Goal: Task Accomplishment & Management: Use online tool/utility

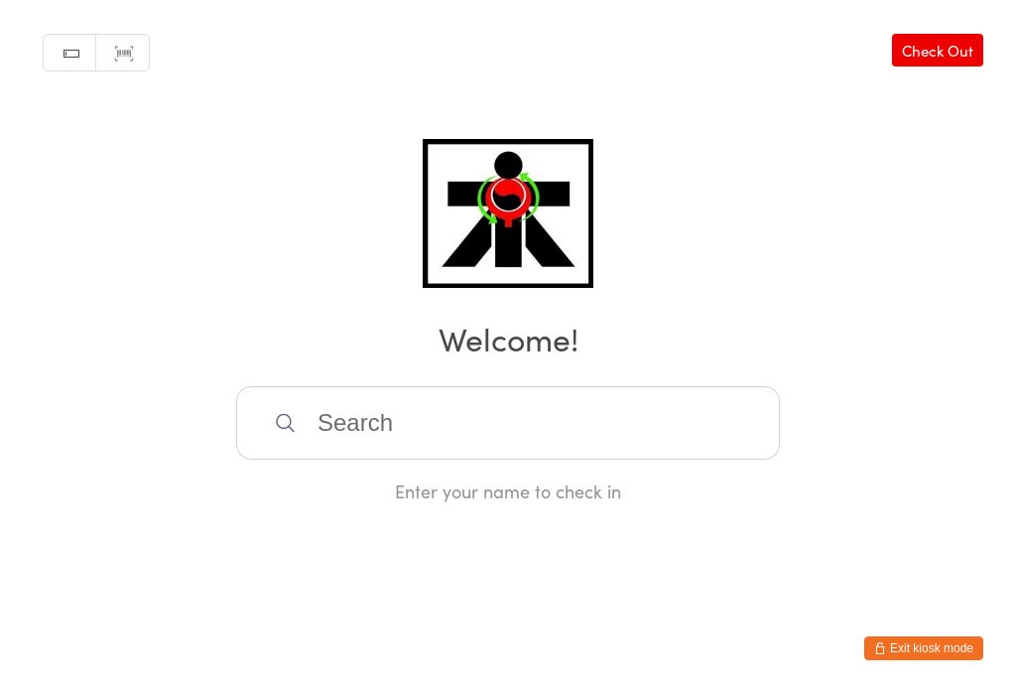
click at [323, 418] on input "search" at bounding box center [508, 422] width 544 height 73
type input "Ttt"
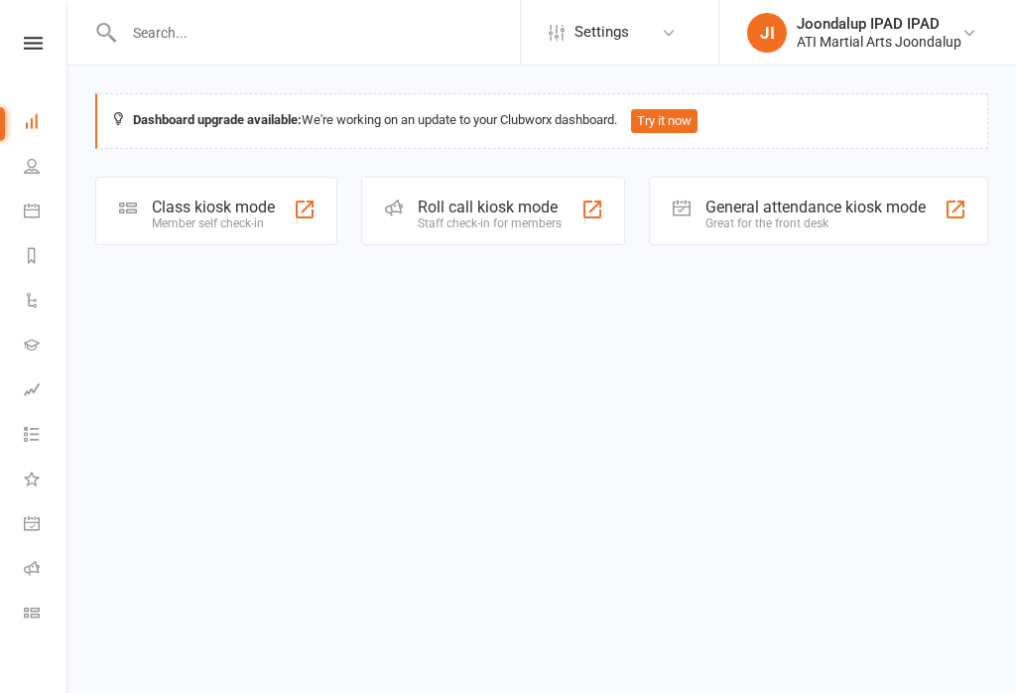
click at [863, 216] on div "General attendance kiosk mode" at bounding box center [815, 206] width 220 height 19
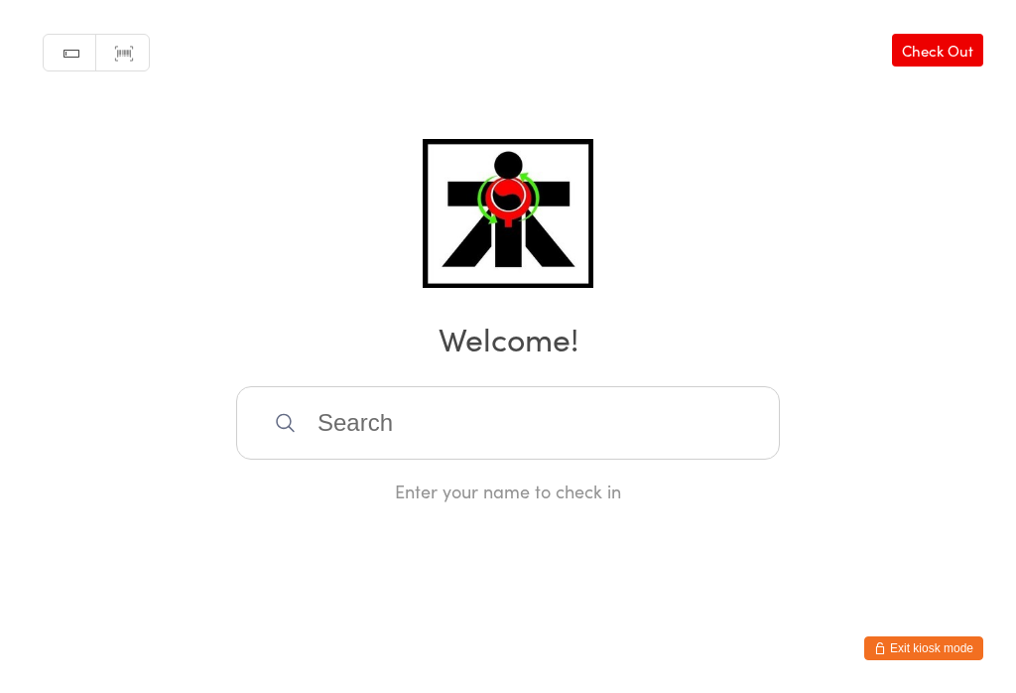
click at [306, 450] on input "search" at bounding box center [508, 422] width 544 height 73
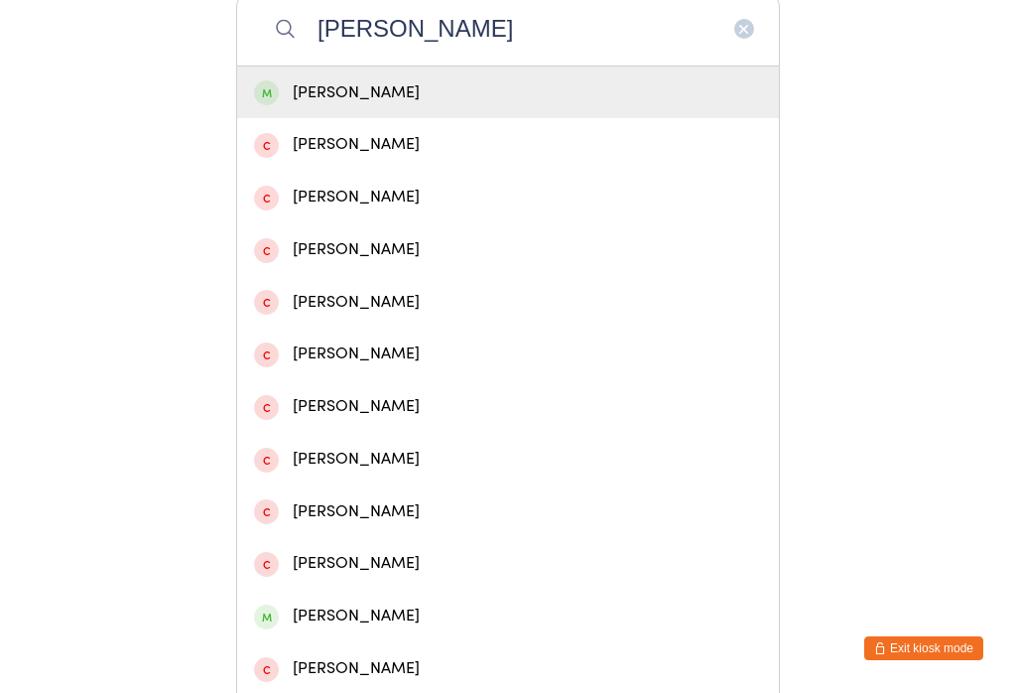
type input "Bradley Cunningham"
click at [328, 97] on div "Bradley Cunningham" at bounding box center [508, 92] width 508 height 27
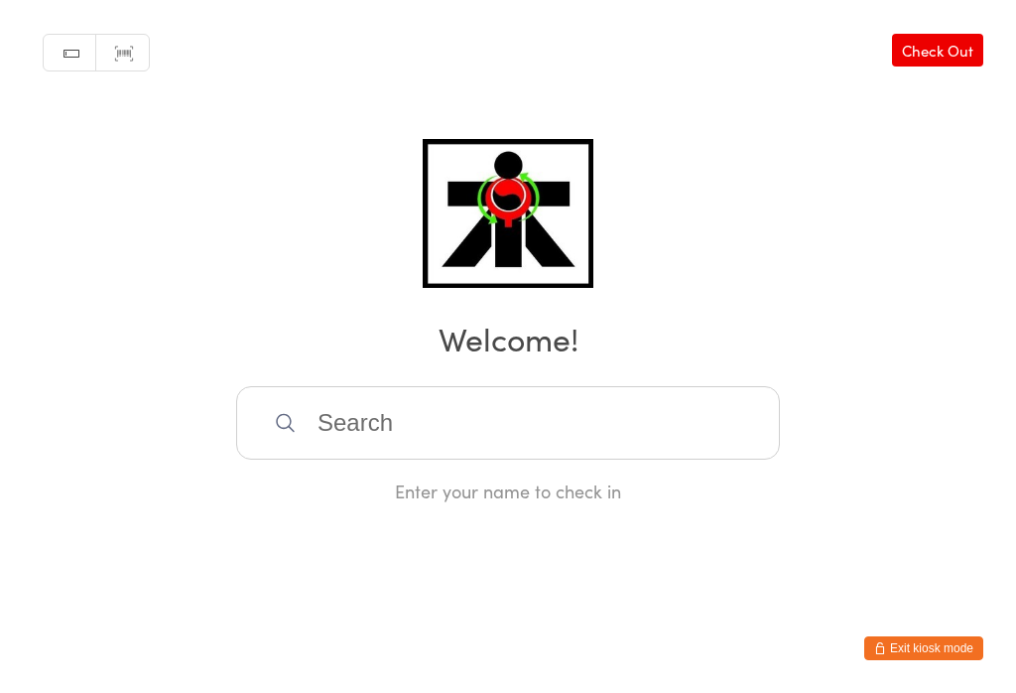
scroll to position [0, 0]
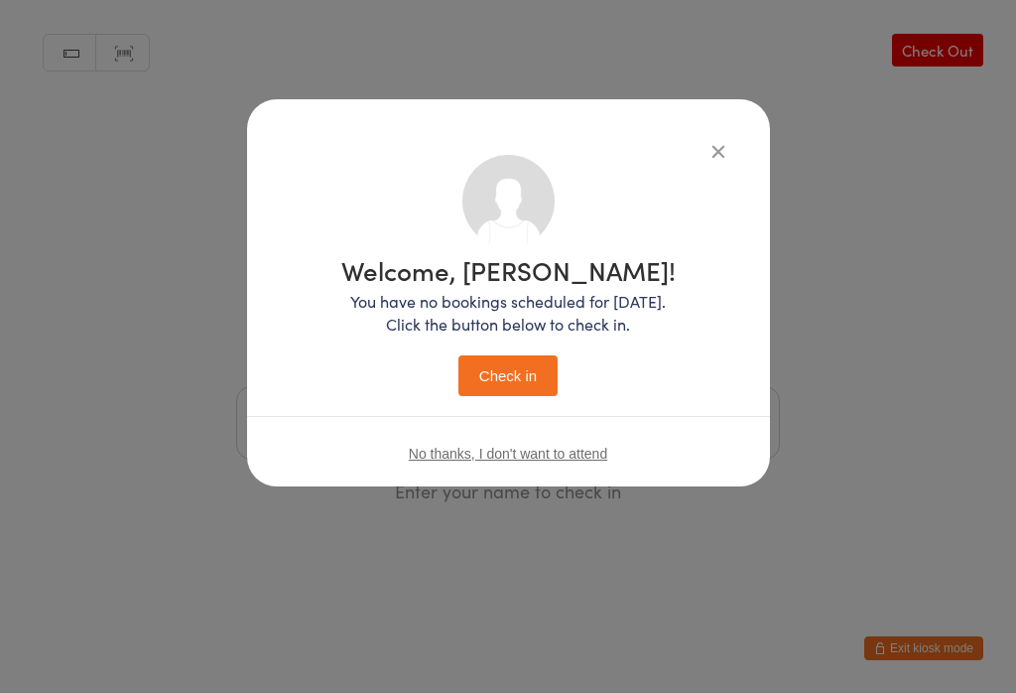
click at [480, 380] on button "Check in" at bounding box center [507, 375] width 99 height 41
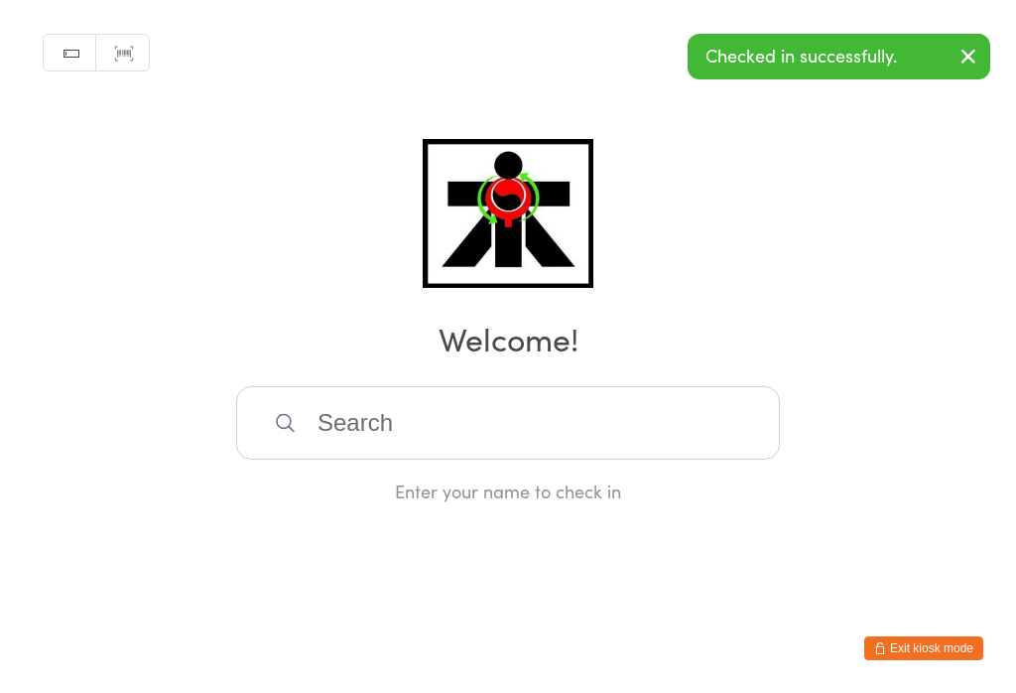
click at [354, 412] on input "search" at bounding box center [508, 422] width 544 height 73
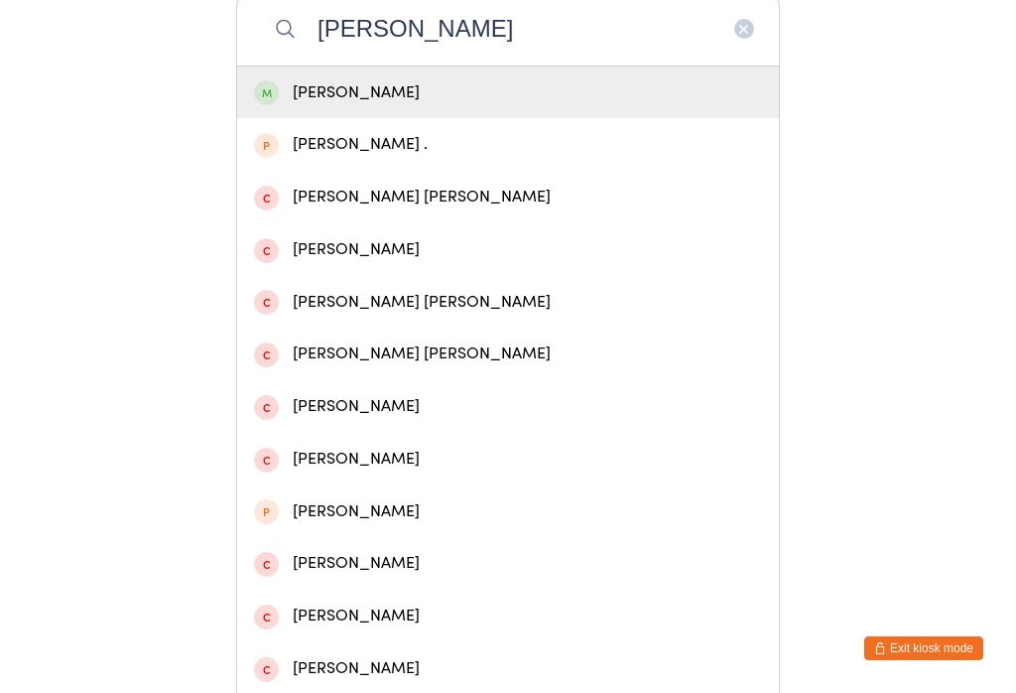
type input "Connor perrie"
click at [303, 83] on div "Connor Perrie" at bounding box center [508, 92] width 542 height 53
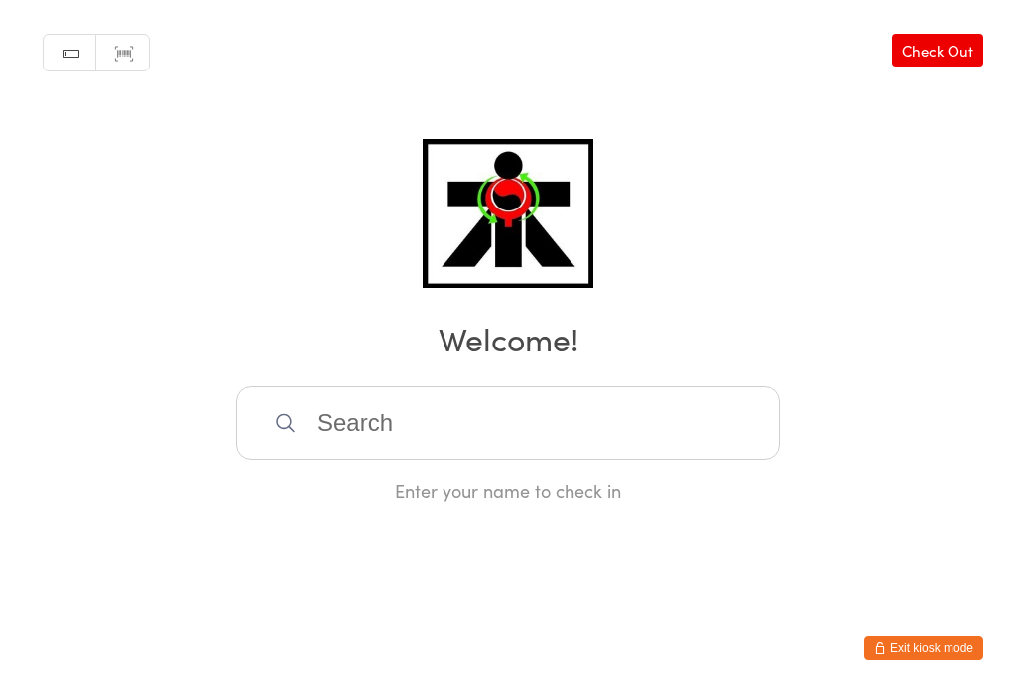
scroll to position [0, 0]
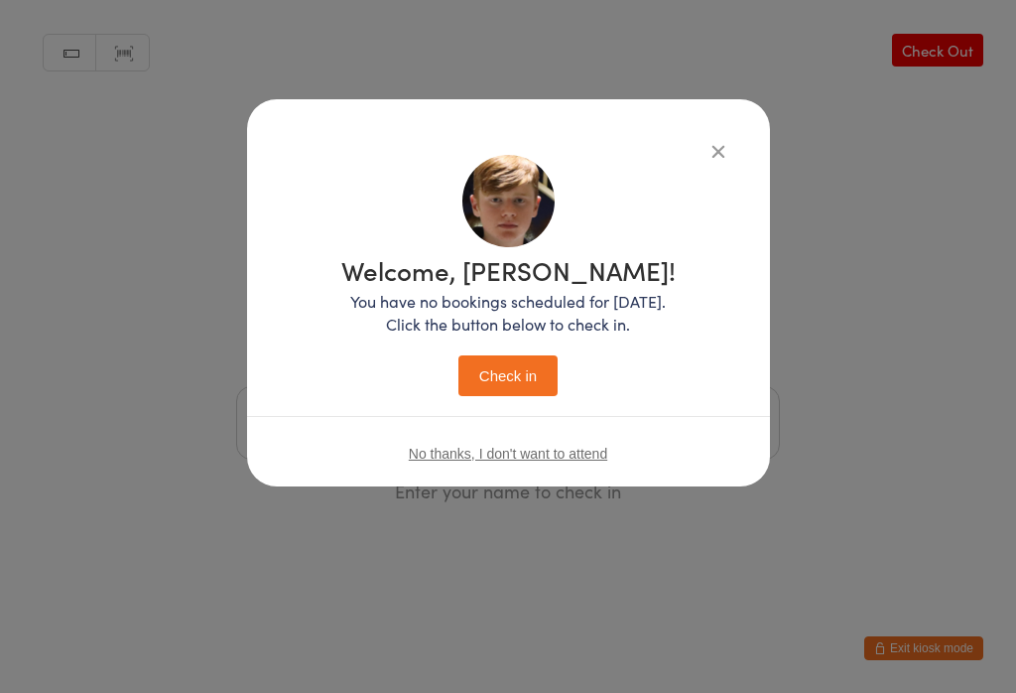
click at [505, 359] on button "Check in" at bounding box center [507, 375] width 99 height 41
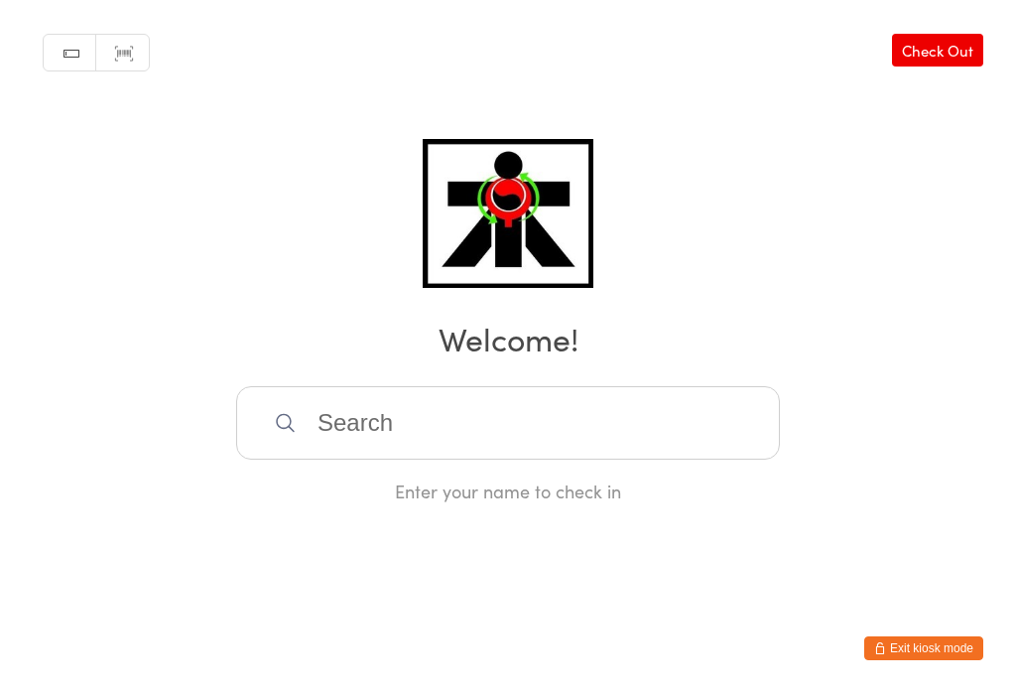
click at [374, 437] on input "search" at bounding box center [508, 422] width 544 height 73
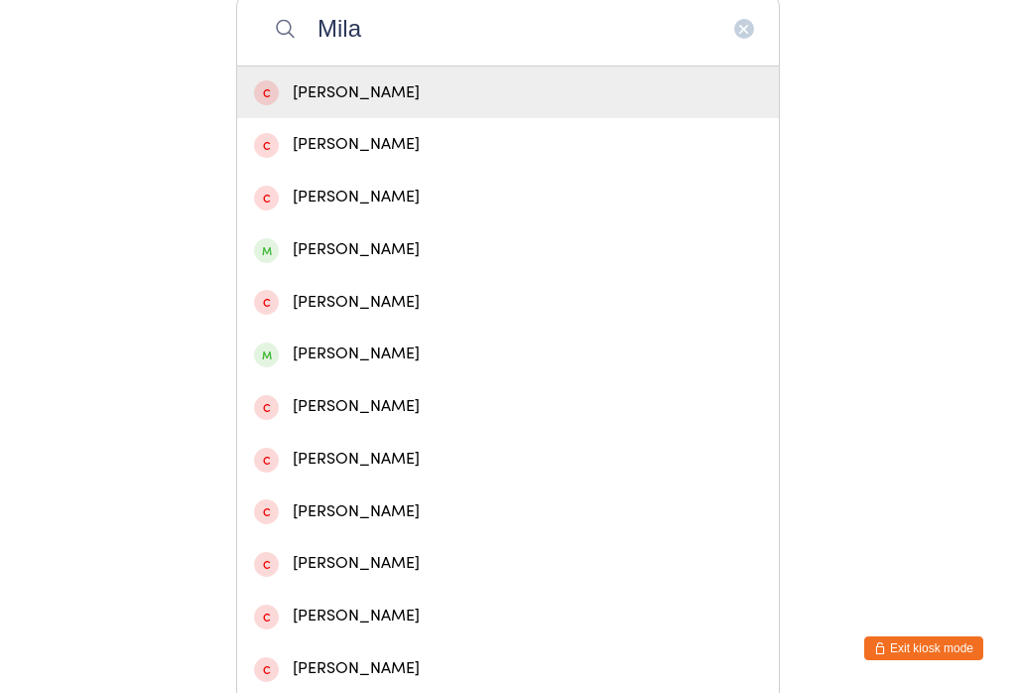
type input "Mila"
click at [267, 255] on span at bounding box center [266, 250] width 25 height 25
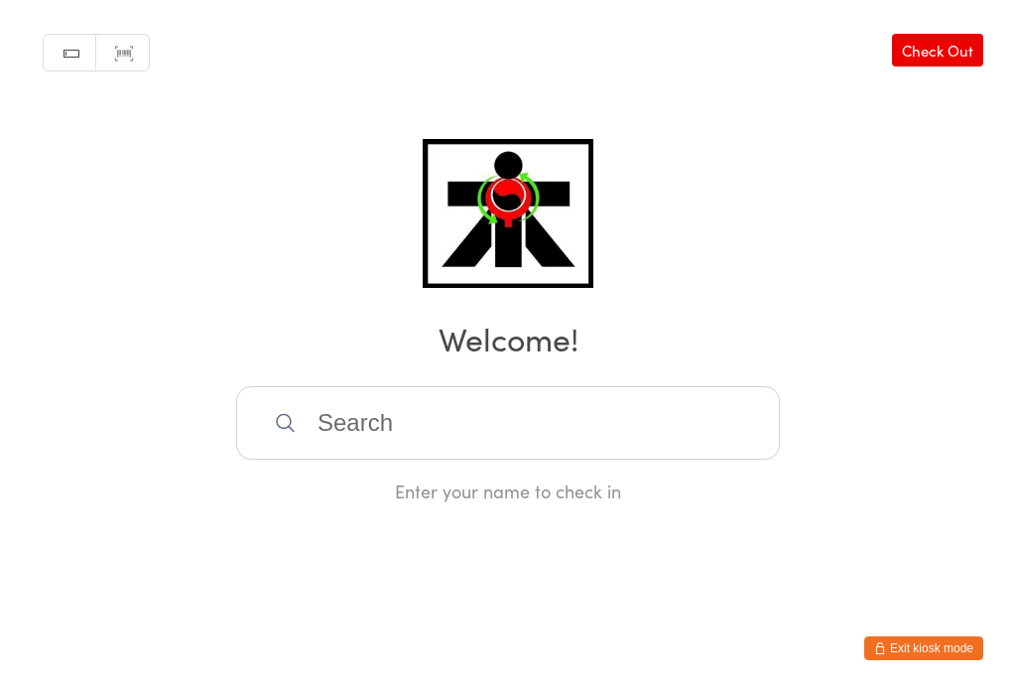
scroll to position [0, 0]
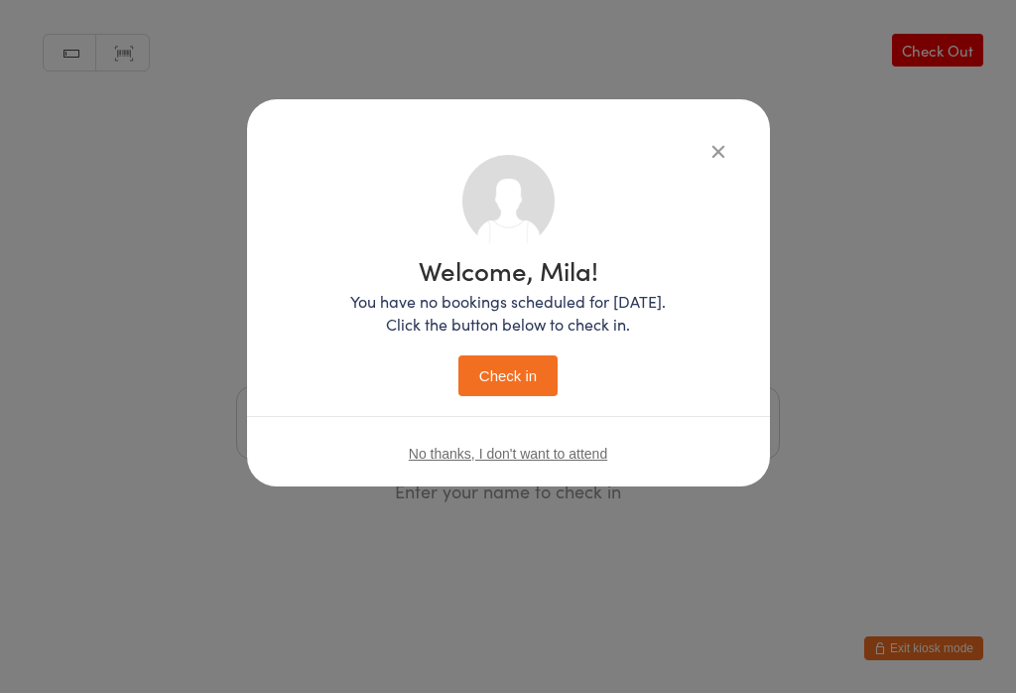
click at [484, 373] on button "Check in" at bounding box center [507, 375] width 99 height 41
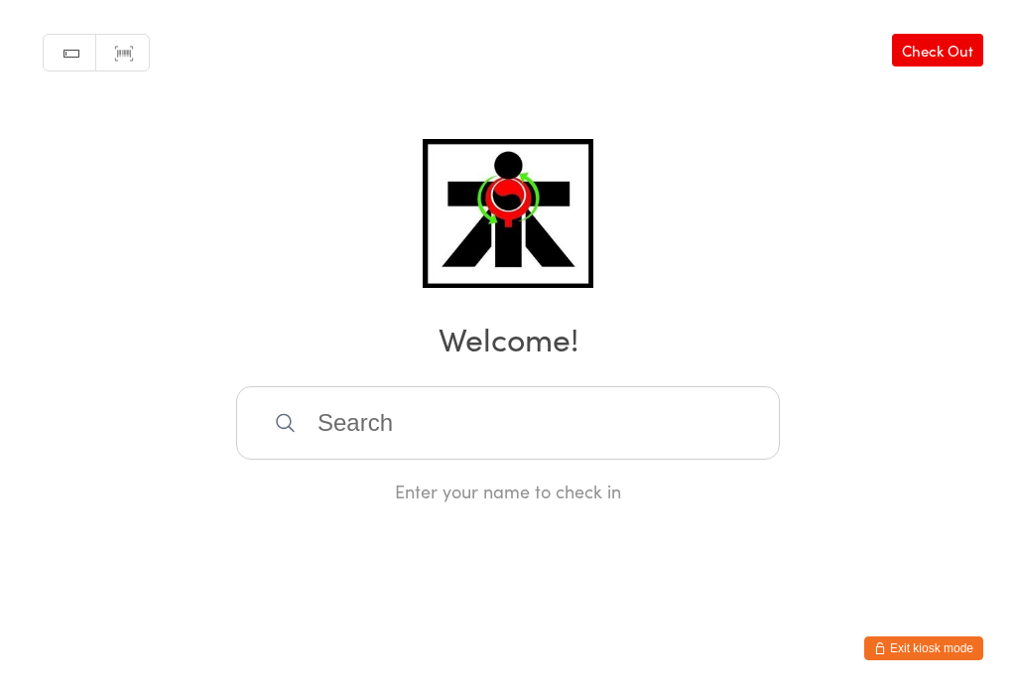
click at [340, 431] on input "search" at bounding box center [508, 422] width 544 height 73
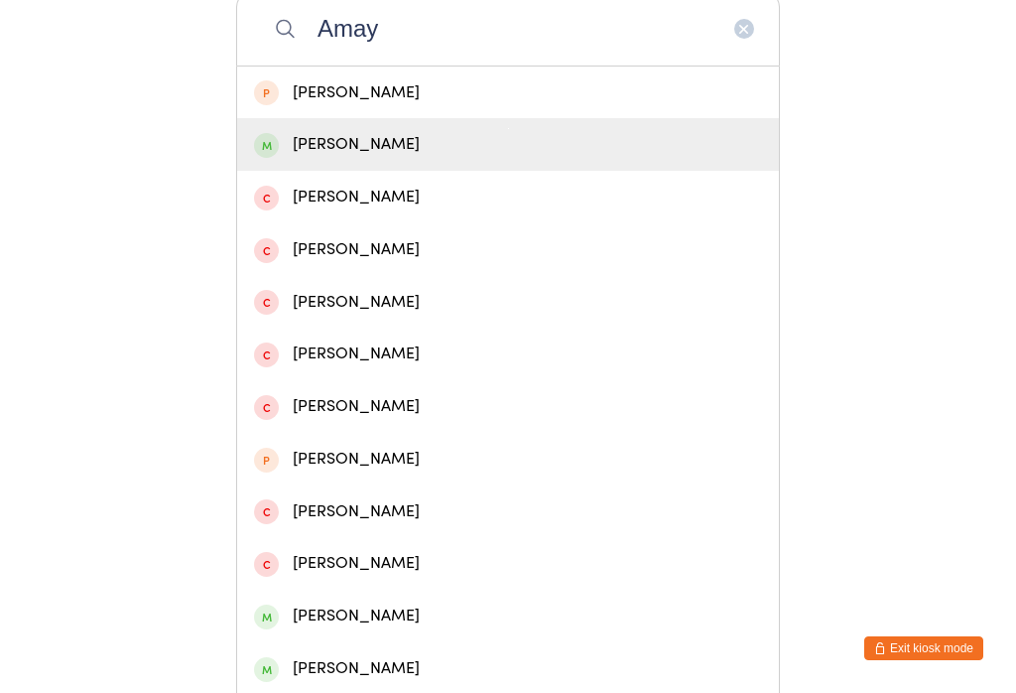
type input "Amay"
click at [377, 171] on div "Amaya Woodbury" at bounding box center [508, 144] width 542 height 53
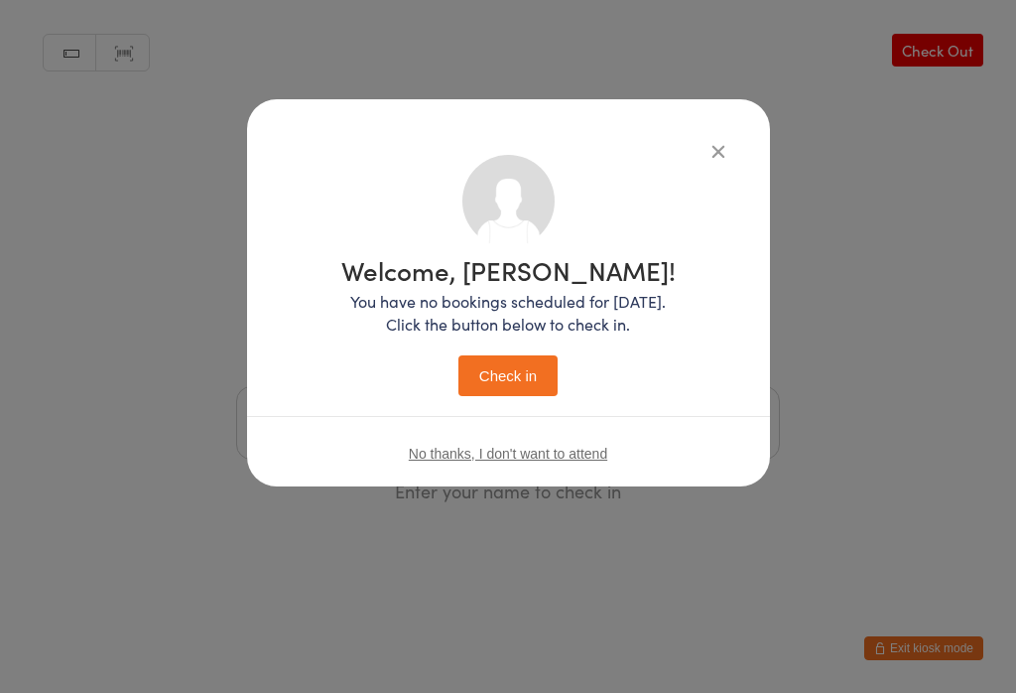
click at [525, 383] on button "Check in" at bounding box center [507, 375] width 99 height 41
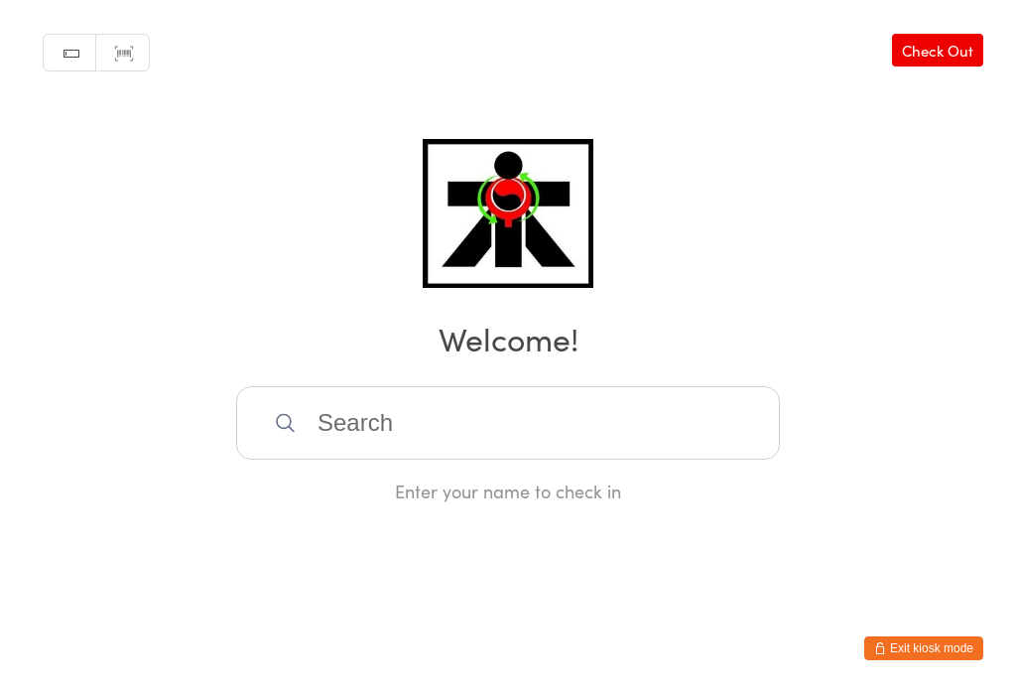
click at [393, 425] on input "search" at bounding box center [508, 422] width 544 height 73
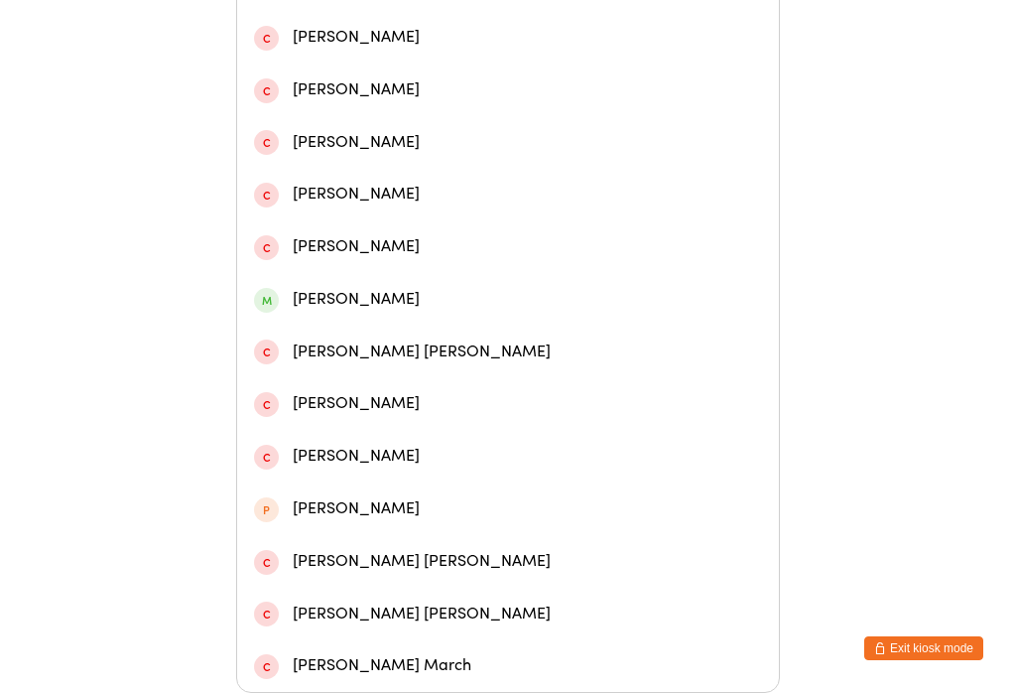
scroll to position [789, 0]
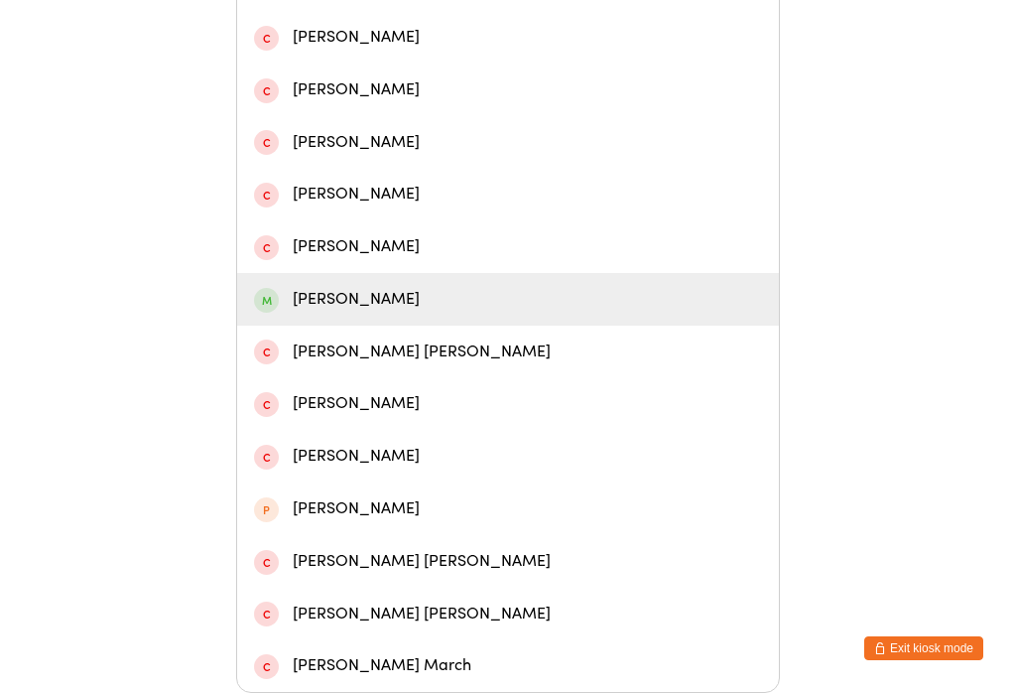
type input "Arch"
click at [319, 286] on div "Archie Norbury" at bounding box center [508, 299] width 508 height 27
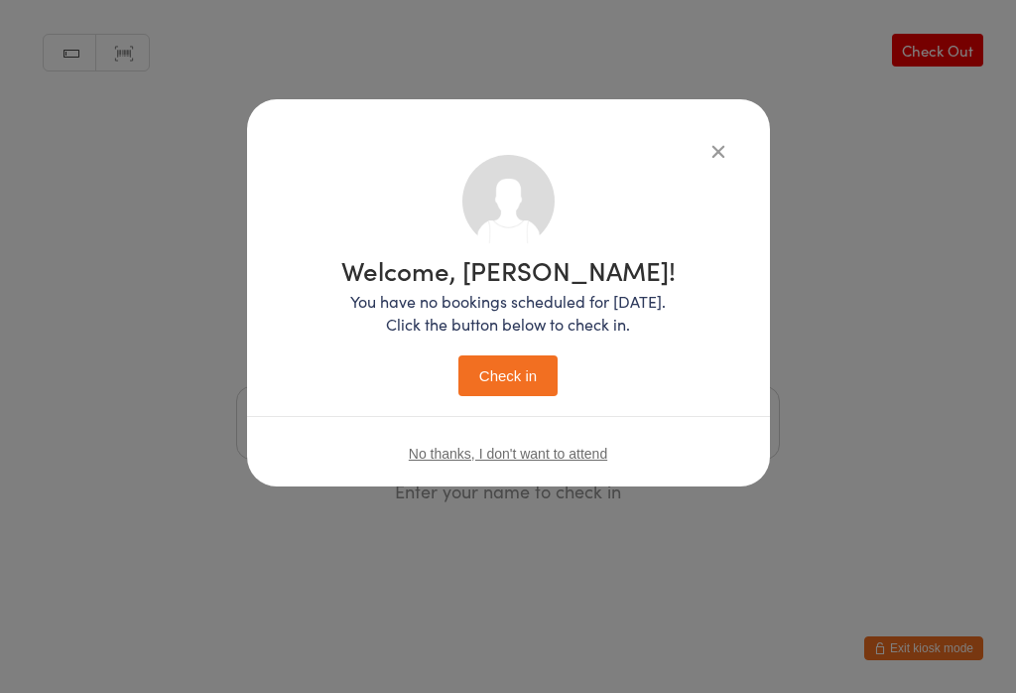
click at [498, 386] on button "Check in" at bounding box center [507, 375] width 99 height 41
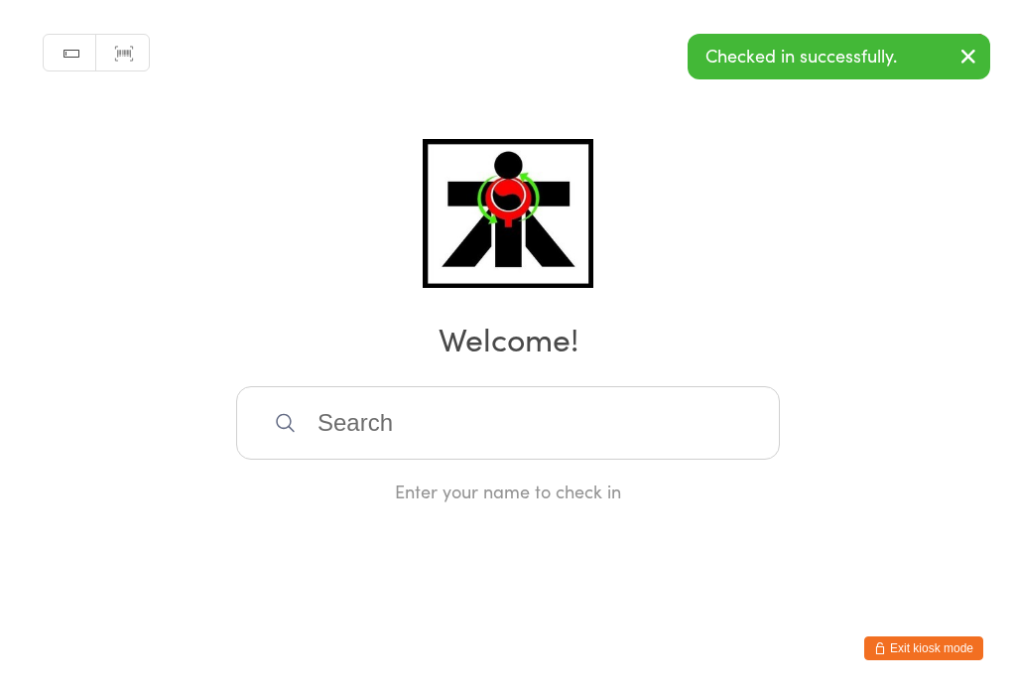
click at [359, 424] on input "search" at bounding box center [508, 422] width 544 height 73
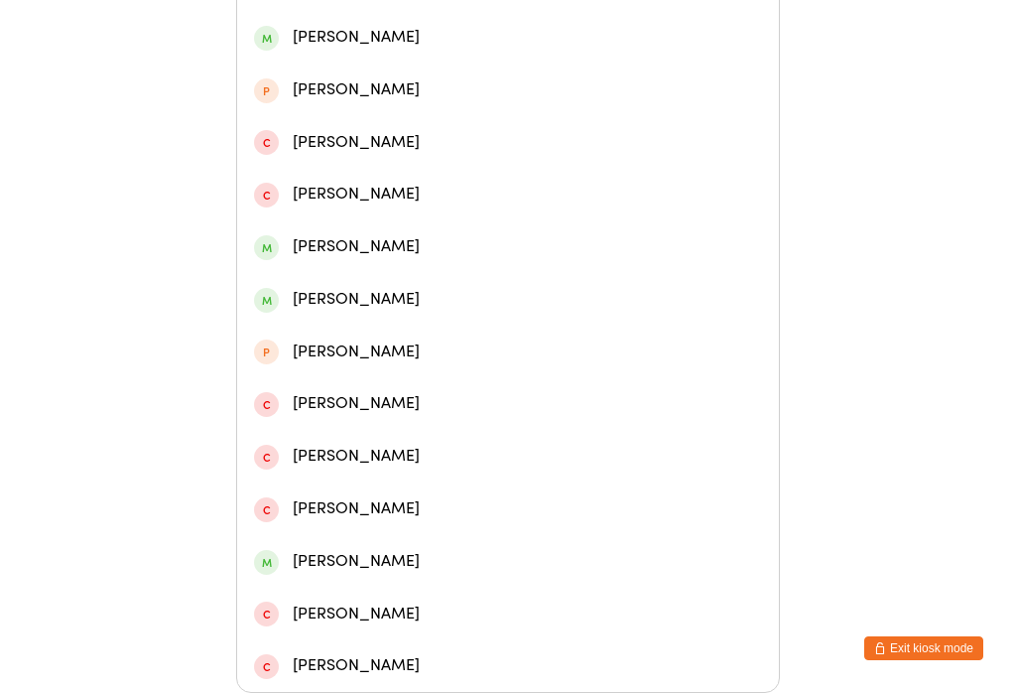
scroll to position [642, 0]
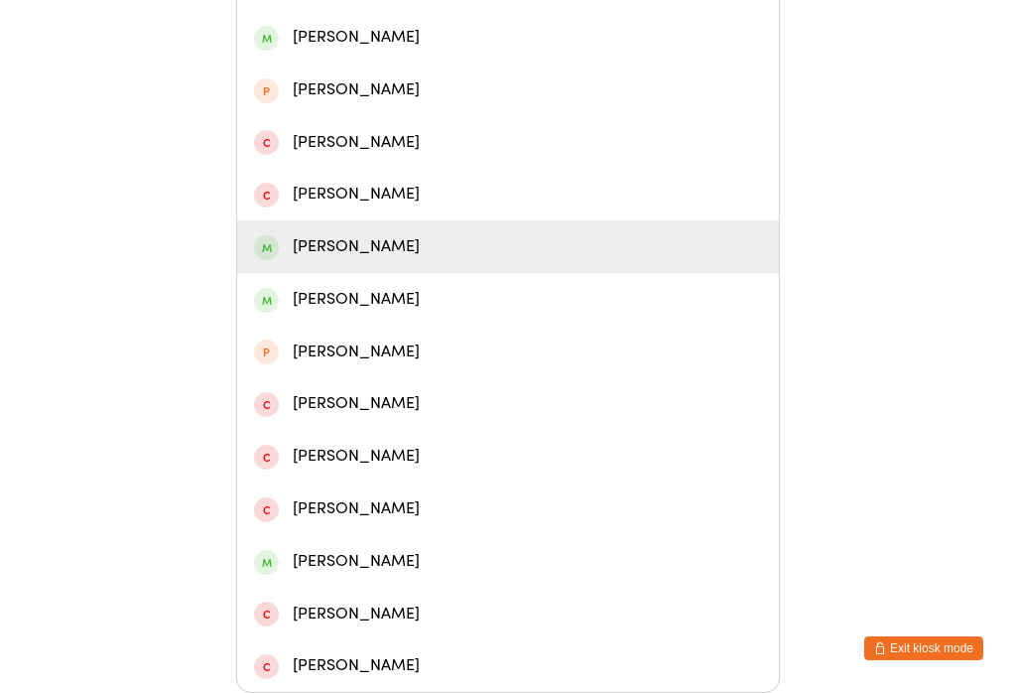
type input "Tommy"
click at [351, 233] on div "[PERSON_NAME]" at bounding box center [508, 246] width 508 height 27
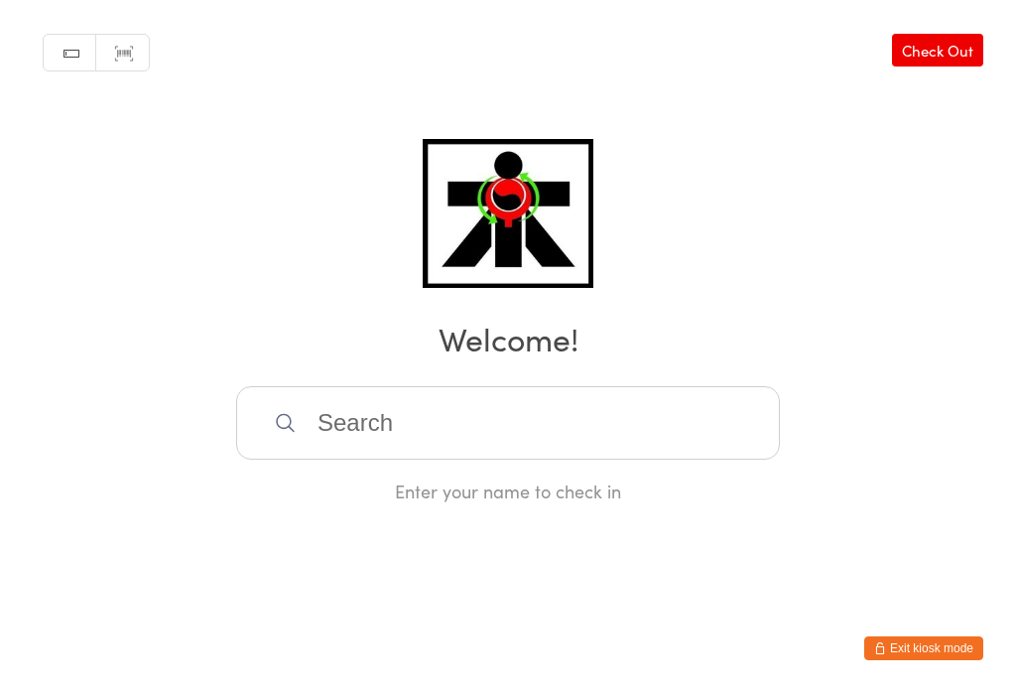
scroll to position [0, 0]
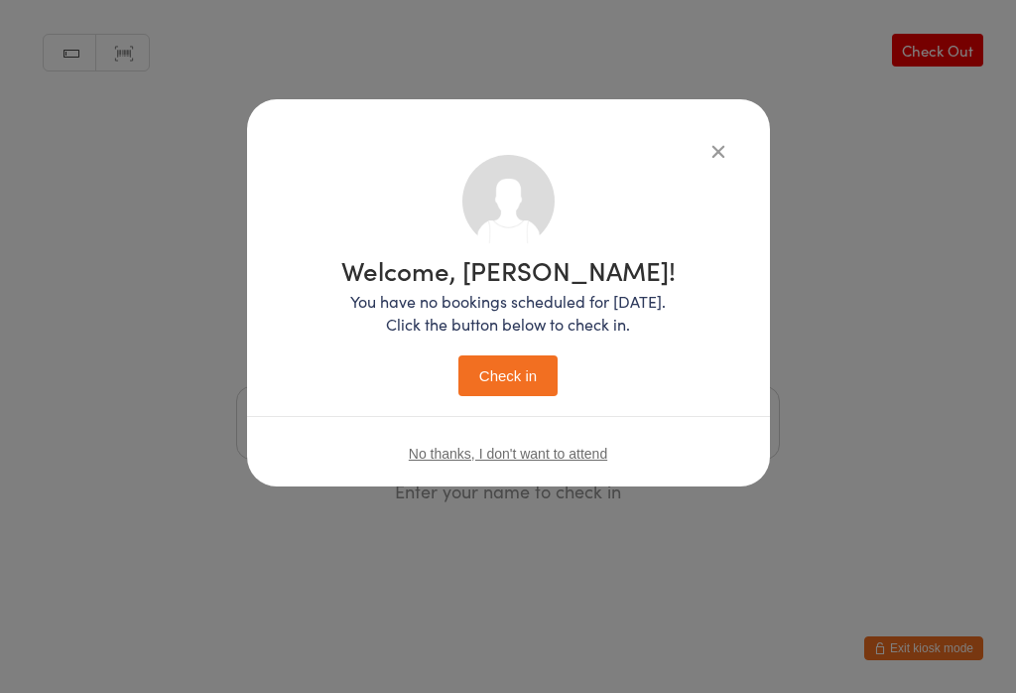
click at [488, 360] on button "Check in" at bounding box center [507, 375] width 99 height 41
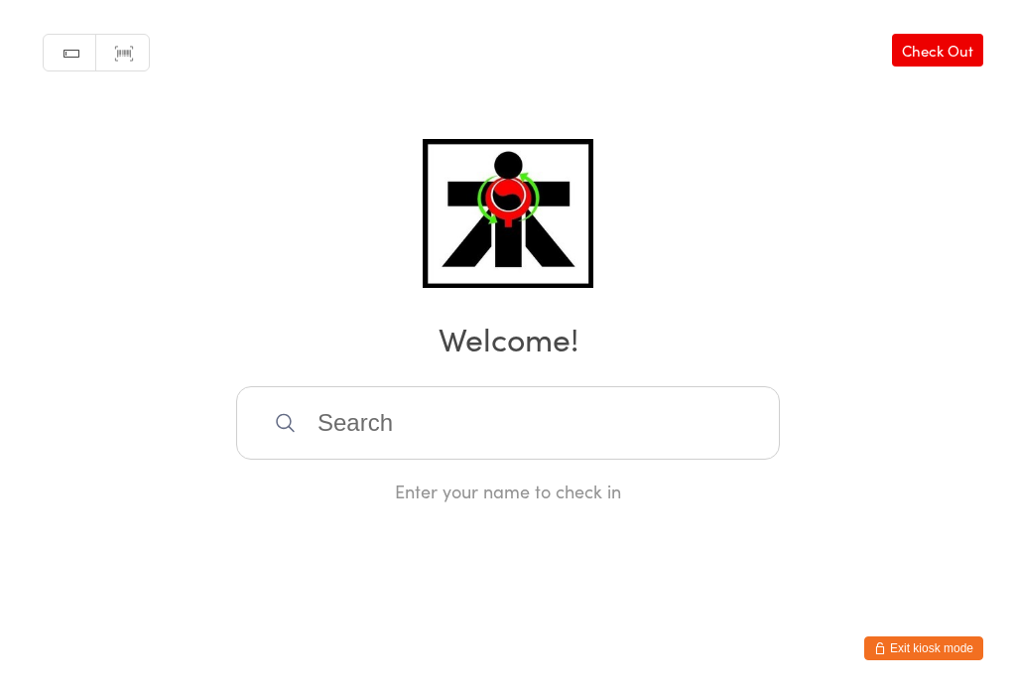
click at [509, 442] on input "search" at bounding box center [508, 422] width 544 height 73
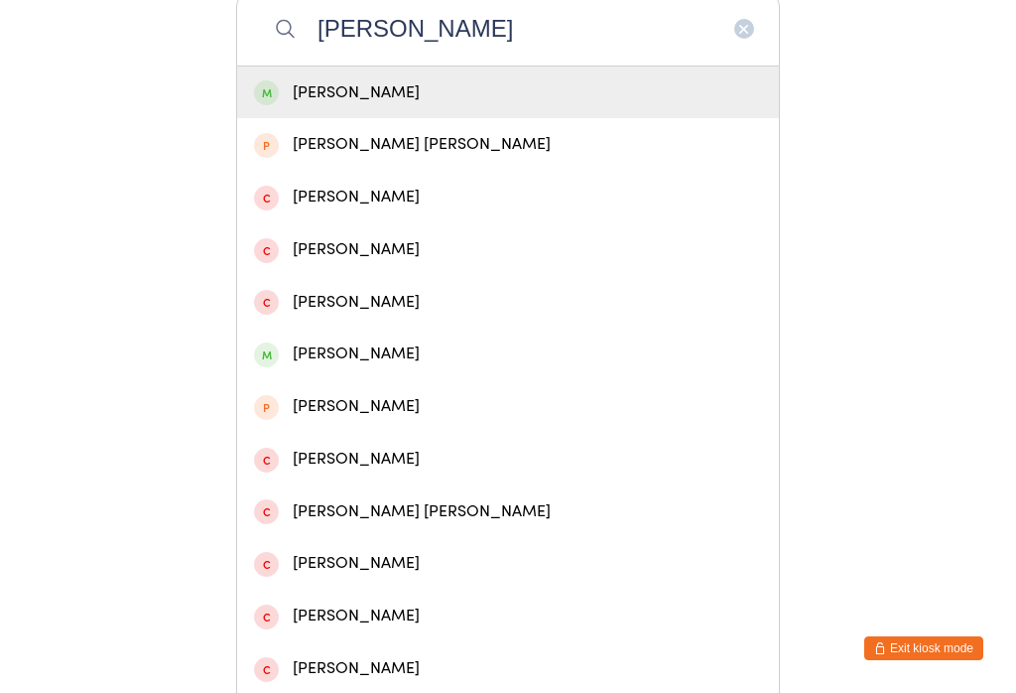
type input "Sadie"
click at [529, 106] on div "Sadie Timms" at bounding box center [508, 92] width 508 height 27
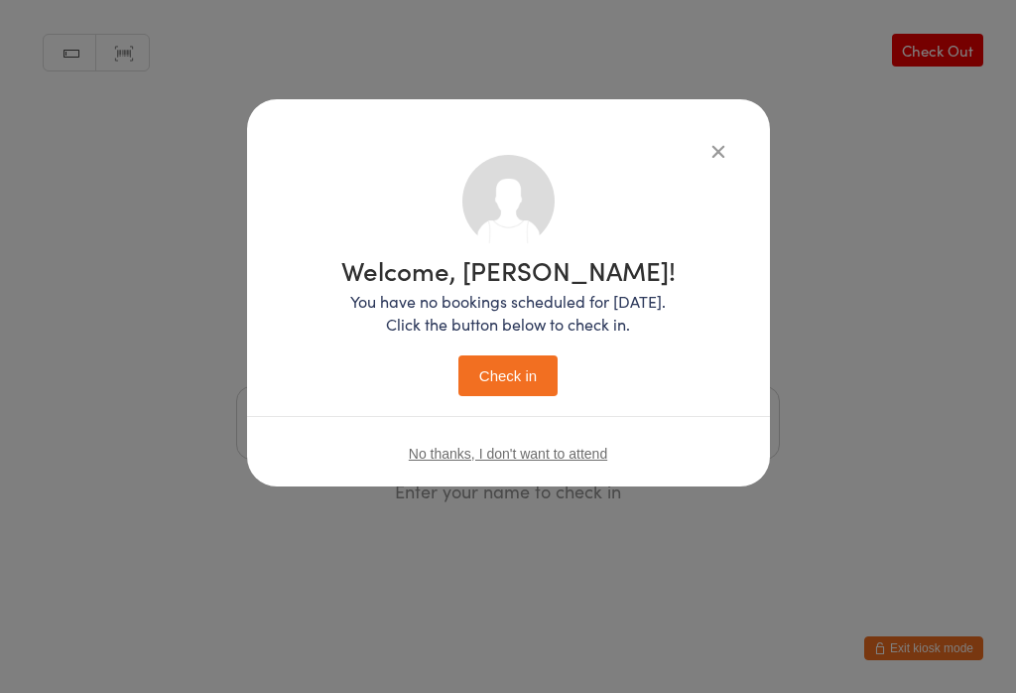
click at [530, 376] on button "Check in" at bounding box center [507, 375] width 99 height 41
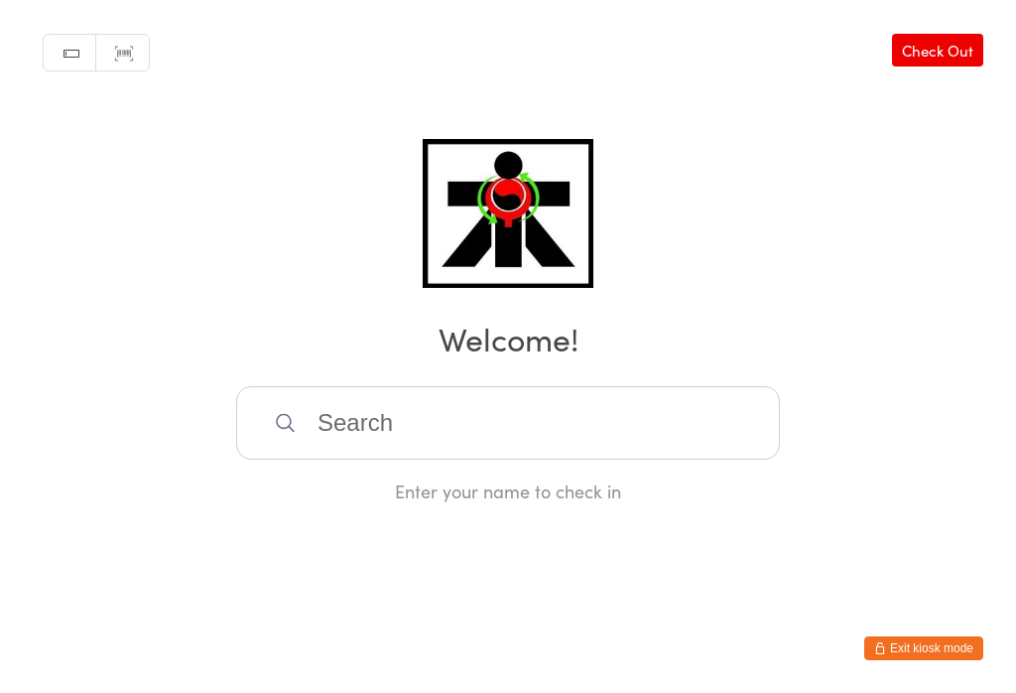
click at [689, 434] on input "search" at bounding box center [508, 422] width 544 height 73
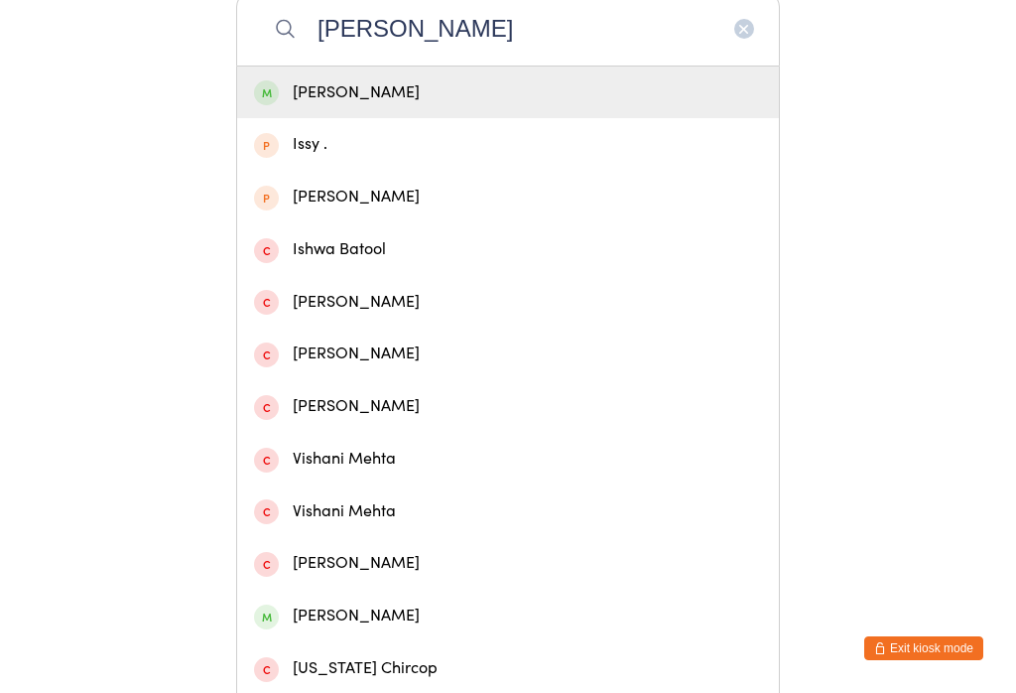
type input "Ishana Patel"
click at [417, 100] on div "Ishana Patel" at bounding box center [508, 92] width 508 height 27
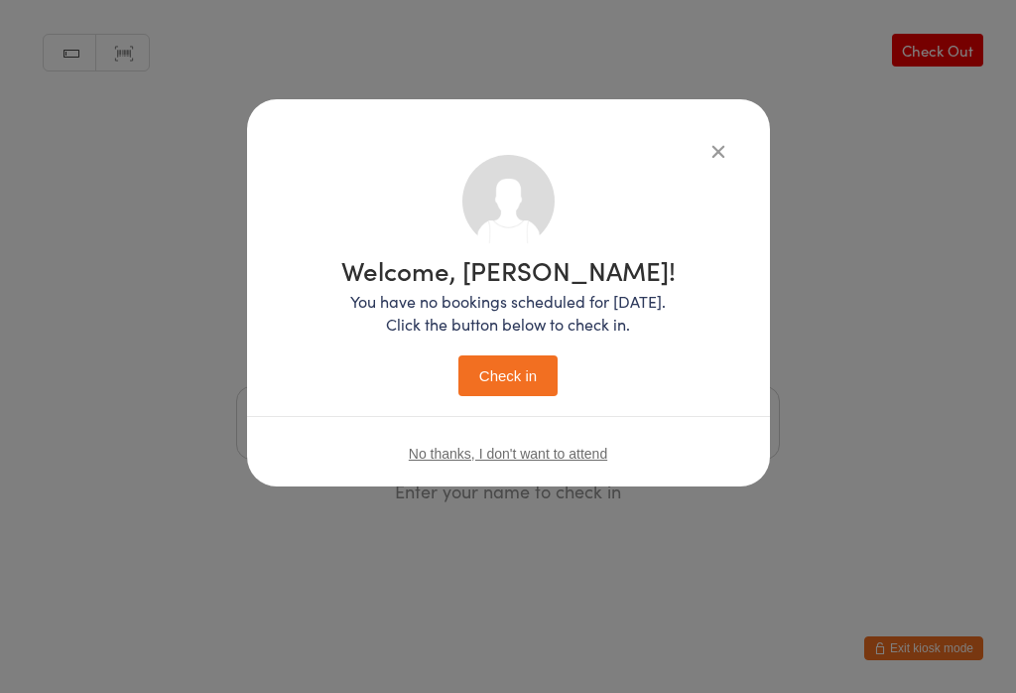
scroll to position [0, 0]
click at [464, 424] on div "No thanks, I don't want to attend" at bounding box center [508, 453] width 523 height 74
click at [515, 396] on button "Check in" at bounding box center [507, 375] width 99 height 41
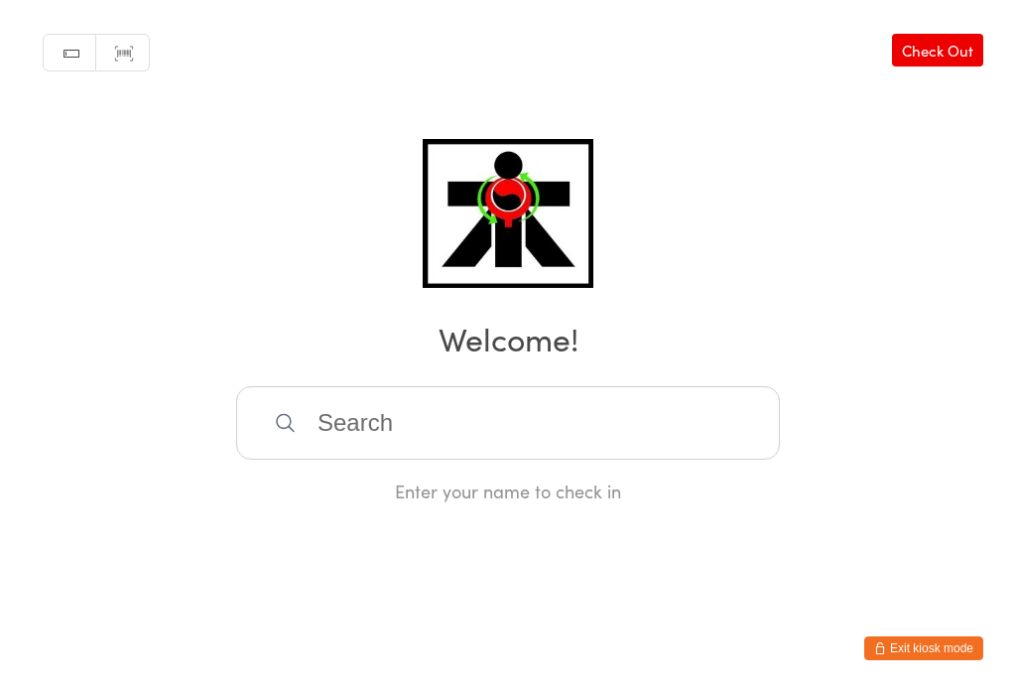
click at [594, 427] on input "search" at bounding box center [508, 422] width 544 height 73
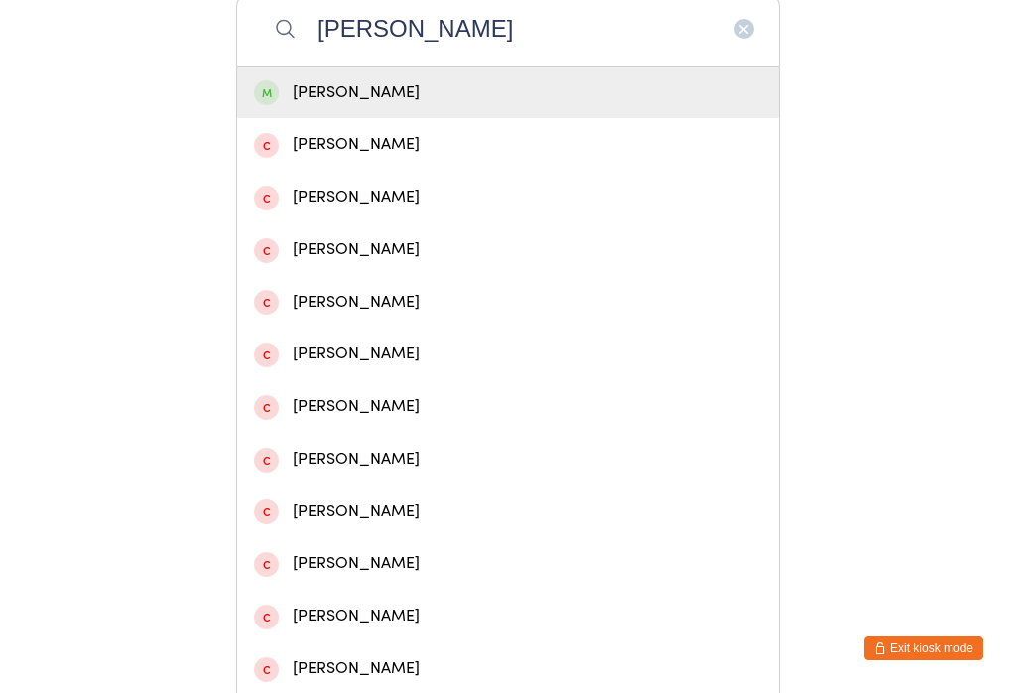
type input "Cameron northcot"
click at [317, 106] on div "Cameron Northcott" at bounding box center [508, 92] width 508 height 27
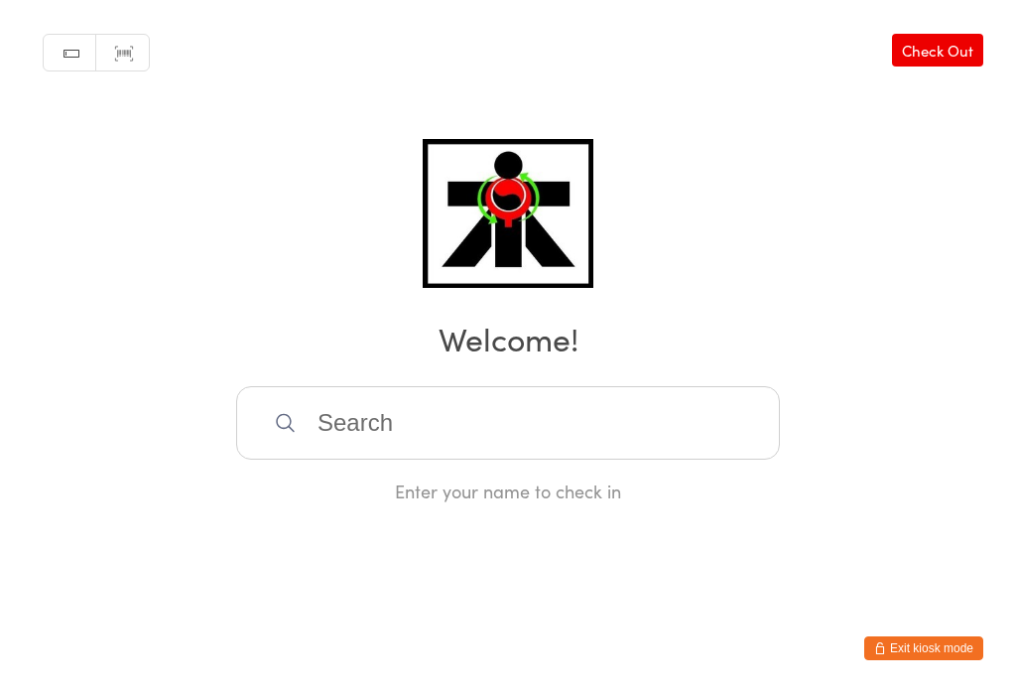
scroll to position [0, 0]
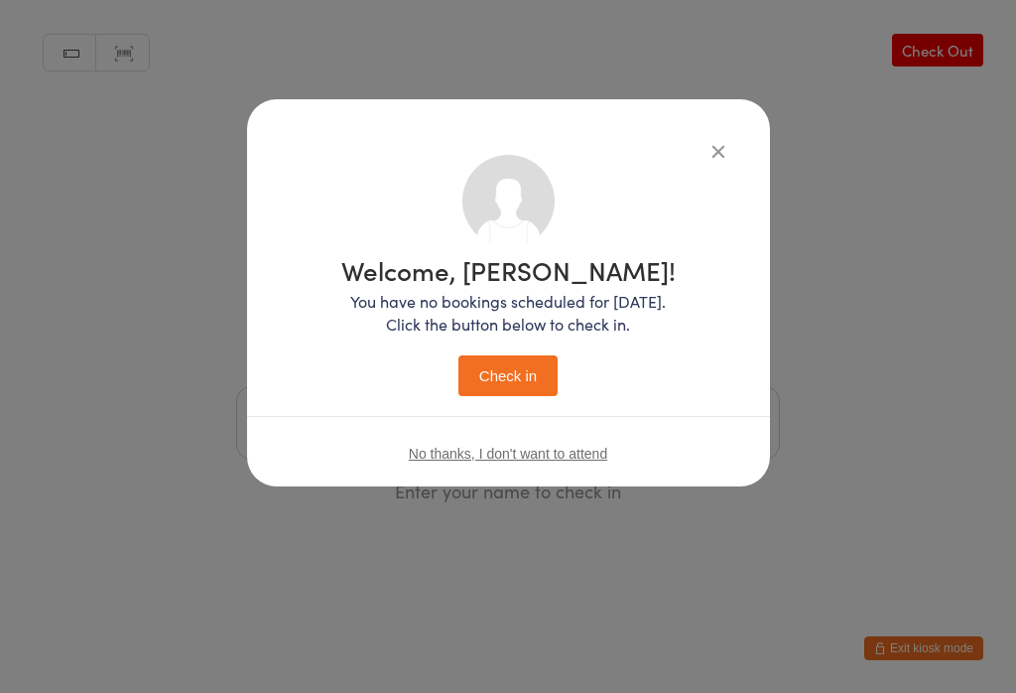
click at [501, 350] on div "Welcome, Cameron! You have no bookings scheduled for today. Click the button be…" at bounding box center [508, 326] width 334 height 139
click at [536, 359] on button "Check in" at bounding box center [507, 375] width 99 height 41
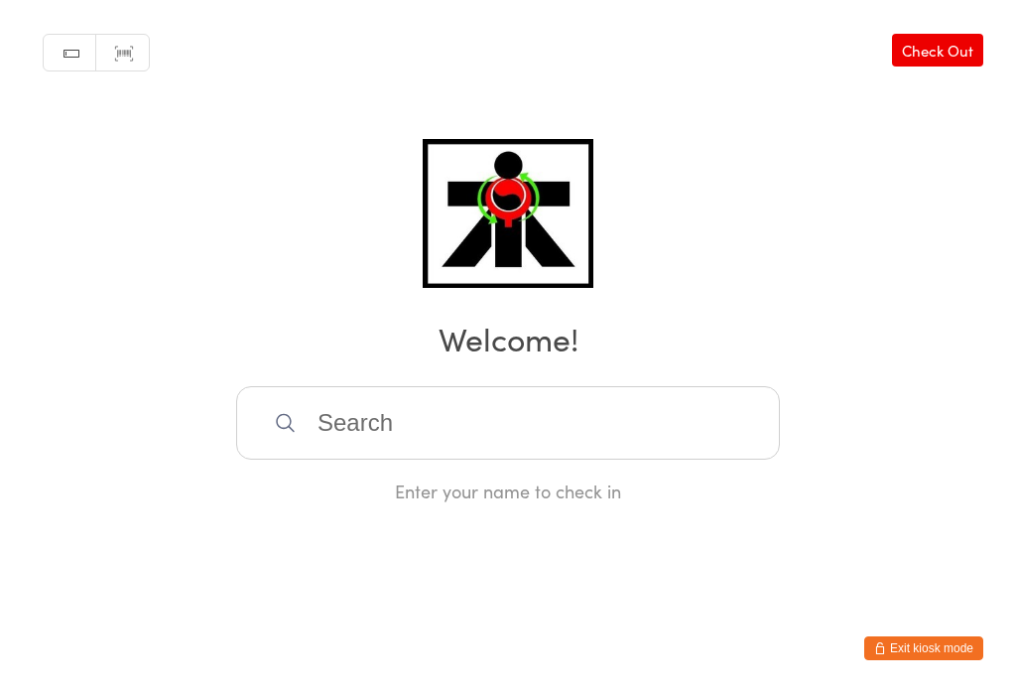
click at [528, 447] on input "search" at bounding box center [508, 422] width 544 height 73
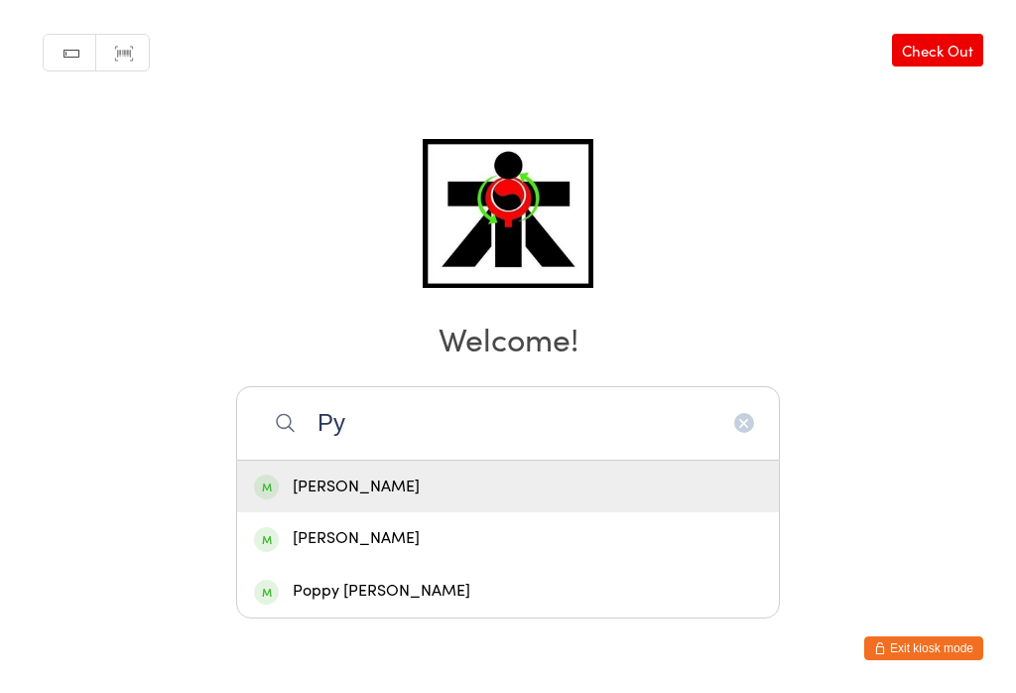
type input "Py"
click at [262, 474] on span at bounding box center [266, 486] width 25 height 25
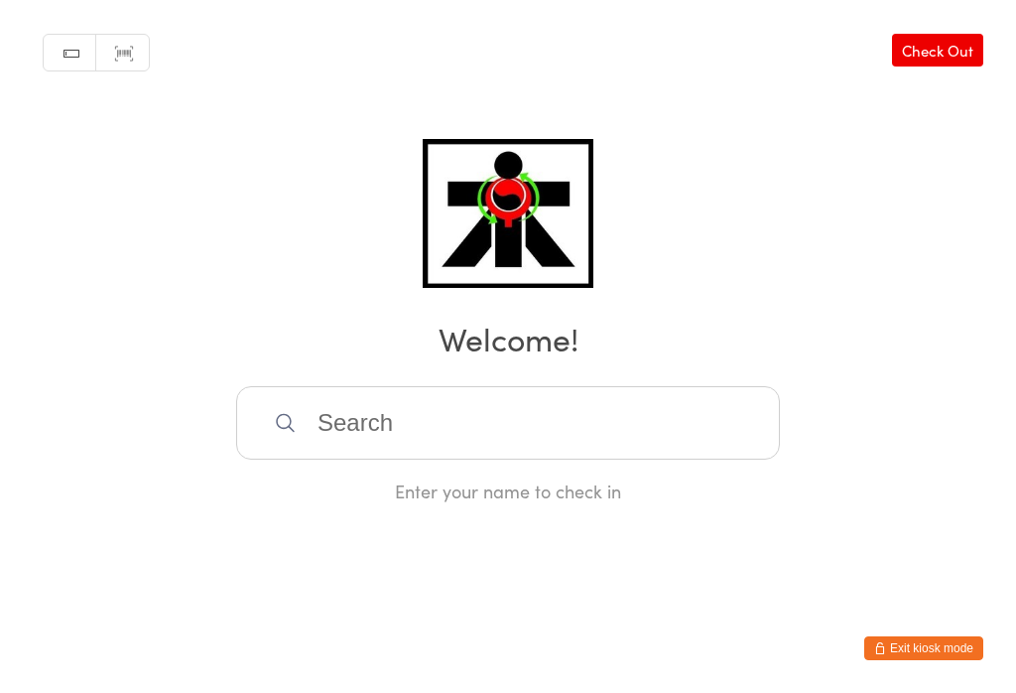
scroll to position [0, 0]
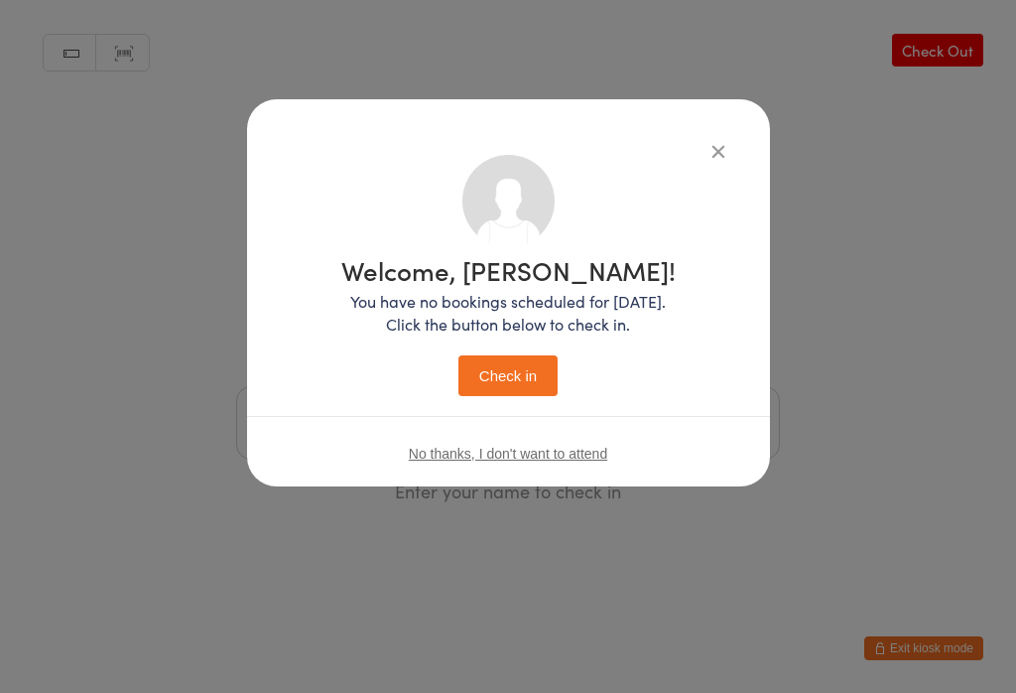
click at [489, 386] on button "Check in" at bounding box center [507, 375] width 99 height 41
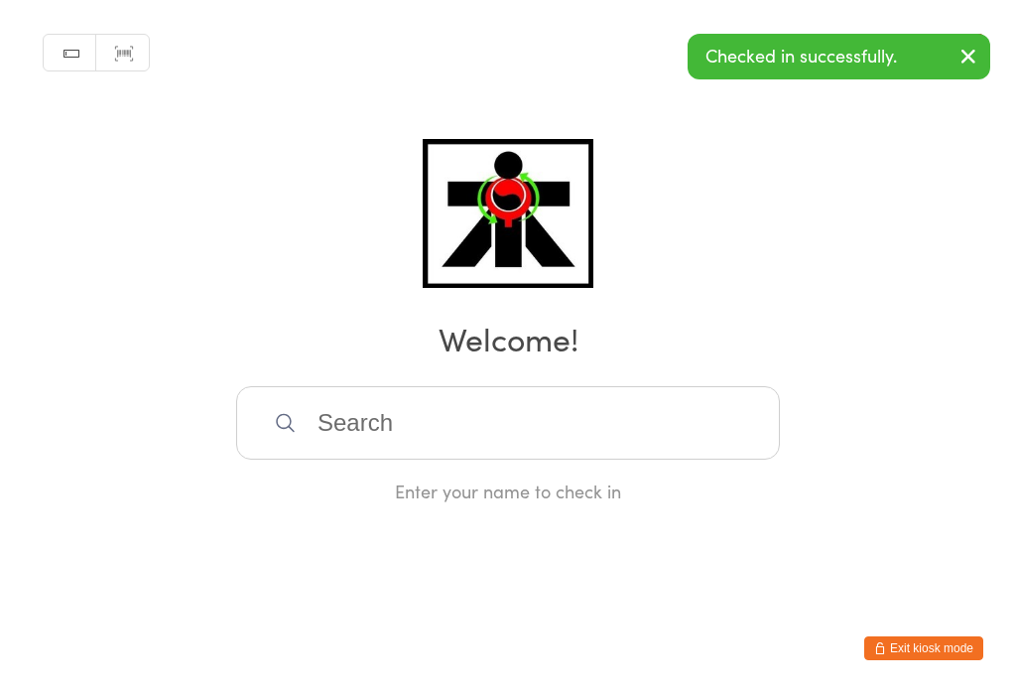
click at [714, 418] on input "search" at bounding box center [508, 422] width 544 height 73
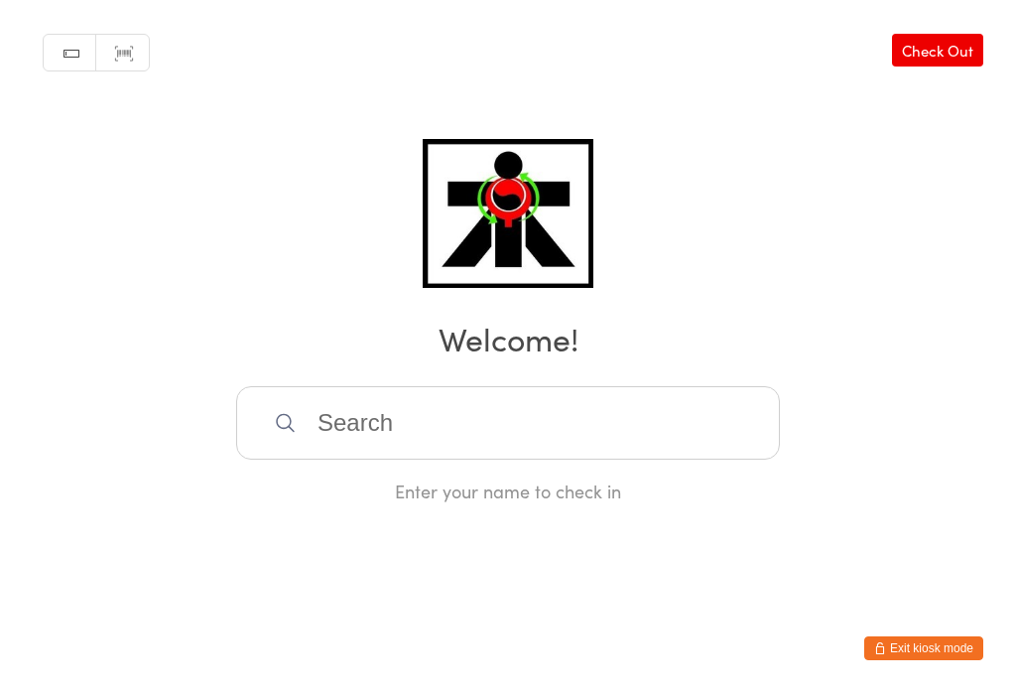
scroll to position [394, 0]
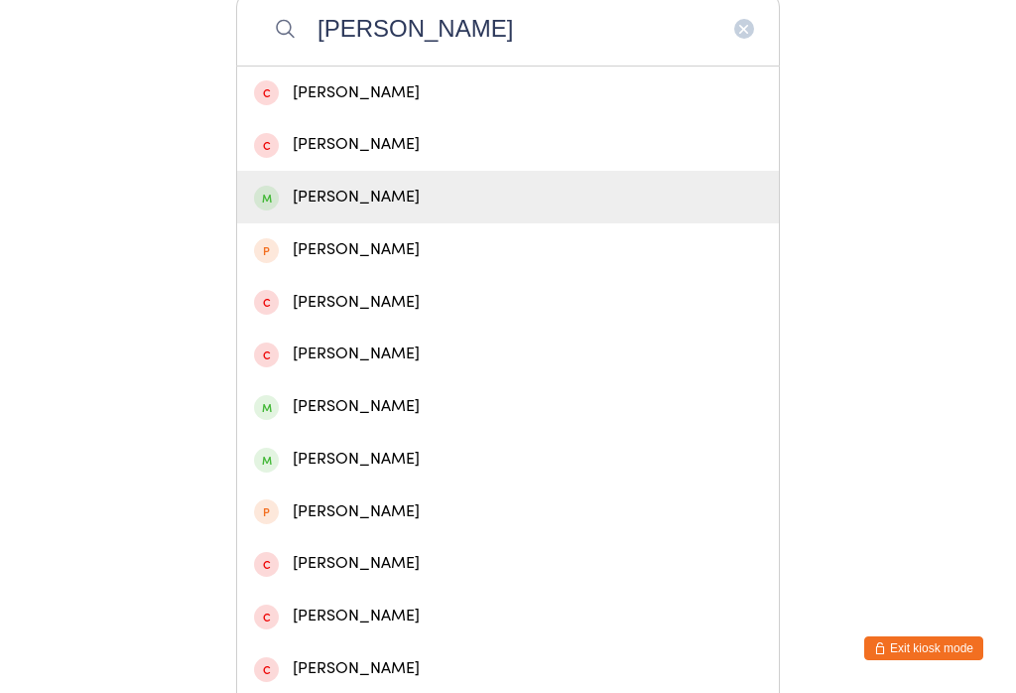
type input "Tommy"
click at [262, 205] on span at bounding box center [266, 198] width 25 height 25
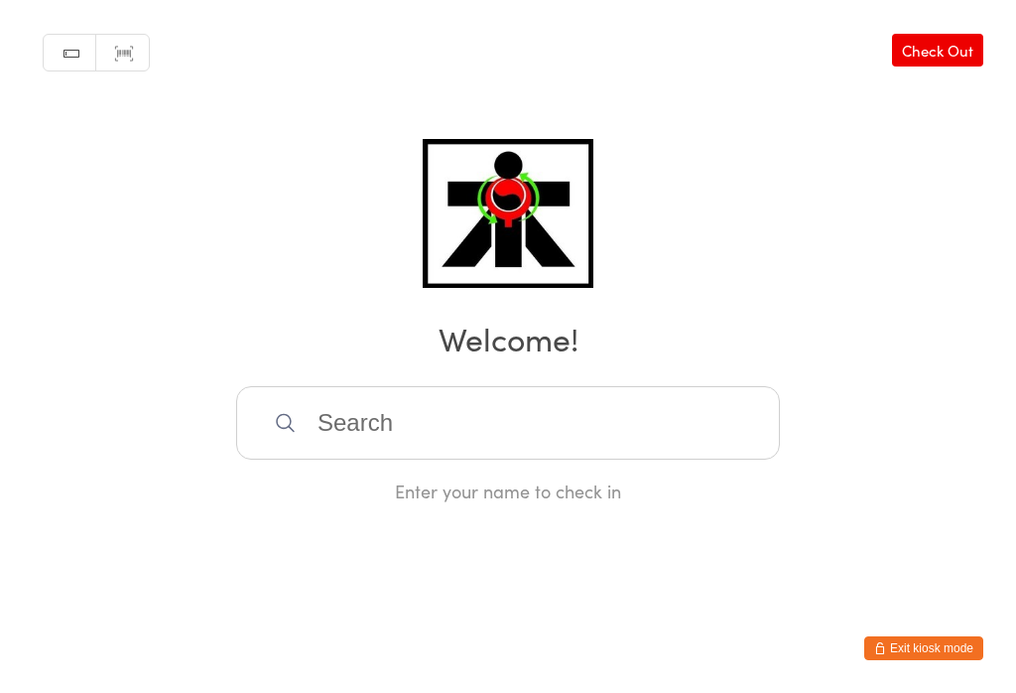
scroll to position [0, 0]
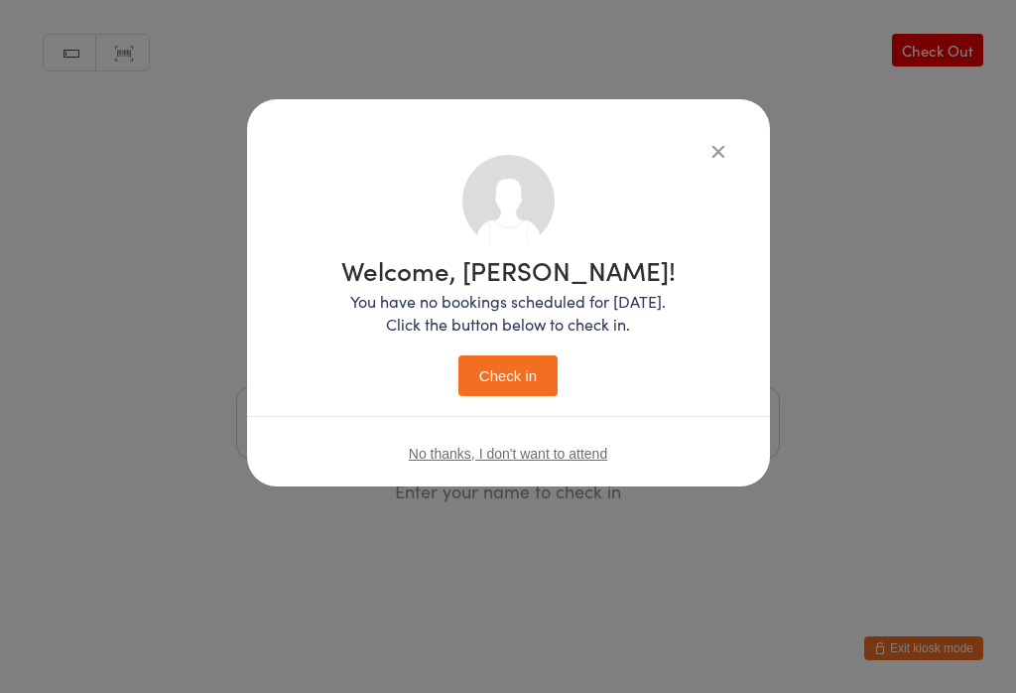
click at [491, 369] on button "Check in" at bounding box center [507, 375] width 99 height 41
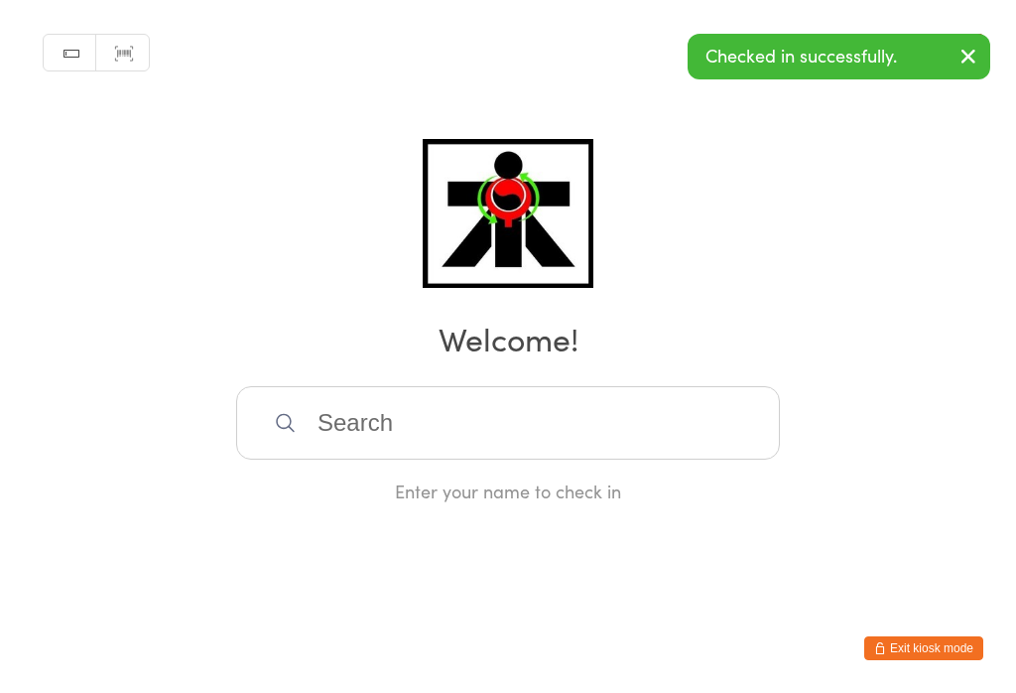
click at [483, 455] on input "search" at bounding box center [508, 422] width 544 height 73
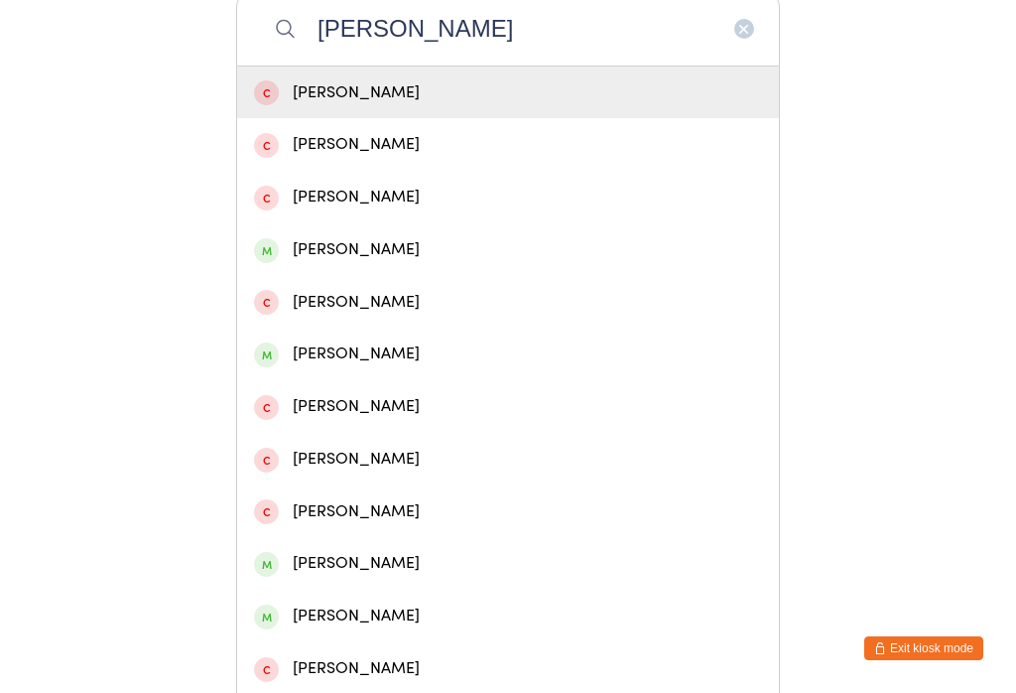
type input "Peter"
click at [260, 276] on div "[PERSON_NAME]" at bounding box center [508, 249] width 542 height 53
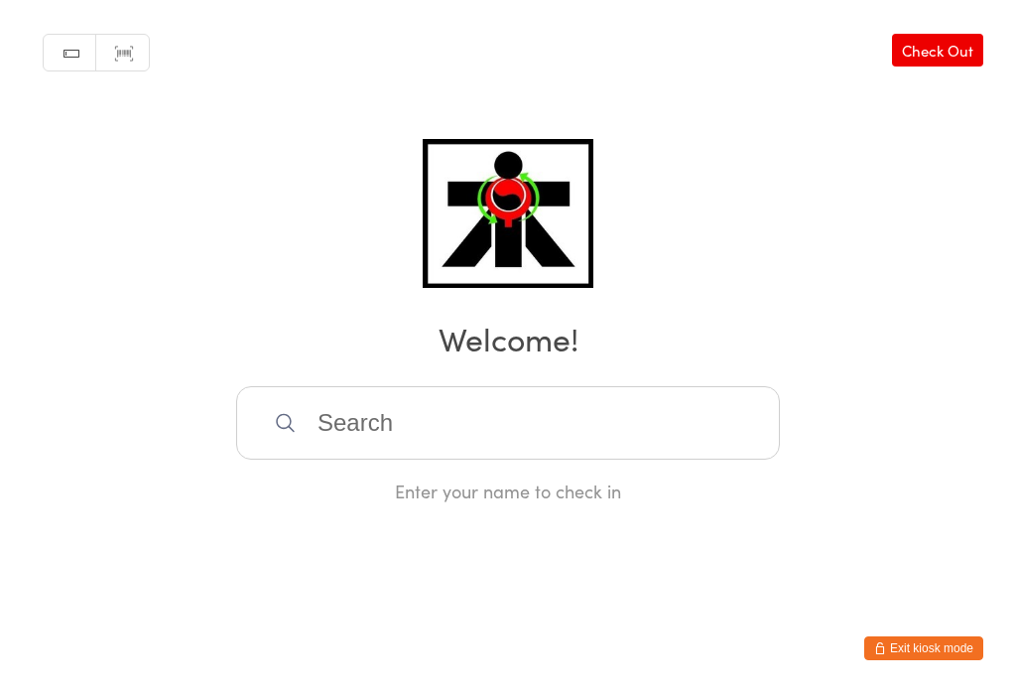
scroll to position [0, 0]
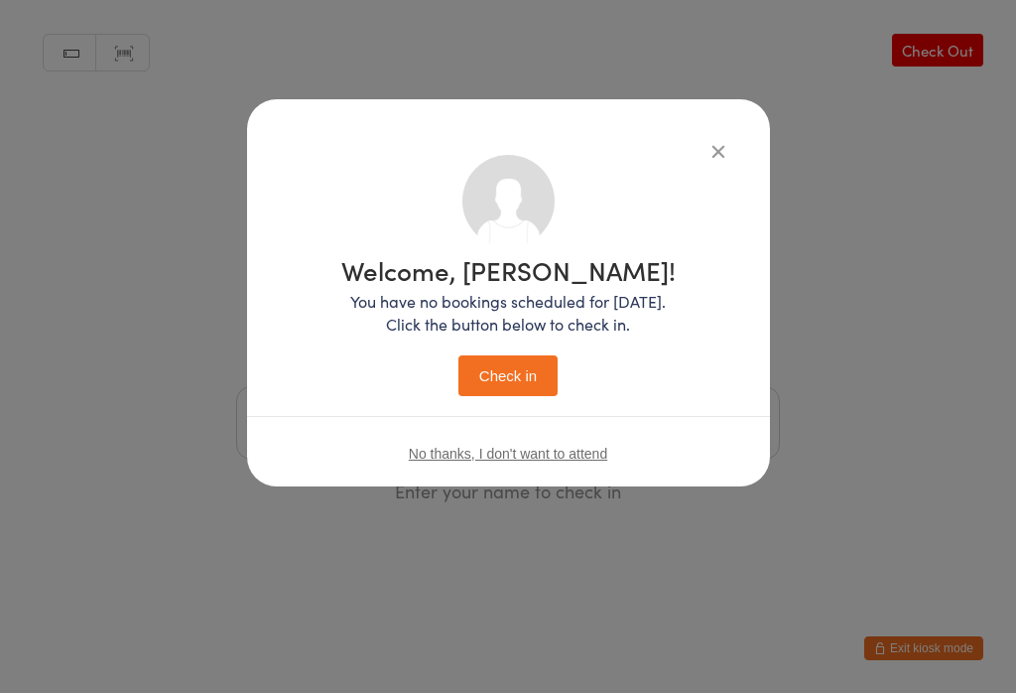
click at [476, 369] on button "Check in" at bounding box center [507, 375] width 99 height 41
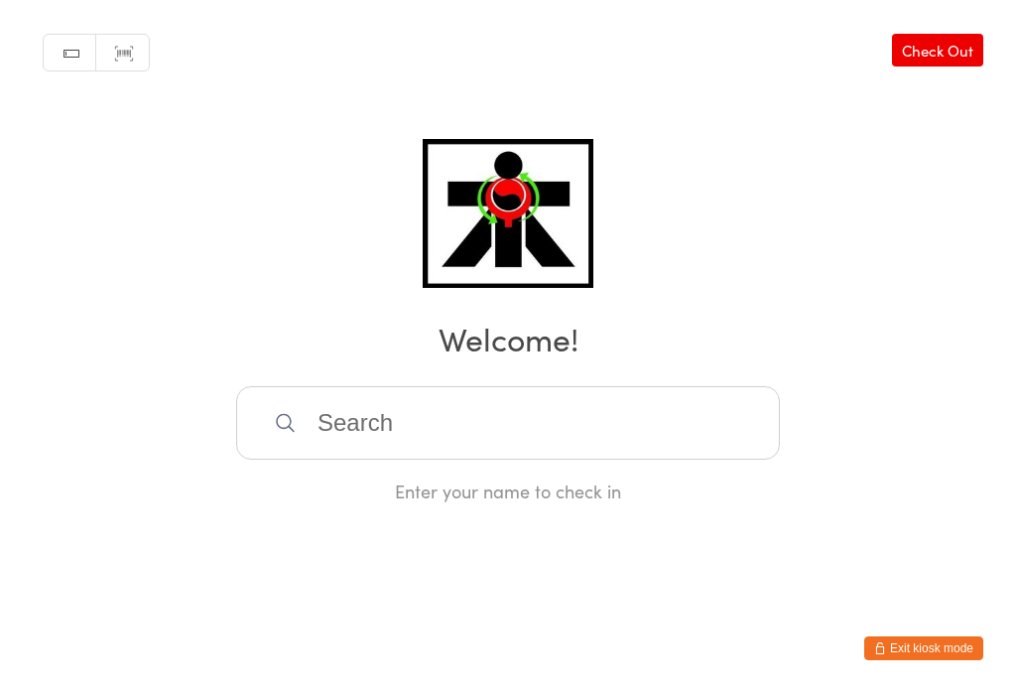
click at [560, 444] on input "search" at bounding box center [508, 422] width 544 height 73
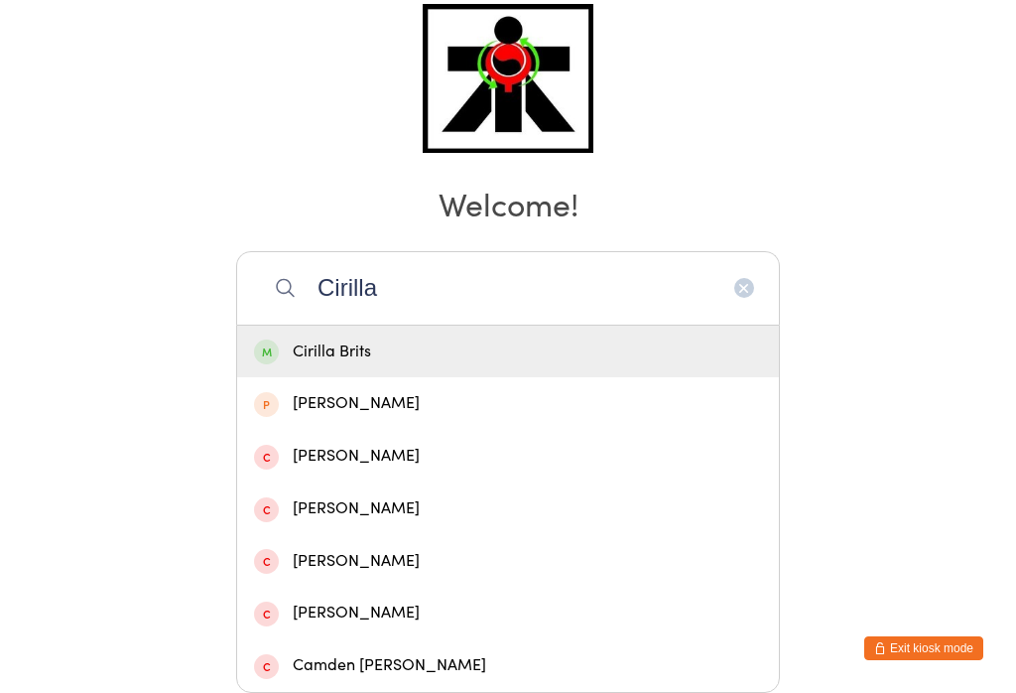
type input "Cirilla"
click at [499, 325] on div "Cirilla Brits" at bounding box center [508, 351] width 542 height 53
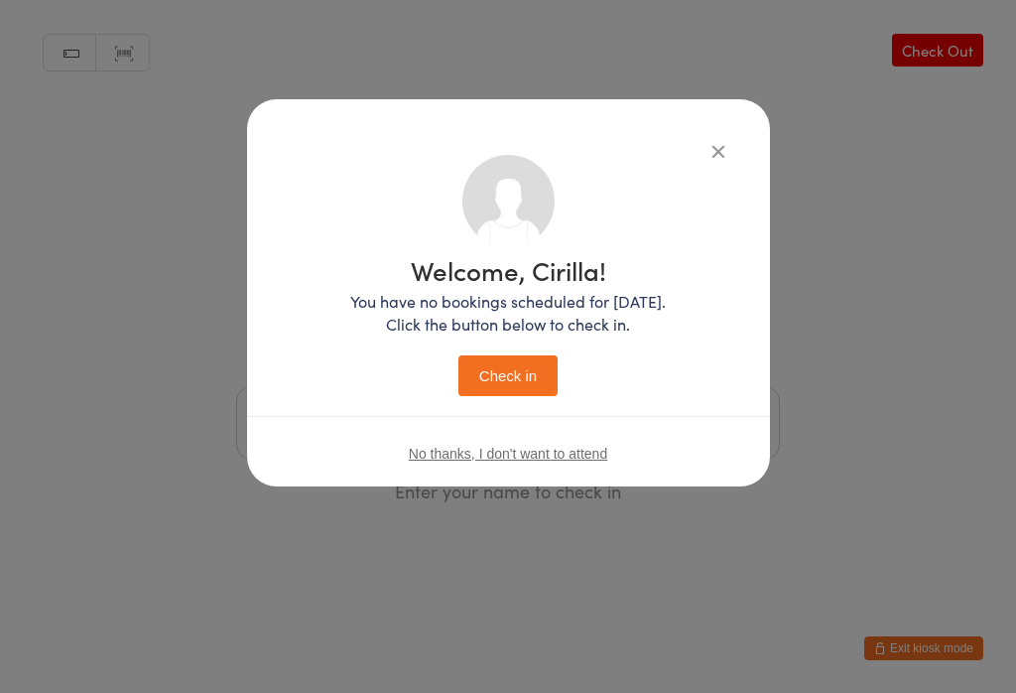
scroll to position [0, 0]
click at [466, 373] on button "Check in" at bounding box center [507, 375] width 99 height 41
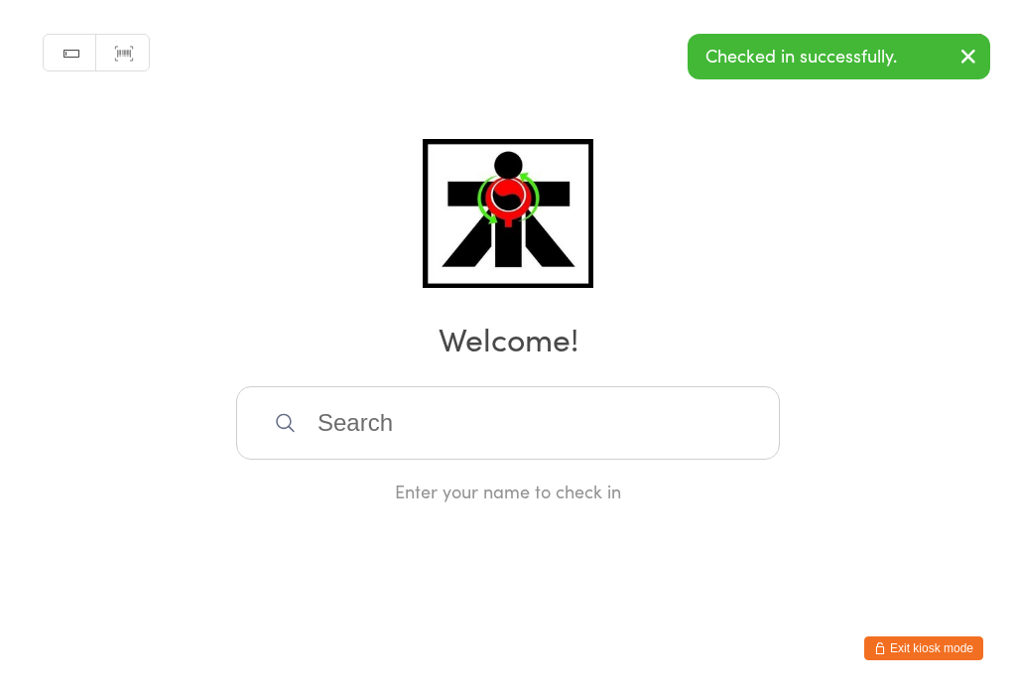
click at [638, 459] on input "search" at bounding box center [508, 422] width 544 height 73
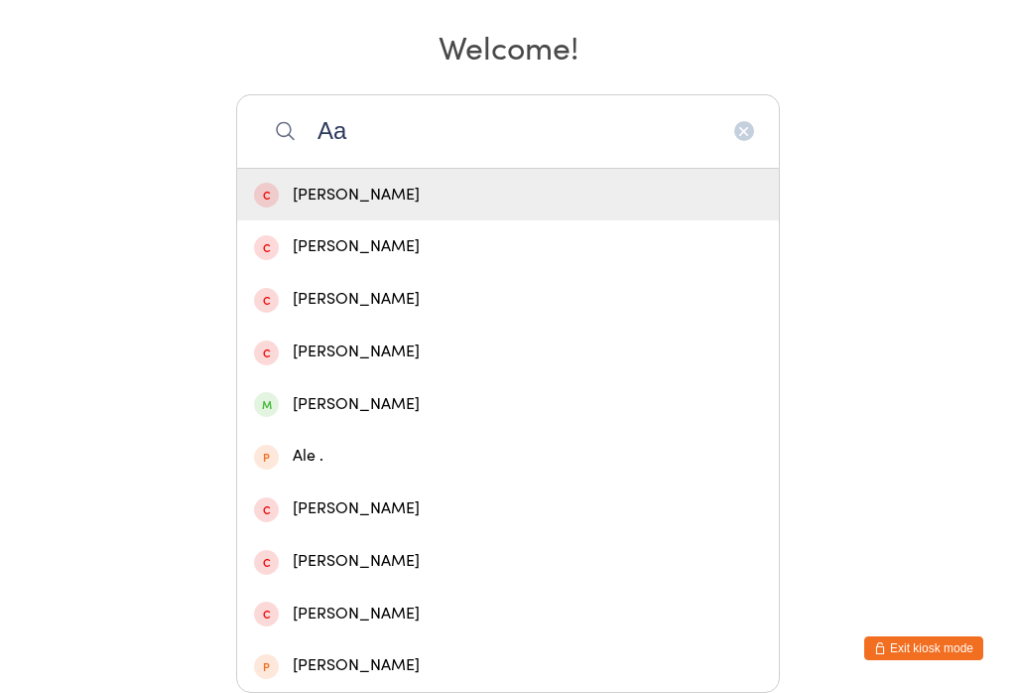
scroll to position [667, 0]
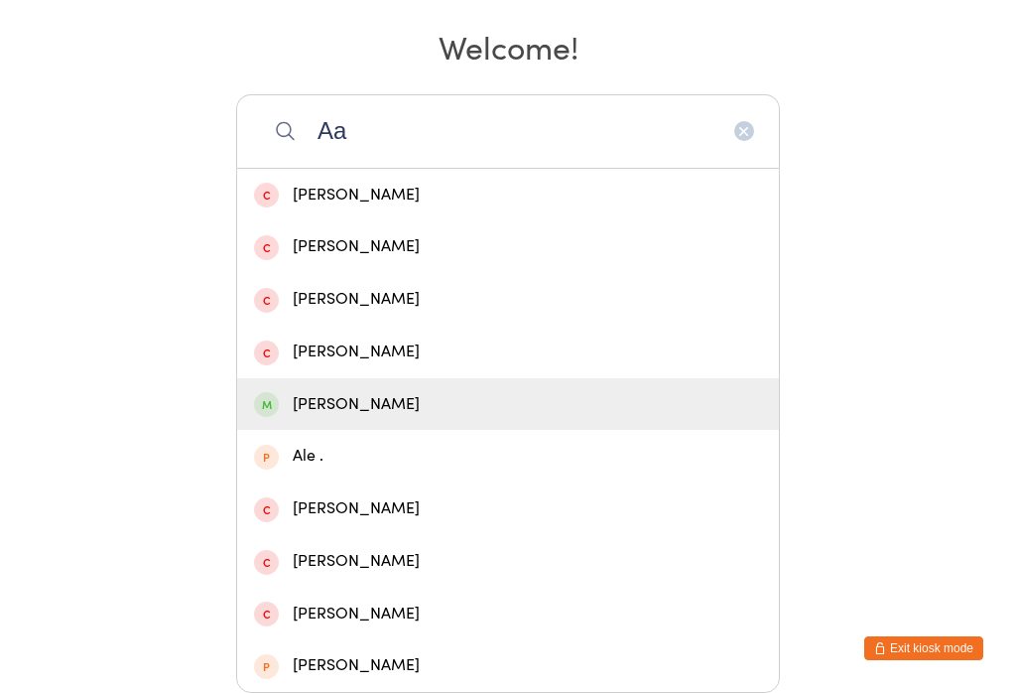
type input "Aa"
click at [384, 378] on div "Aarav Shah" at bounding box center [508, 404] width 542 height 53
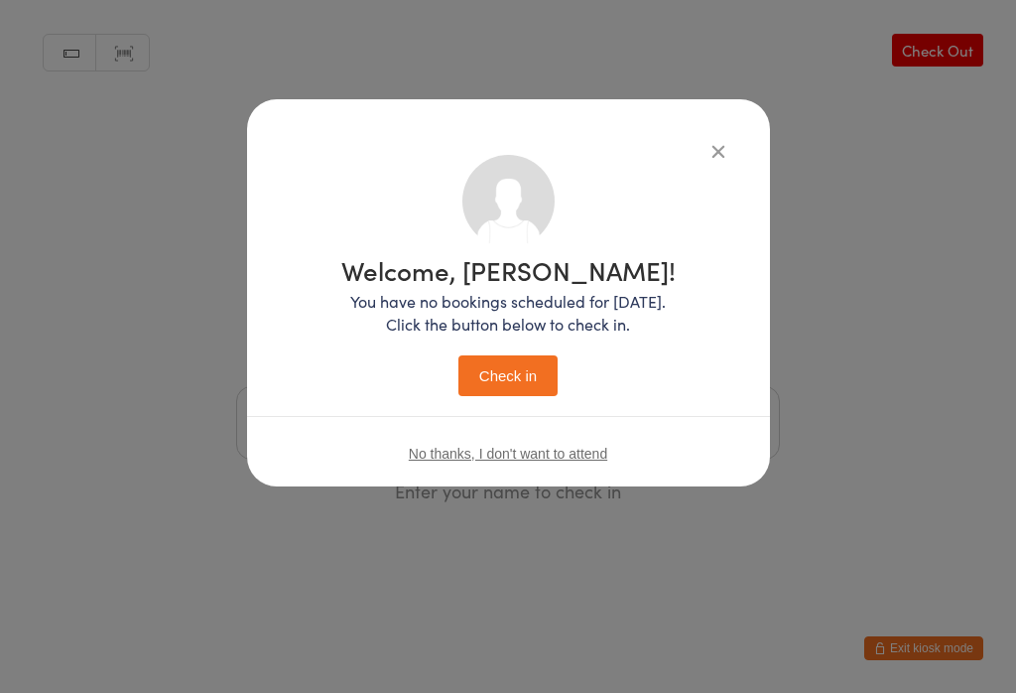
click at [537, 369] on button "Check in" at bounding box center [507, 375] width 99 height 41
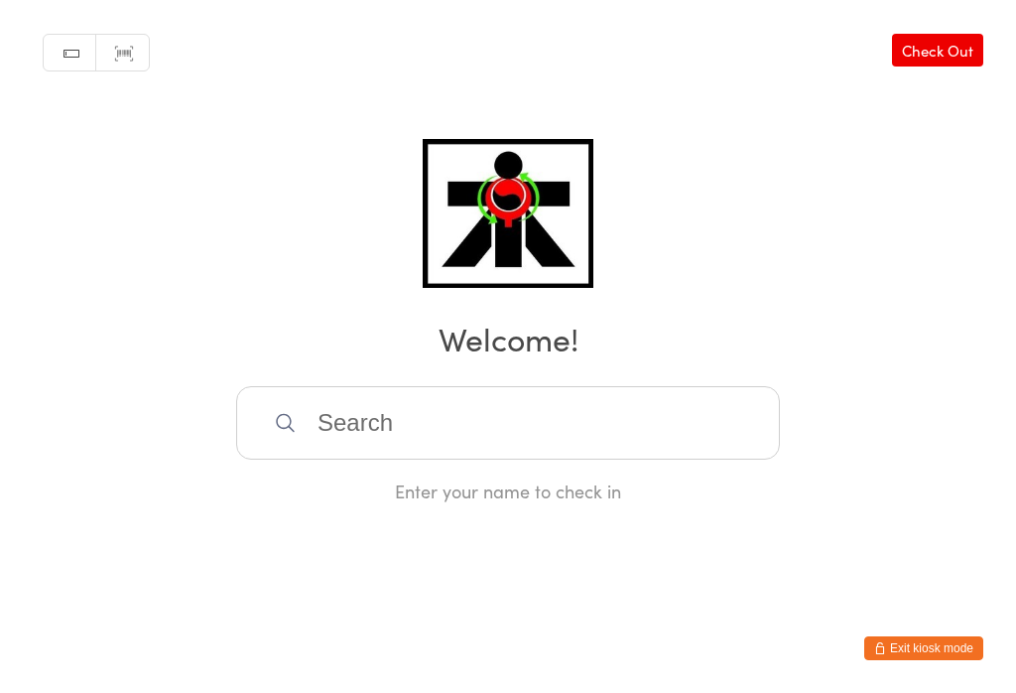
click at [491, 438] on input "search" at bounding box center [508, 422] width 544 height 73
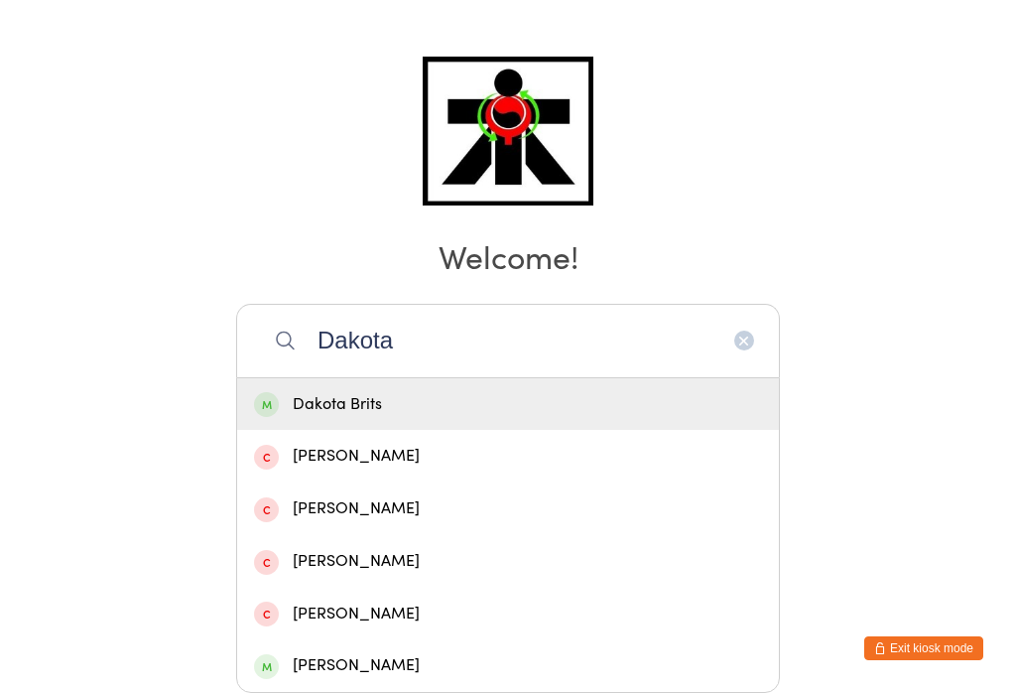
type input "Dakota"
click at [339, 391] on div "Dakota Brits" at bounding box center [508, 404] width 508 height 27
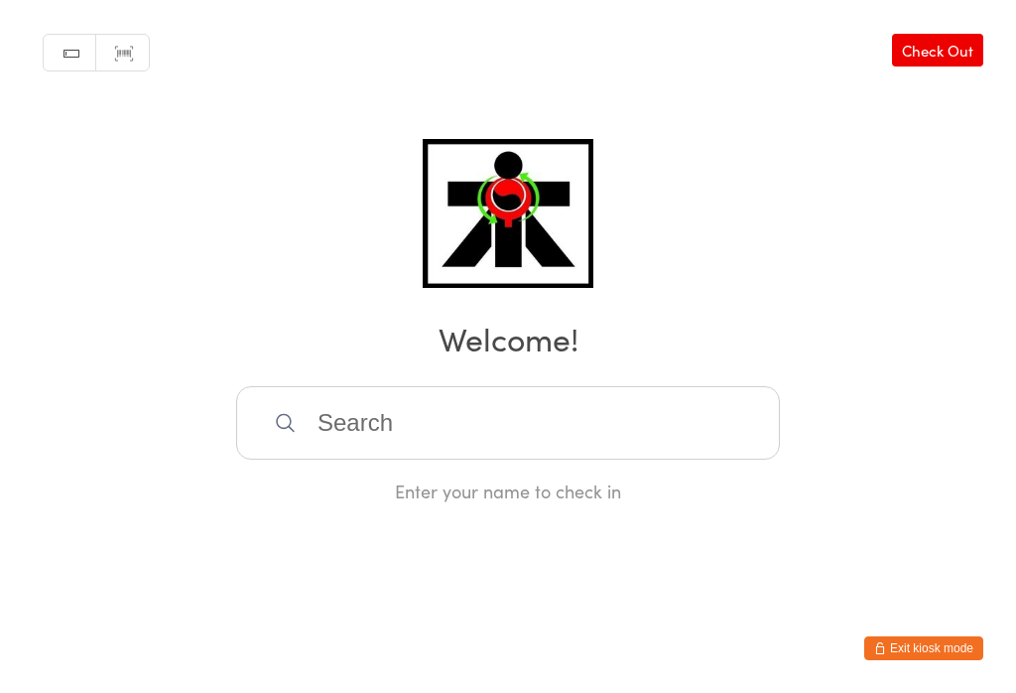
scroll to position [0, 0]
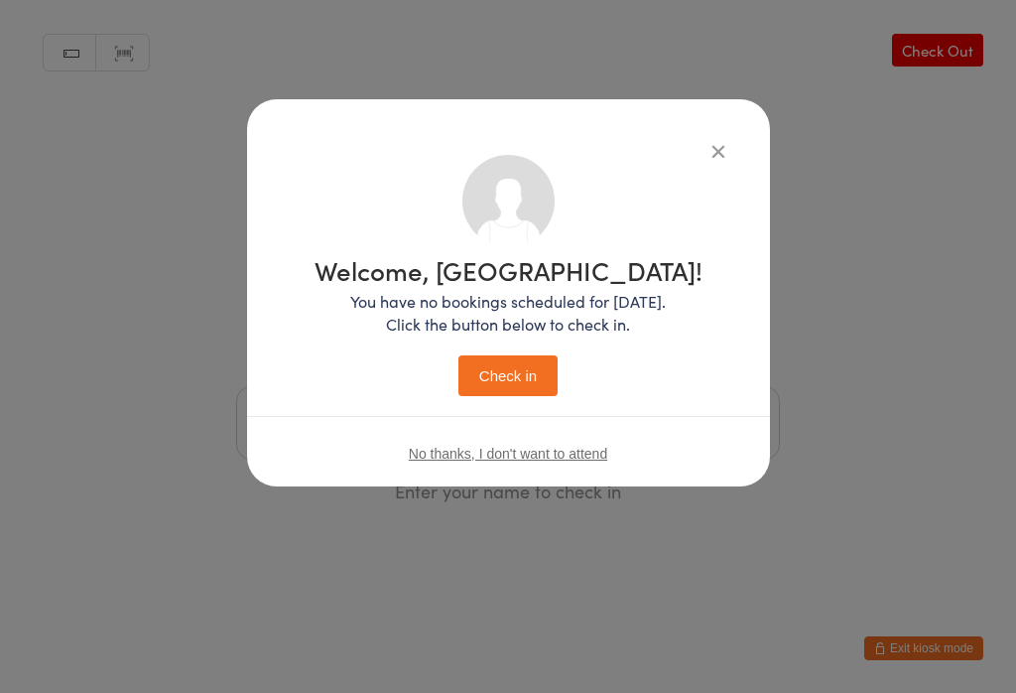
click at [501, 358] on button "Check in" at bounding box center [507, 375] width 99 height 41
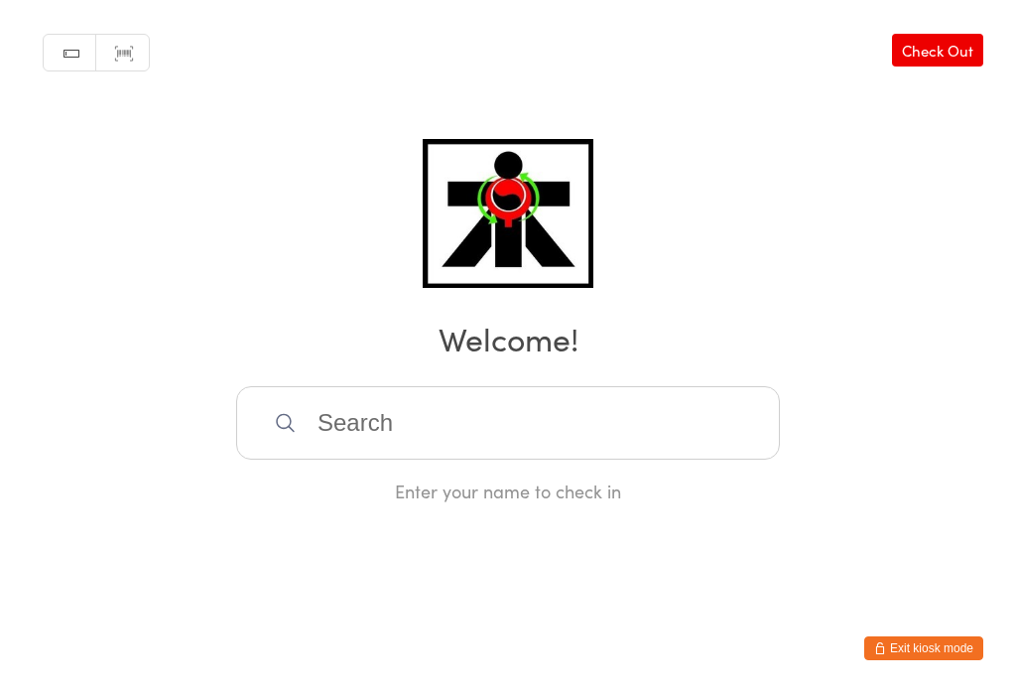
click at [624, 454] on input "search" at bounding box center [508, 422] width 544 height 73
click at [628, 386] on input "search" at bounding box center [508, 422] width 544 height 73
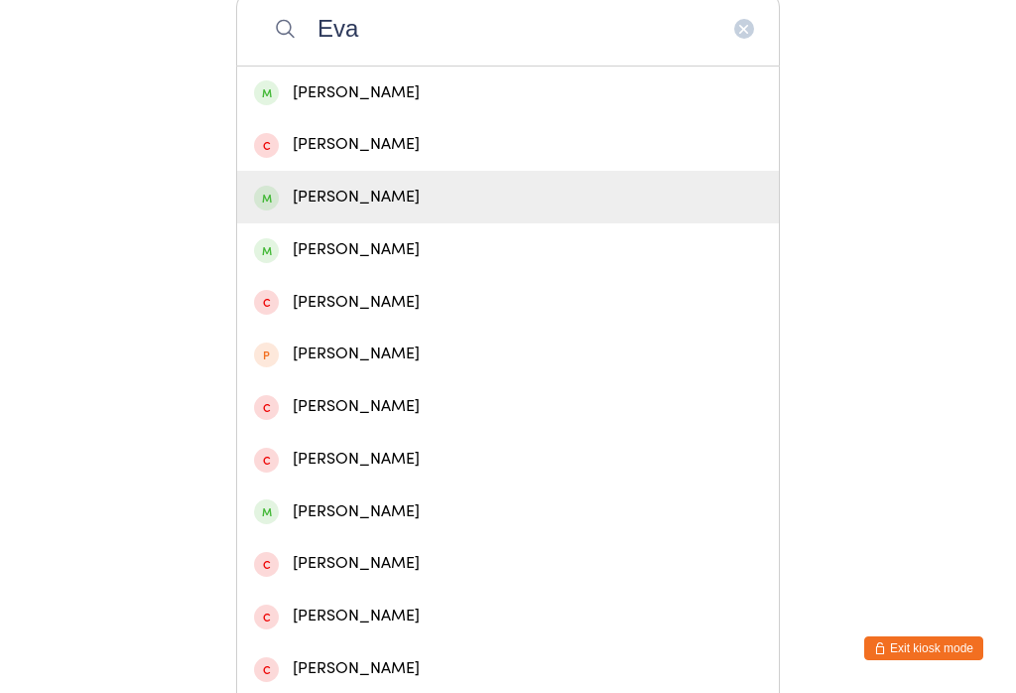
type input "Eva"
click at [331, 208] on div "Eva Radfard" at bounding box center [508, 197] width 508 height 27
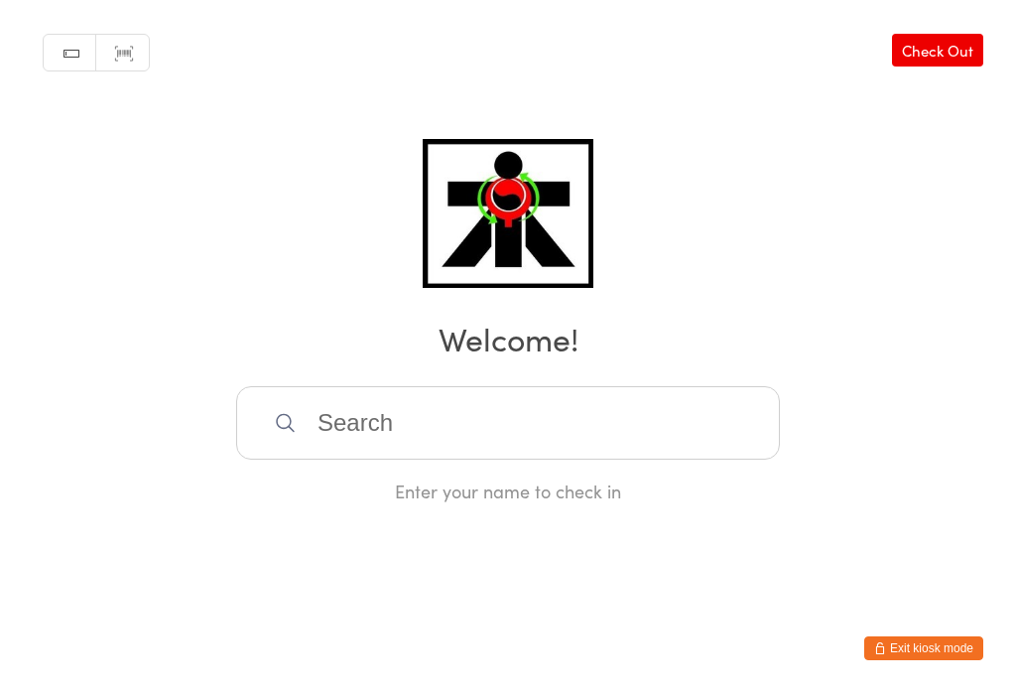
scroll to position [0, 0]
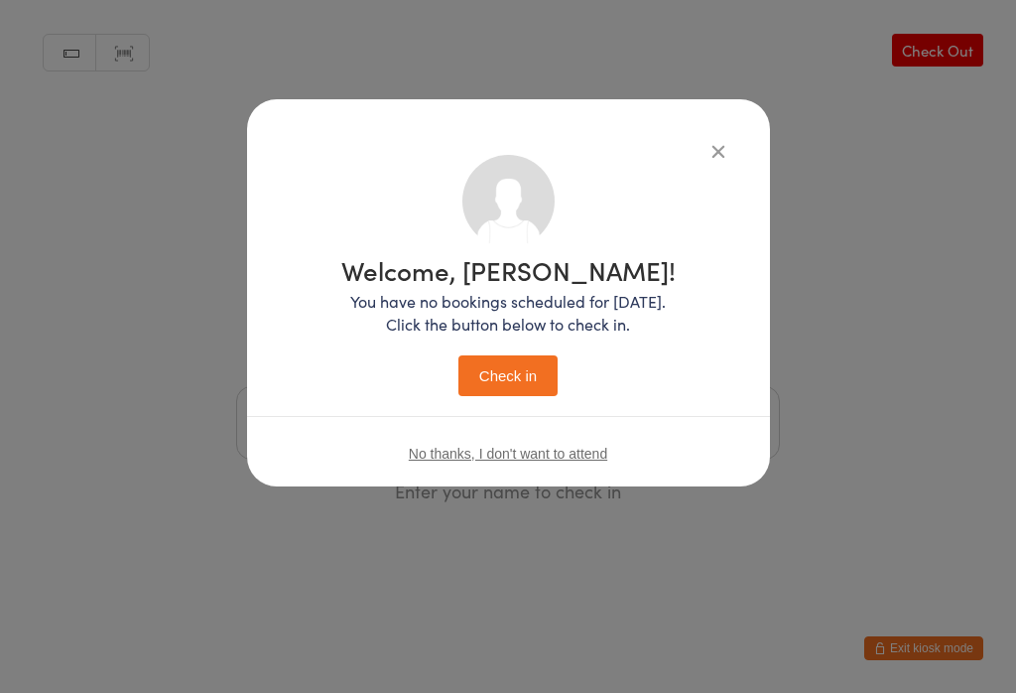
click at [537, 371] on button "Check in" at bounding box center [507, 375] width 99 height 41
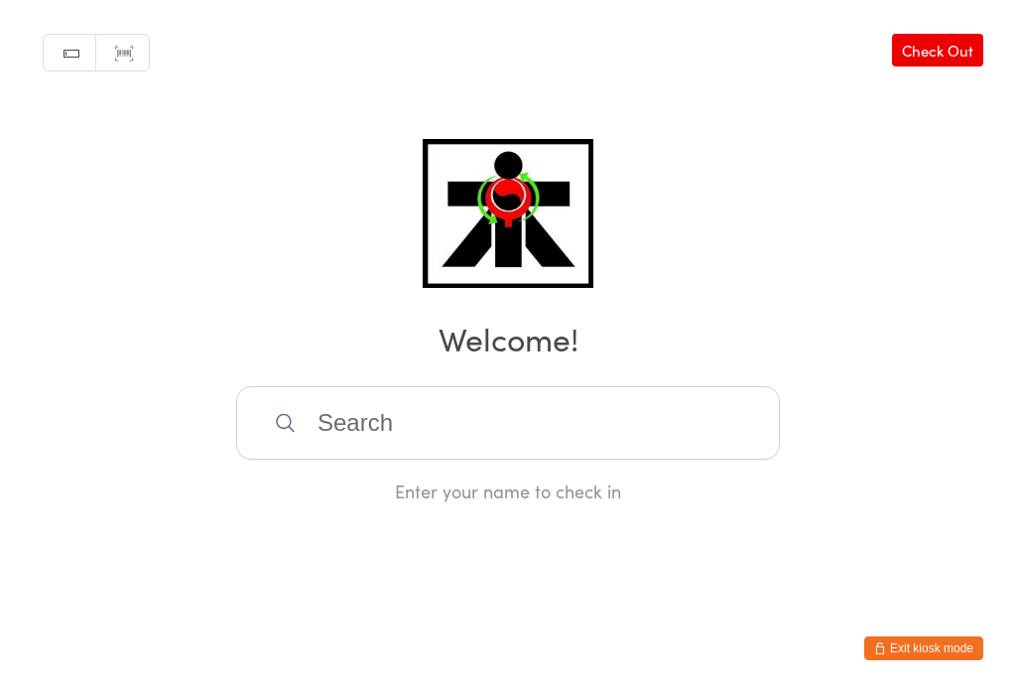
click at [415, 434] on input "search" at bounding box center [508, 422] width 544 height 73
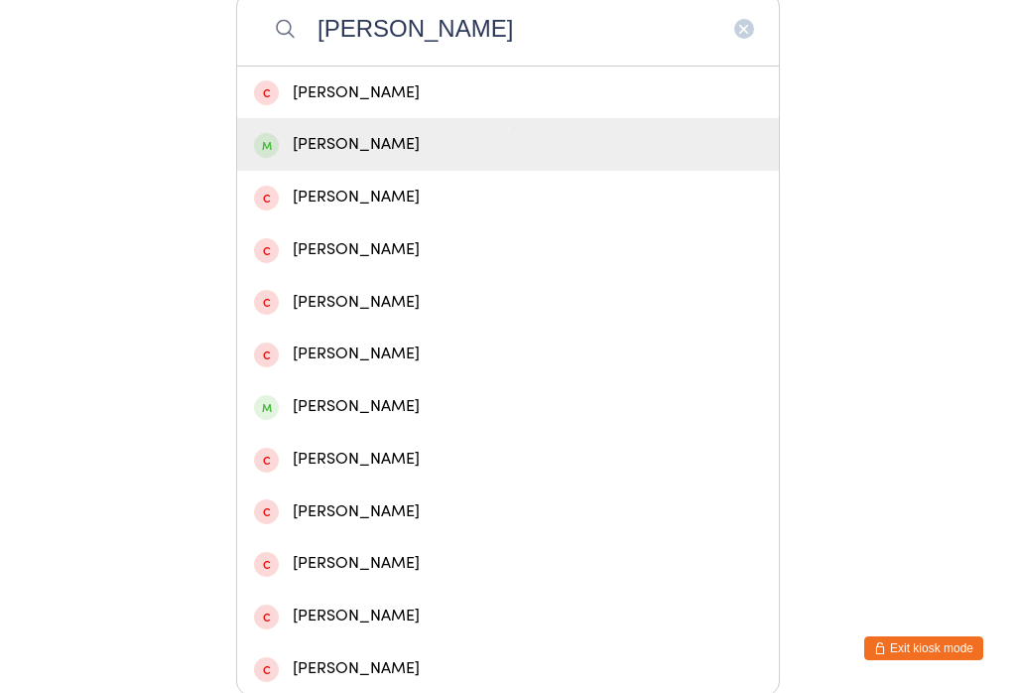
type input "Elsie"
click at [387, 153] on div "Elsie Clarke" at bounding box center [508, 144] width 508 height 27
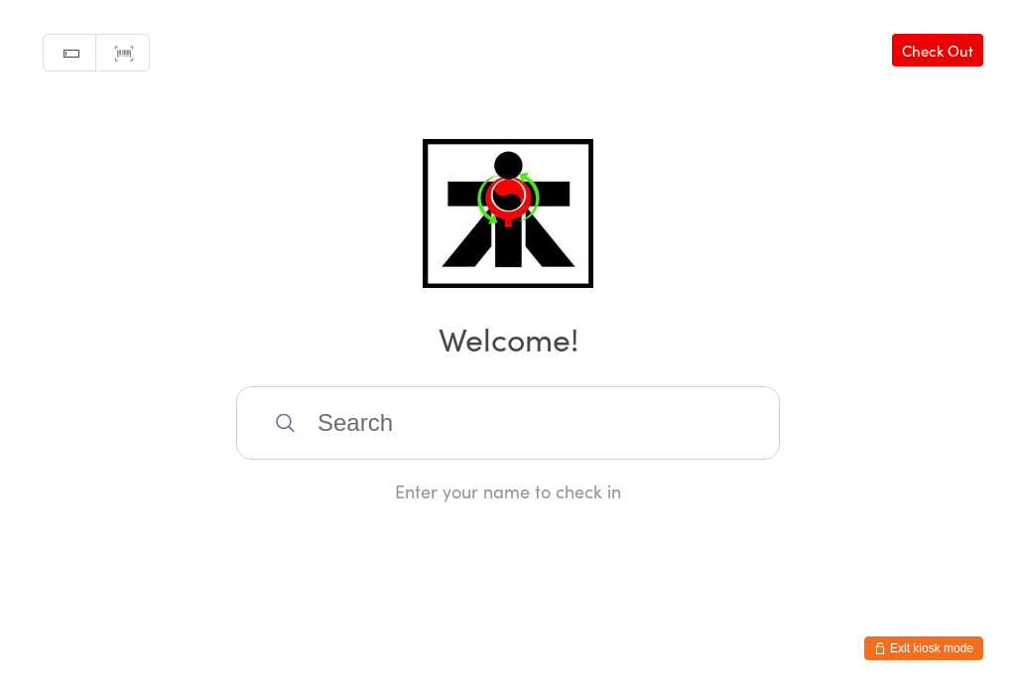
scroll to position [0, 0]
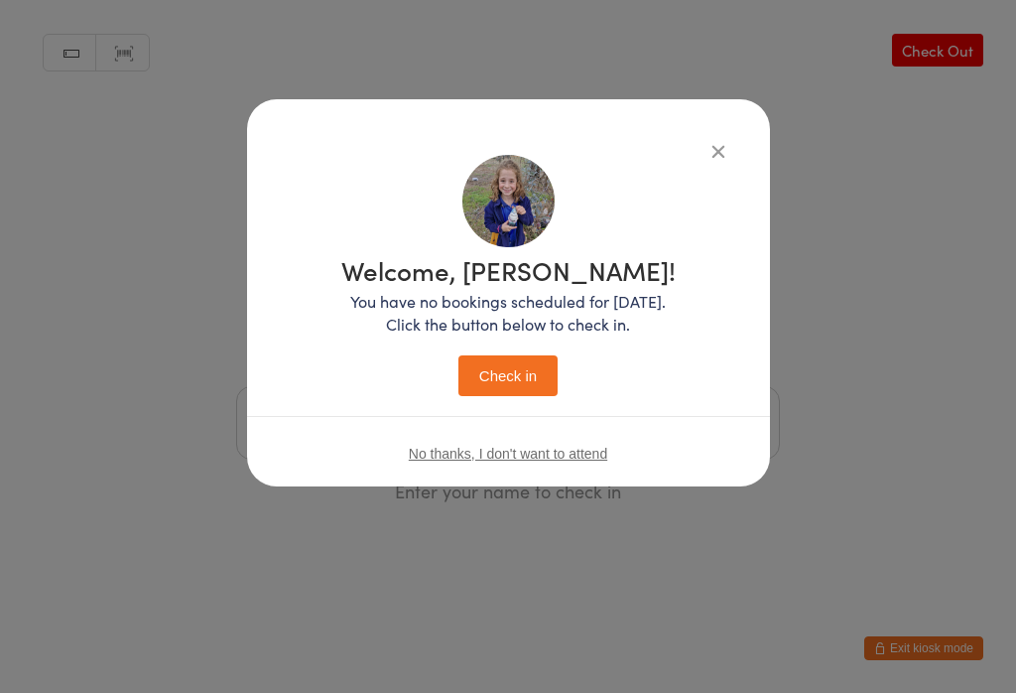
click at [504, 357] on button "Check in" at bounding box center [507, 375] width 99 height 41
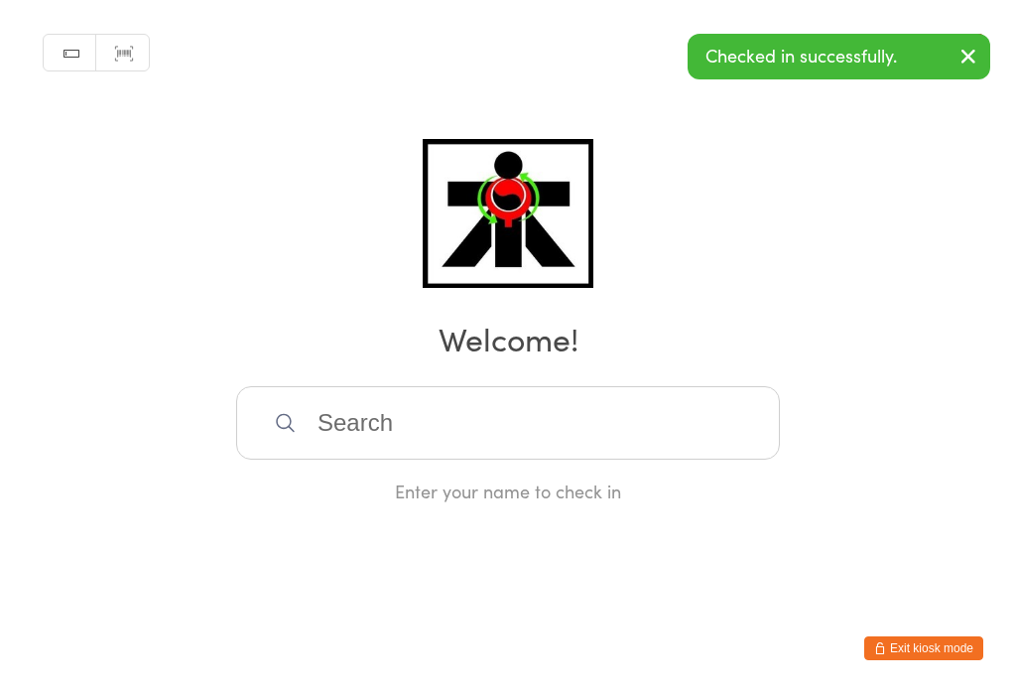
click at [341, 413] on input "search" at bounding box center [508, 422] width 544 height 73
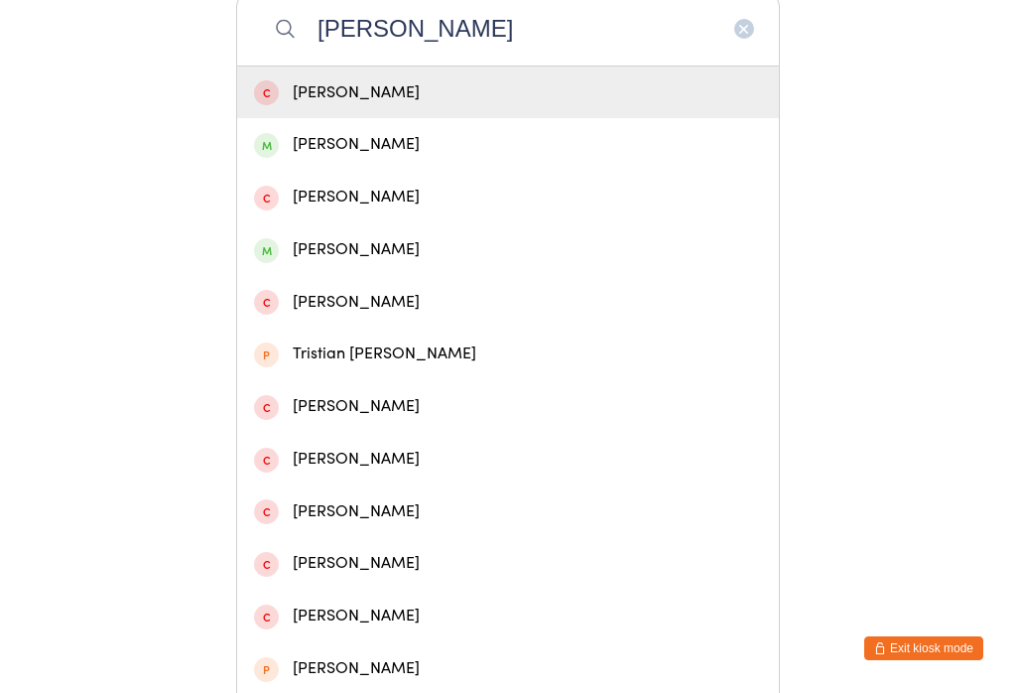
type input "Tristan"
click at [273, 158] on span at bounding box center [266, 145] width 25 height 25
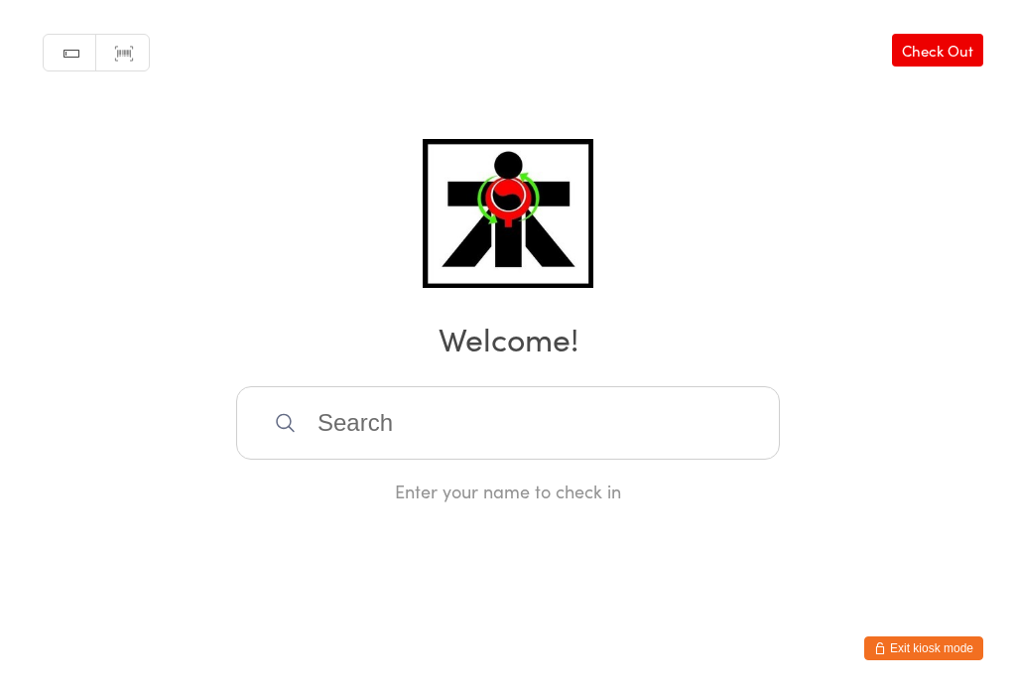
scroll to position [0, 0]
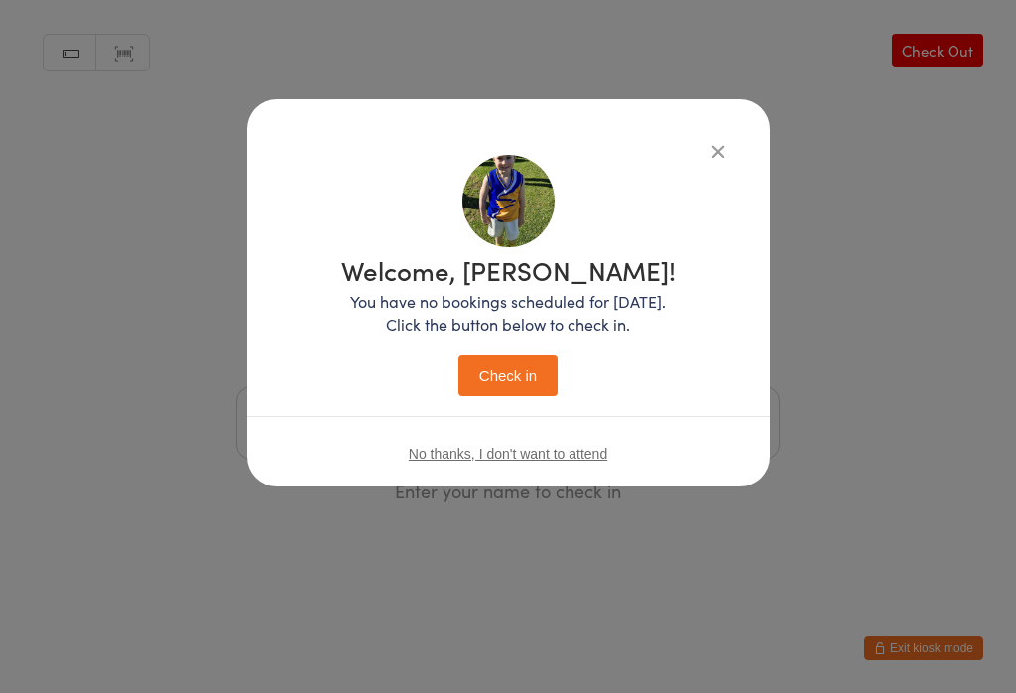
click at [523, 396] on button "Check in" at bounding box center [507, 375] width 99 height 41
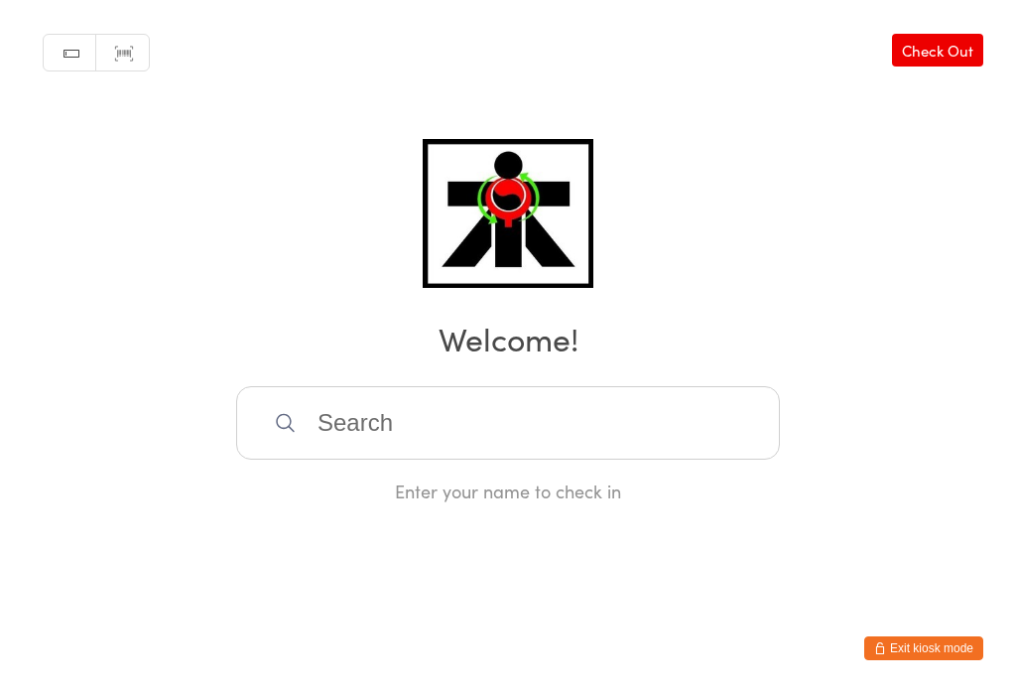
click at [515, 417] on input "search" at bounding box center [508, 422] width 544 height 73
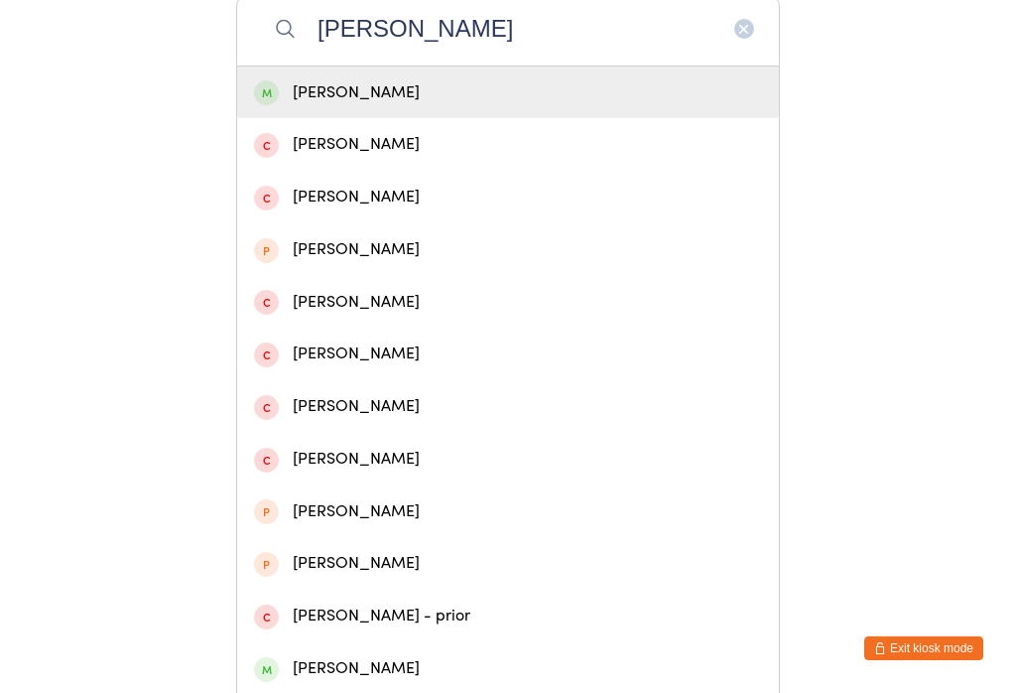
type input "Aron"
click at [406, 101] on div "Aron Rudman" at bounding box center [508, 92] width 508 height 27
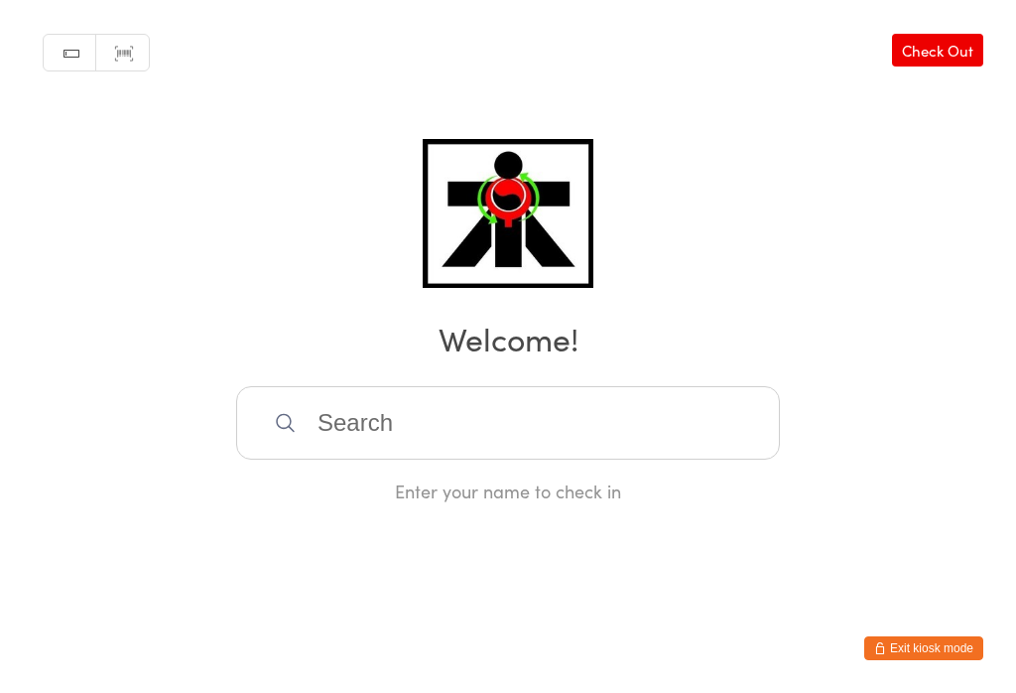
scroll to position [0, 0]
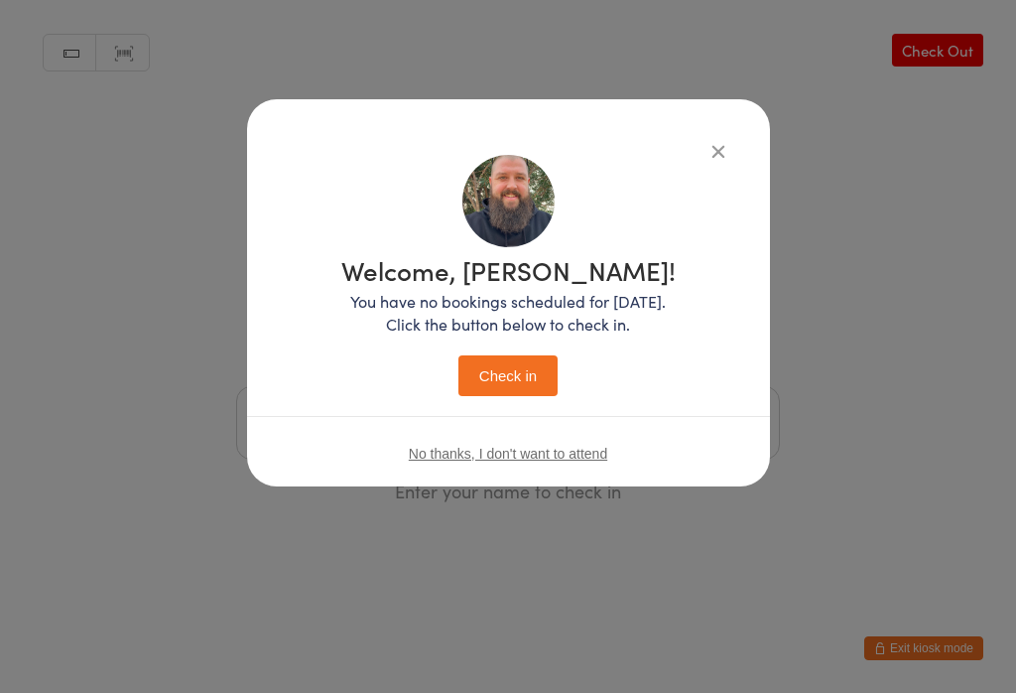
click at [522, 369] on button "Check in" at bounding box center [507, 375] width 99 height 41
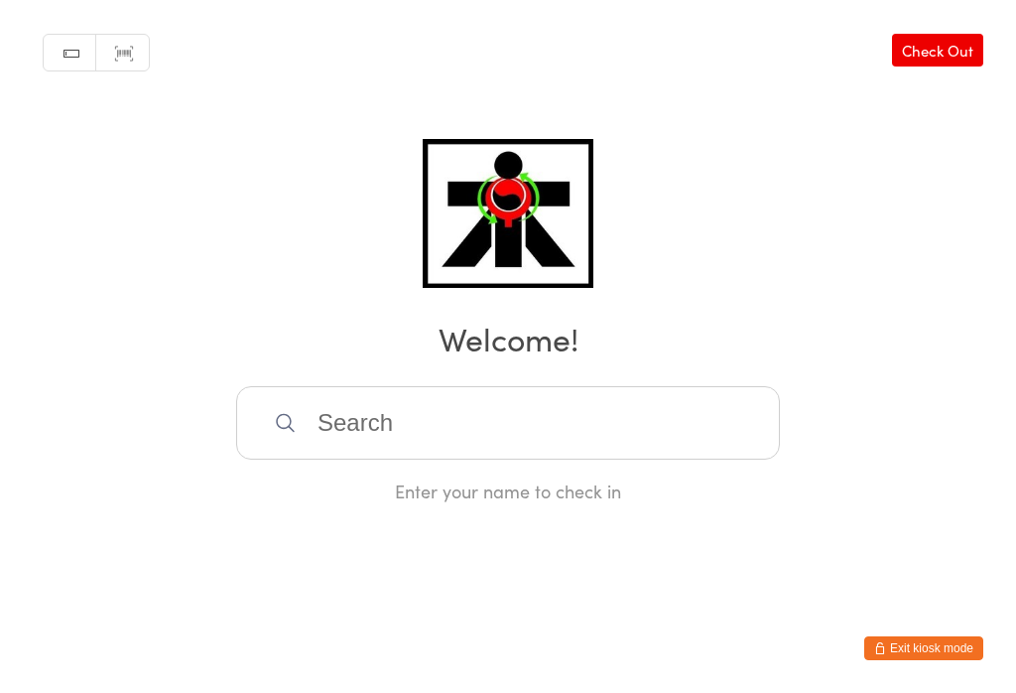
click at [534, 407] on input "search" at bounding box center [508, 422] width 544 height 73
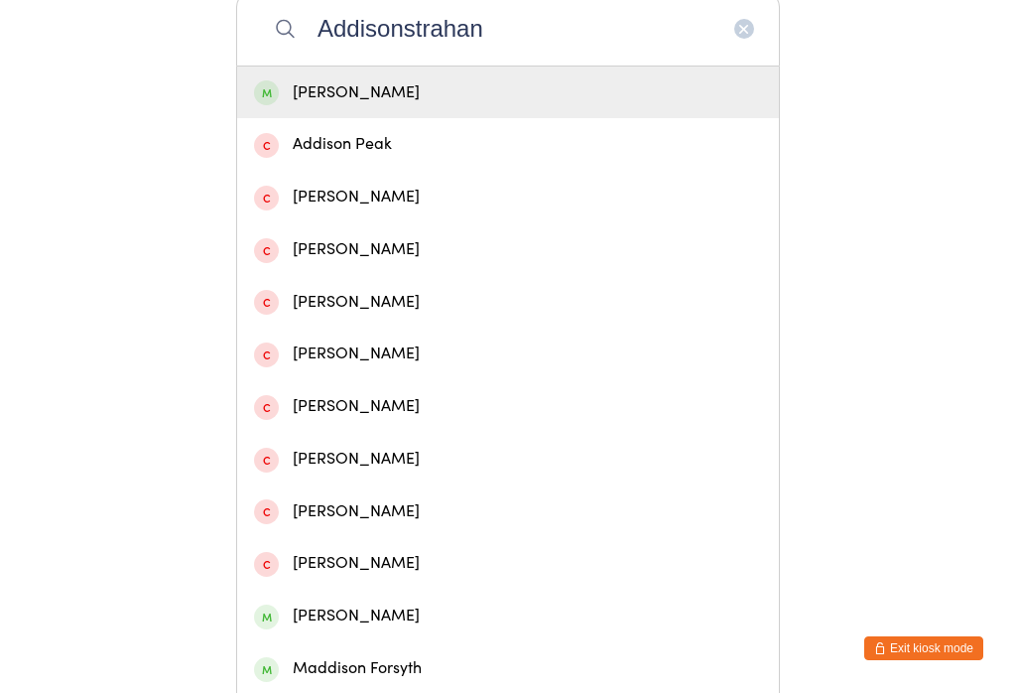
type input "Addisonstrahan"
click at [408, 96] on div "Maddison Strahan" at bounding box center [508, 92] width 508 height 27
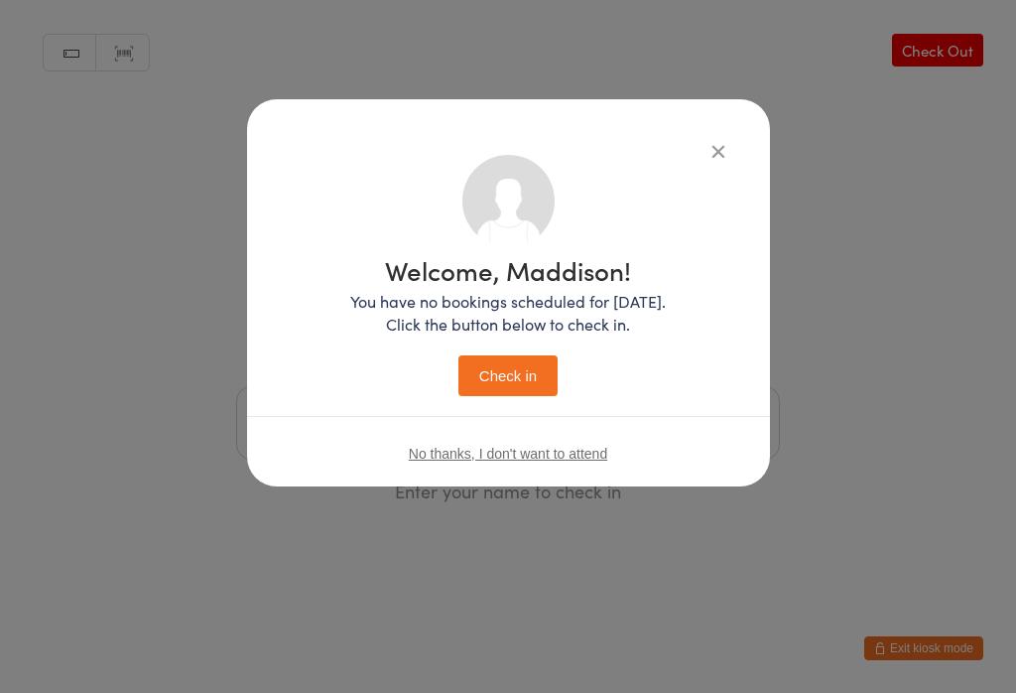
click at [520, 370] on button "Check in" at bounding box center [507, 375] width 99 height 41
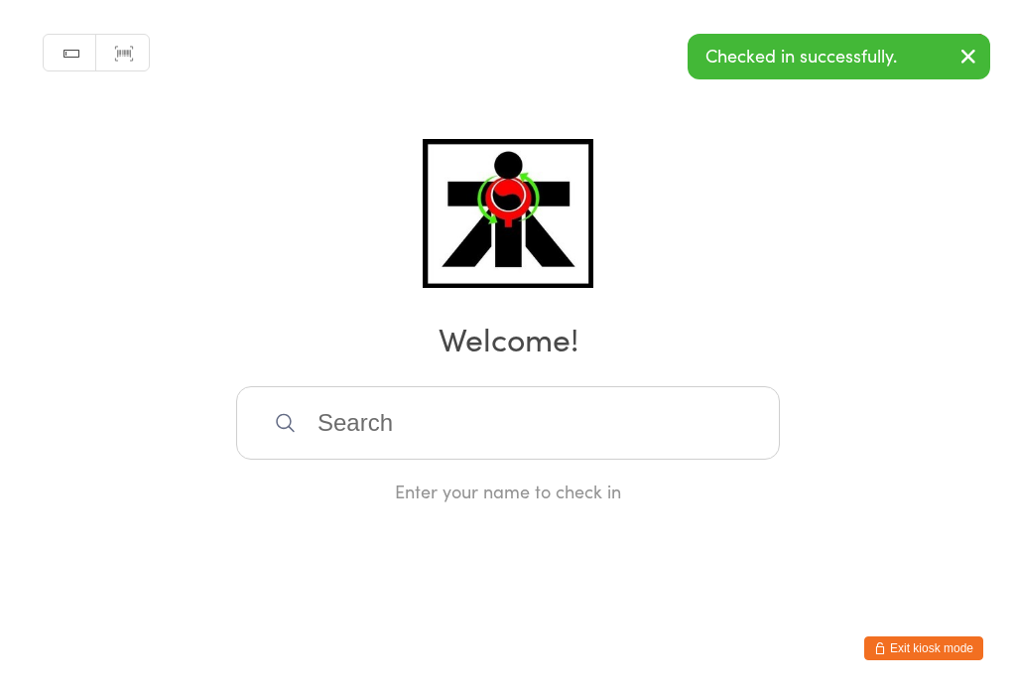
click at [501, 430] on input "search" at bounding box center [508, 422] width 544 height 73
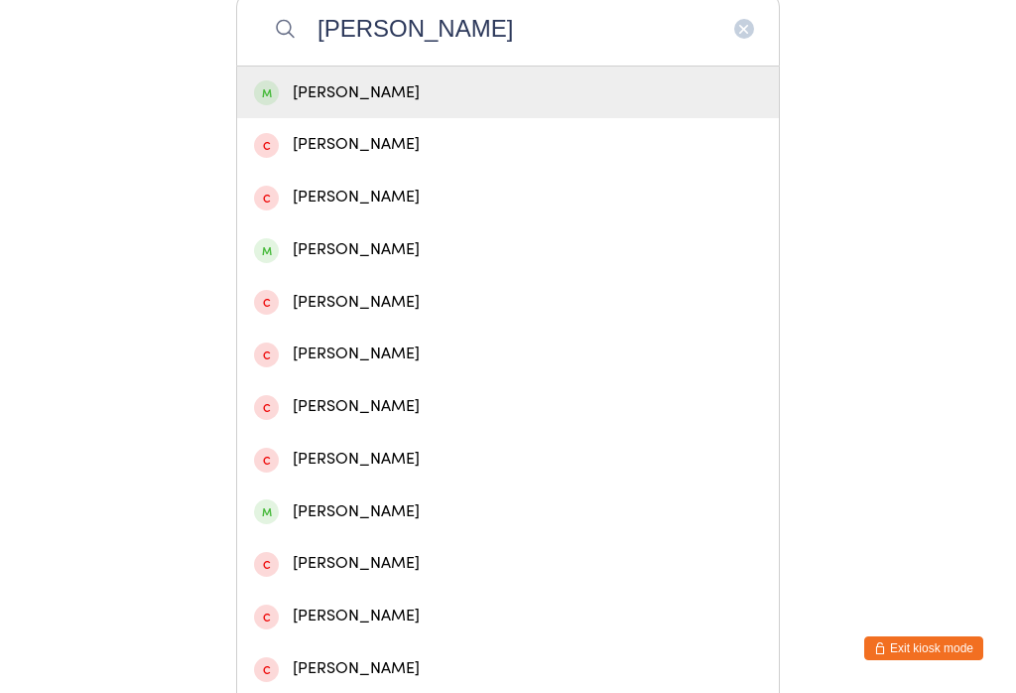
type input "Tyler spengler"
click at [486, 100] on div "[PERSON_NAME]" at bounding box center [508, 92] width 508 height 27
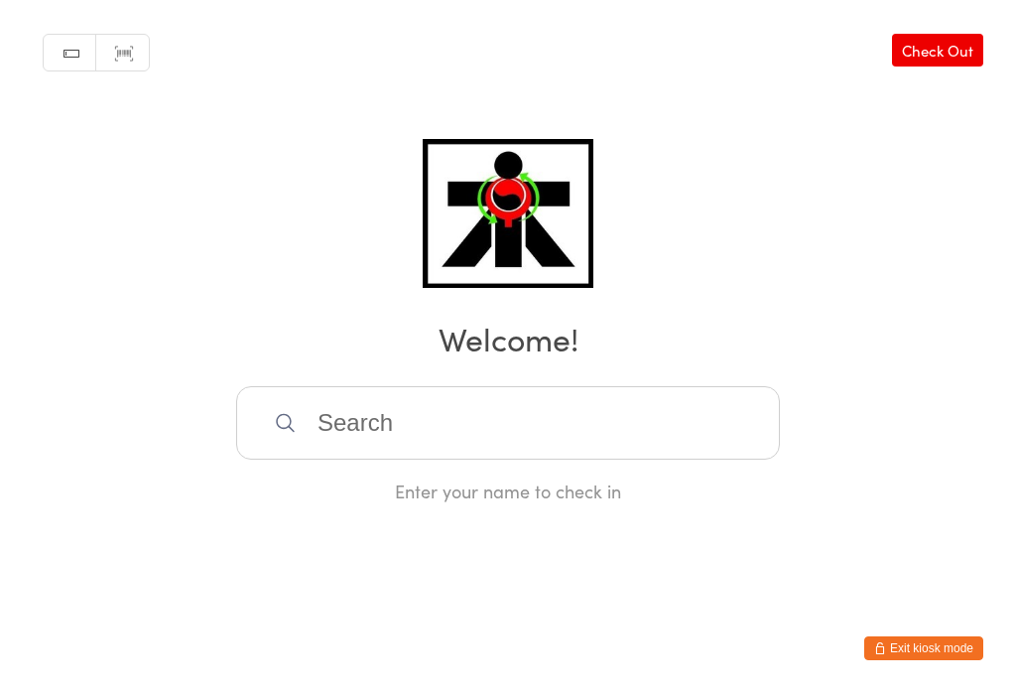
scroll to position [0, 0]
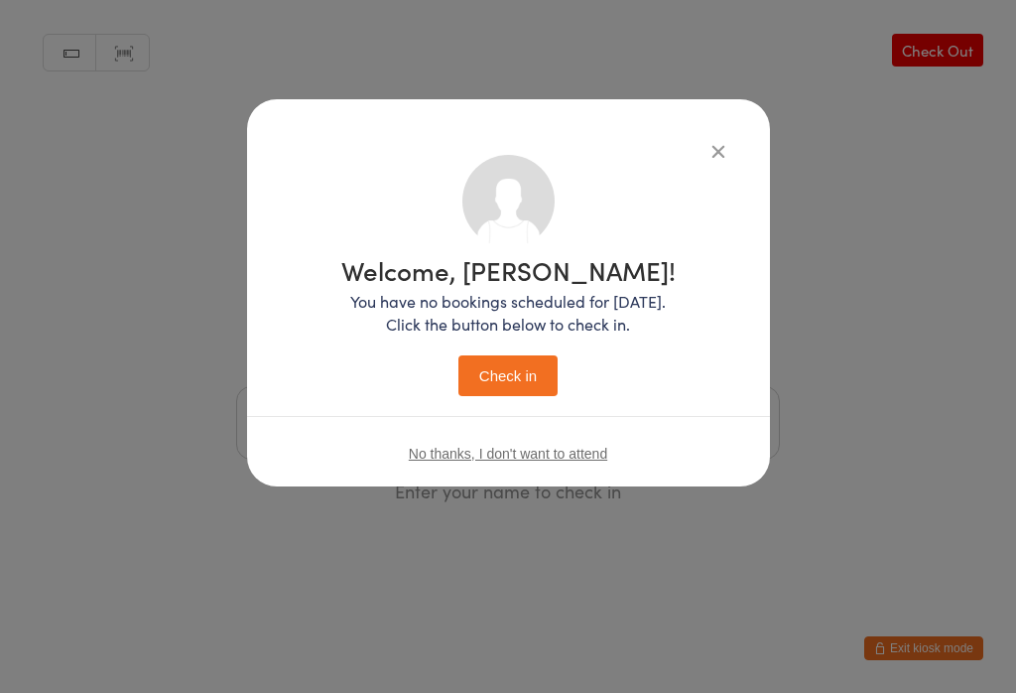
click at [522, 372] on button "Check in" at bounding box center [507, 375] width 99 height 41
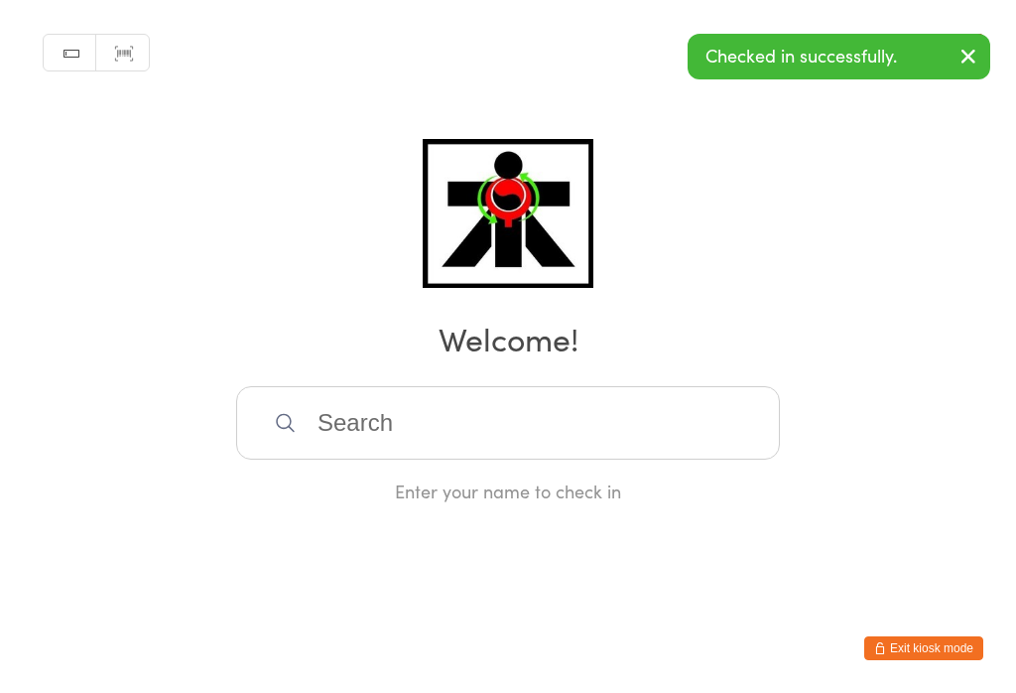
click at [503, 450] on input "search" at bounding box center [508, 422] width 544 height 73
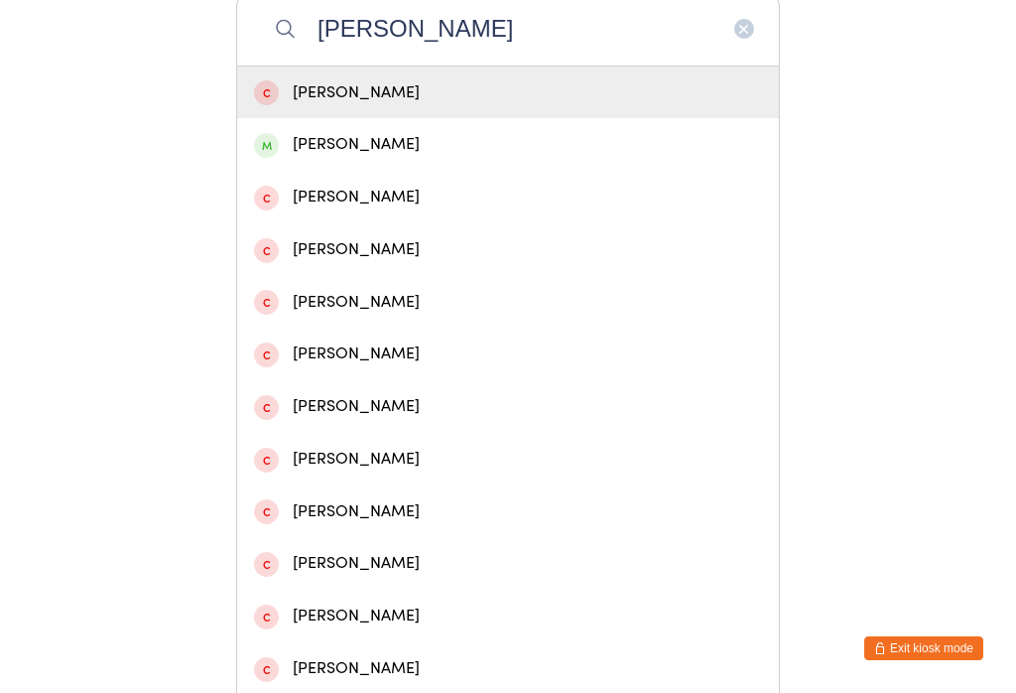
type input "Belinda tirbyll"
click at [401, 103] on div "Belinda Terrell" at bounding box center [508, 92] width 508 height 27
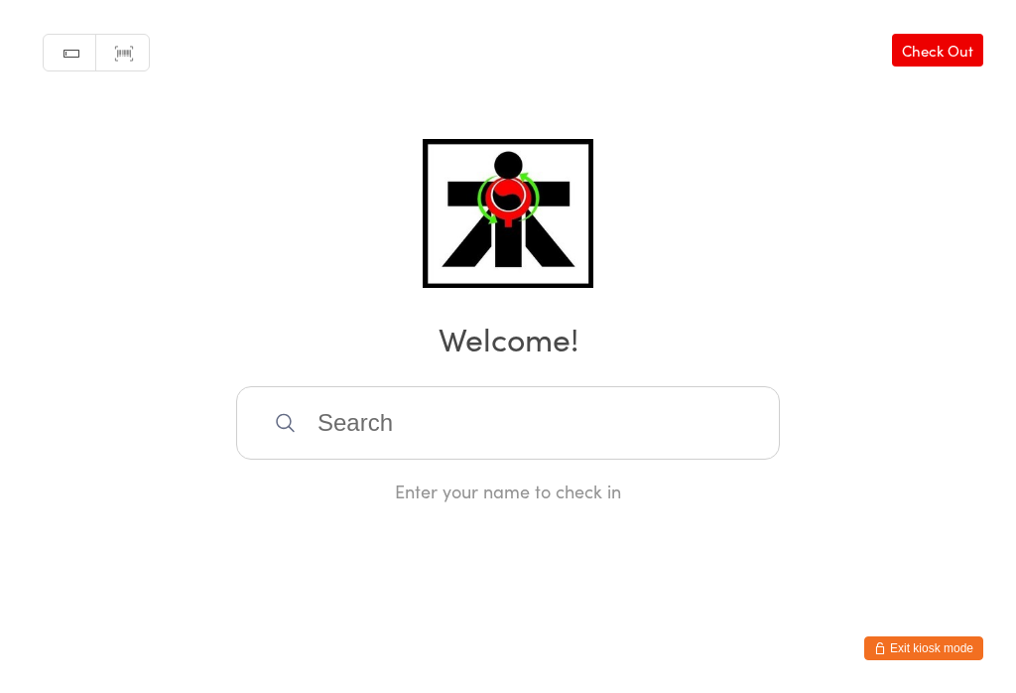
scroll to position [0, 0]
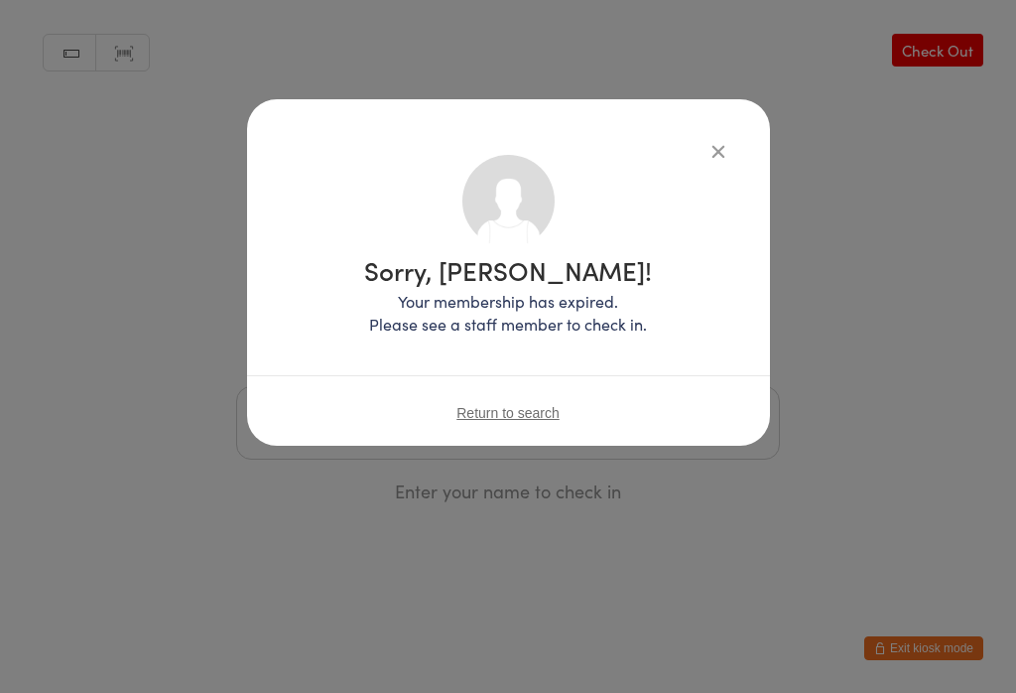
click at [520, 400] on div "Return to search" at bounding box center [508, 412] width 523 height 74
click at [526, 421] on span "Return to search" at bounding box center [507, 413] width 103 height 16
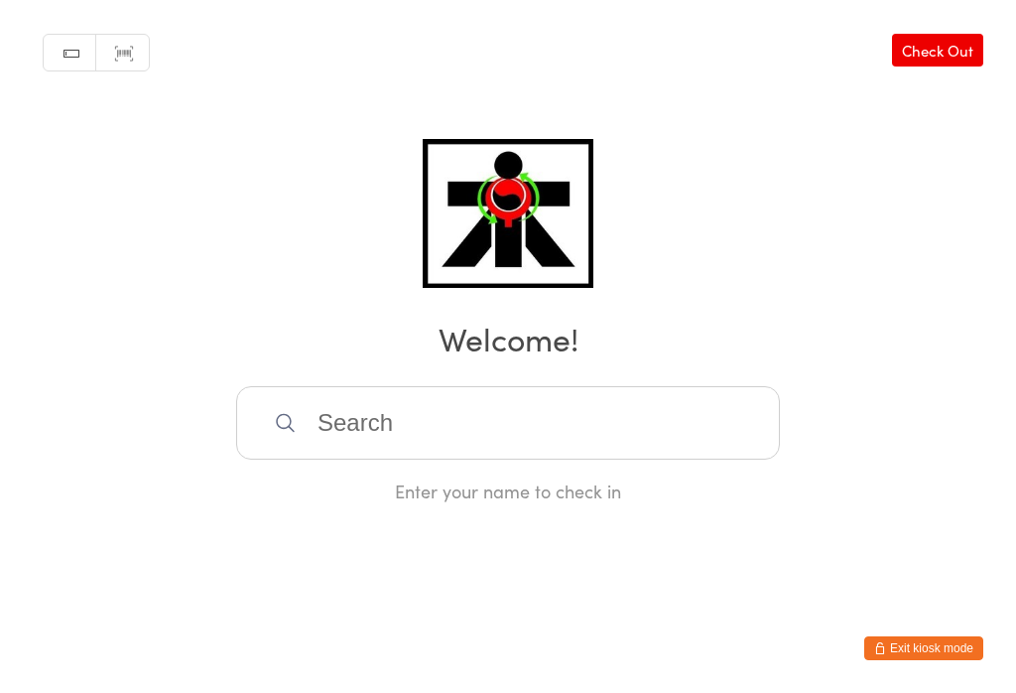
click at [508, 437] on input "search" at bounding box center [508, 422] width 544 height 73
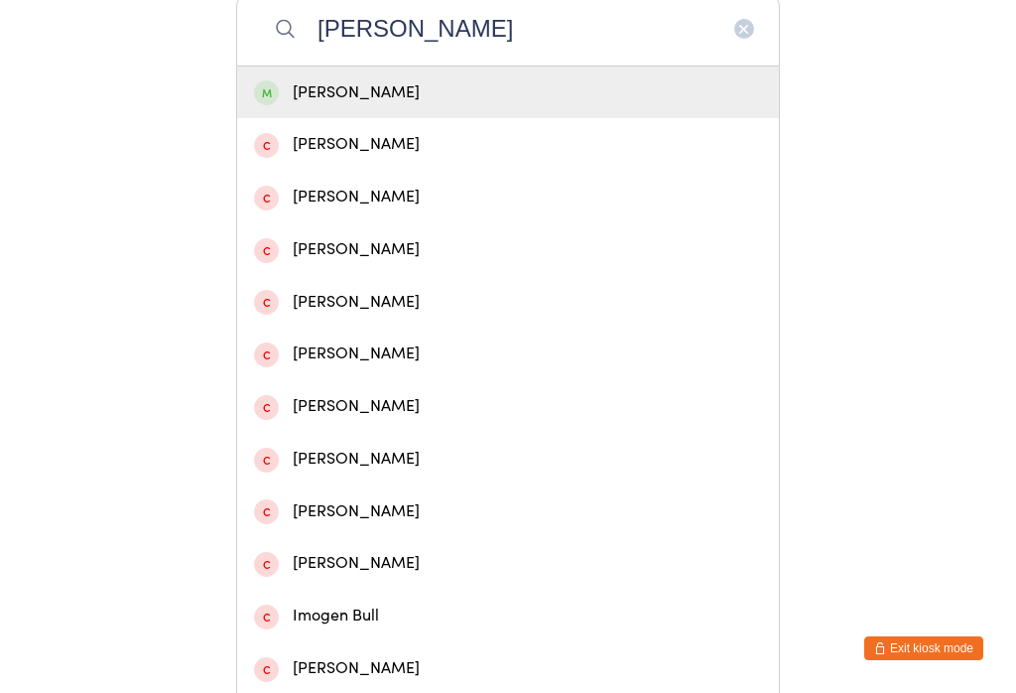
type input "Belinda tirbull"
click at [397, 158] on div "Belinda Terrell" at bounding box center [508, 144] width 508 height 27
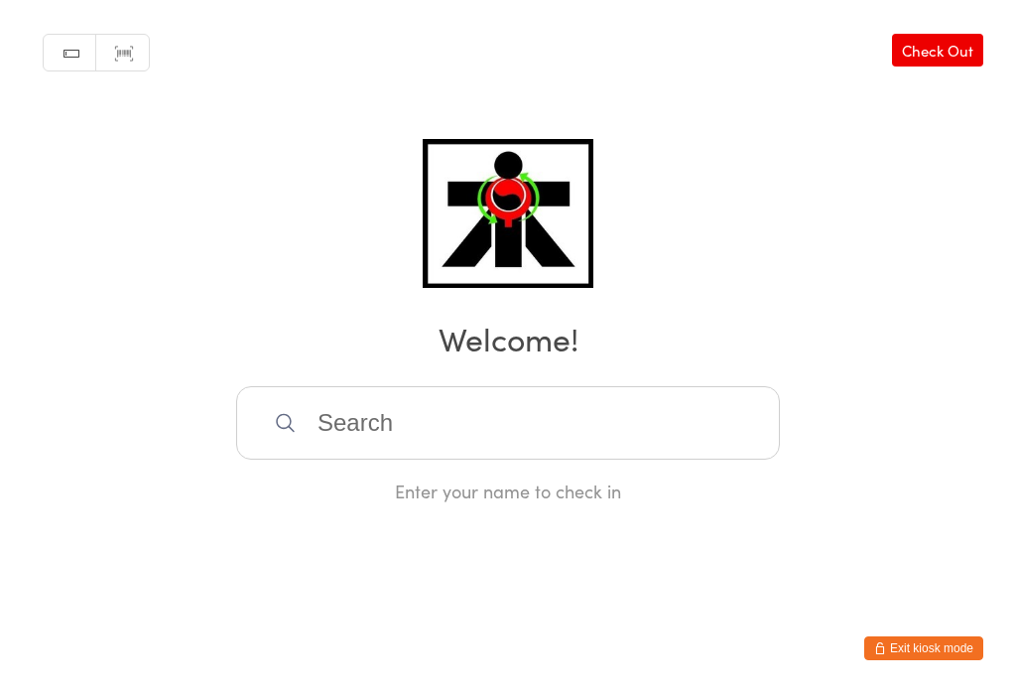
scroll to position [0, 0]
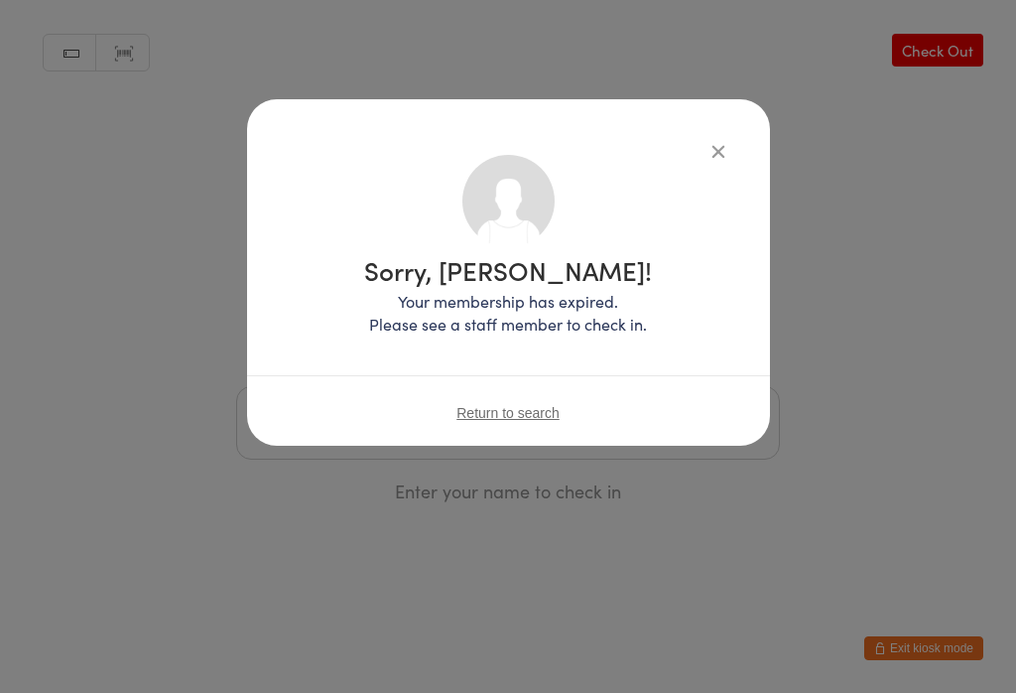
click at [491, 409] on span "Return to search" at bounding box center [507, 413] width 103 height 16
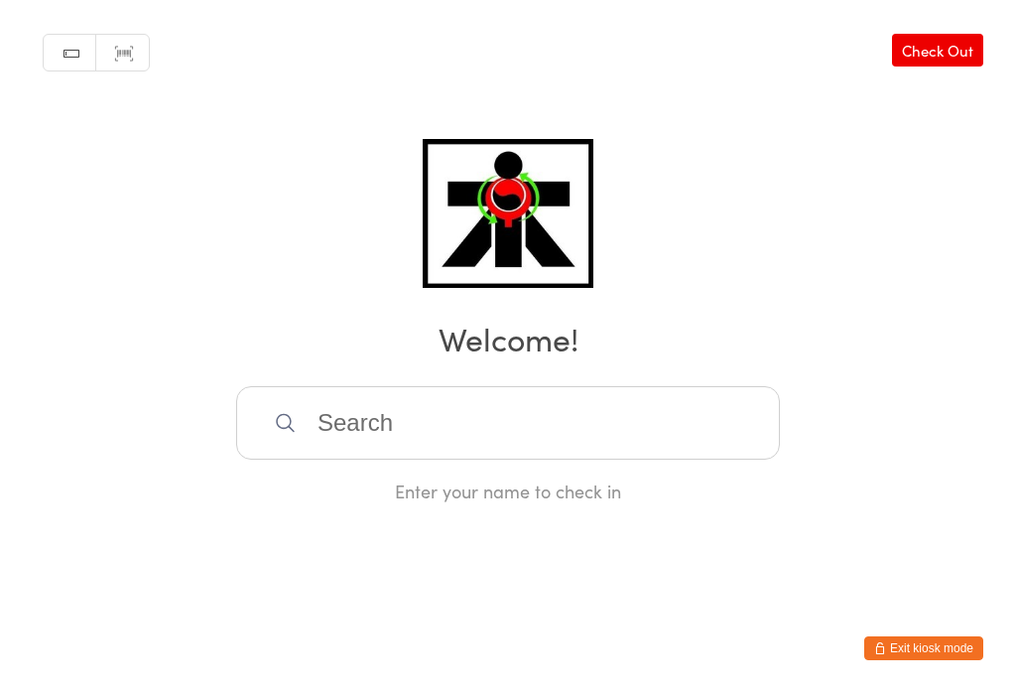
click at [634, 415] on input "search" at bounding box center [508, 422] width 544 height 73
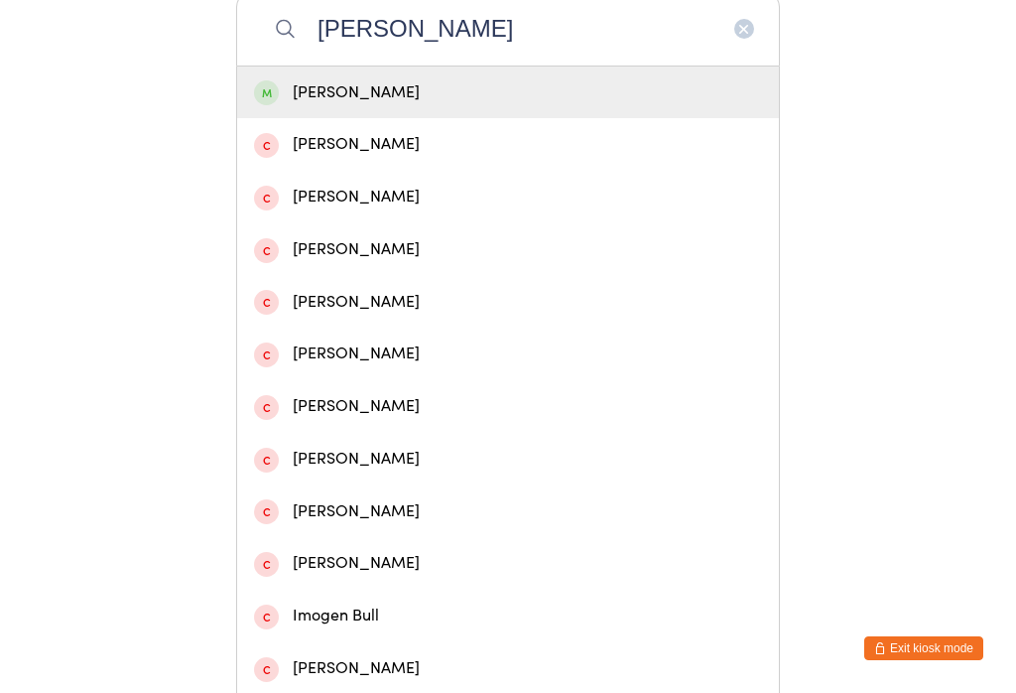
type input "Belinda tirbull"
click at [414, 94] on div "Belinda Turnbull" at bounding box center [508, 92] width 508 height 27
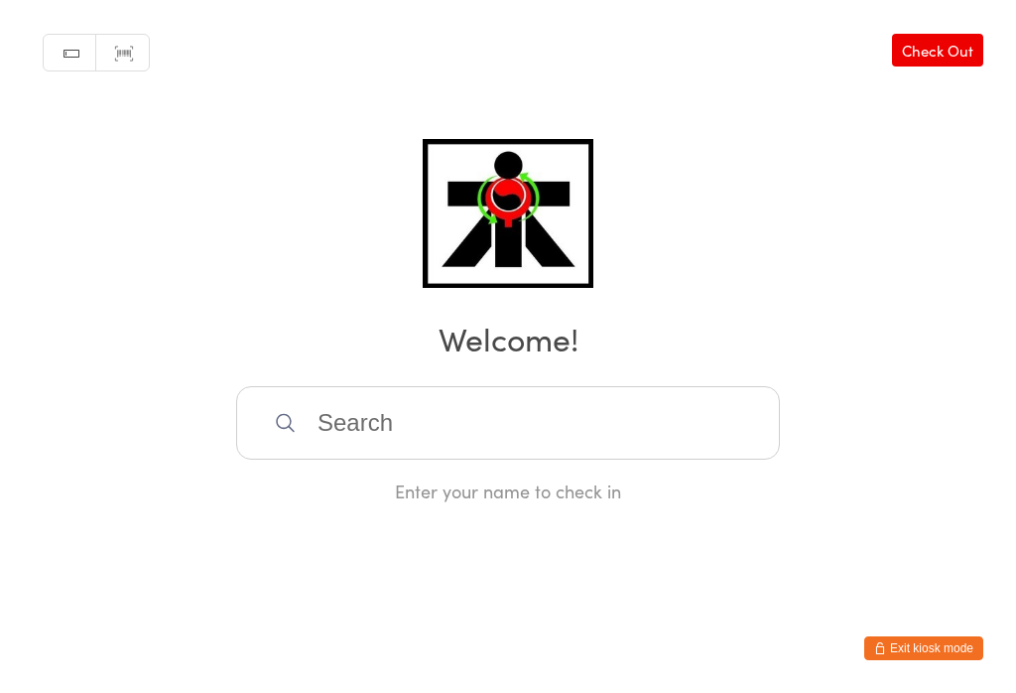
scroll to position [0, 0]
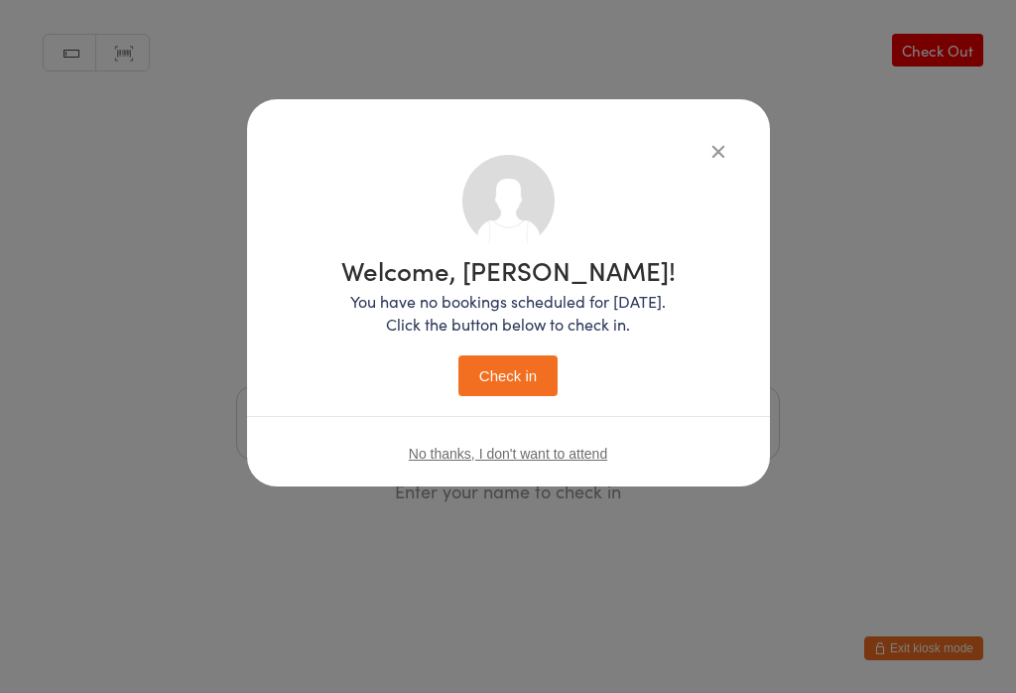
click at [520, 363] on button "Check in" at bounding box center [507, 375] width 99 height 41
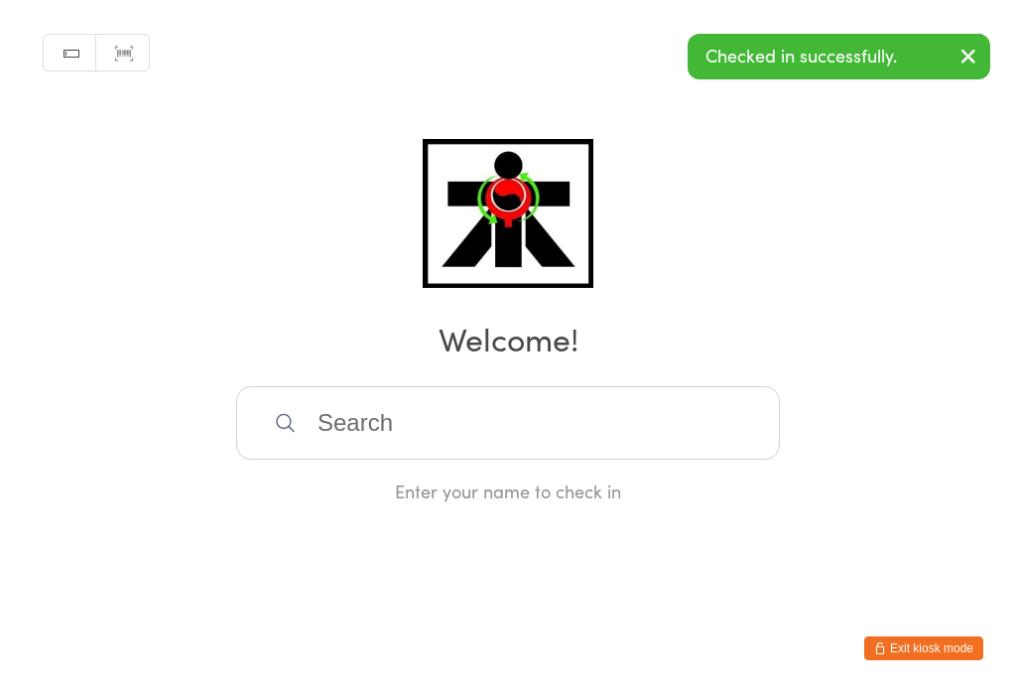
click at [482, 423] on input "search" at bounding box center [508, 422] width 544 height 73
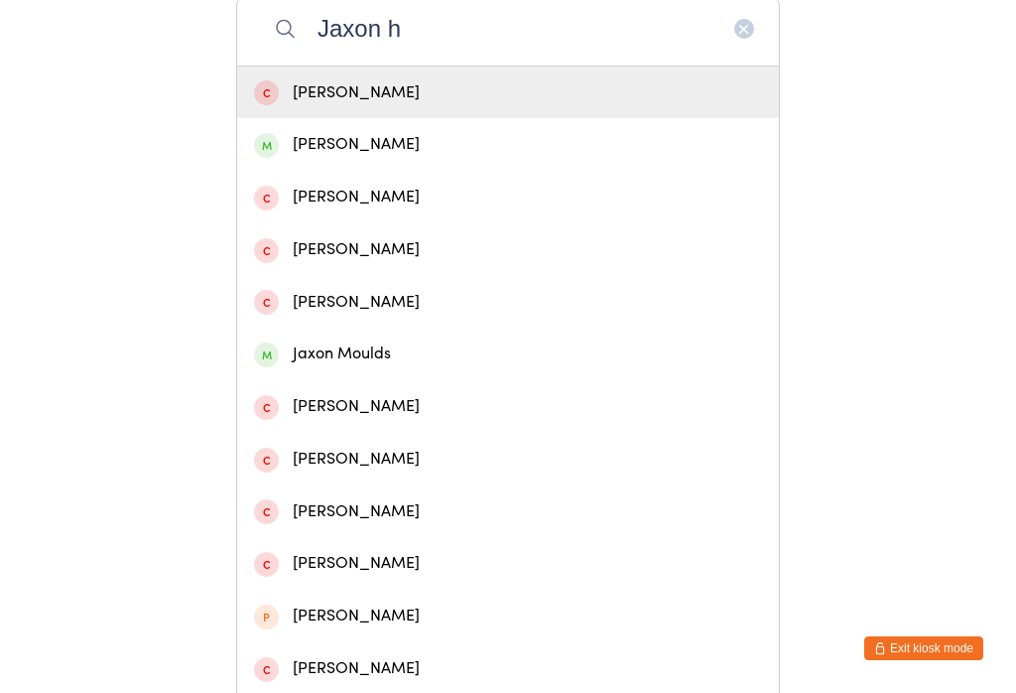
type input "Jaxon h"
click at [360, 155] on div "Jaxon Heaward" at bounding box center [508, 144] width 508 height 27
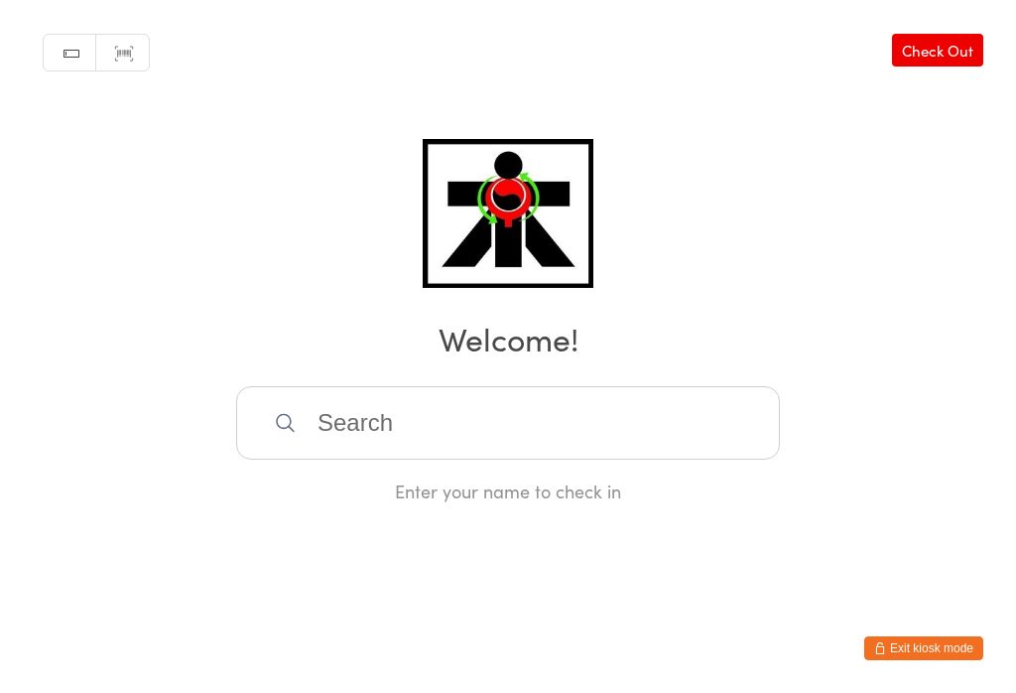
scroll to position [0, 0]
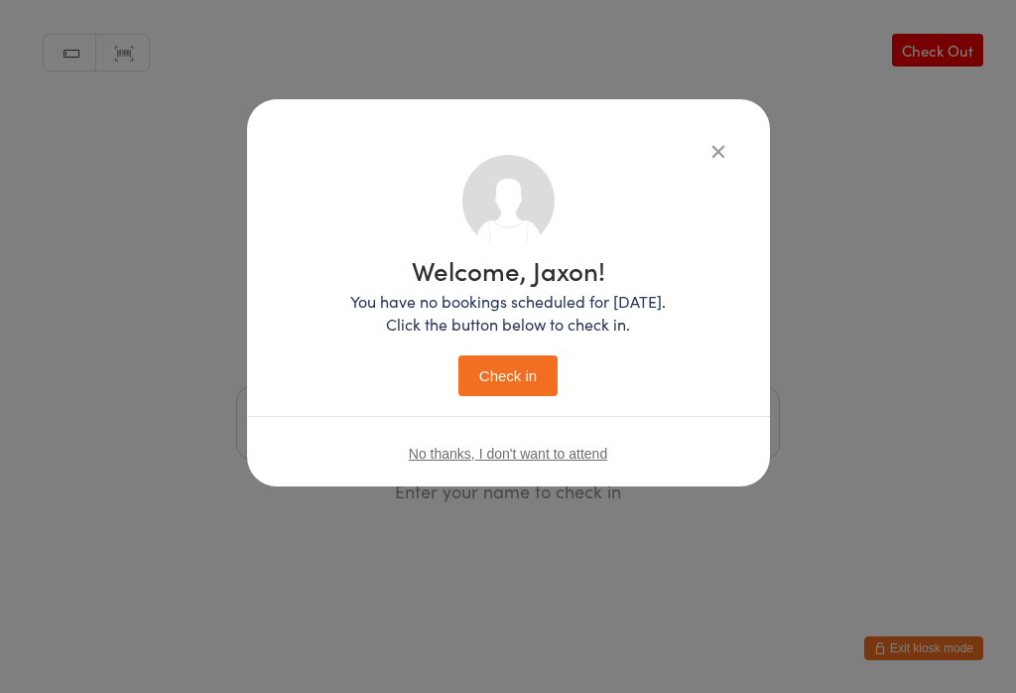
click at [501, 361] on button "Check in" at bounding box center [507, 375] width 99 height 41
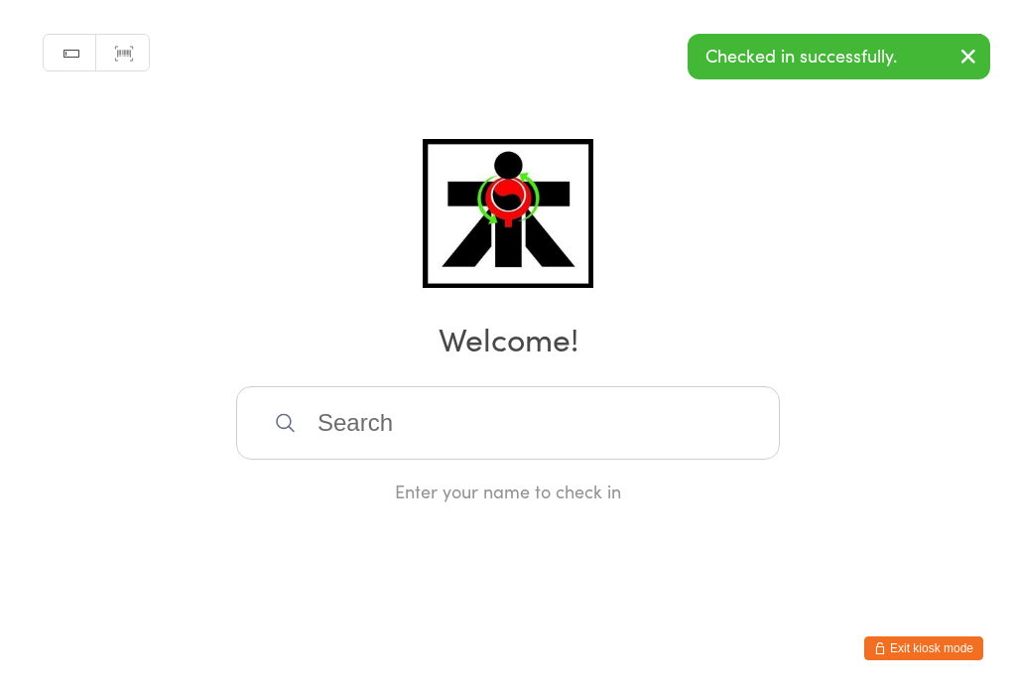
click at [507, 445] on input "search" at bounding box center [508, 422] width 544 height 73
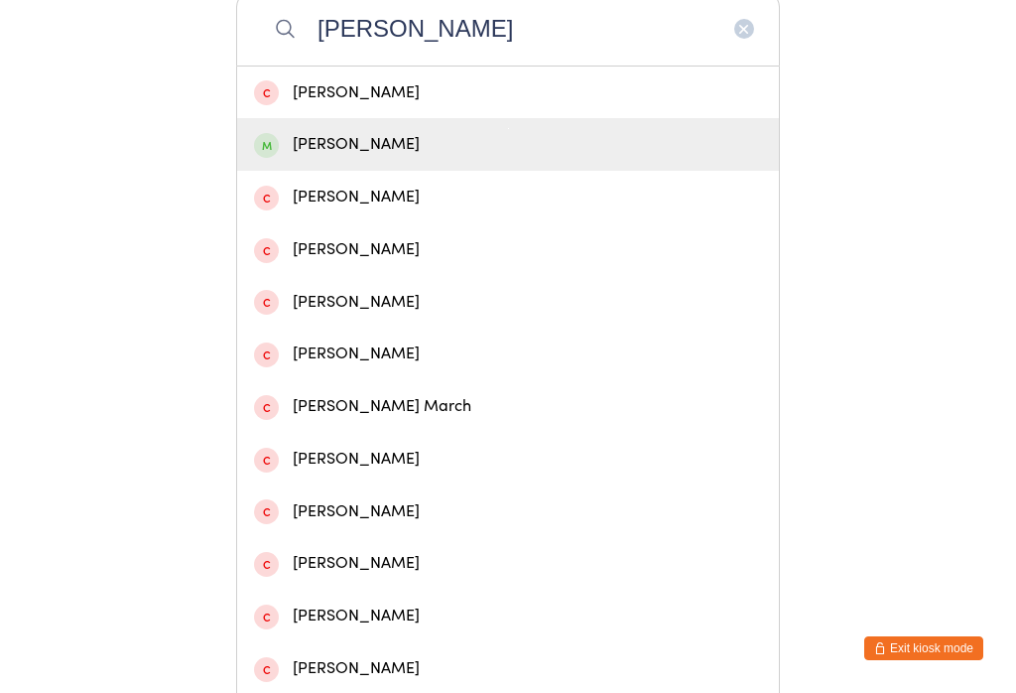
type input "Jacob D"
click at [421, 158] on div "Jacob Dimond" at bounding box center [508, 144] width 508 height 27
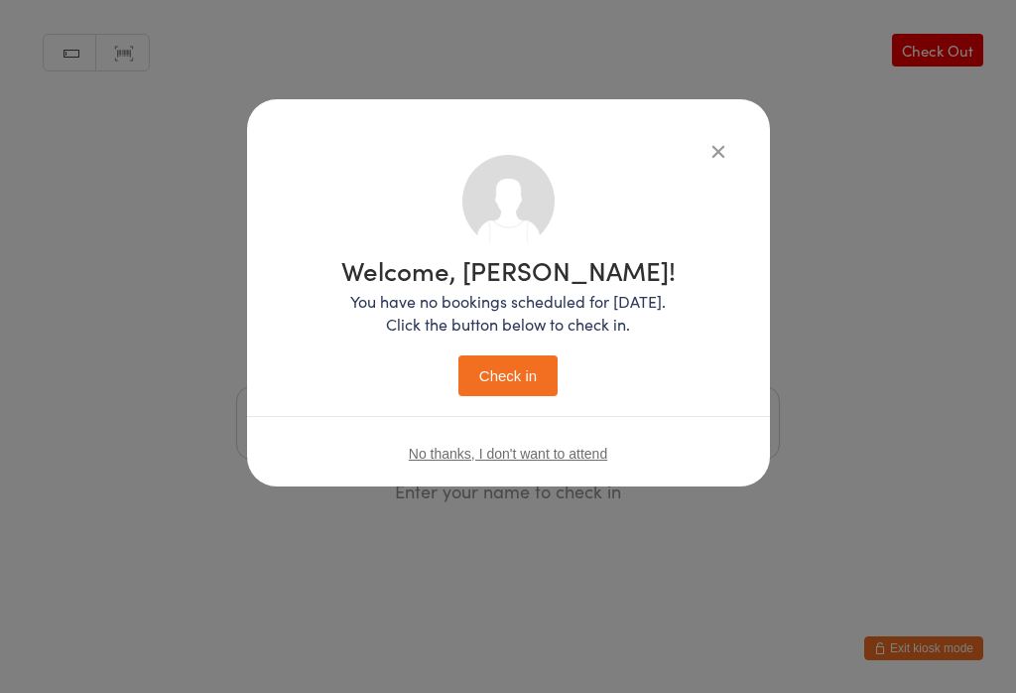
click at [544, 389] on button "Check in" at bounding box center [507, 375] width 99 height 41
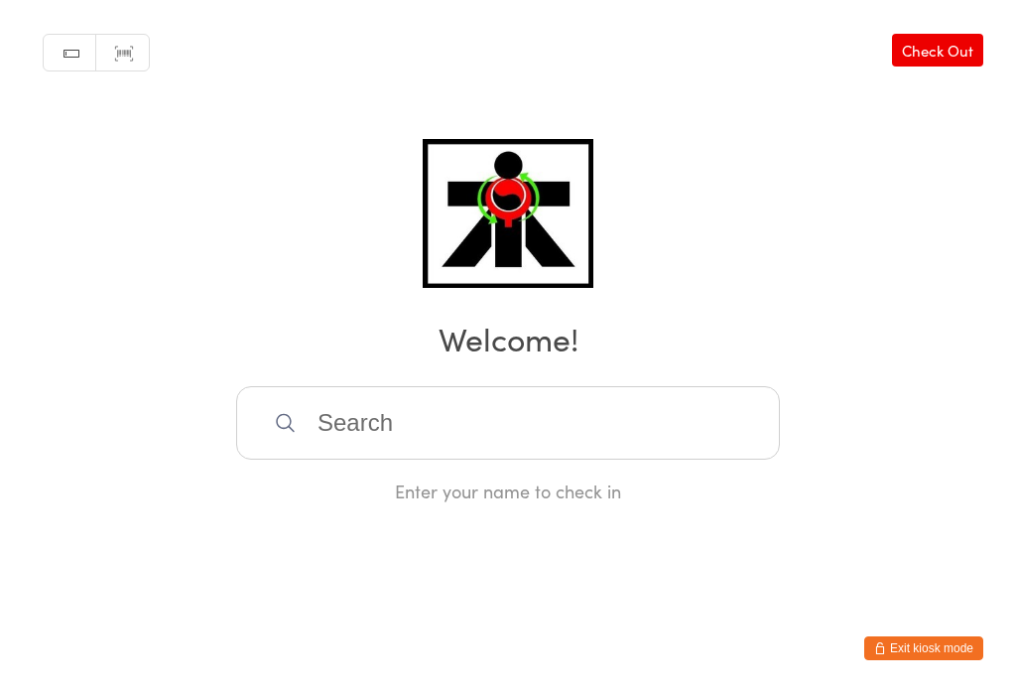
click at [429, 438] on input "search" at bounding box center [508, 422] width 544 height 73
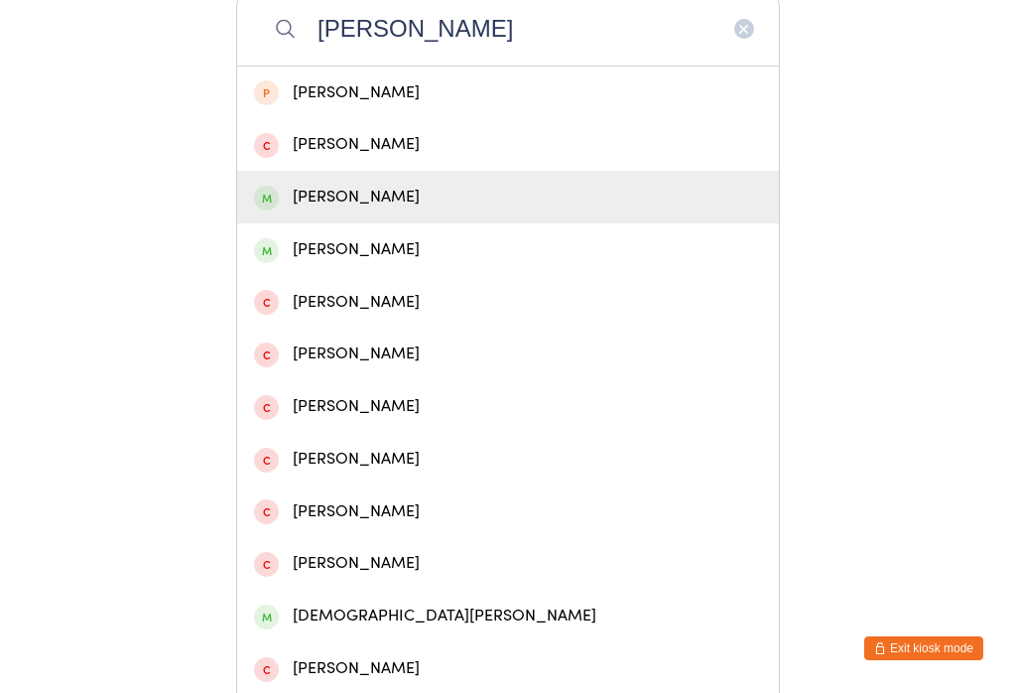
type input "Chris b"
click at [390, 210] on div "Chris Beggan" at bounding box center [508, 197] width 508 height 27
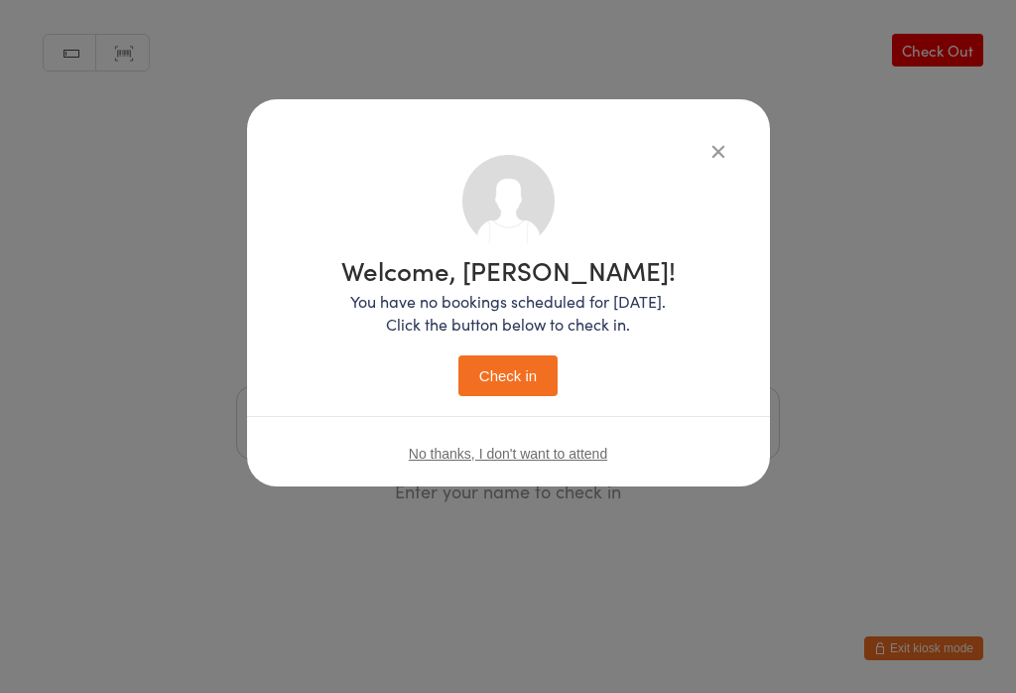
scroll to position [0, 0]
click at [515, 370] on button "Check in" at bounding box center [507, 375] width 99 height 41
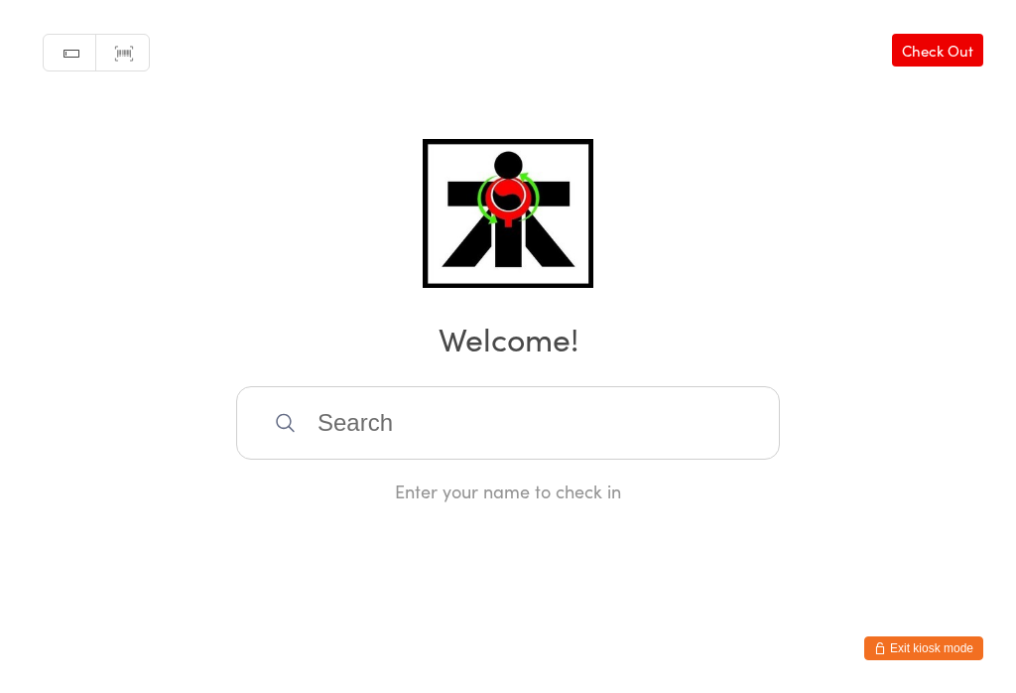
click at [381, 448] on input "search" at bounding box center [508, 422] width 544 height 73
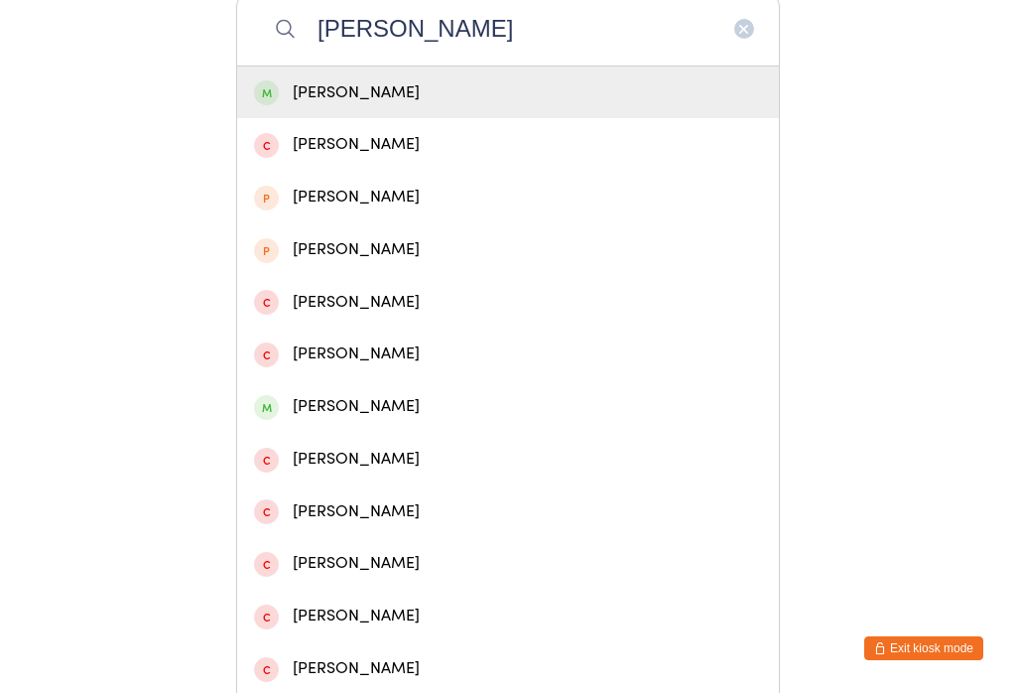
type input "Chloe mo"
click at [339, 101] on div "Chloe Morris" at bounding box center [508, 92] width 508 height 27
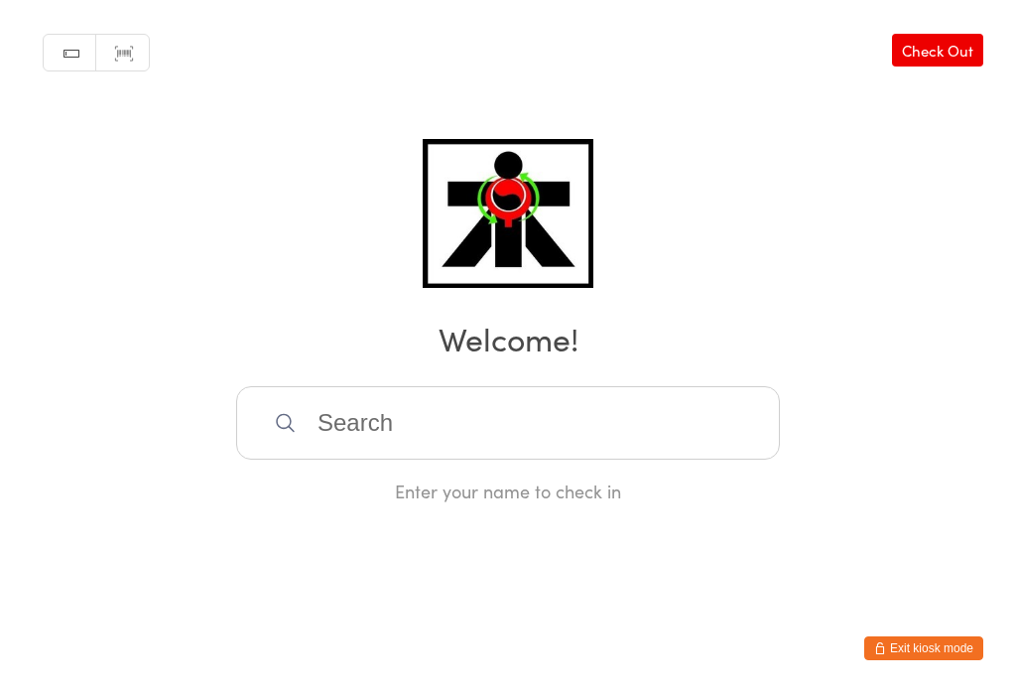
scroll to position [0, 0]
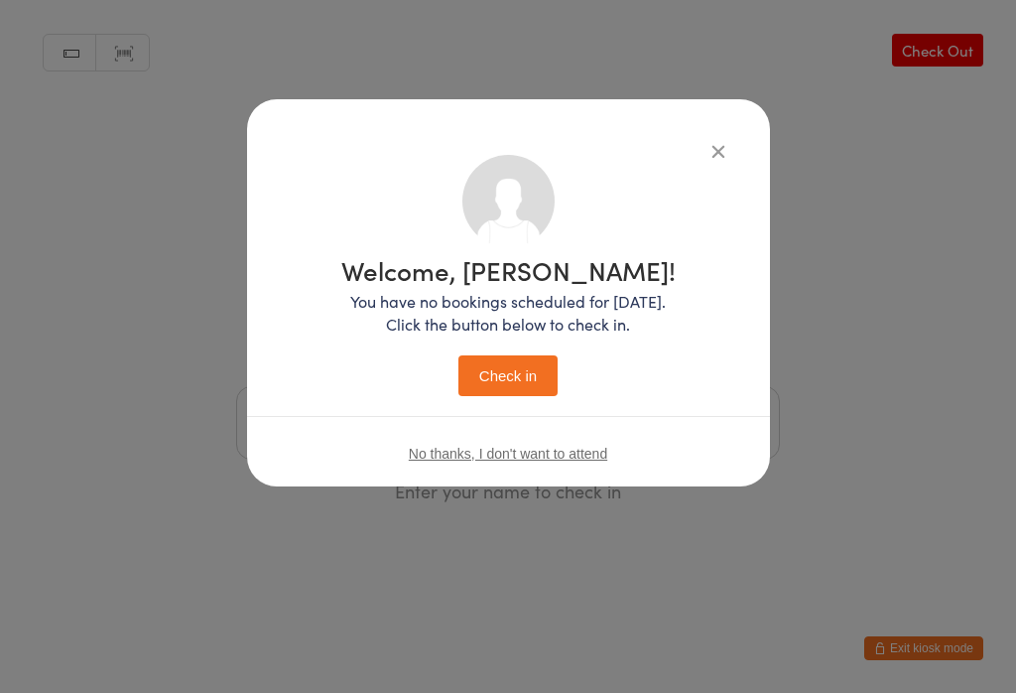
click at [486, 374] on button "Check in" at bounding box center [507, 375] width 99 height 41
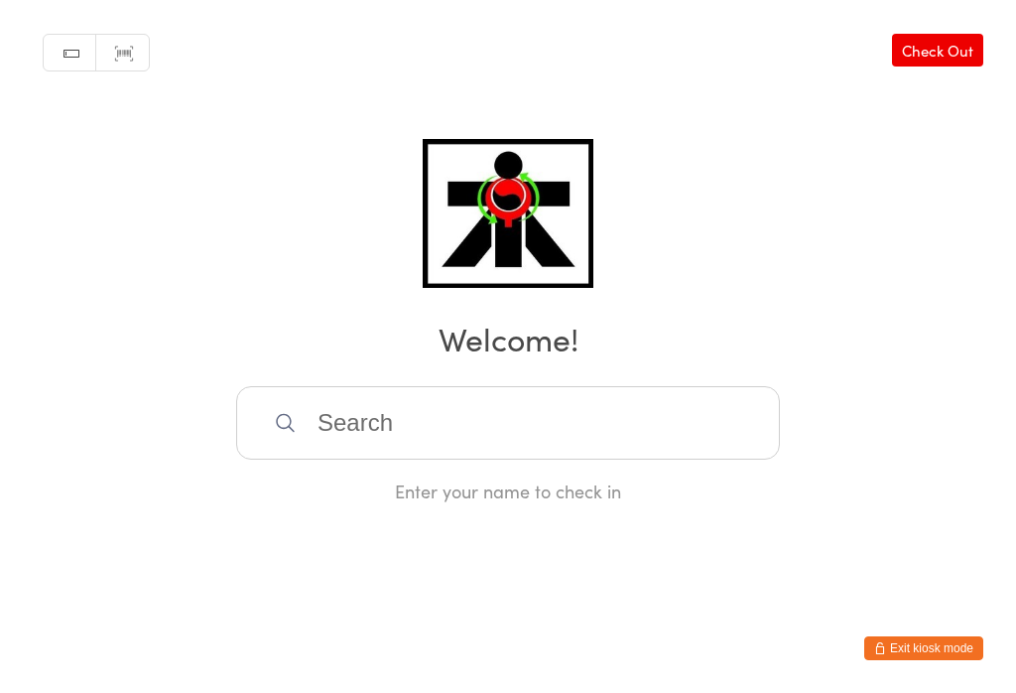
click at [527, 427] on input "search" at bounding box center [508, 422] width 544 height 73
type input "Iese"
click at [425, 473] on div "Iese Fidow" at bounding box center [508, 486] width 508 height 27
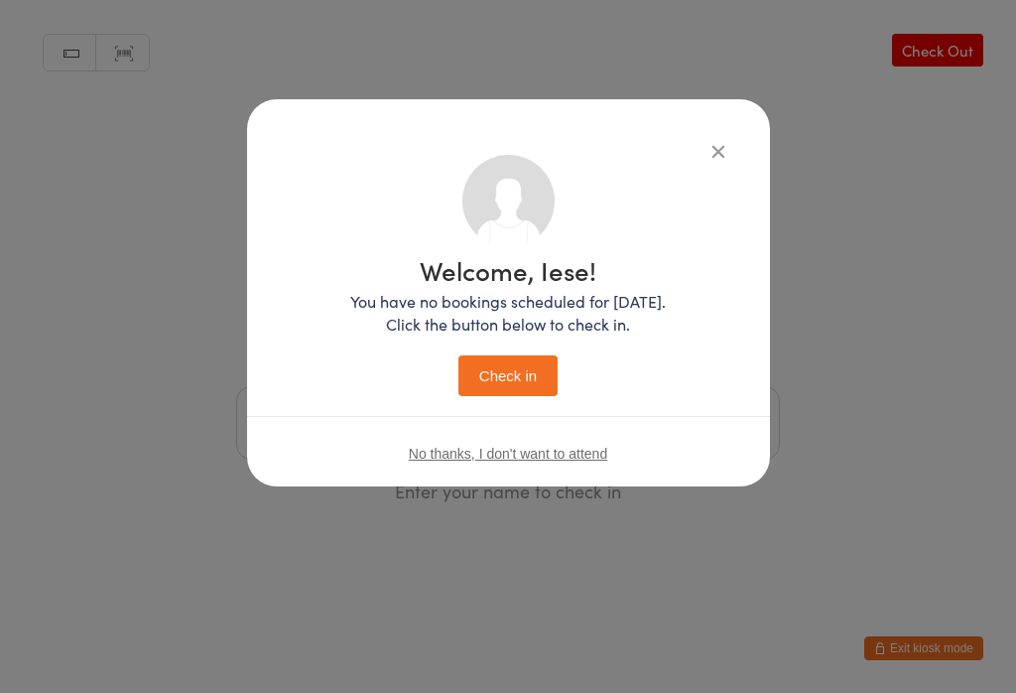
scroll to position [0, 0]
click at [512, 382] on button "Check in" at bounding box center [507, 375] width 99 height 41
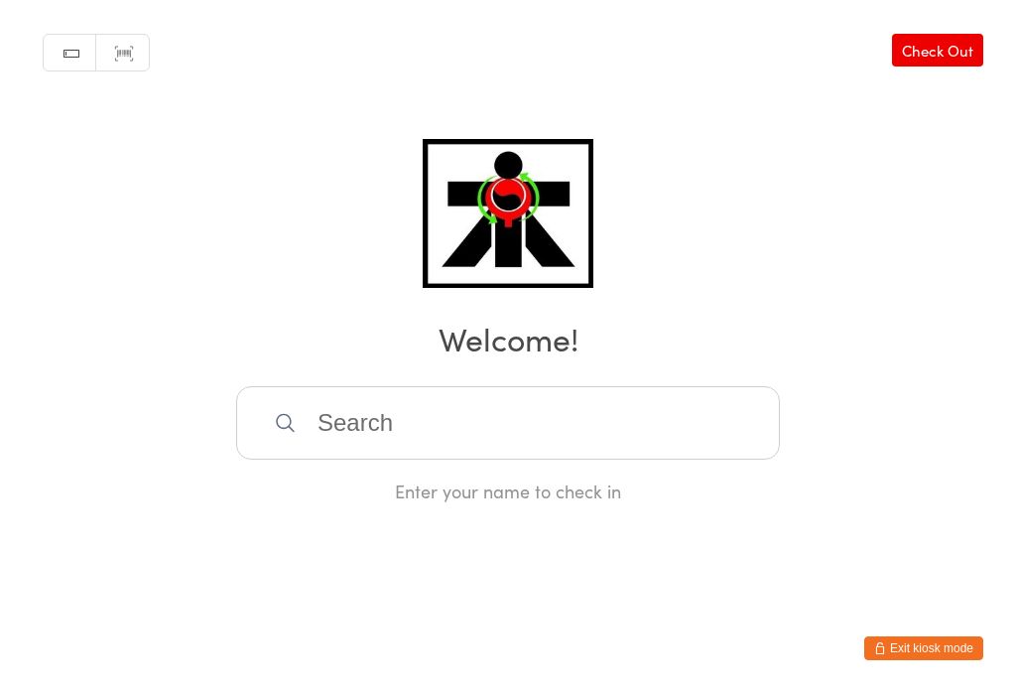
click at [645, 432] on input "search" at bounding box center [508, 422] width 544 height 73
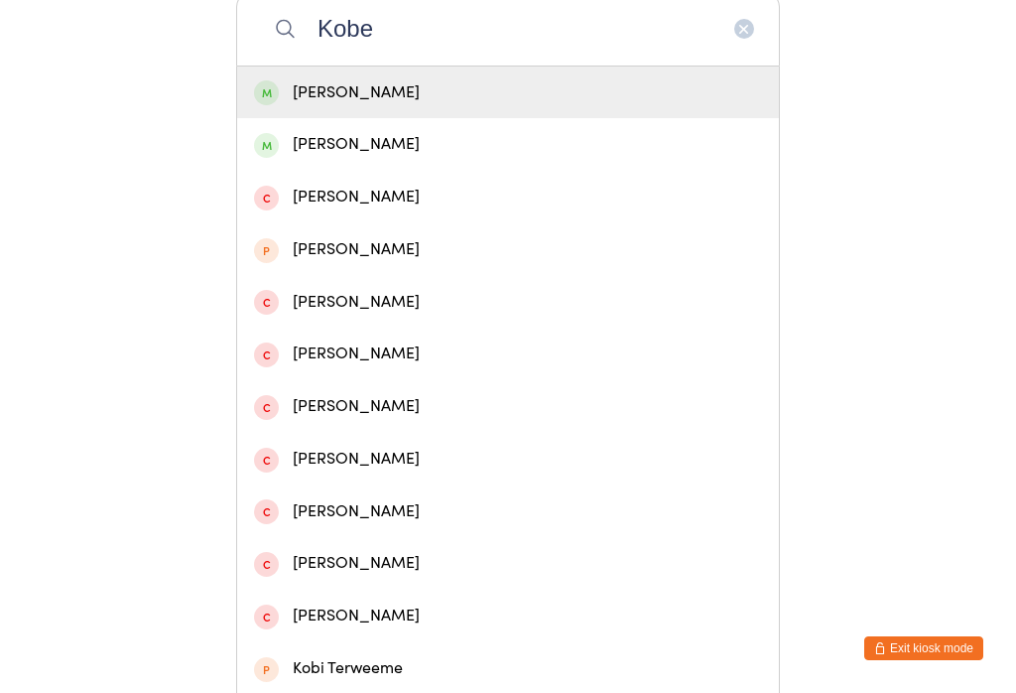
type input "Kobe"
click at [415, 101] on div "Kobe Fidow" at bounding box center [508, 92] width 508 height 27
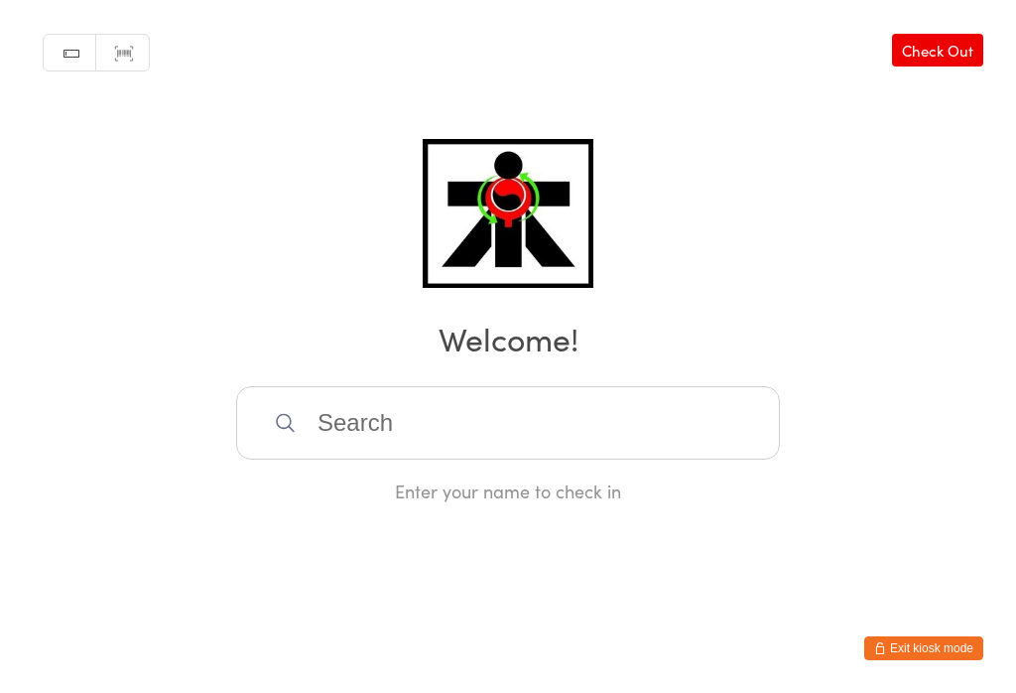
scroll to position [0, 0]
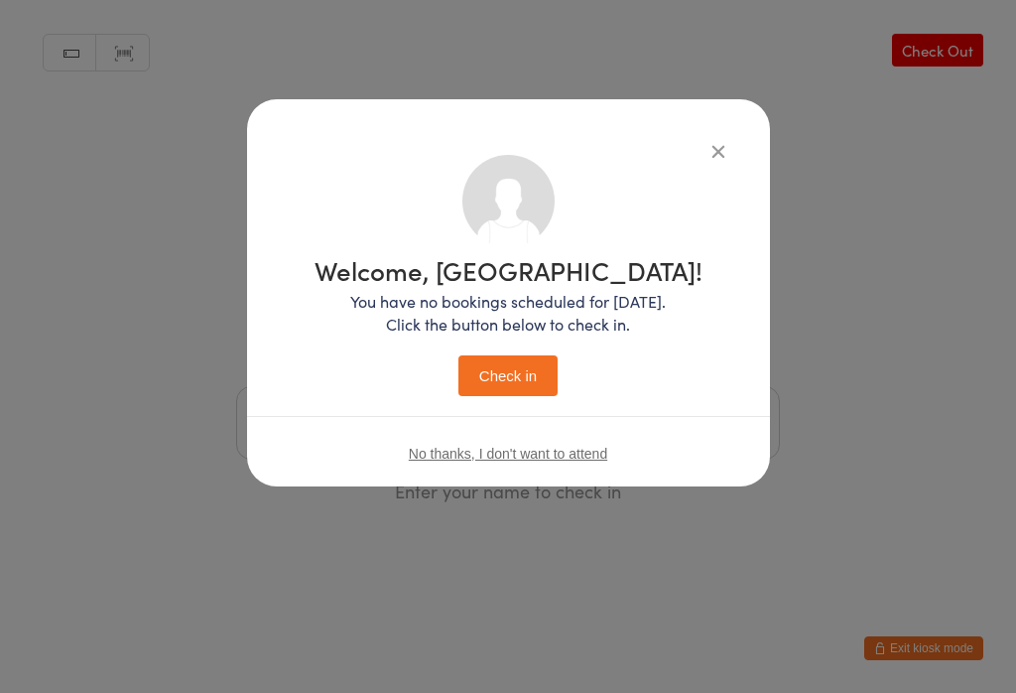
click at [513, 387] on button "Check in" at bounding box center [507, 375] width 99 height 41
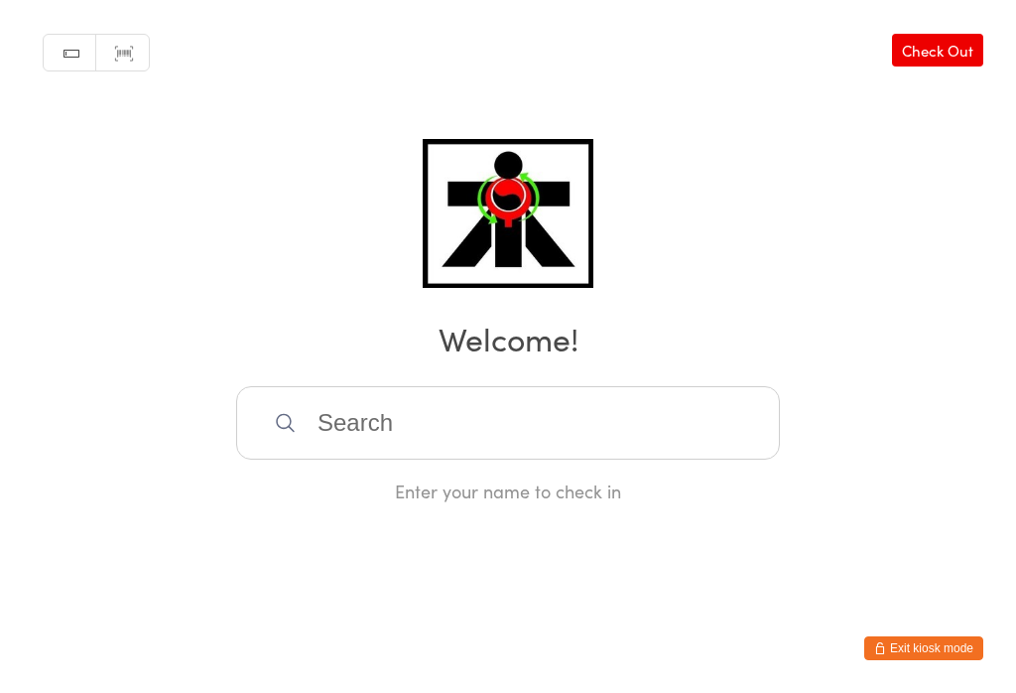
click at [443, 449] on input "search" at bounding box center [508, 422] width 544 height 73
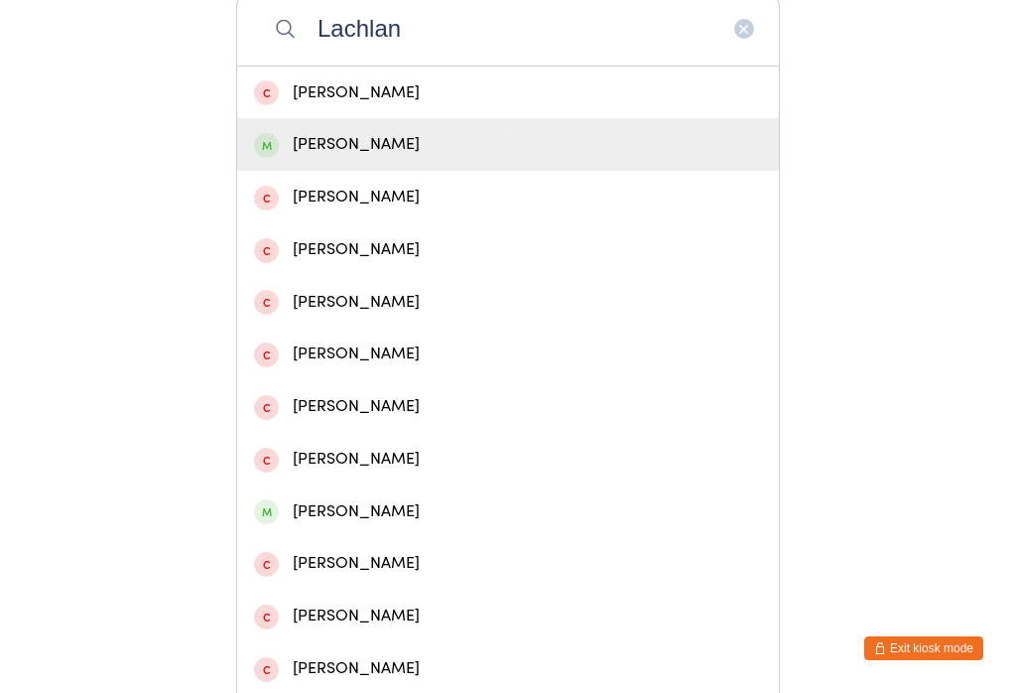
type input "Lachlan"
click at [353, 171] on div "[PERSON_NAME]" at bounding box center [508, 144] width 542 height 53
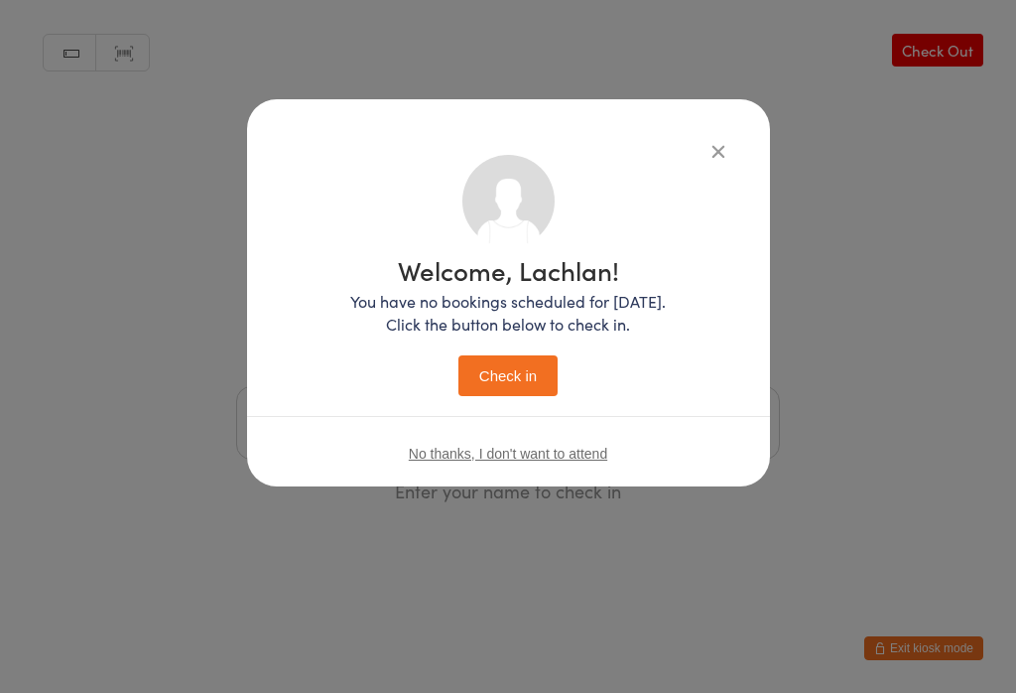
click at [509, 377] on button "Check in" at bounding box center [507, 375] width 99 height 41
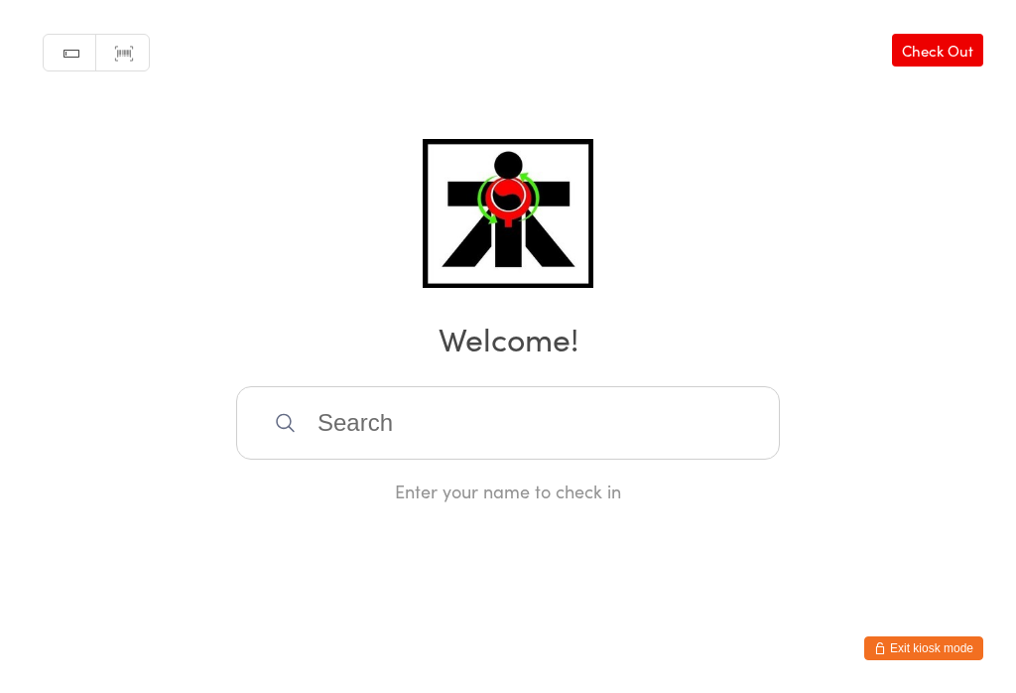
click at [676, 425] on input "search" at bounding box center [508, 422] width 544 height 73
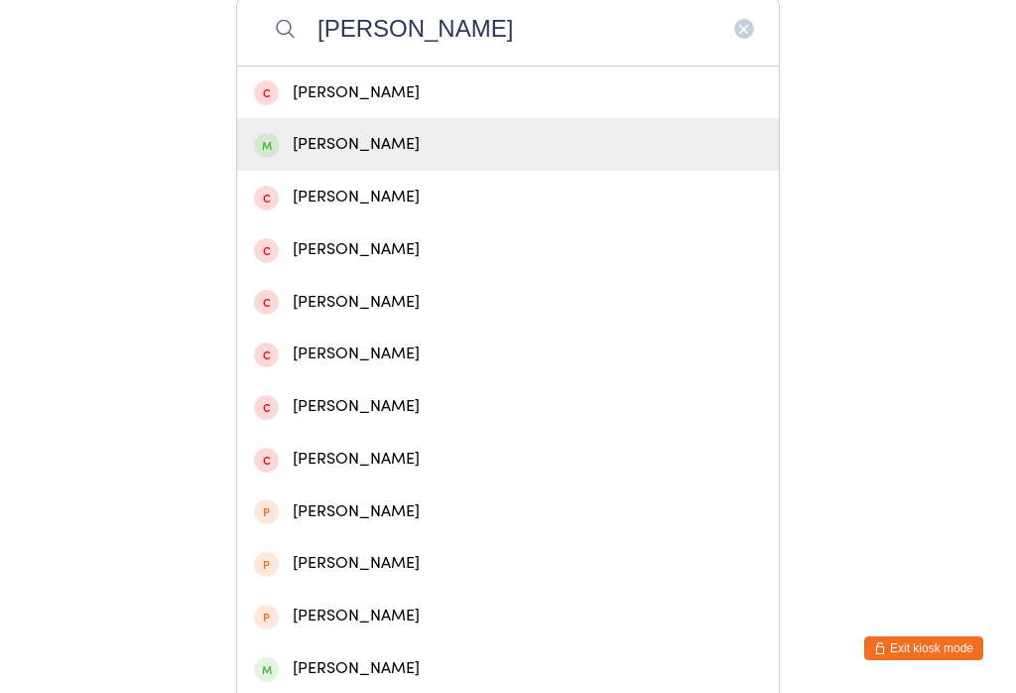
type input "Patrick"
click at [457, 149] on div "Patrick Heaward" at bounding box center [508, 144] width 508 height 27
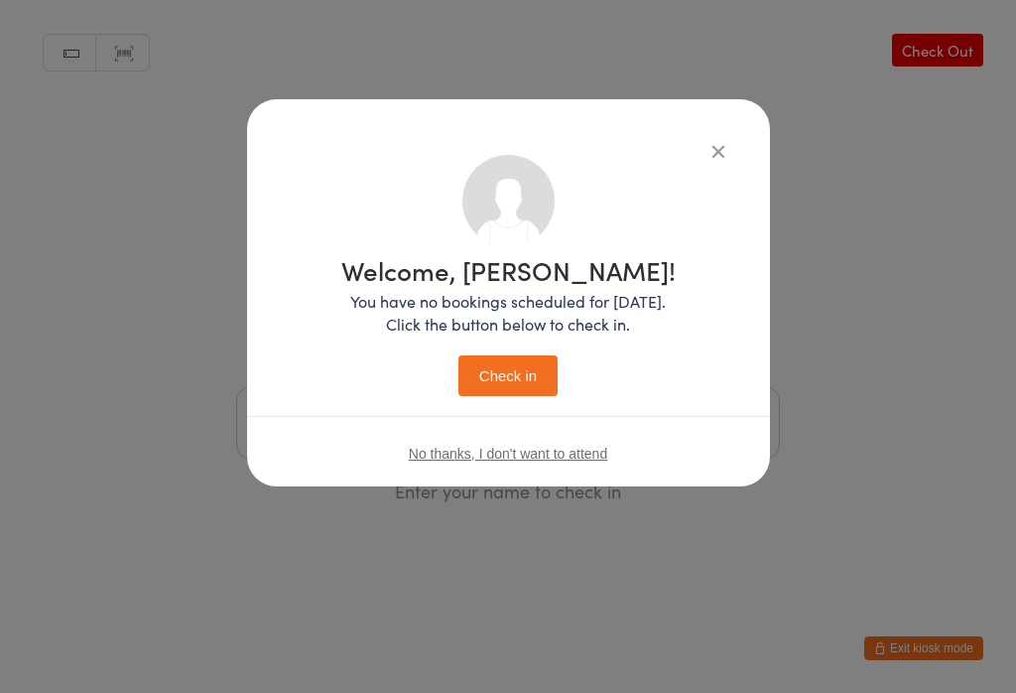
click at [509, 382] on button "Check in" at bounding box center [507, 375] width 99 height 41
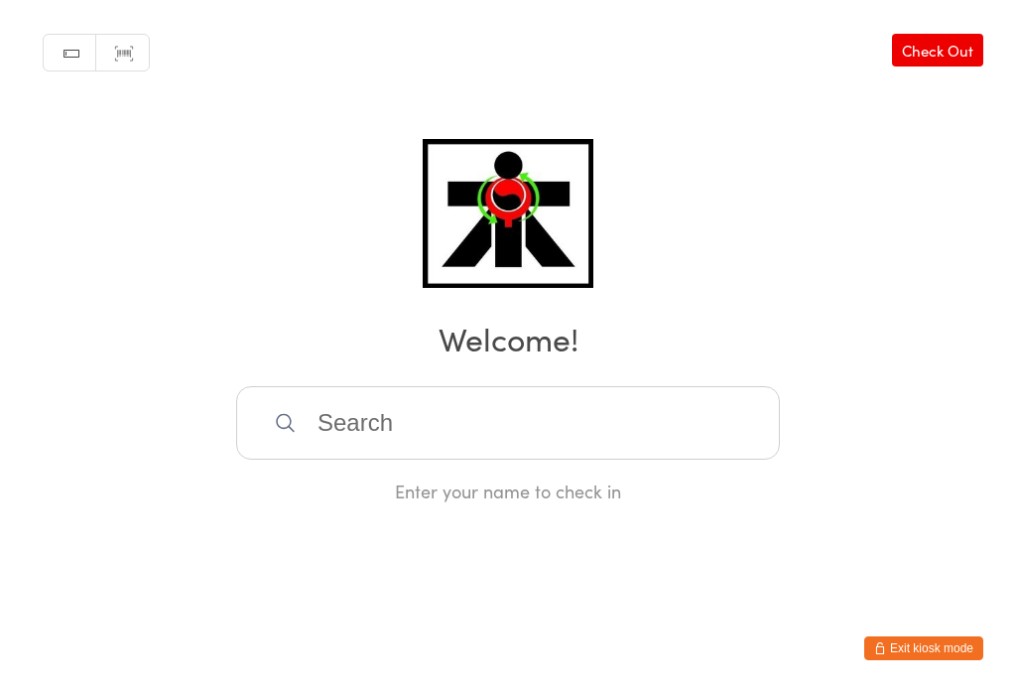
click at [543, 418] on input "search" at bounding box center [508, 422] width 544 height 73
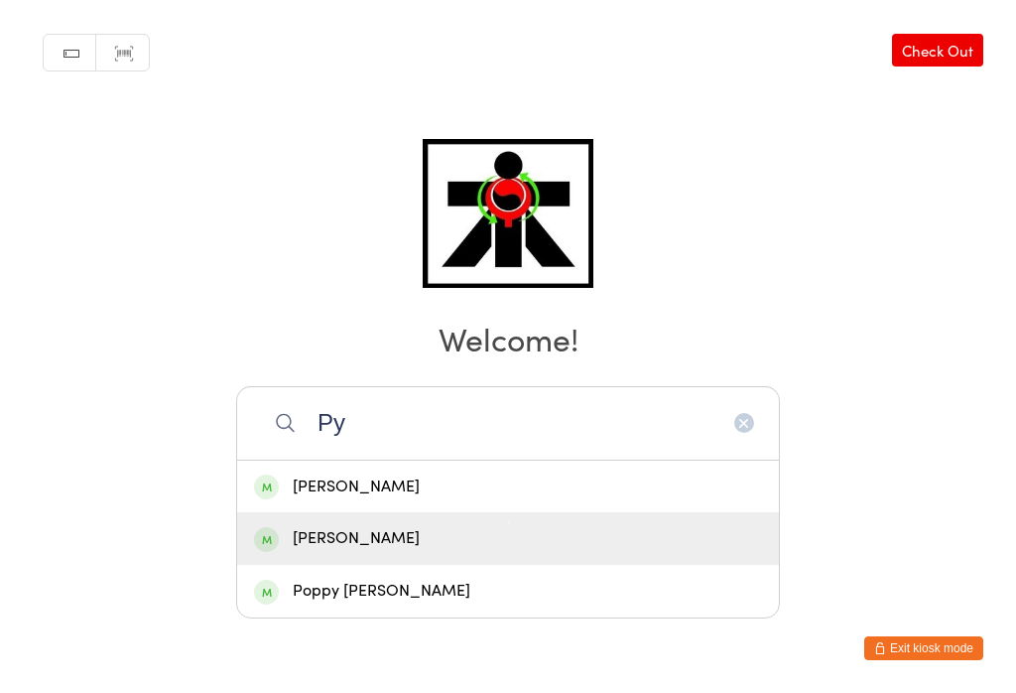
type input "Py"
click at [397, 525] on div "[PERSON_NAME]" at bounding box center [508, 538] width 508 height 27
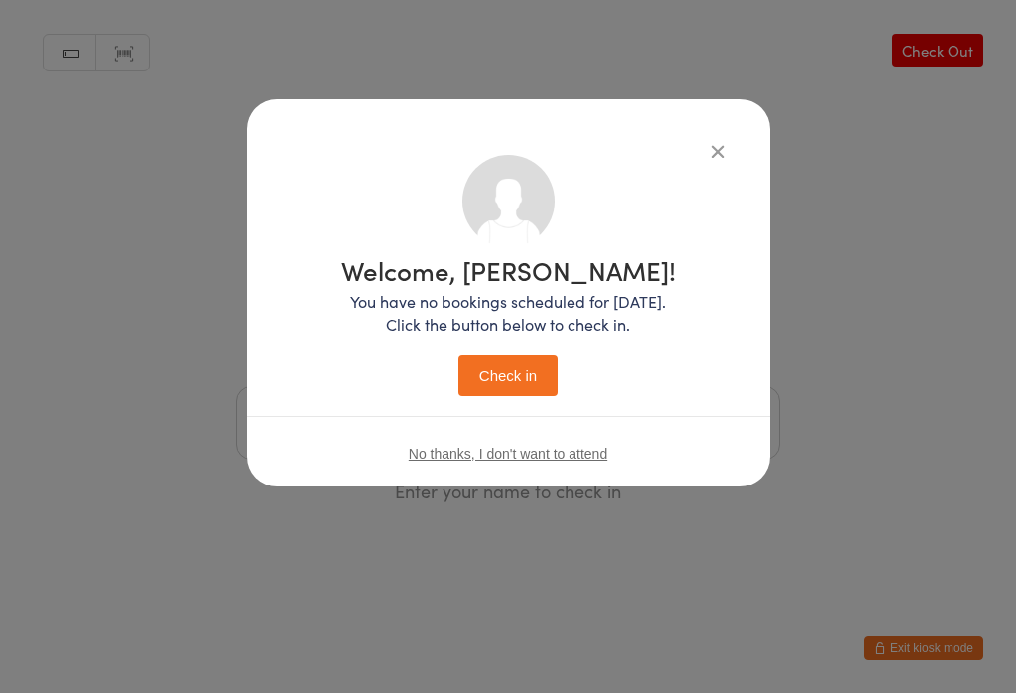
click at [529, 359] on button "Check in" at bounding box center [507, 375] width 99 height 41
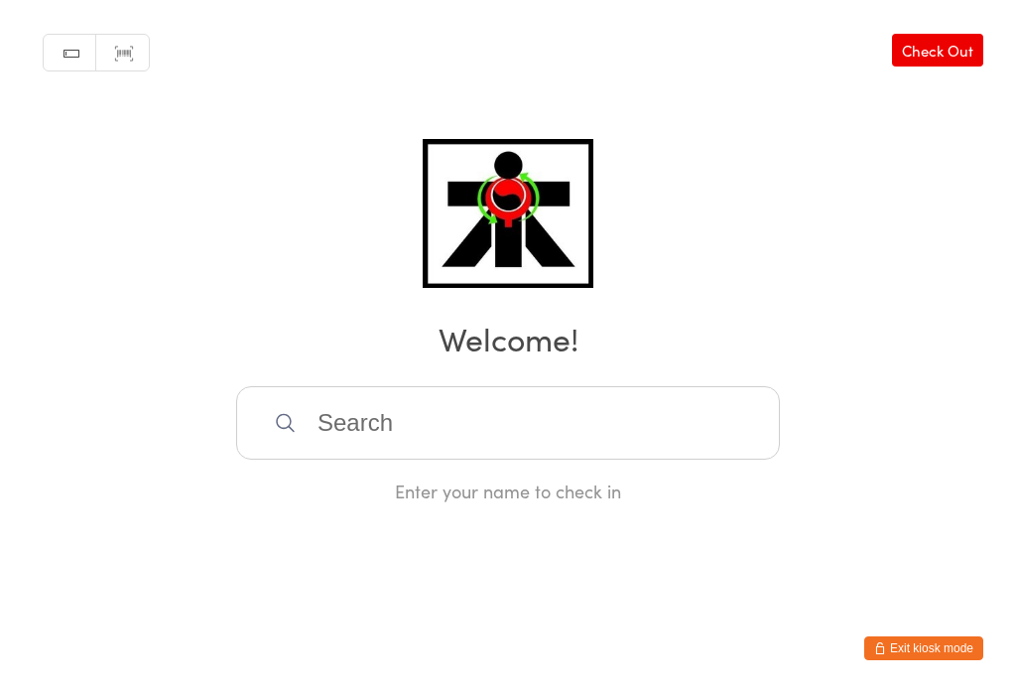
click at [488, 427] on input "search" at bounding box center [508, 422] width 544 height 73
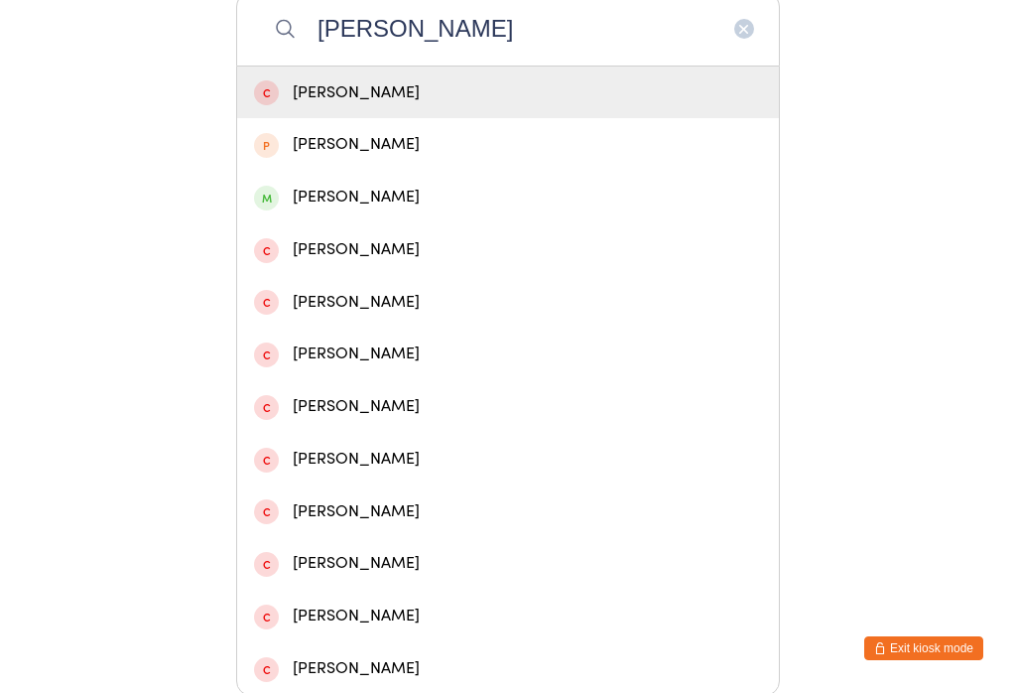
type input "Rocco"
click at [340, 200] on div "[PERSON_NAME]" at bounding box center [508, 197] width 508 height 27
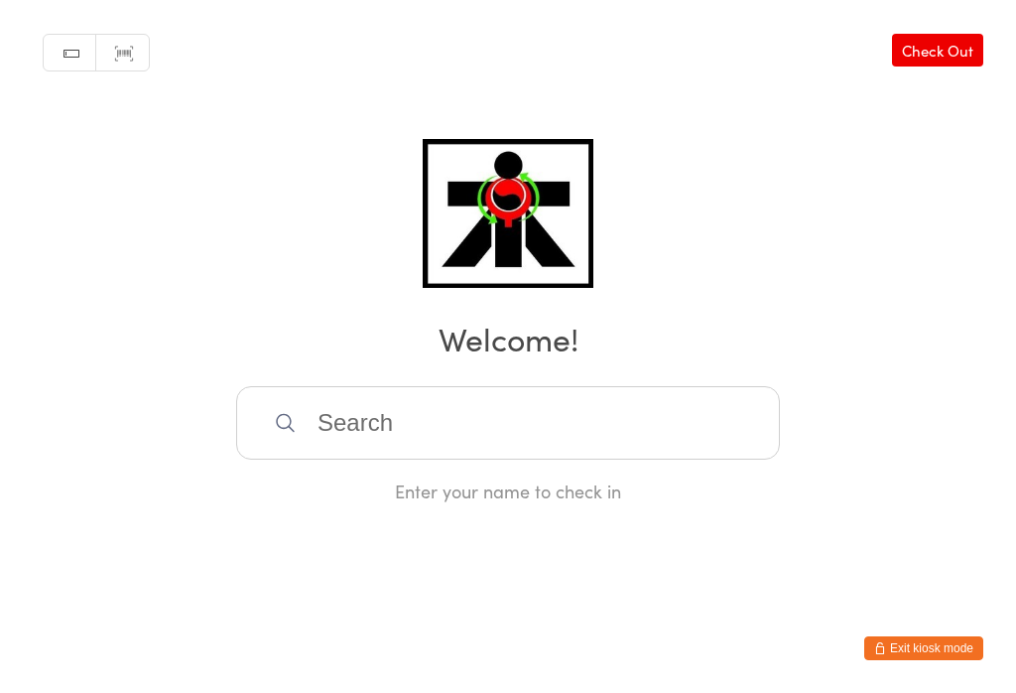
scroll to position [0, 0]
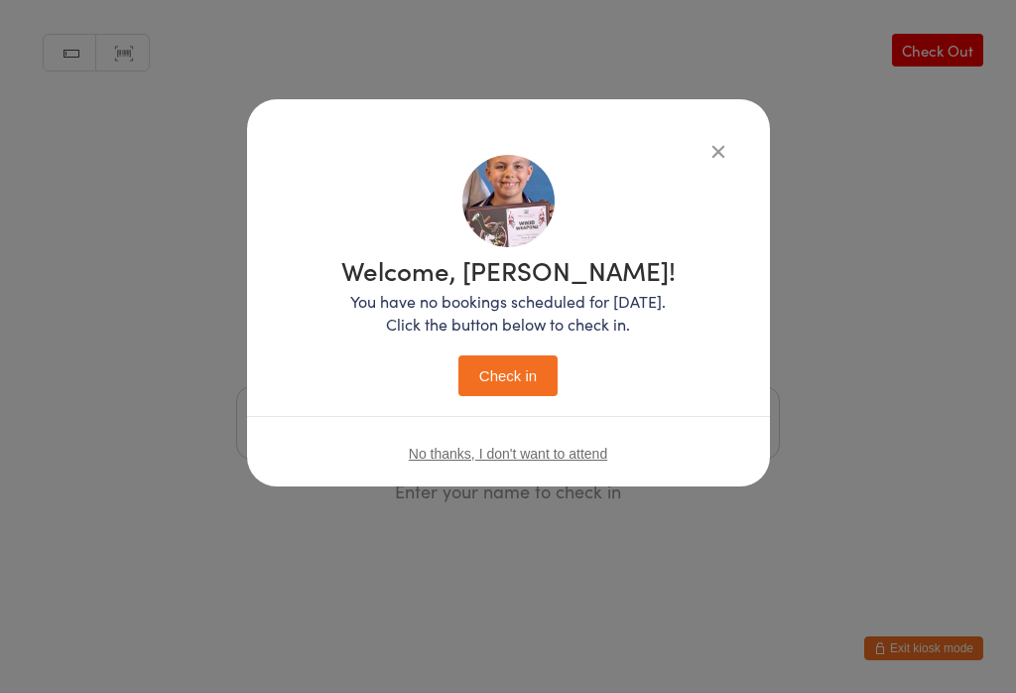
click at [513, 374] on button "Check in" at bounding box center [507, 375] width 99 height 41
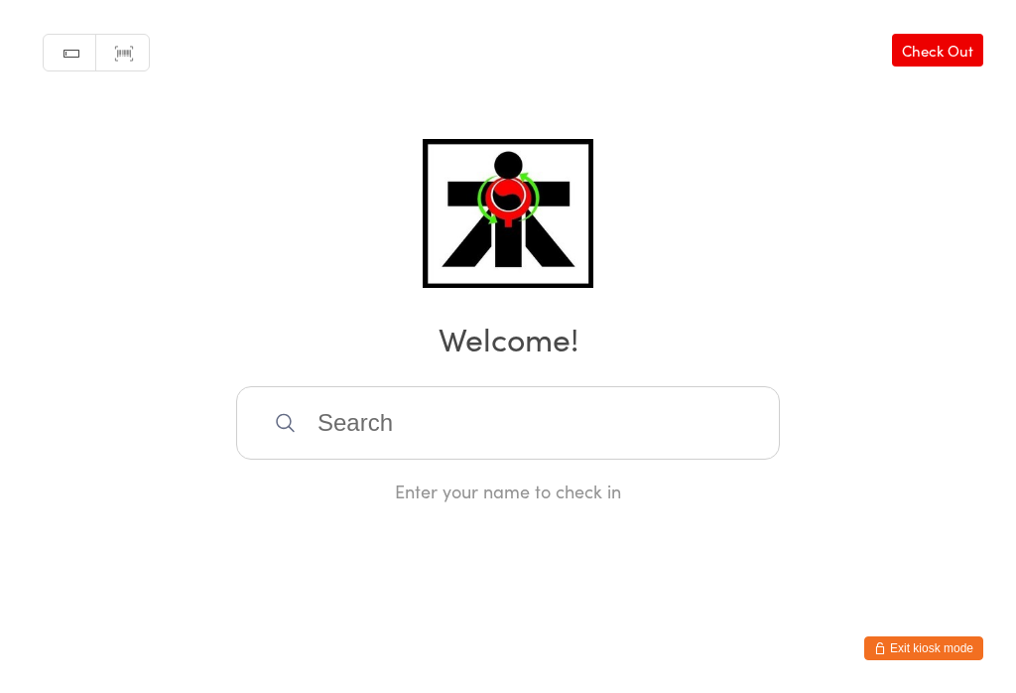
click at [397, 459] on input "search" at bounding box center [508, 422] width 544 height 73
type input "H"
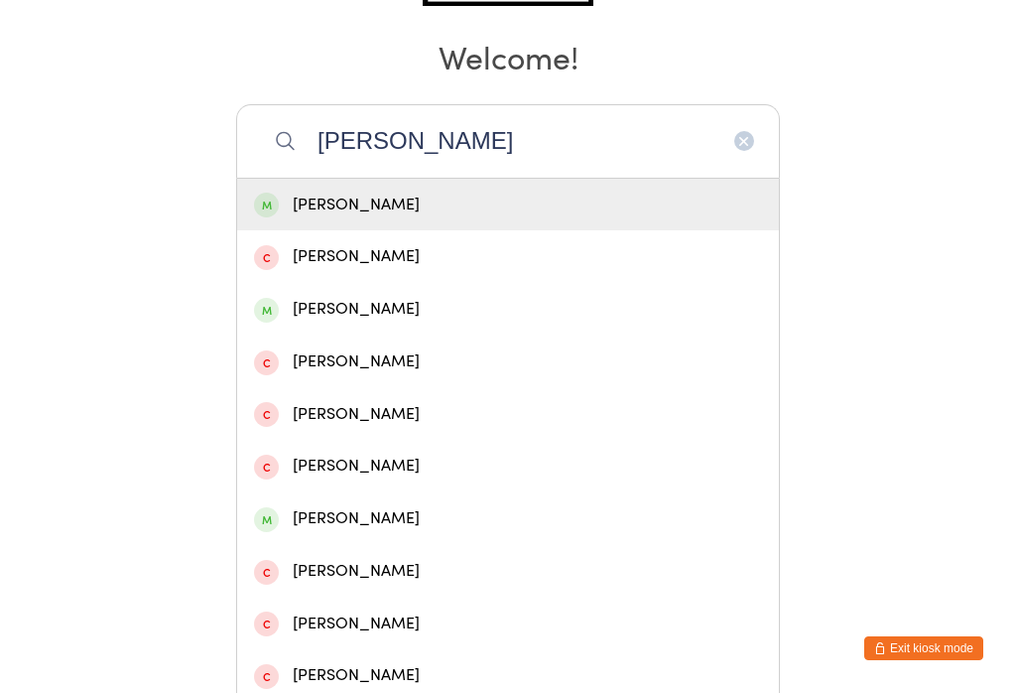
type input "Darius"
click at [471, 218] on div "Darius Rebbeck" at bounding box center [508, 204] width 508 height 27
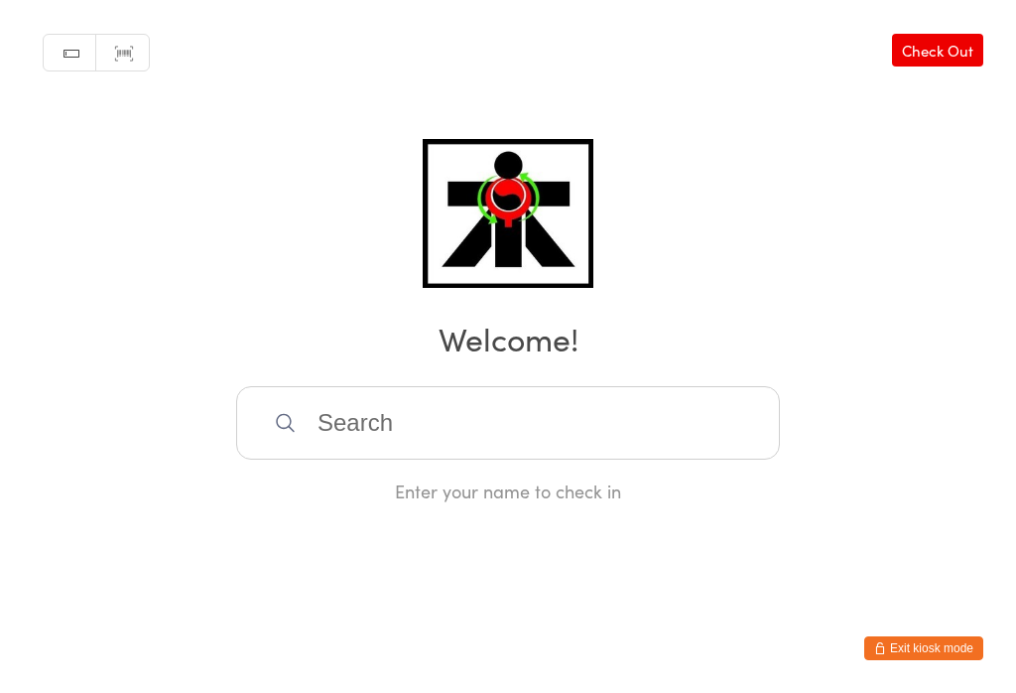
scroll to position [0, 0]
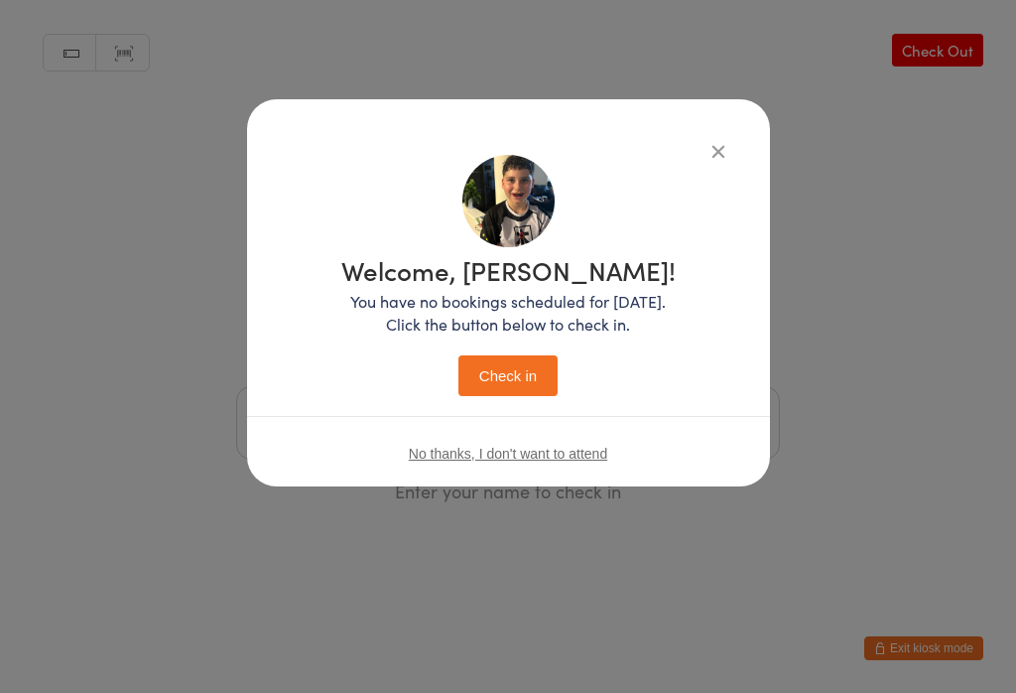
click at [509, 396] on button "Check in" at bounding box center [507, 375] width 99 height 41
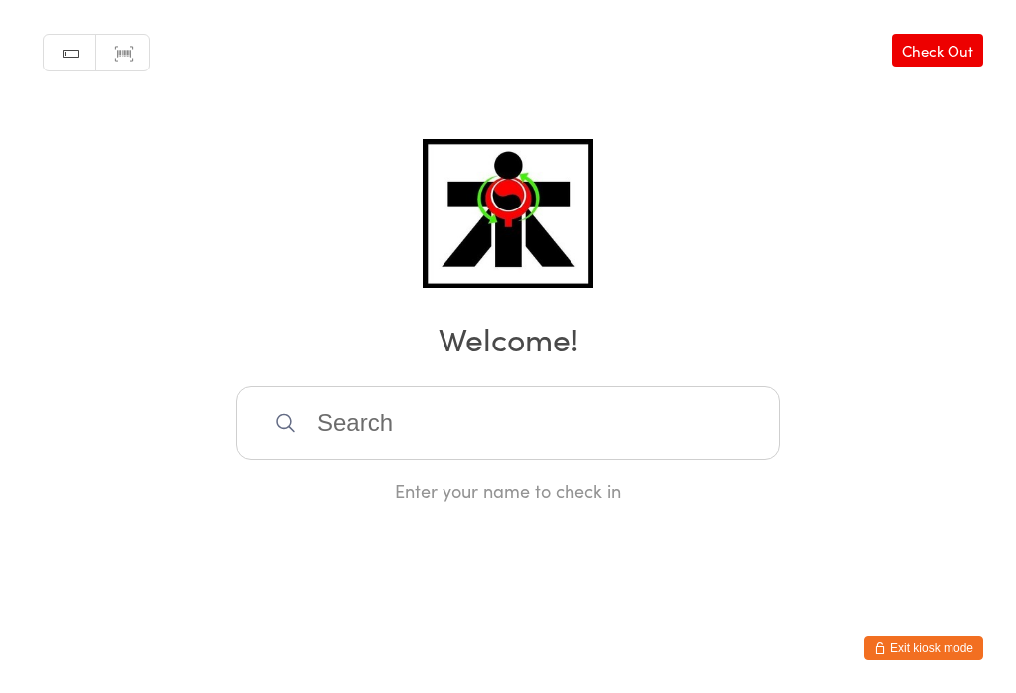
click at [723, 442] on input "search" at bounding box center [508, 422] width 544 height 73
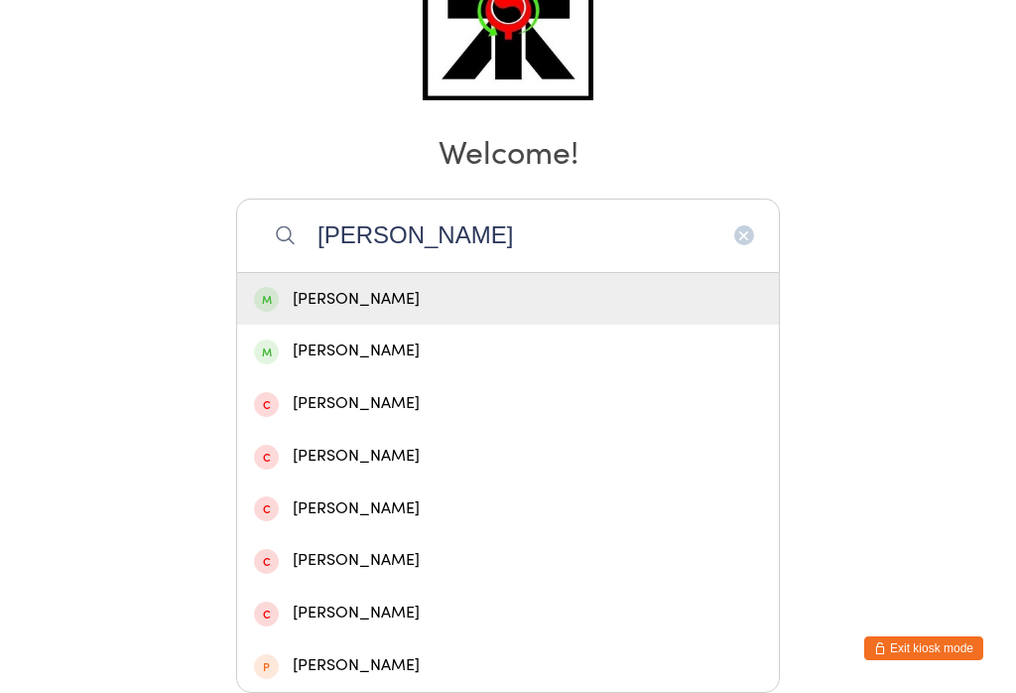
type input "Romeo"
click at [647, 286] on div "Romeo Salinas" at bounding box center [508, 299] width 508 height 27
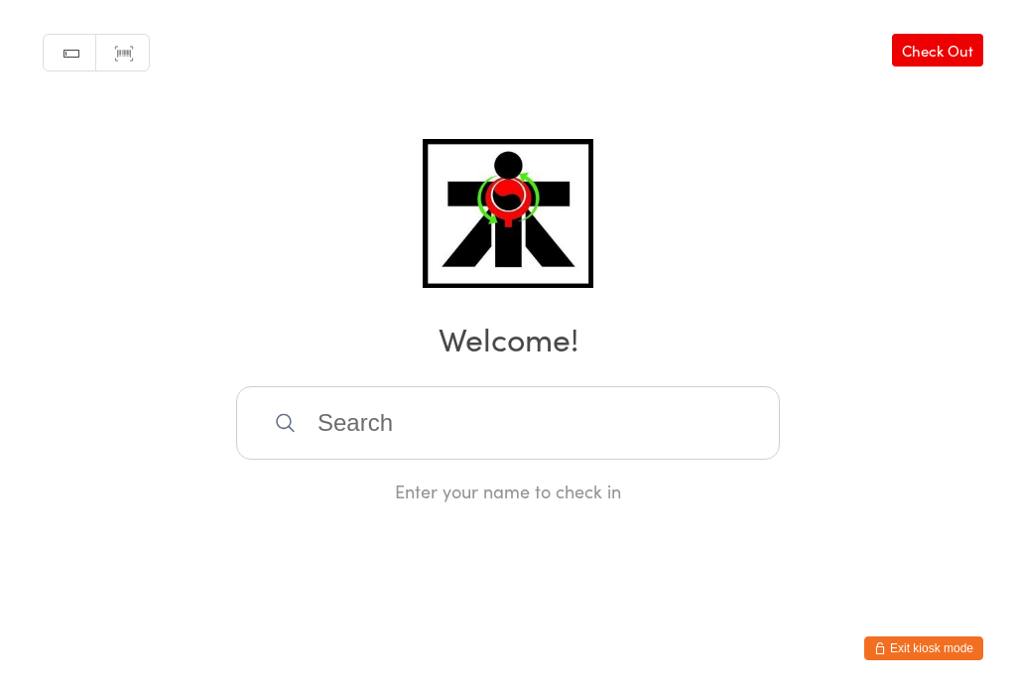
scroll to position [0, 0]
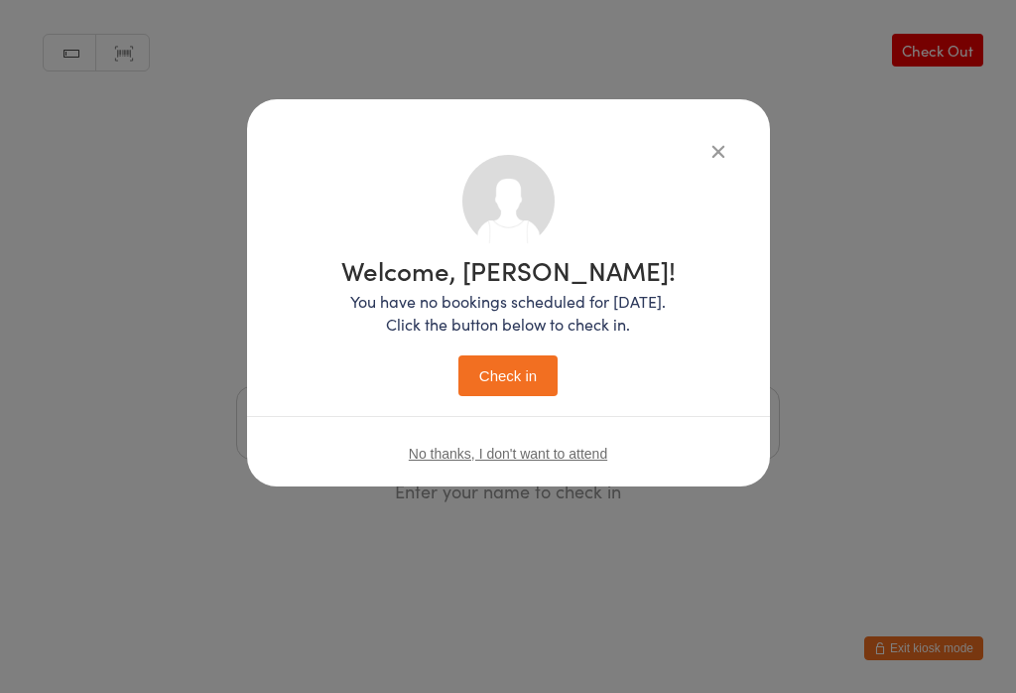
click at [522, 386] on button "Check in" at bounding box center [507, 375] width 99 height 41
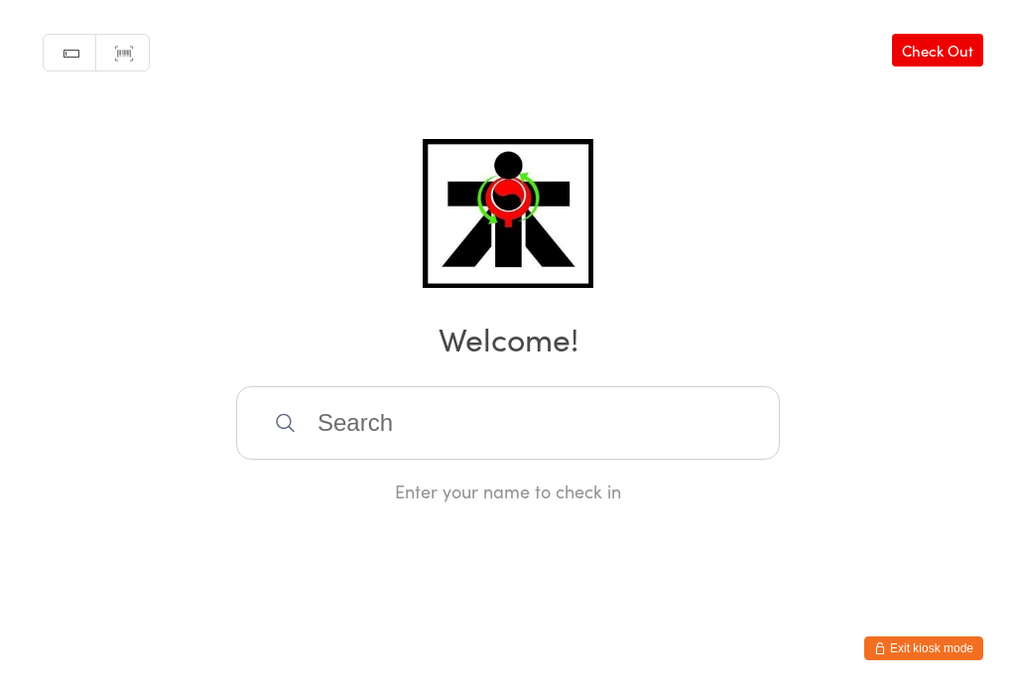
click at [324, 446] on input "search" at bounding box center [508, 422] width 544 height 73
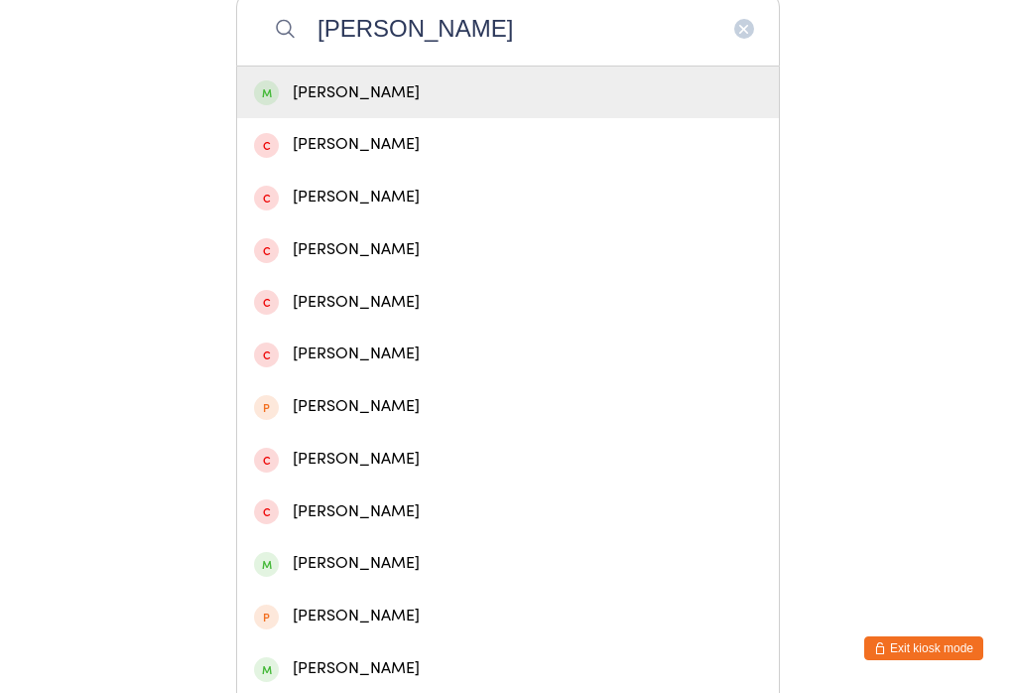
type input "Carolyn"
click at [329, 106] on div "Carolyn Howse" at bounding box center [508, 92] width 508 height 27
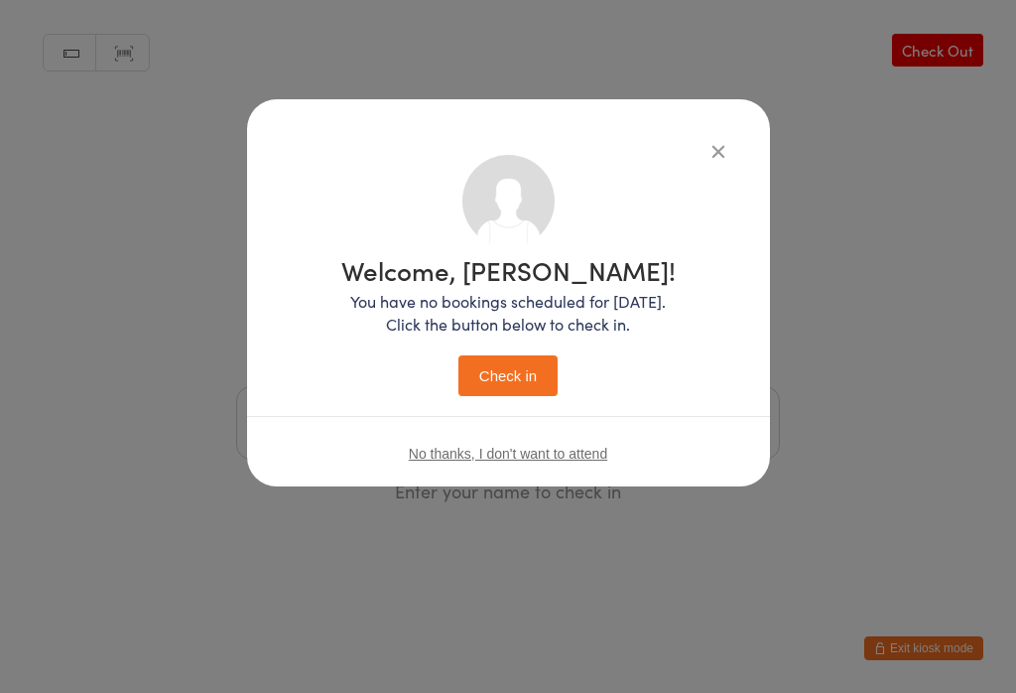
scroll to position [0, 0]
click at [501, 386] on button "Check in" at bounding box center [507, 375] width 99 height 41
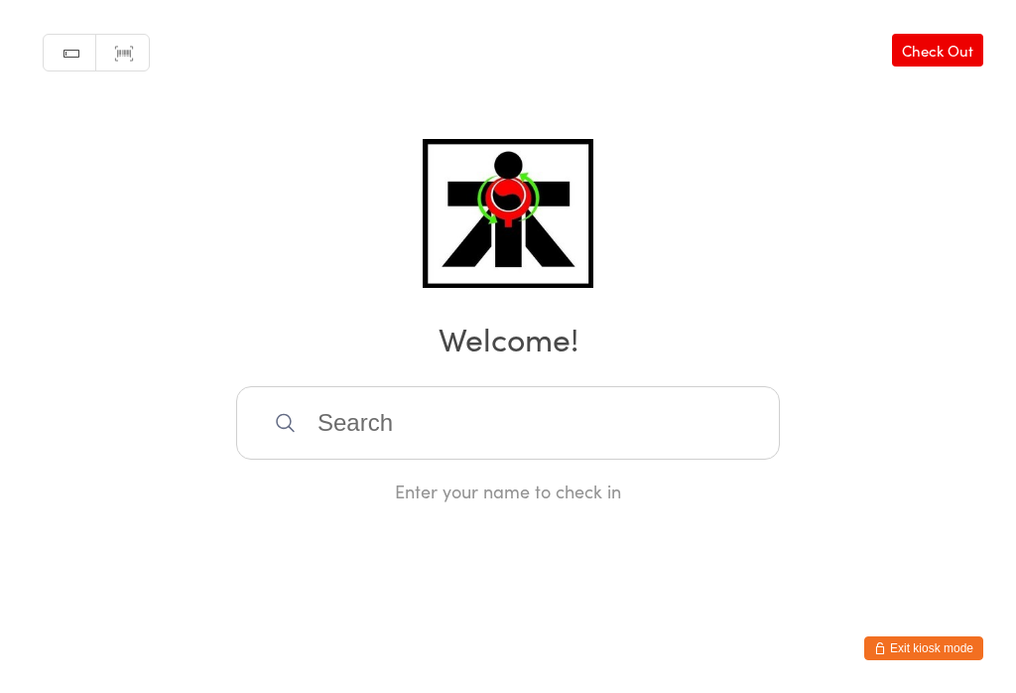
click at [363, 410] on input "search" at bounding box center [508, 422] width 544 height 73
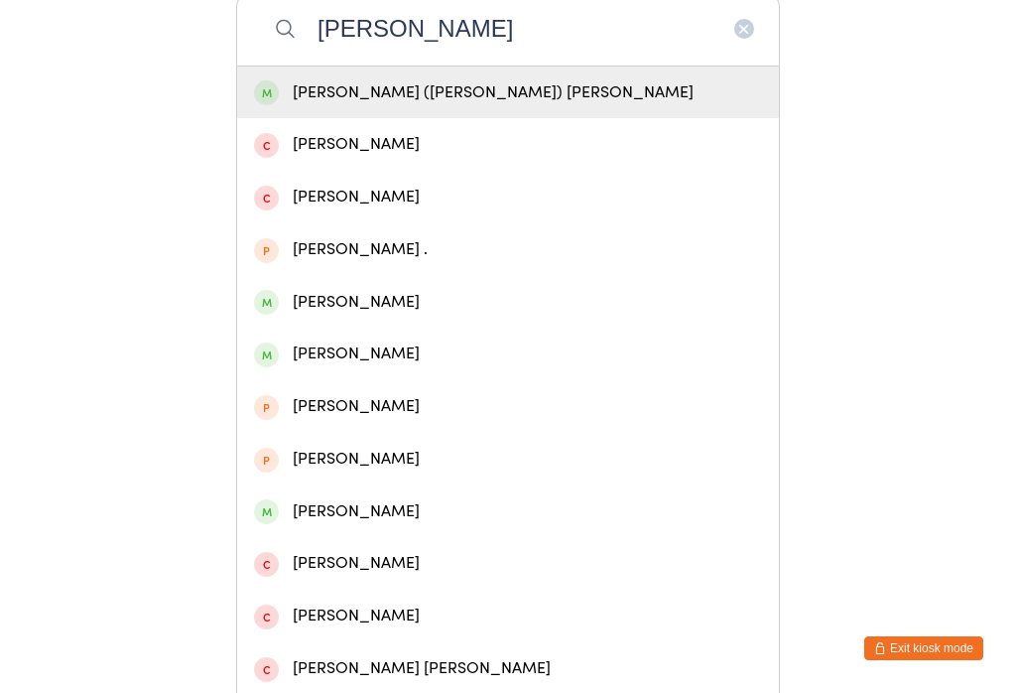
type input "Constance"
click at [473, 97] on div "Constance (Connie) Thompson" at bounding box center [508, 92] width 508 height 27
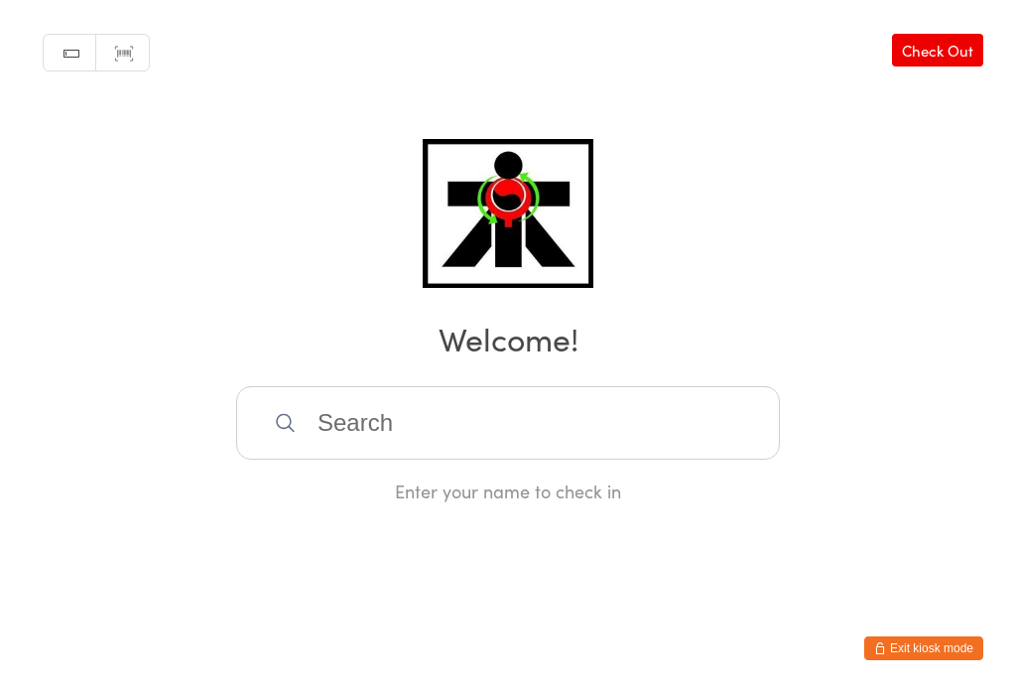
scroll to position [0, 0]
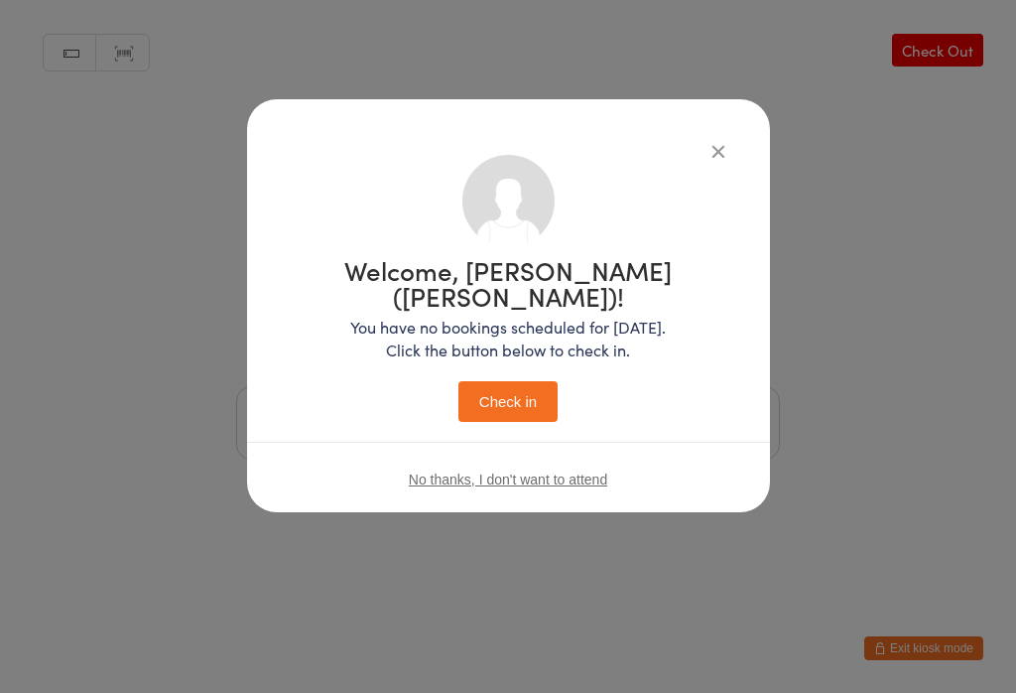
click at [530, 388] on button "Check in" at bounding box center [507, 401] width 99 height 41
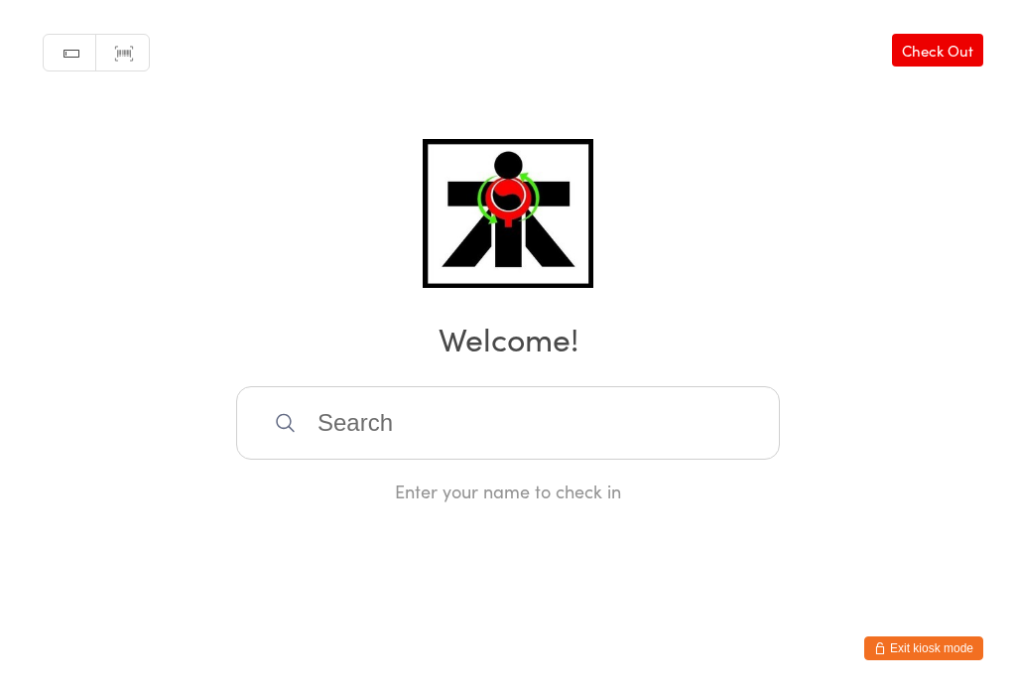
click at [504, 433] on input "search" at bounding box center [508, 422] width 544 height 73
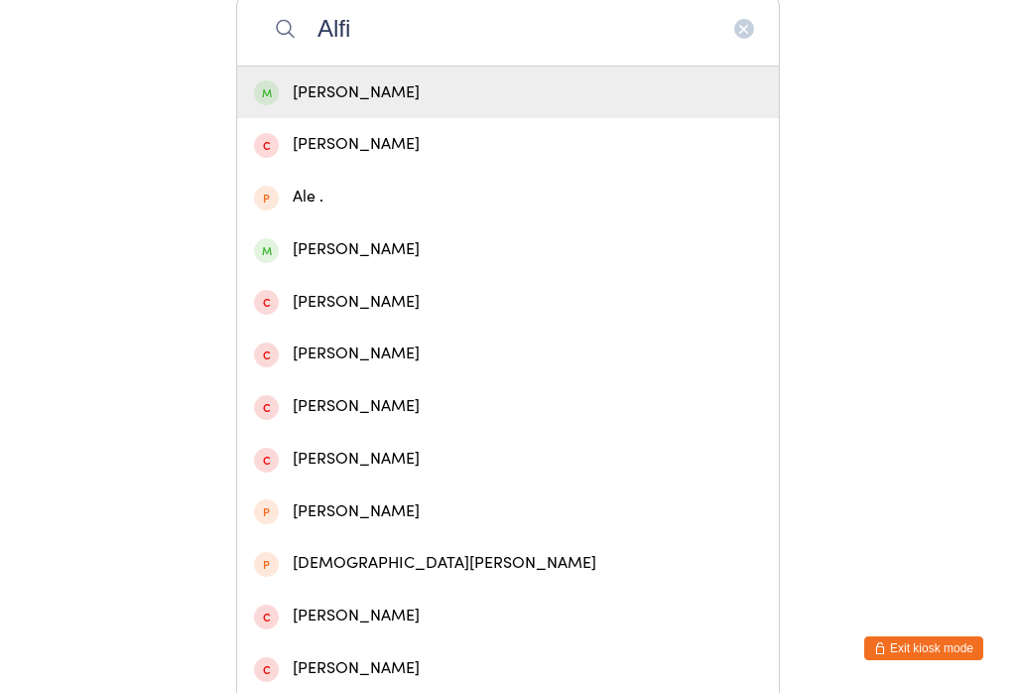
click at [376, 36] on input "Alfi" at bounding box center [508, 28] width 544 height 73
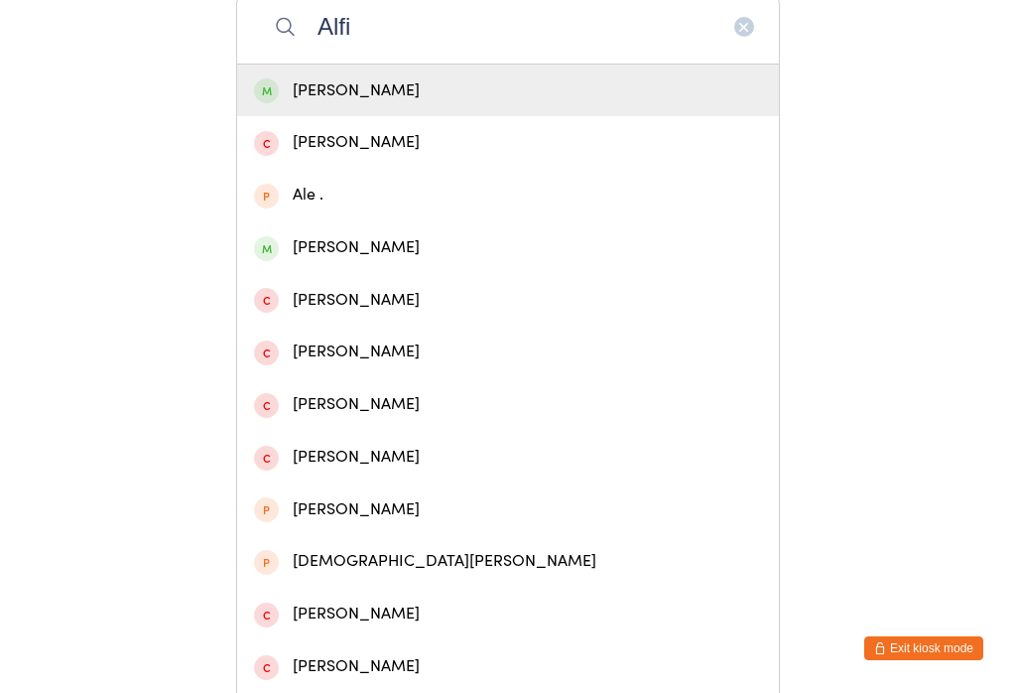
type input "Alfi"
click at [305, 101] on div "Alfie Bate" at bounding box center [508, 90] width 508 height 27
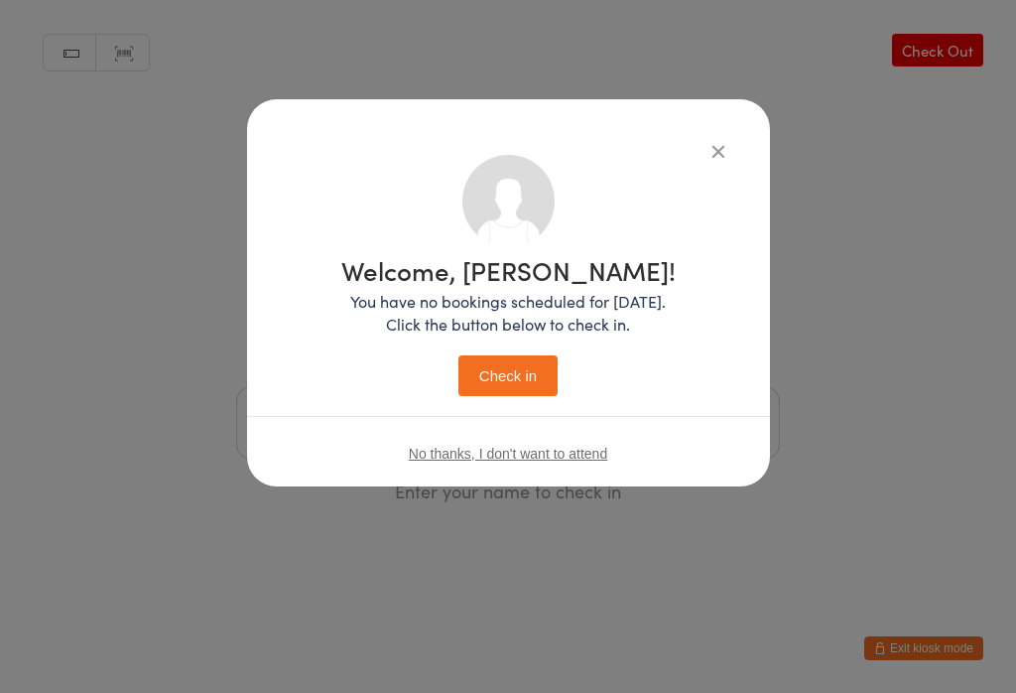
scroll to position [0, 0]
click at [526, 373] on button "Check in" at bounding box center [507, 375] width 99 height 41
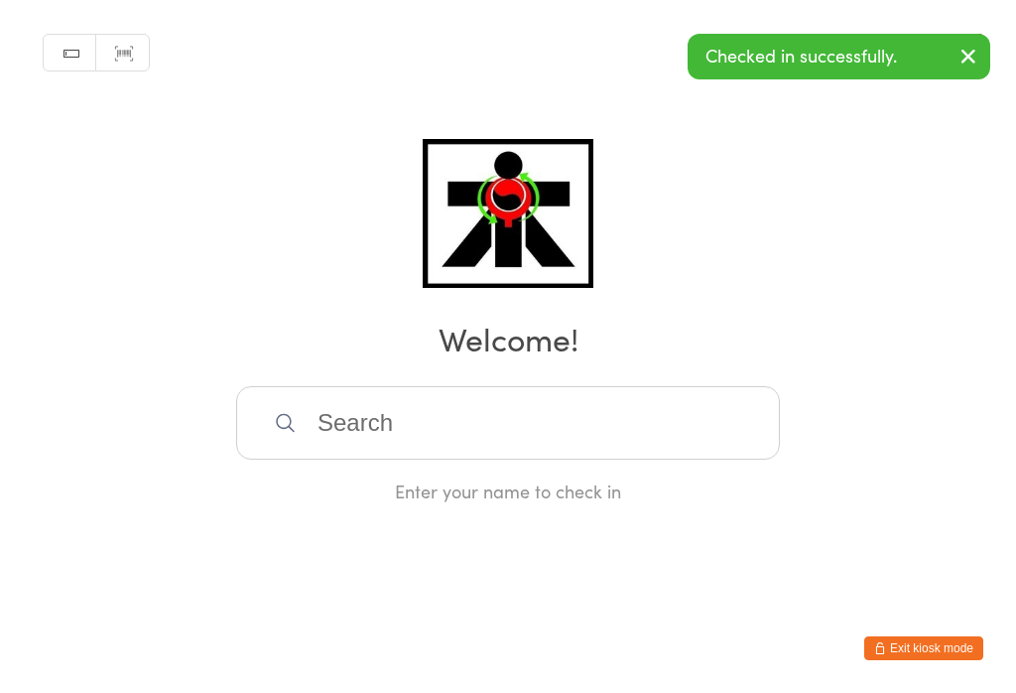
click at [388, 419] on input "search" at bounding box center [508, 422] width 544 height 73
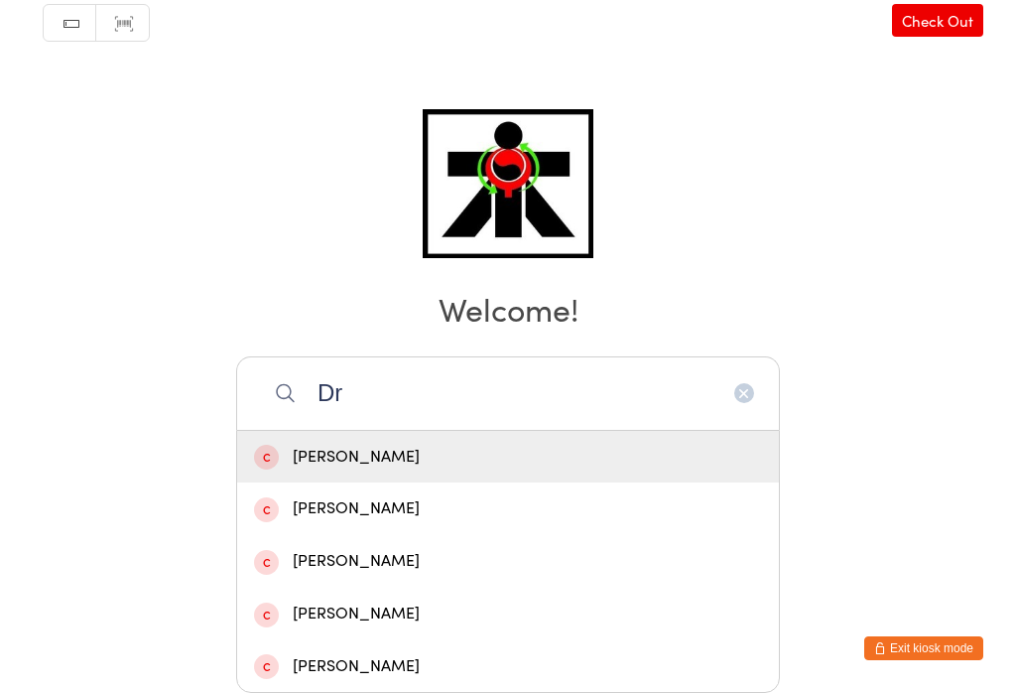
type input "D"
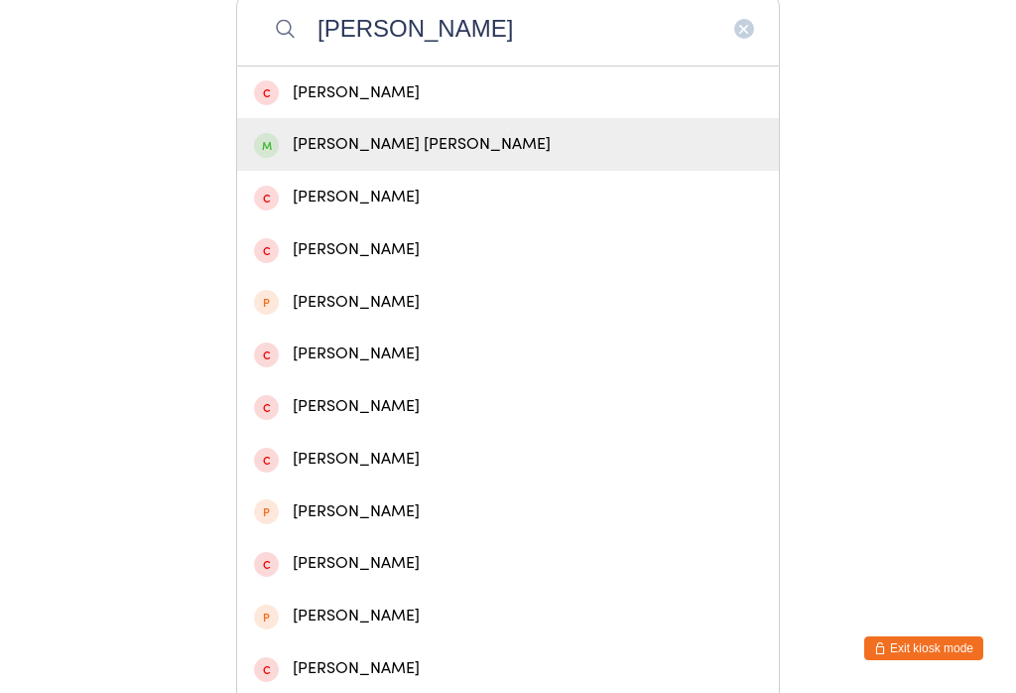
type input "Richard carr"
click at [333, 154] on div "Richard Carrera Hawthorne" at bounding box center [508, 144] width 508 height 27
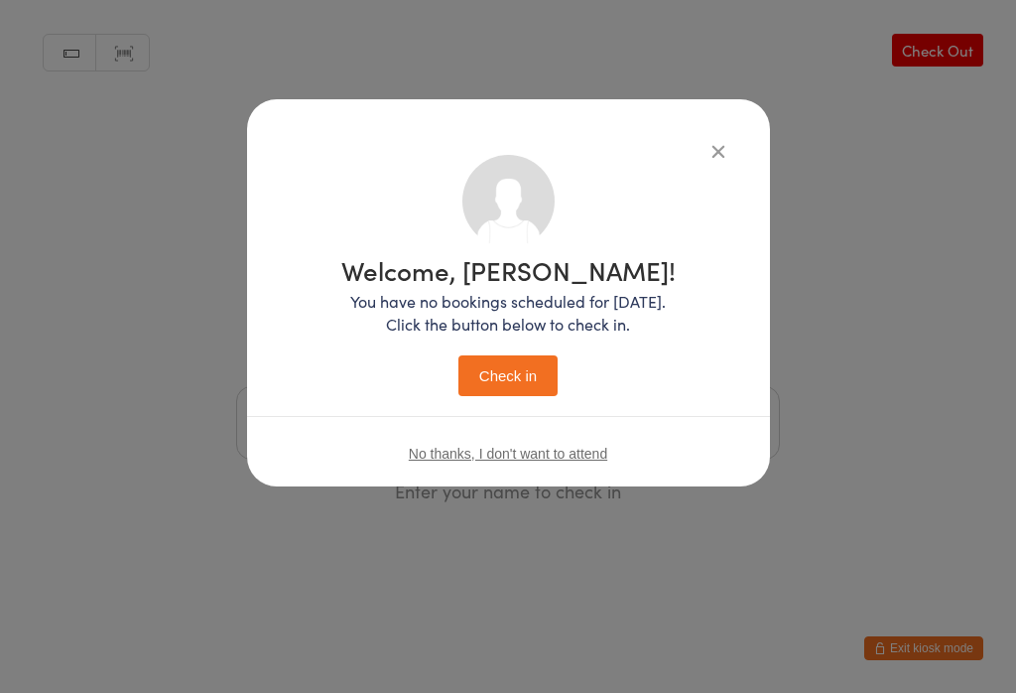
click at [492, 372] on button "Check in" at bounding box center [507, 375] width 99 height 41
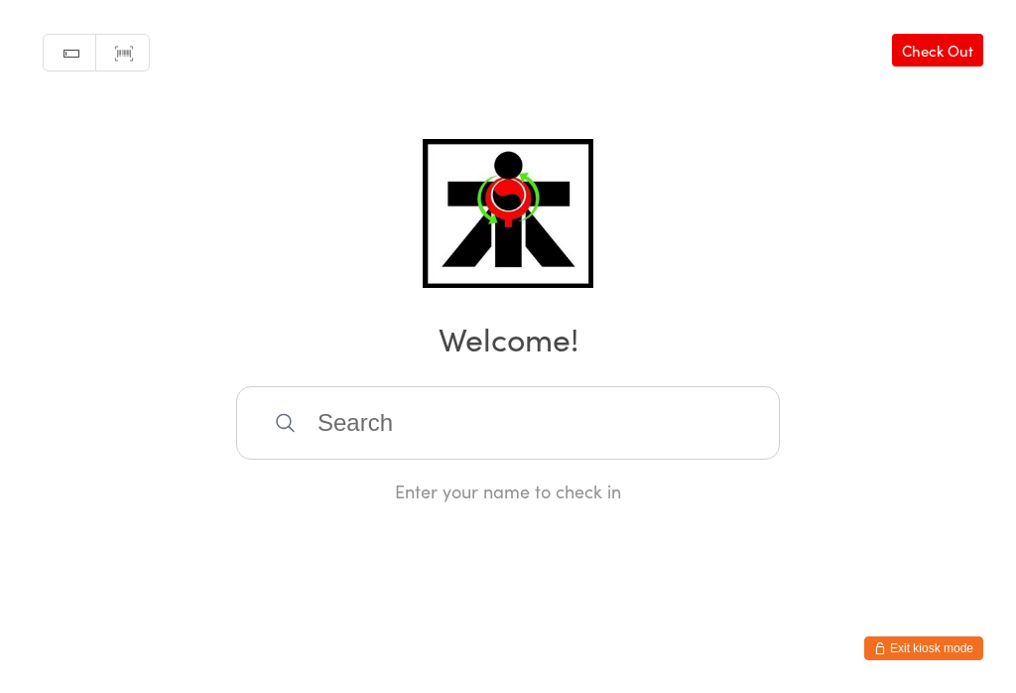
click at [891, 649] on button "Exit kiosk mode" at bounding box center [923, 648] width 119 height 24
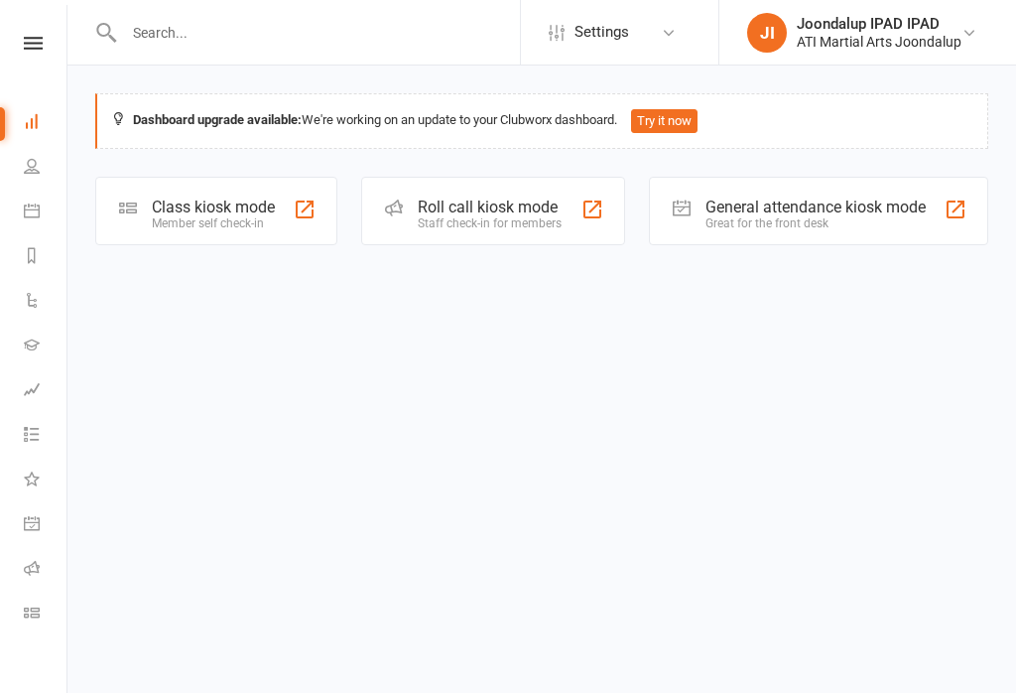
click at [702, 194] on div "General attendance kiosk mode Great for the front desk" at bounding box center [818, 211] width 339 height 68
click at [811, 194] on div "General attendance kiosk mode Great for the front desk" at bounding box center [818, 211] width 339 height 68
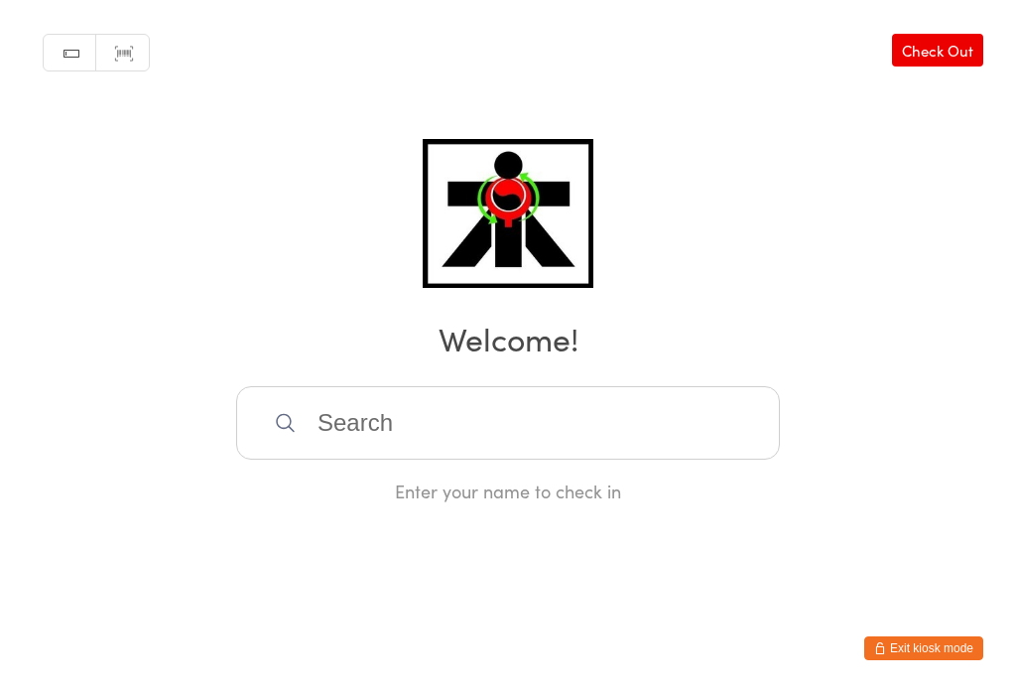
click at [412, 420] on input "search" at bounding box center [508, 422] width 544 height 73
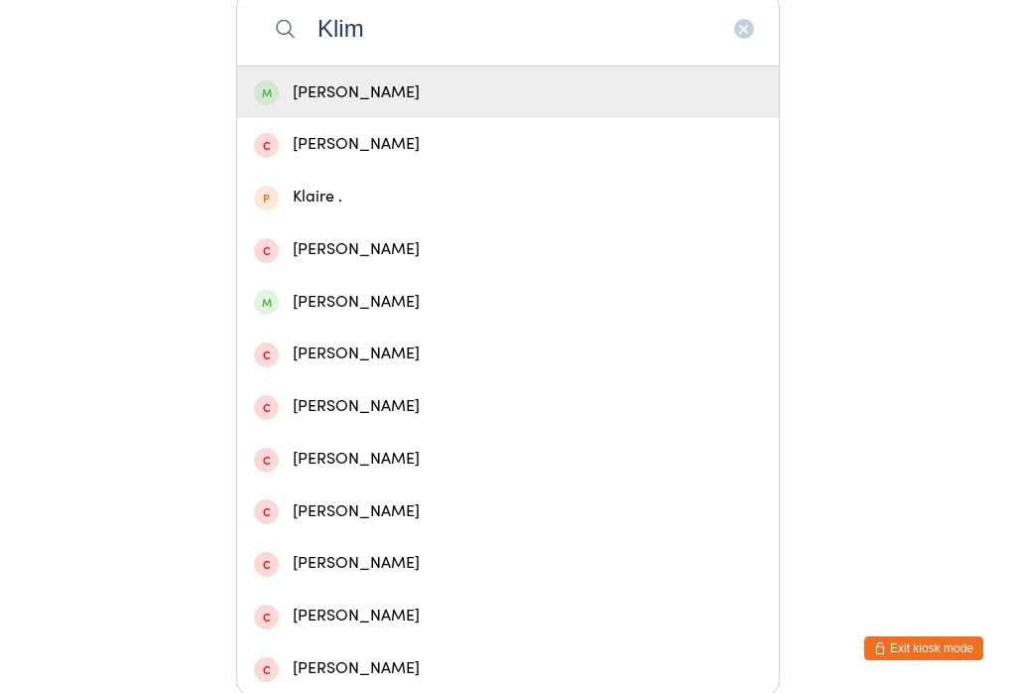
type input "Klim"
click at [491, 94] on div "Kliment Manevski" at bounding box center [508, 92] width 508 height 27
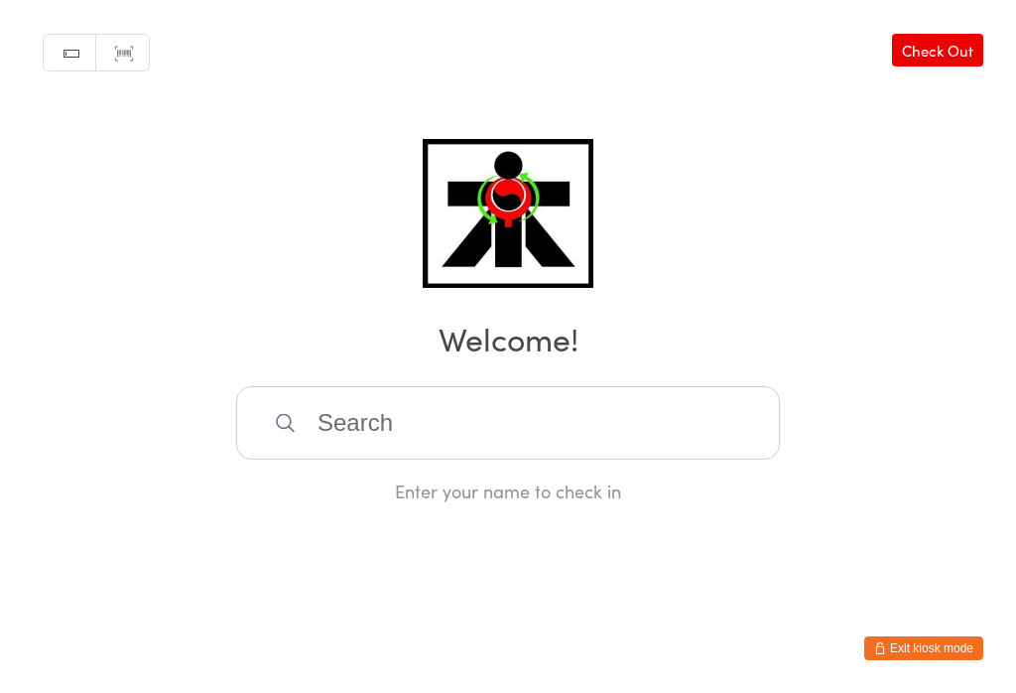
scroll to position [0, 0]
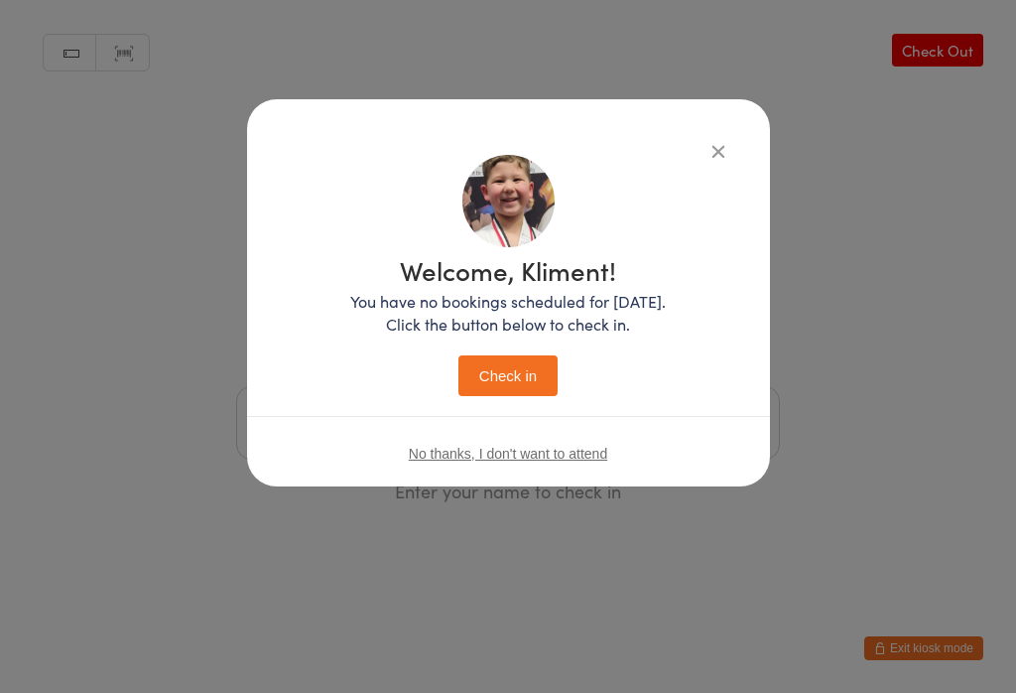
click at [526, 372] on button "Check in" at bounding box center [507, 375] width 99 height 41
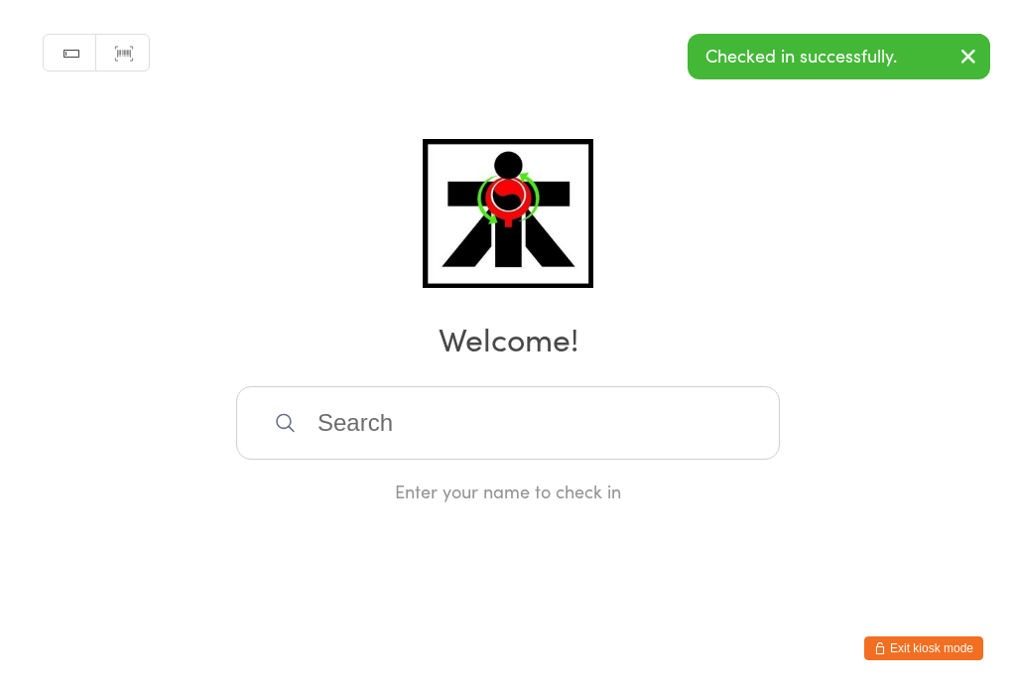
click at [317, 459] on input "search" at bounding box center [508, 422] width 544 height 73
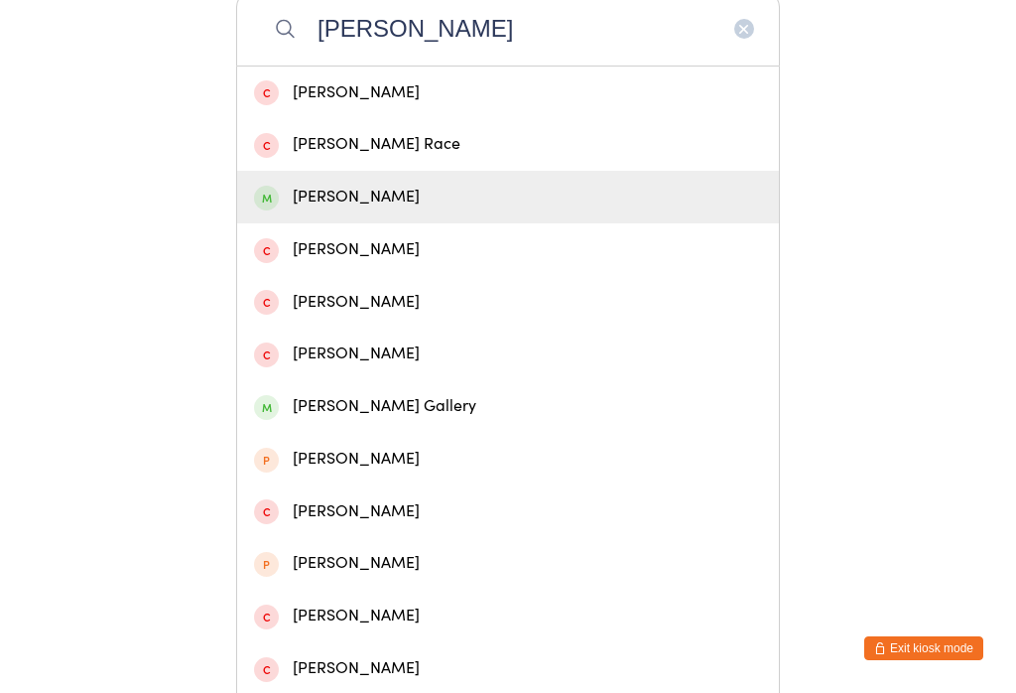
type input "Finn"
click at [344, 204] on div "Finn Diskin" at bounding box center [508, 197] width 508 height 27
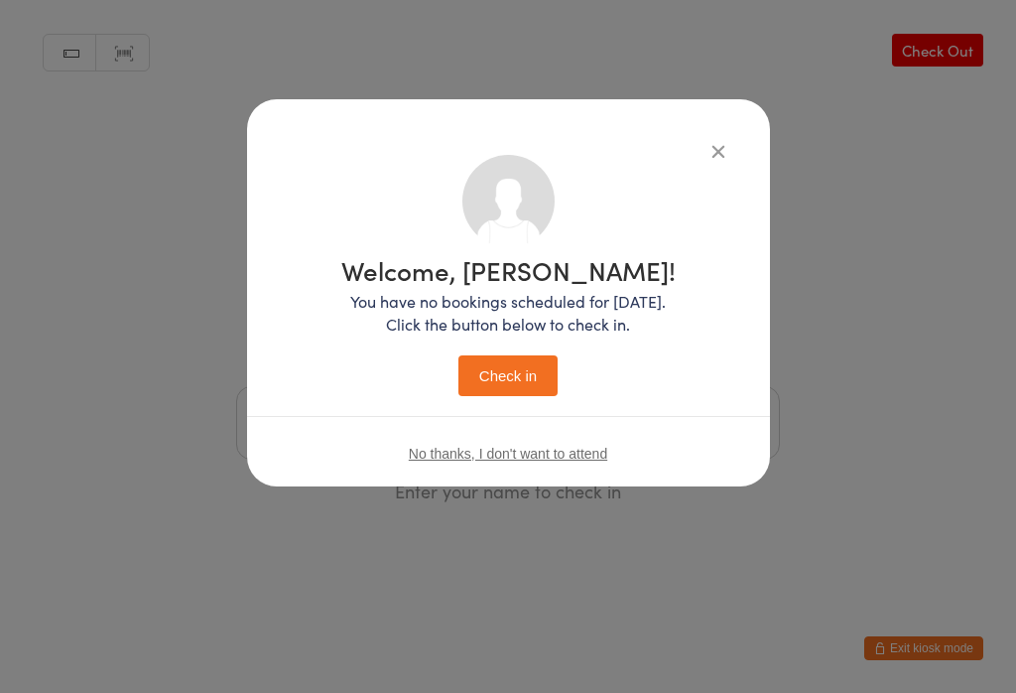
click at [496, 371] on button "Check in" at bounding box center [507, 375] width 99 height 41
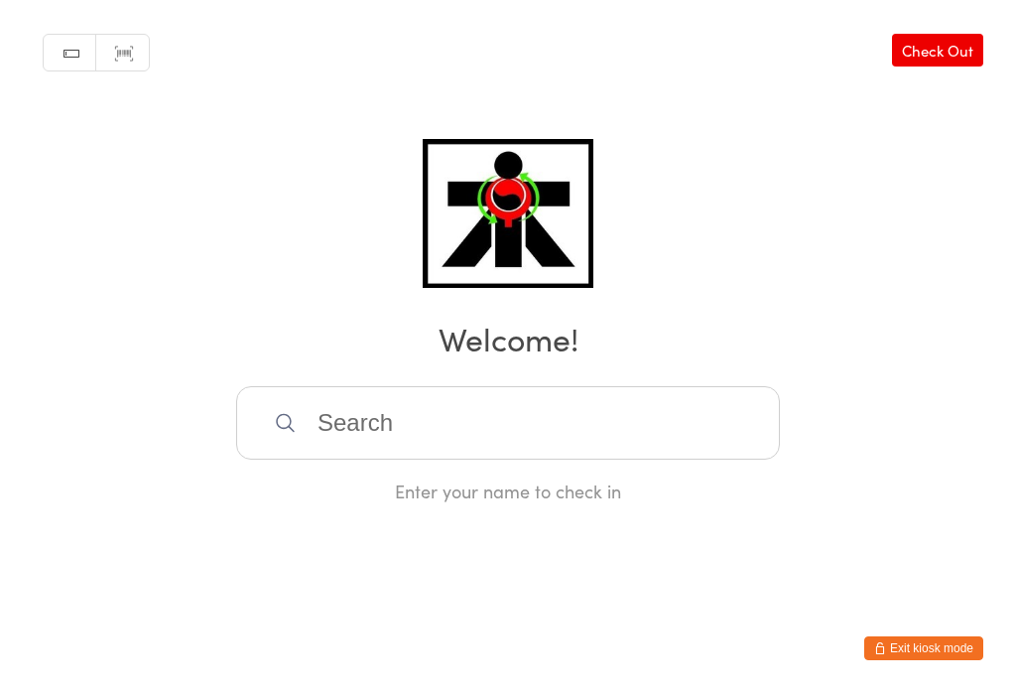
click at [538, 422] on input "search" at bounding box center [508, 422] width 544 height 73
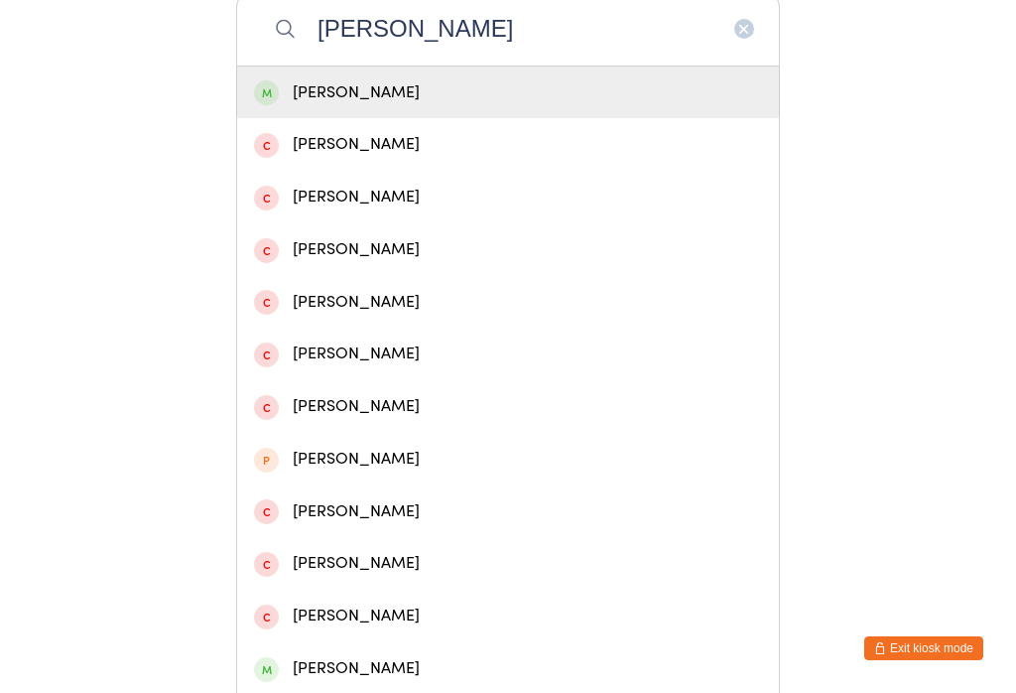
type input "Rhys eli"
click at [436, 119] on div "Rhys Elijah Regis" at bounding box center [508, 92] width 542 height 53
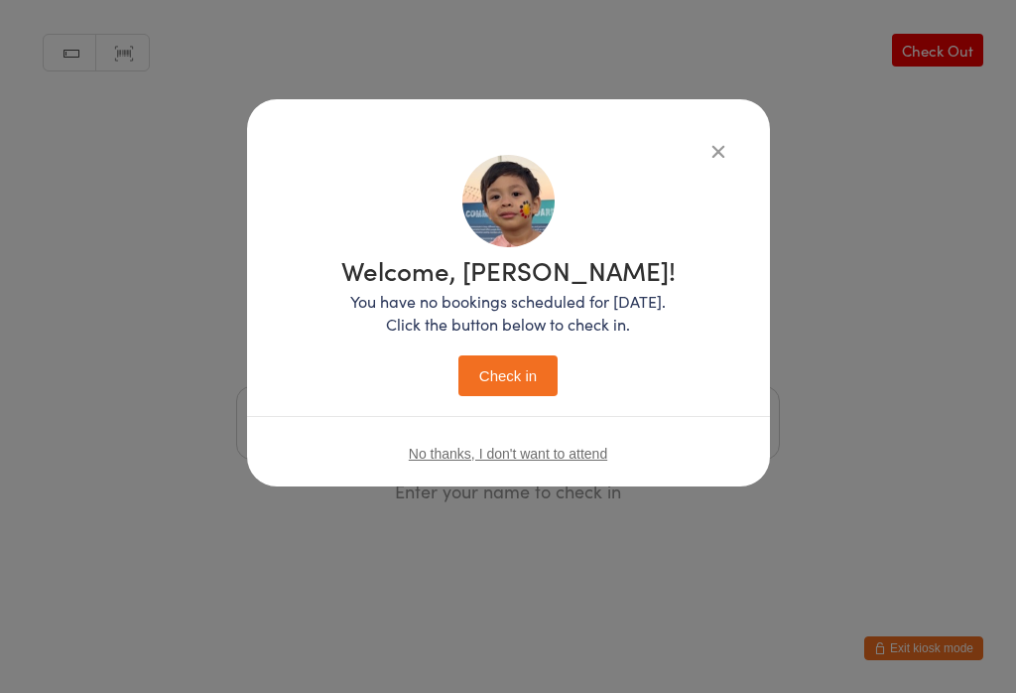
click at [515, 283] on h1 "Welcome, Rhys!" at bounding box center [508, 270] width 334 height 26
click at [520, 372] on button "Check in" at bounding box center [507, 375] width 99 height 41
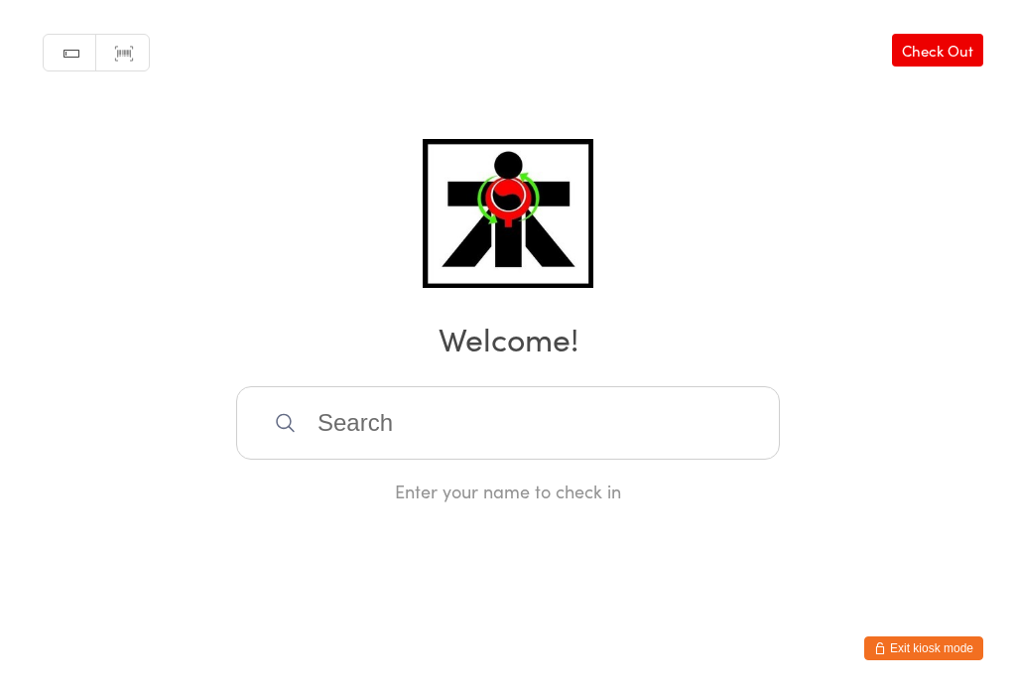
click at [515, 428] on input "search" at bounding box center [508, 422] width 544 height 73
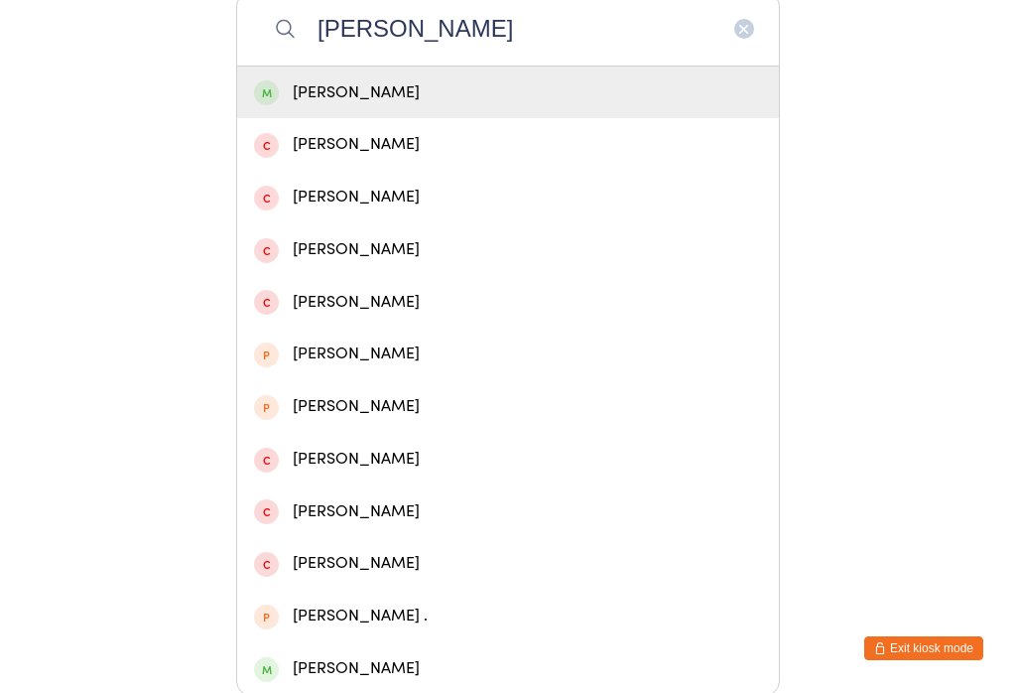
type input "Majoros"
click at [466, 89] on div "Lily Majoros" at bounding box center [508, 92] width 508 height 27
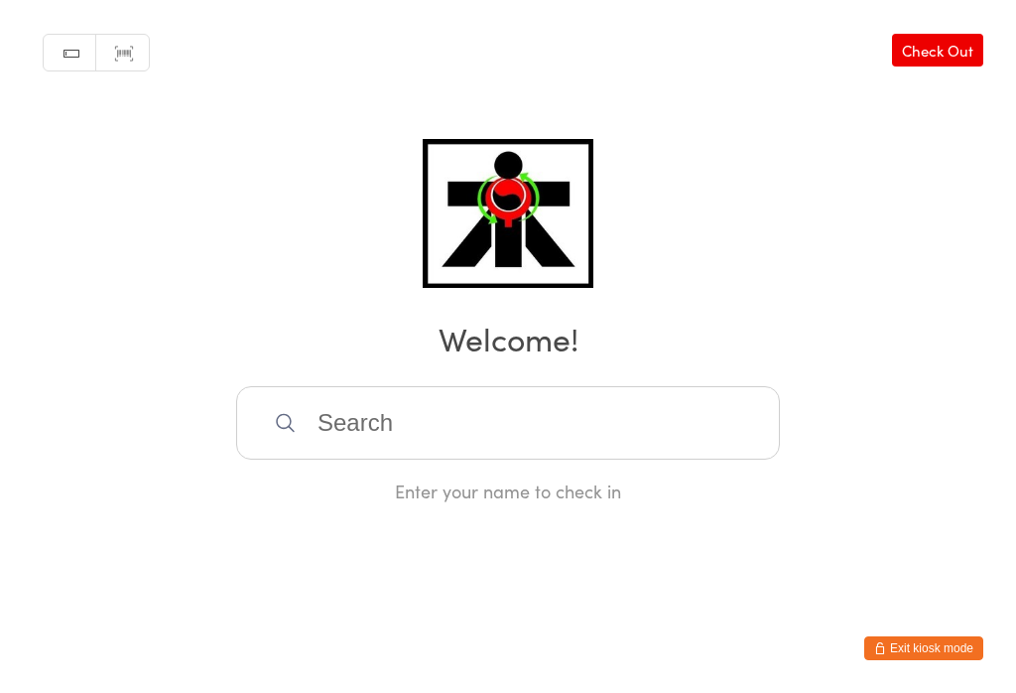
scroll to position [0, 0]
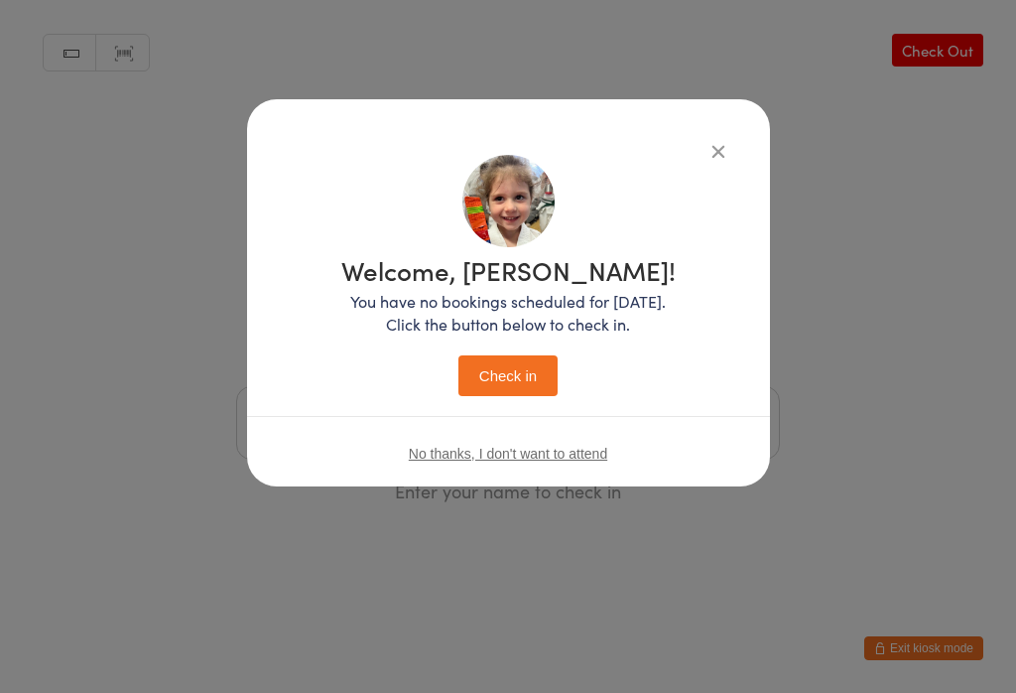
click at [510, 373] on button "Check in" at bounding box center [507, 375] width 99 height 41
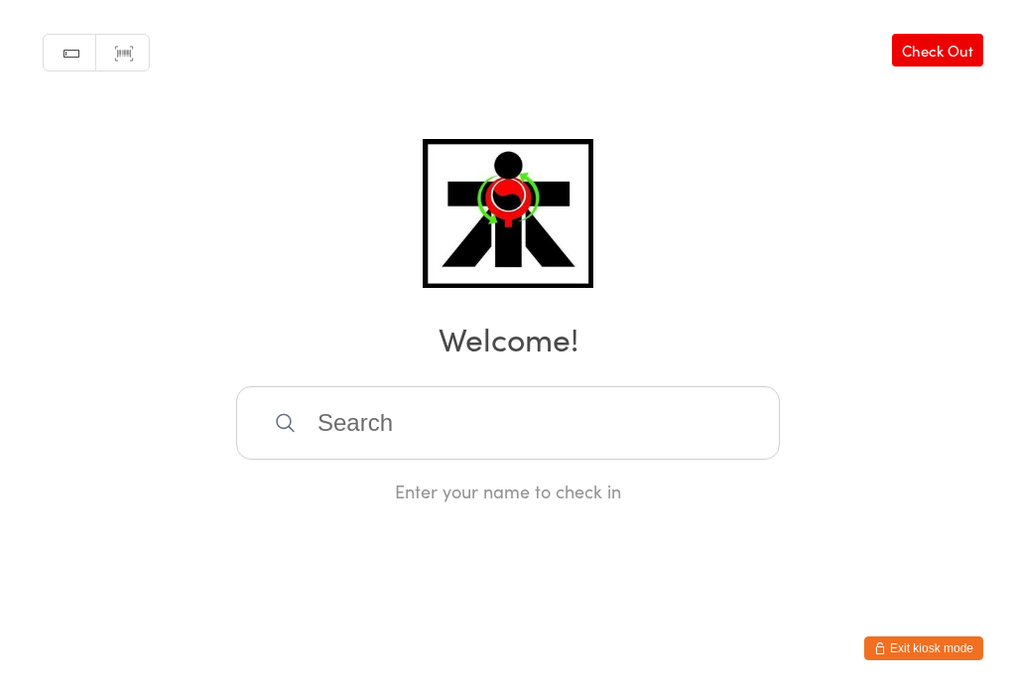
click at [331, 423] on input "search" at bounding box center [508, 422] width 544 height 73
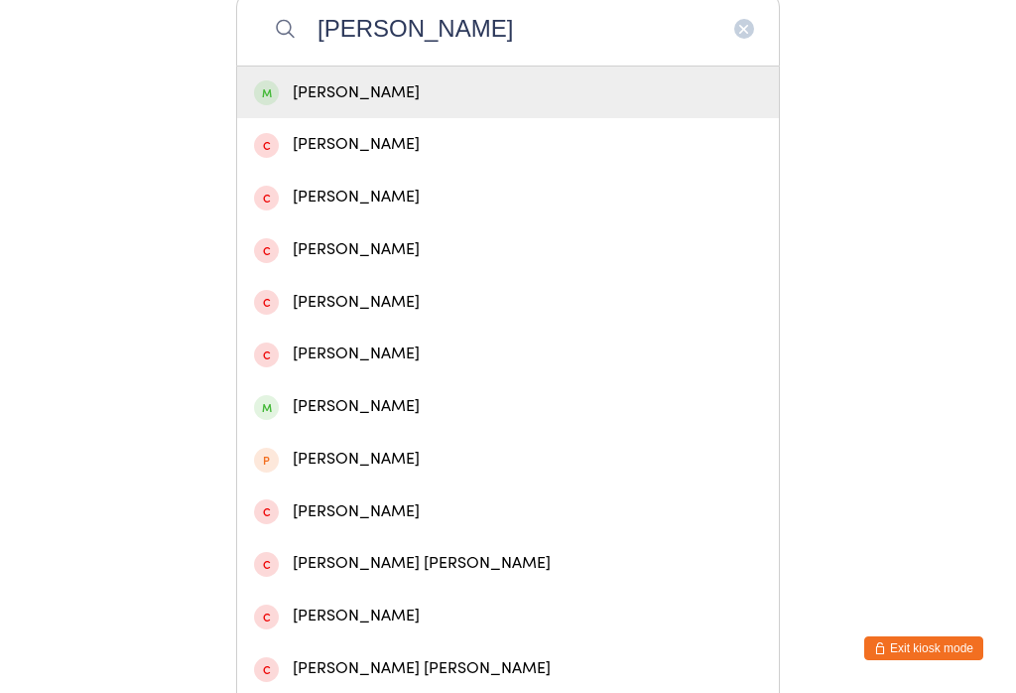
type input "Archie"
click at [364, 97] on div "Archie Arnold" at bounding box center [508, 92] width 508 height 27
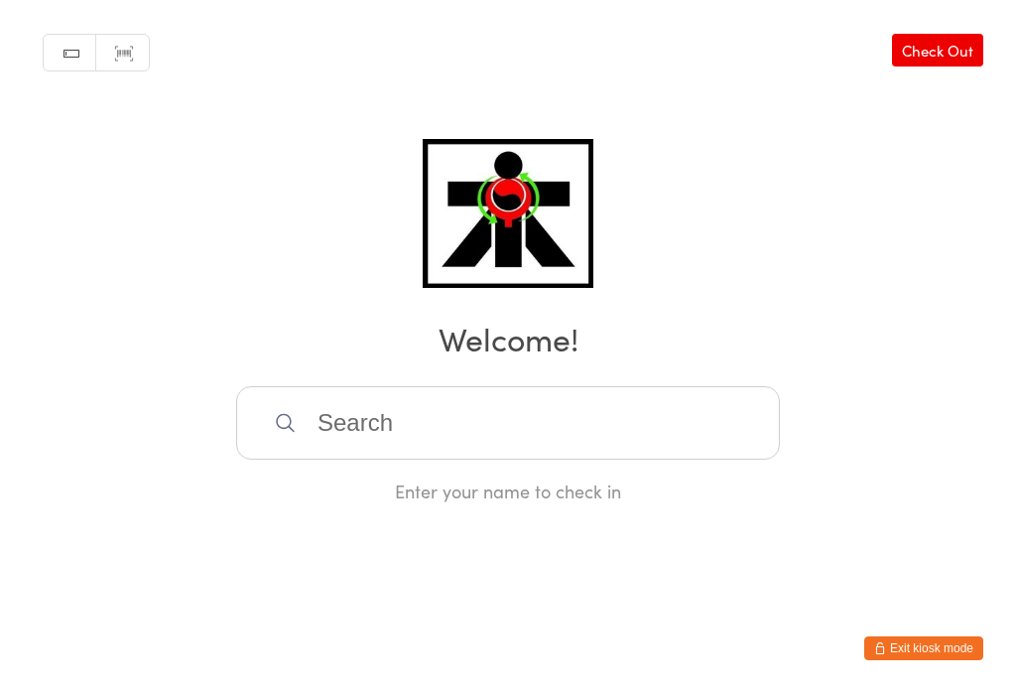
scroll to position [0, 0]
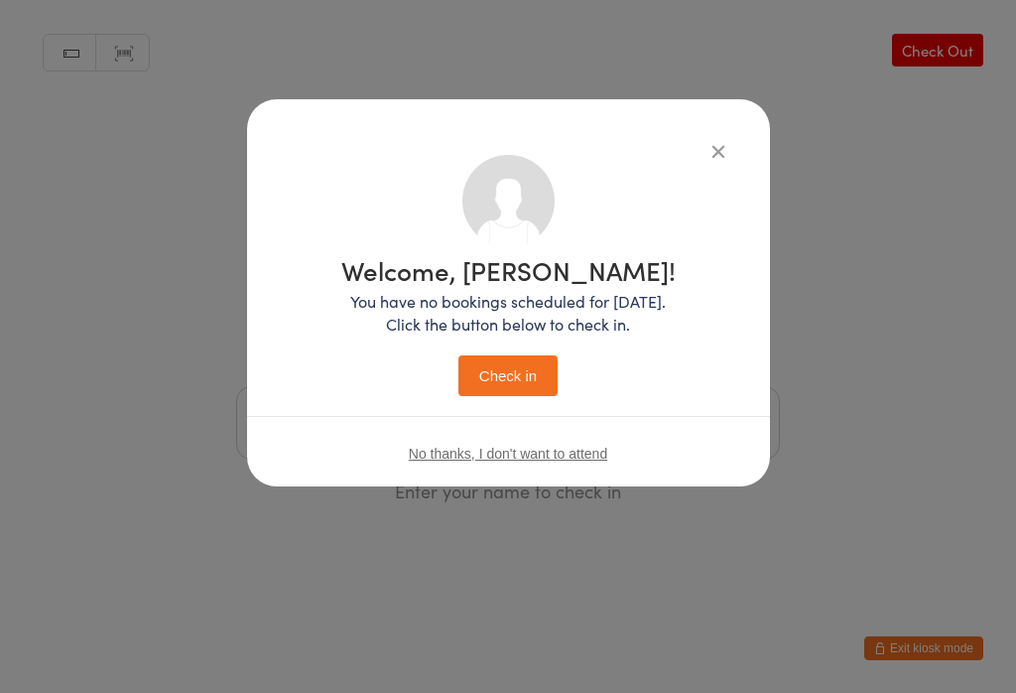
click at [515, 365] on button "Check in" at bounding box center [507, 375] width 99 height 41
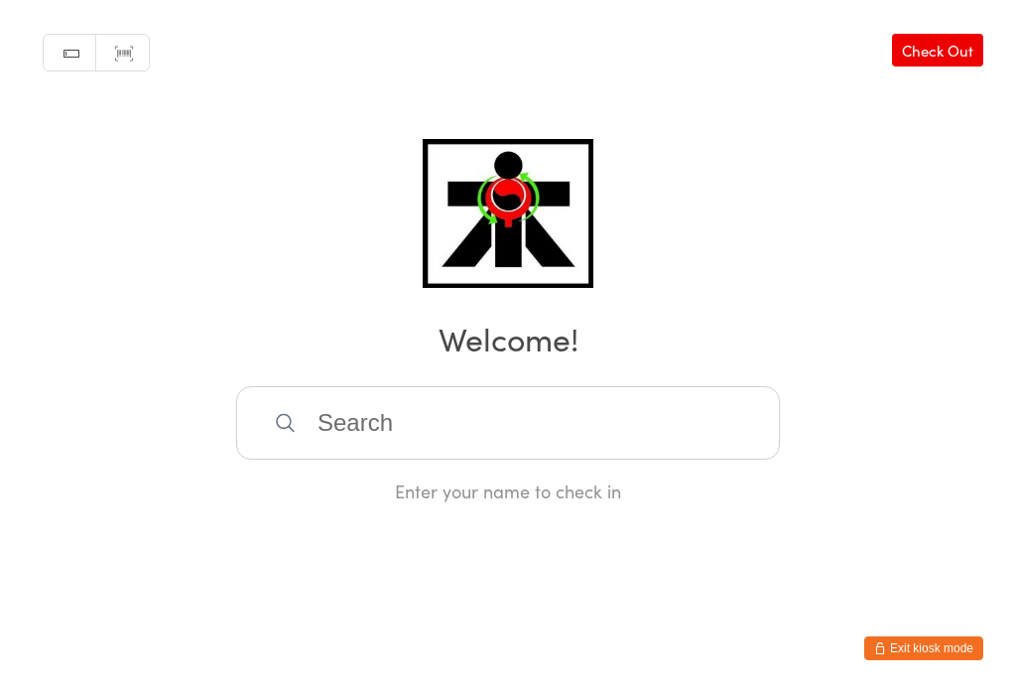
click at [345, 430] on input "search" at bounding box center [508, 422] width 544 height 73
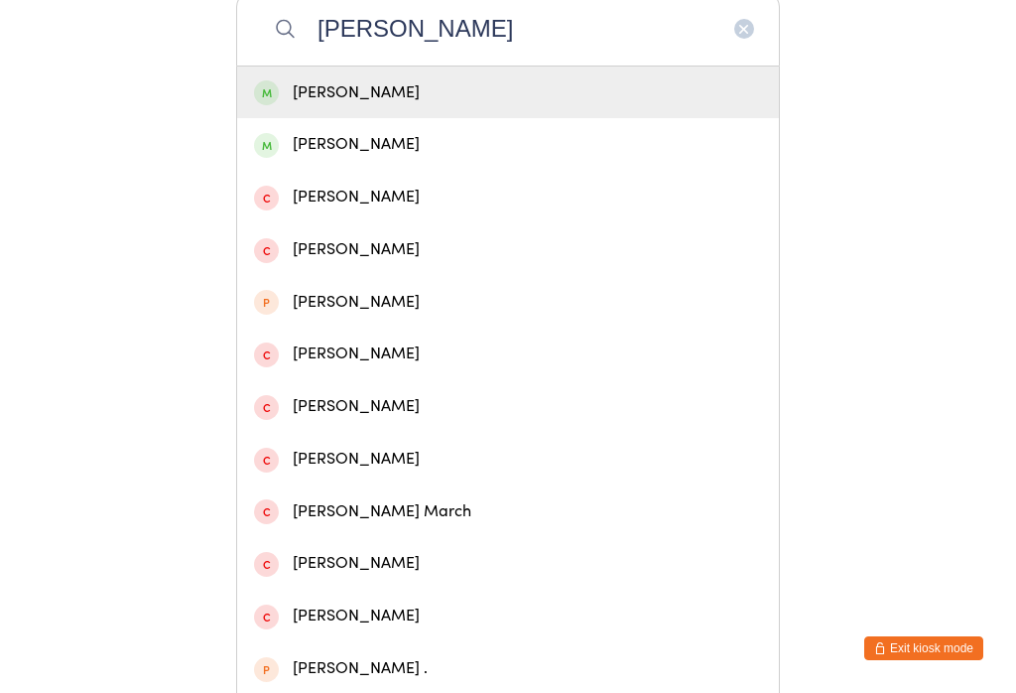
type input "Marceline"
click at [370, 99] on div "Marceline Dixon" at bounding box center [508, 92] width 508 height 27
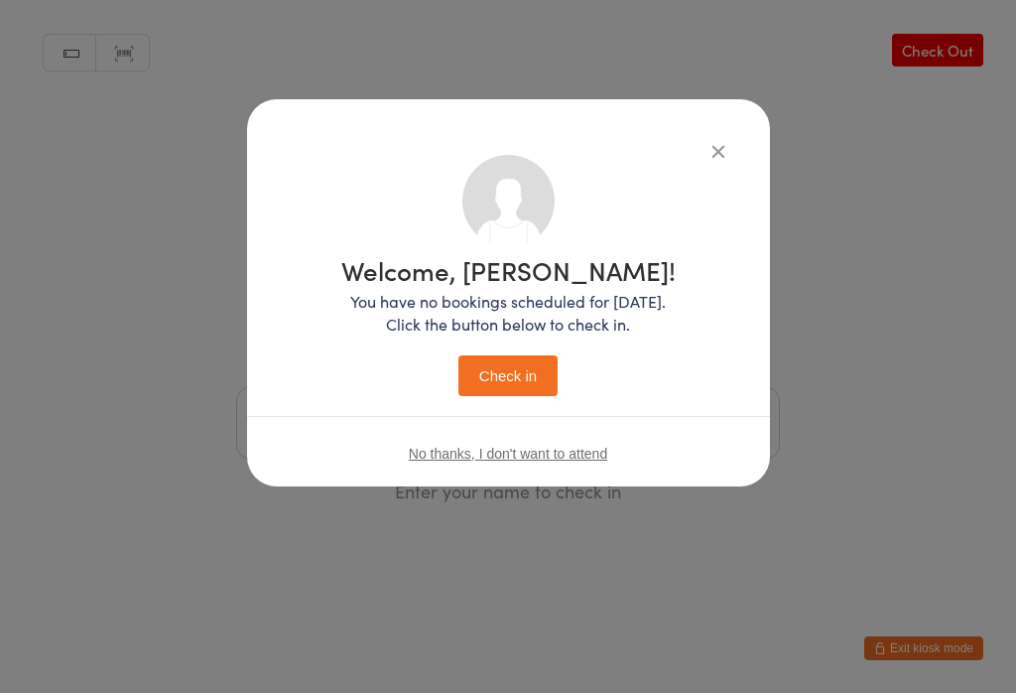
click at [515, 377] on button "Check in" at bounding box center [507, 375] width 99 height 41
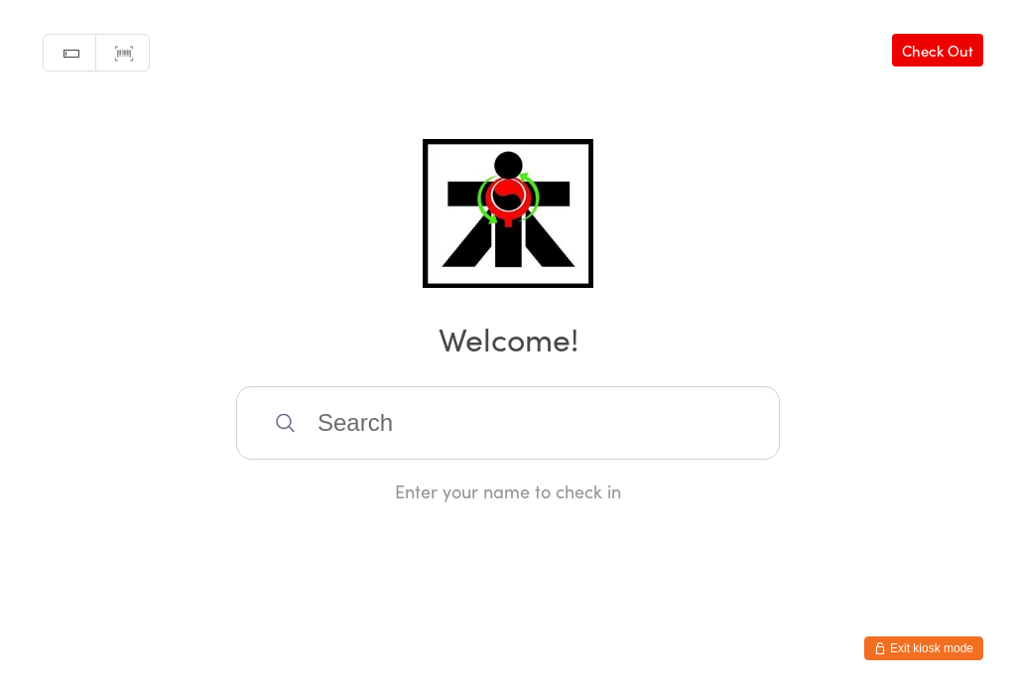
click at [427, 458] on input "search" at bounding box center [508, 422] width 544 height 73
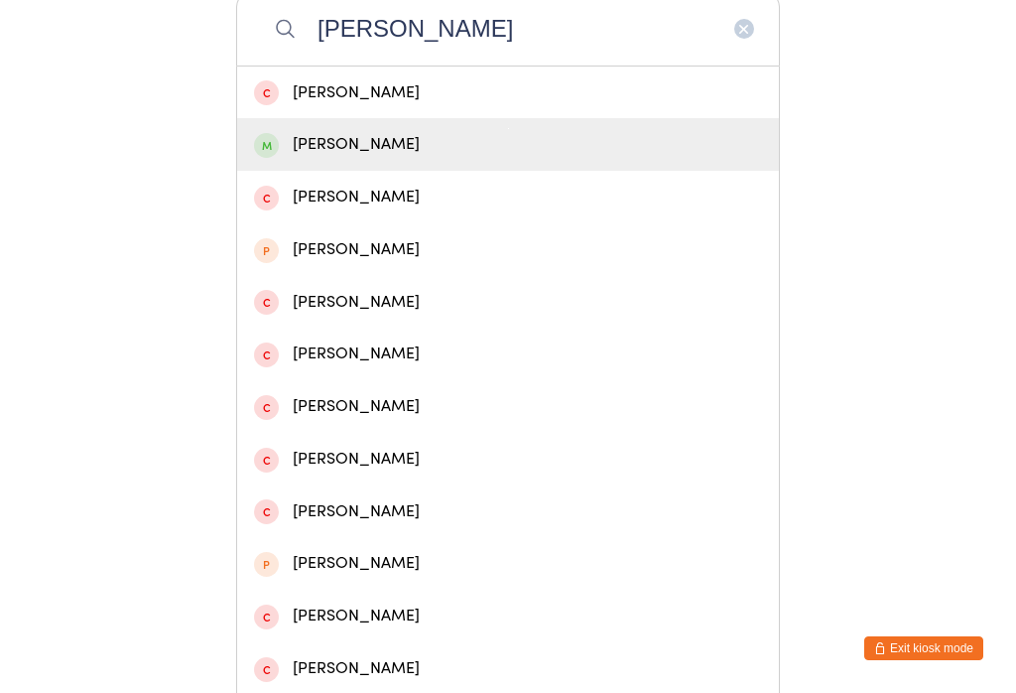
type input "Casey"
click at [330, 158] on div "Casey Turner" at bounding box center [508, 144] width 508 height 27
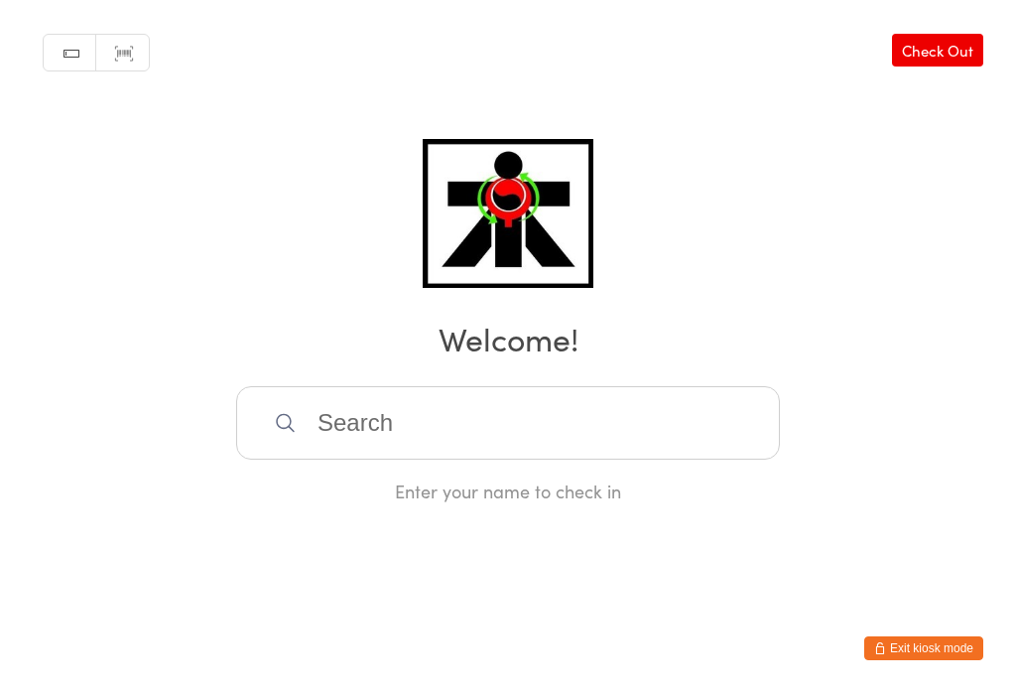
scroll to position [0, 0]
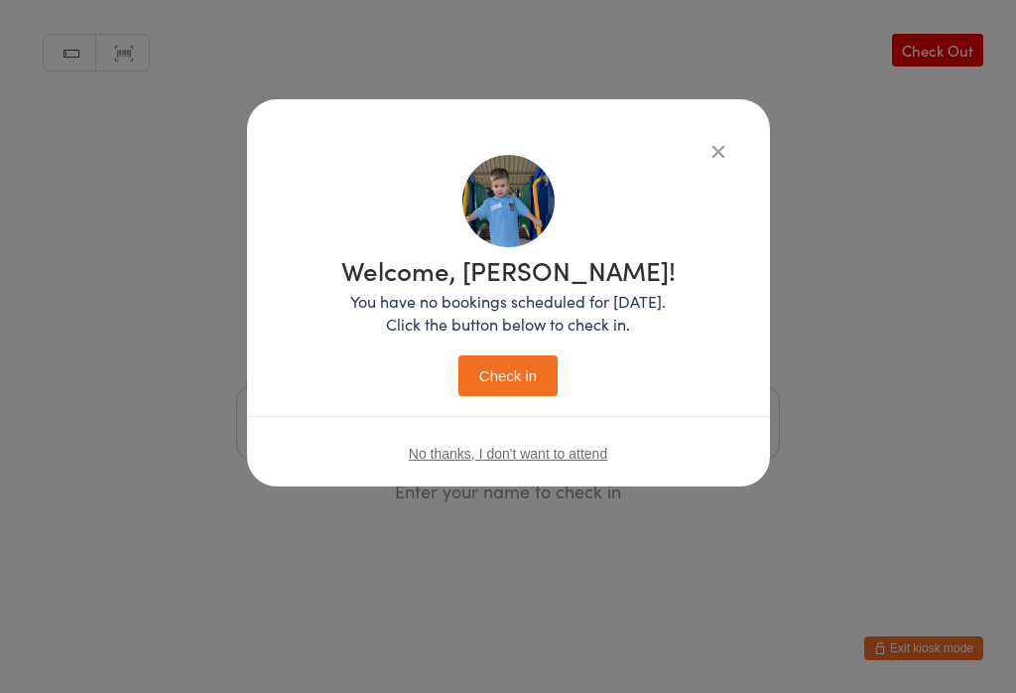
click at [515, 379] on button "Check in" at bounding box center [507, 375] width 99 height 41
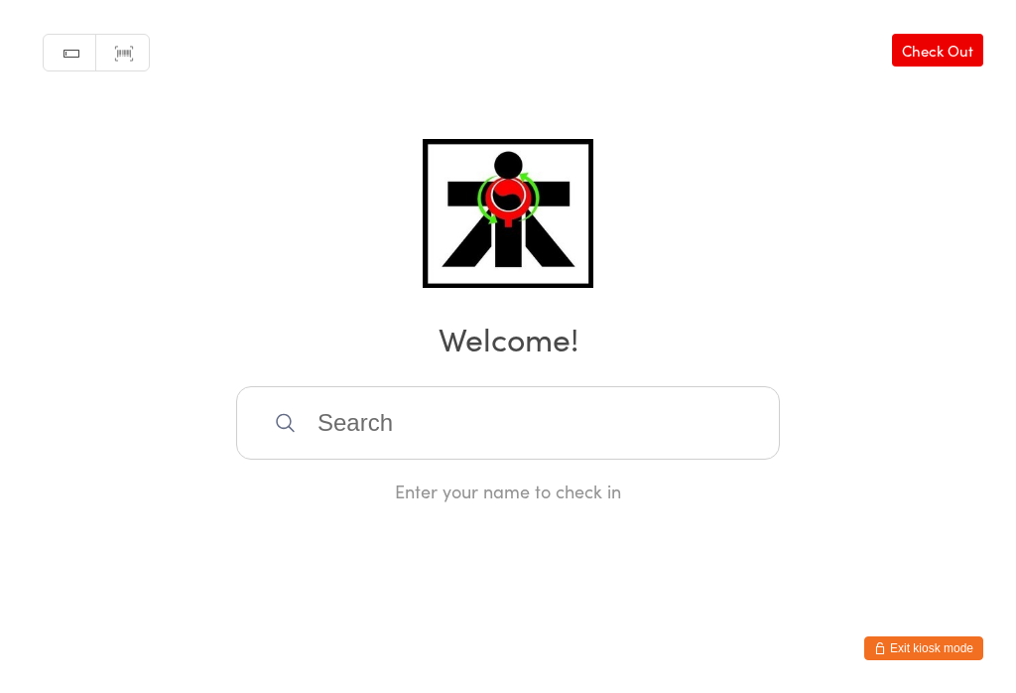
click at [329, 430] on input "search" at bounding box center [508, 422] width 544 height 73
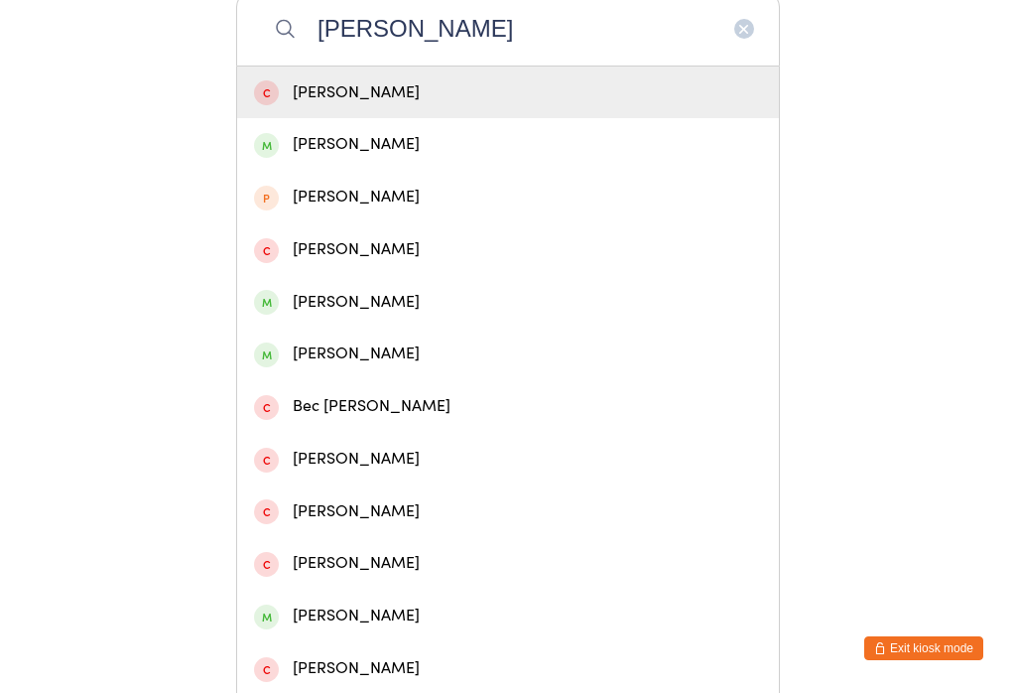
type input "Norr"
click at [268, 158] on span at bounding box center [266, 145] width 25 height 25
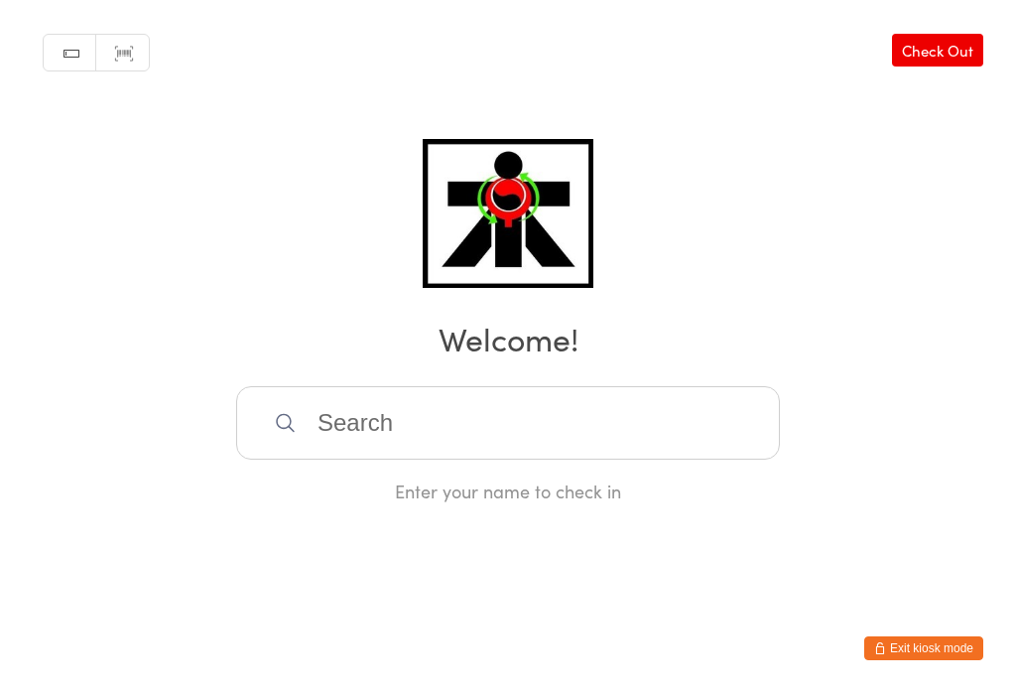
scroll to position [0, 0]
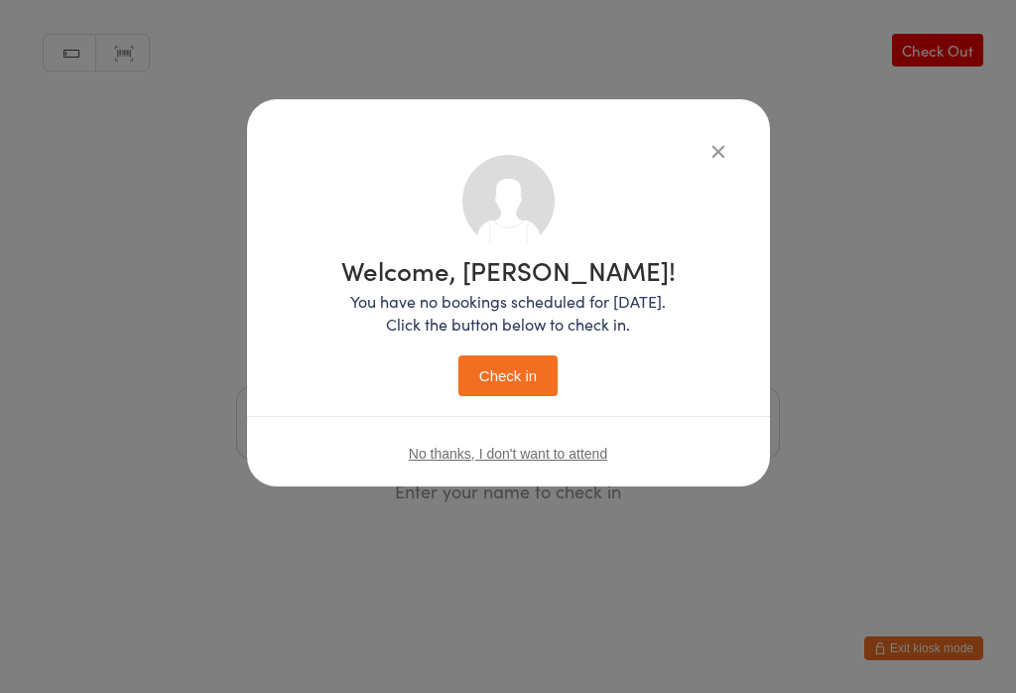
click at [493, 379] on button "Check in" at bounding box center [507, 375] width 99 height 41
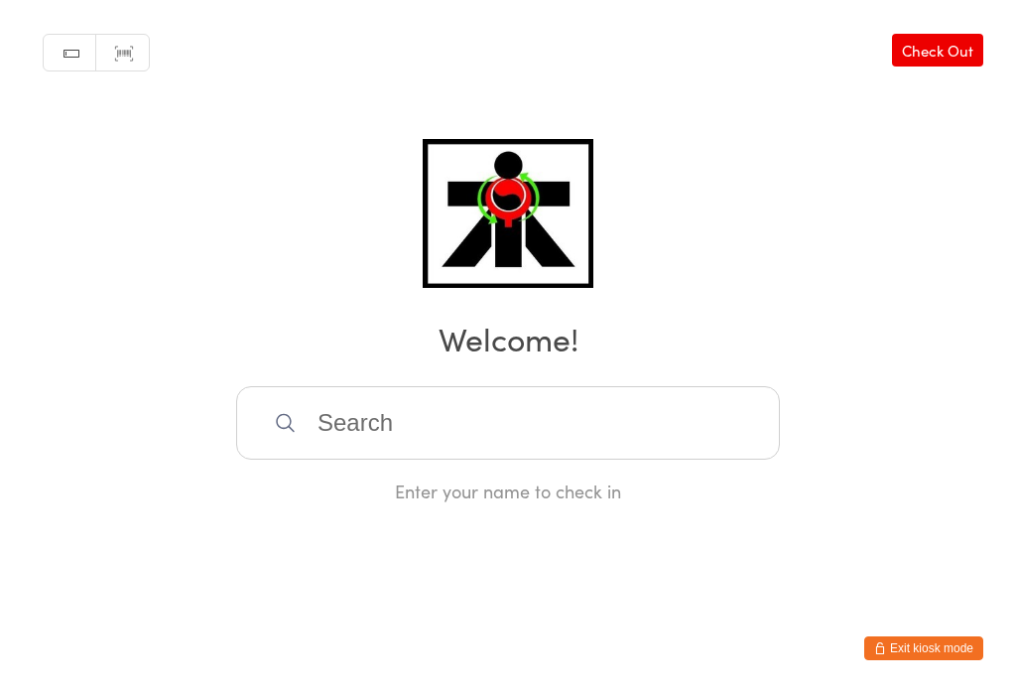
click at [378, 421] on input "search" at bounding box center [508, 422] width 544 height 73
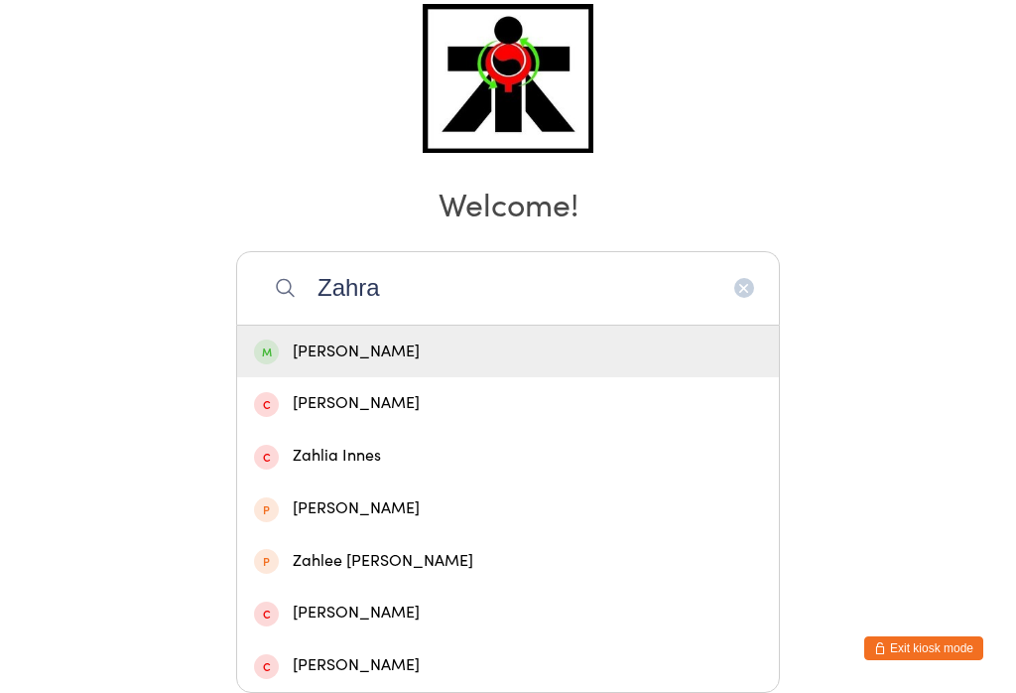
type input "Zahra"
click at [363, 338] on div "Zahra Matokovic" at bounding box center [508, 351] width 508 height 27
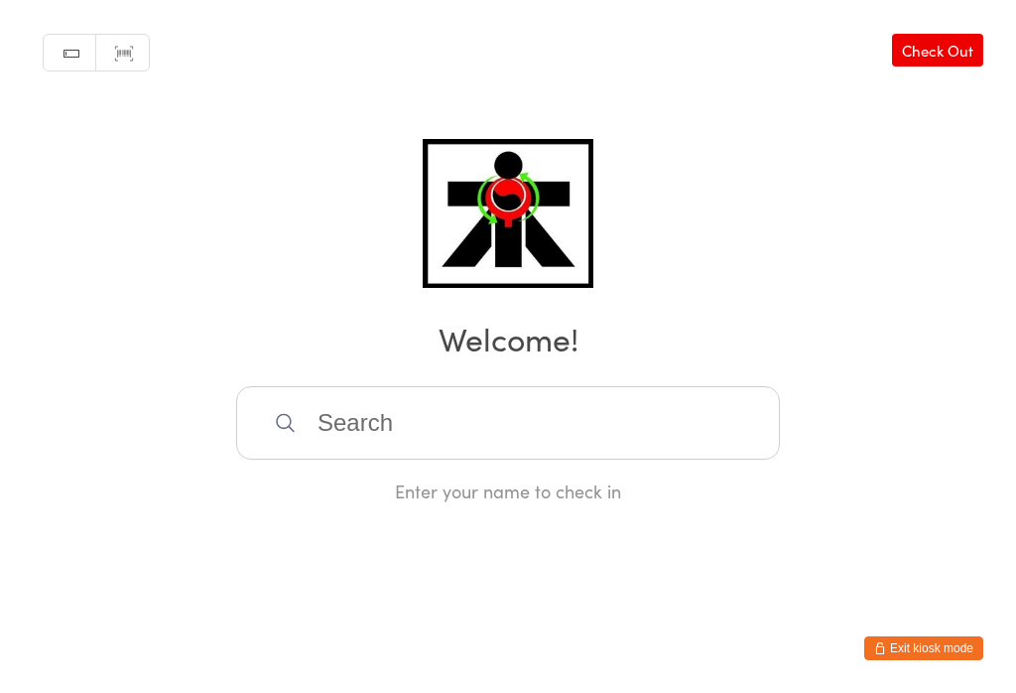
scroll to position [0, 0]
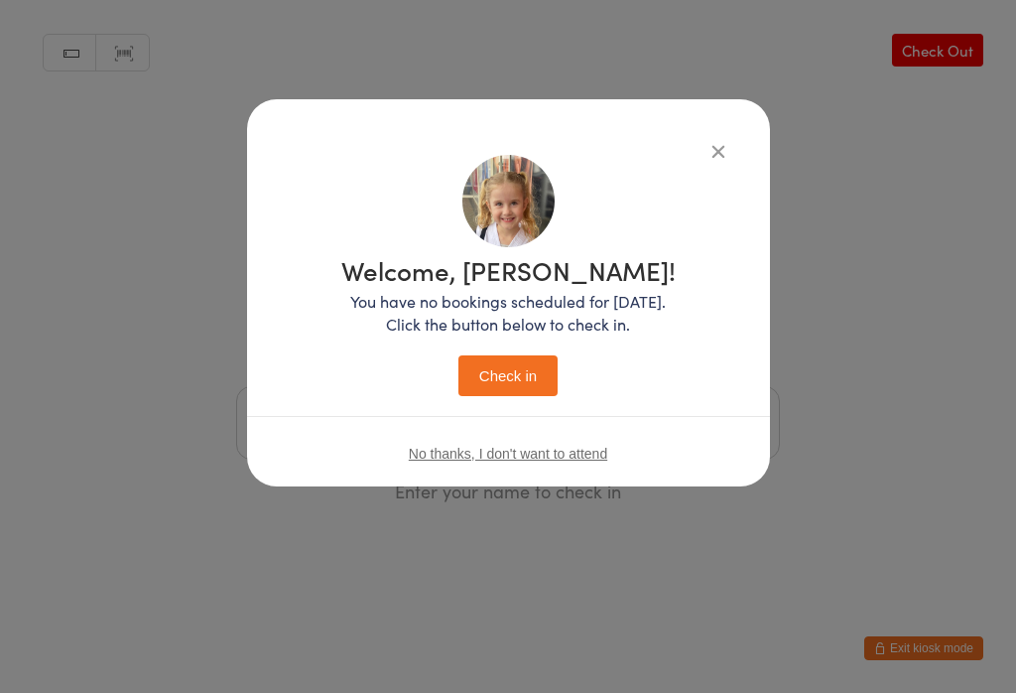
click at [506, 385] on button "Check in" at bounding box center [507, 375] width 99 height 41
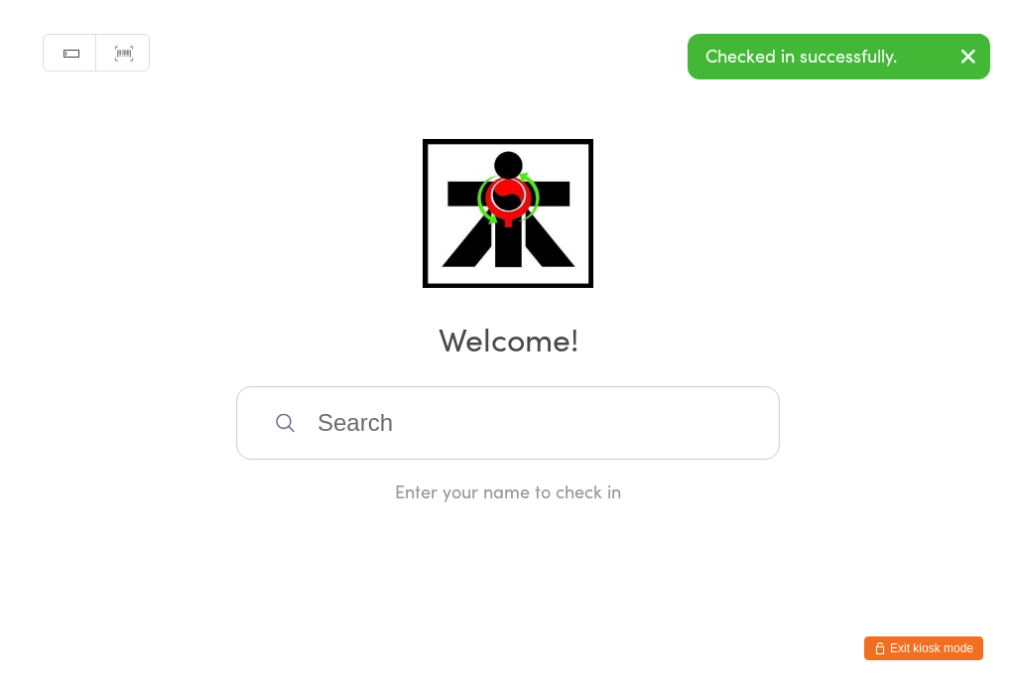
click at [444, 426] on input "search" at bounding box center [508, 422] width 544 height 73
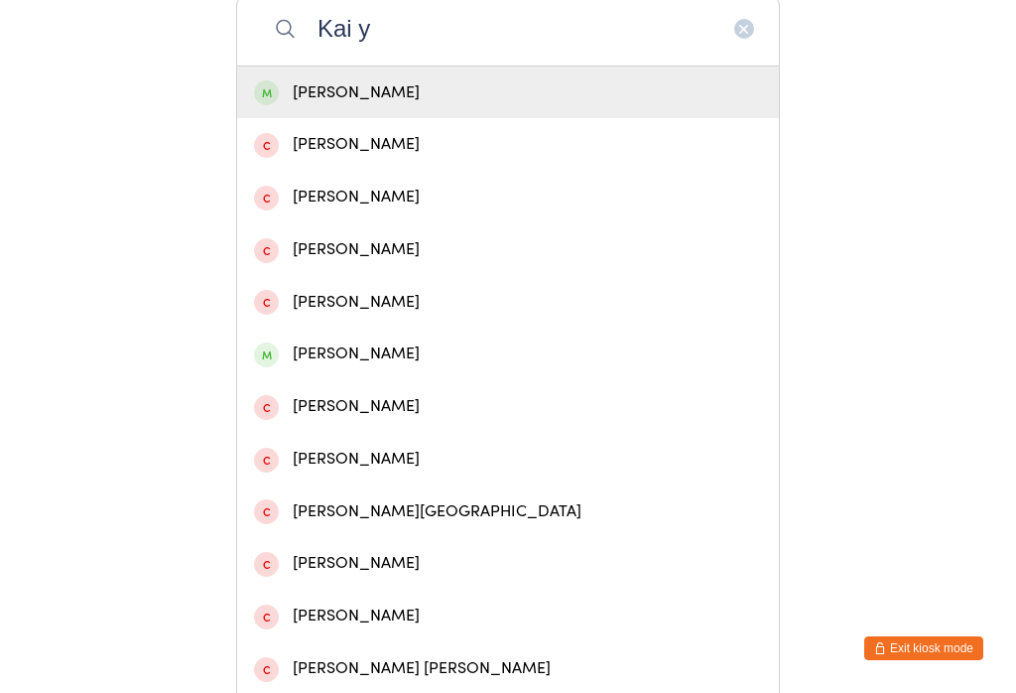
type input "Kai y"
click at [390, 106] on div "[PERSON_NAME]" at bounding box center [508, 92] width 508 height 27
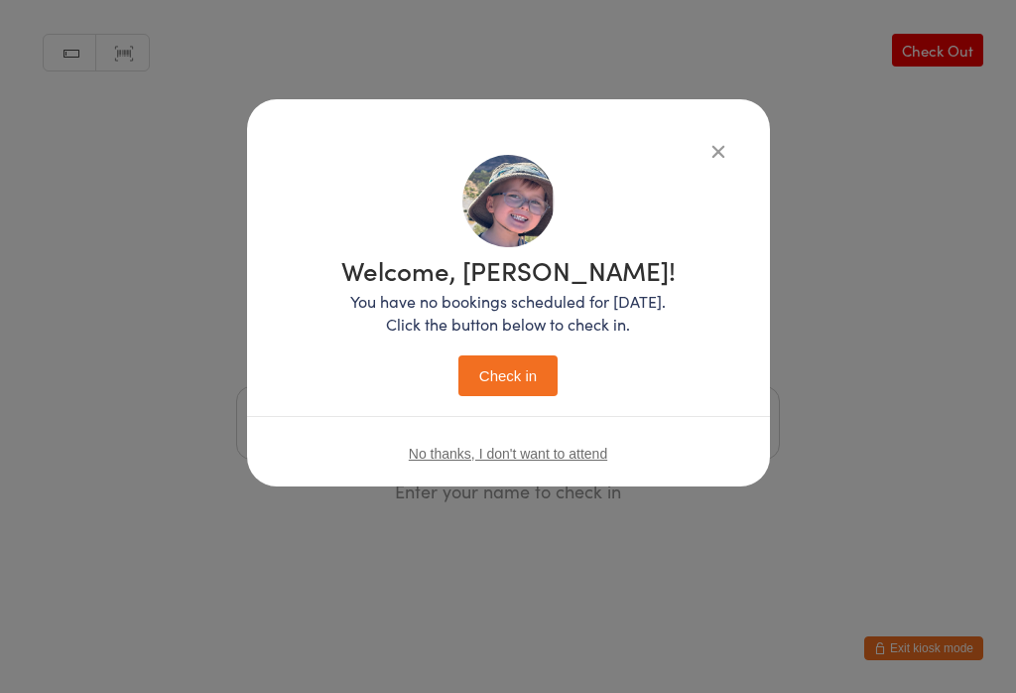
click at [506, 382] on button "Check in" at bounding box center [507, 375] width 99 height 41
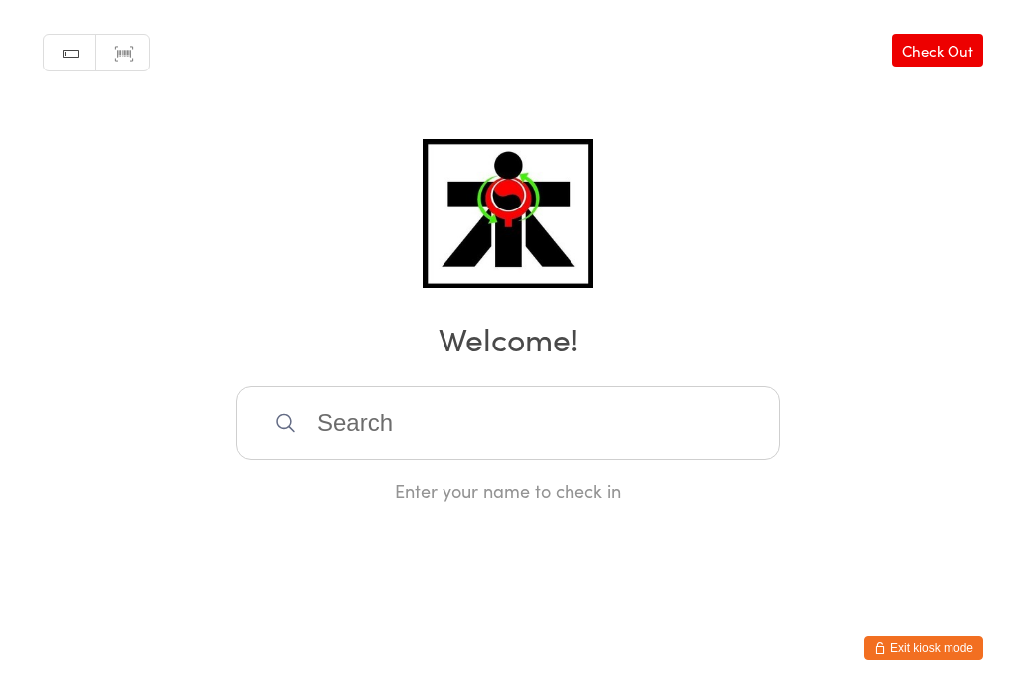
click at [397, 407] on input "search" at bounding box center [508, 422] width 544 height 73
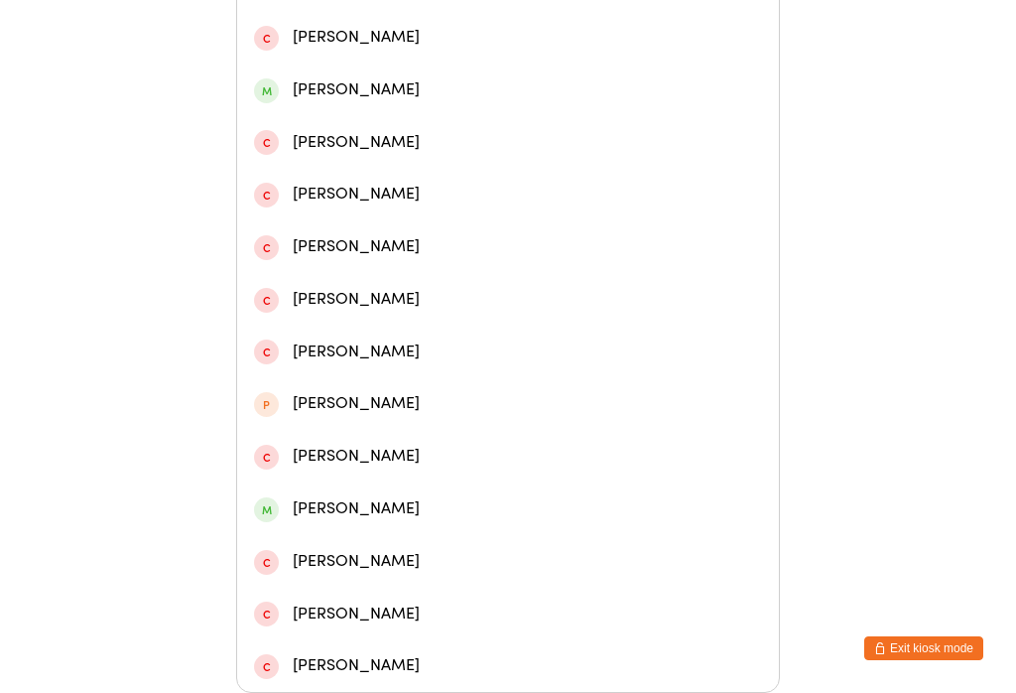
scroll to position [574, 0]
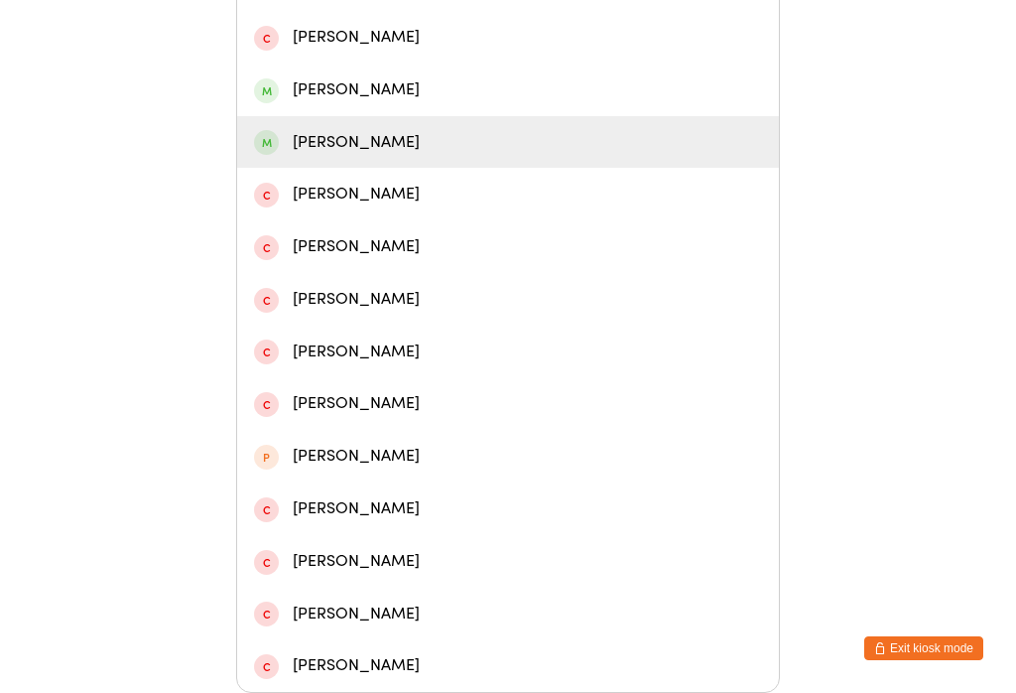
type input "Kim s"
click at [362, 143] on div "Kim Sinclair" at bounding box center [508, 142] width 508 height 27
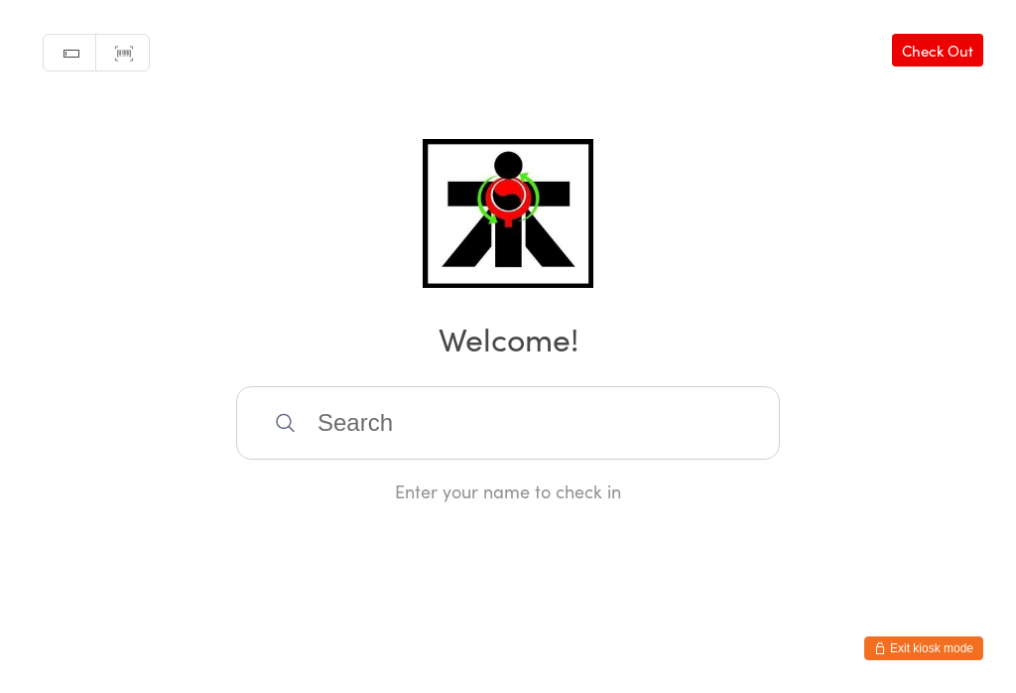
scroll to position [0, 0]
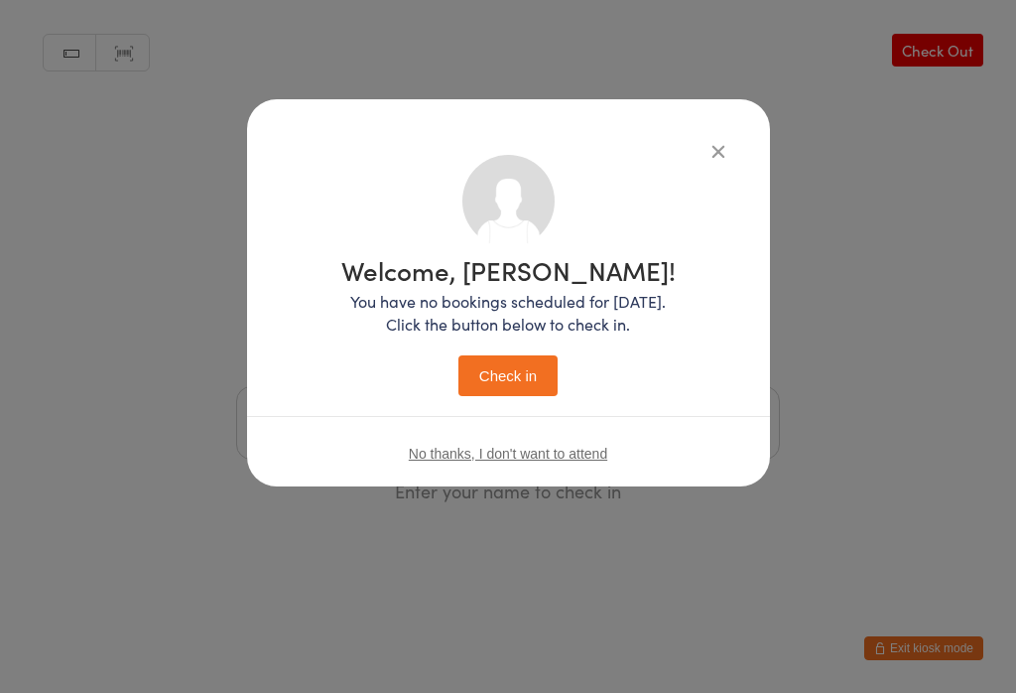
click at [525, 367] on button "Check in" at bounding box center [507, 375] width 99 height 41
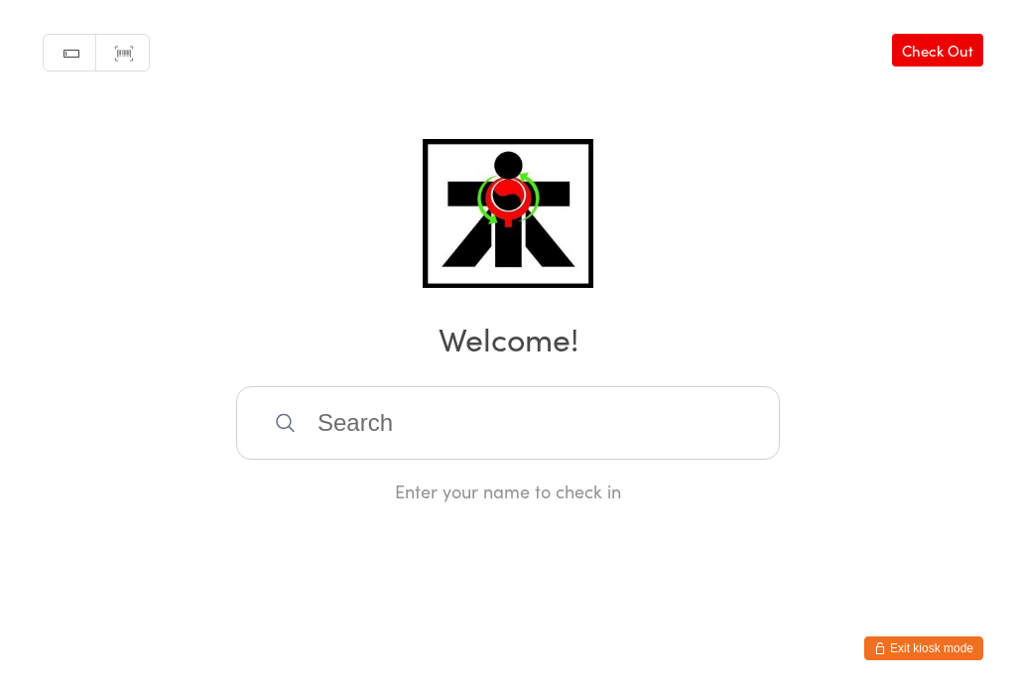
click at [375, 443] on input "search" at bounding box center [508, 422] width 544 height 73
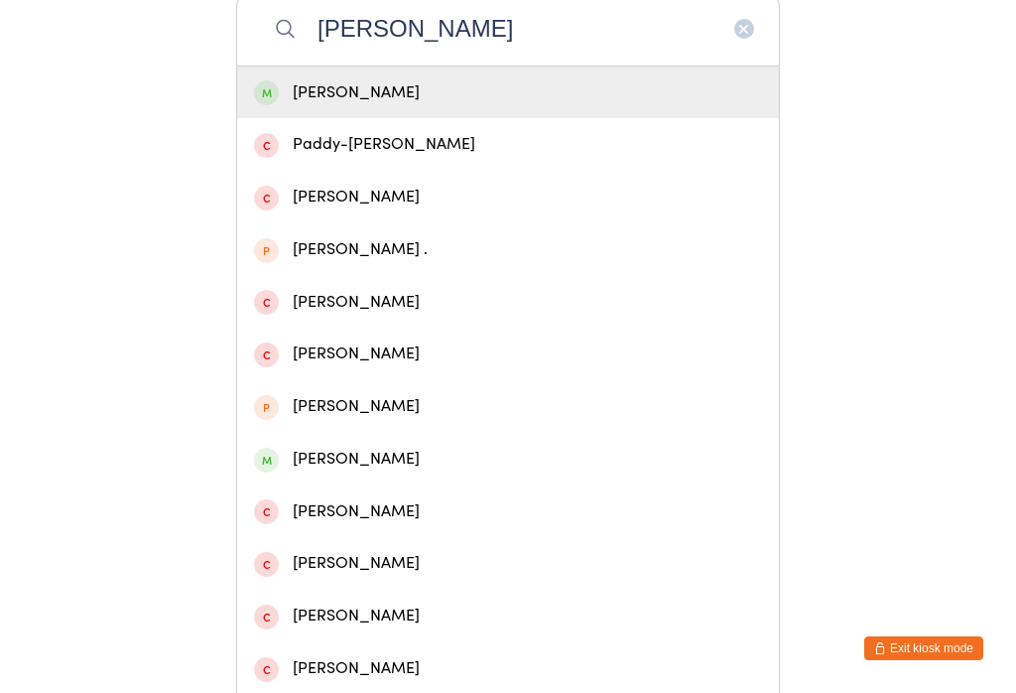
type input "Mae"
click at [271, 105] on span at bounding box center [266, 92] width 25 height 25
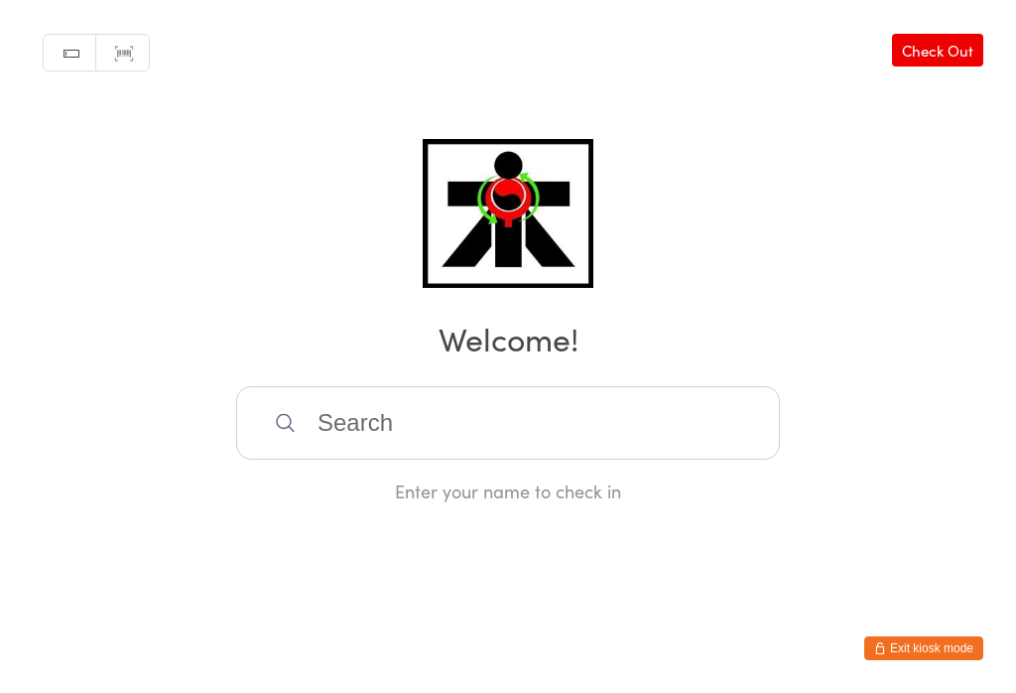
scroll to position [0, 0]
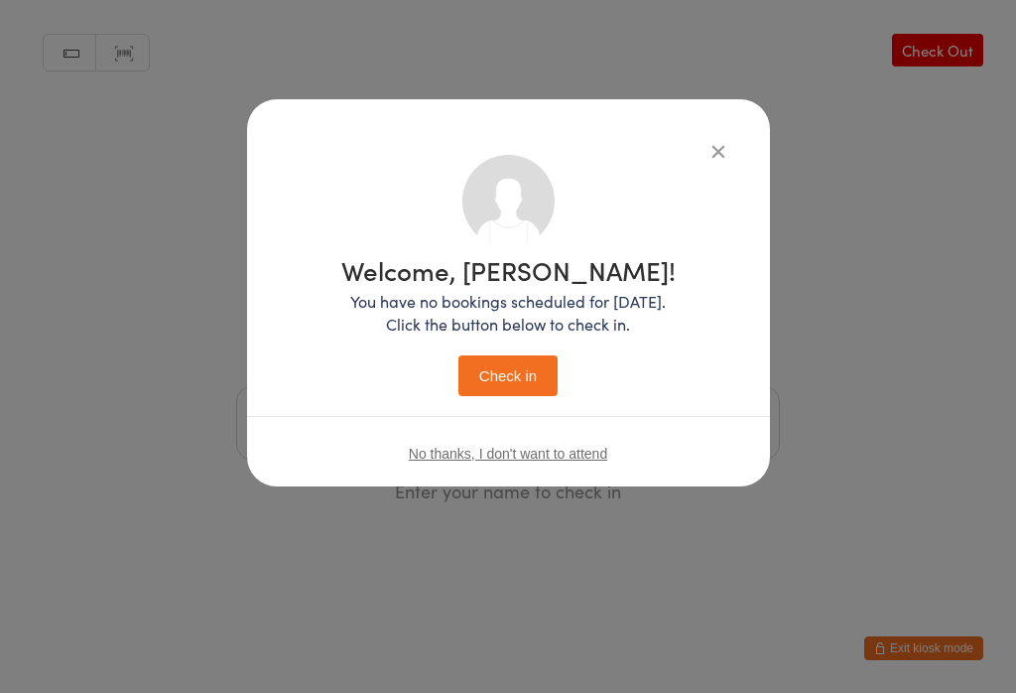
click at [496, 384] on button "Check in" at bounding box center [507, 375] width 99 height 41
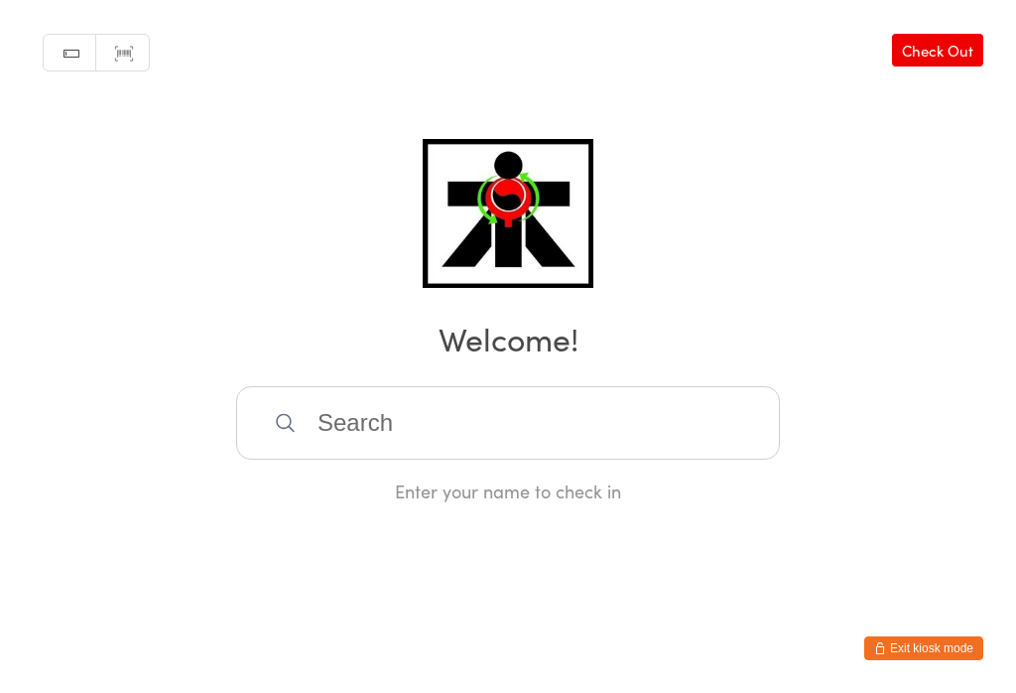
click at [491, 399] on input "search" at bounding box center [508, 422] width 544 height 73
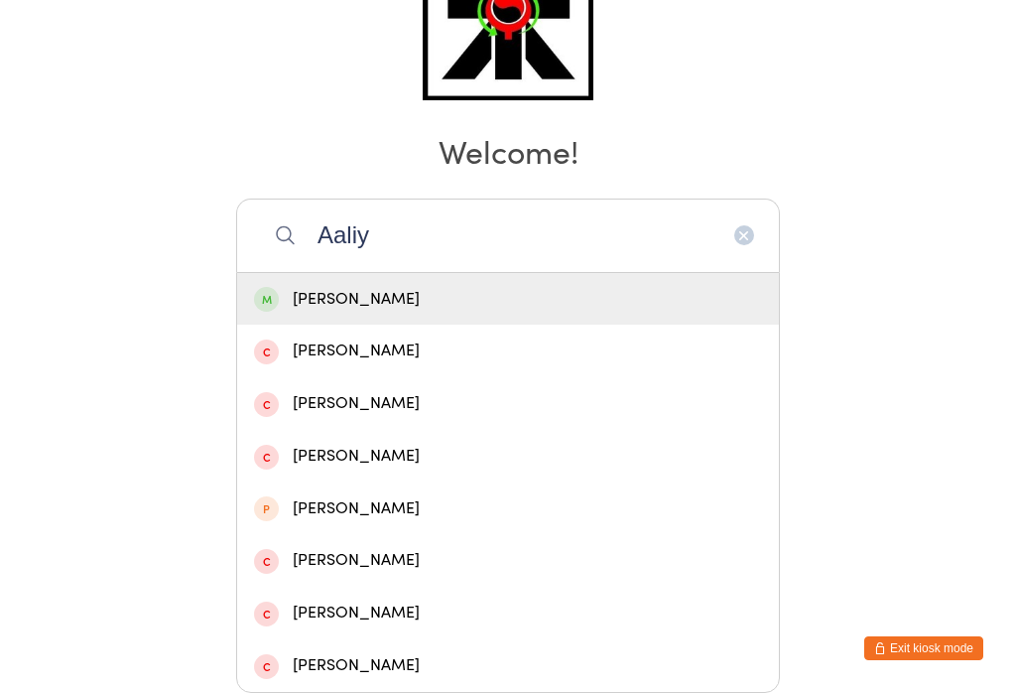
type input "Aaliy"
click at [379, 286] on div "Aaliyah Lalji" at bounding box center [508, 299] width 508 height 27
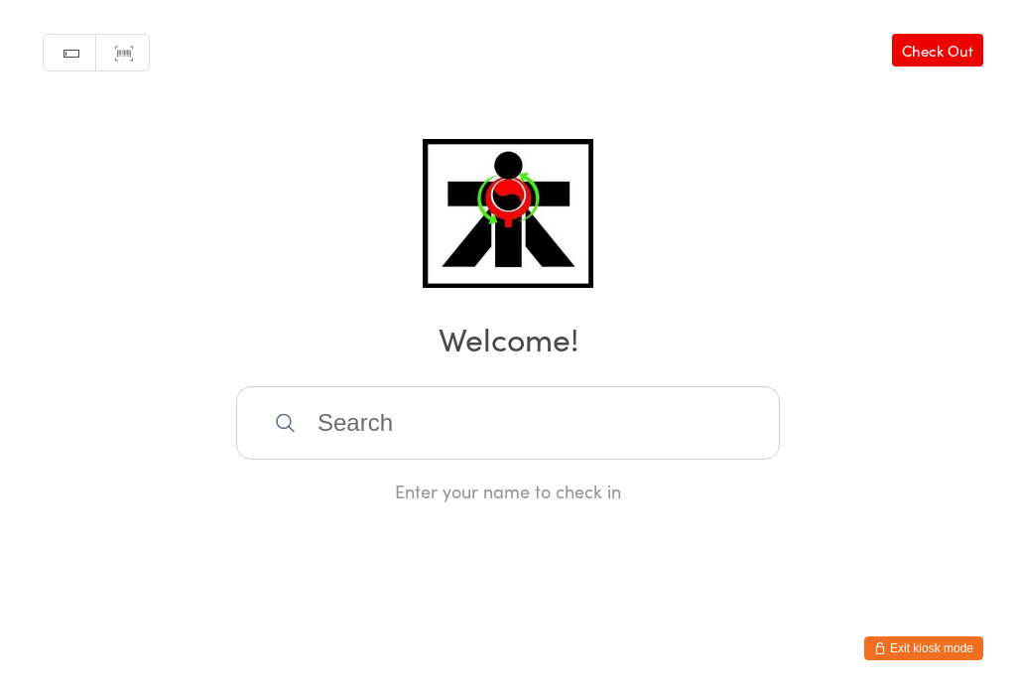
scroll to position [0, 0]
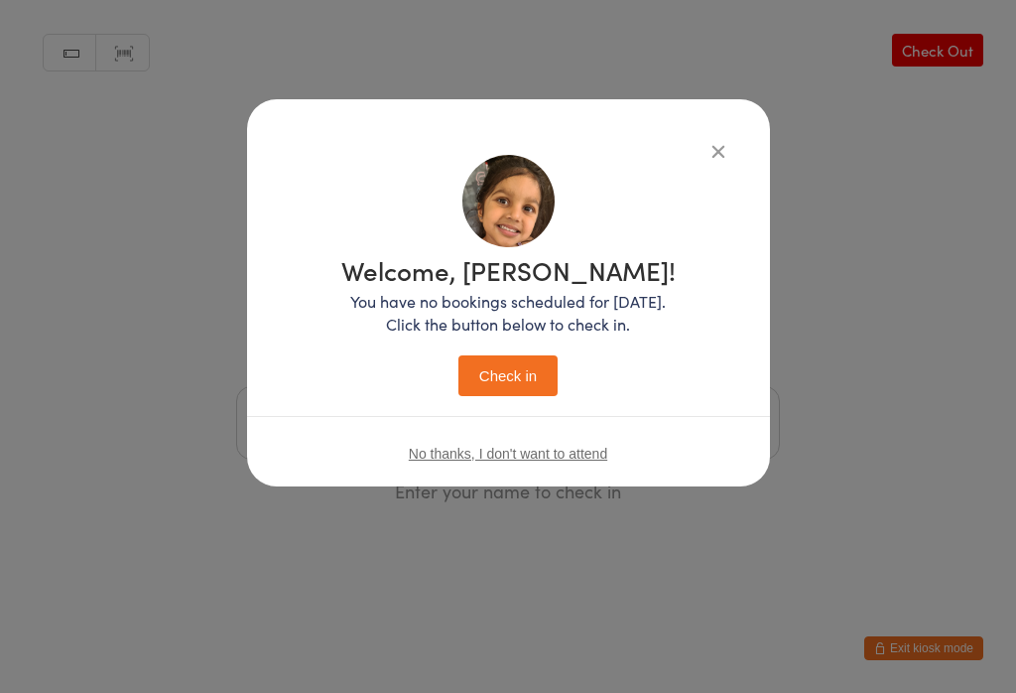
click at [533, 382] on button "Check in" at bounding box center [507, 375] width 99 height 41
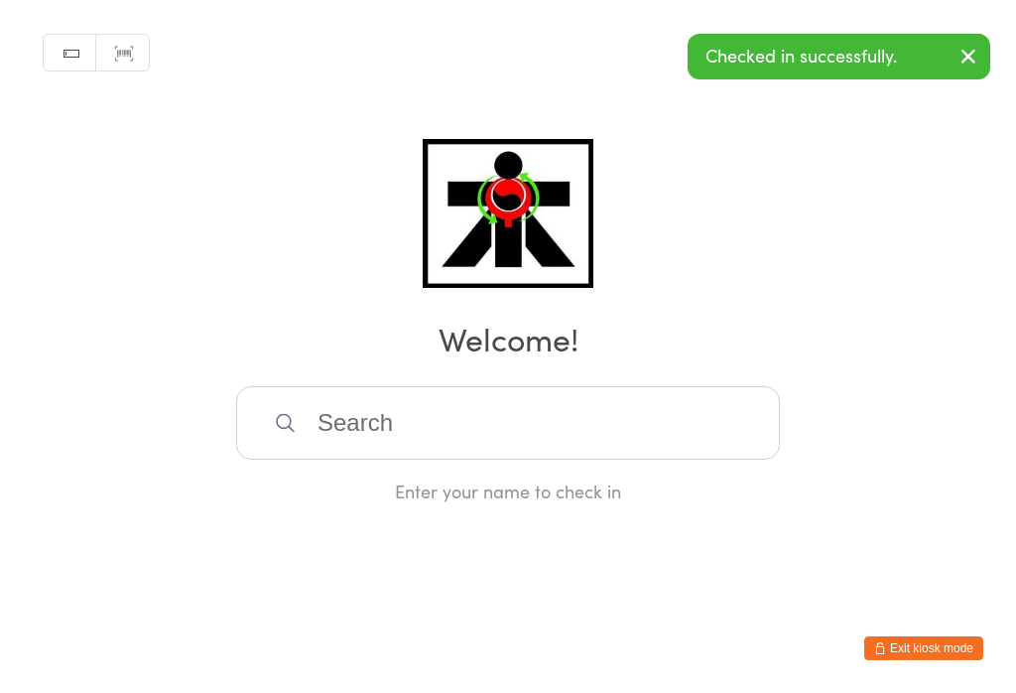
click at [537, 434] on input "search" at bounding box center [508, 422] width 544 height 73
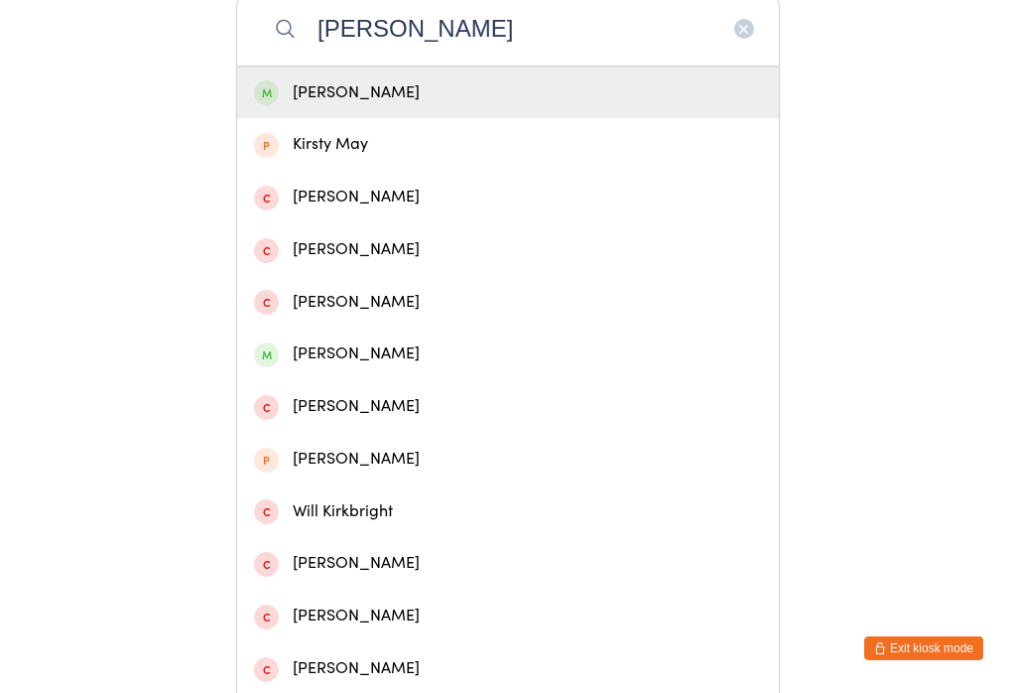
click at [414, 65] on input "Kirti" at bounding box center [508, 28] width 544 height 73
type input "Kirti"
click at [408, 106] on div "Kirti Lalji" at bounding box center [508, 92] width 508 height 27
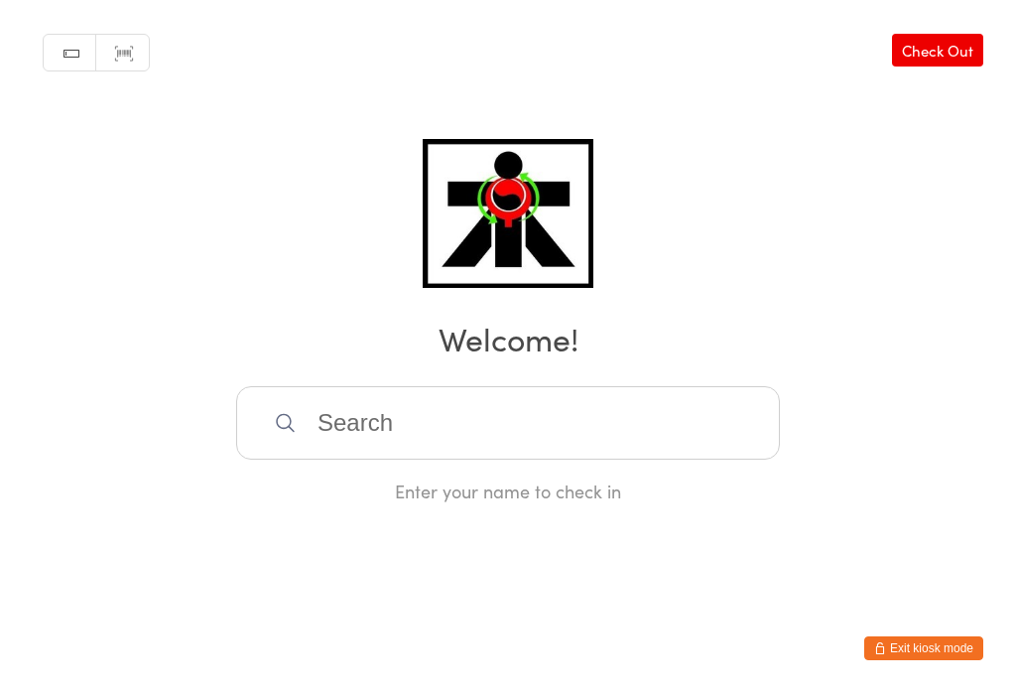
scroll to position [0, 0]
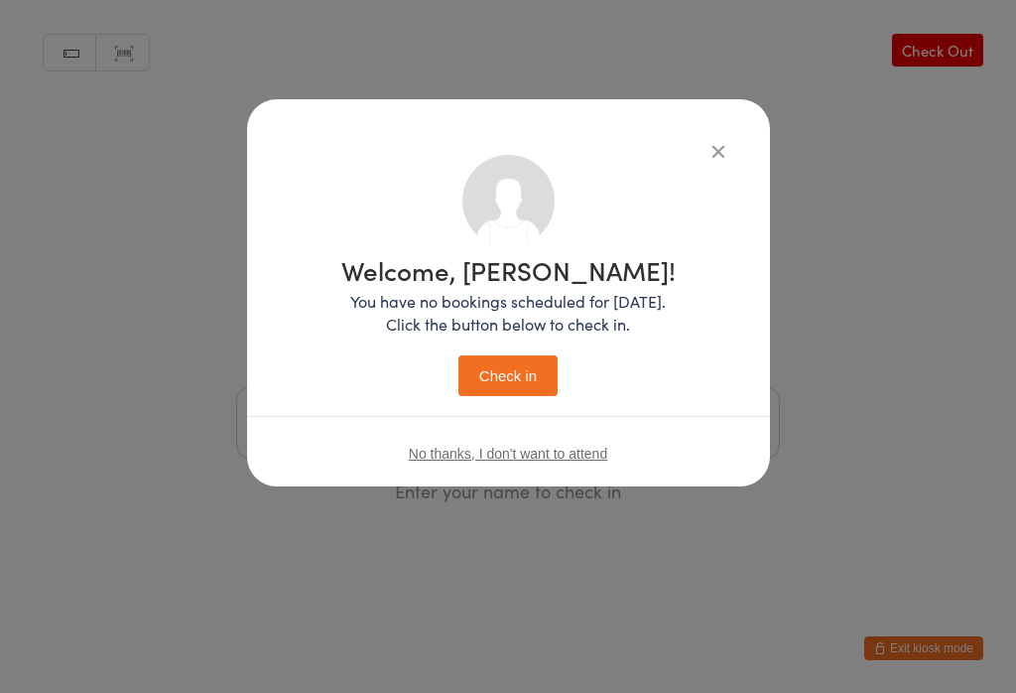
click at [537, 373] on button "Check in" at bounding box center [507, 375] width 99 height 41
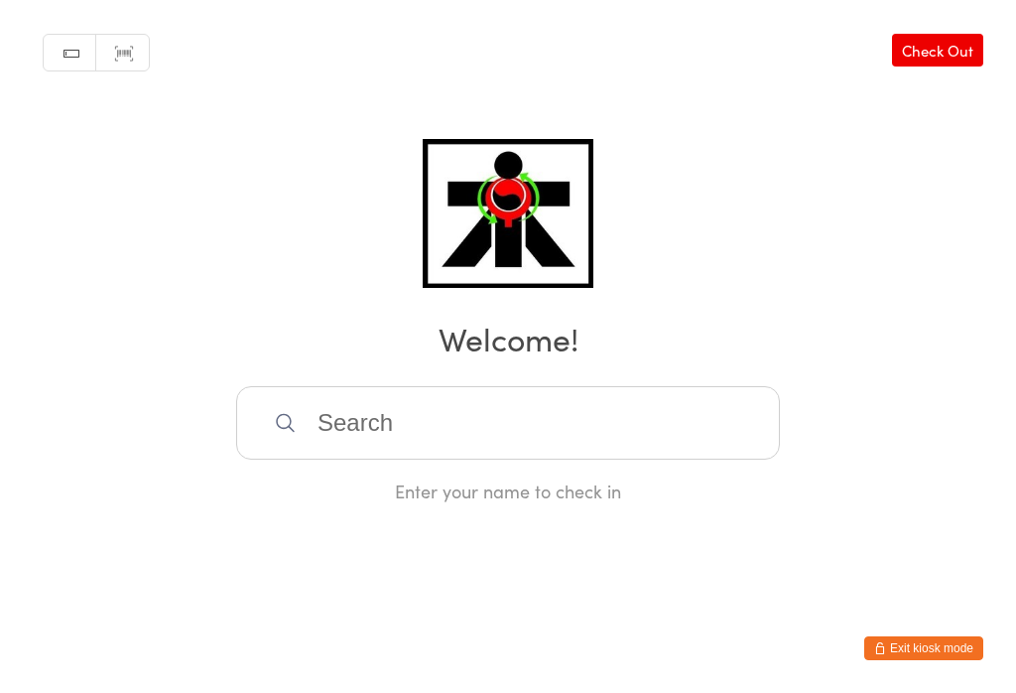
click at [352, 438] on input "search" at bounding box center [508, 422] width 544 height 73
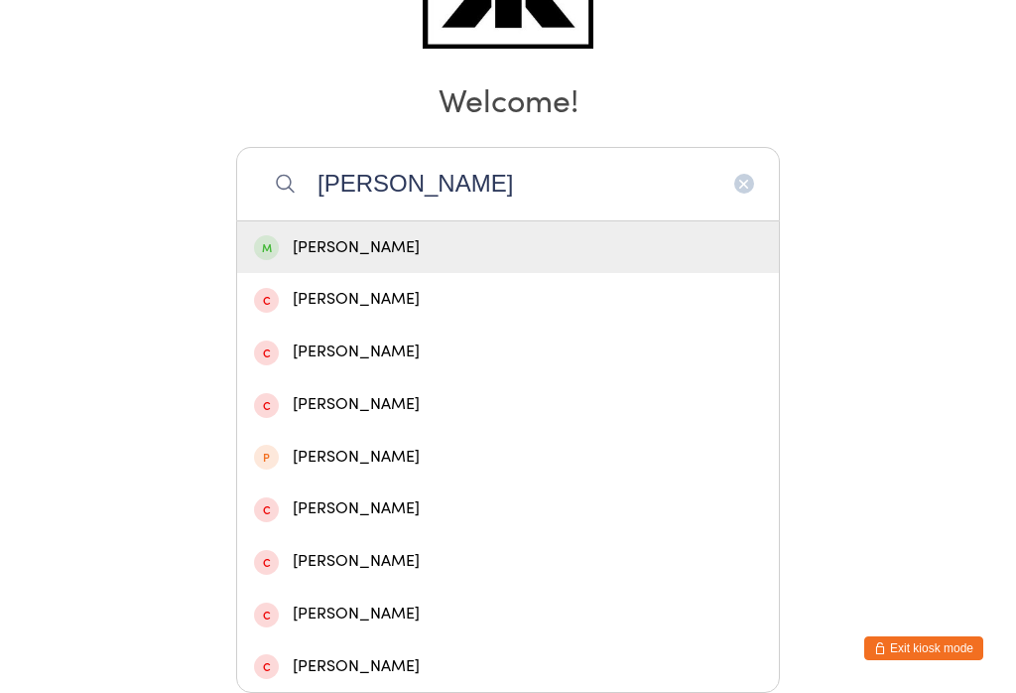
type input "Dominic"
click at [343, 234] on div "Dominic Maya" at bounding box center [508, 247] width 508 height 27
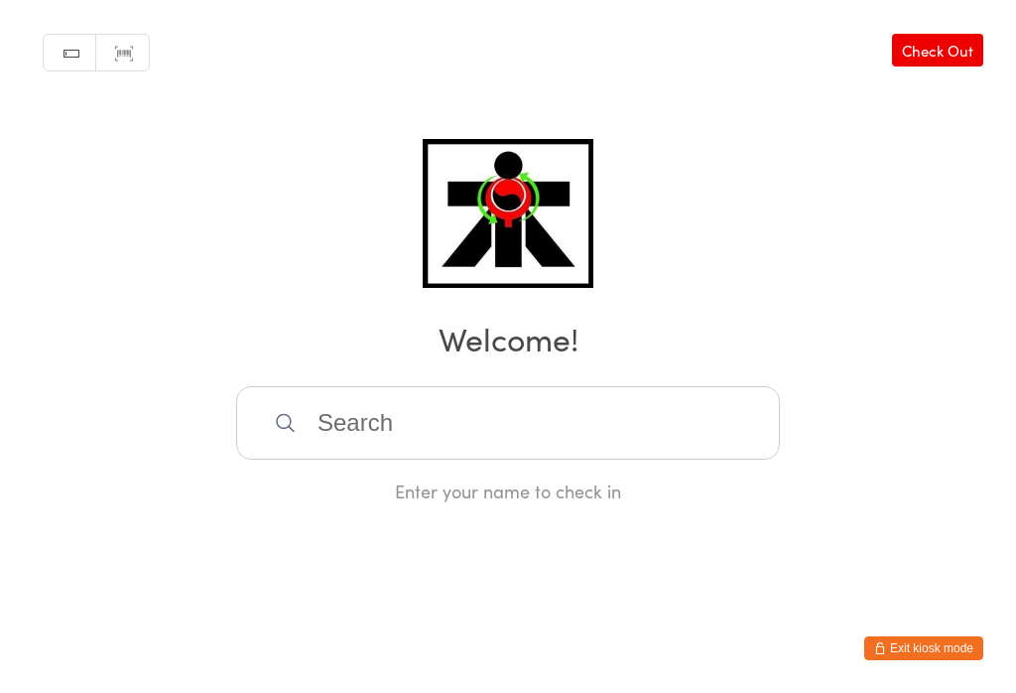
scroll to position [0, 0]
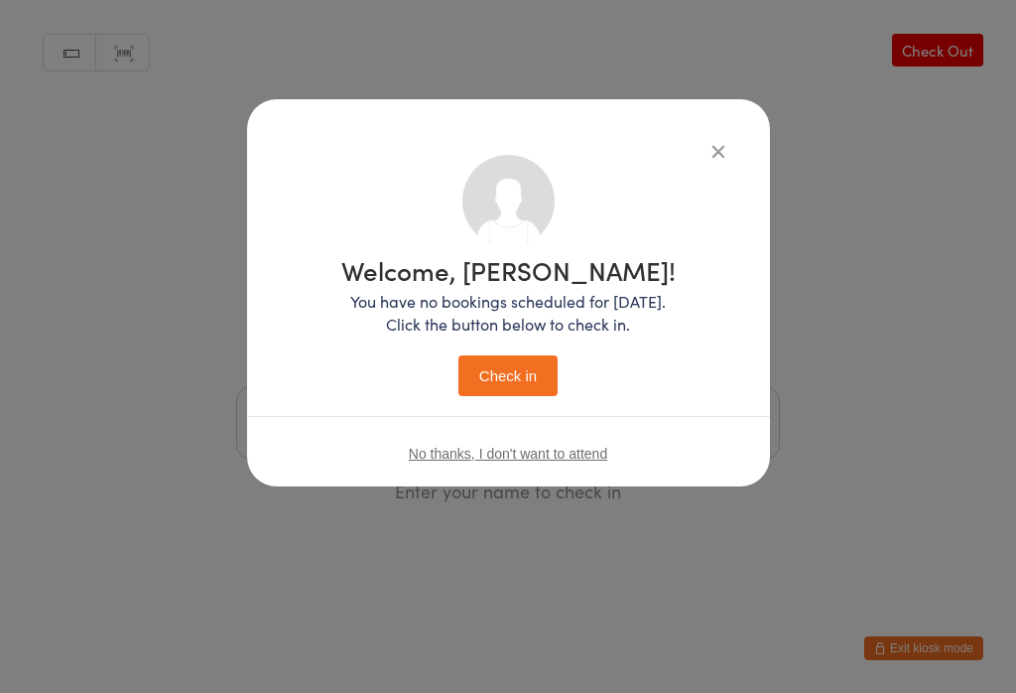
click at [485, 375] on button "Check in" at bounding box center [507, 375] width 99 height 41
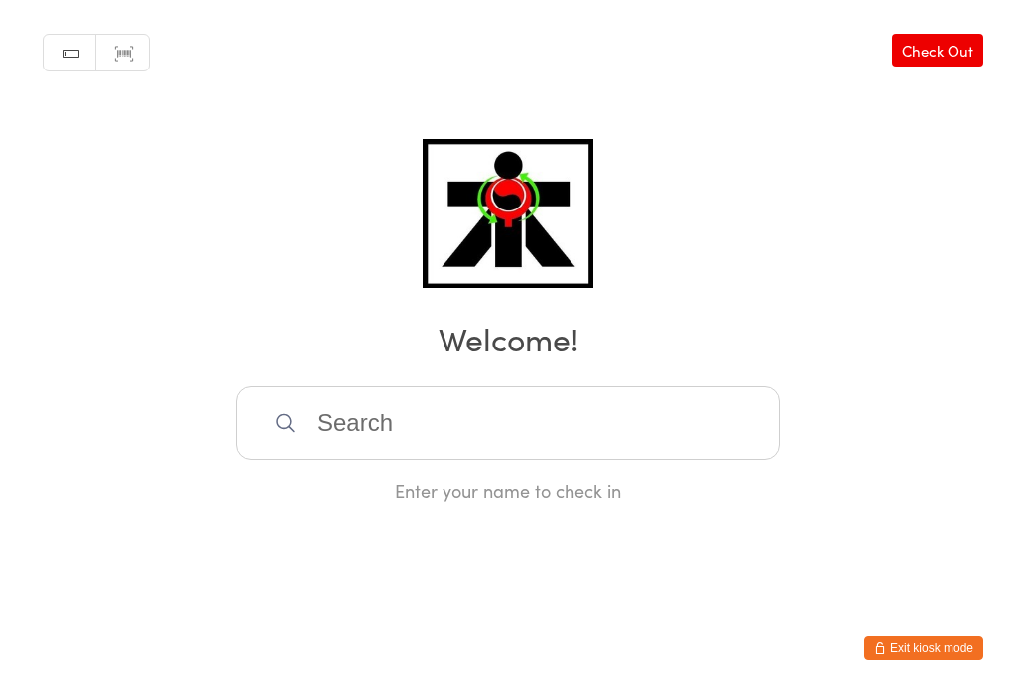
click at [381, 428] on input "search" at bounding box center [508, 422] width 544 height 73
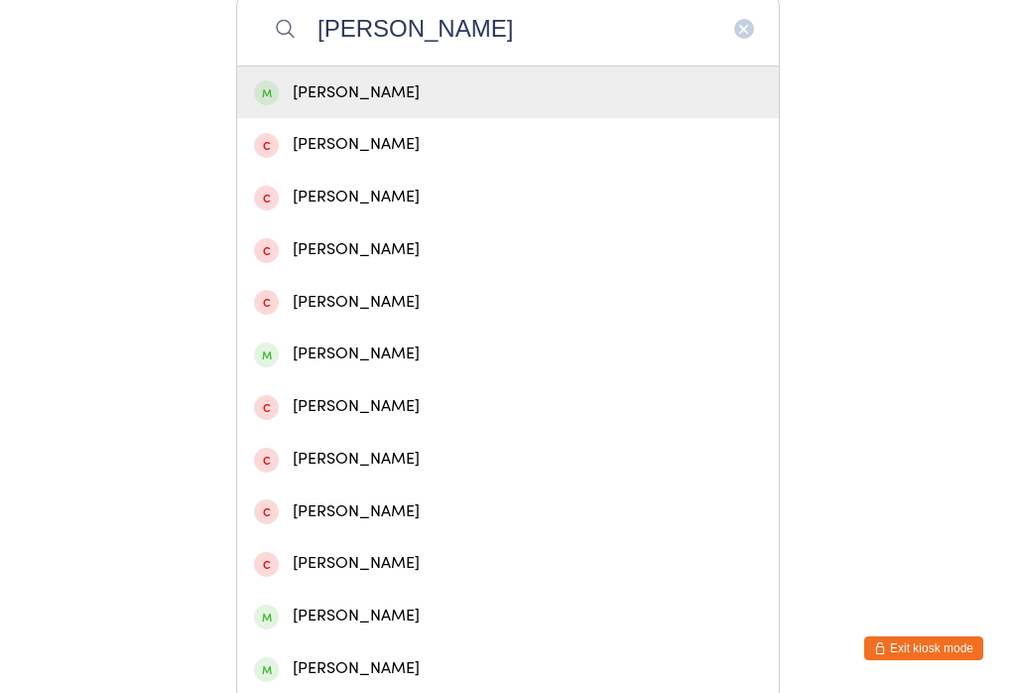
type input "Alexander pass"
click at [447, 106] on div "[PERSON_NAME]" at bounding box center [508, 92] width 508 height 27
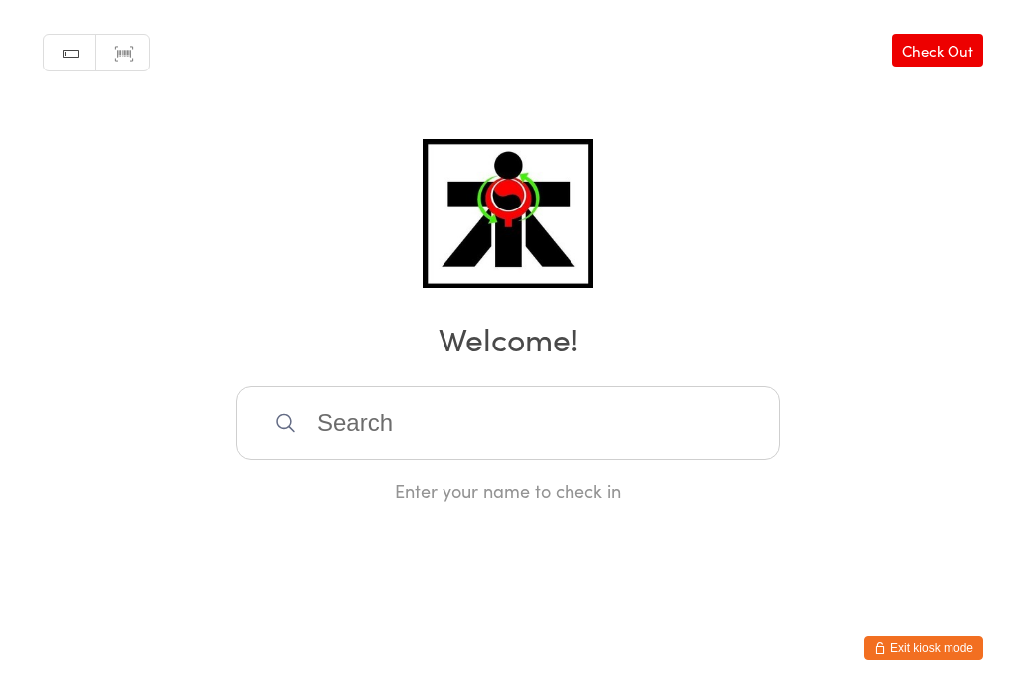
scroll to position [0, 0]
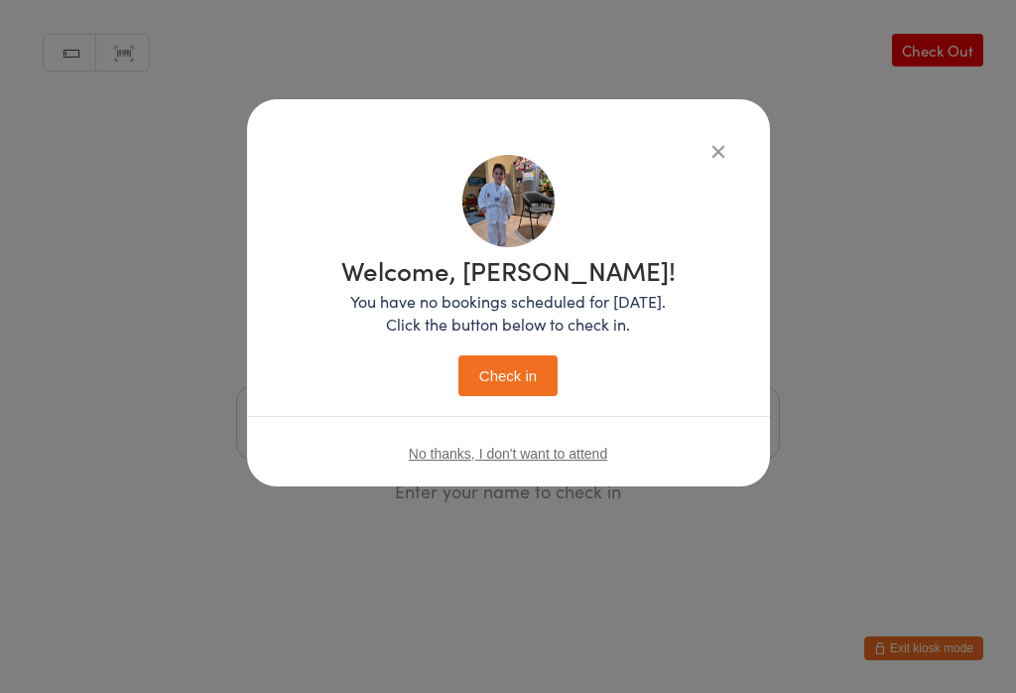
click at [511, 372] on button "Check in" at bounding box center [507, 375] width 99 height 41
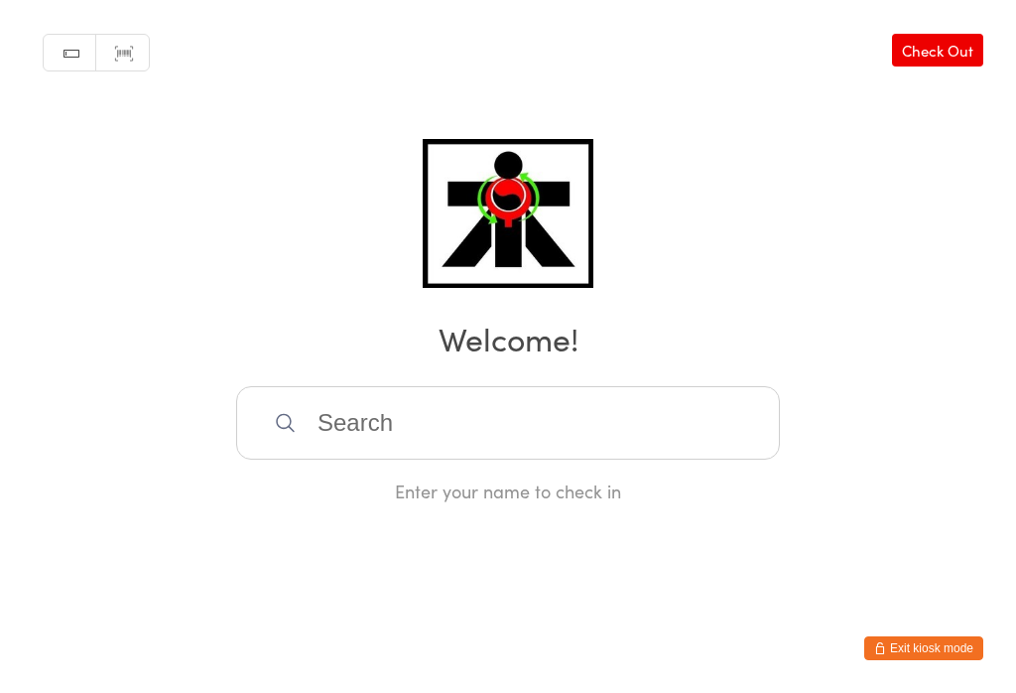
click at [357, 425] on input "search" at bounding box center [508, 422] width 544 height 73
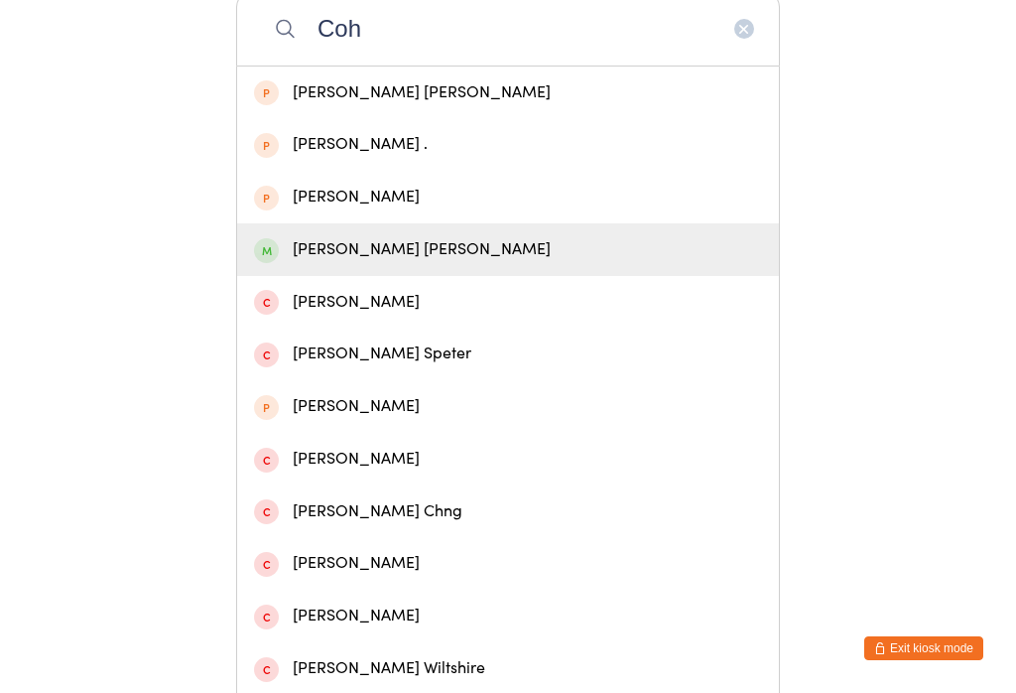
type input "Coh"
click at [322, 276] on div "Cohen Bourne" at bounding box center [508, 249] width 542 height 53
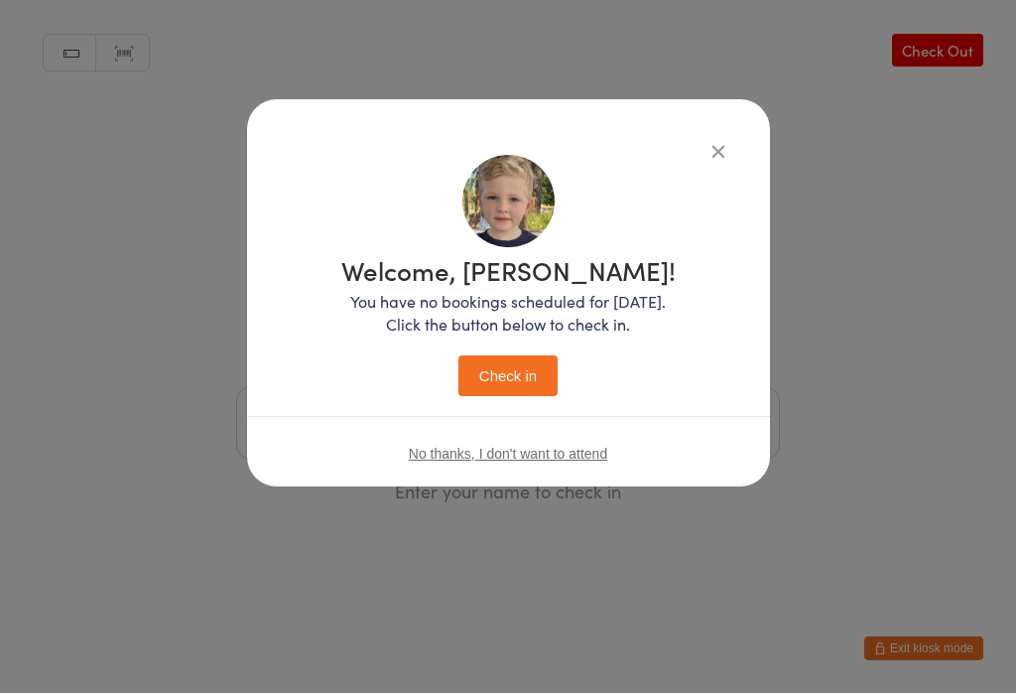
click at [509, 391] on button "Check in" at bounding box center [507, 375] width 99 height 41
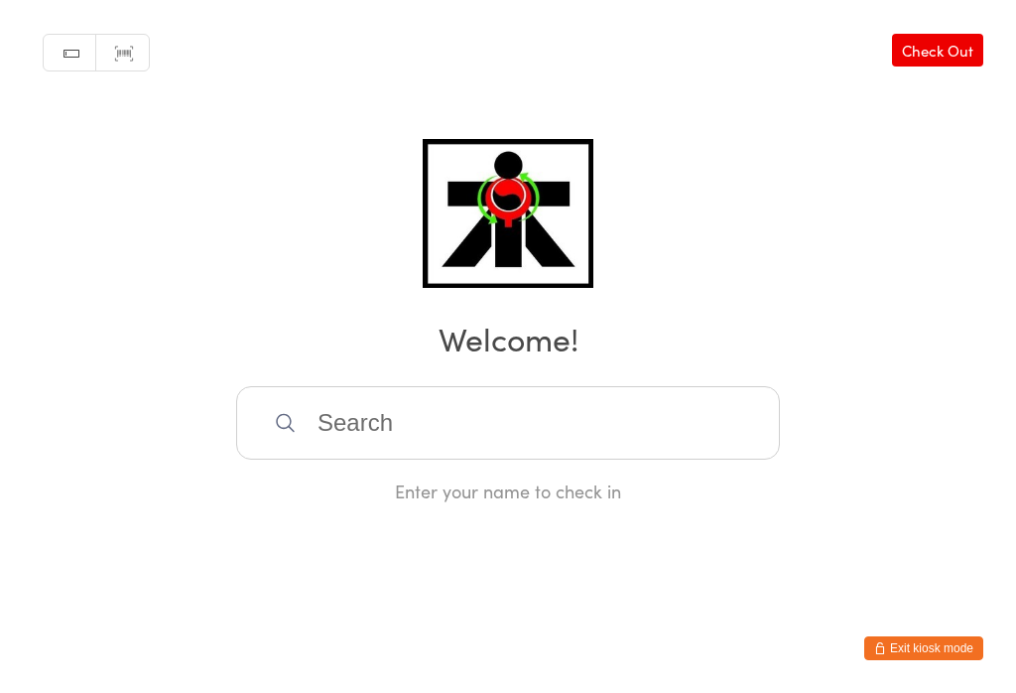
click at [439, 442] on input "search" at bounding box center [508, 422] width 544 height 73
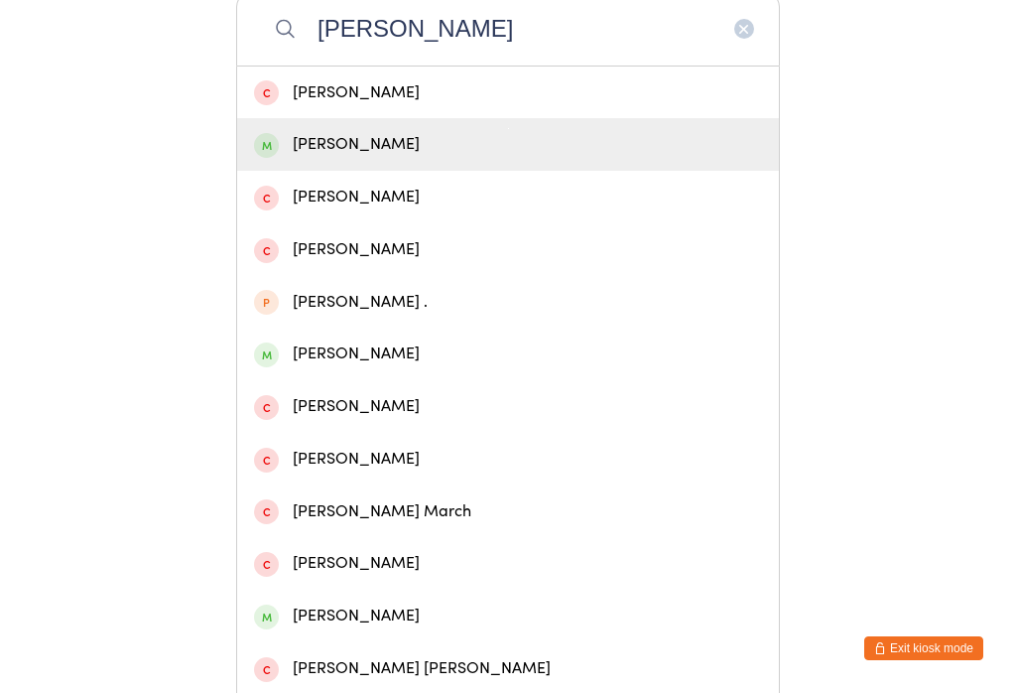
type input "Marce"
click at [415, 158] on div "Marcel Friend" at bounding box center [508, 144] width 508 height 27
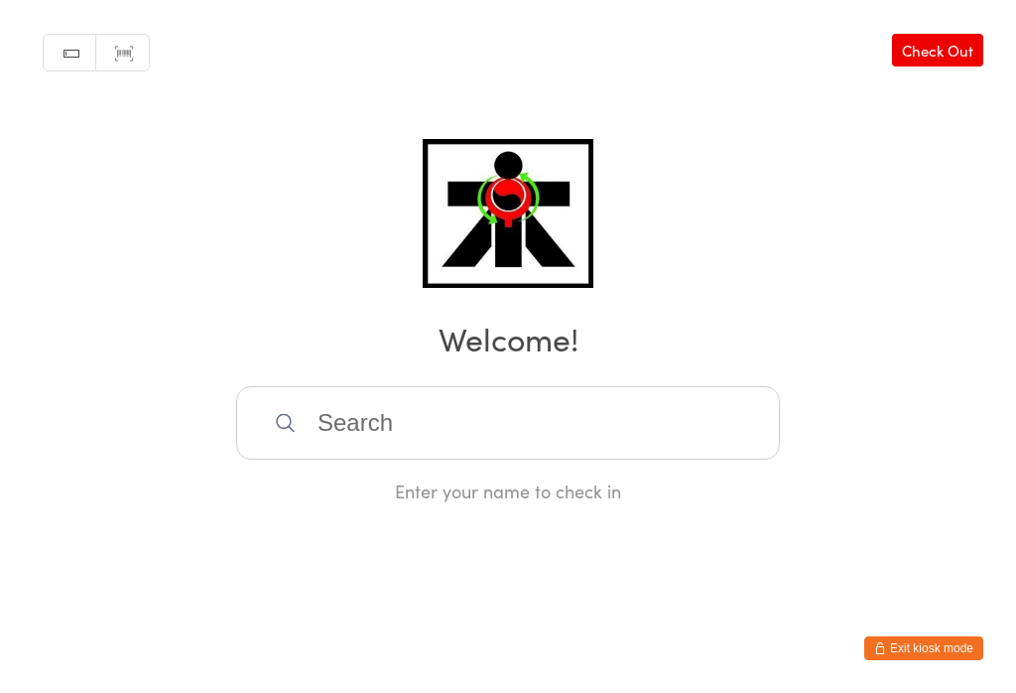
scroll to position [0, 0]
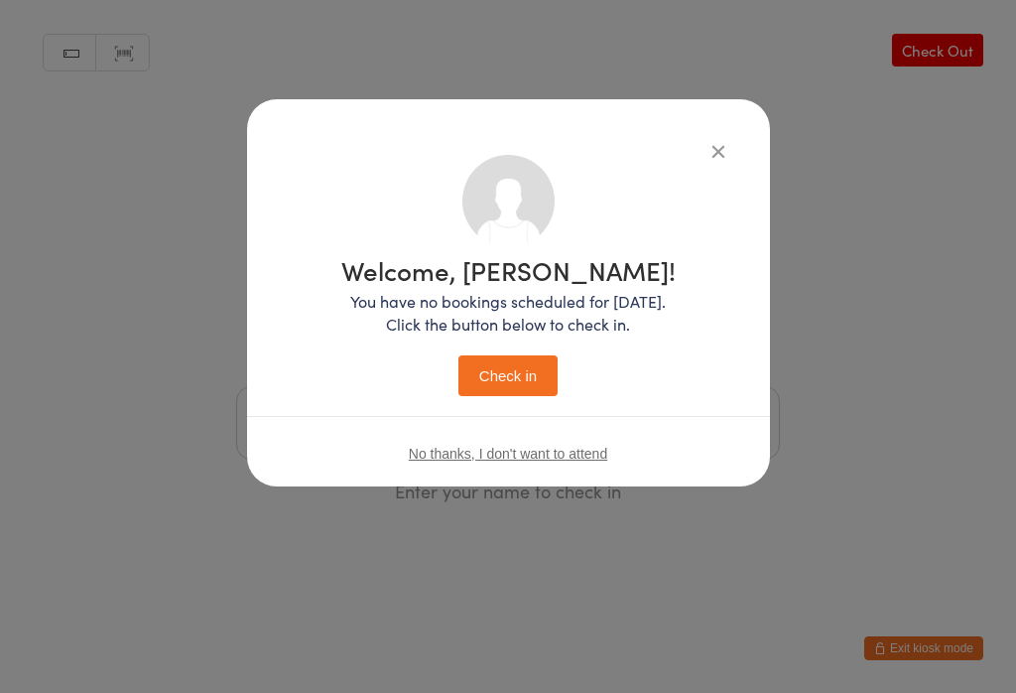
click at [510, 382] on button "Check in" at bounding box center [507, 375] width 99 height 41
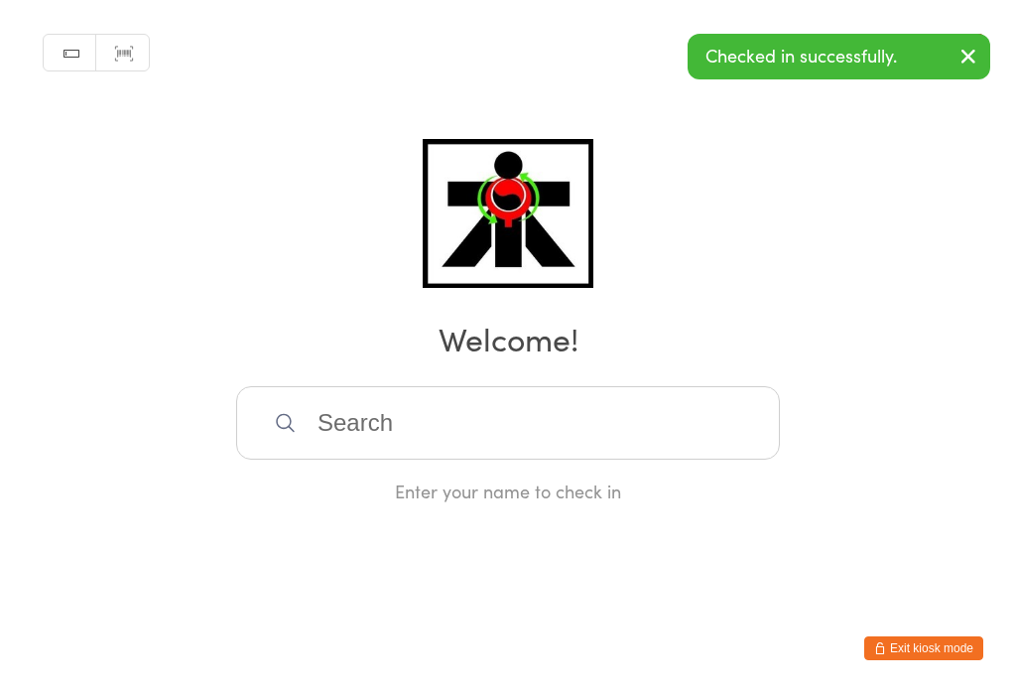
click at [502, 418] on input "search" at bounding box center [508, 422] width 544 height 73
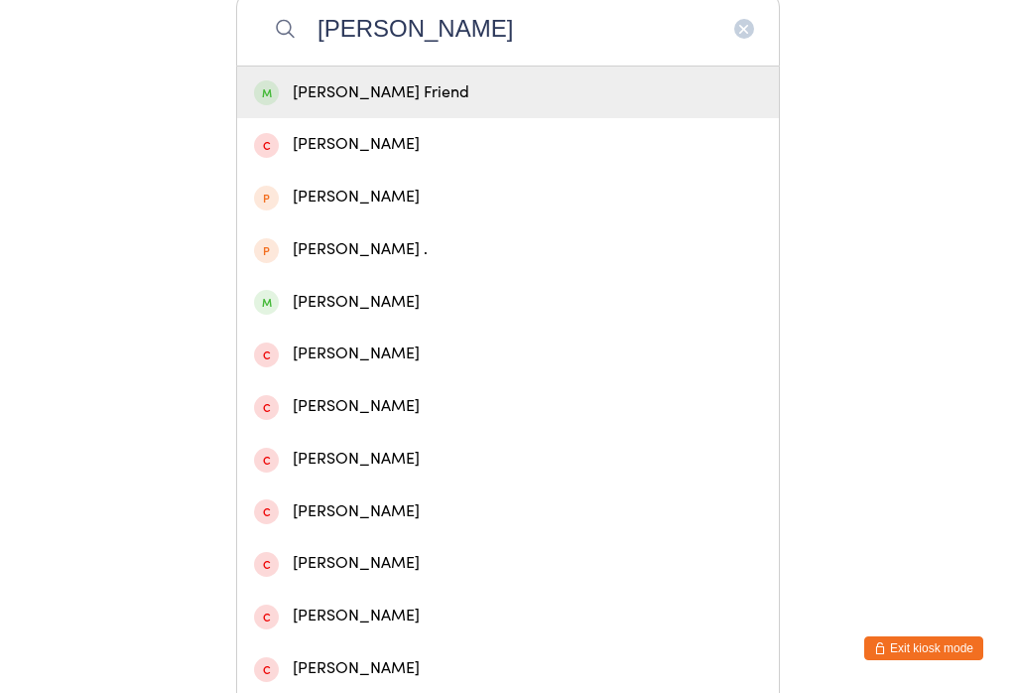
type input "Lehan"
click at [411, 98] on div "Lehan Friend" at bounding box center [508, 92] width 508 height 27
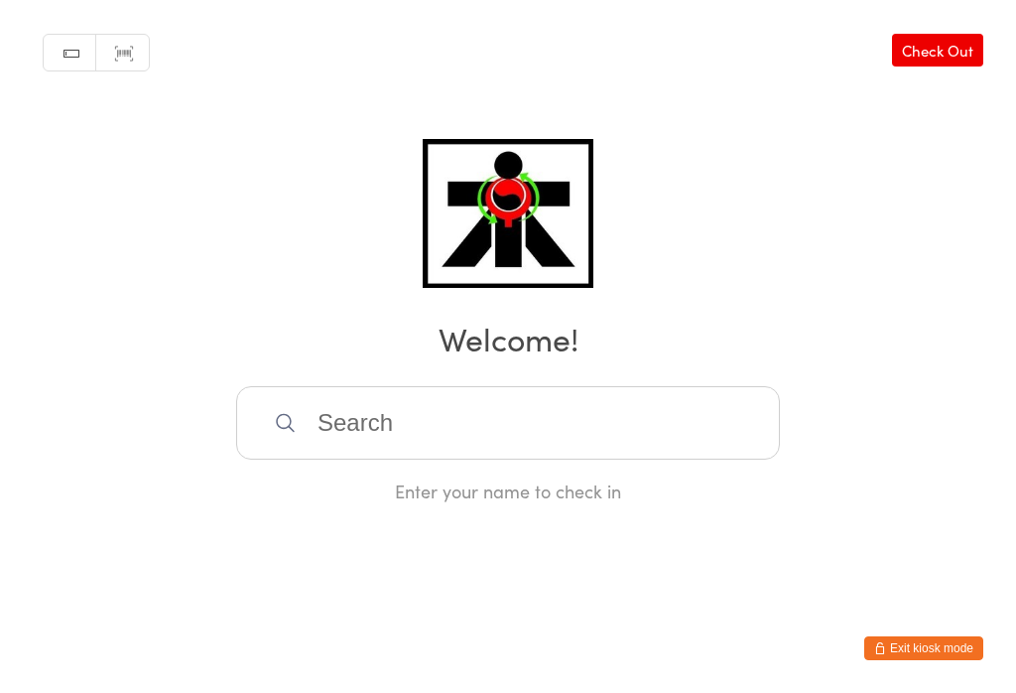
scroll to position [0, 0]
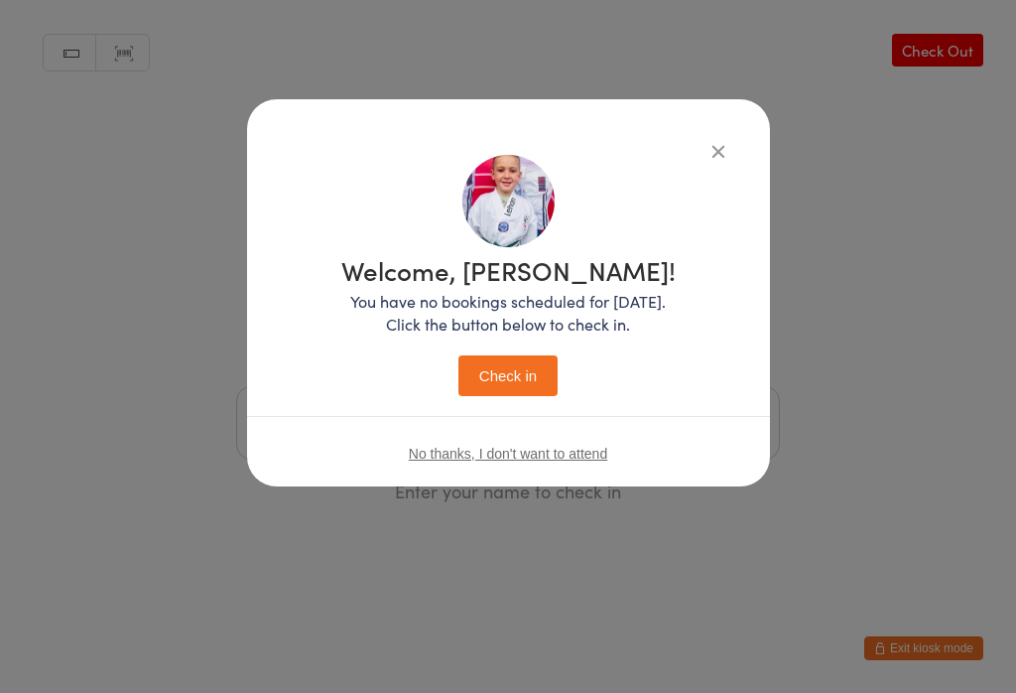
click at [504, 387] on button "Check in" at bounding box center [507, 375] width 99 height 41
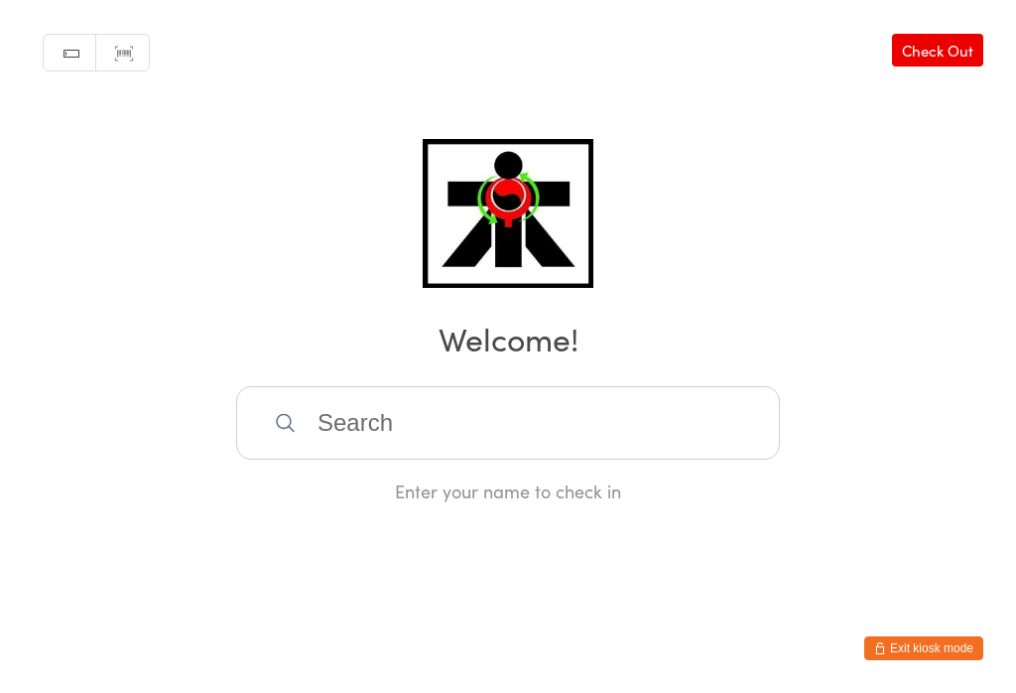
click at [924, 657] on button "Exit kiosk mode" at bounding box center [923, 648] width 119 height 24
click at [566, 430] on input "search" at bounding box center [508, 422] width 544 height 73
type input "J"
click at [468, 440] on input "search" at bounding box center [508, 422] width 544 height 73
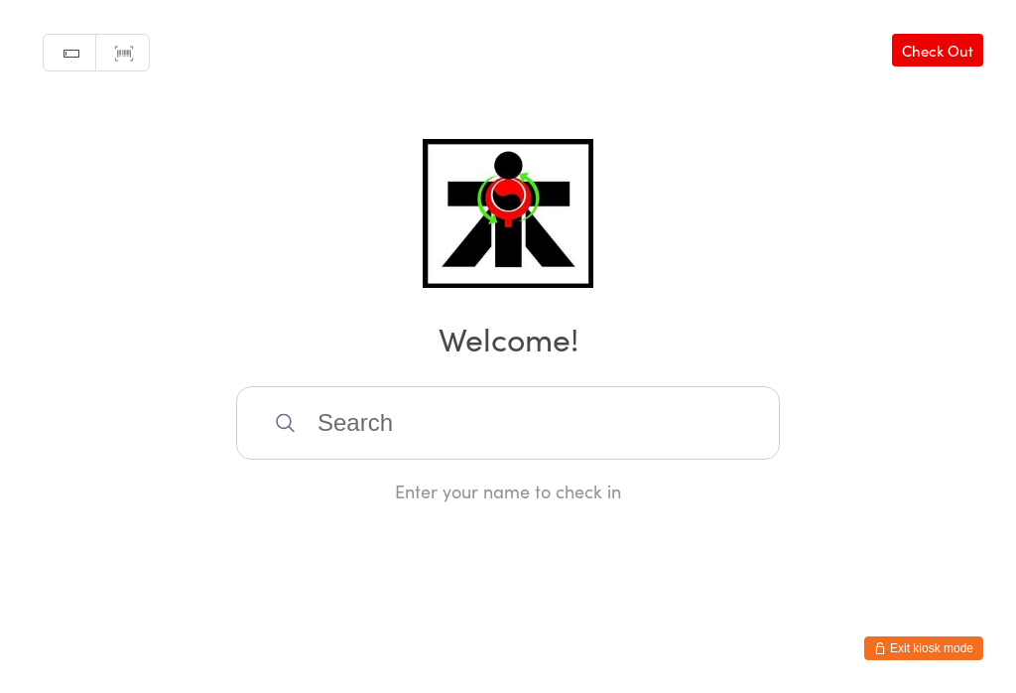
scroll to position [394, 0]
type input "J"
click at [746, 400] on input "search" at bounding box center [508, 422] width 544 height 73
type input "Ke"
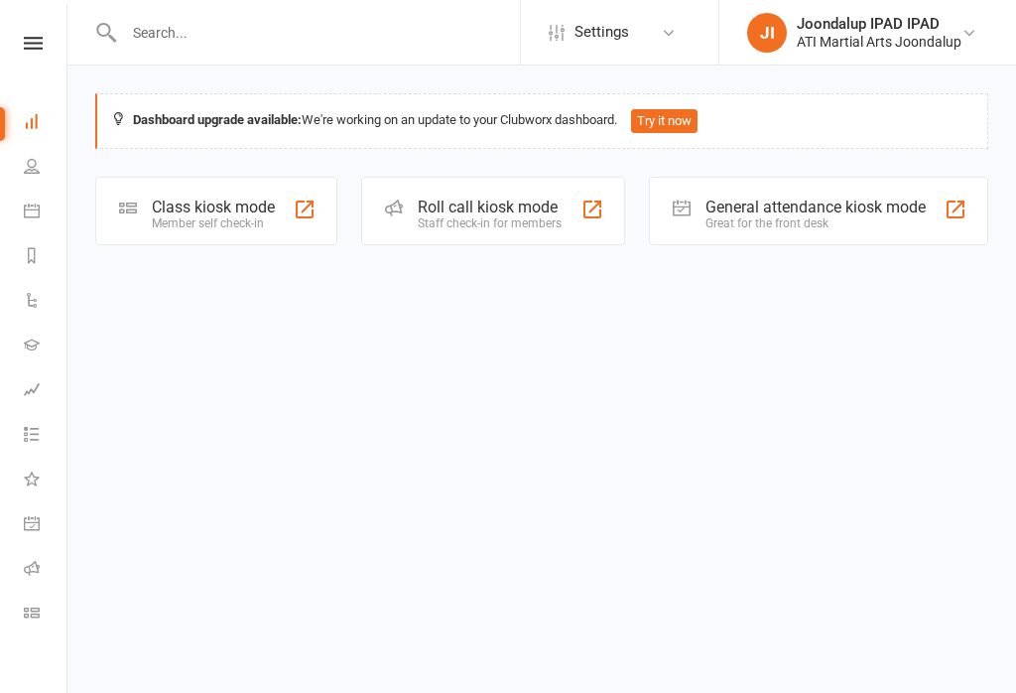
click at [255, 230] on div "Class kiosk mode Member self check-in" at bounding box center [216, 211] width 242 height 68
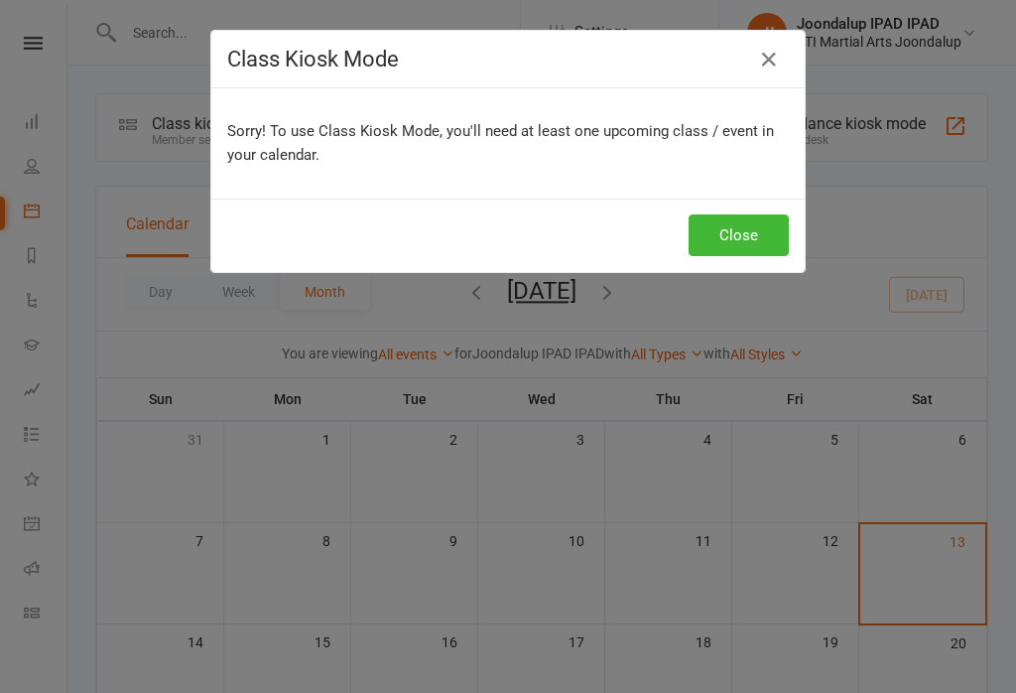
click at [743, 243] on button "Close" at bounding box center [739, 235] width 100 height 42
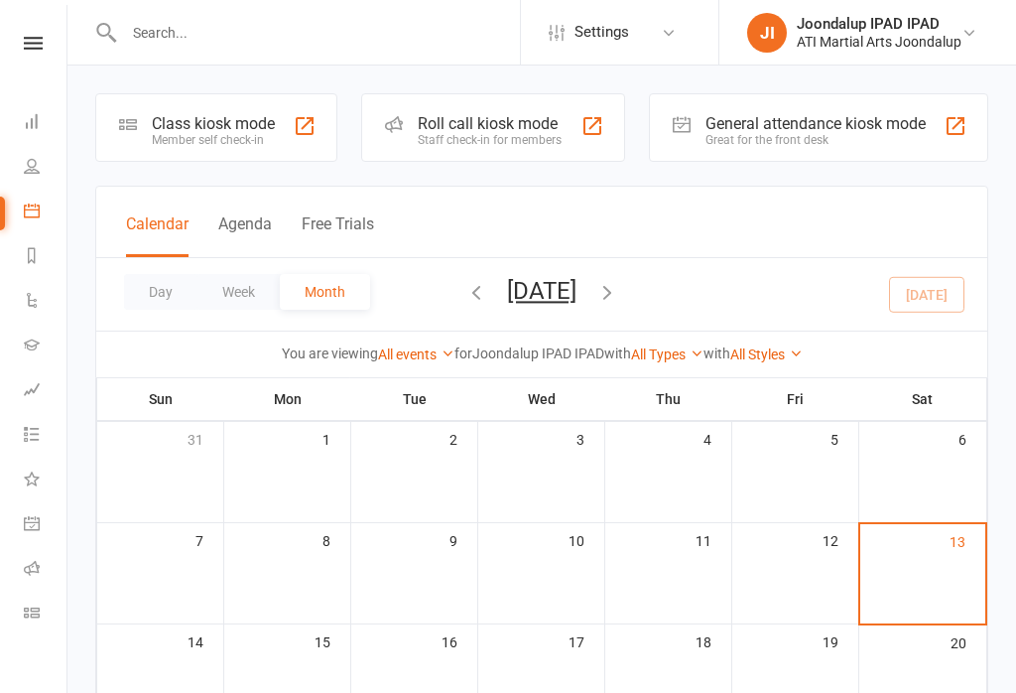
click at [32, 37] on icon at bounding box center [33, 43] width 19 height 13
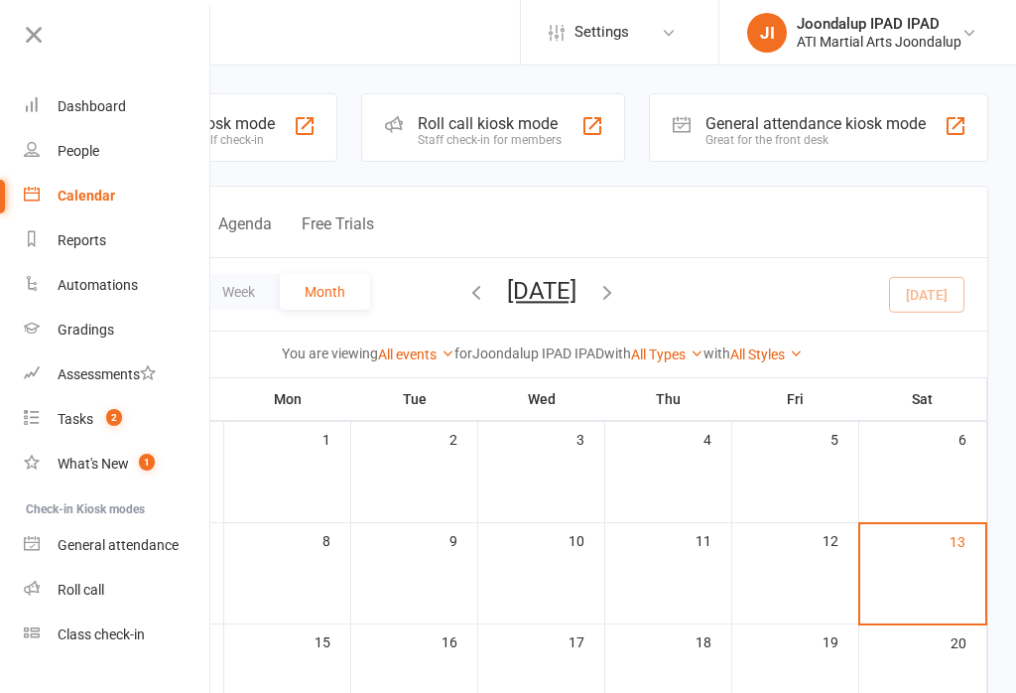
scroll to position [6, 0]
click at [701, 109] on div "General attendance kiosk mode Great for the front desk" at bounding box center [818, 127] width 339 height 68
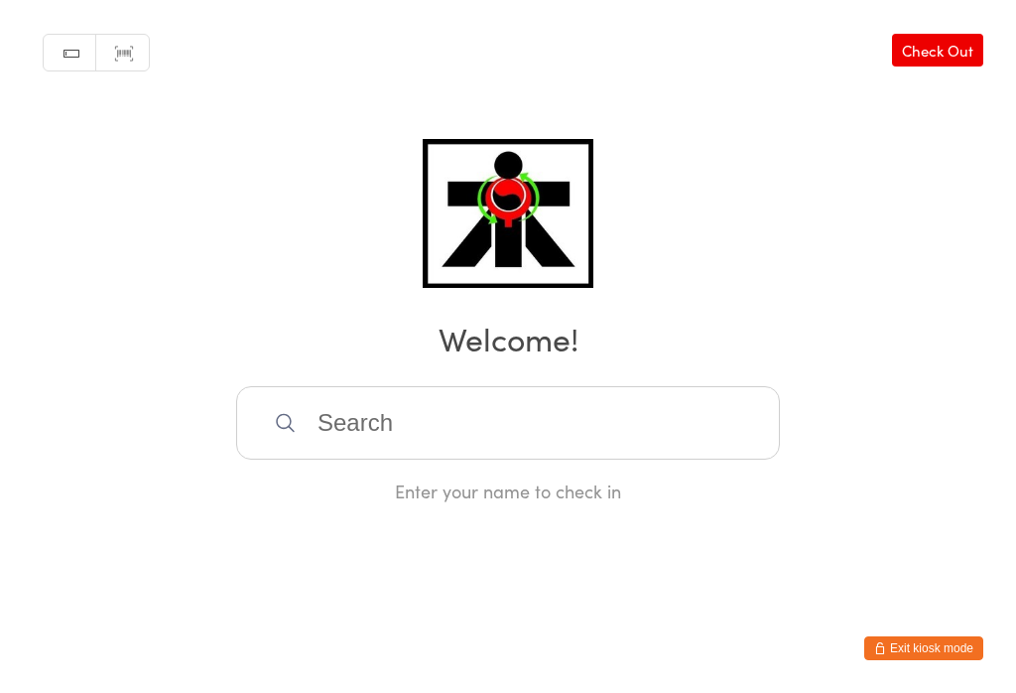
click at [395, 438] on input "search" at bounding box center [508, 422] width 544 height 73
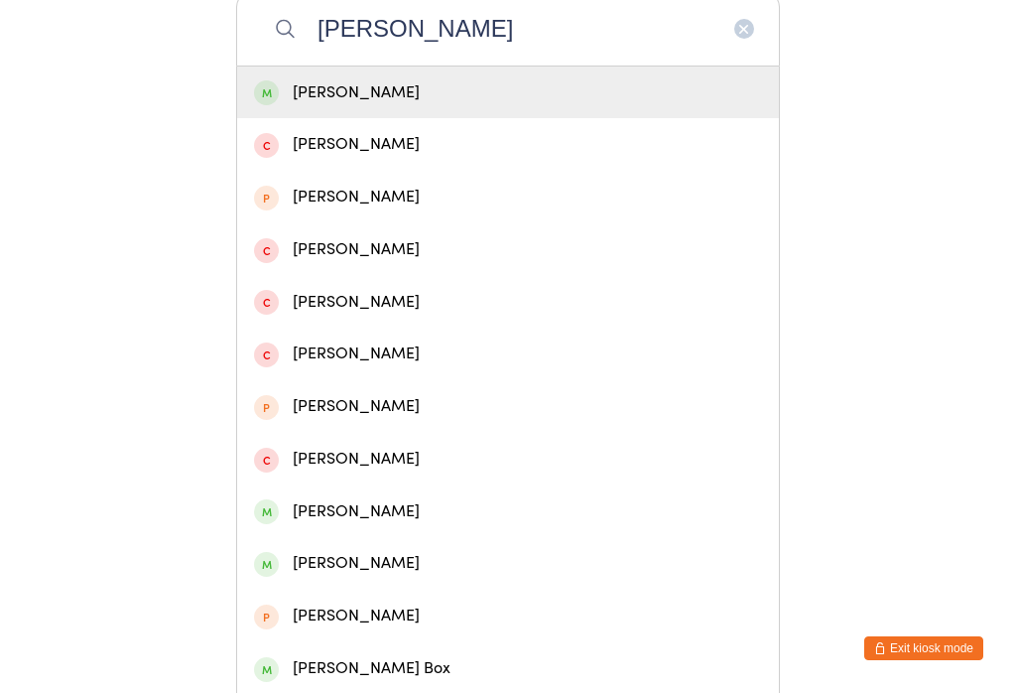
type input "[PERSON_NAME]"
click at [429, 88] on div "[PERSON_NAME]" at bounding box center [508, 92] width 508 height 27
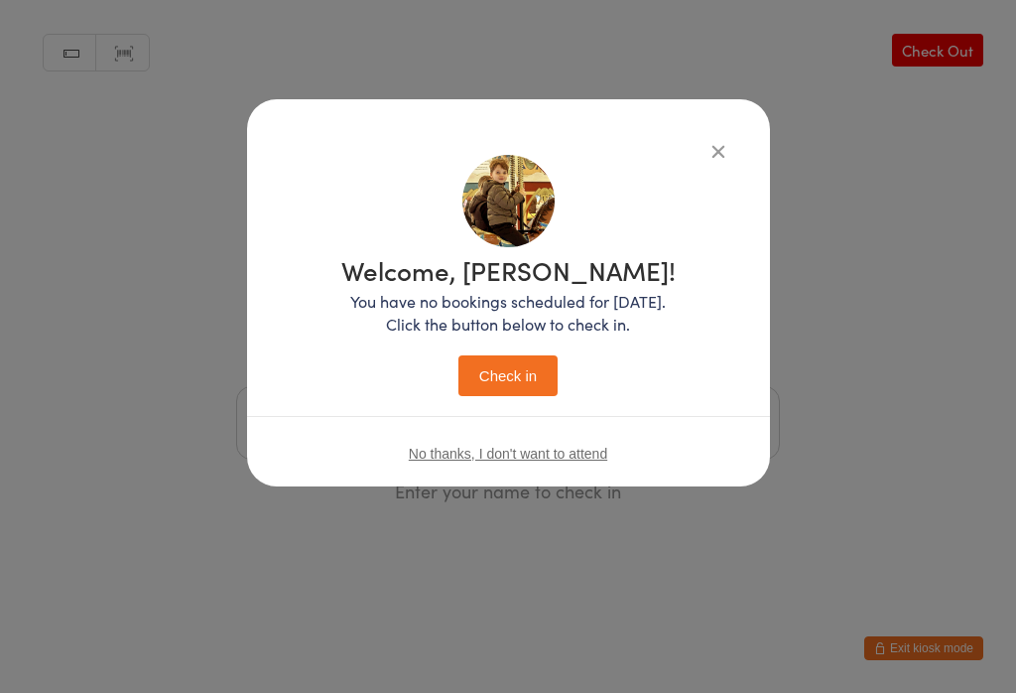
scroll to position [0, 0]
click at [547, 392] on button "Check in" at bounding box center [507, 375] width 99 height 41
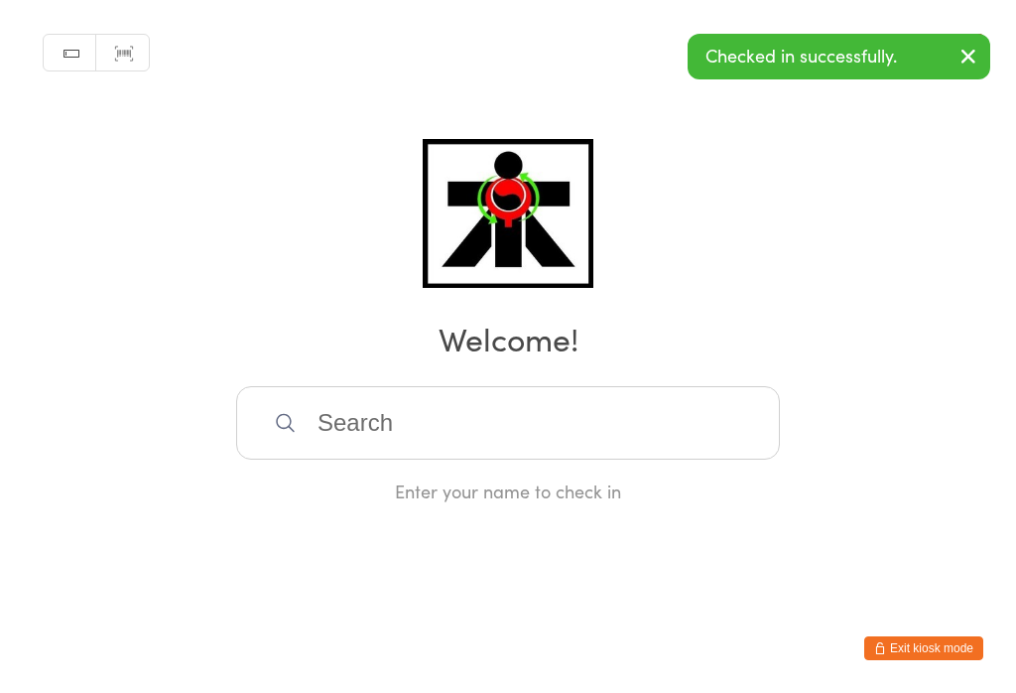
click at [524, 448] on input "search" at bounding box center [508, 422] width 544 height 73
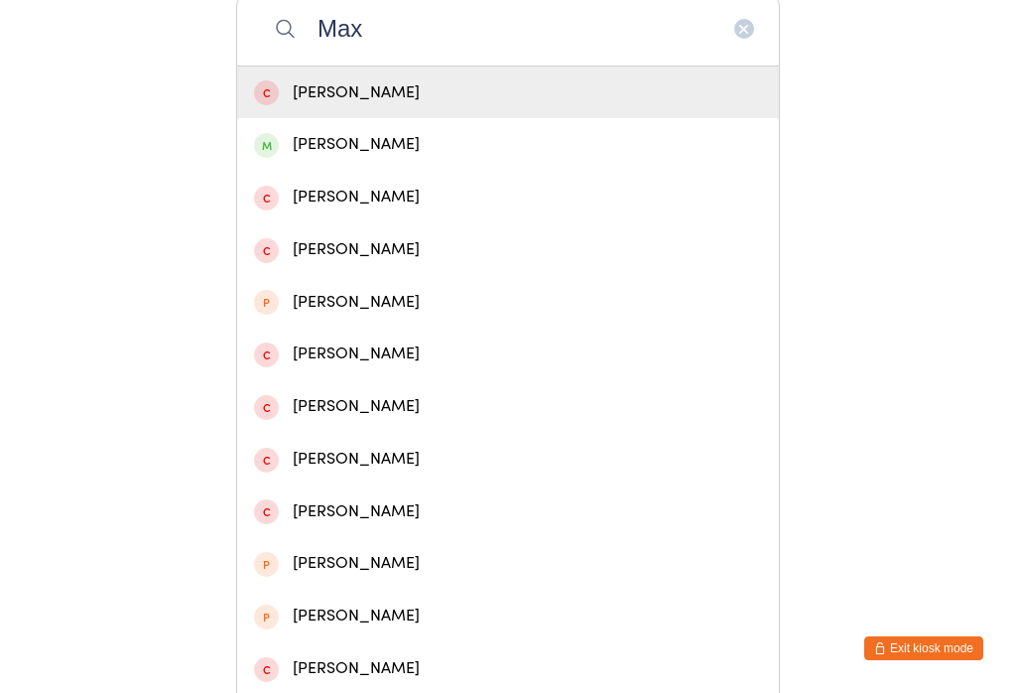
type input "Max"
click at [248, 160] on div "[PERSON_NAME]" at bounding box center [508, 144] width 542 height 53
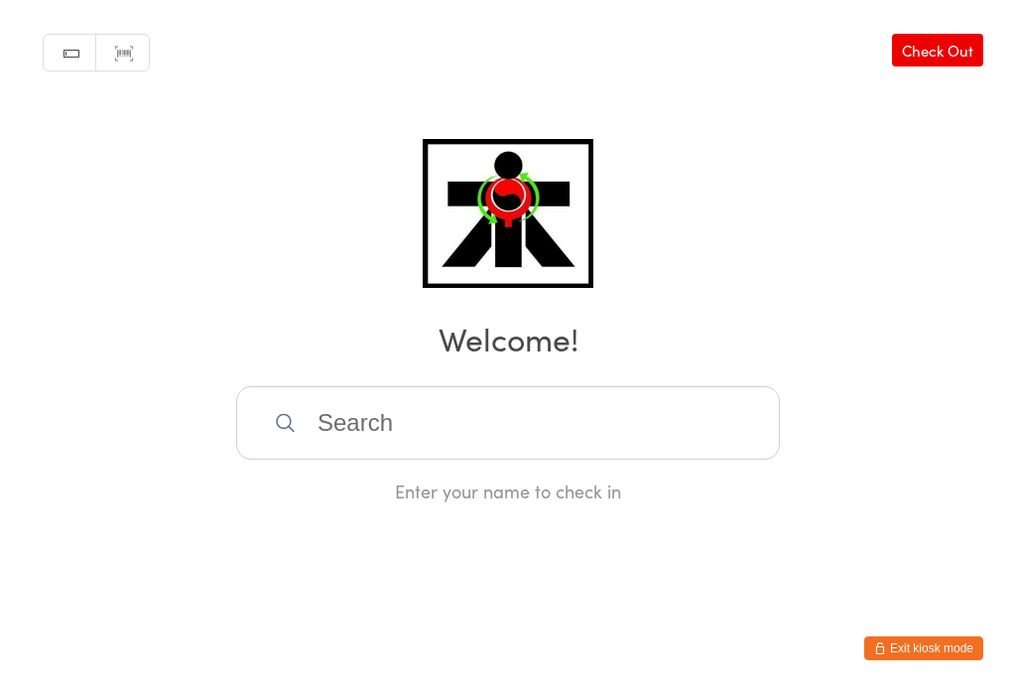
scroll to position [0, 0]
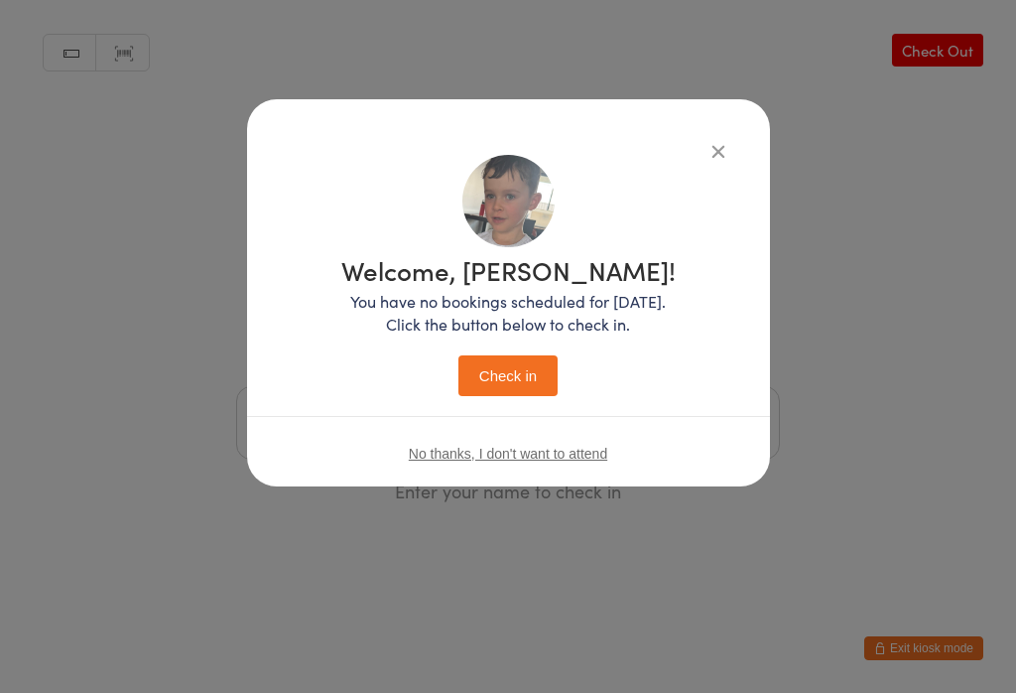
click at [485, 396] on button "Check in" at bounding box center [507, 375] width 99 height 41
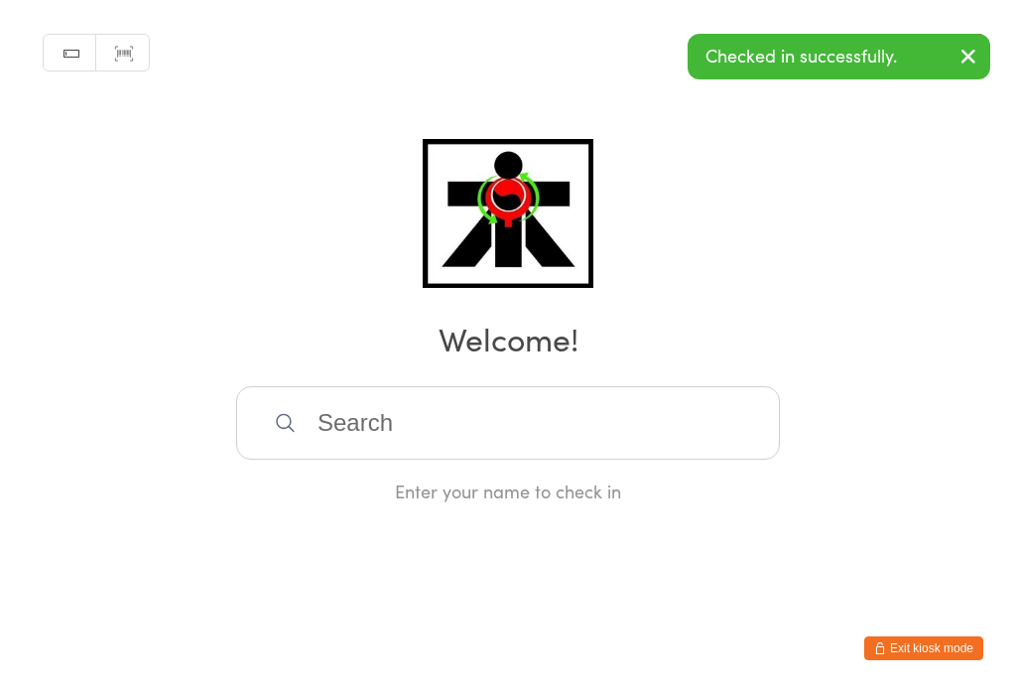
click at [582, 443] on input "search" at bounding box center [508, 422] width 544 height 73
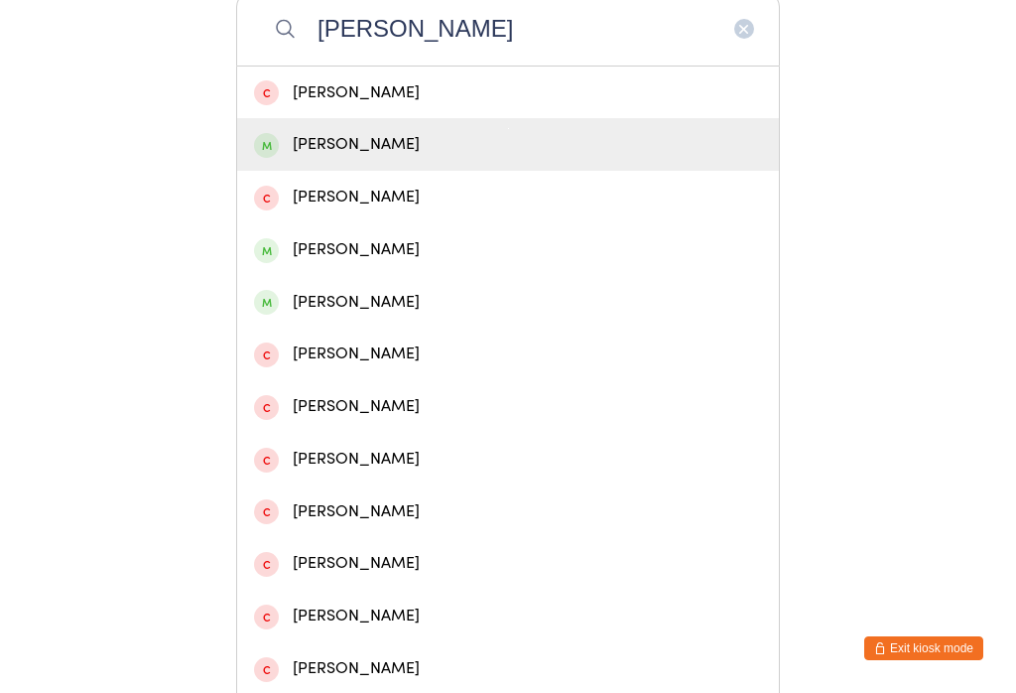
type input "[PERSON_NAME]"
click at [419, 147] on div "[PERSON_NAME]" at bounding box center [508, 144] width 508 height 27
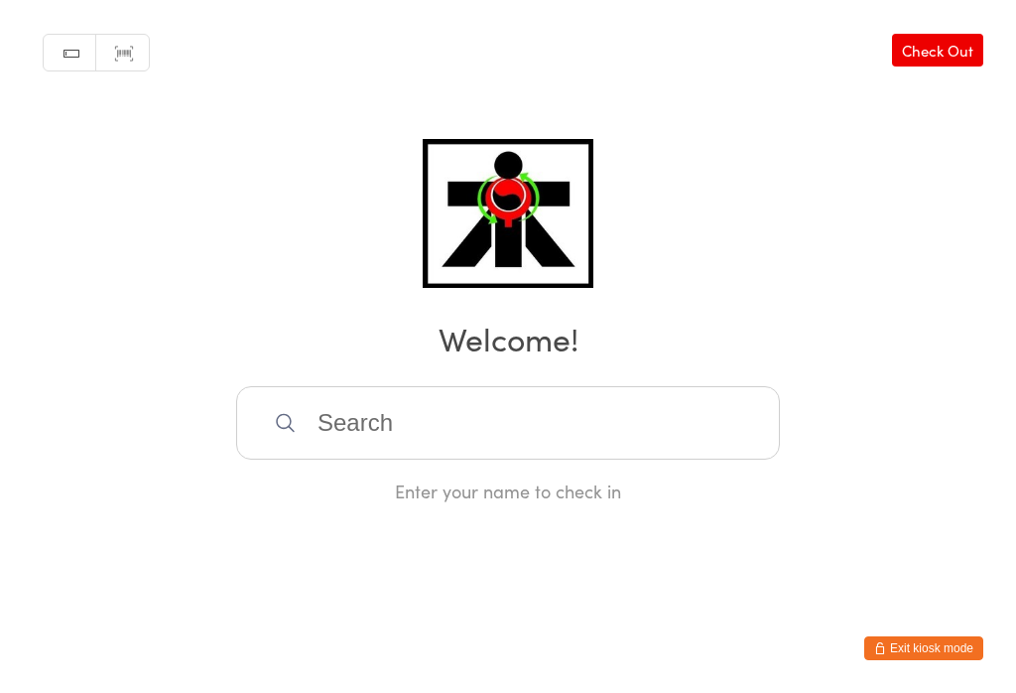
scroll to position [0, 0]
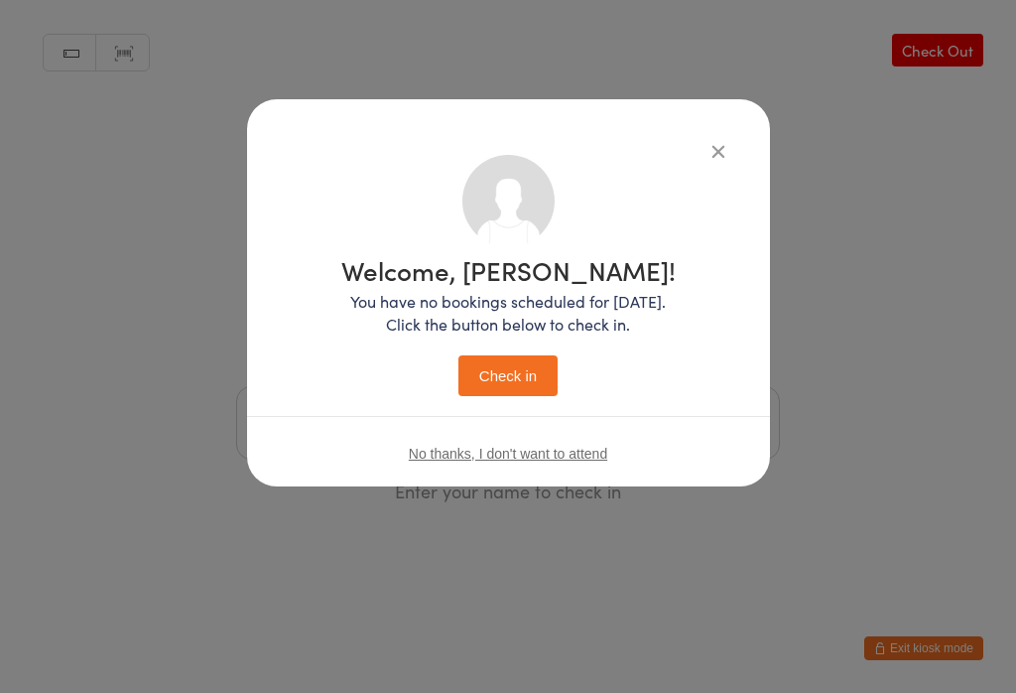
click at [518, 377] on button "Check in" at bounding box center [507, 375] width 99 height 41
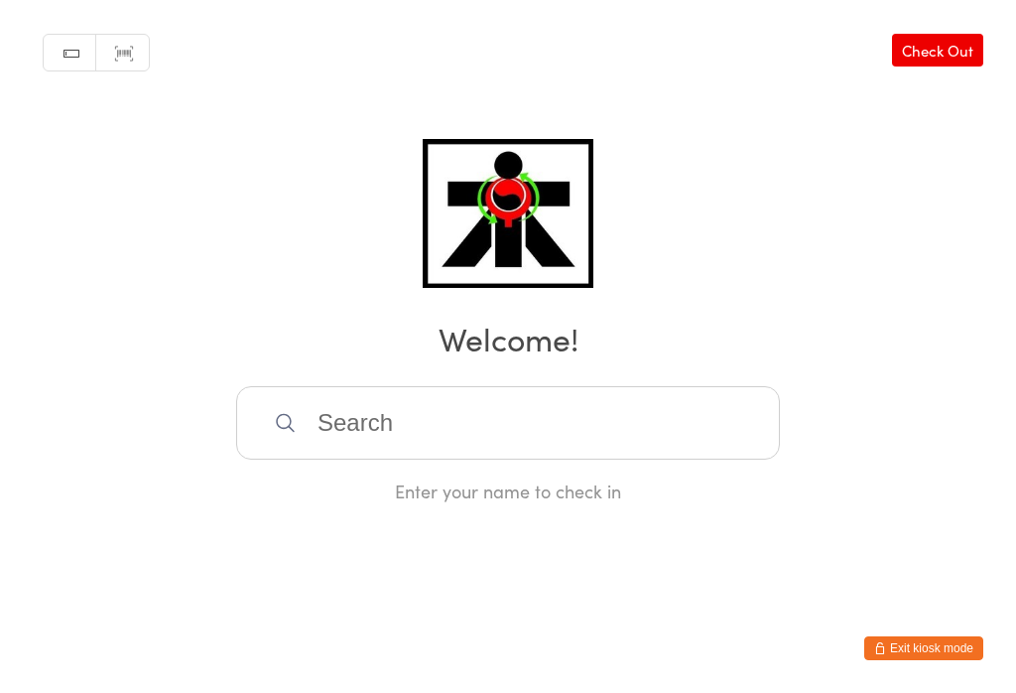
click at [548, 425] on input "search" at bounding box center [508, 422] width 544 height 73
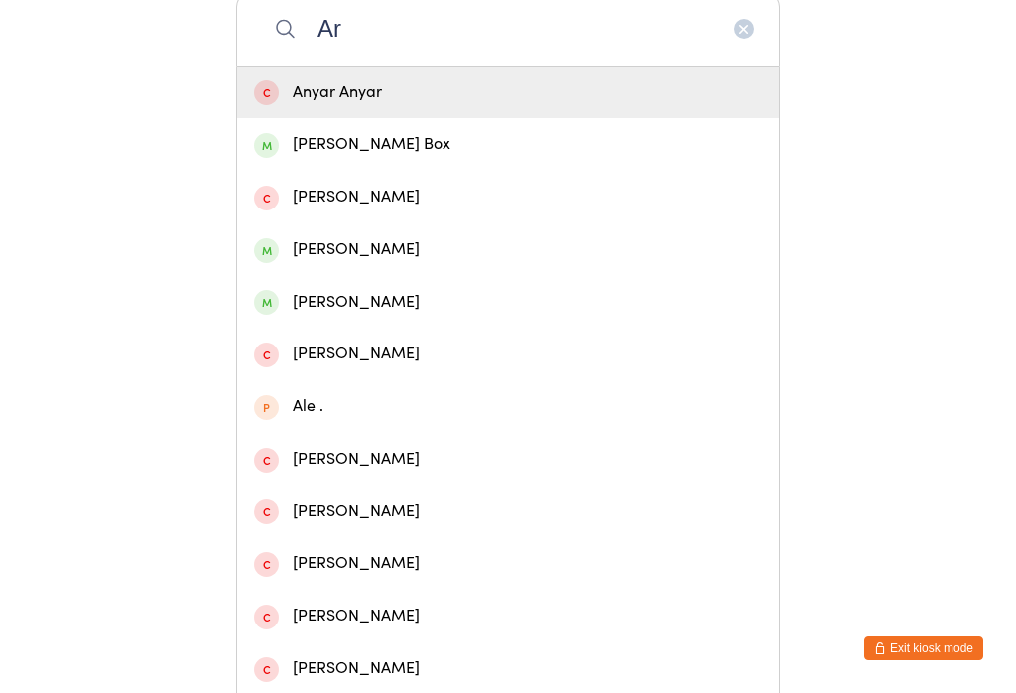
type input "Ar"
click at [286, 158] on div "[PERSON_NAME] Box" at bounding box center [508, 144] width 508 height 27
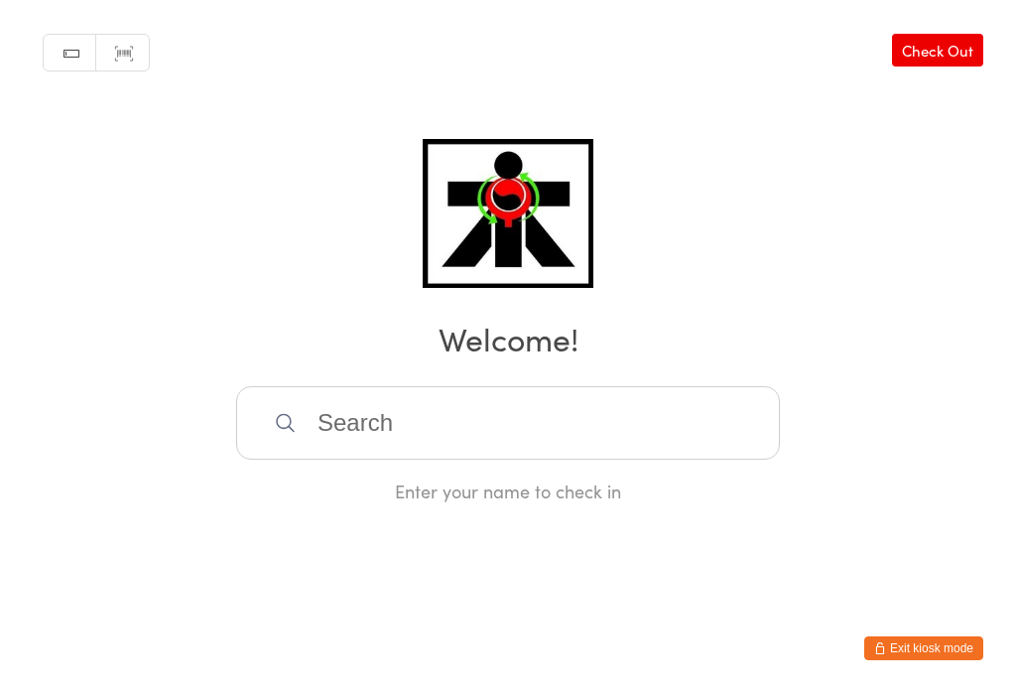
scroll to position [0, 0]
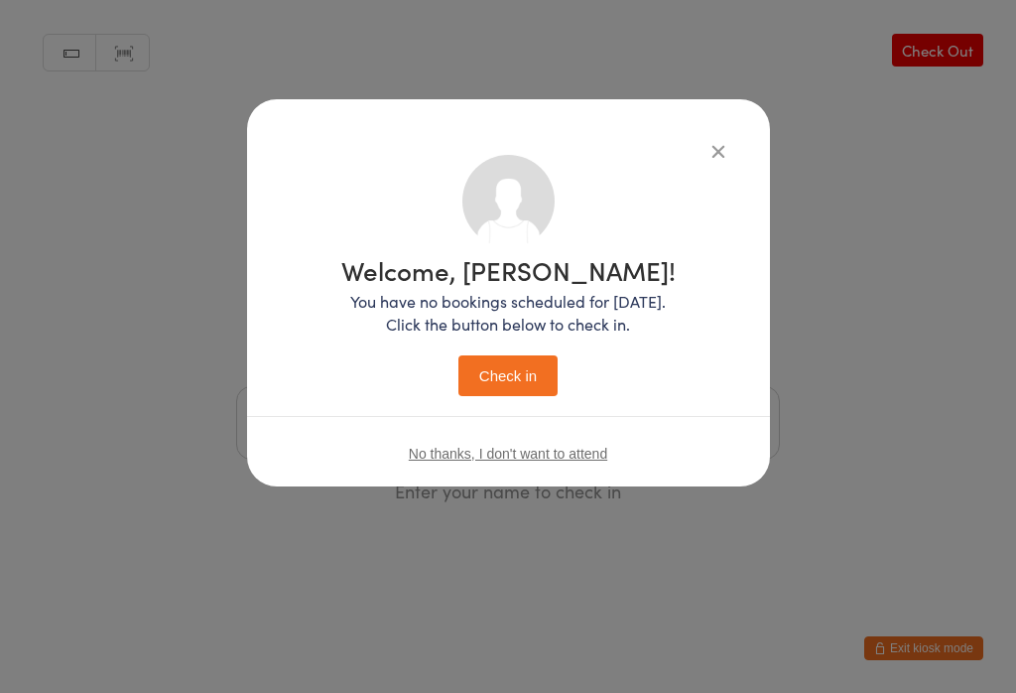
click at [707, 140] on icon "button" at bounding box center [718, 151] width 22 height 22
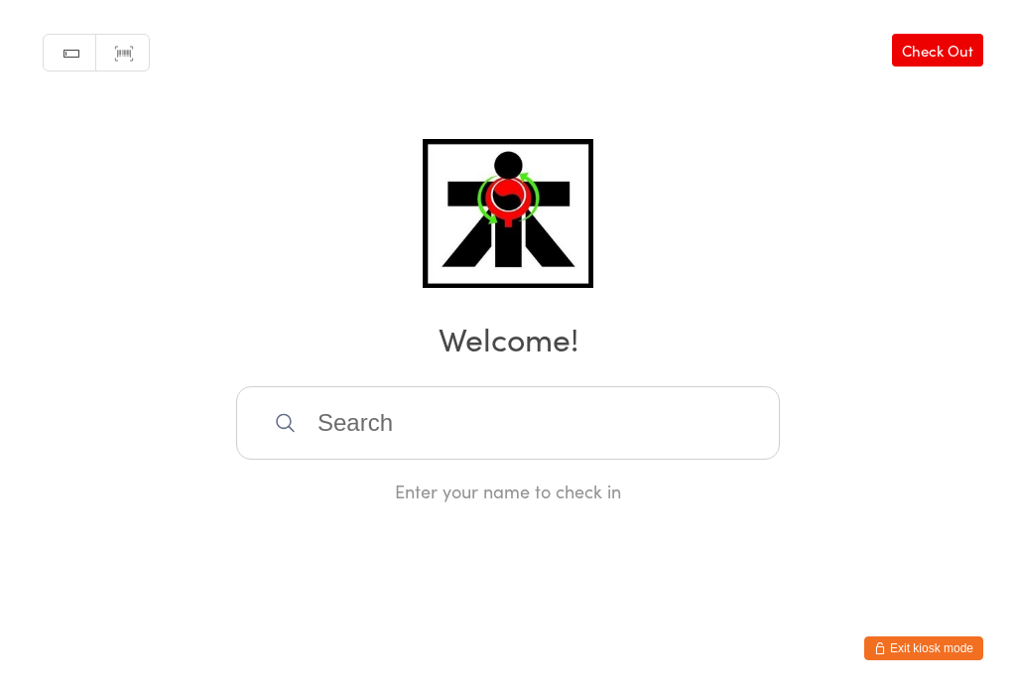
click at [713, 427] on input "search" at bounding box center [508, 422] width 544 height 73
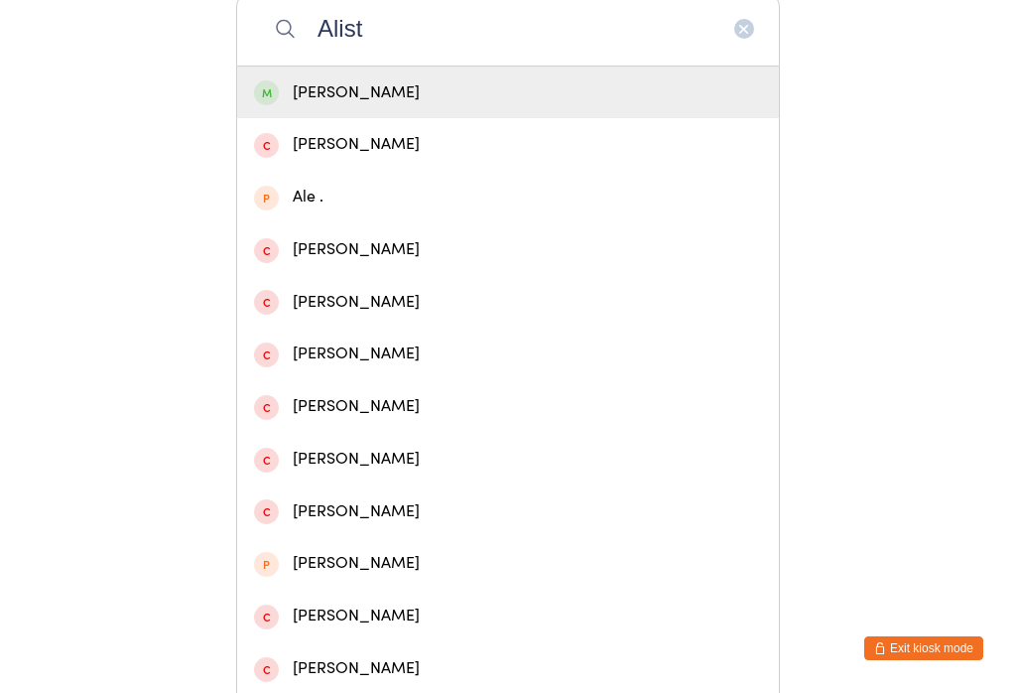
type input "Alist"
click at [618, 104] on div "[PERSON_NAME]" at bounding box center [508, 92] width 508 height 27
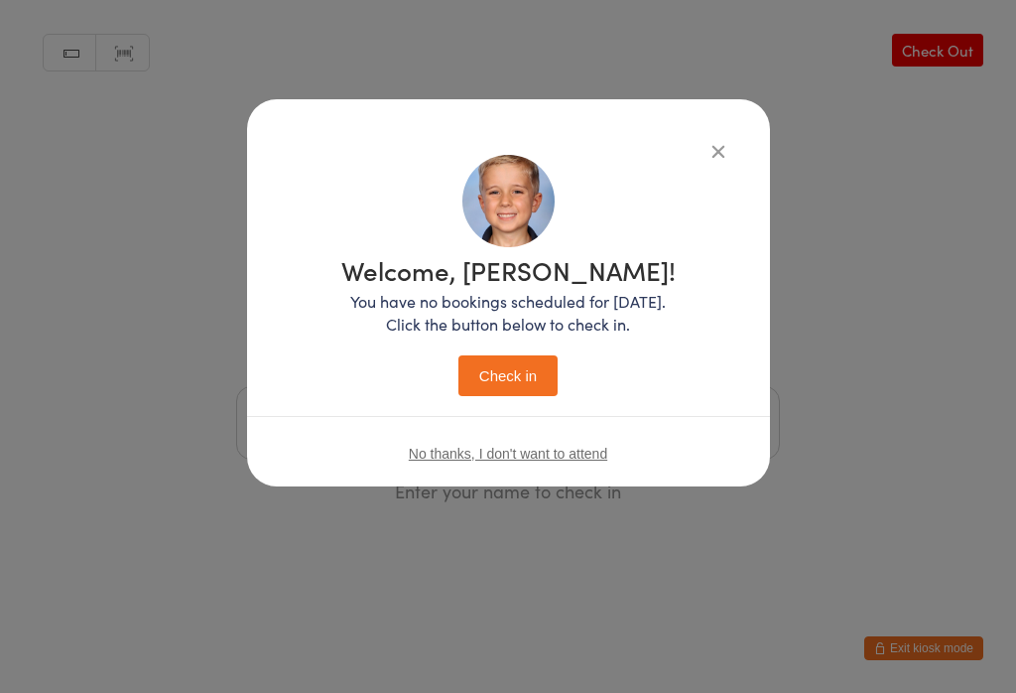
scroll to position [0, 0]
click at [510, 358] on button "Check in" at bounding box center [507, 375] width 99 height 41
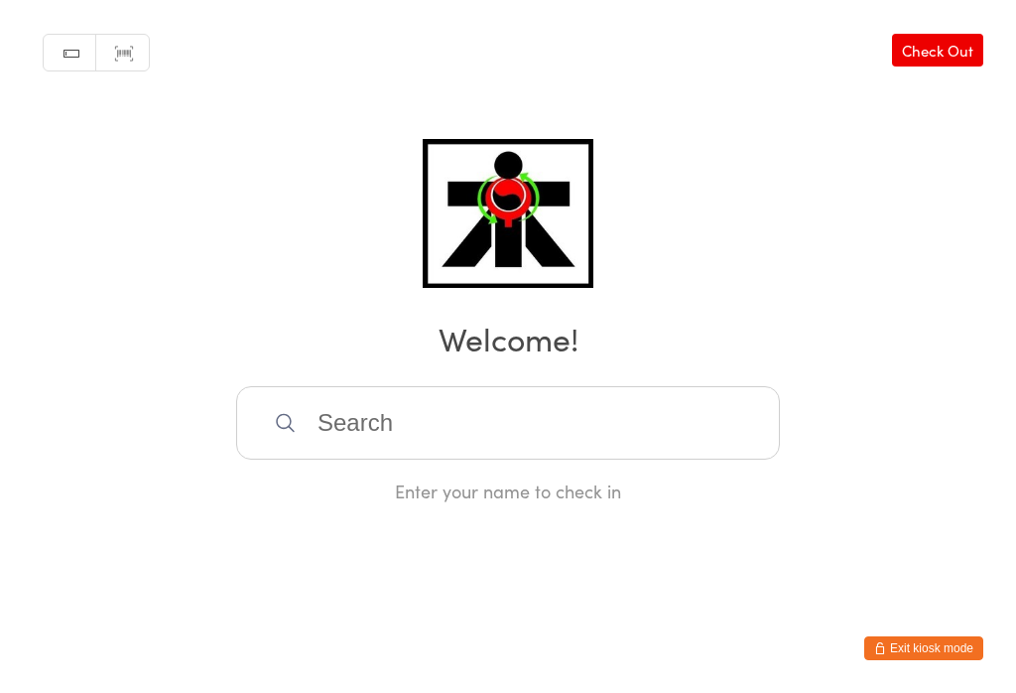
click at [498, 449] on input "search" at bounding box center [508, 422] width 544 height 73
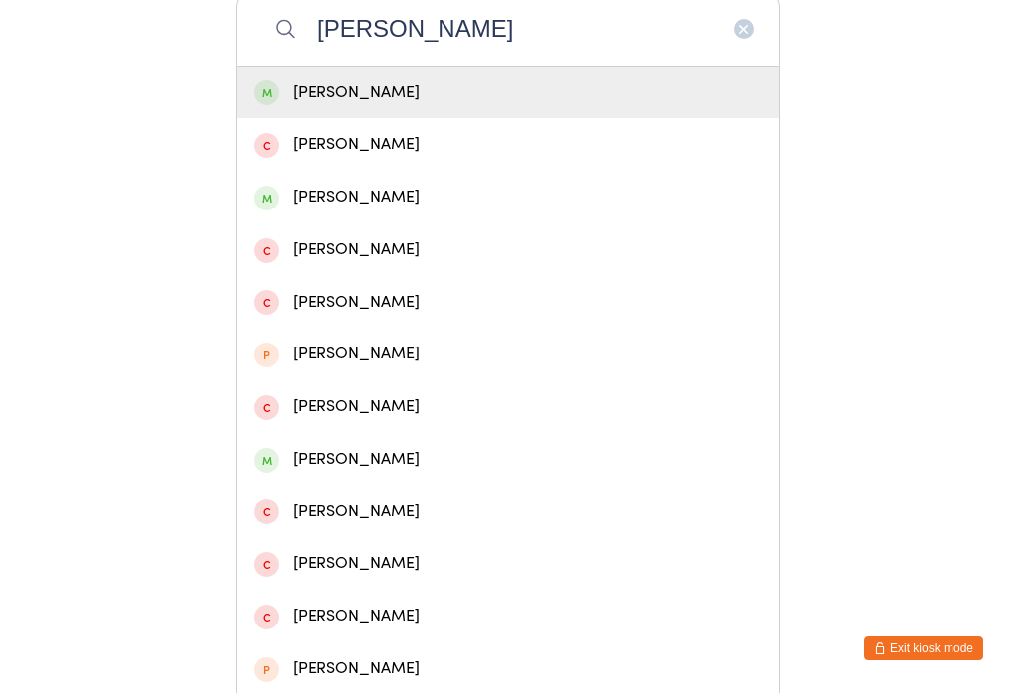
type input "[PERSON_NAME]"
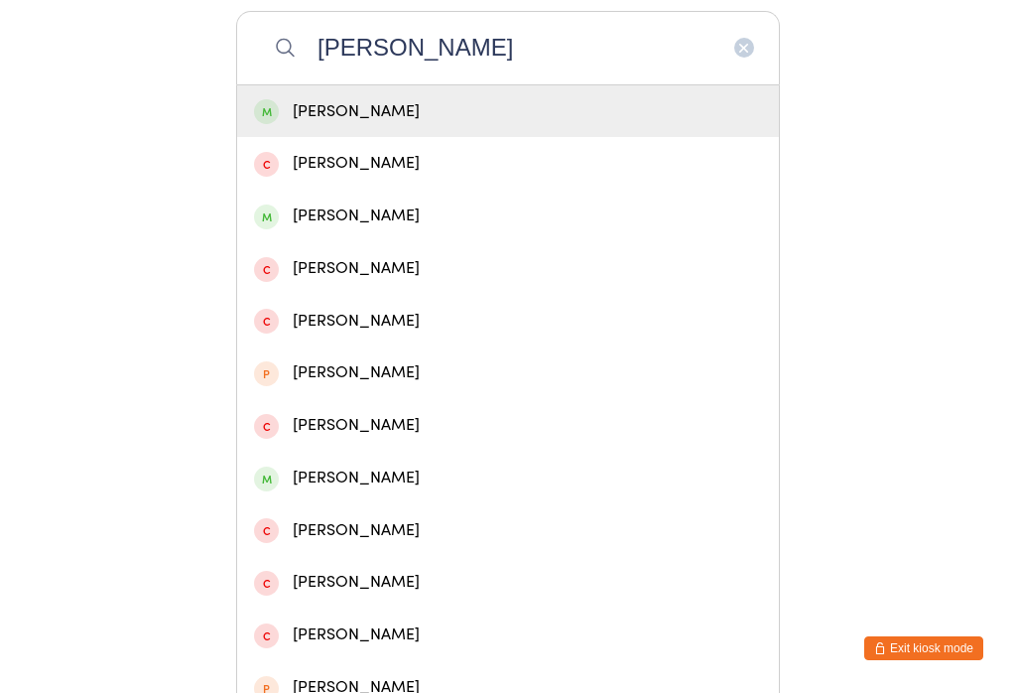
scroll to position [374, 0]
click at [348, 213] on div "[PERSON_NAME]" at bounding box center [508, 216] width 508 height 27
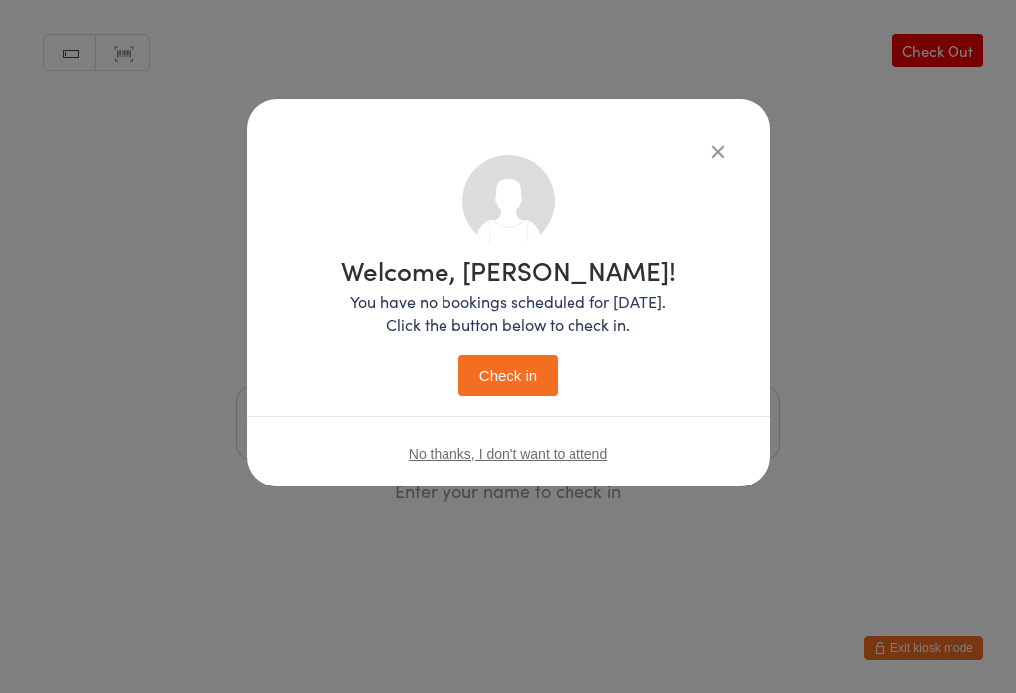
click at [508, 387] on button "Check in" at bounding box center [507, 375] width 99 height 41
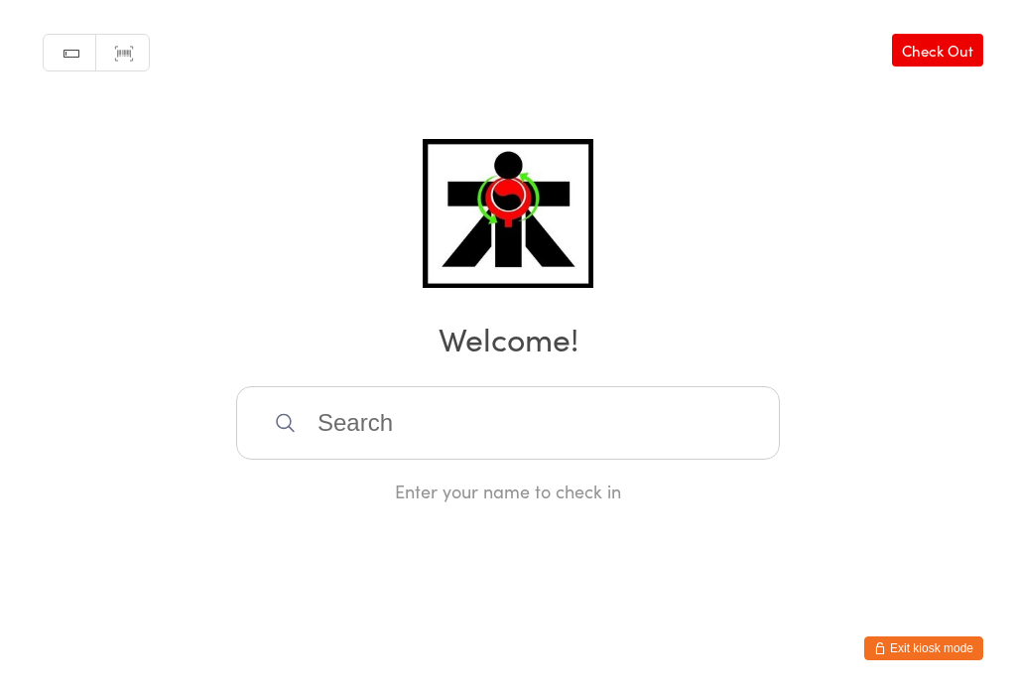
click at [535, 459] on input "search" at bounding box center [508, 422] width 544 height 73
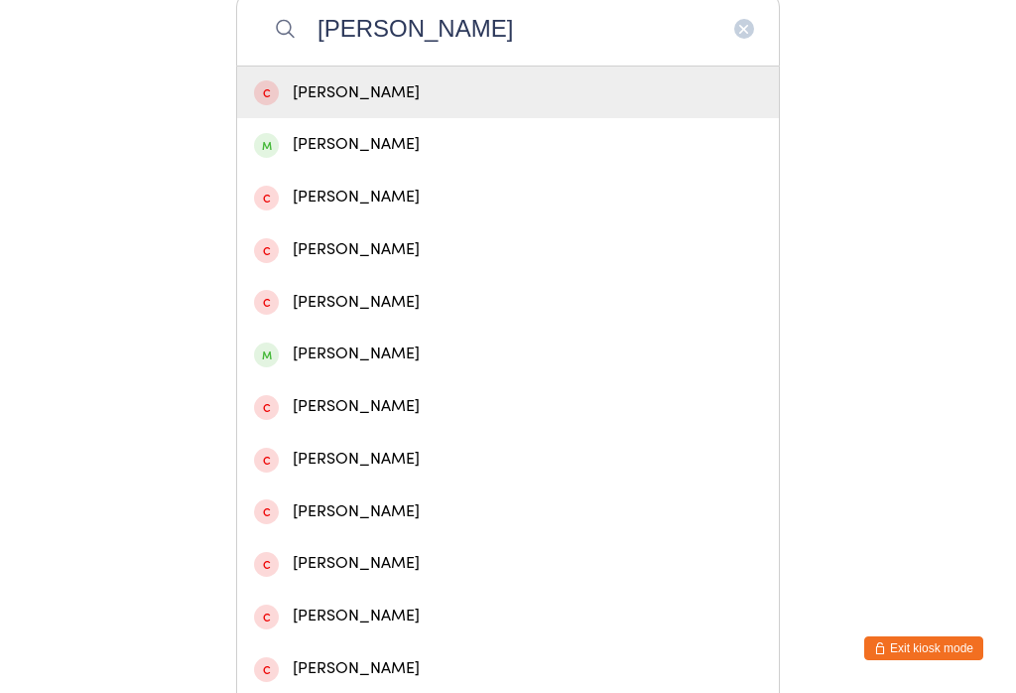
type input "[PERSON_NAME]"
click at [305, 158] on div "[PERSON_NAME]" at bounding box center [508, 144] width 508 height 27
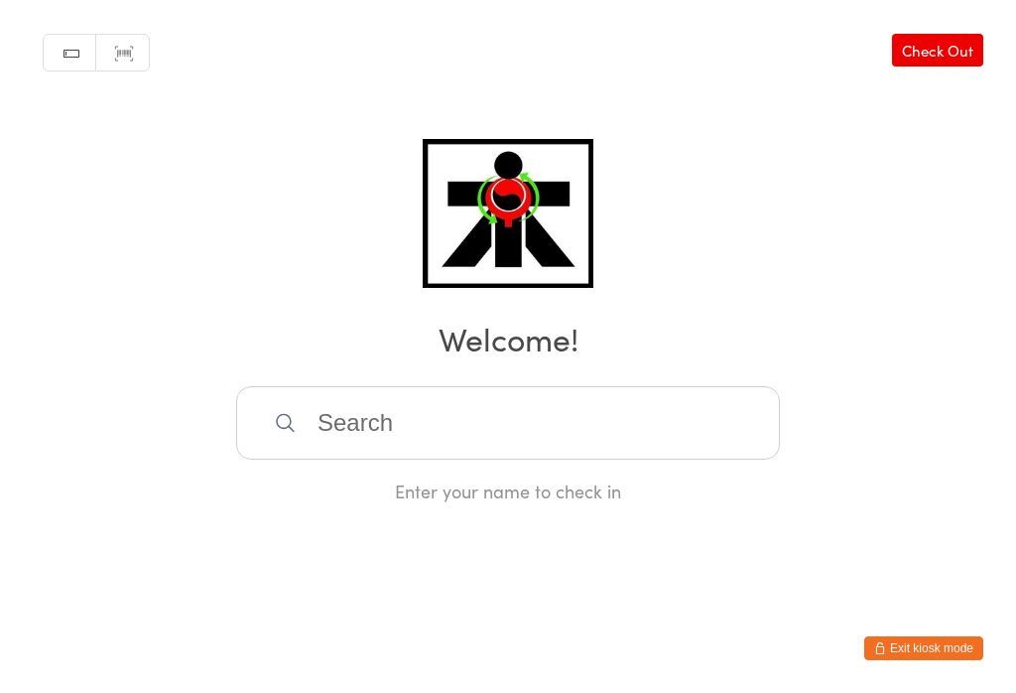
scroll to position [0, 0]
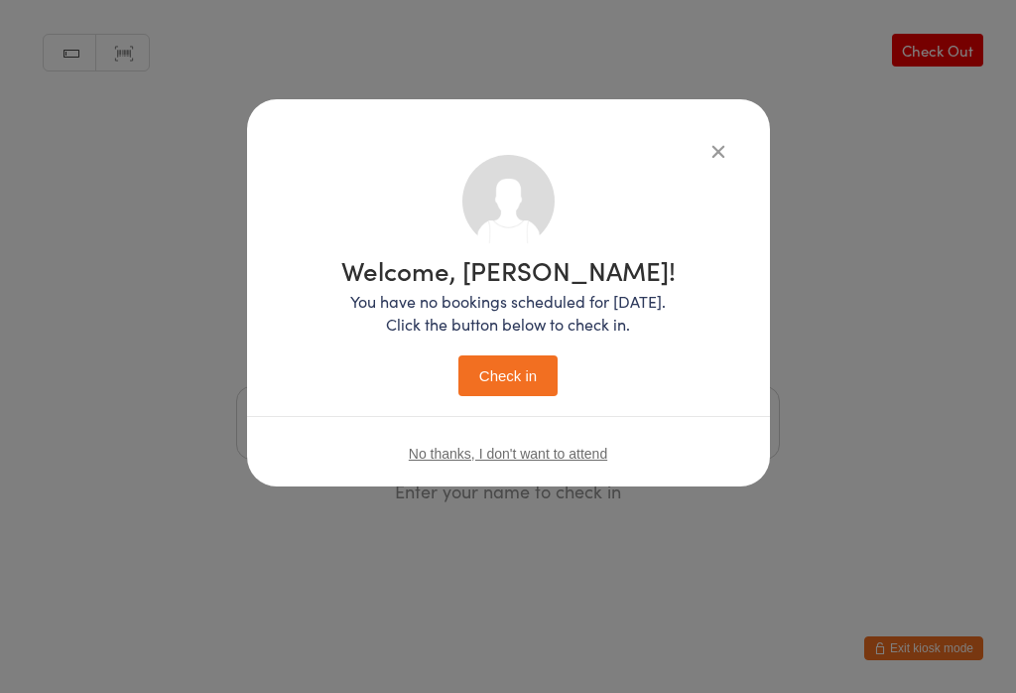
click at [520, 394] on button "Check in" at bounding box center [507, 375] width 99 height 41
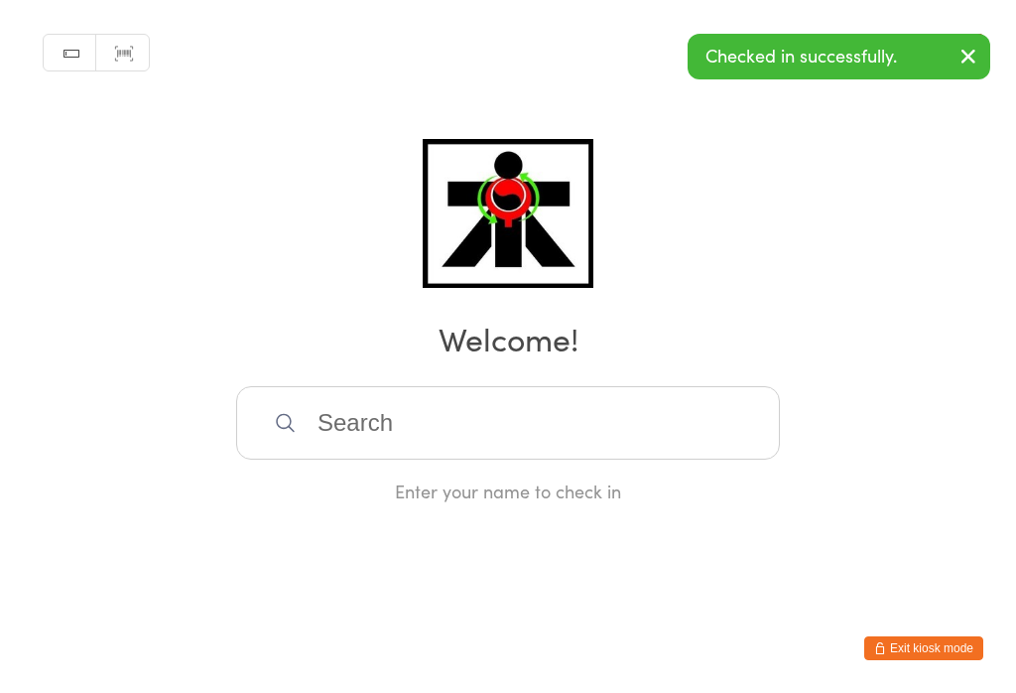
click at [702, 459] on input "search" at bounding box center [508, 422] width 544 height 73
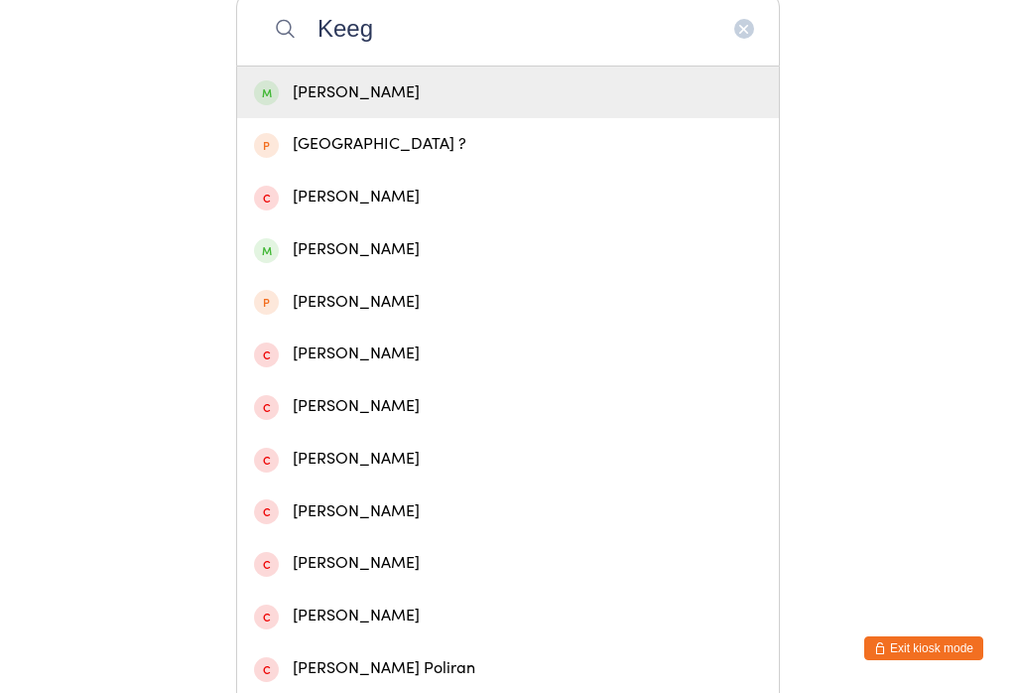
type input "Keeg"
click at [664, 119] on div "[PERSON_NAME]" at bounding box center [508, 92] width 542 height 53
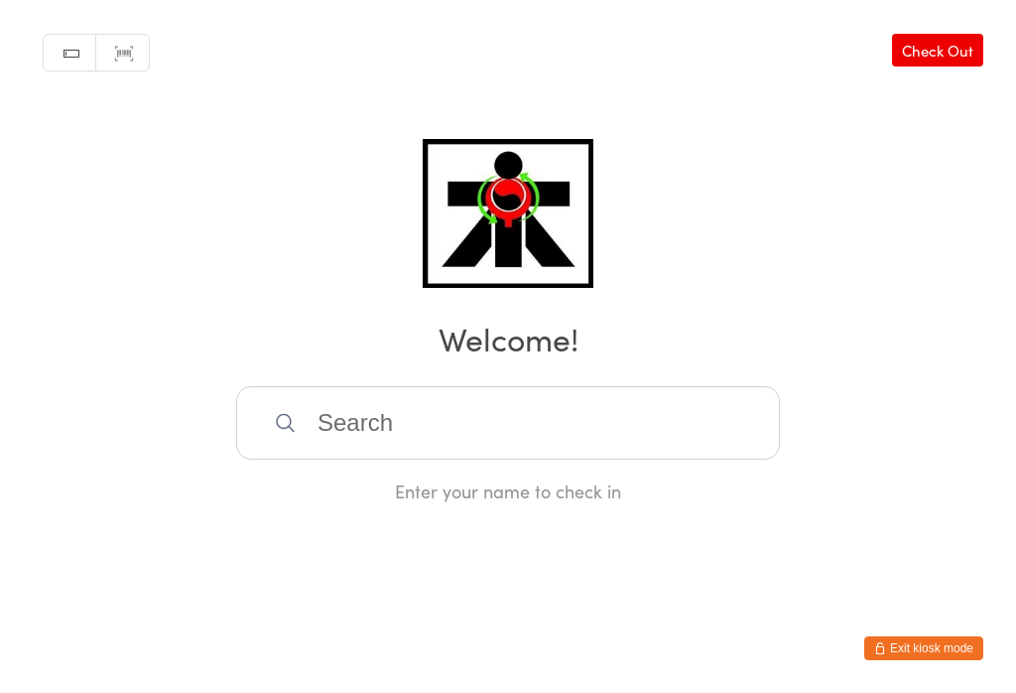
scroll to position [0, 0]
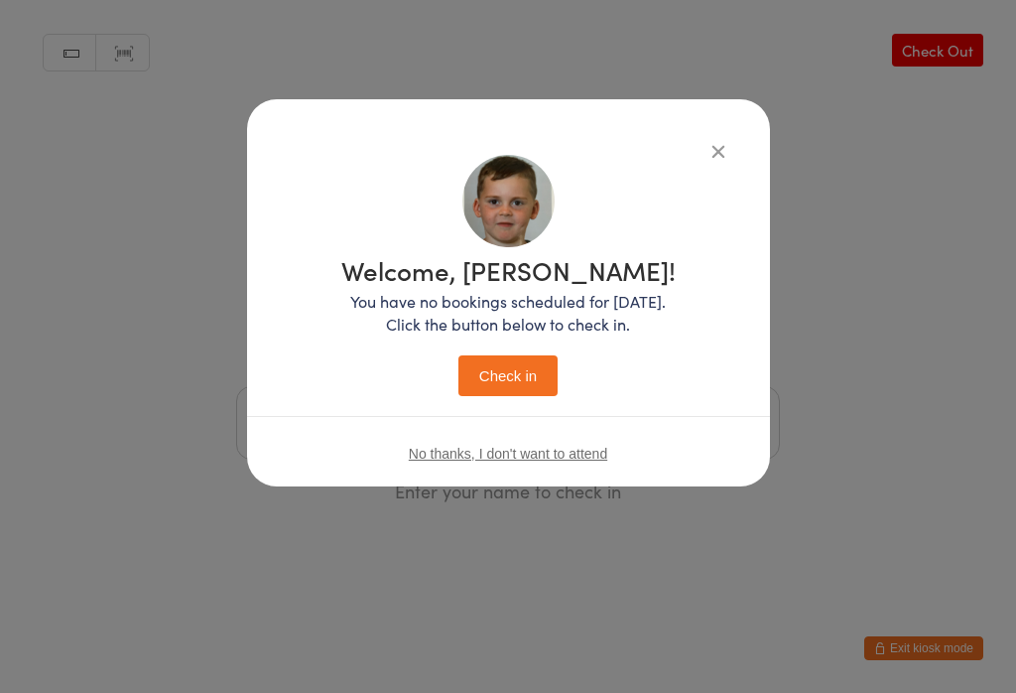
click at [527, 383] on button "Check in" at bounding box center [507, 375] width 99 height 41
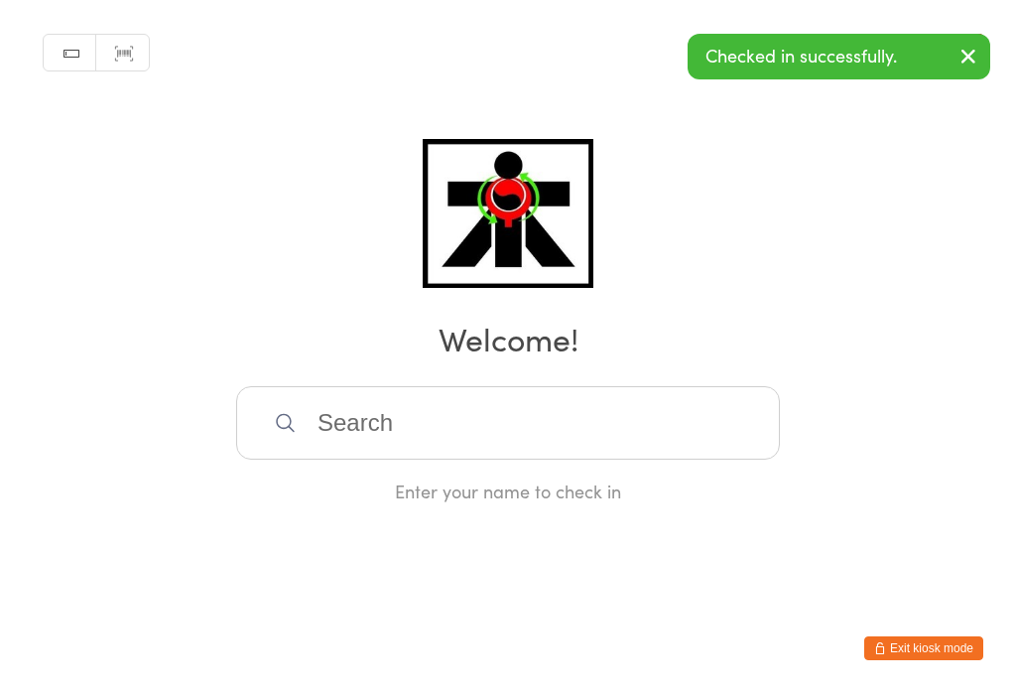
click at [352, 437] on input "search" at bounding box center [508, 422] width 544 height 73
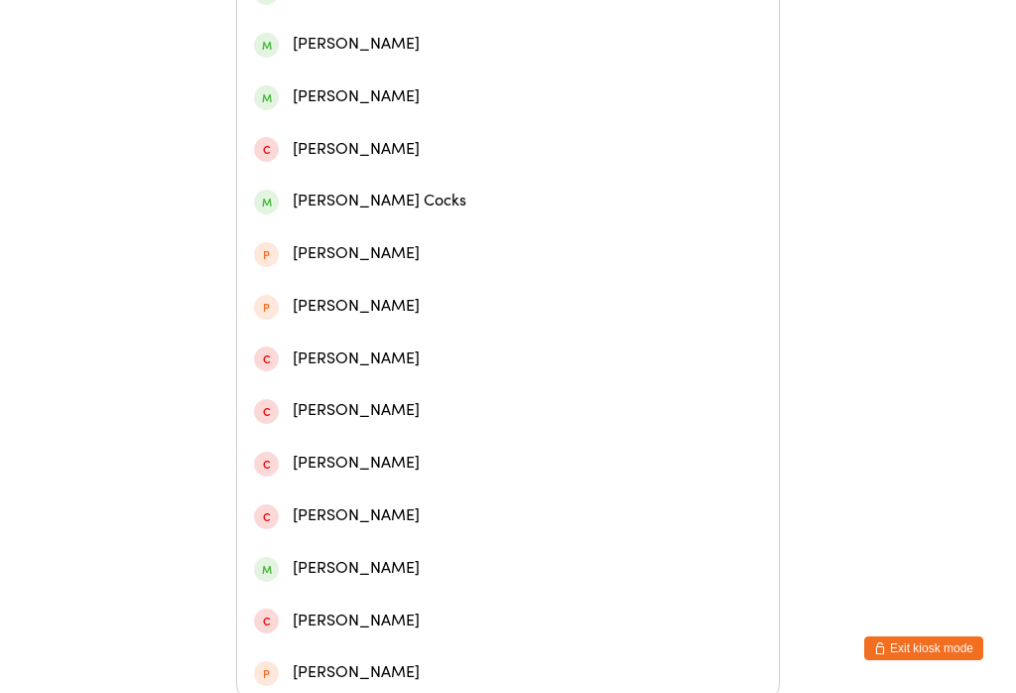
scroll to position [549, 0]
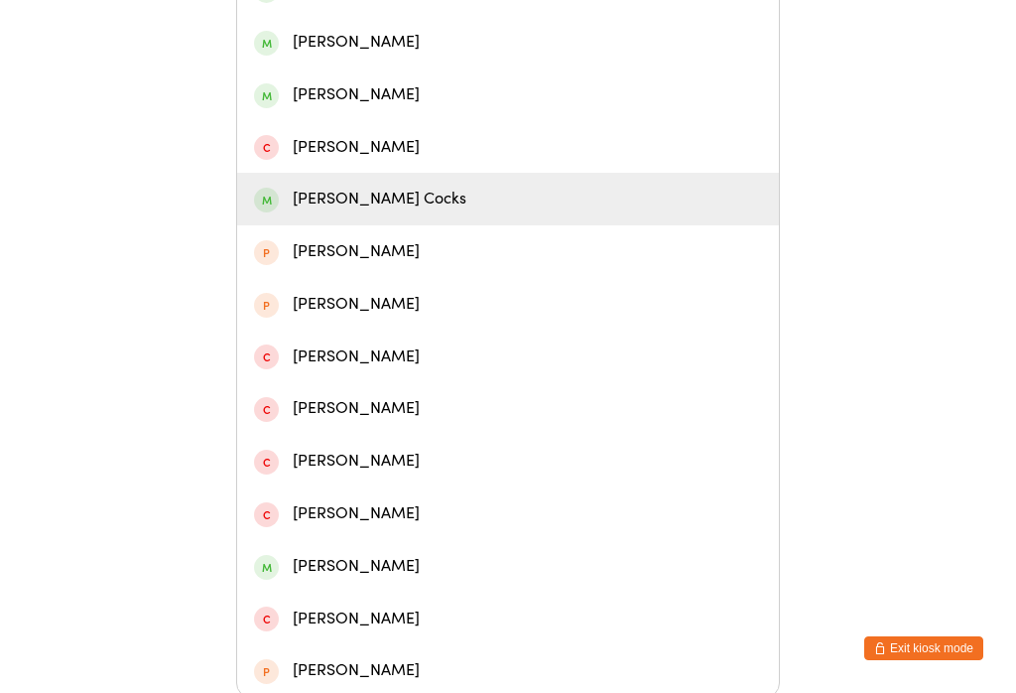
type input "[PERSON_NAME]"
click at [339, 210] on div "[PERSON_NAME] Cocks" at bounding box center [508, 199] width 508 height 27
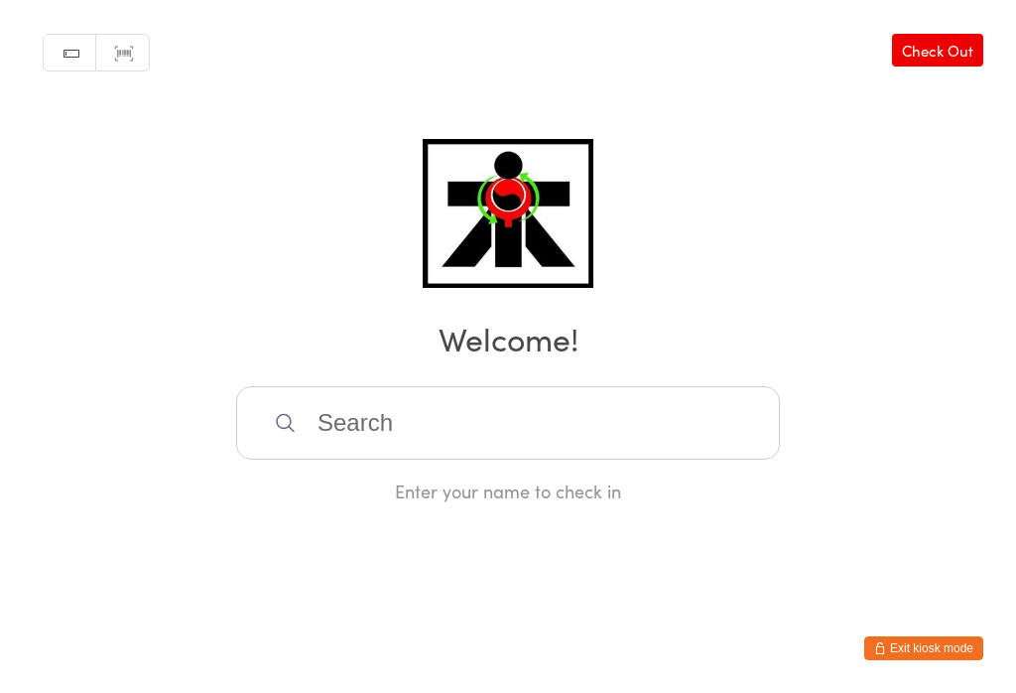
scroll to position [0, 0]
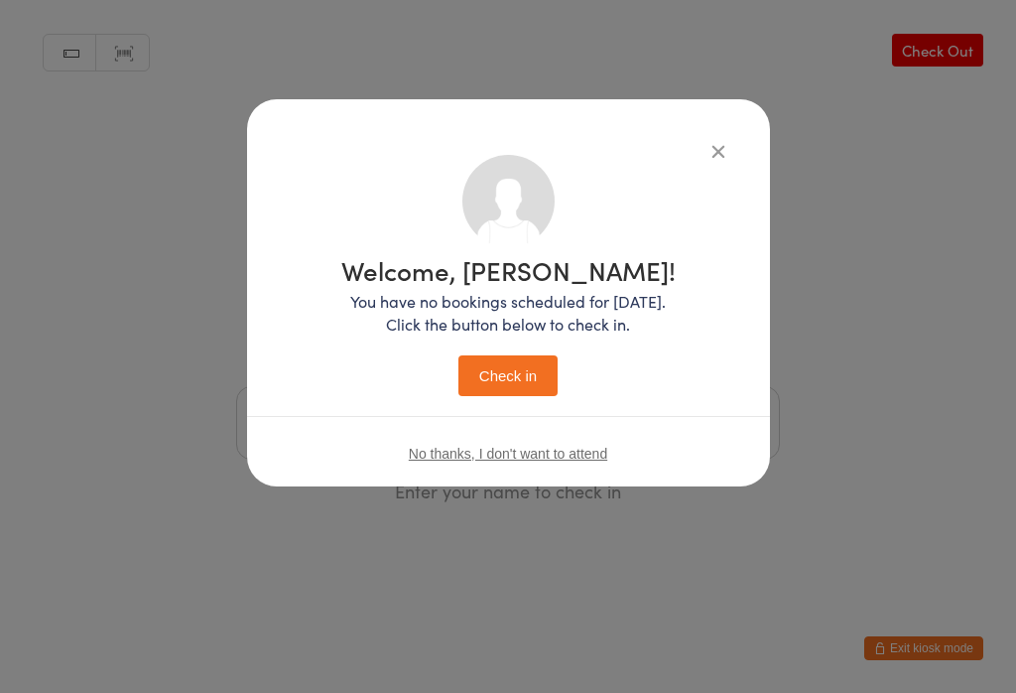
click at [488, 380] on button "Check in" at bounding box center [507, 375] width 99 height 41
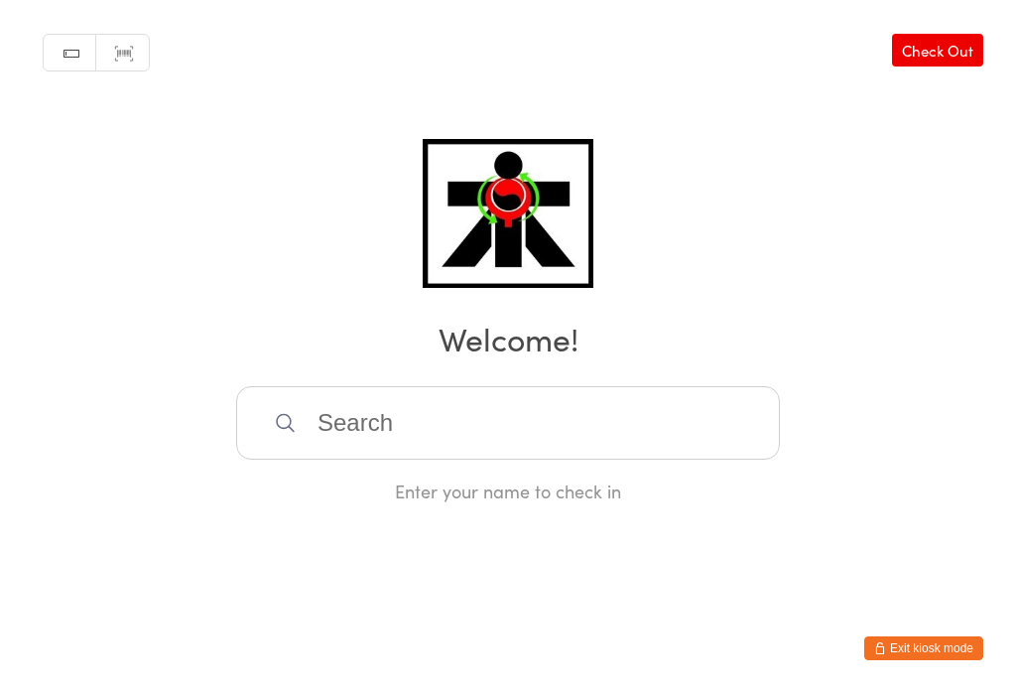
click at [355, 442] on input "search" at bounding box center [508, 422] width 544 height 73
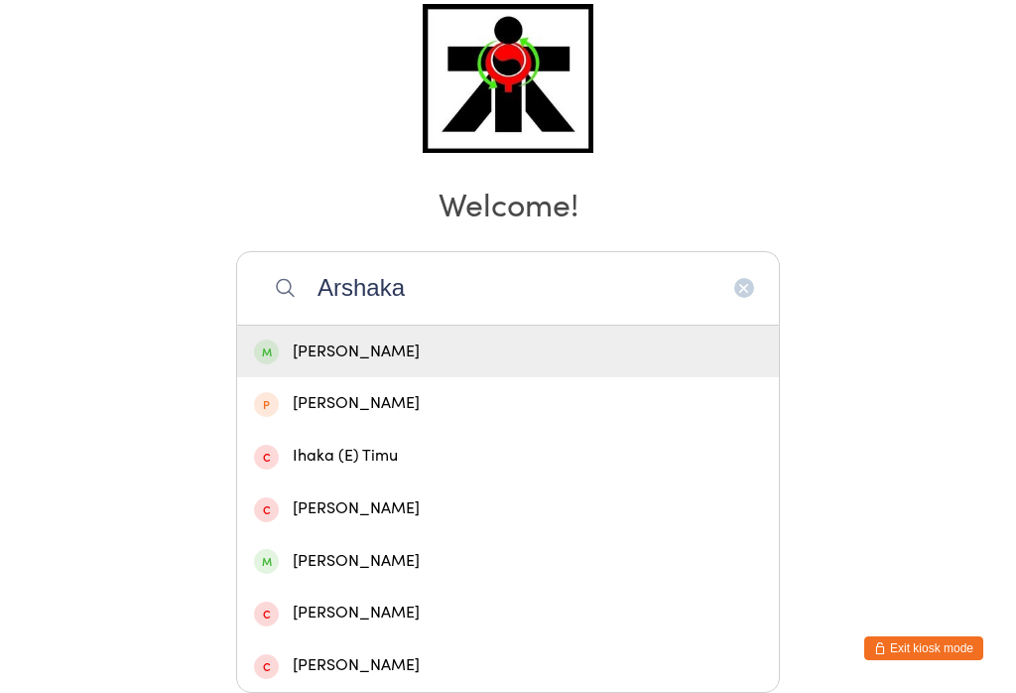
type input "Arshaka"
click at [370, 338] on div "[PERSON_NAME]" at bounding box center [508, 351] width 508 height 27
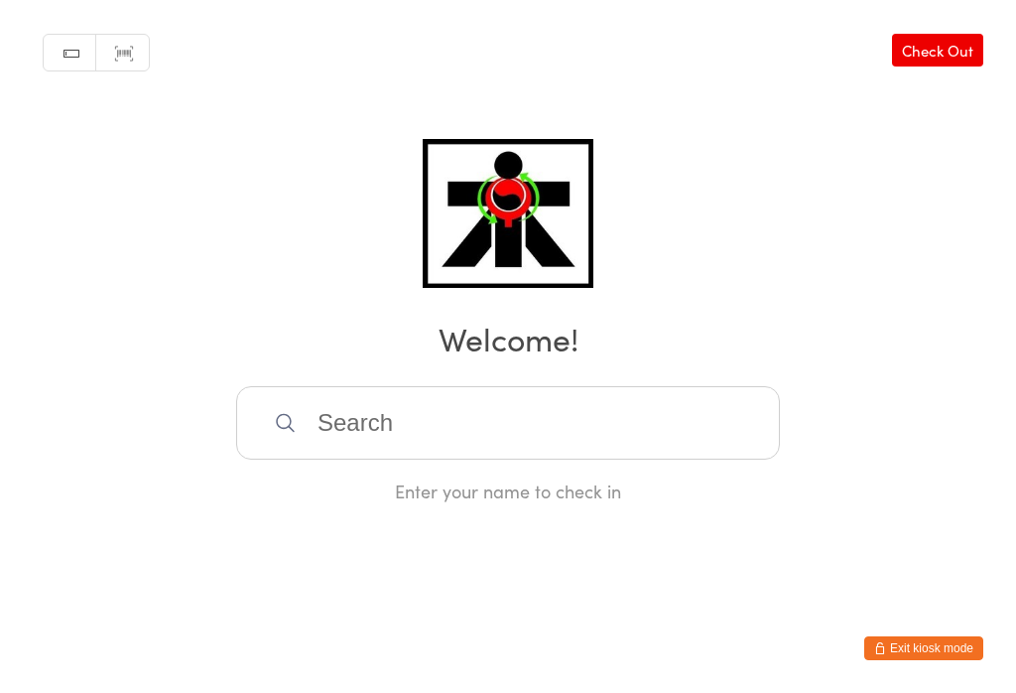
scroll to position [0, 0]
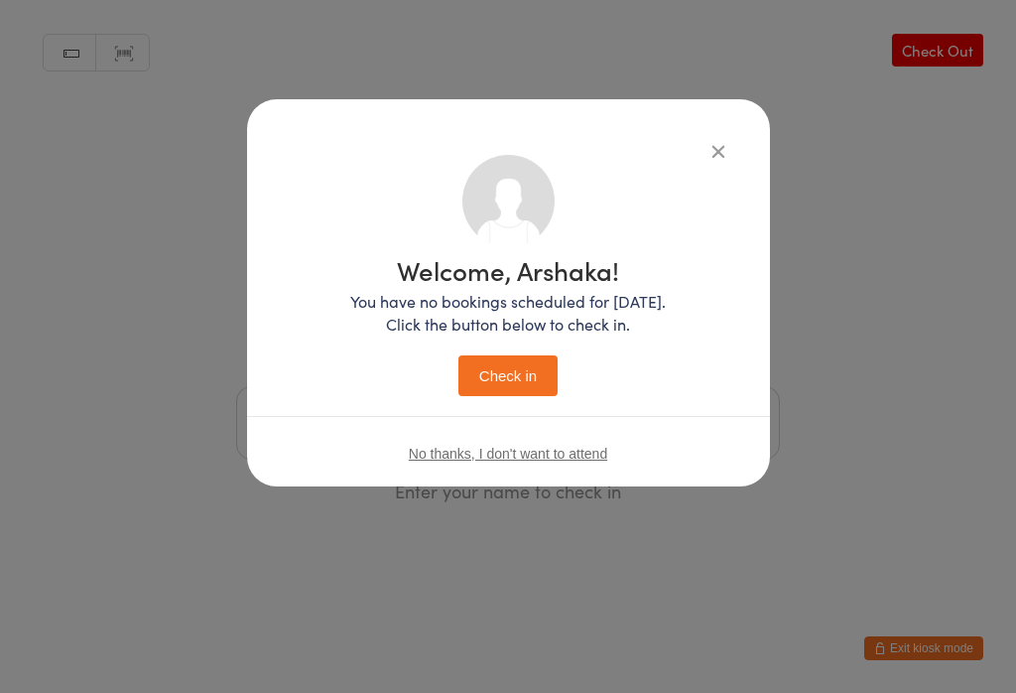
click at [510, 380] on button "Check in" at bounding box center [507, 375] width 99 height 41
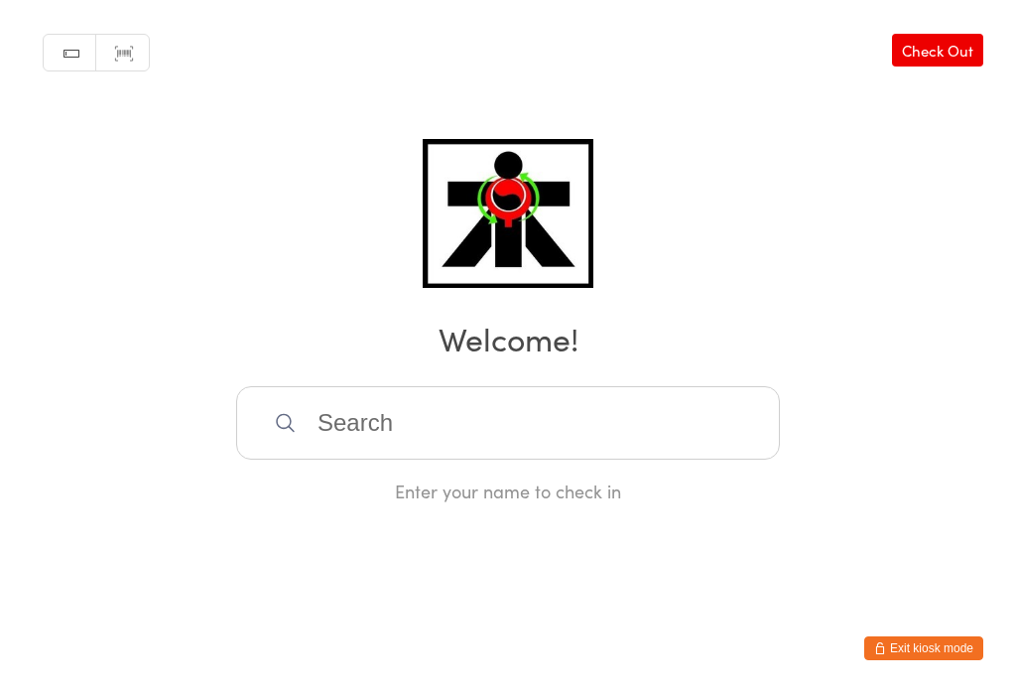
click at [368, 431] on input "search" at bounding box center [508, 422] width 544 height 73
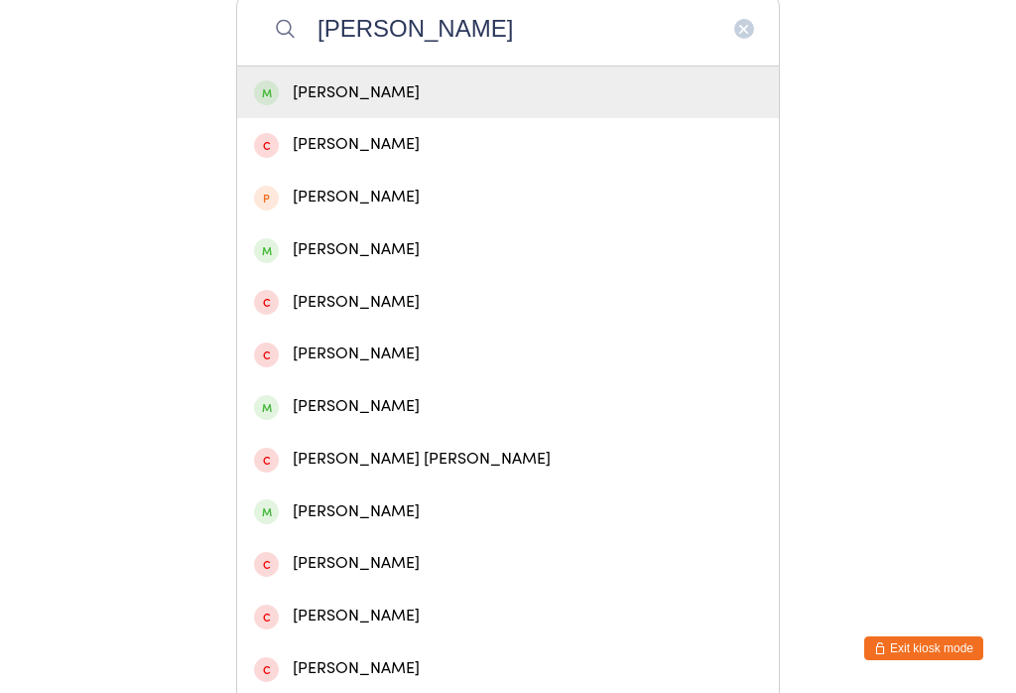
type input "[PERSON_NAME]"
click at [367, 91] on div "[PERSON_NAME]" at bounding box center [508, 92] width 508 height 27
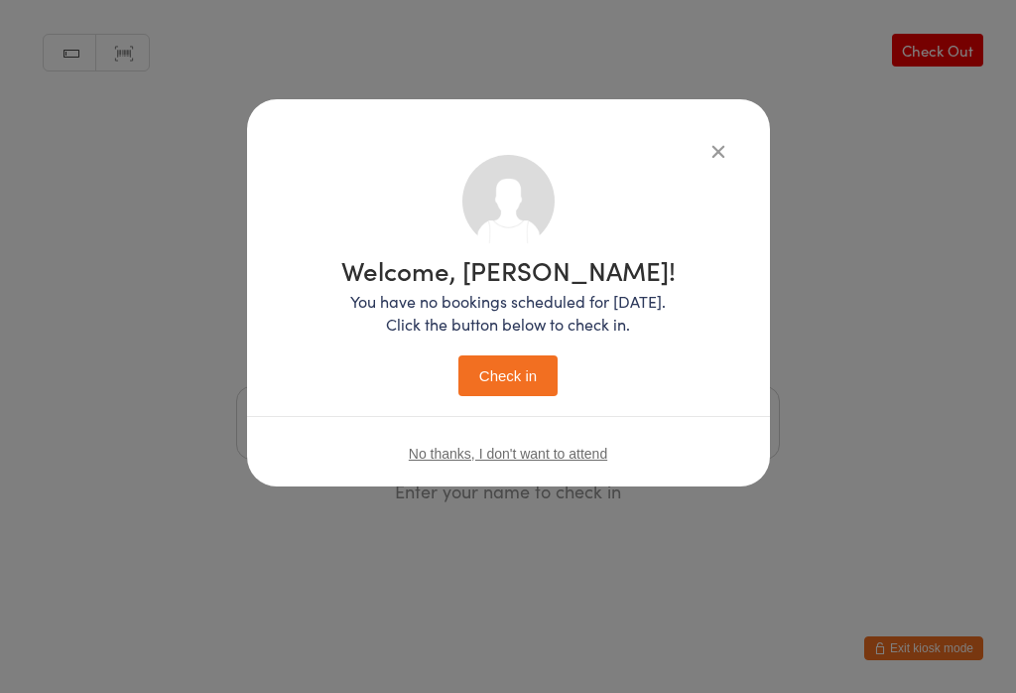
scroll to position [0, 0]
click at [494, 361] on button "Check in" at bounding box center [507, 375] width 99 height 41
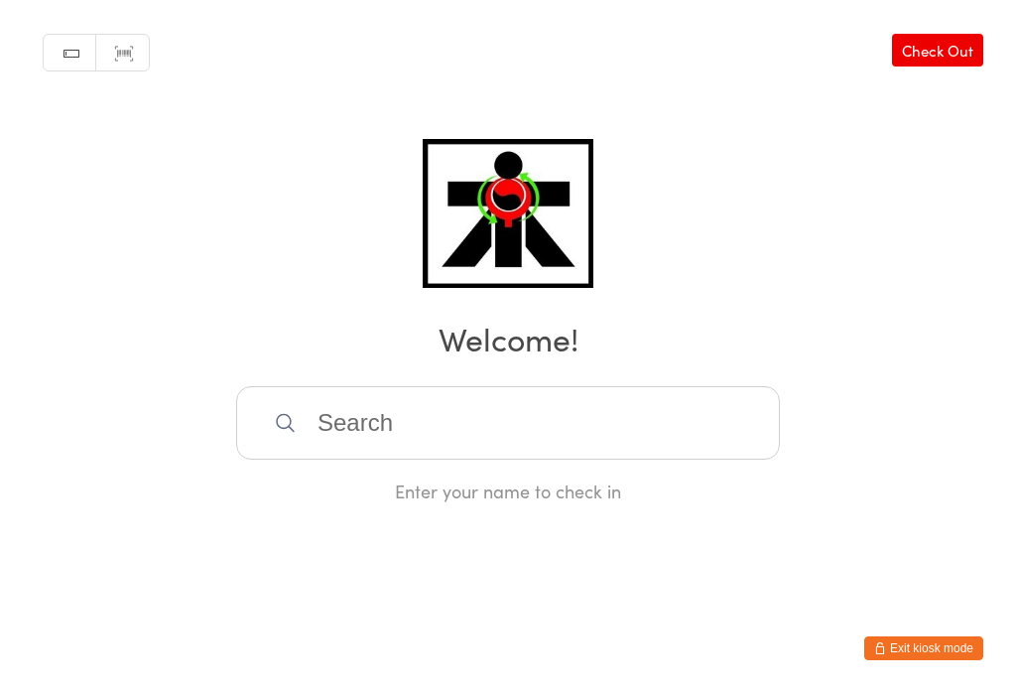
click at [399, 447] on input "search" at bounding box center [508, 422] width 544 height 73
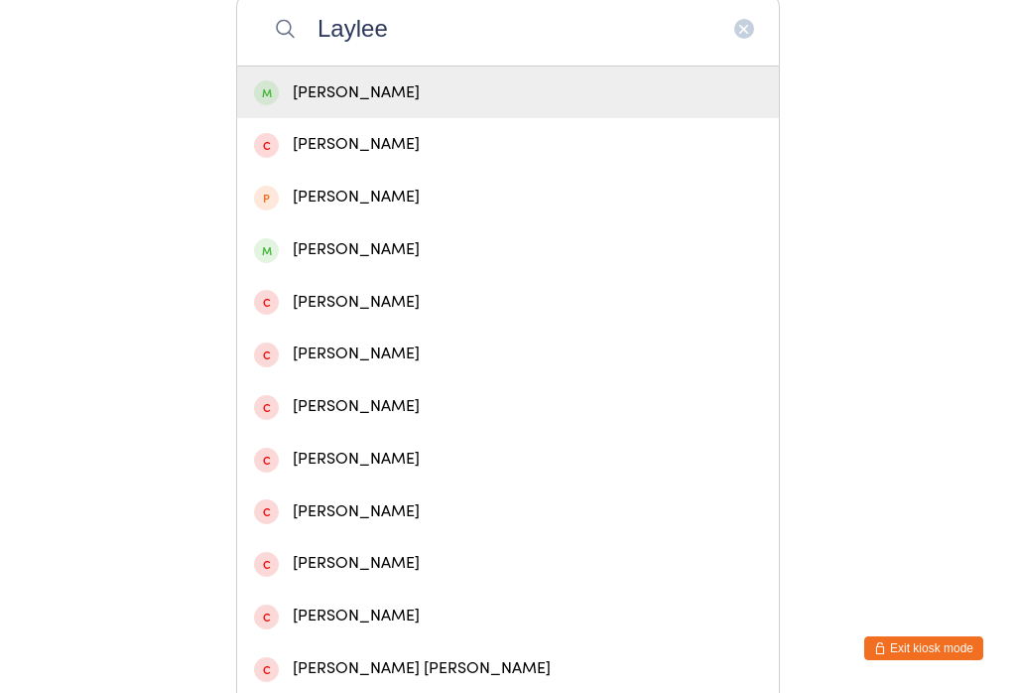
type input "Laylee"
click at [268, 97] on span at bounding box center [266, 92] width 25 height 25
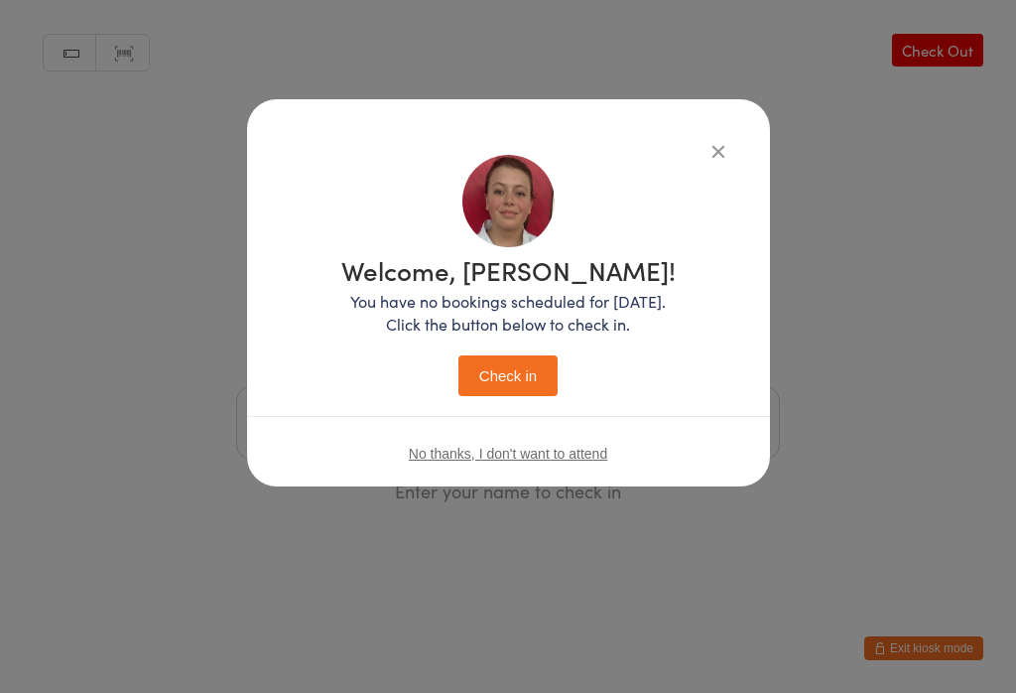
click at [513, 357] on button "Check in" at bounding box center [507, 375] width 99 height 41
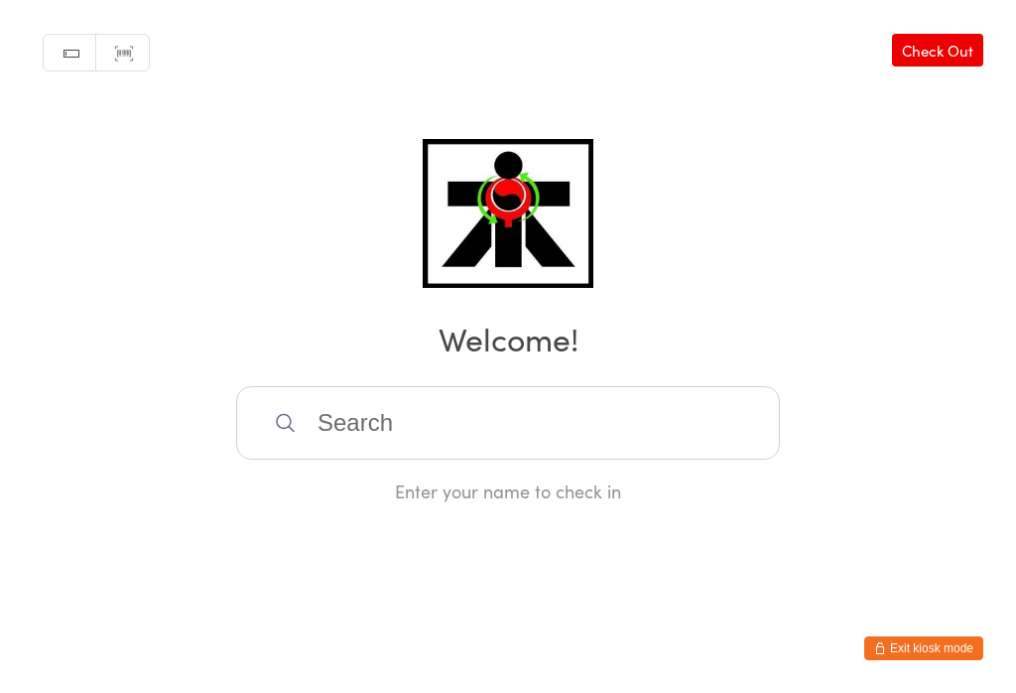
click at [524, 227] on img at bounding box center [508, 213] width 170 height 149
click at [429, 430] on input "search" at bounding box center [508, 422] width 544 height 73
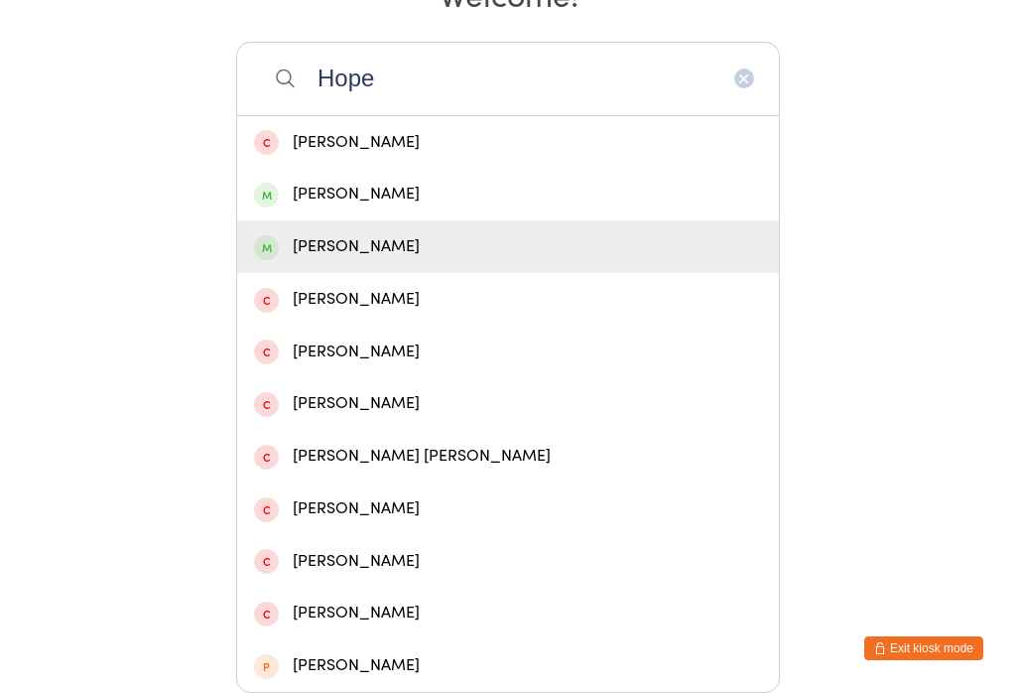
type input "Hope"
click at [405, 233] on div "[PERSON_NAME]" at bounding box center [508, 246] width 508 height 27
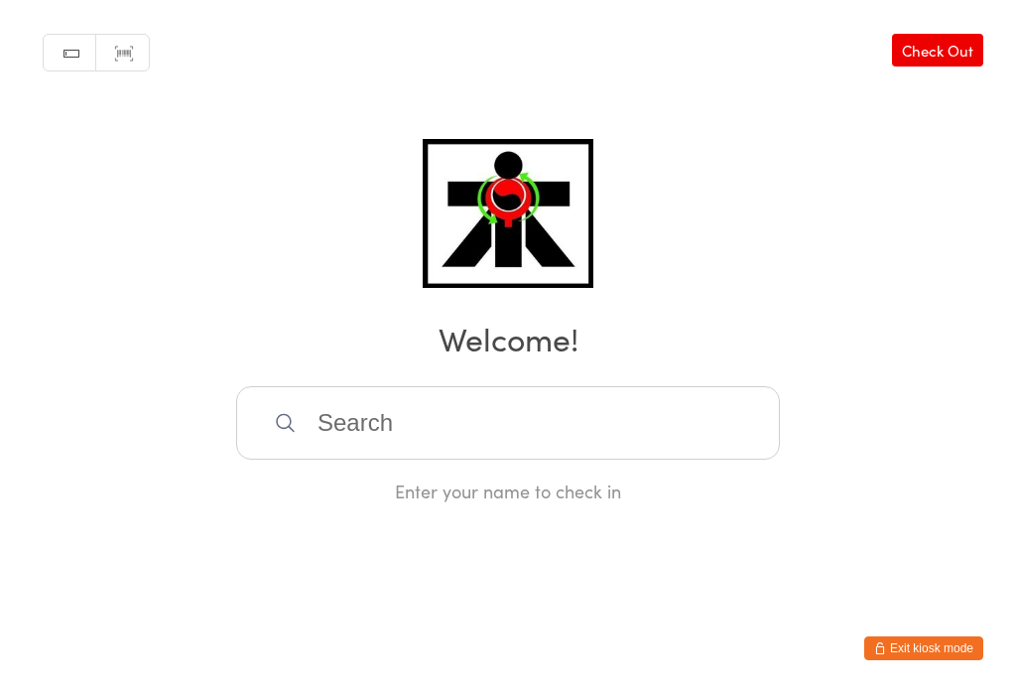
scroll to position [0, 0]
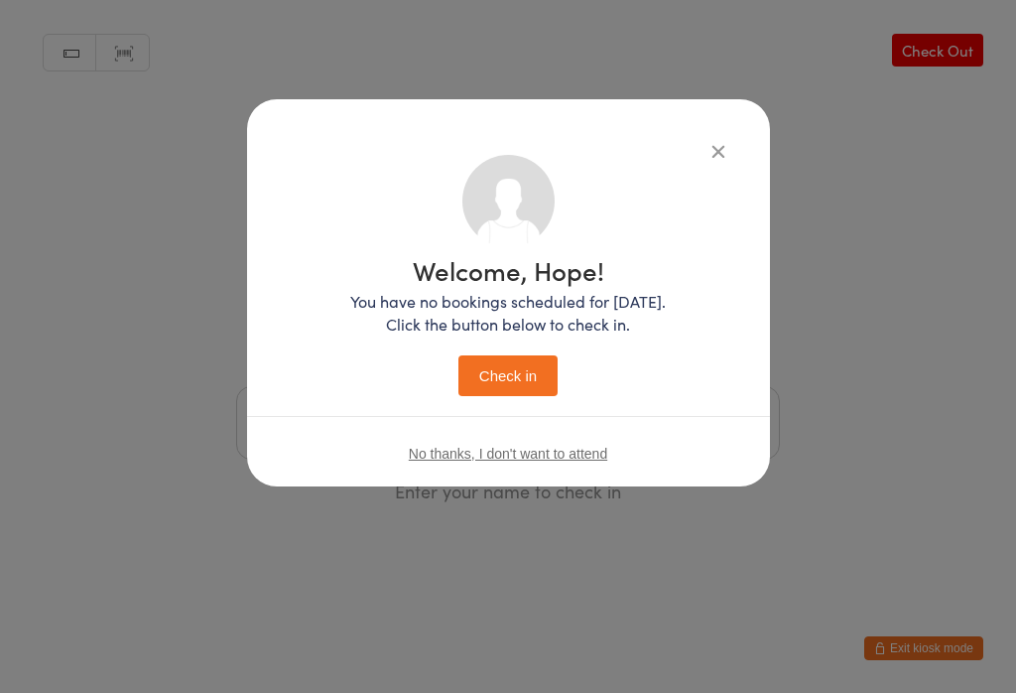
click at [526, 396] on button "Check in" at bounding box center [507, 375] width 99 height 41
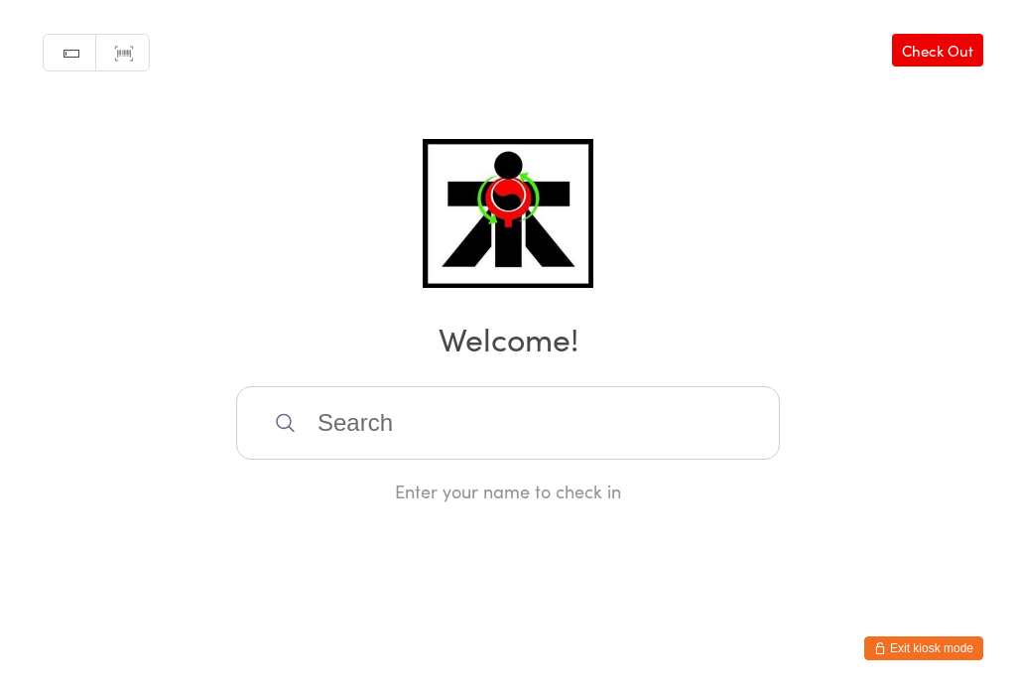
click at [357, 433] on input "search" at bounding box center [508, 422] width 544 height 73
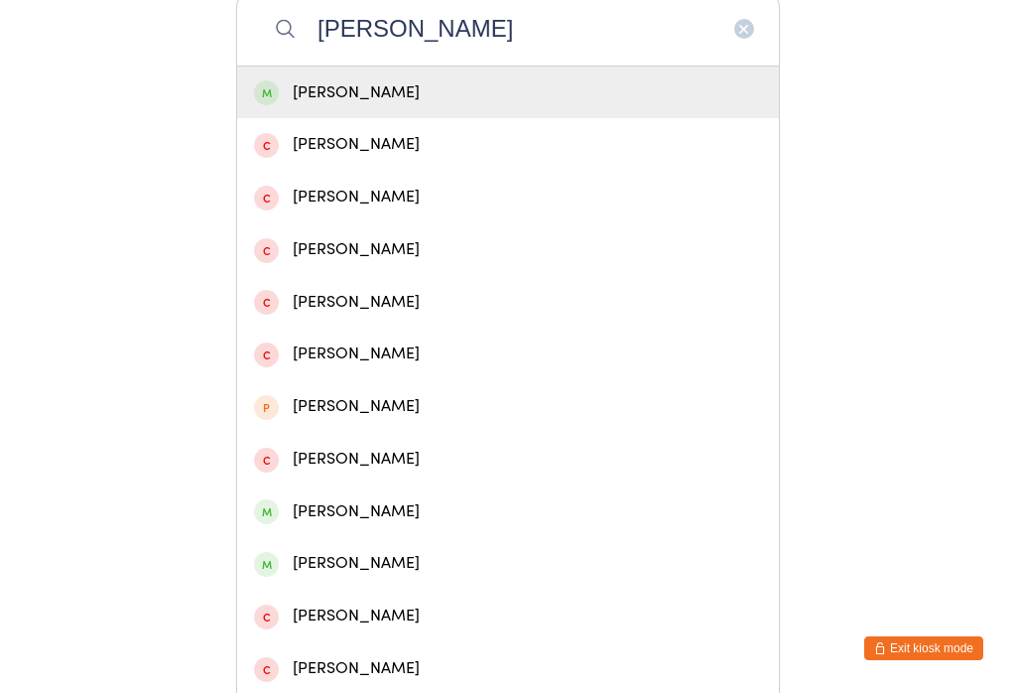
type input "[PERSON_NAME]"
click at [491, 96] on div "[PERSON_NAME]" at bounding box center [508, 92] width 508 height 27
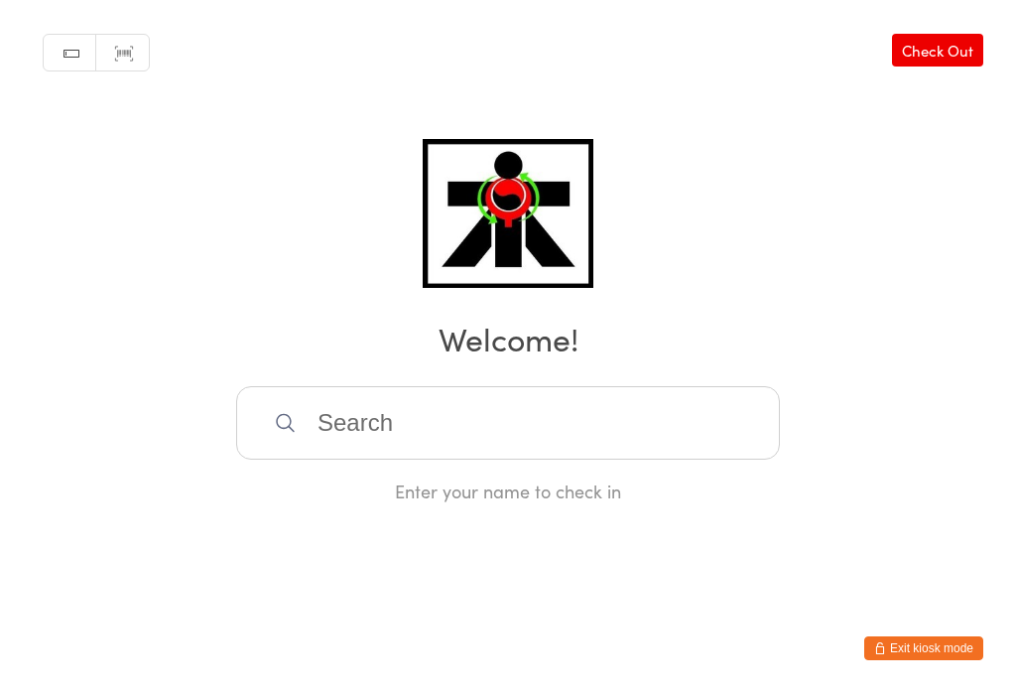
scroll to position [0, 0]
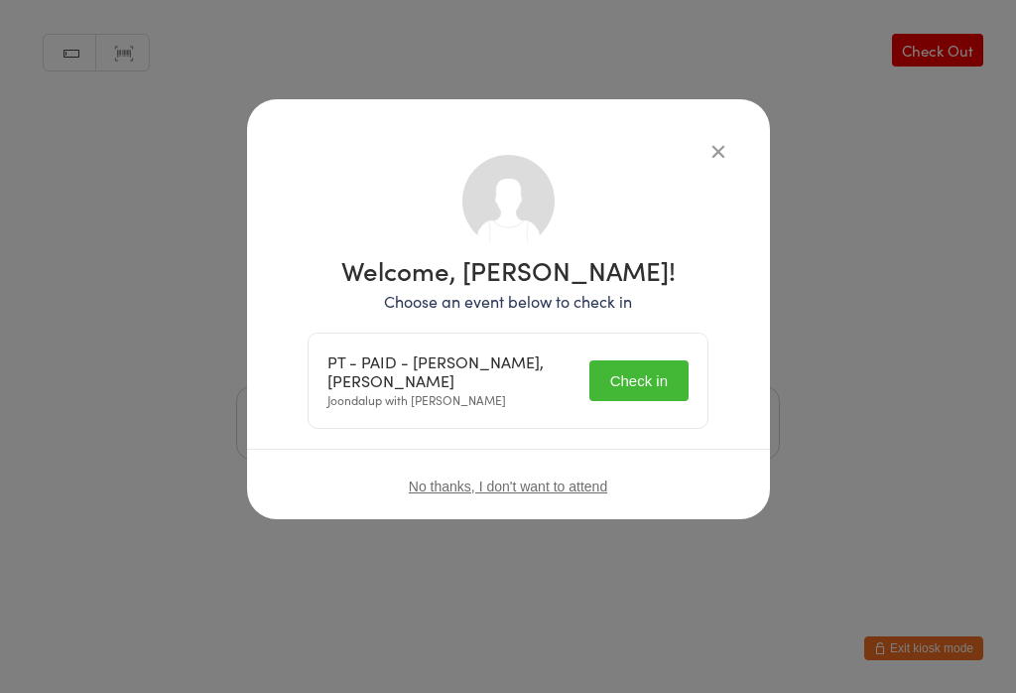
click at [645, 377] on button "Check in" at bounding box center [638, 380] width 99 height 41
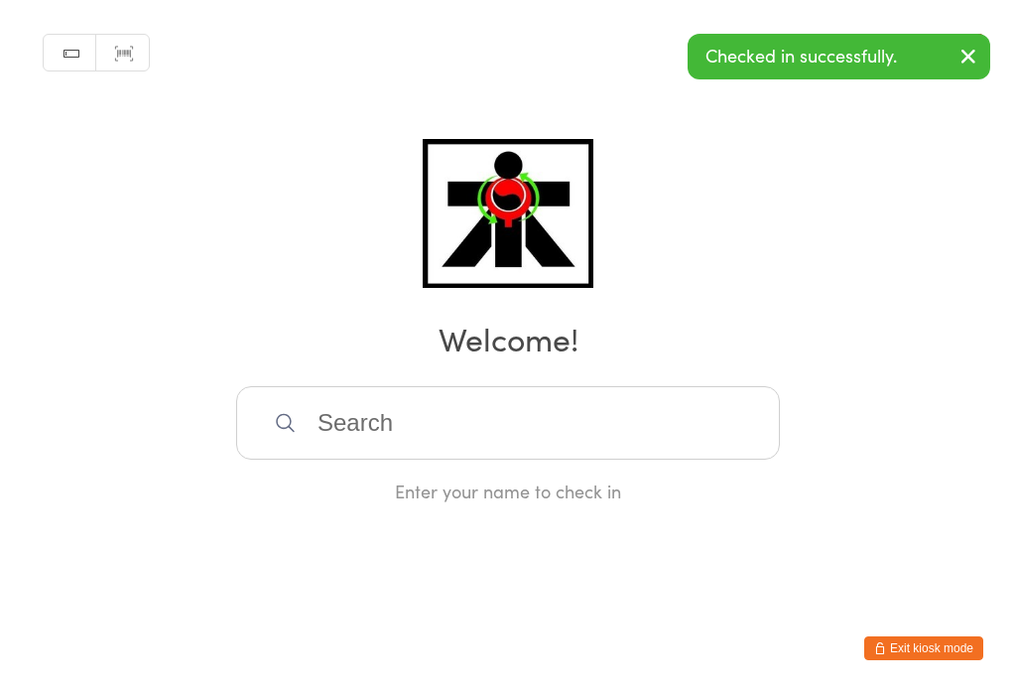
click at [570, 447] on input "search" at bounding box center [508, 422] width 544 height 73
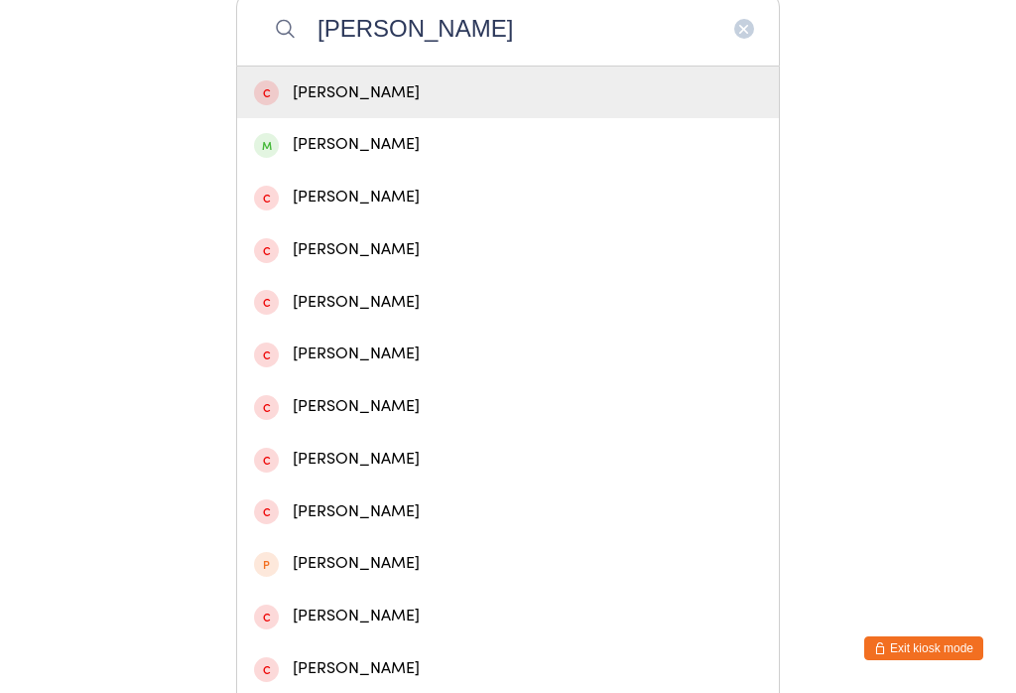
type input "[PERSON_NAME]"
click at [437, 153] on div "[PERSON_NAME]" at bounding box center [508, 144] width 508 height 27
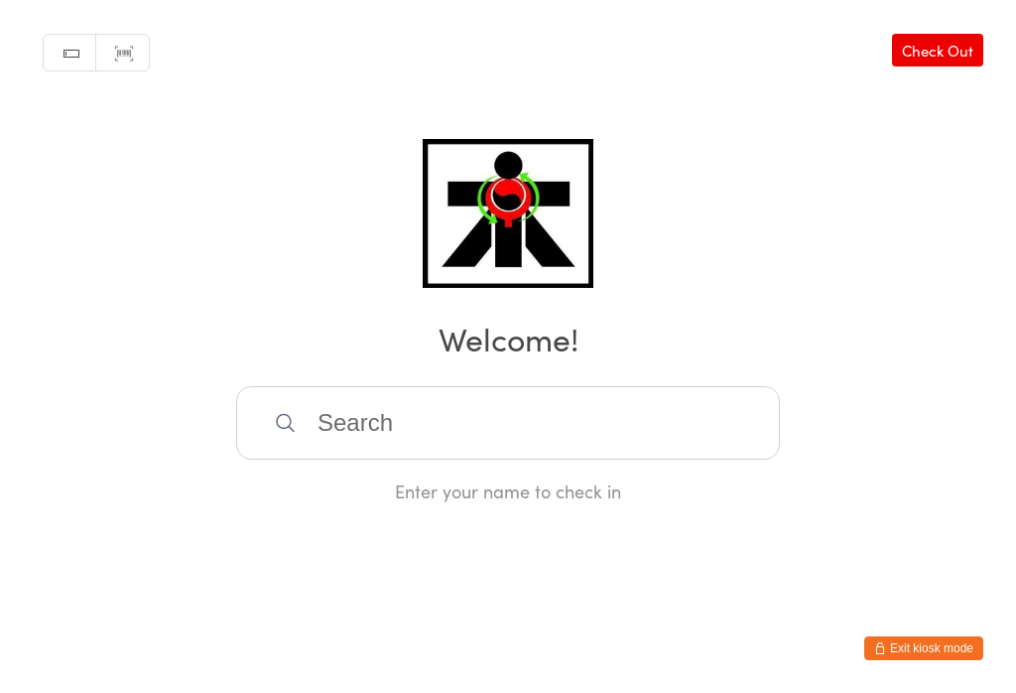
scroll to position [0, 0]
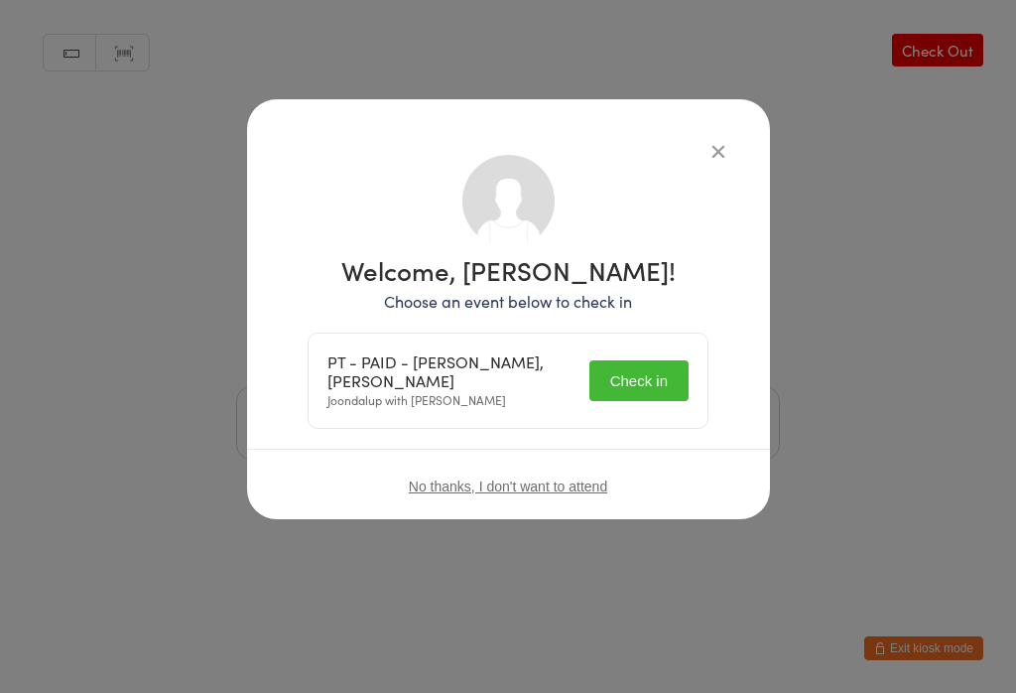
click at [660, 350] on div "PT - PAID - [PERSON_NAME], [PERSON_NAME] Joondalup with [PERSON_NAME] Check in" at bounding box center [508, 380] width 399 height 94
click at [648, 386] on button "Check in" at bounding box center [638, 380] width 99 height 41
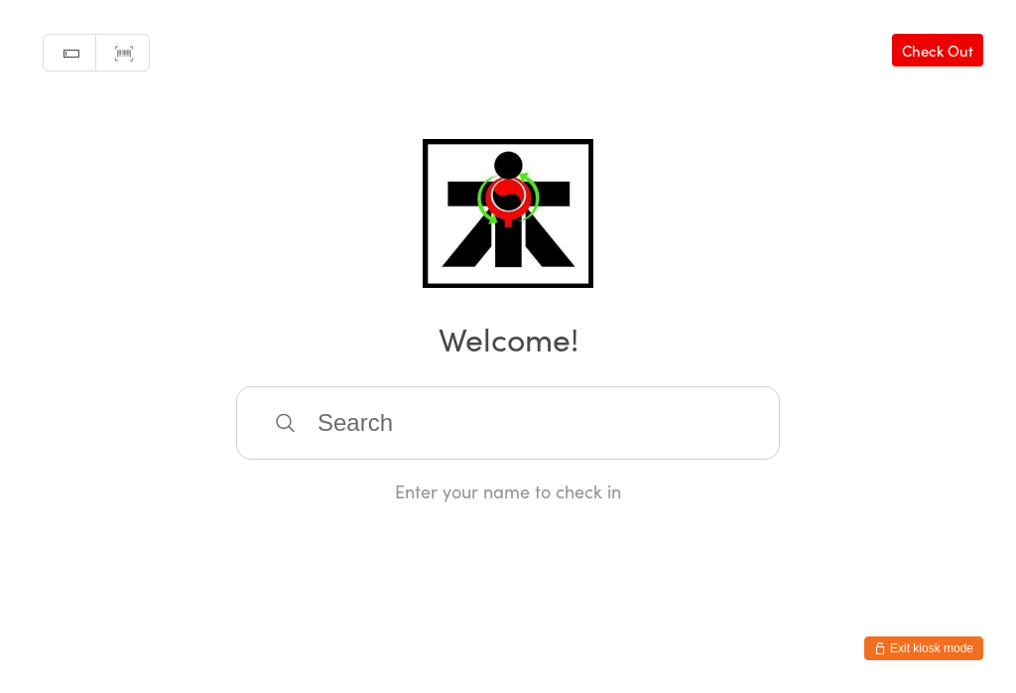
click at [740, 436] on input "search" at bounding box center [508, 422] width 544 height 73
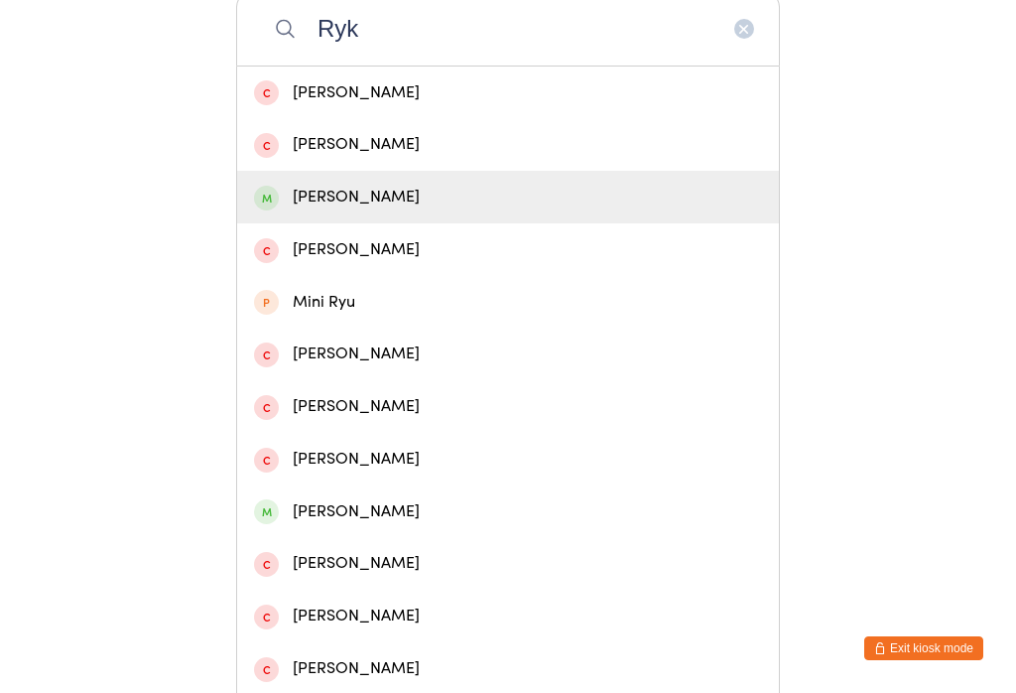
type input "Ryk"
click at [309, 223] on div "[PERSON_NAME]" at bounding box center [508, 197] width 542 height 53
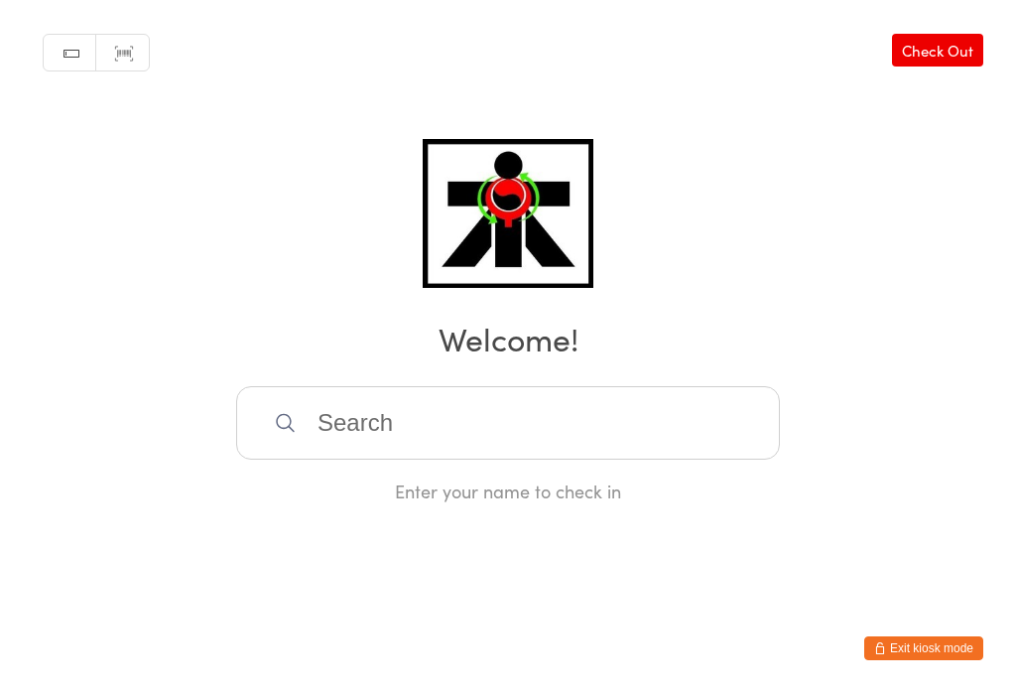
scroll to position [0, 0]
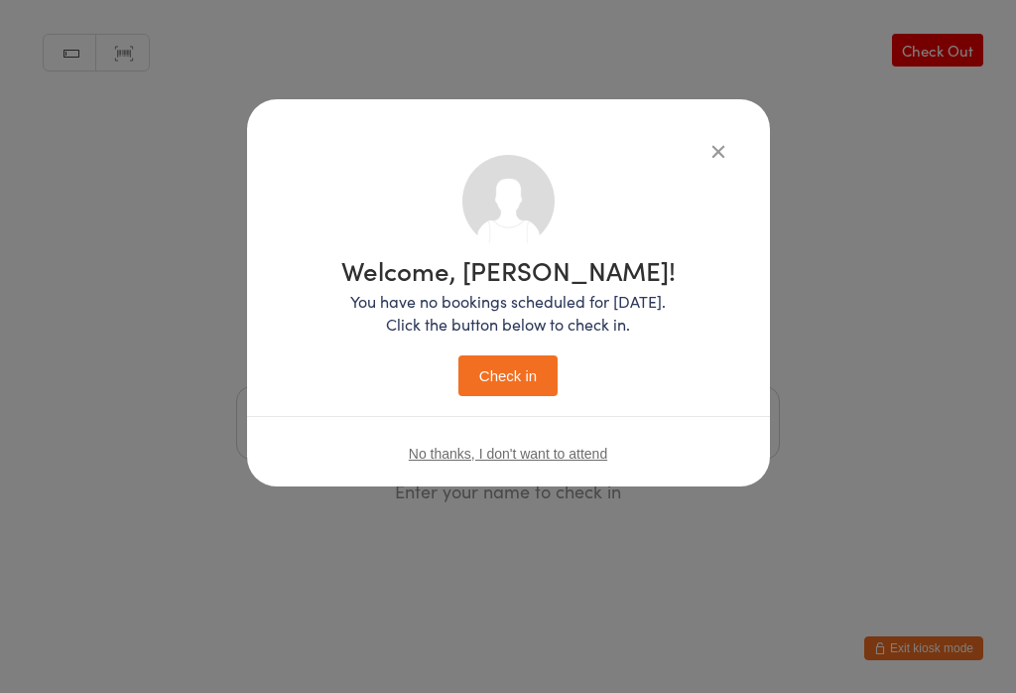
click at [528, 367] on button "Check in" at bounding box center [507, 375] width 99 height 41
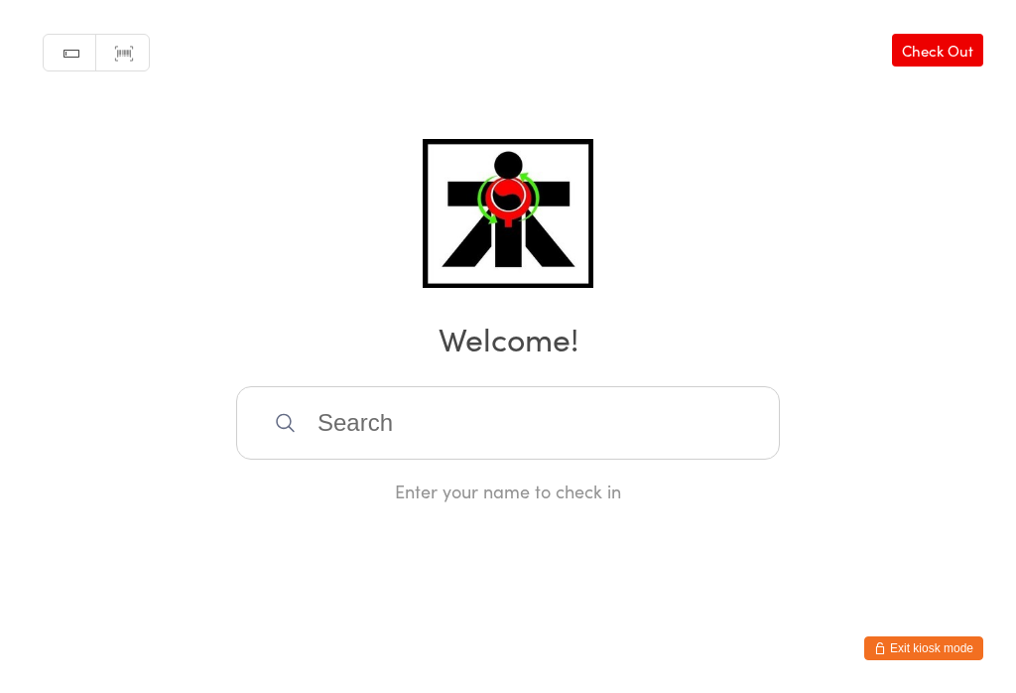
click at [418, 413] on input "search" at bounding box center [508, 422] width 544 height 73
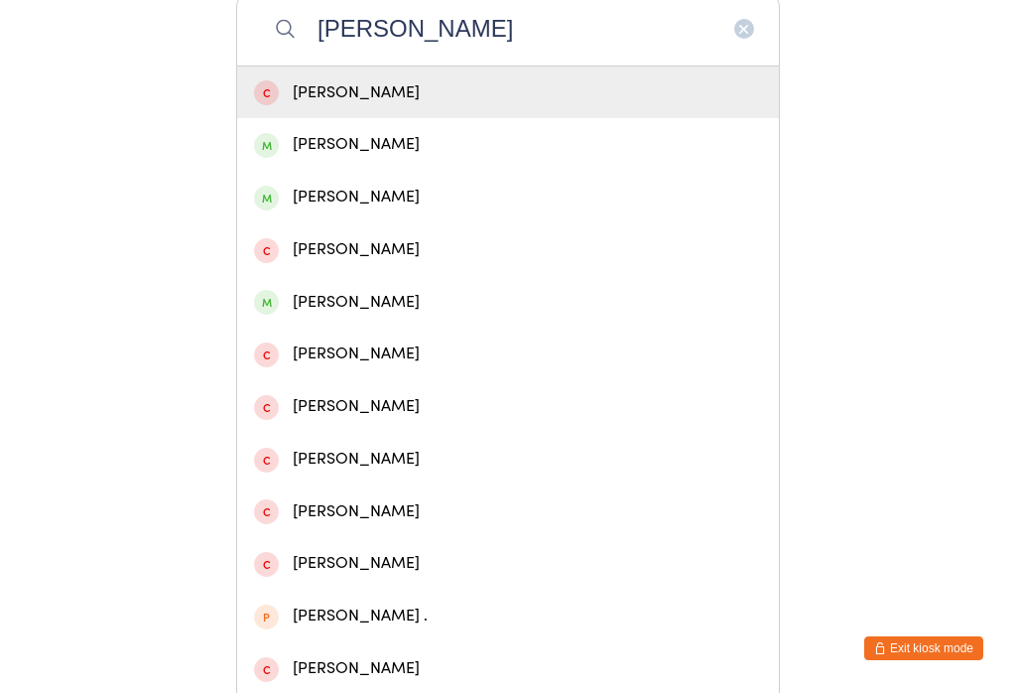
type input "[PERSON_NAME]"
click at [324, 148] on div "[PERSON_NAME]" at bounding box center [508, 144] width 508 height 27
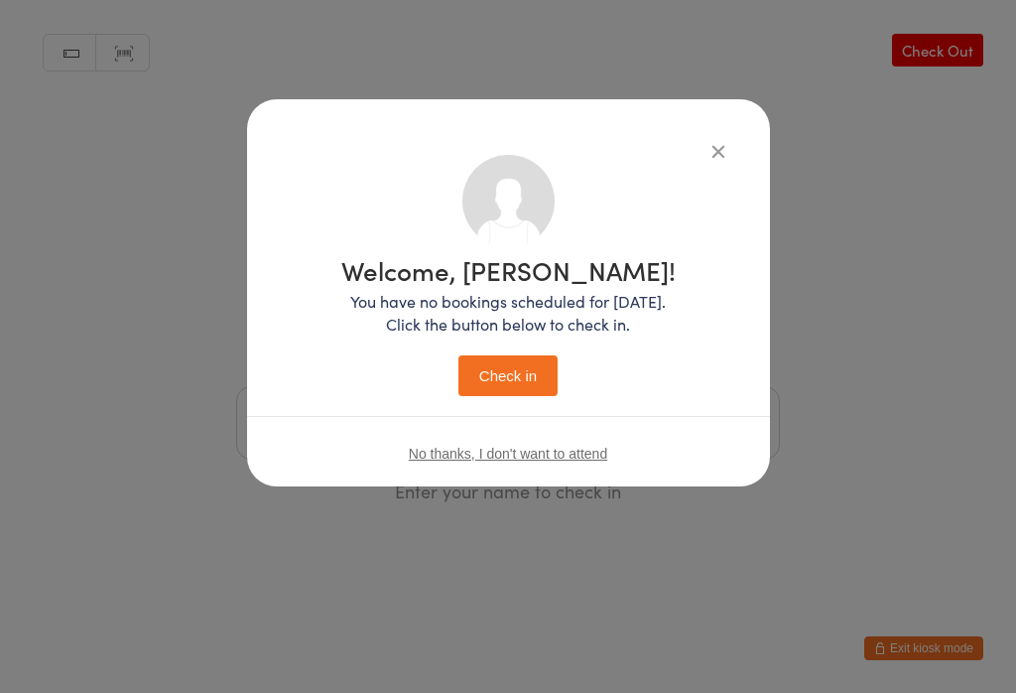
scroll to position [0, 0]
click at [507, 376] on button "Check in" at bounding box center [507, 375] width 99 height 41
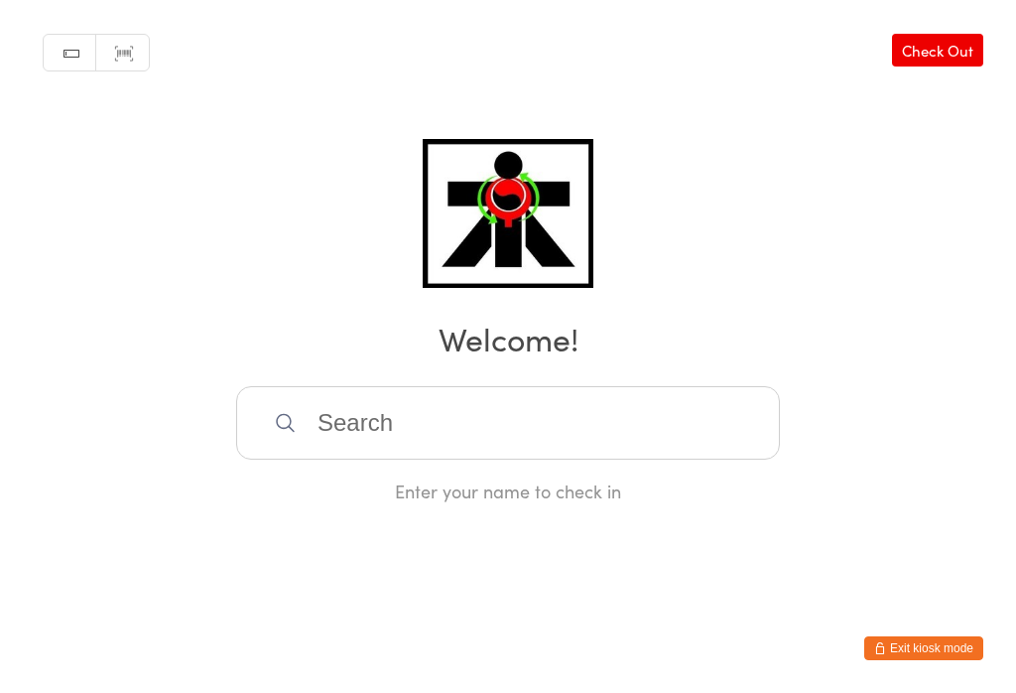
click at [383, 428] on input "search" at bounding box center [508, 422] width 544 height 73
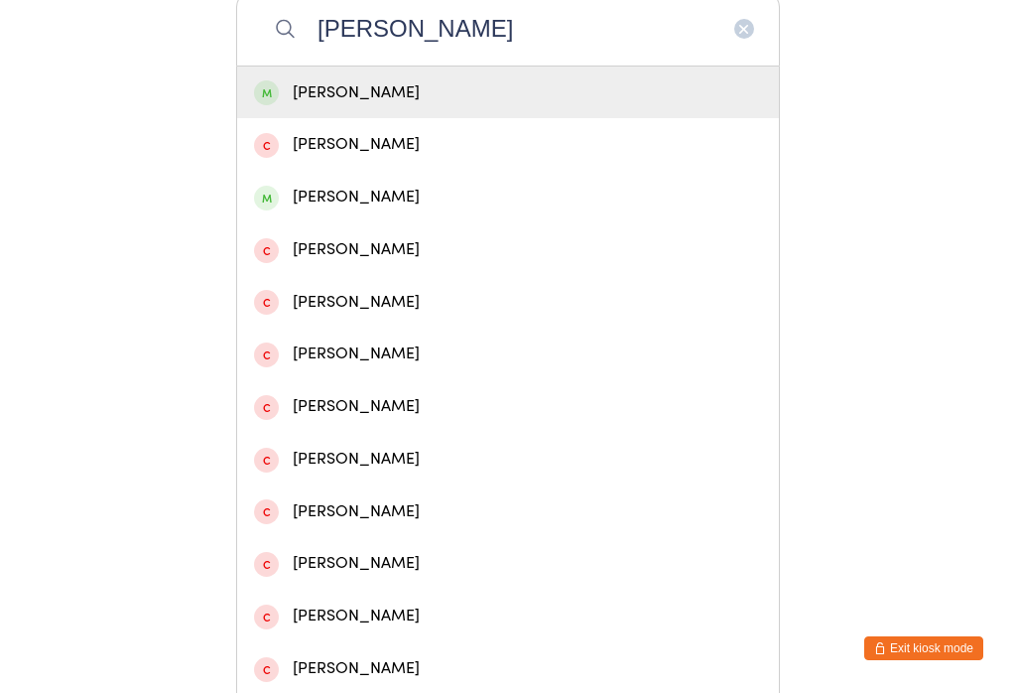
type input "[PERSON_NAME]"
click at [347, 93] on div "[PERSON_NAME]" at bounding box center [508, 92] width 508 height 27
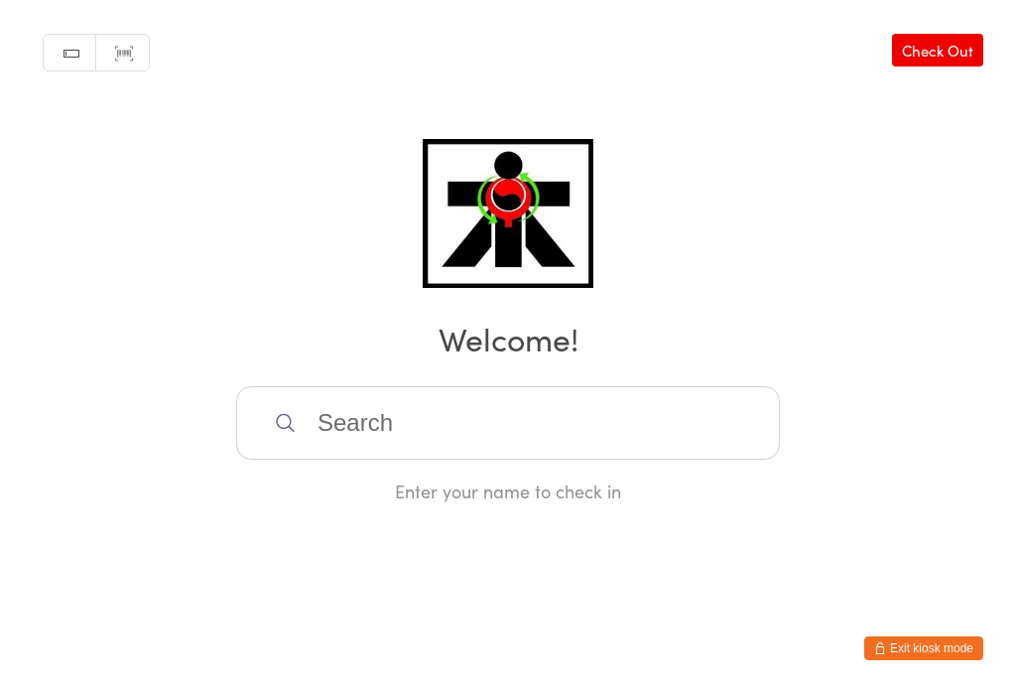
scroll to position [0, 0]
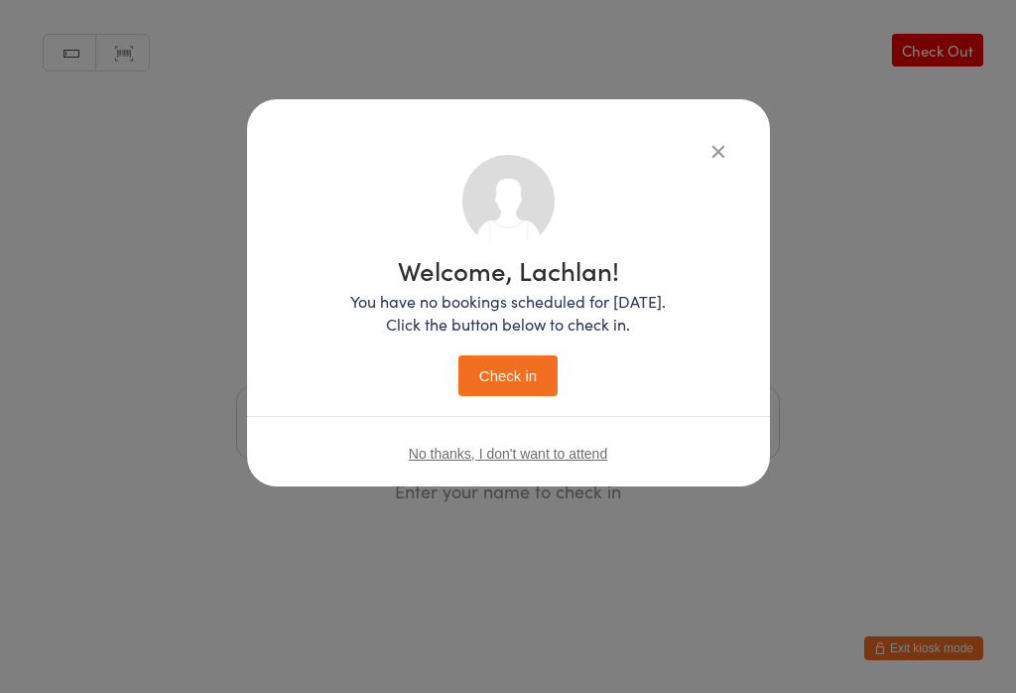
click at [501, 369] on button "Check in" at bounding box center [507, 375] width 99 height 41
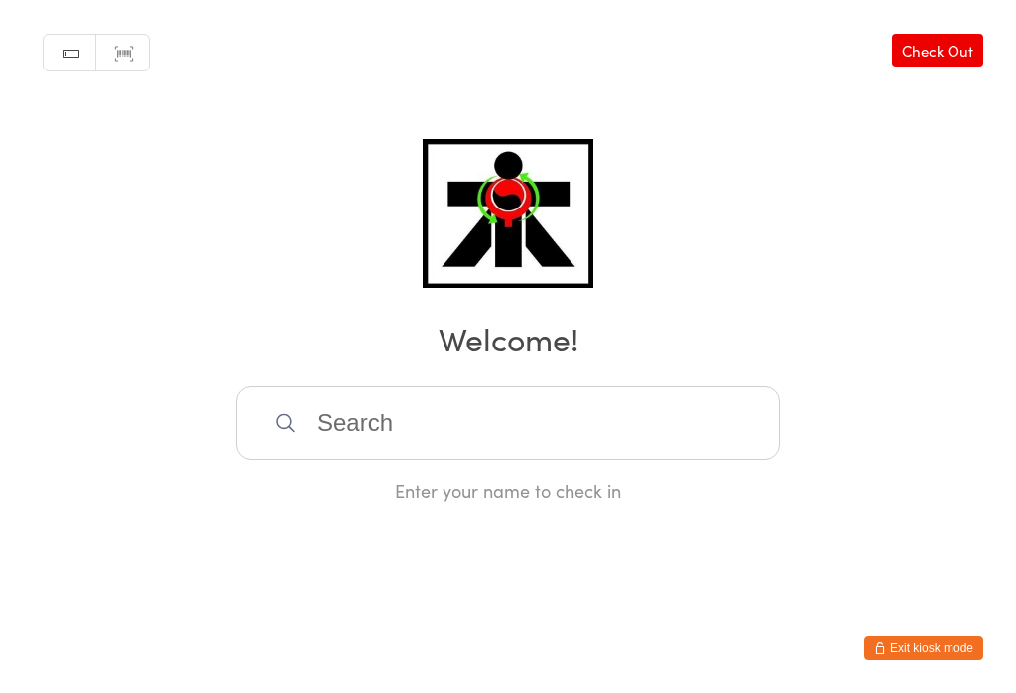
click at [760, 438] on input "search" at bounding box center [508, 422] width 544 height 73
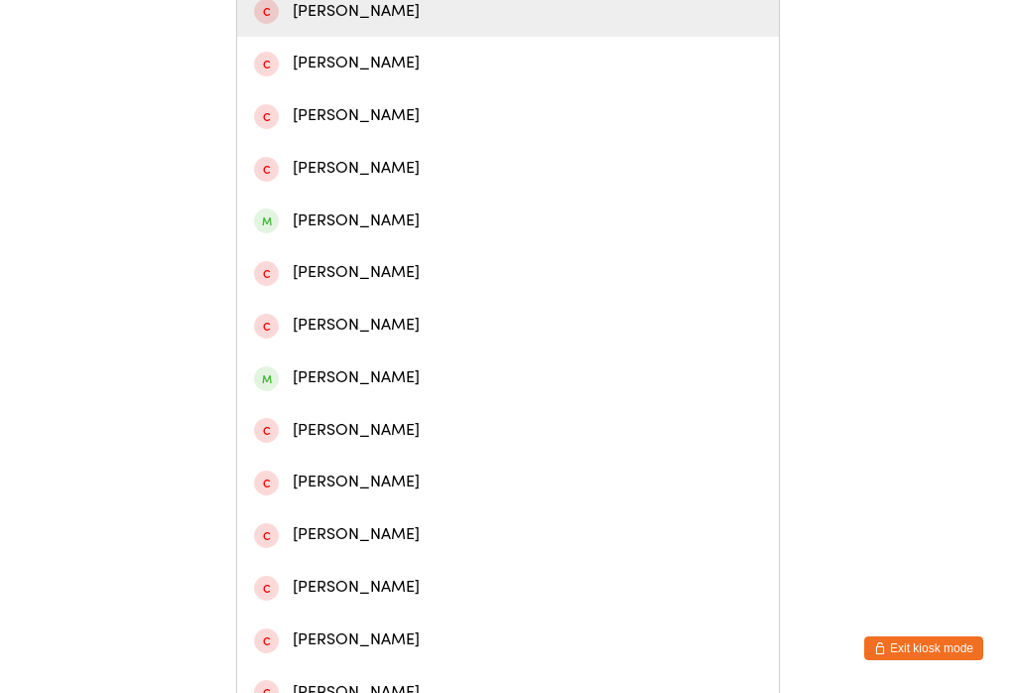
scroll to position [477, 0]
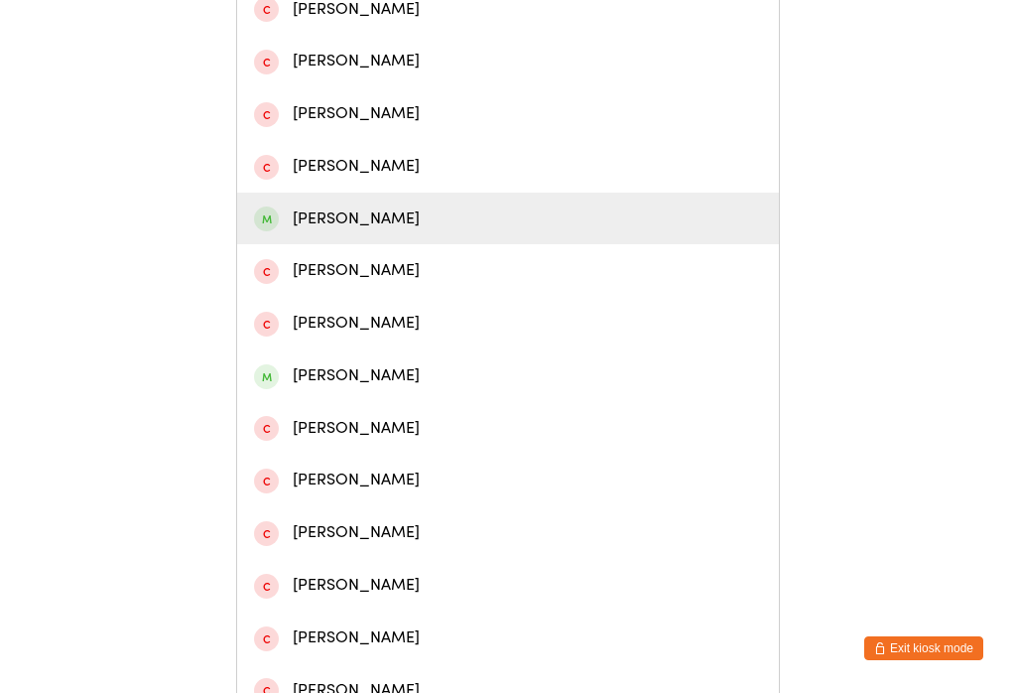
type input "Lochlan"
click at [312, 232] on div "[PERSON_NAME]" at bounding box center [508, 218] width 508 height 27
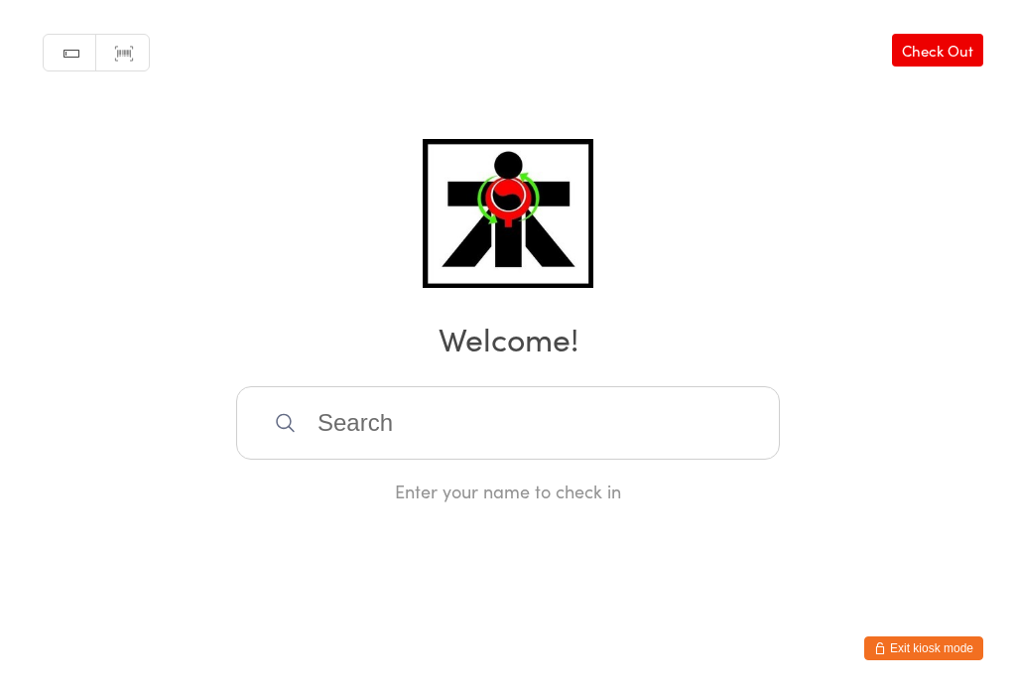
scroll to position [0, 0]
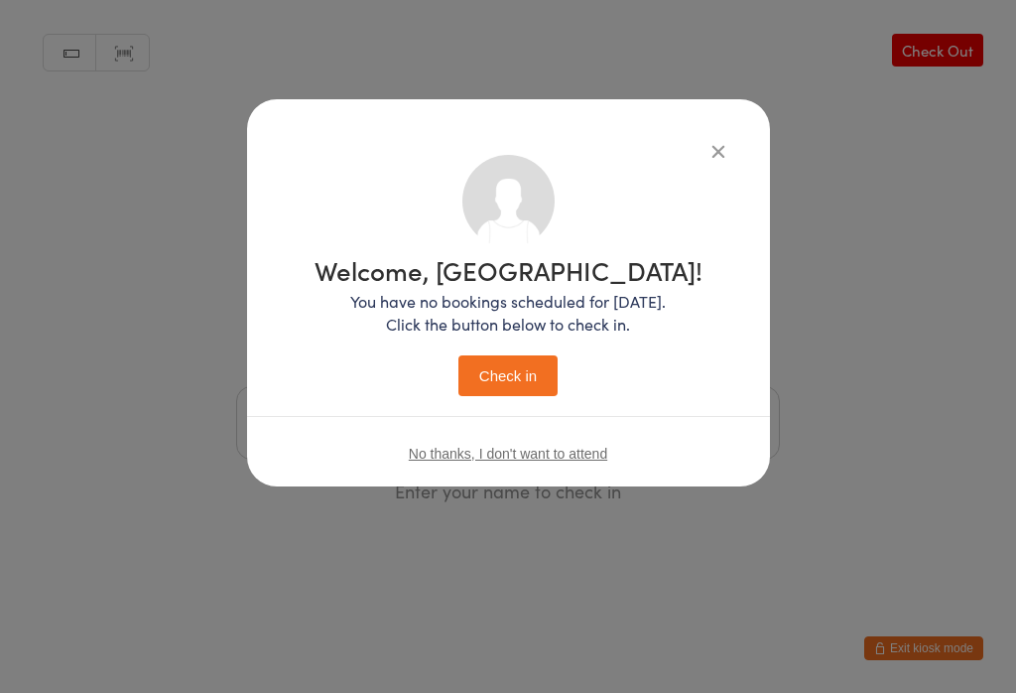
click at [482, 383] on button "Check in" at bounding box center [507, 375] width 99 height 41
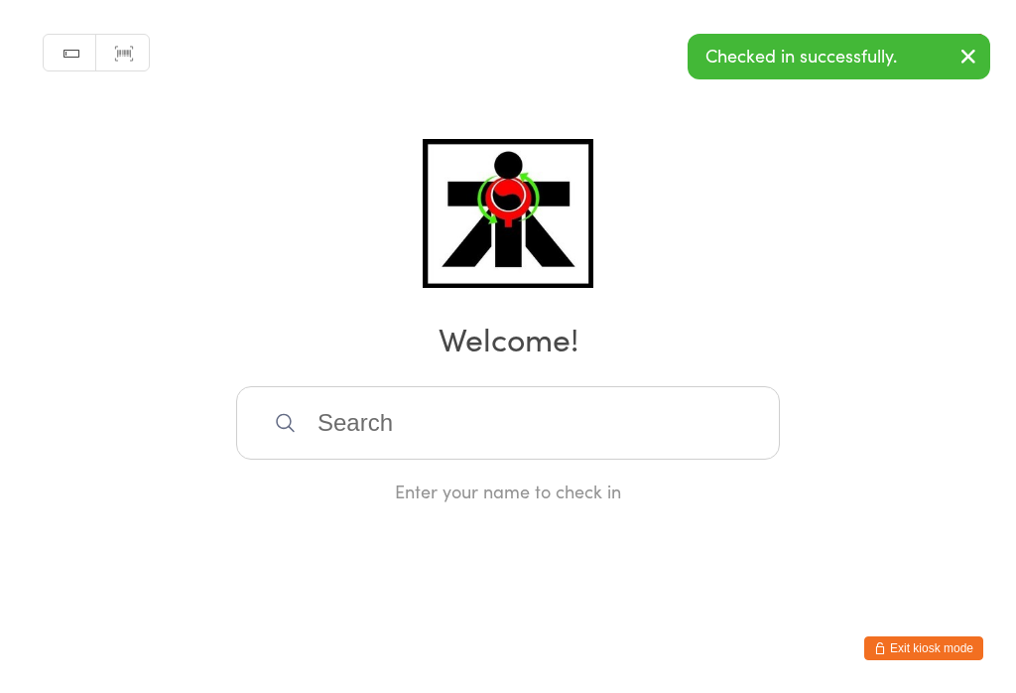
click at [708, 444] on input "search" at bounding box center [508, 422] width 544 height 73
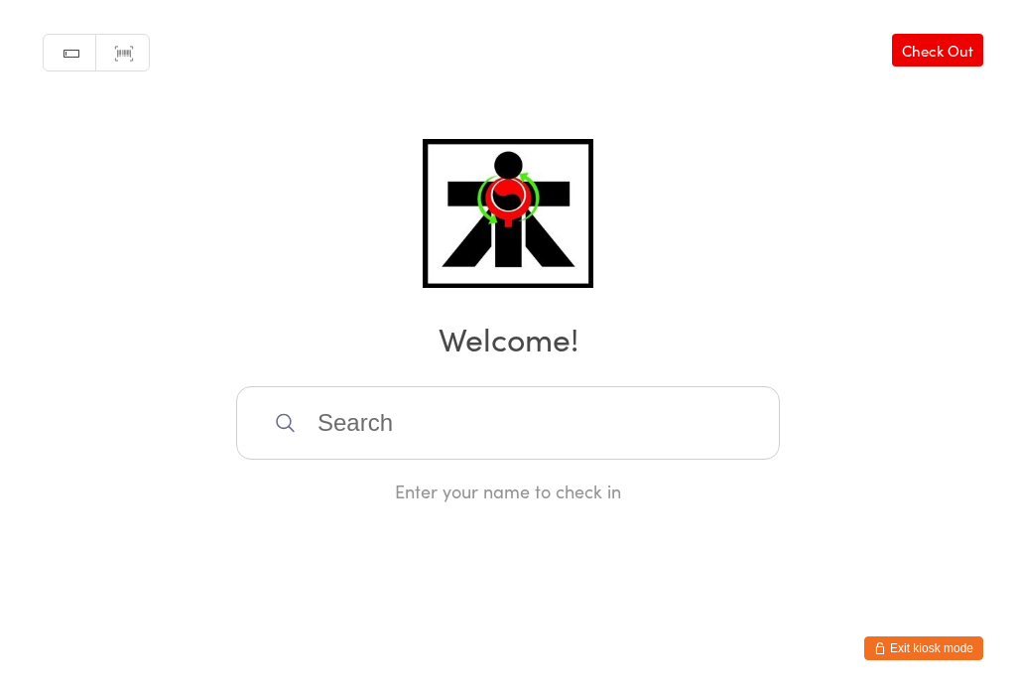
click at [323, 459] on input "search" at bounding box center [508, 422] width 544 height 73
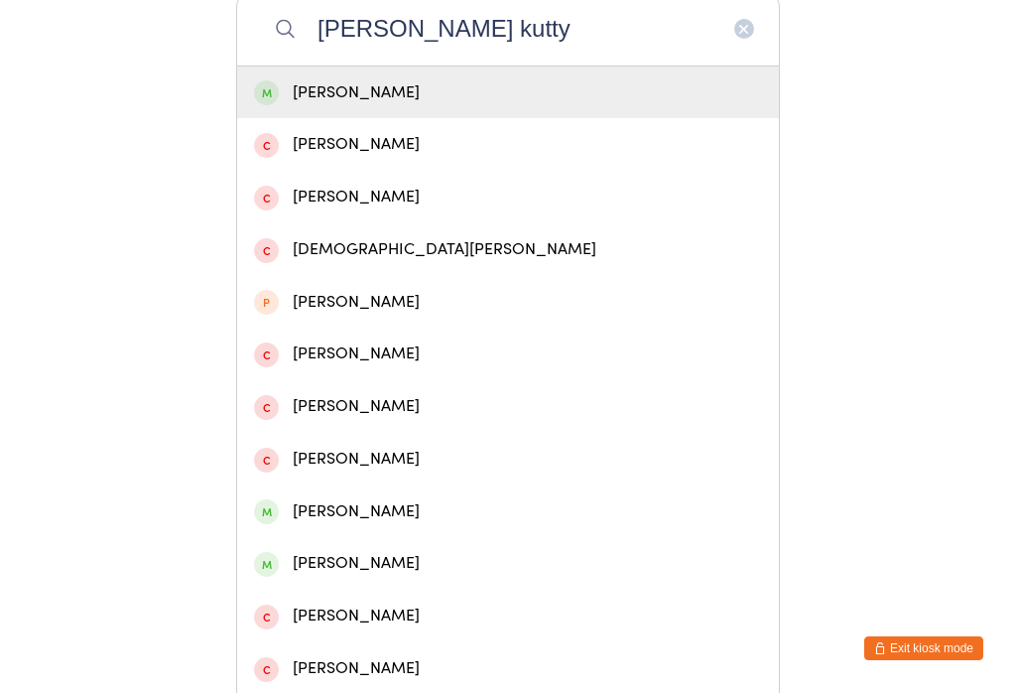
type input "[PERSON_NAME] kutty"
click at [334, 117] on div "[PERSON_NAME]" at bounding box center [508, 92] width 542 height 53
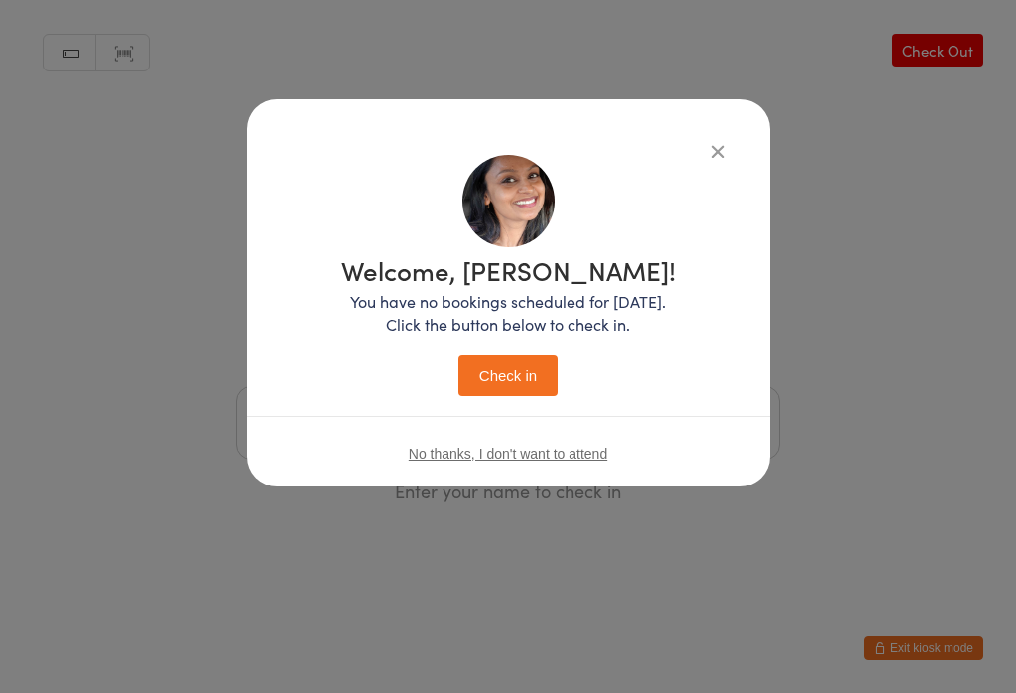
scroll to position [0, 0]
click at [520, 392] on button "Check in" at bounding box center [507, 375] width 99 height 41
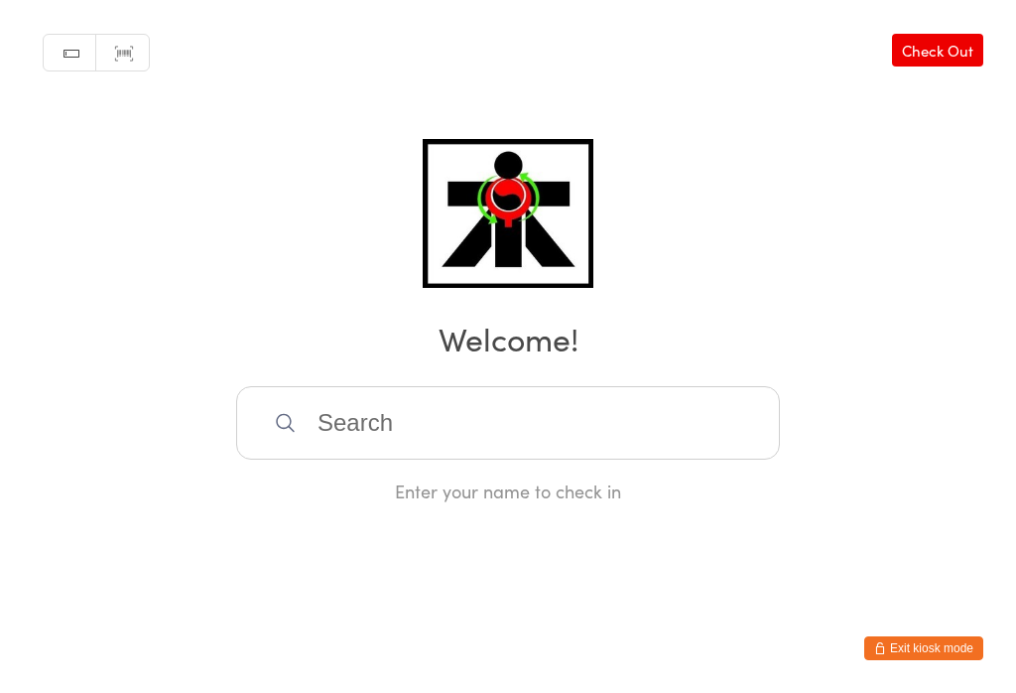
click at [678, 419] on input "search" at bounding box center [508, 422] width 544 height 73
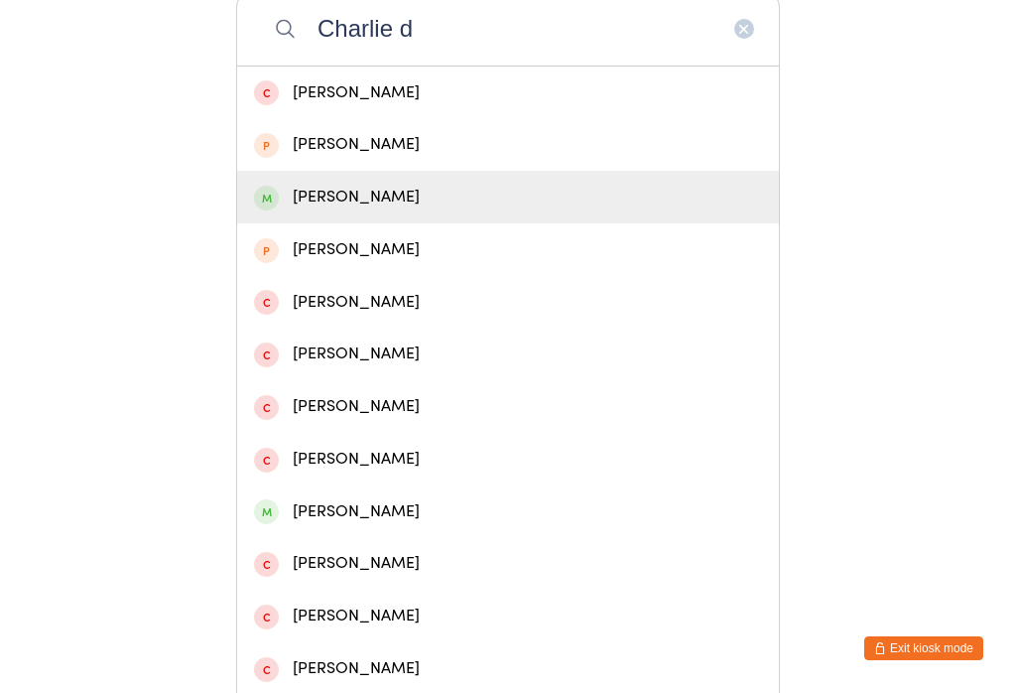
type input "Charlie d"
click at [387, 198] on div "[PERSON_NAME]" at bounding box center [508, 197] width 508 height 27
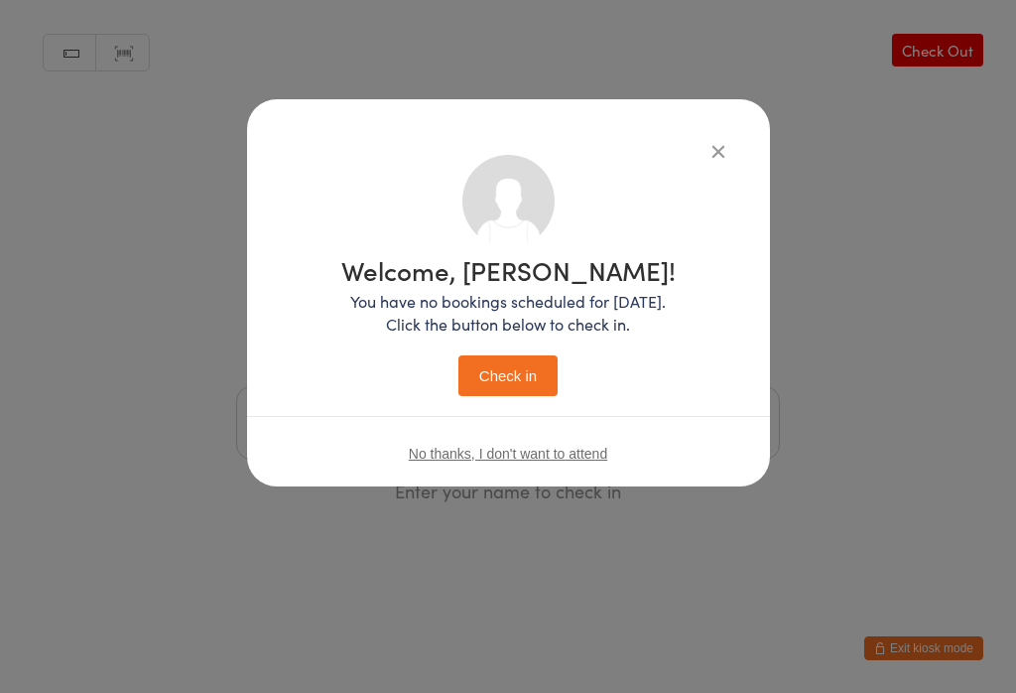
click at [510, 384] on button "Check in" at bounding box center [507, 375] width 99 height 41
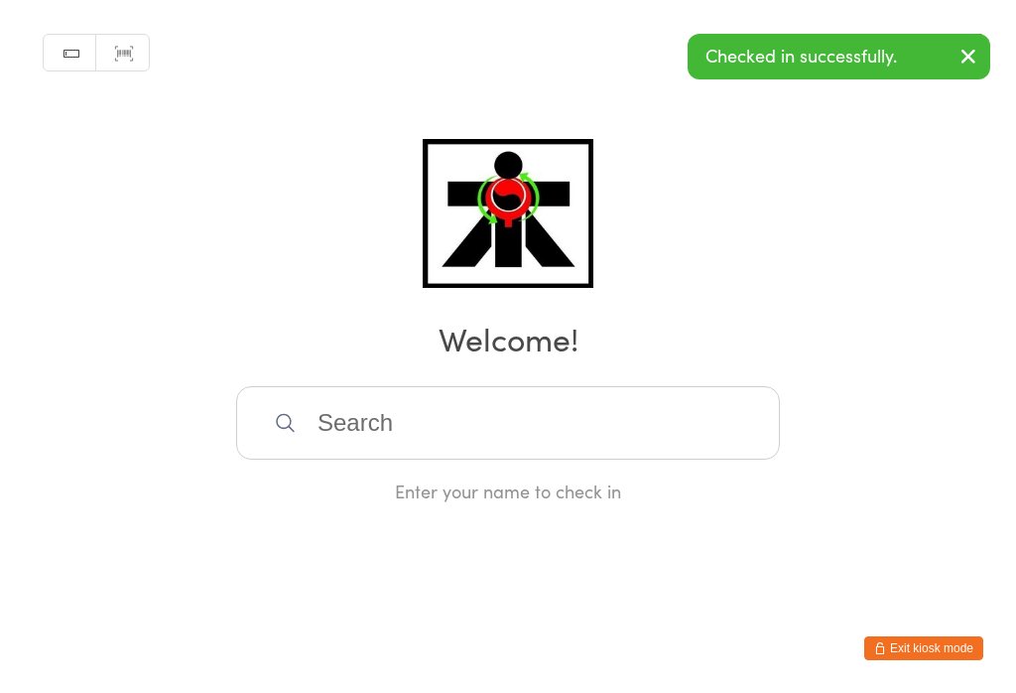
click at [315, 411] on input "search" at bounding box center [508, 422] width 544 height 73
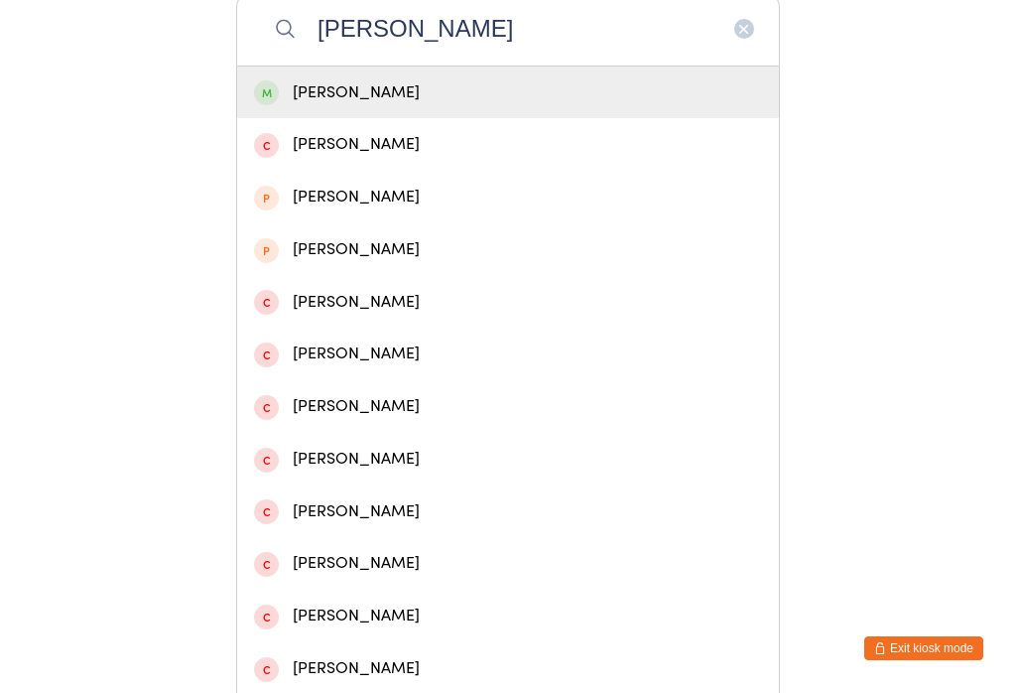
type input "[PERSON_NAME]"
click at [270, 94] on span at bounding box center [266, 92] width 25 height 25
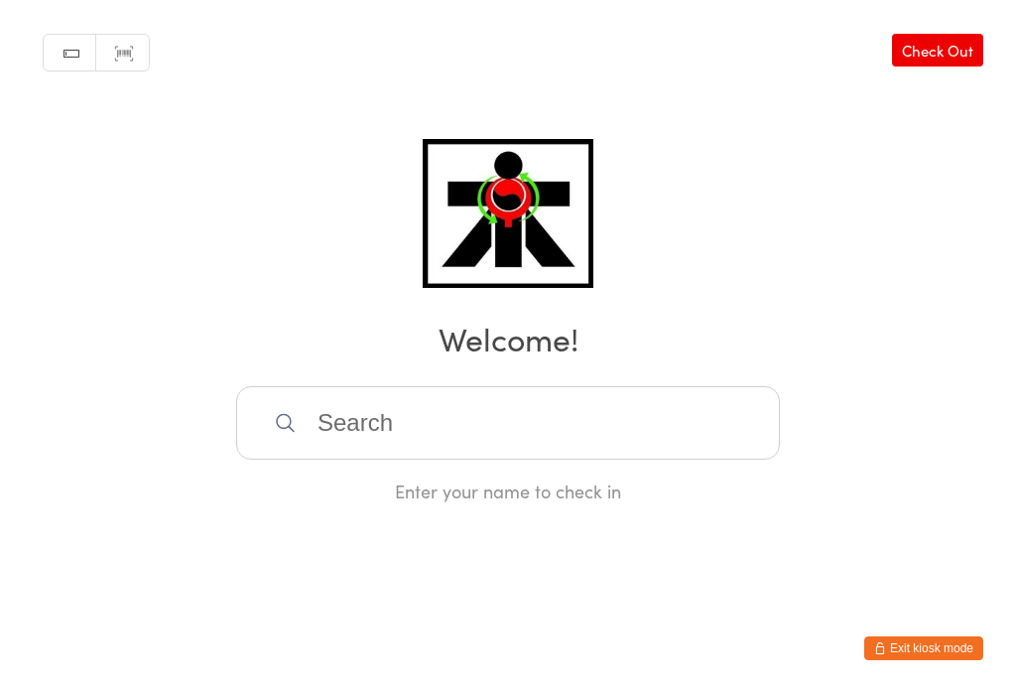
scroll to position [0, 0]
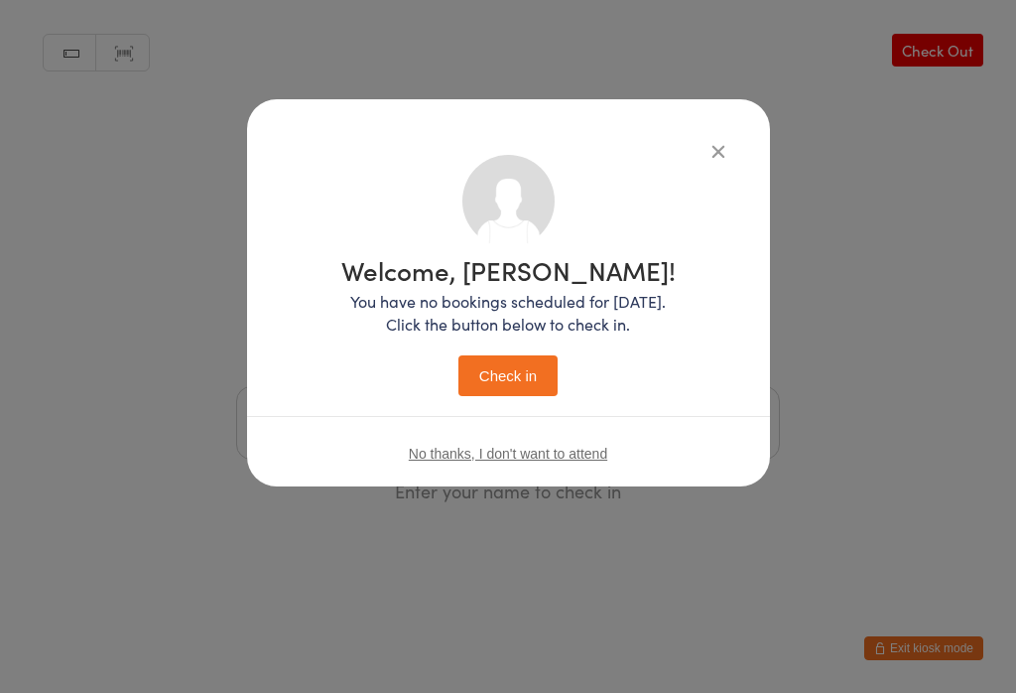
click at [490, 387] on button "Check in" at bounding box center [507, 375] width 99 height 41
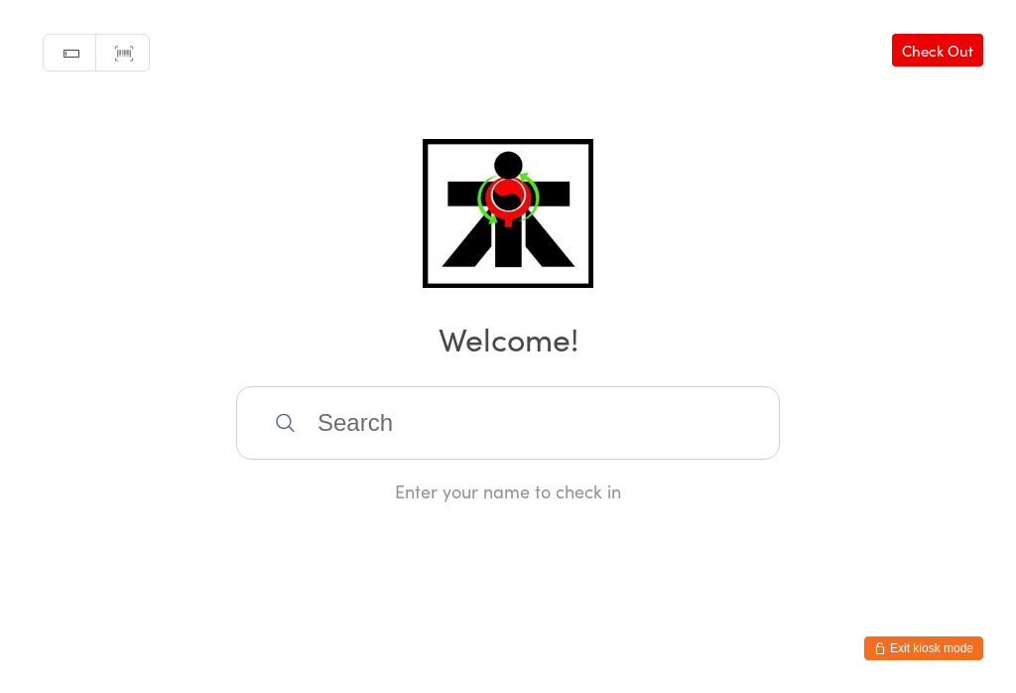
click at [535, 439] on input "search" at bounding box center [508, 422] width 544 height 73
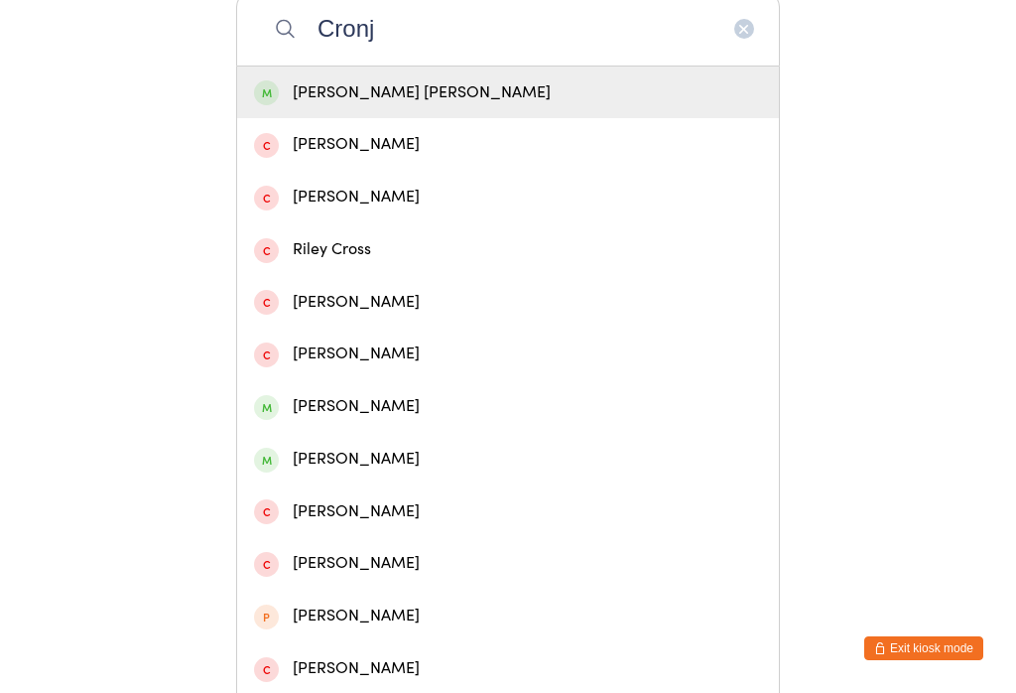
type input "Cronj"
click at [386, 101] on div "[PERSON_NAME] [PERSON_NAME]" at bounding box center [508, 92] width 508 height 27
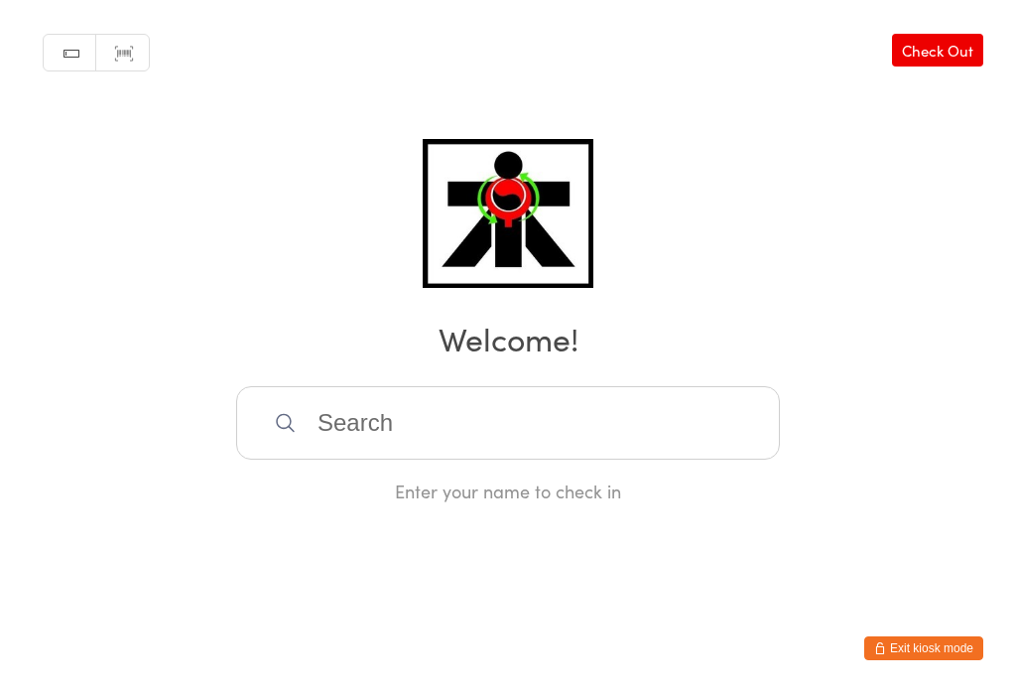
scroll to position [0, 0]
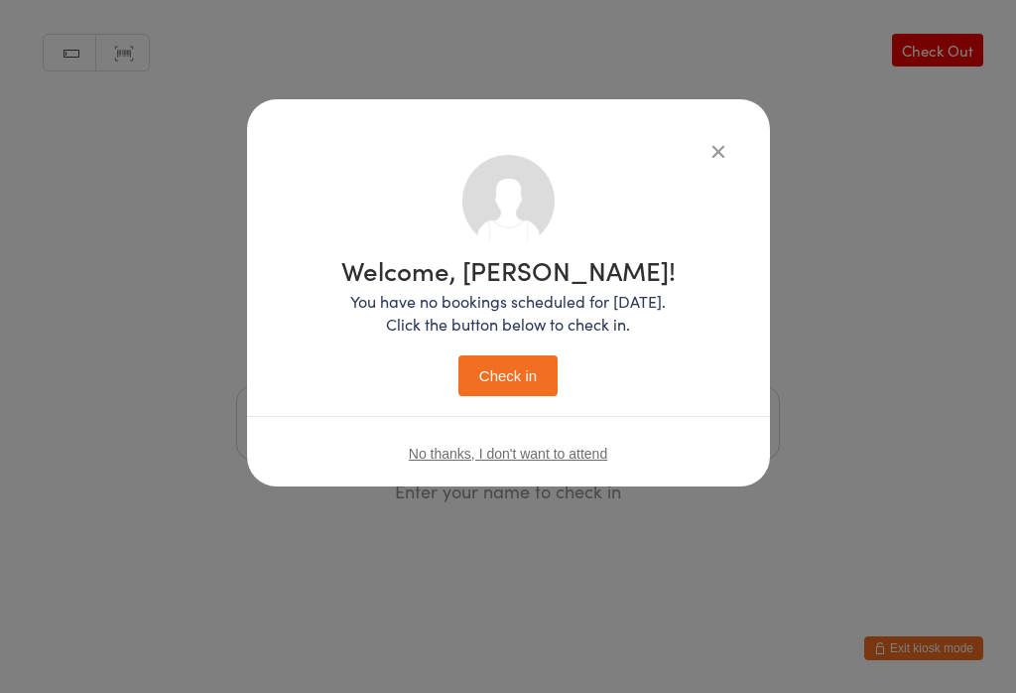
click at [521, 374] on button "Check in" at bounding box center [507, 375] width 99 height 41
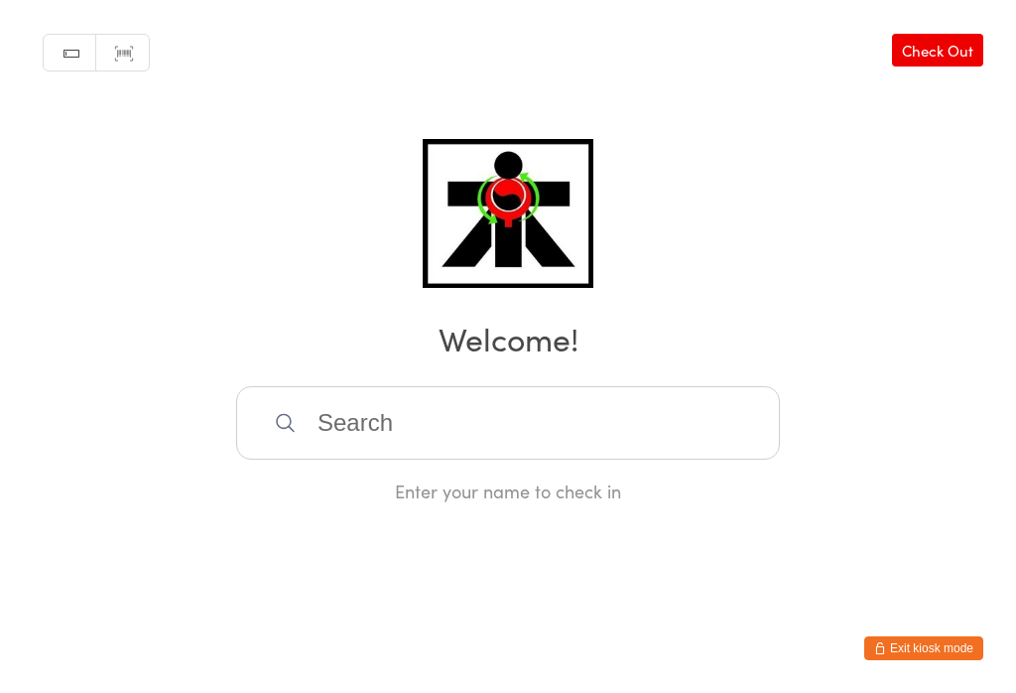
click at [356, 416] on input "search" at bounding box center [508, 422] width 544 height 73
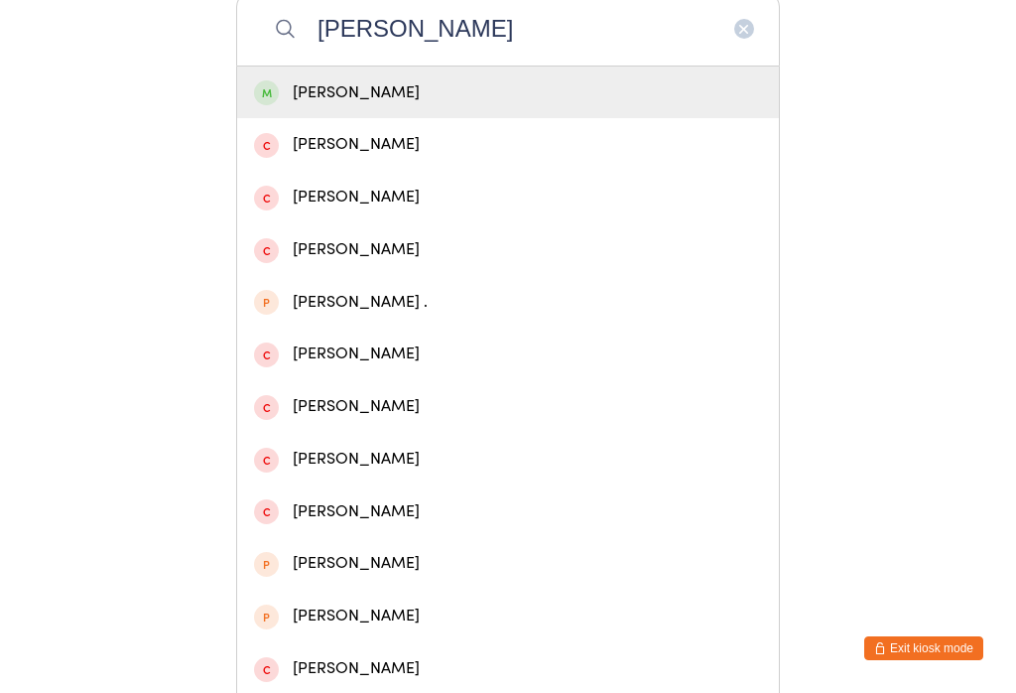
type input "[PERSON_NAME]"
click at [343, 104] on div "[PERSON_NAME]" at bounding box center [508, 92] width 508 height 27
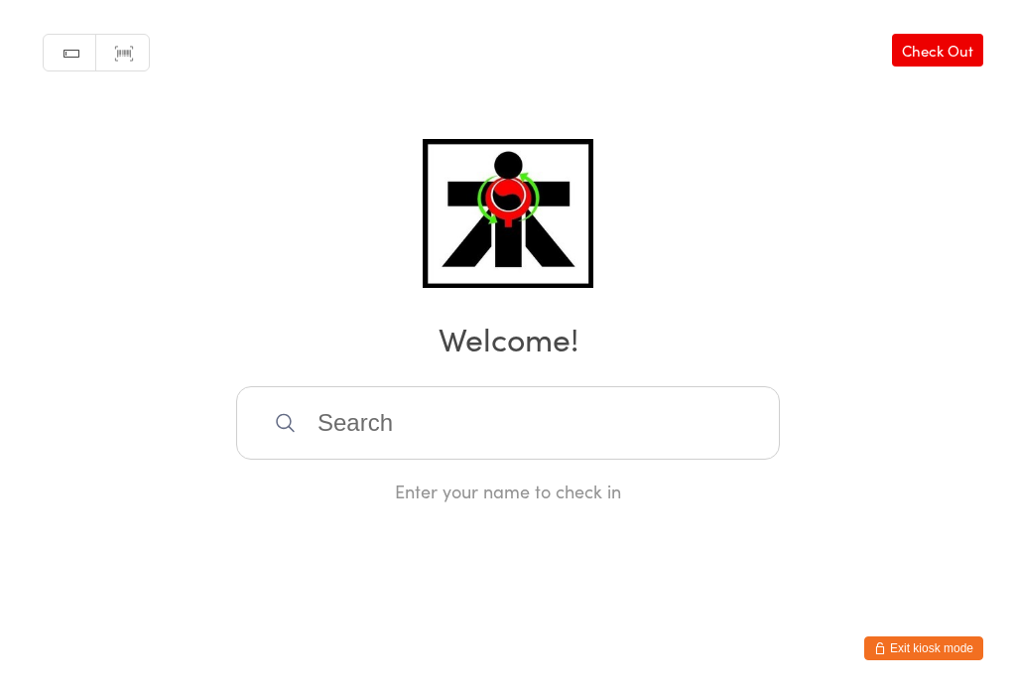
scroll to position [0, 0]
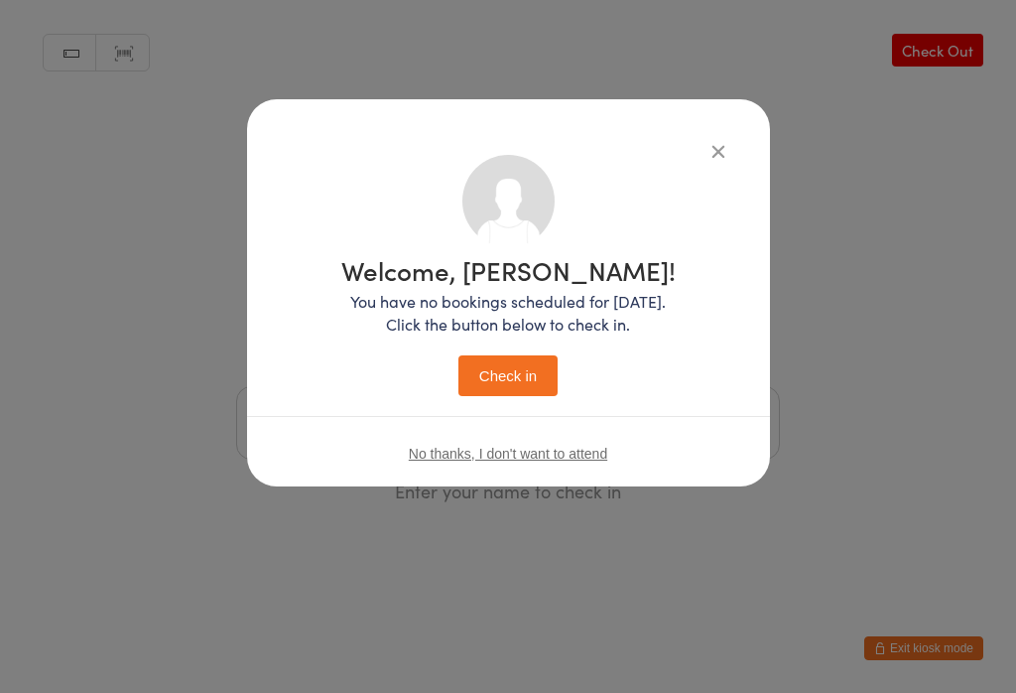
click at [508, 370] on button "Check in" at bounding box center [507, 375] width 99 height 41
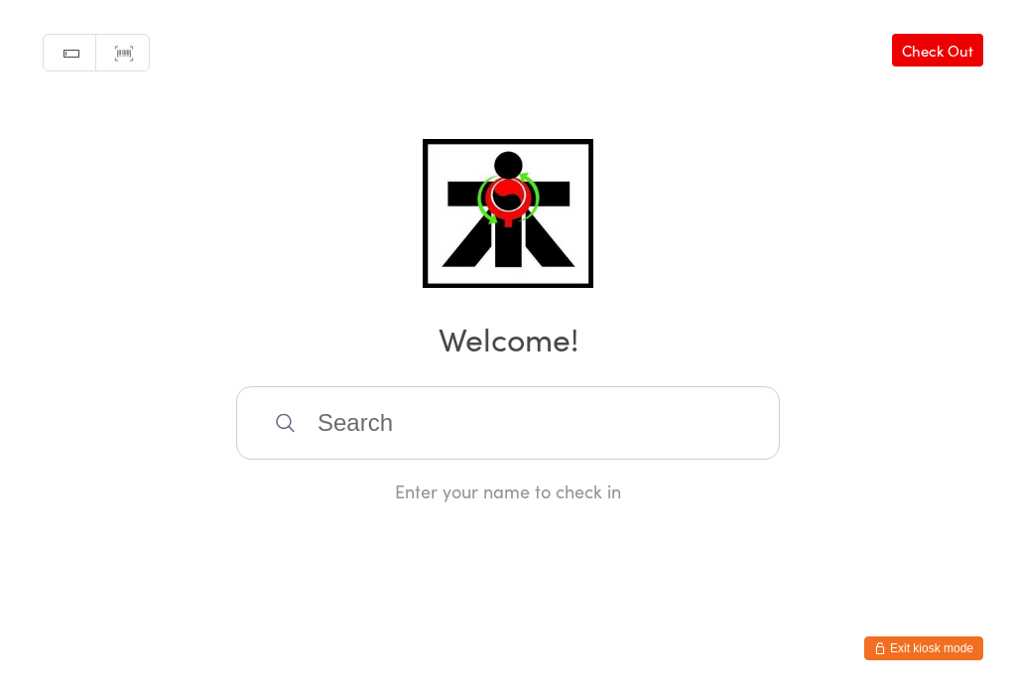
click at [573, 456] on input "search" at bounding box center [508, 422] width 544 height 73
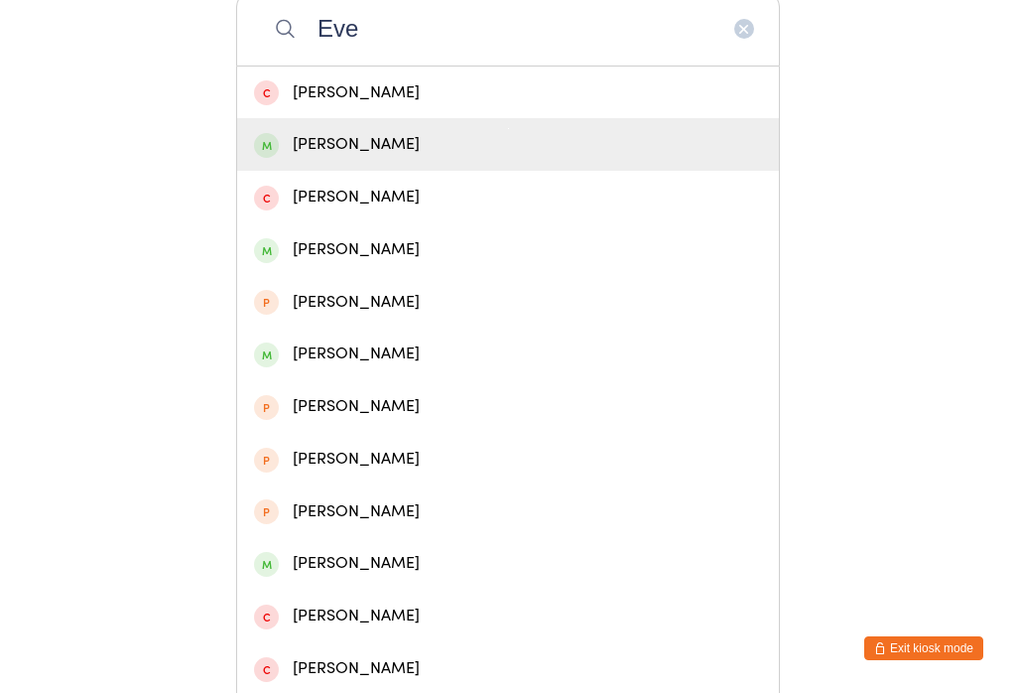
type input "Eve"
click at [404, 155] on div "[PERSON_NAME]" at bounding box center [508, 144] width 508 height 27
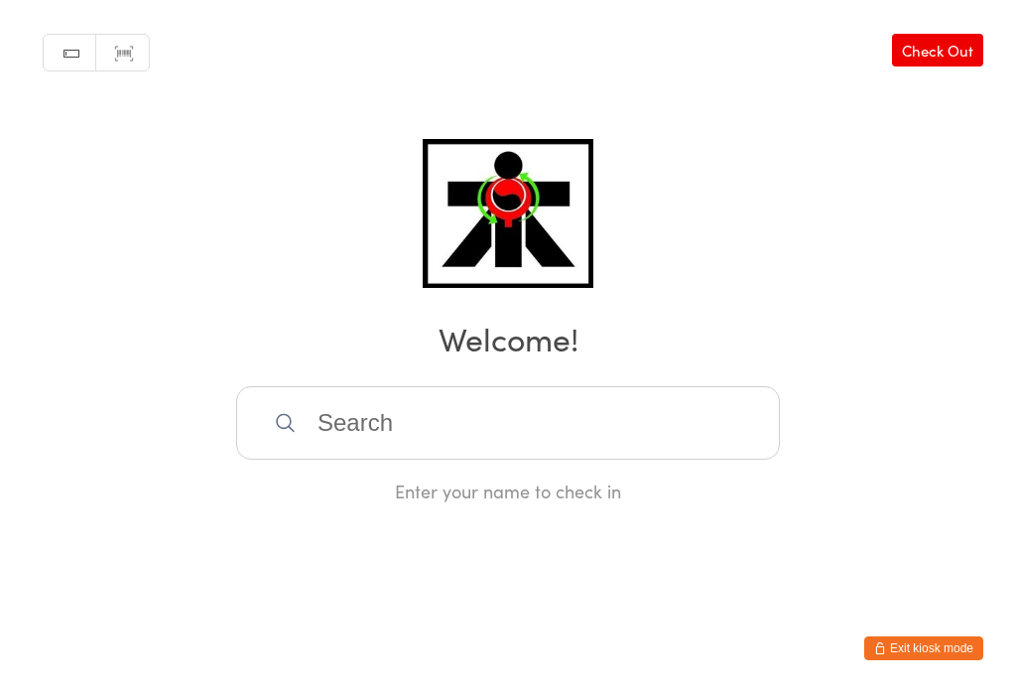
scroll to position [0, 0]
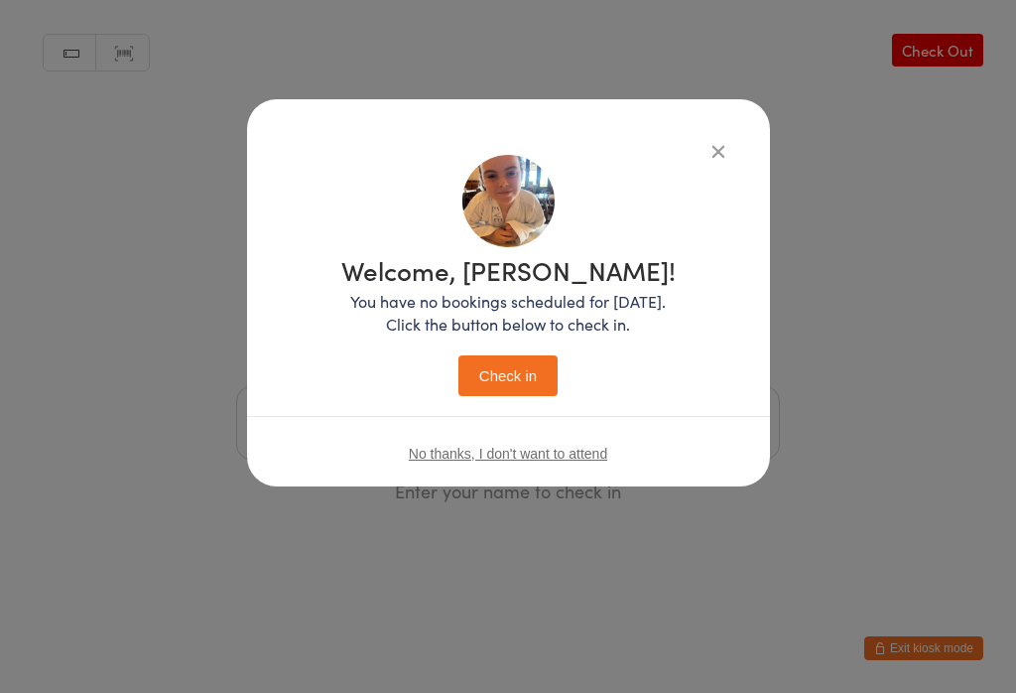
click at [524, 384] on button "Check in" at bounding box center [507, 375] width 99 height 41
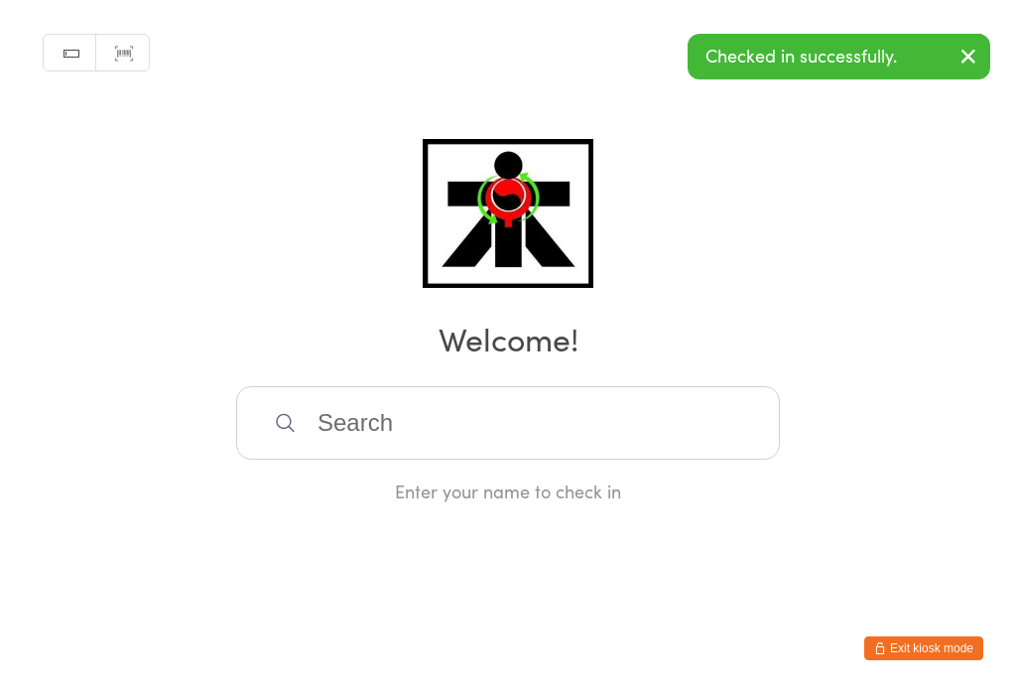
click at [322, 443] on input "search" at bounding box center [508, 422] width 544 height 73
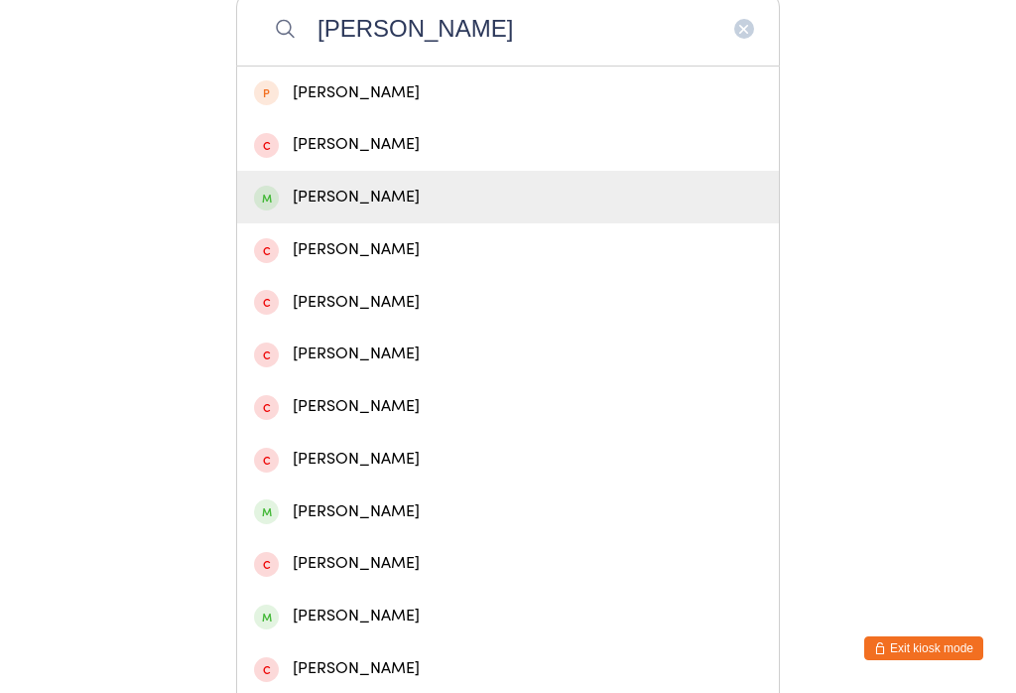
type input "[PERSON_NAME]"
click at [355, 210] on div "[PERSON_NAME]" at bounding box center [508, 197] width 508 height 27
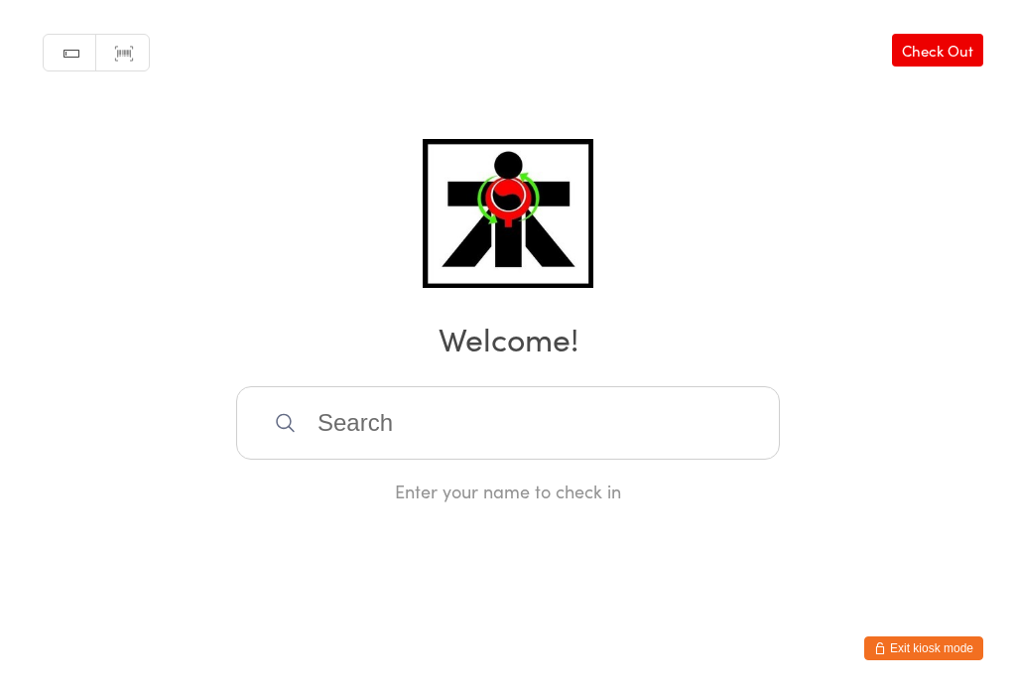
scroll to position [0, 0]
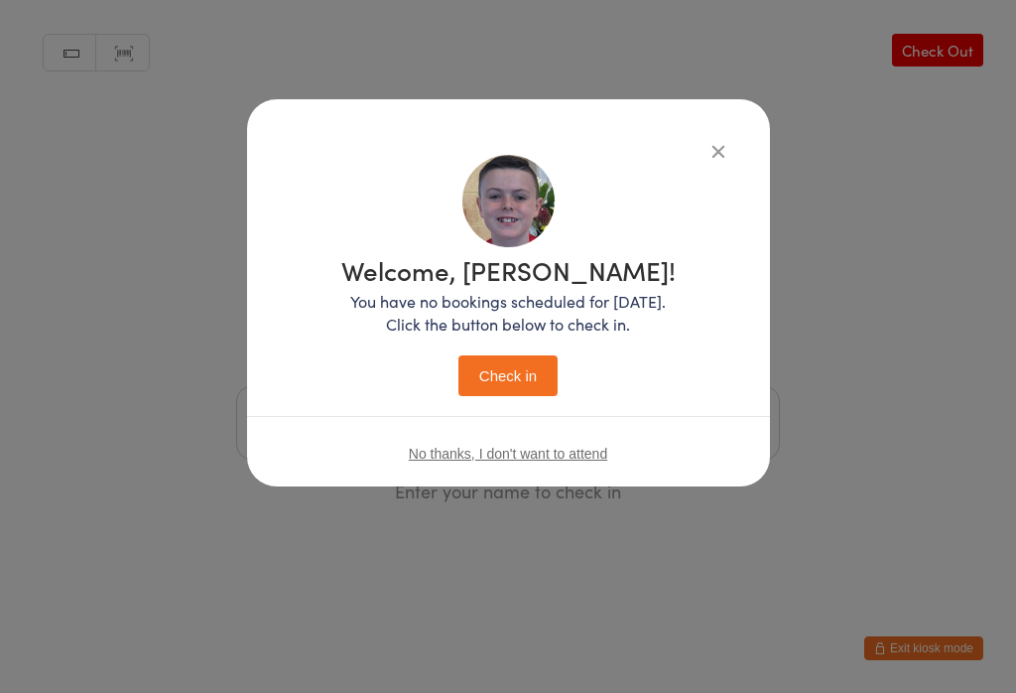
click at [501, 379] on button "Check in" at bounding box center [507, 375] width 99 height 41
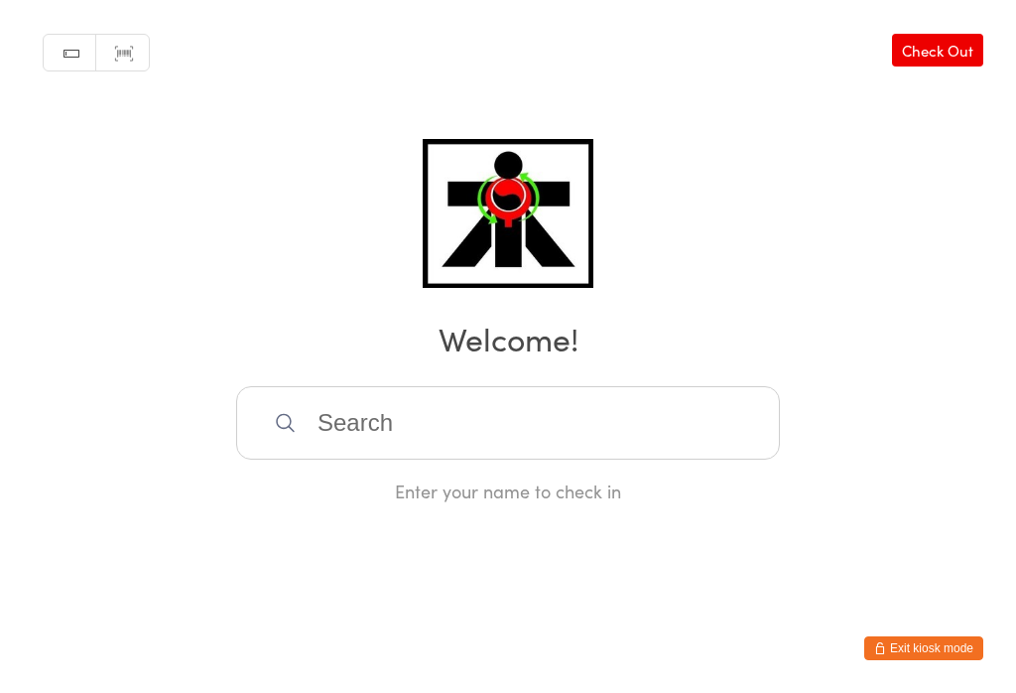
click at [518, 444] on input "search" at bounding box center [508, 422] width 544 height 73
click at [373, 425] on input "search" at bounding box center [508, 422] width 544 height 73
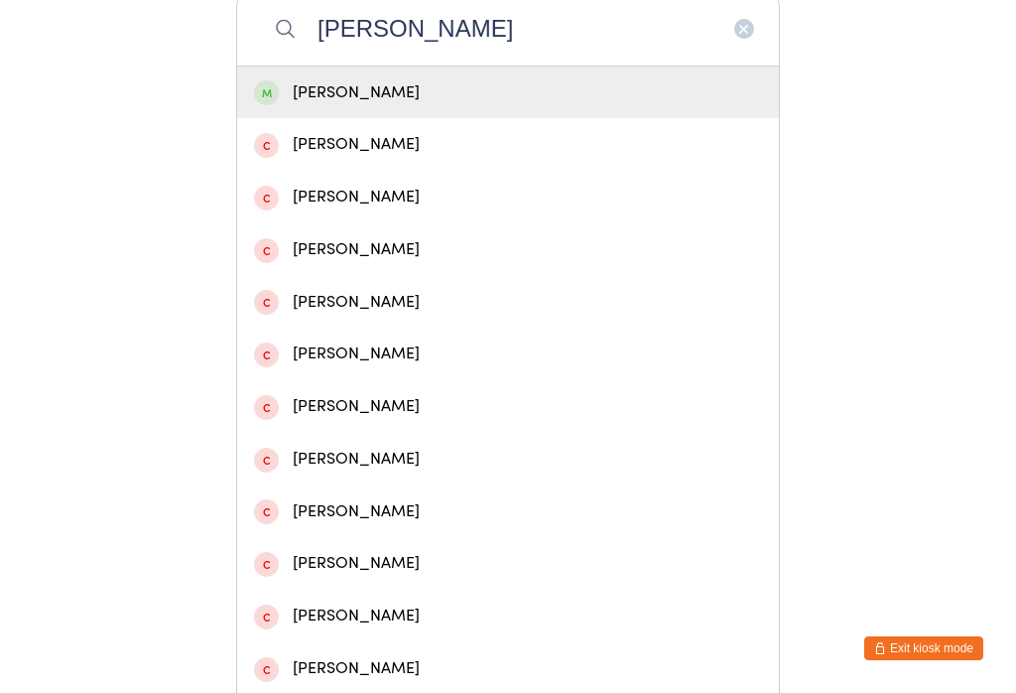
type input "[PERSON_NAME]"
click at [326, 102] on div "[PERSON_NAME]" at bounding box center [508, 92] width 508 height 27
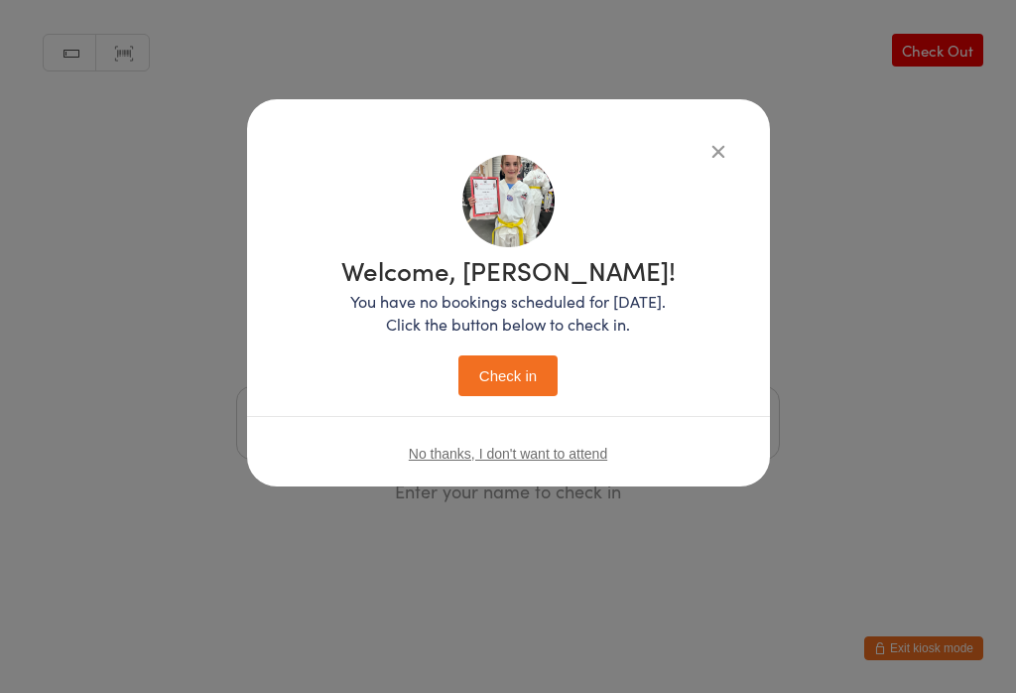
scroll to position [0, 0]
click at [489, 390] on button "Check in" at bounding box center [507, 375] width 99 height 41
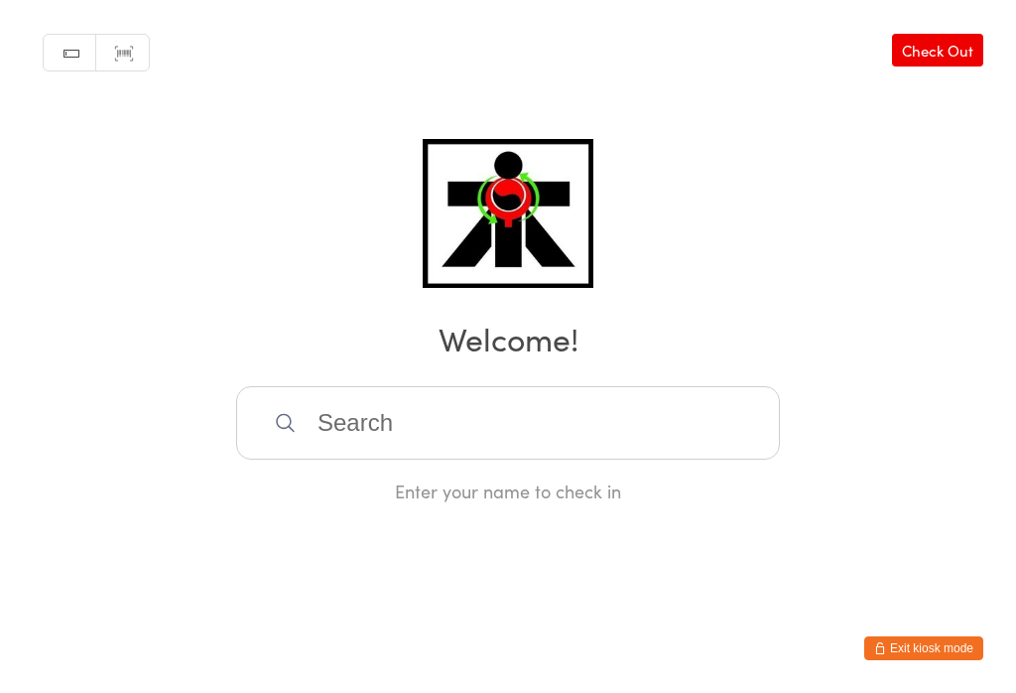
click at [677, 406] on input "search" at bounding box center [508, 422] width 544 height 73
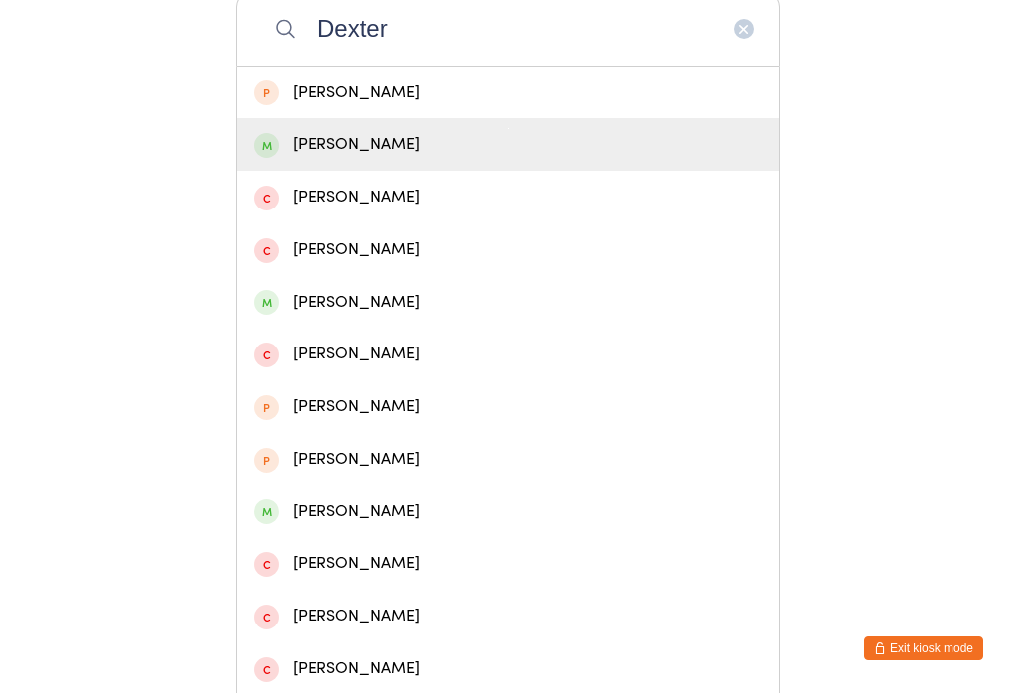
type input "Dexter"
click at [431, 156] on div "[PERSON_NAME]" at bounding box center [508, 144] width 508 height 27
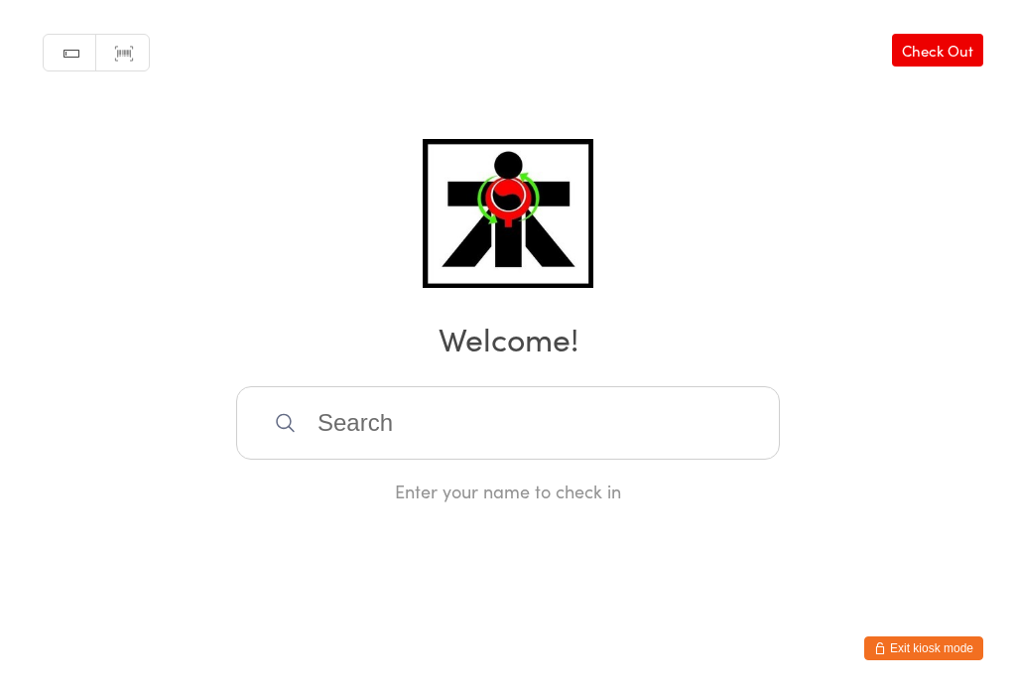
scroll to position [0, 0]
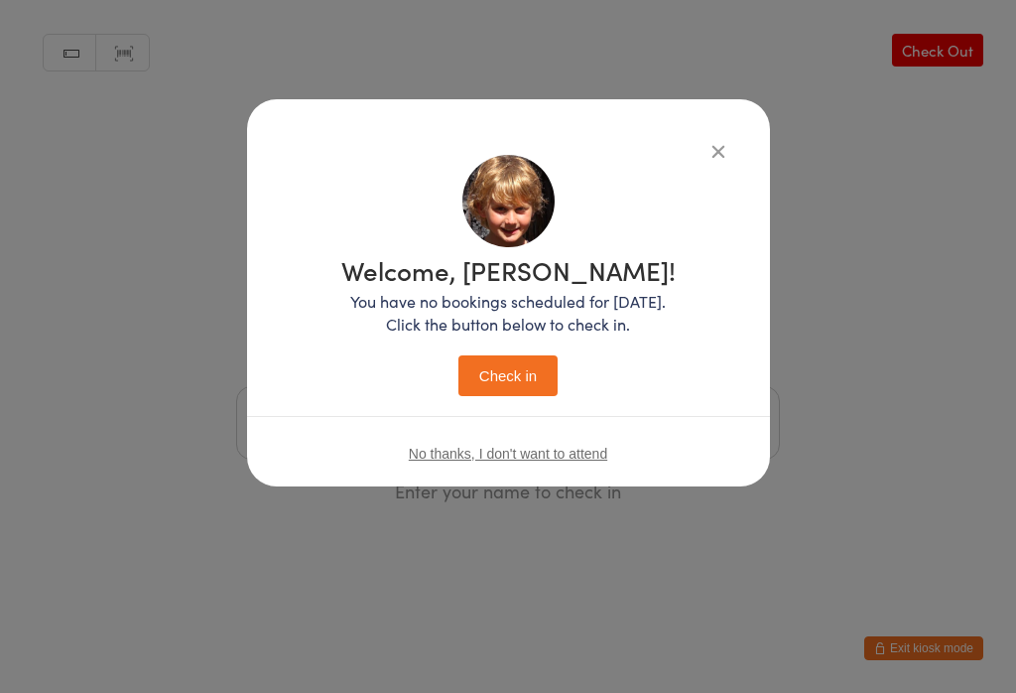
click at [479, 375] on button "Check in" at bounding box center [507, 375] width 99 height 41
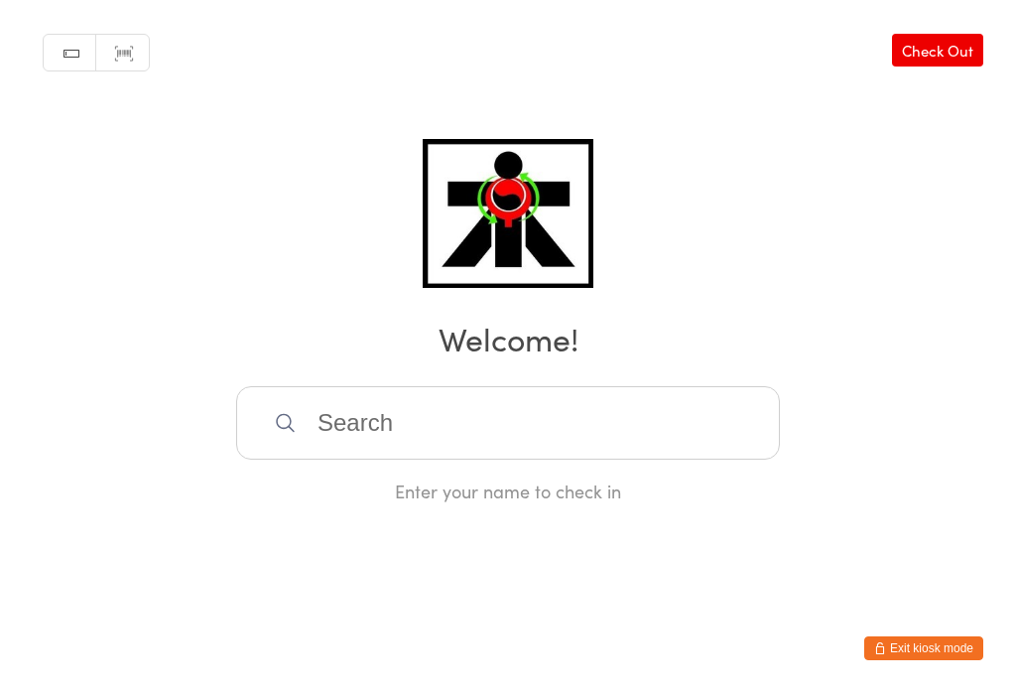
click at [433, 424] on input "search" at bounding box center [508, 422] width 544 height 73
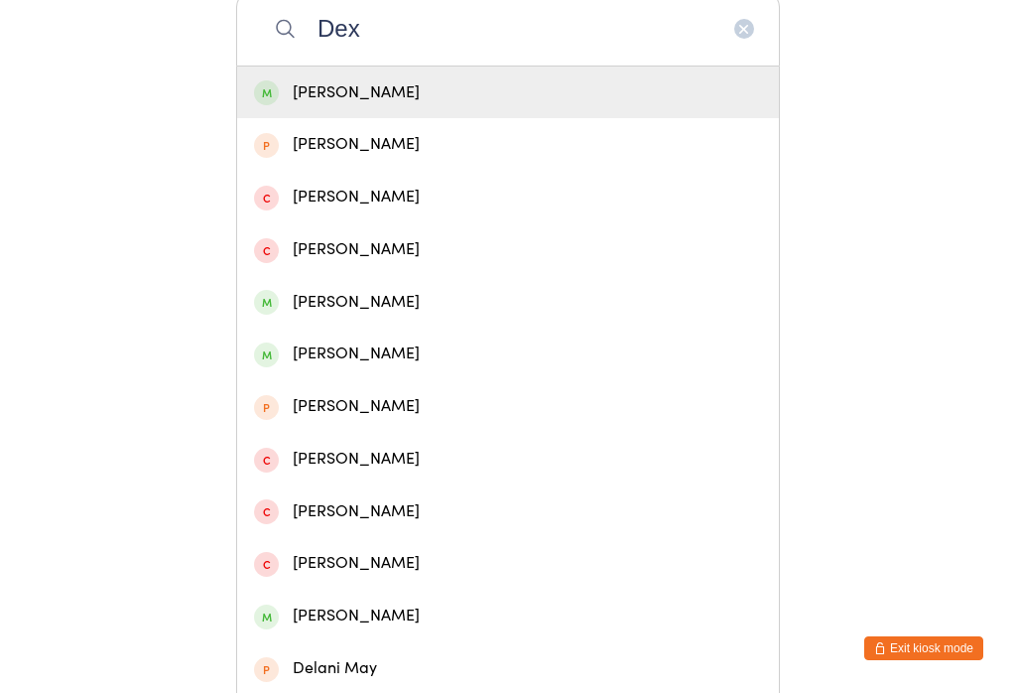
type input "Dex"
click at [380, 99] on div "[PERSON_NAME]" at bounding box center [508, 92] width 508 height 27
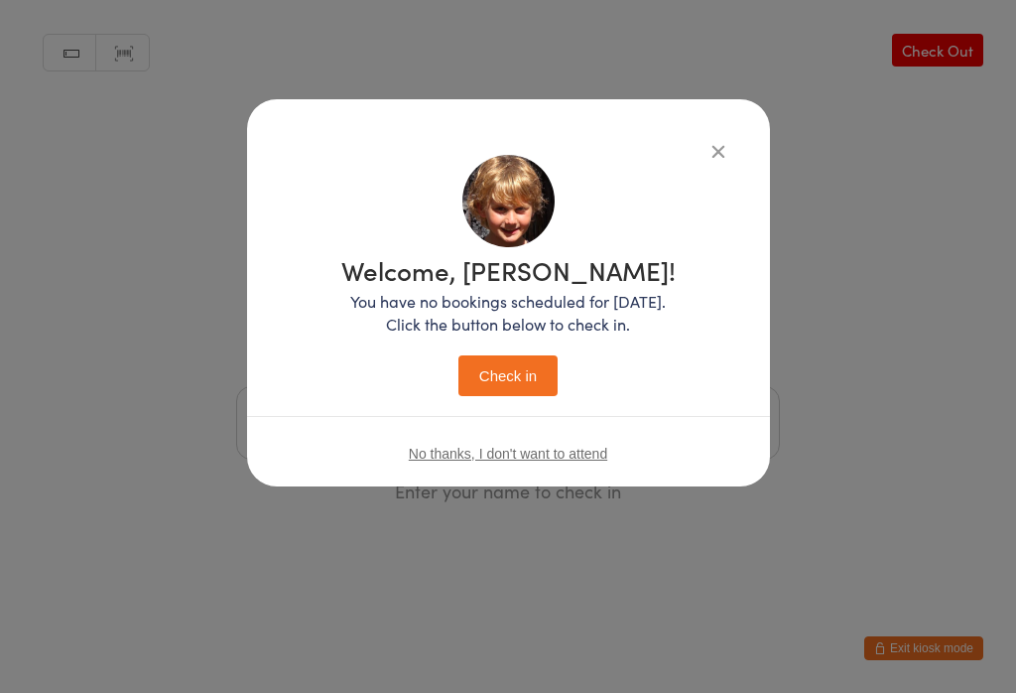
click at [512, 375] on button "Check in" at bounding box center [507, 375] width 99 height 41
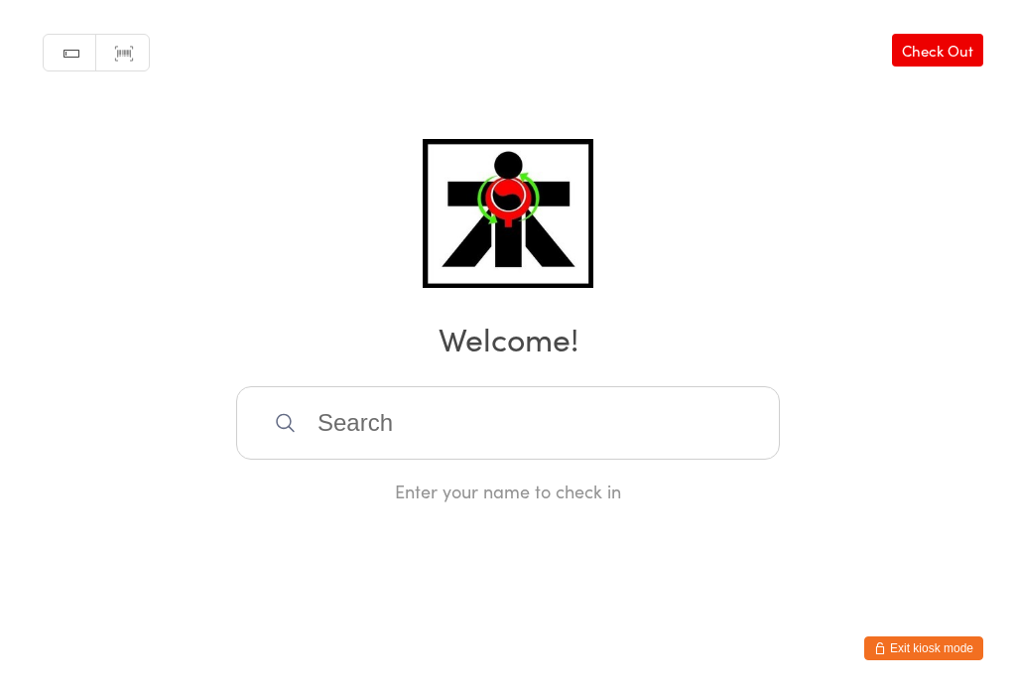
click at [271, 421] on input "search" at bounding box center [508, 422] width 544 height 73
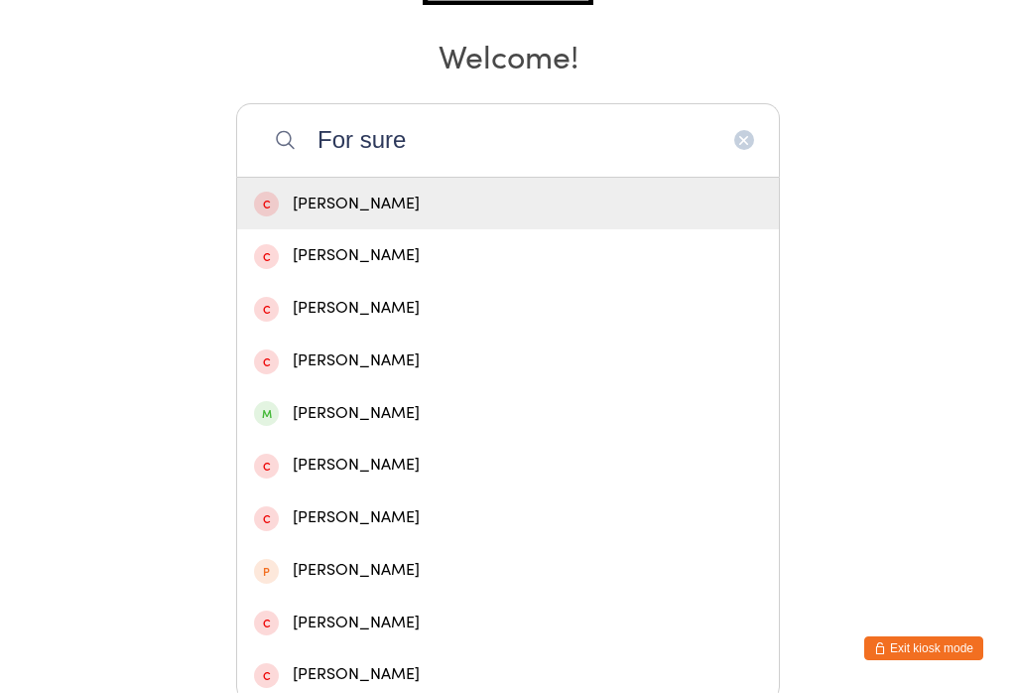
type input "For sure"
click at [313, 212] on div "[PERSON_NAME]" at bounding box center [508, 204] width 508 height 27
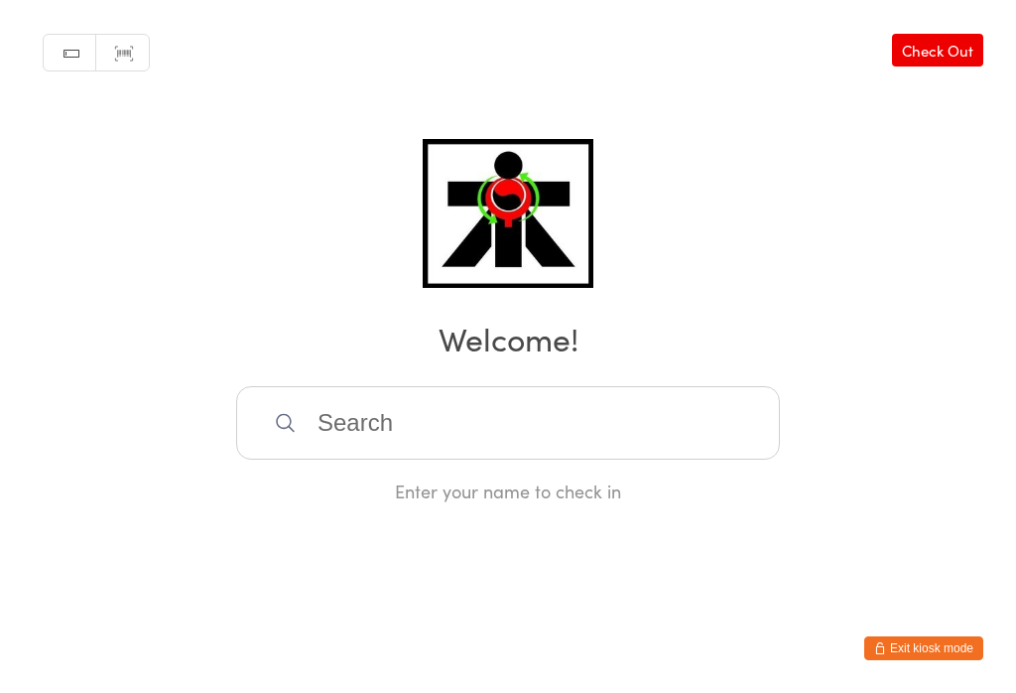
scroll to position [0, 0]
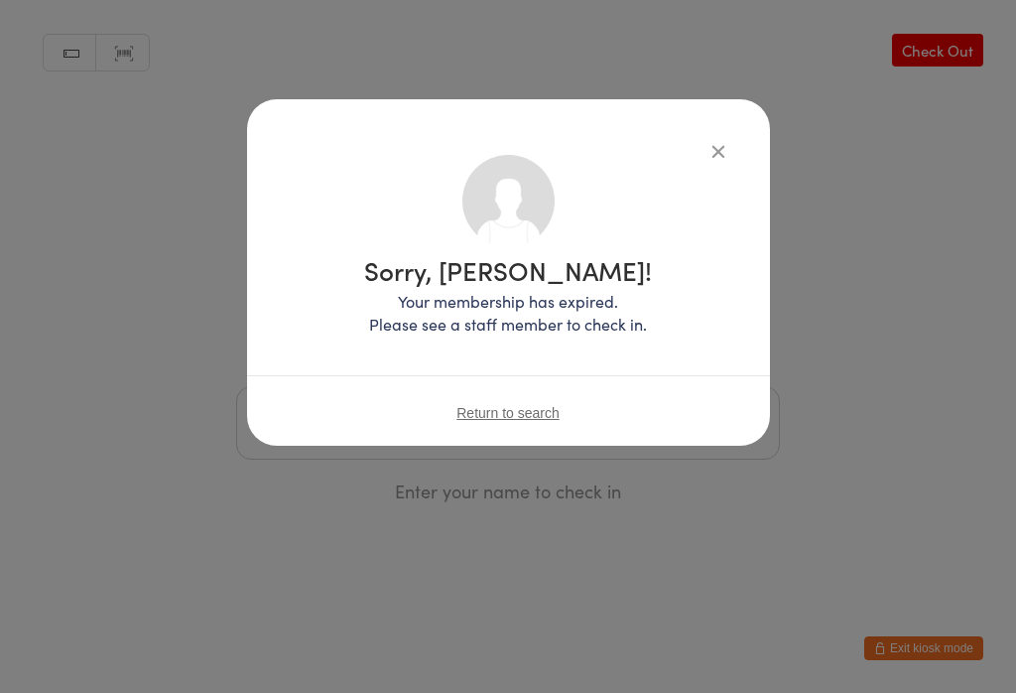
click at [706, 153] on button "button" at bounding box center [718, 151] width 24 height 24
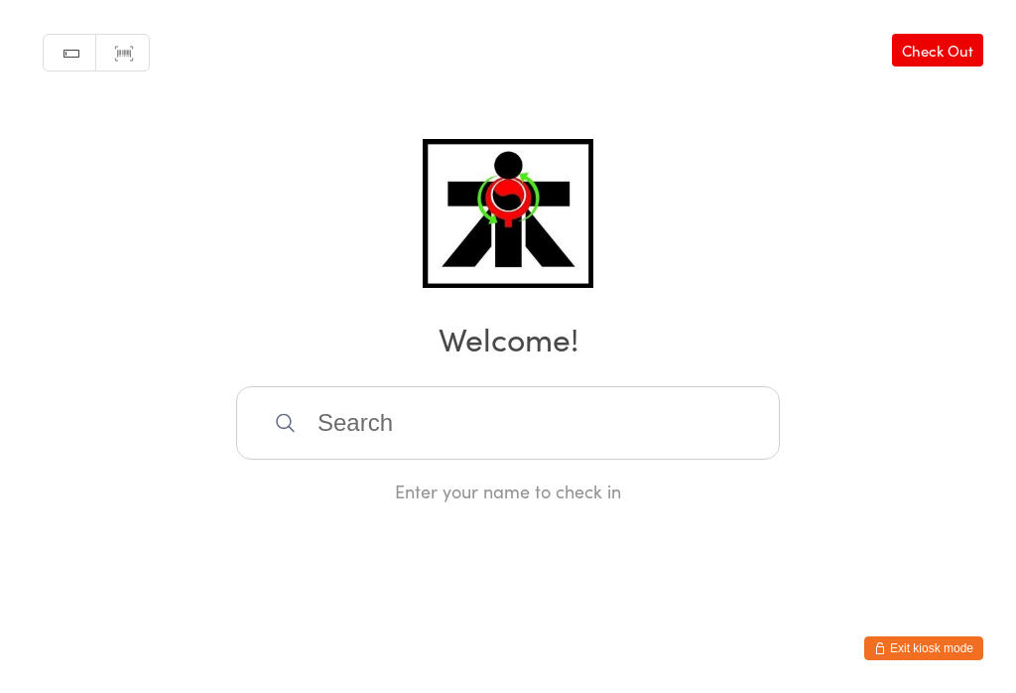
click at [353, 437] on input "search" at bounding box center [508, 422] width 544 height 73
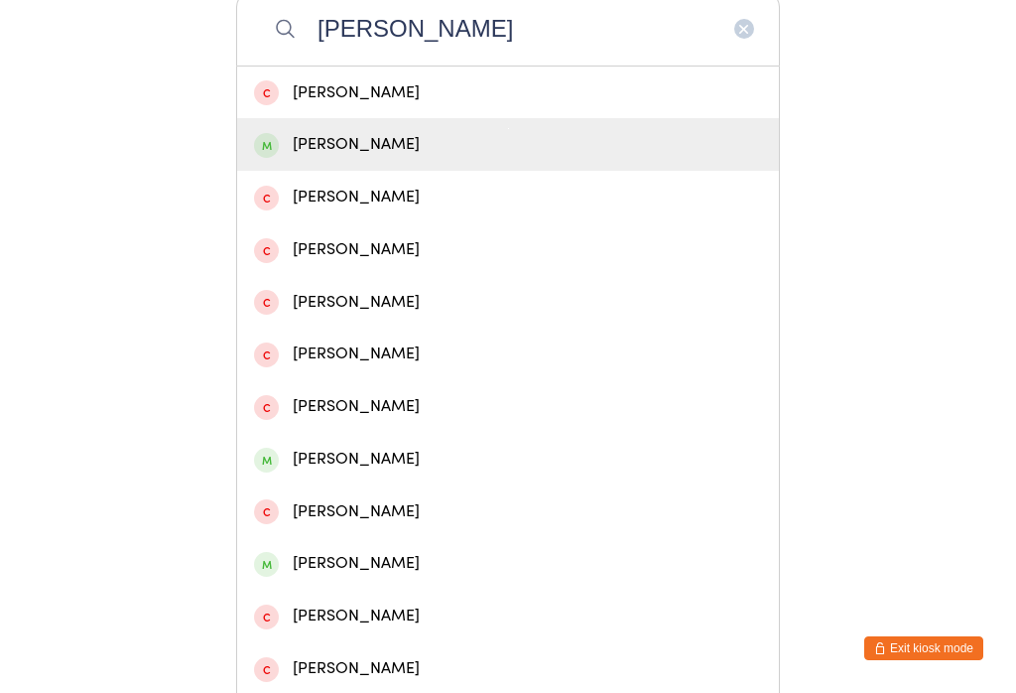
type input "[PERSON_NAME]"
click at [253, 160] on div "[PERSON_NAME]" at bounding box center [508, 144] width 542 height 53
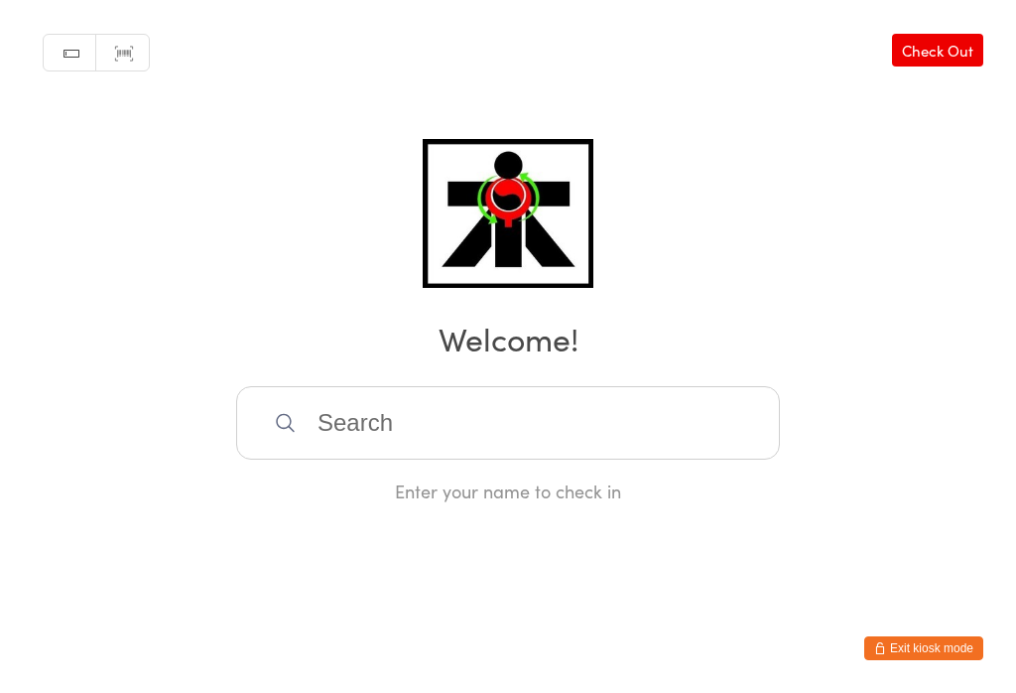
scroll to position [0, 0]
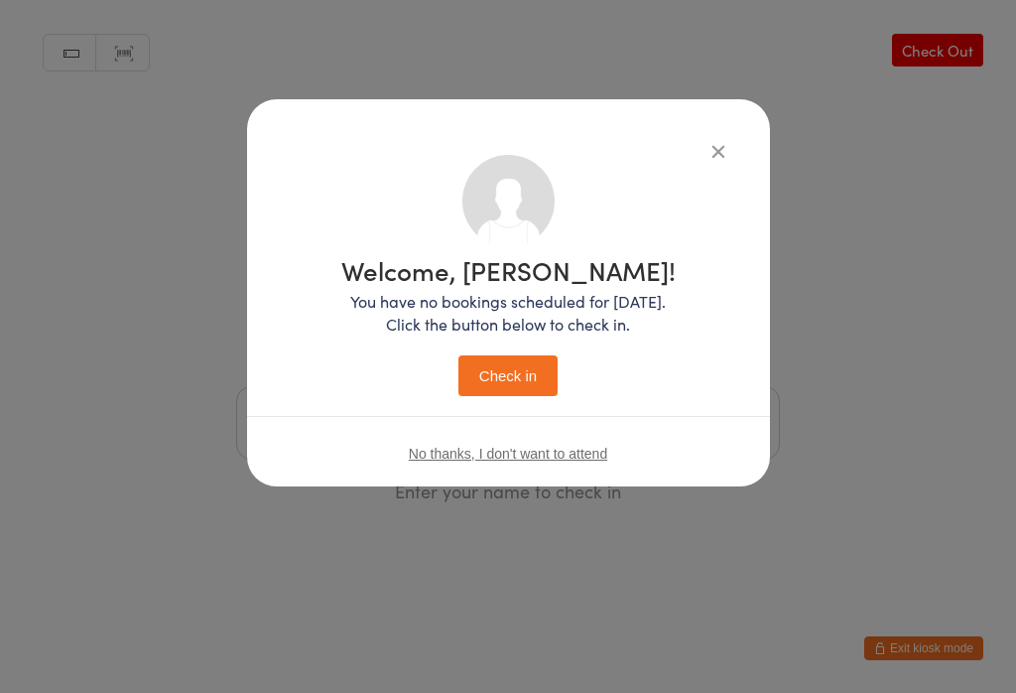
click at [529, 416] on div "Welcome, [PERSON_NAME]! You have no bookings scheduled for [DATE]. Click the bu…" at bounding box center [509, 322] width 444 height 335
click at [469, 379] on button "Check in" at bounding box center [507, 375] width 99 height 41
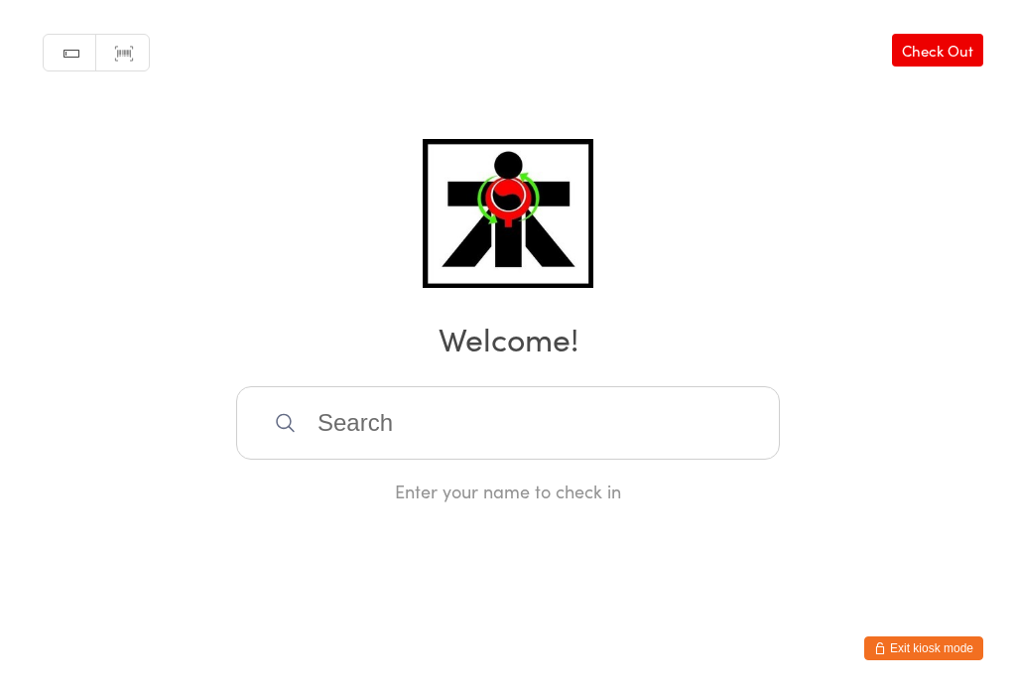
click at [593, 423] on input "search" at bounding box center [508, 422] width 544 height 73
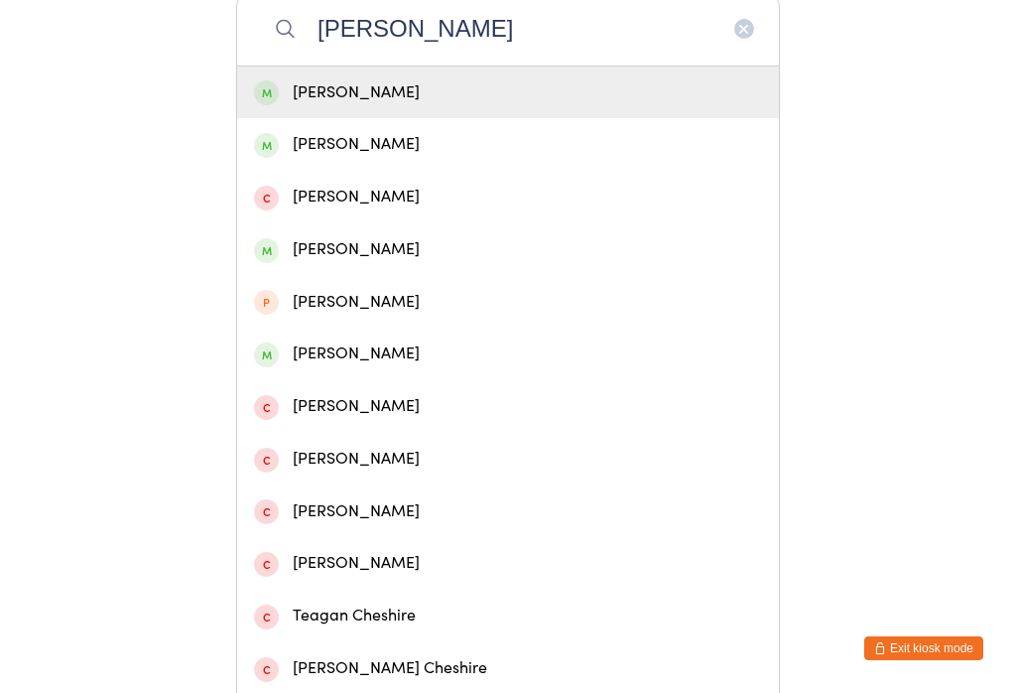
type input "[PERSON_NAME]"
click at [482, 94] on div "[PERSON_NAME]" at bounding box center [508, 92] width 508 height 27
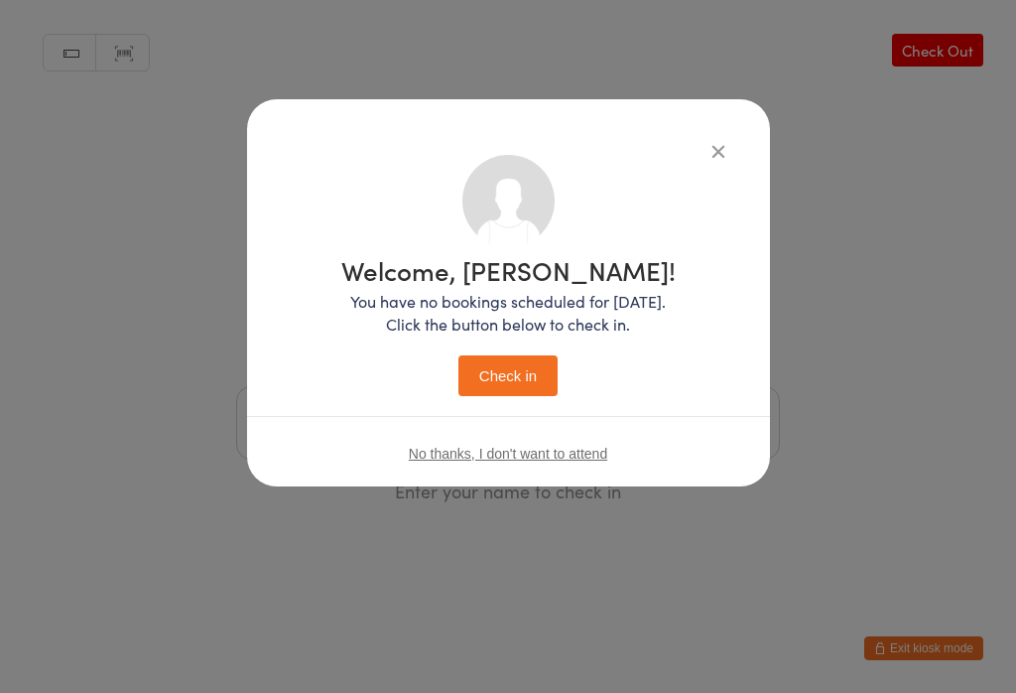
scroll to position [0, 0]
click at [508, 385] on button "Check in" at bounding box center [507, 375] width 99 height 41
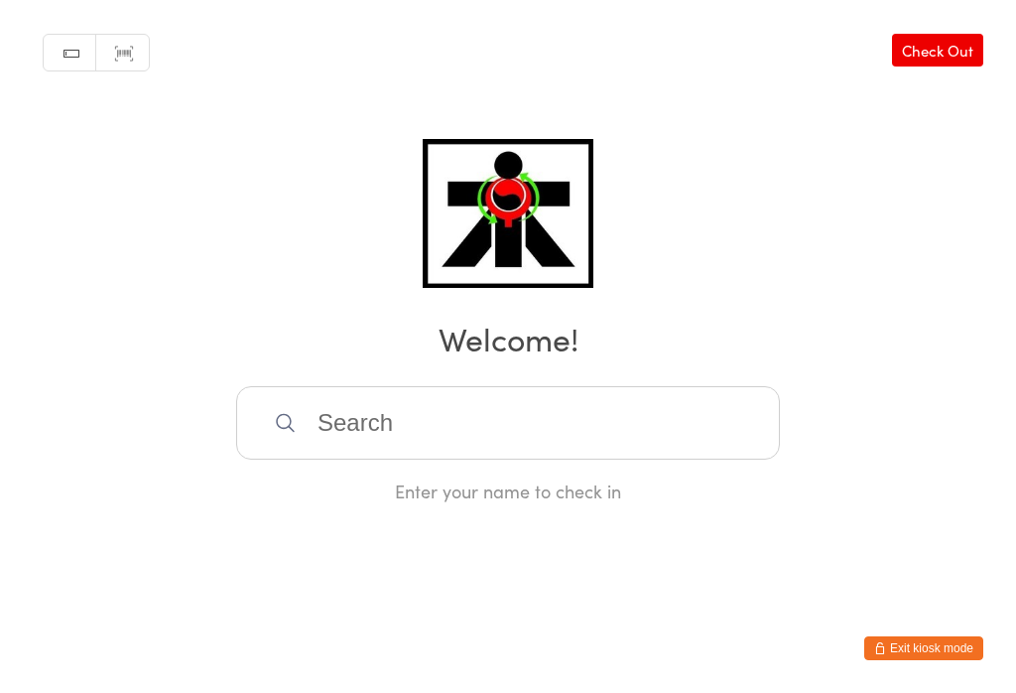
click at [829, 677] on html "You have now entered Kiosk Mode. Members will be able to check themselves in us…" at bounding box center [508, 346] width 1016 height 693
click at [311, 444] on input "search" at bounding box center [508, 422] width 544 height 73
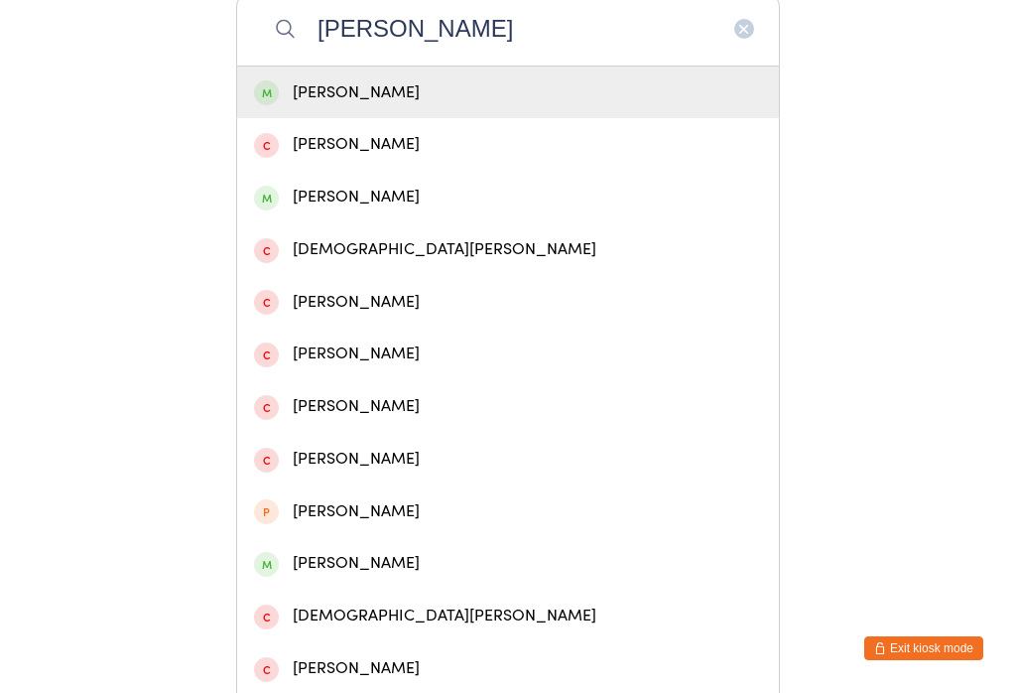
type input "[PERSON_NAME]"
click at [282, 106] on div "[PERSON_NAME]" at bounding box center [508, 92] width 508 height 27
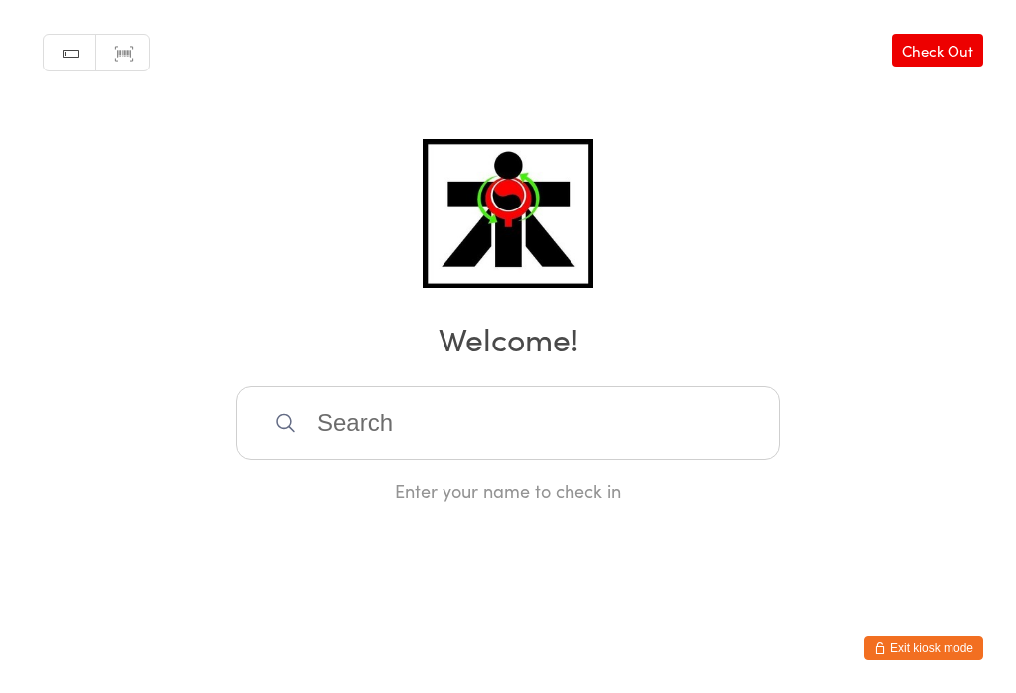
scroll to position [0, 0]
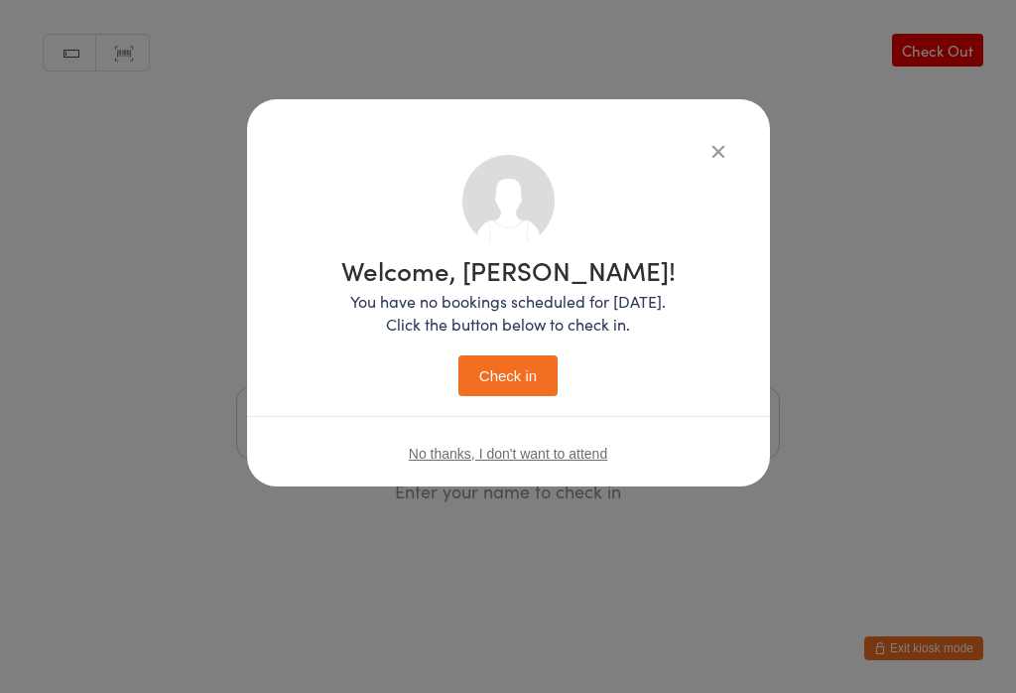
click at [485, 376] on button "Check in" at bounding box center [507, 375] width 99 height 41
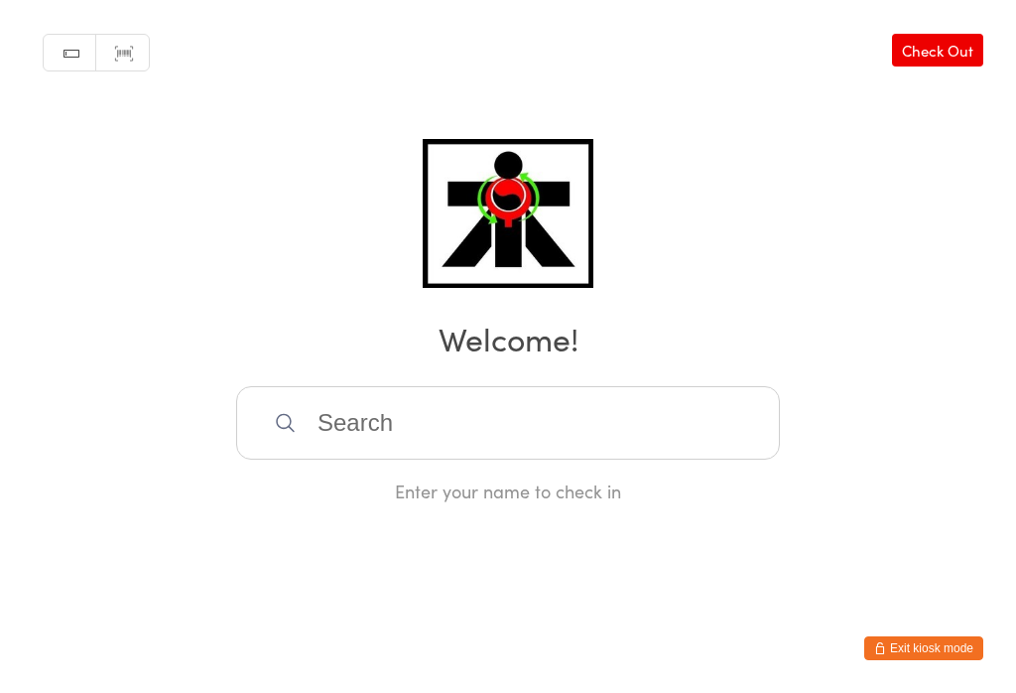
click at [611, 445] on input "search" at bounding box center [508, 422] width 544 height 73
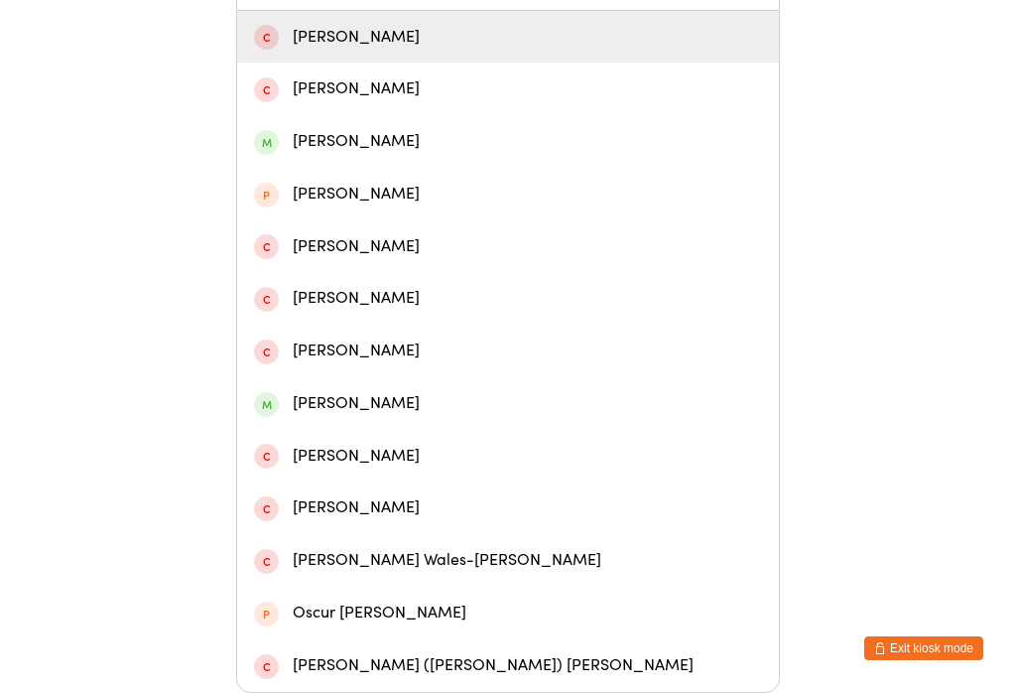
scroll to position [638, 0]
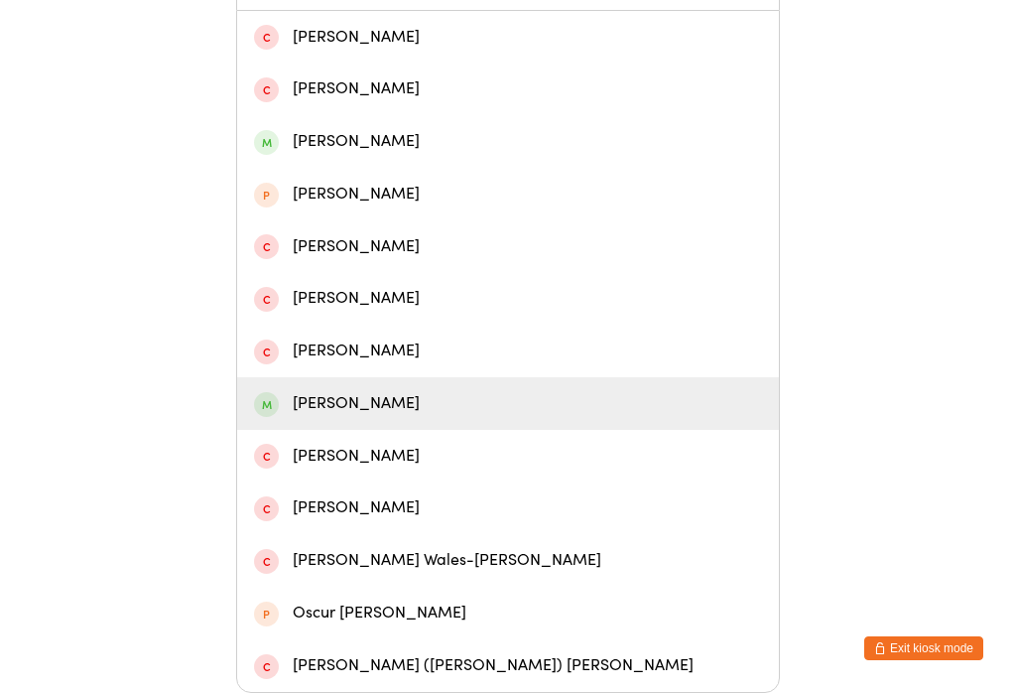
type input "Oscar"
click at [367, 390] on div "[PERSON_NAME]" at bounding box center [508, 403] width 508 height 27
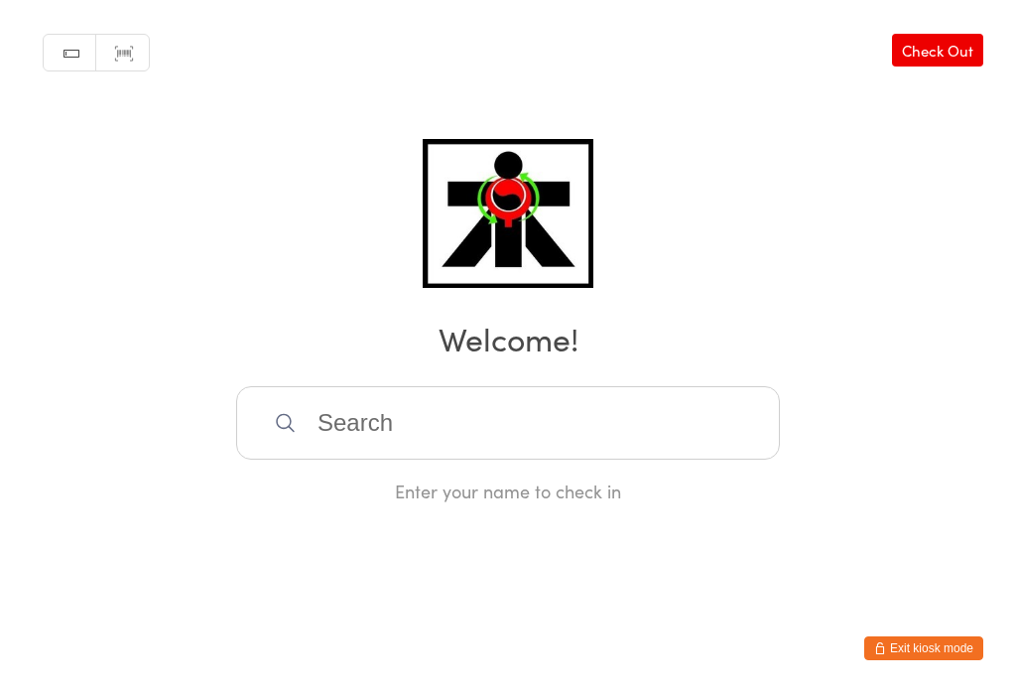
scroll to position [0, 0]
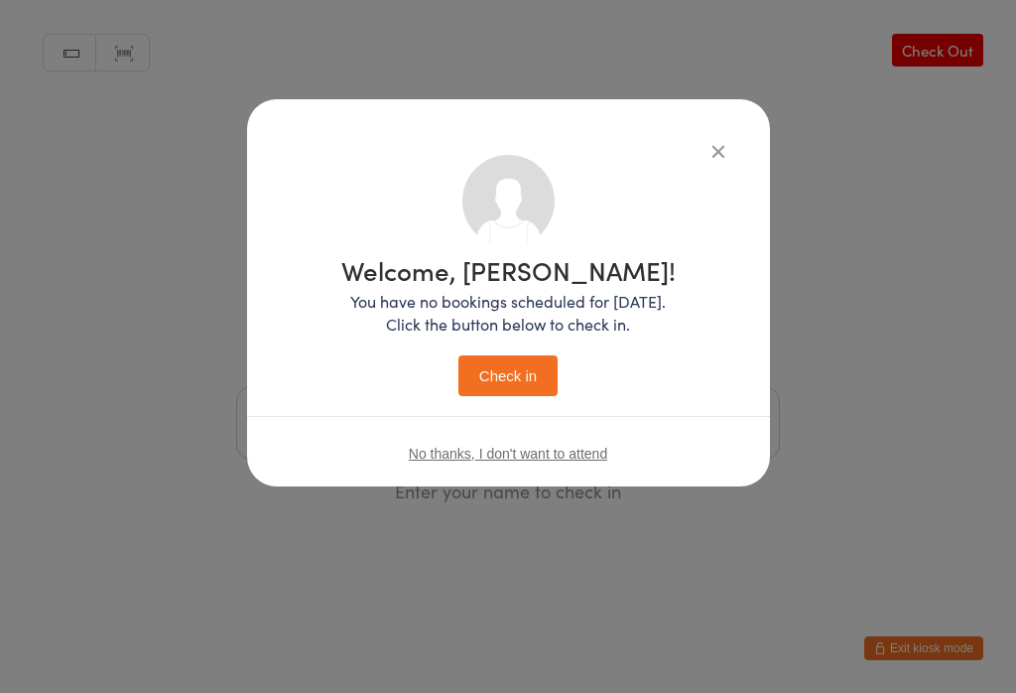
click at [522, 366] on button "Check in" at bounding box center [507, 375] width 99 height 41
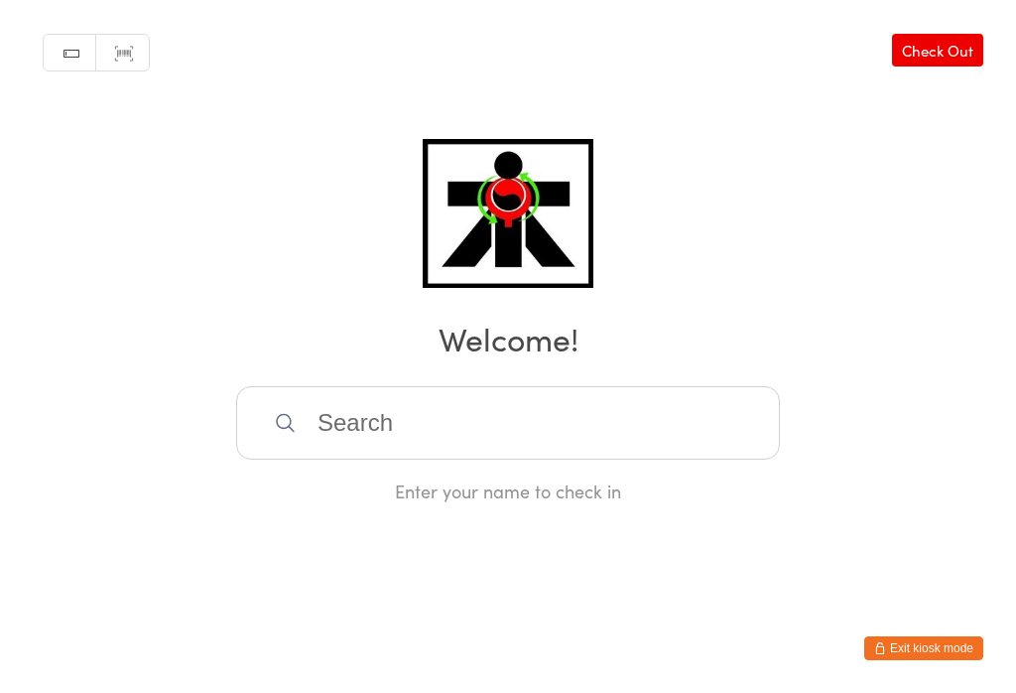
click at [408, 425] on input "search" at bounding box center [508, 422] width 544 height 73
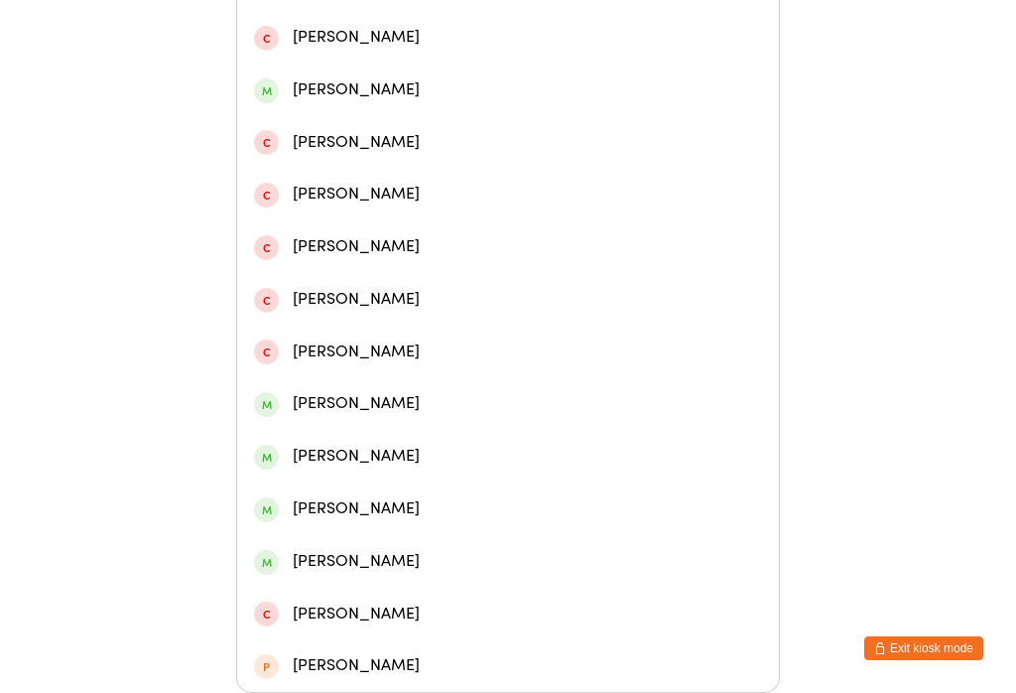
scroll to position [919, 0]
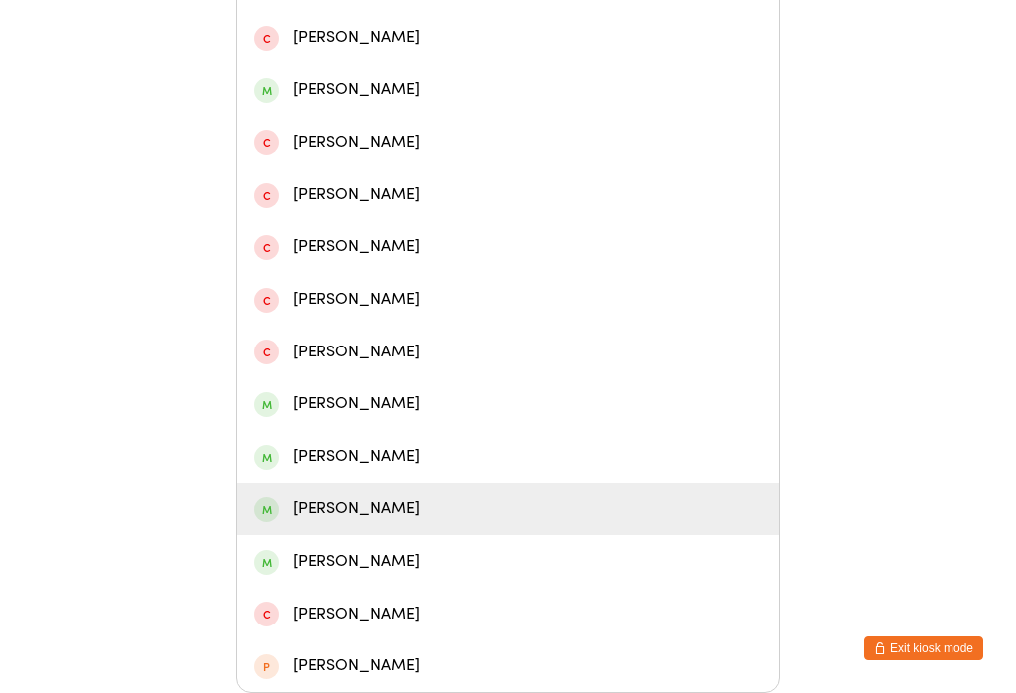
type input "[PERSON_NAME]"
click at [382, 495] on div "[PERSON_NAME]" at bounding box center [508, 508] width 508 height 27
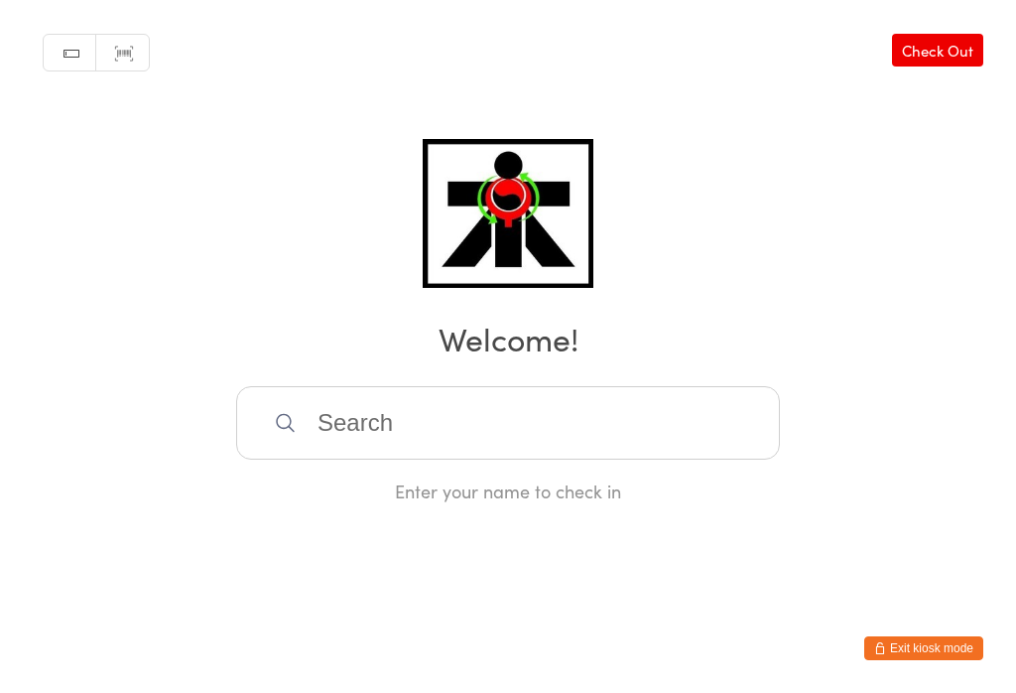
scroll to position [0, 0]
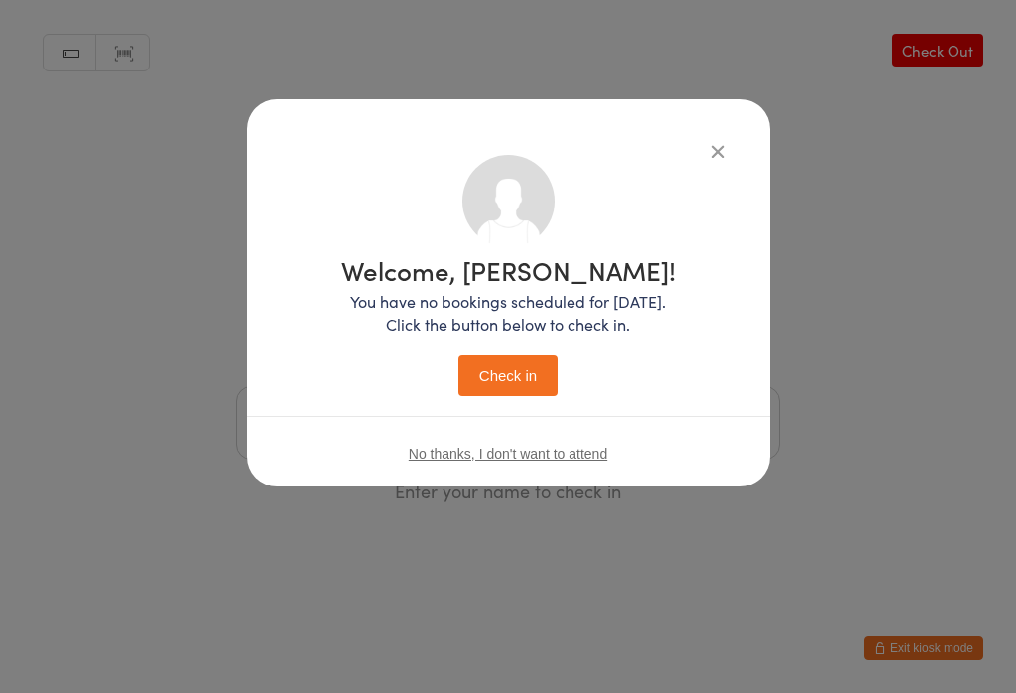
click at [524, 372] on button "Check in" at bounding box center [507, 375] width 99 height 41
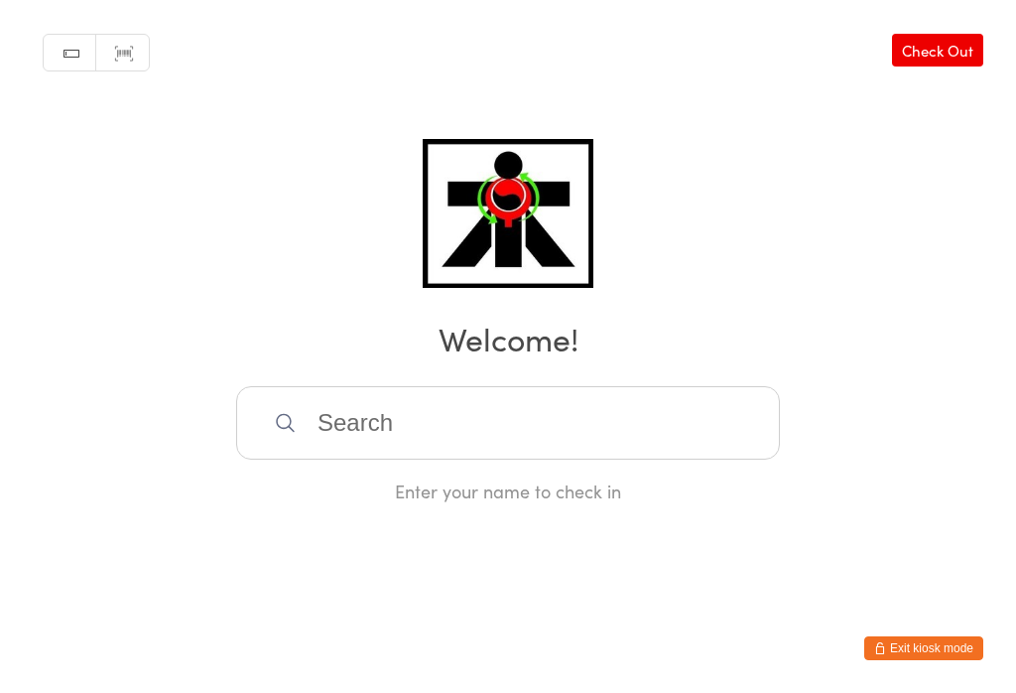
click at [639, 428] on input "search" at bounding box center [508, 422] width 544 height 73
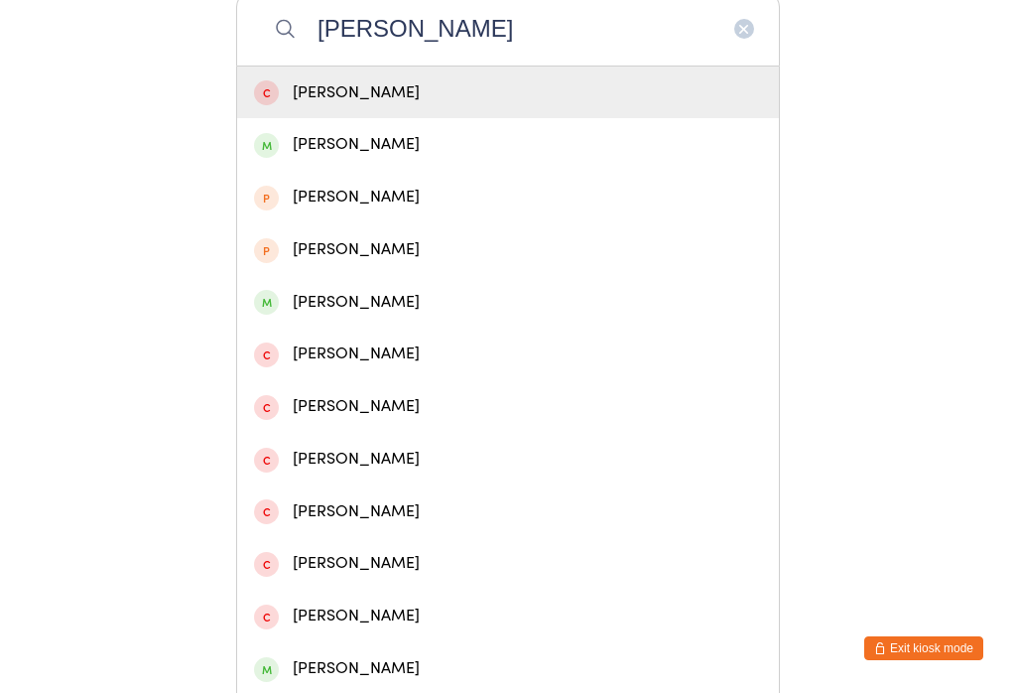
type input "[PERSON_NAME]"
click at [298, 143] on div "[PERSON_NAME]" at bounding box center [508, 144] width 508 height 27
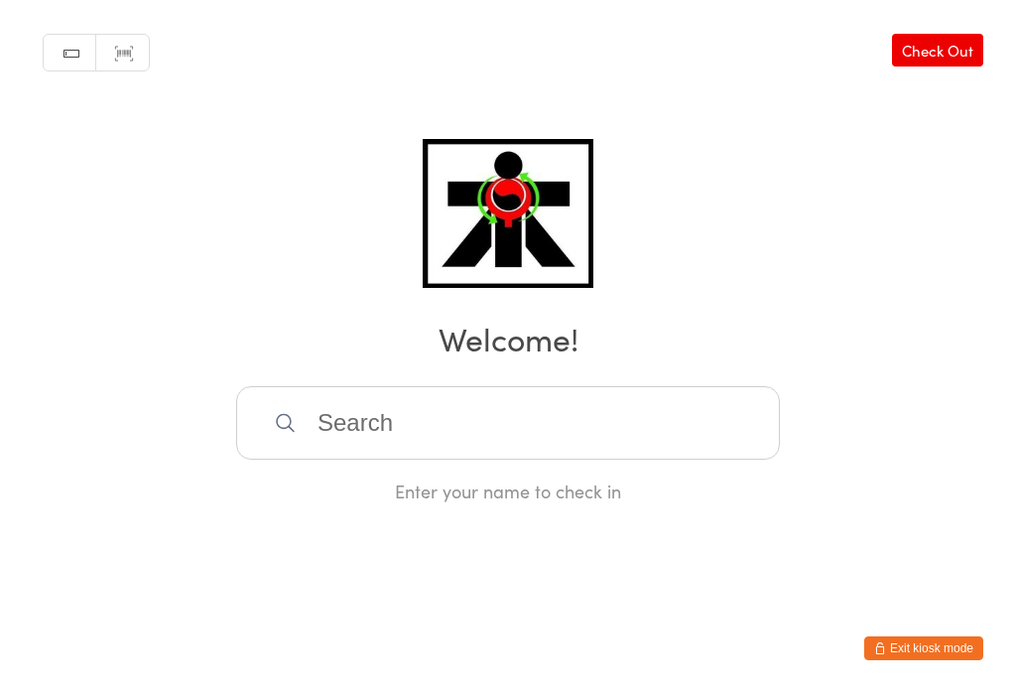
scroll to position [0, 0]
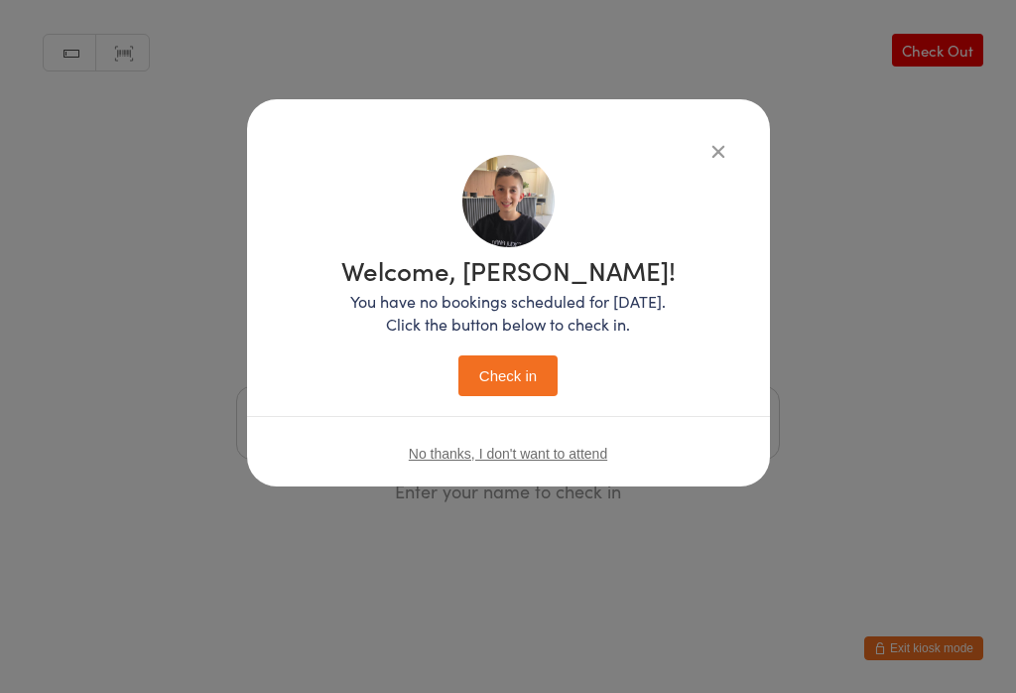
click at [485, 382] on button "Check in" at bounding box center [507, 375] width 99 height 41
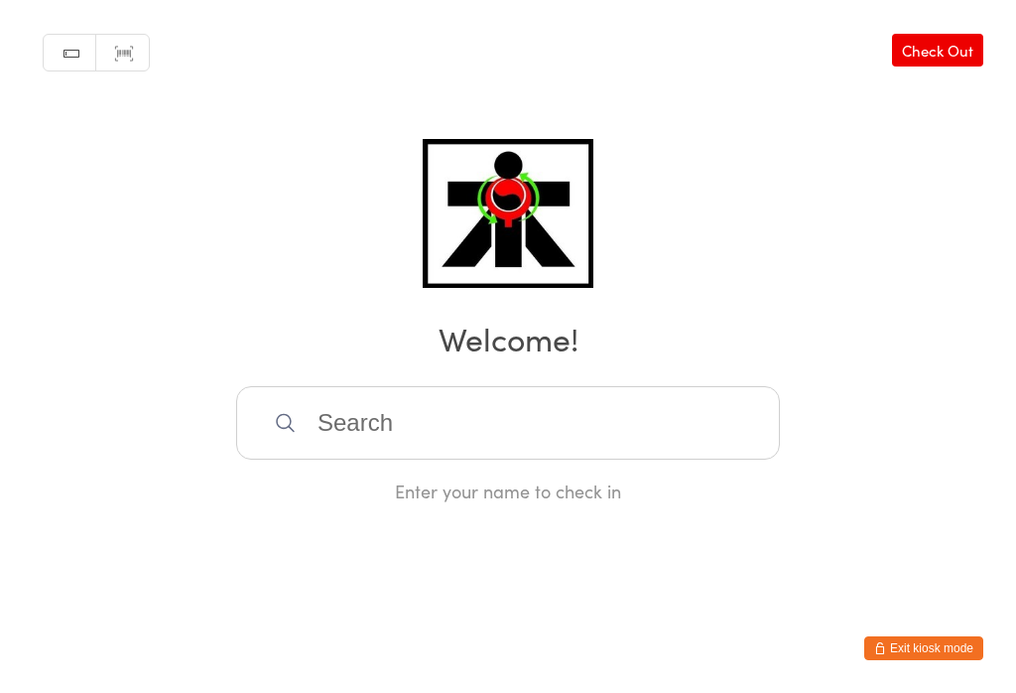
click at [716, 405] on input "search" at bounding box center [508, 422] width 544 height 73
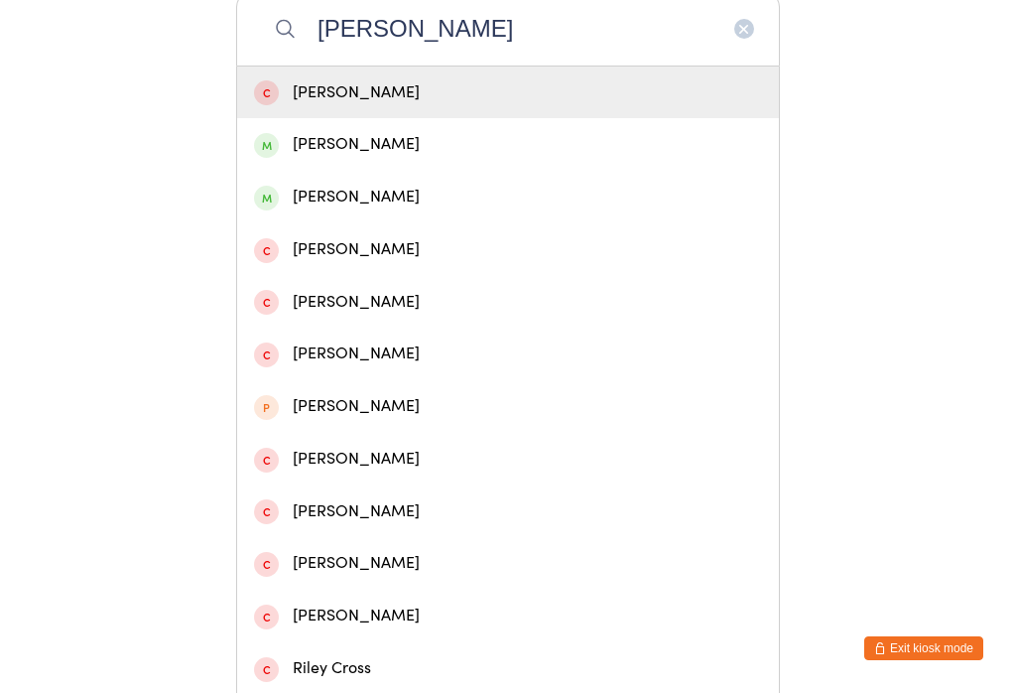
type input "[PERSON_NAME]"
click at [383, 149] on div "[PERSON_NAME]" at bounding box center [508, 144] width 508 height 27
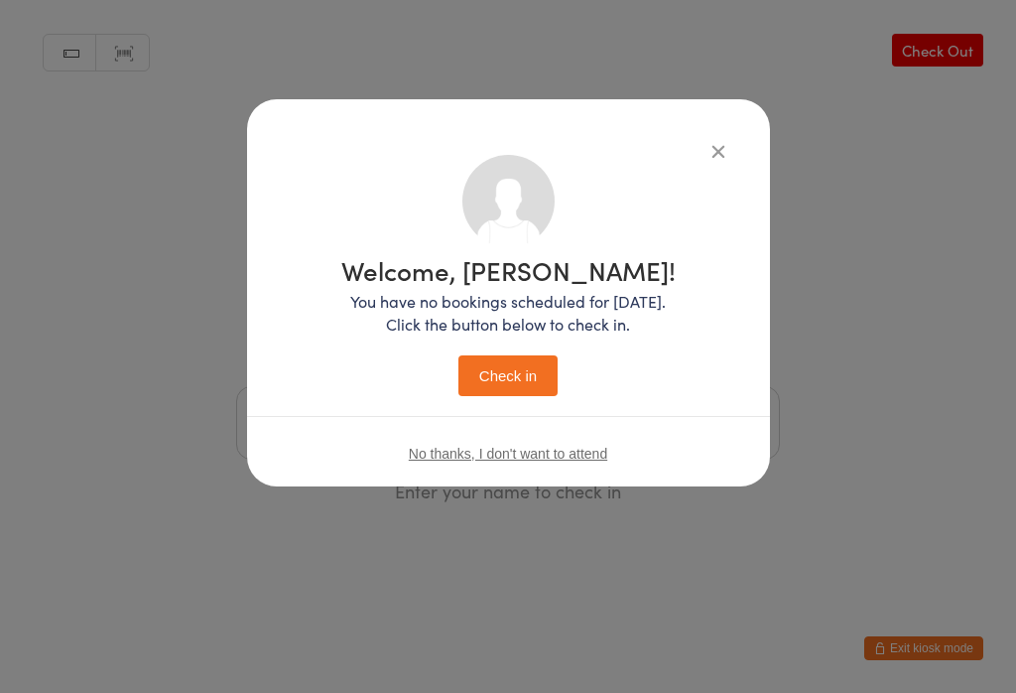
scroll to position [0, 0]
click at [523, 386] on button "Check in" at bounding box center [507, 375] width 99 height 41
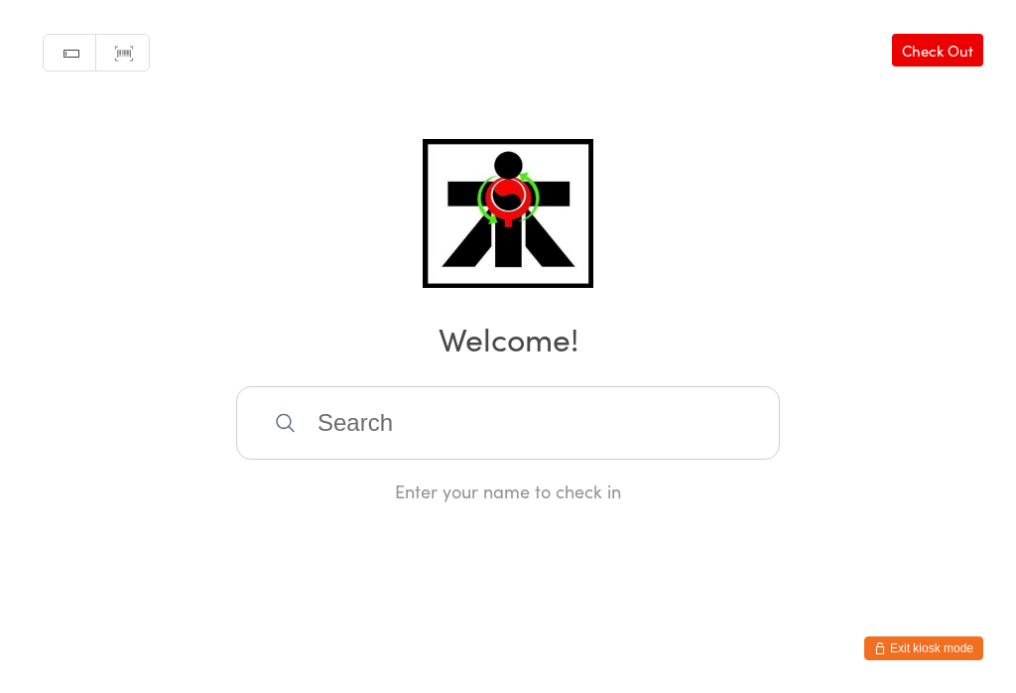
click at [701, 459] on input "search" at bounding box center [508, 422] width 544 height 73
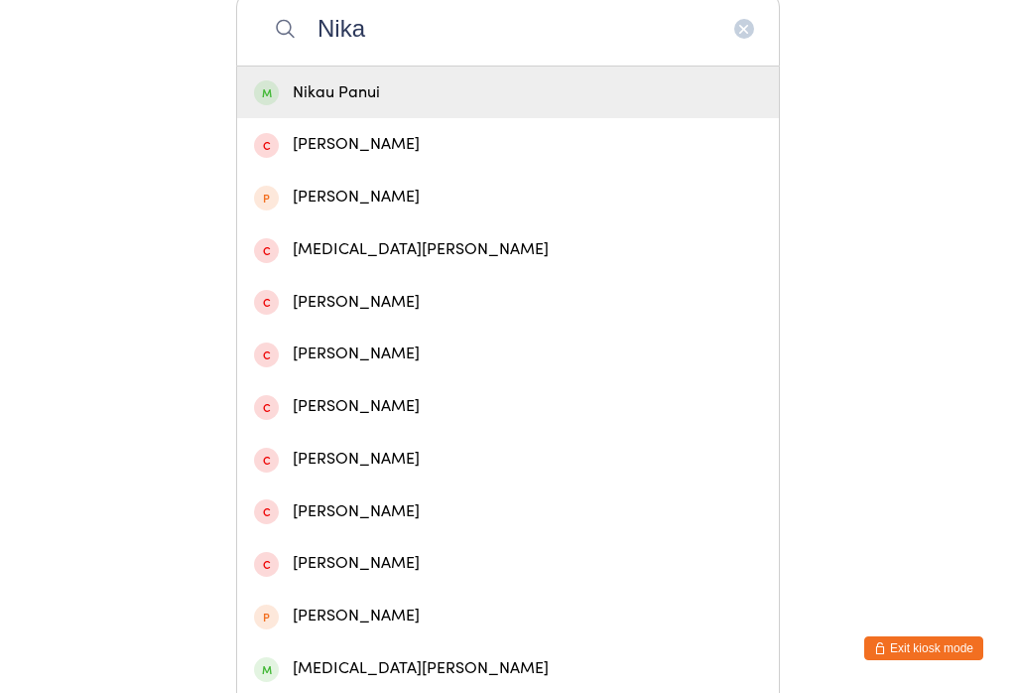
type input "Nika"
click at [531, 88] on div "Nikau Panui" at bounding box center [508, 92] width 508 height 27
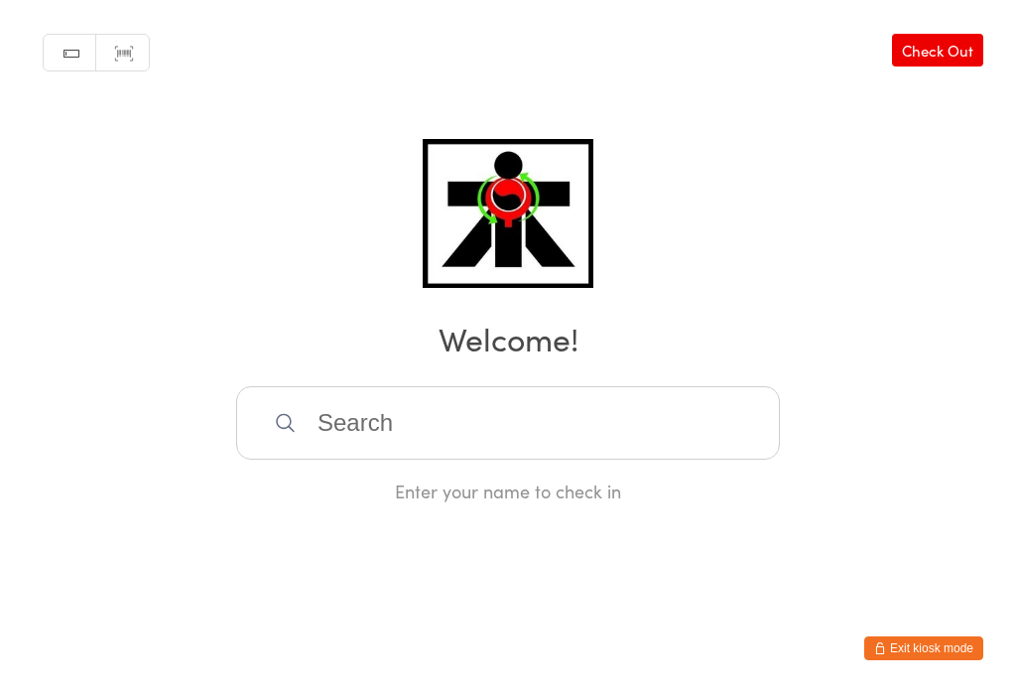
scroll to position [0, 0]
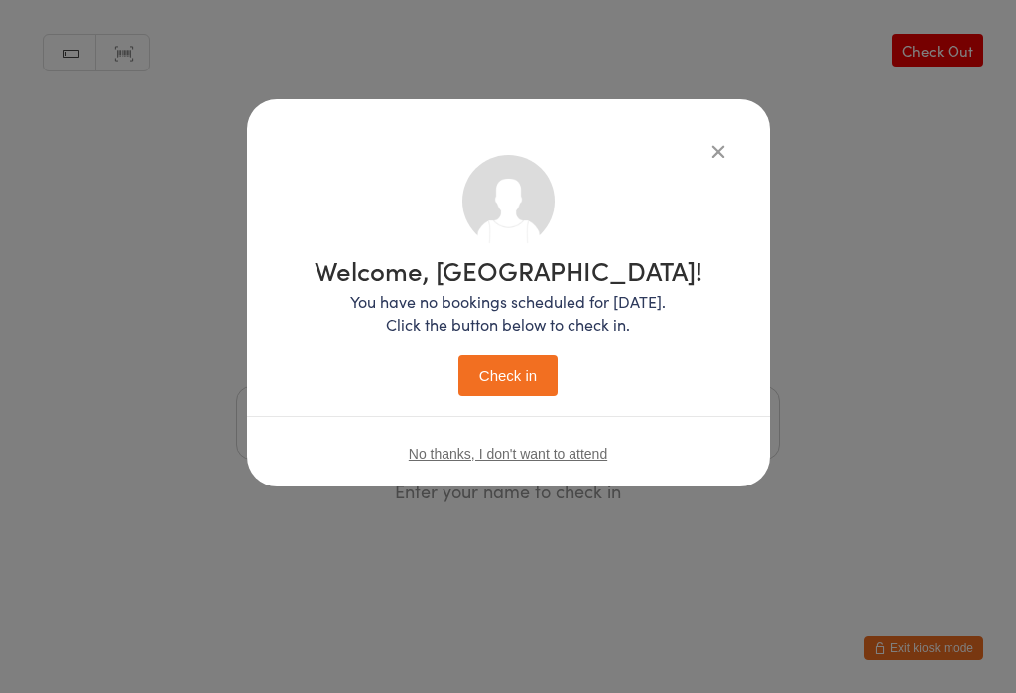
click at [521, 396] on button "Check in" at bounding box center [507, 375] width 99 height 41
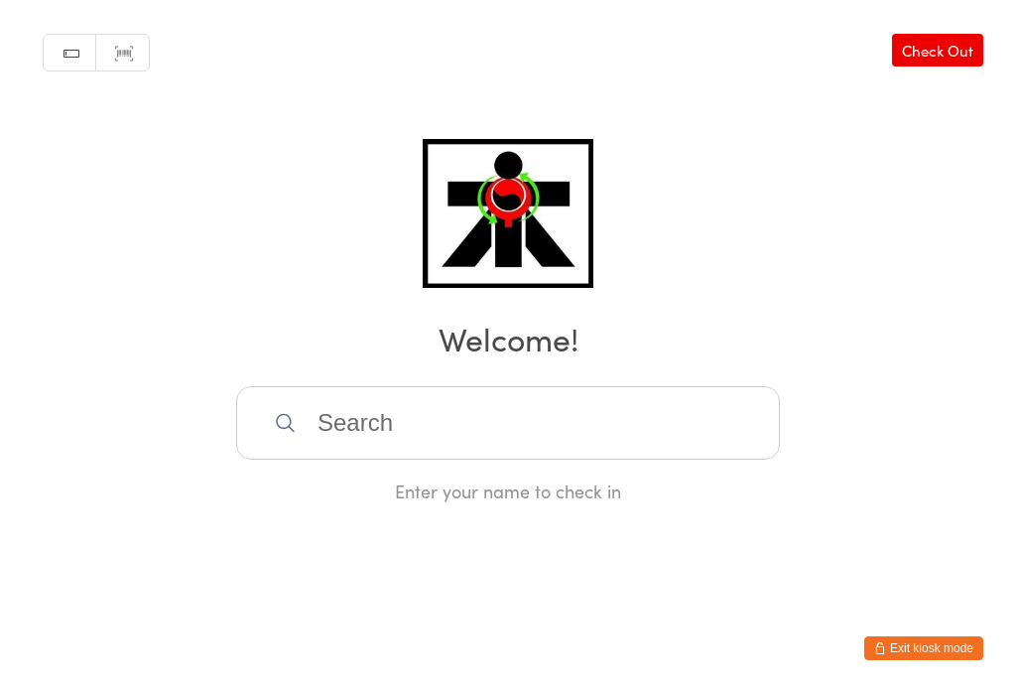
click at [431, 442] on input "search" at bounding box center [508, 422] width 544 height 73
type input "Y"
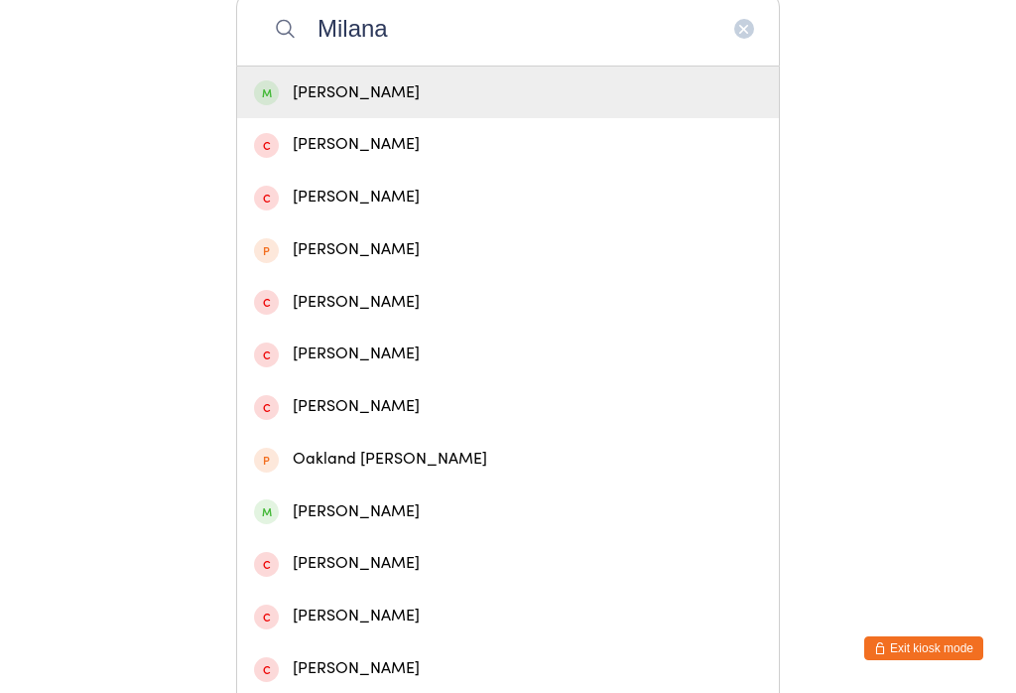
type input "Milana"
click at [279, 104] on div "[PERSON_NAME]" at bounding box center [508, 92] width 508 height 27
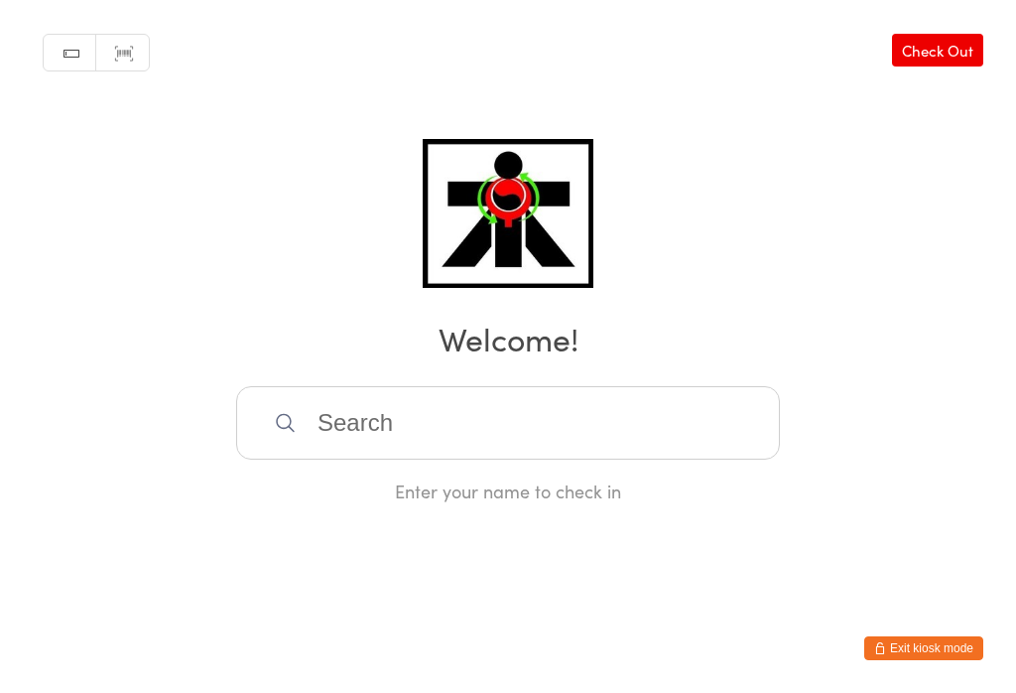
scroll to position [0, 0]
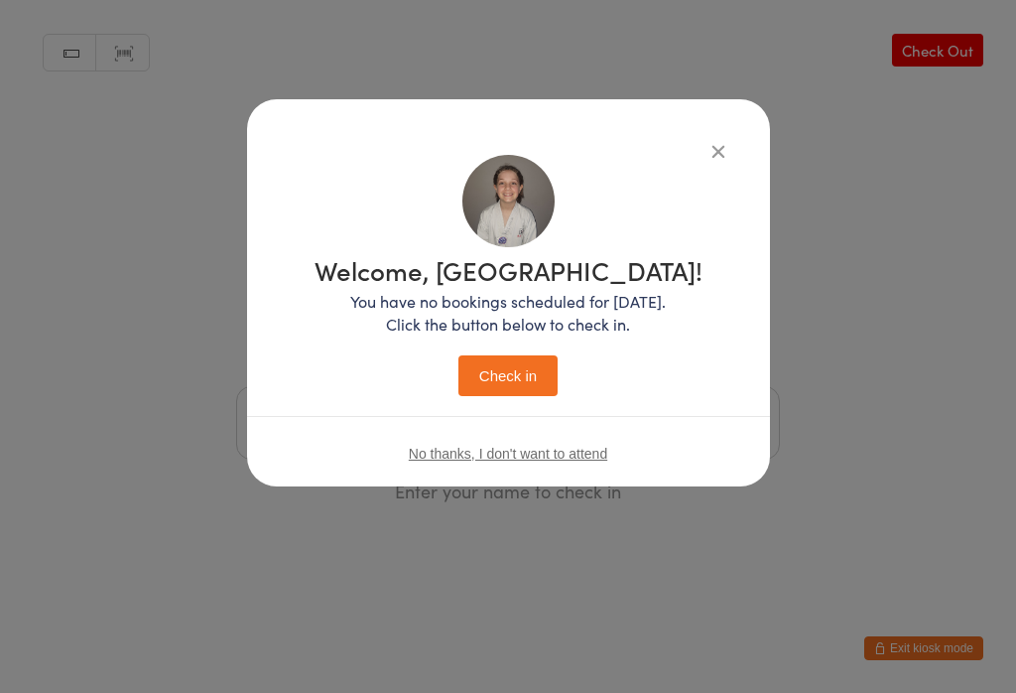
click at [490, 387] on button "Check in" at bounding box center [507, 375] width 99 height 41
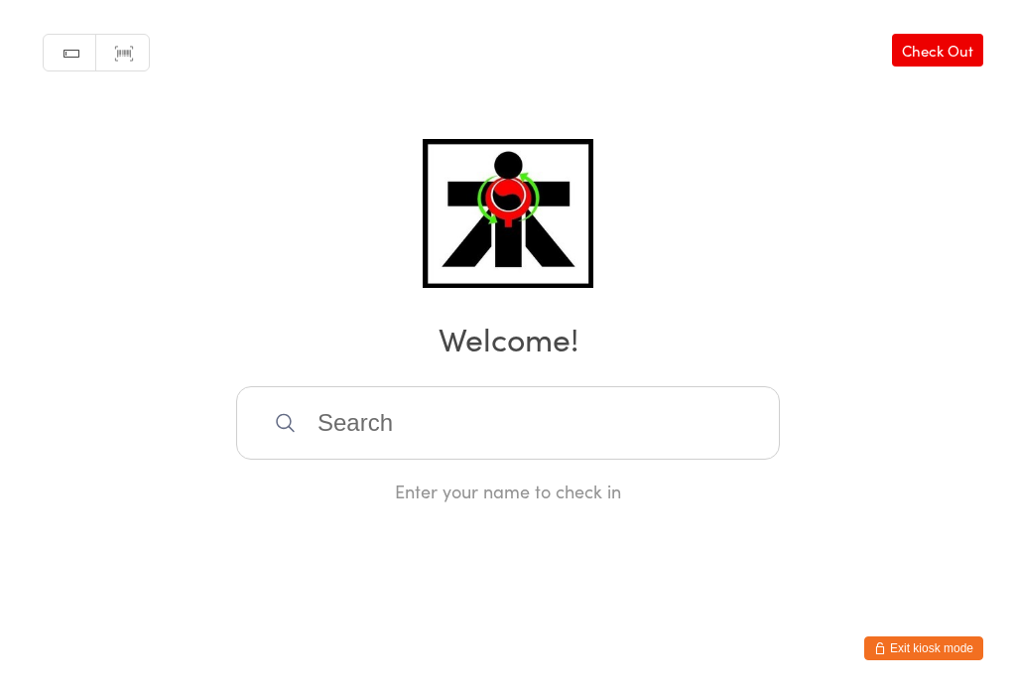
click at [465, 428] on input "search" at bounding box center [508, 422] width 544 height 73
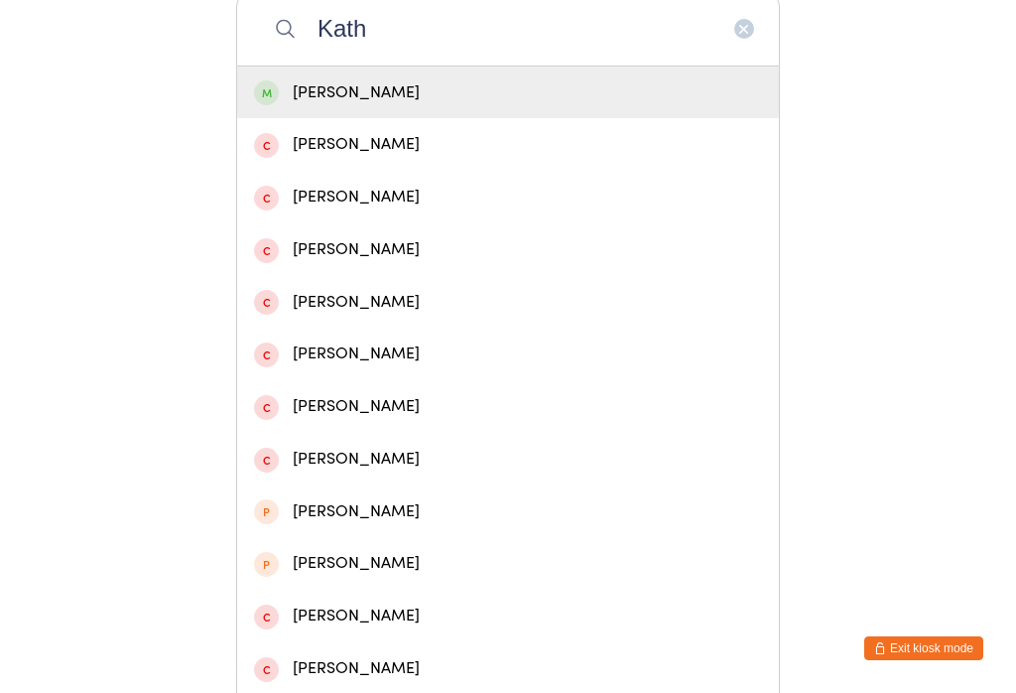
type input "Kath"
click at [512, 93] on div "[PERSON_NAME]" at bounding box center [508, 92] width 508 height 27
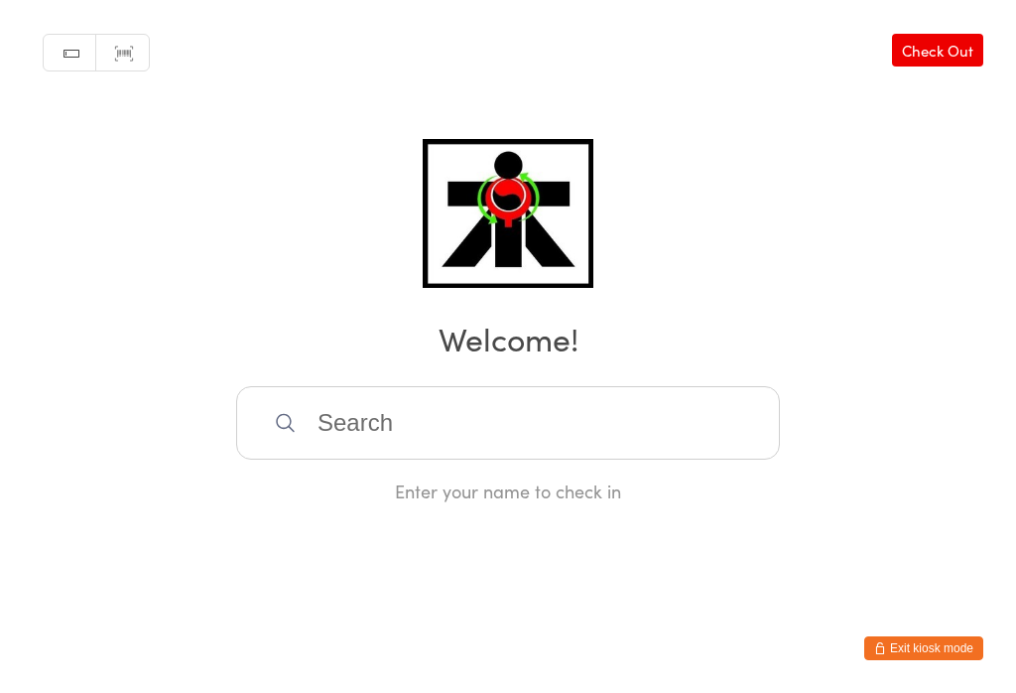
scroll to position [0, 0]
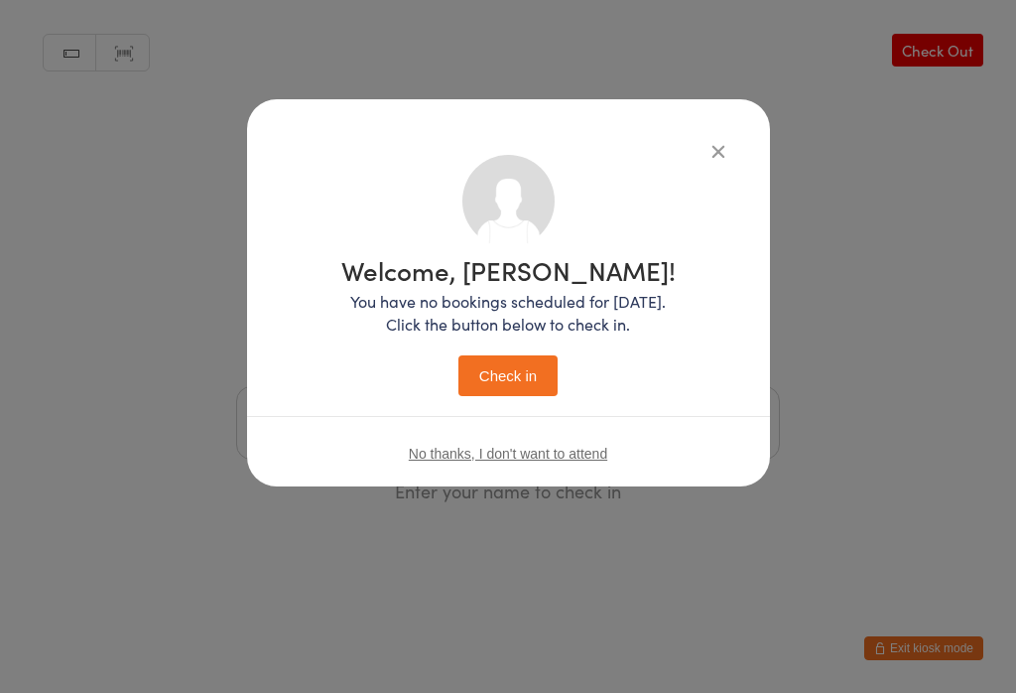
click at [510, 371] on button "Check in" at bounding box center [507, 375] width 99 height 41
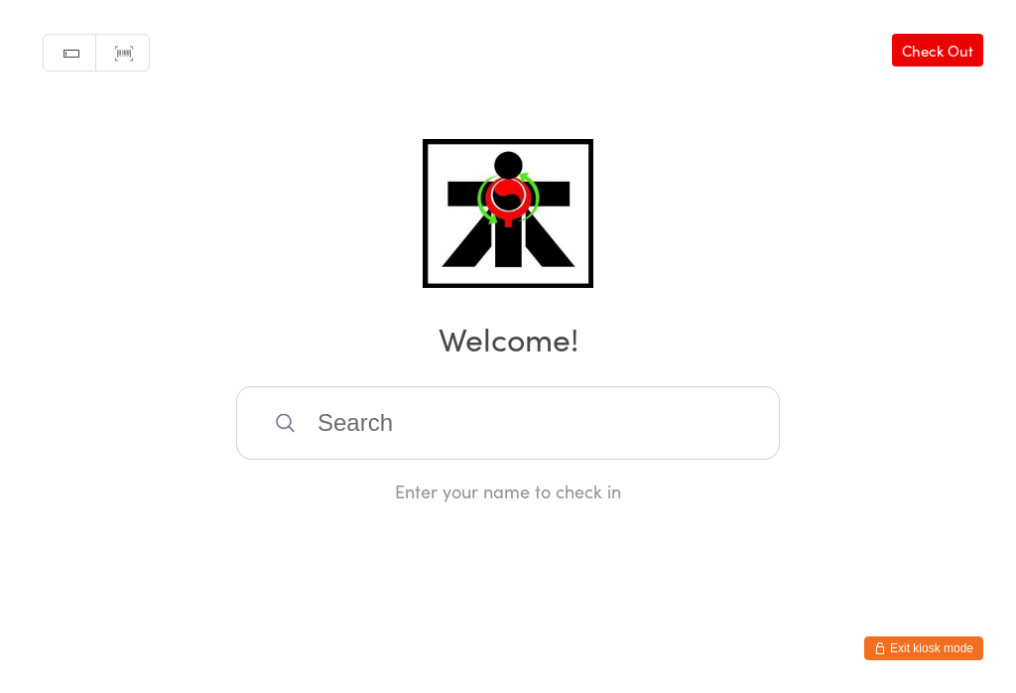
click at [368, 415] on input "search" at bounding box center [508, 422] width 544 height 73
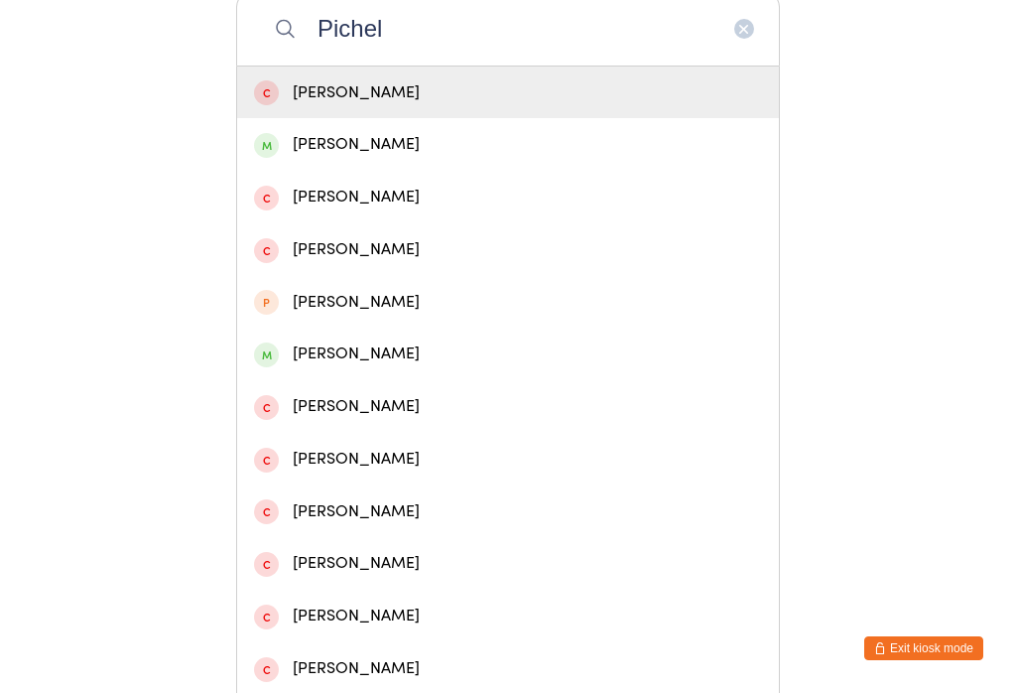
type input "Pichel"
click at [396, 158] on div "[PERSON_NAME]" at bounding box center [508, 144] width 508 height 27
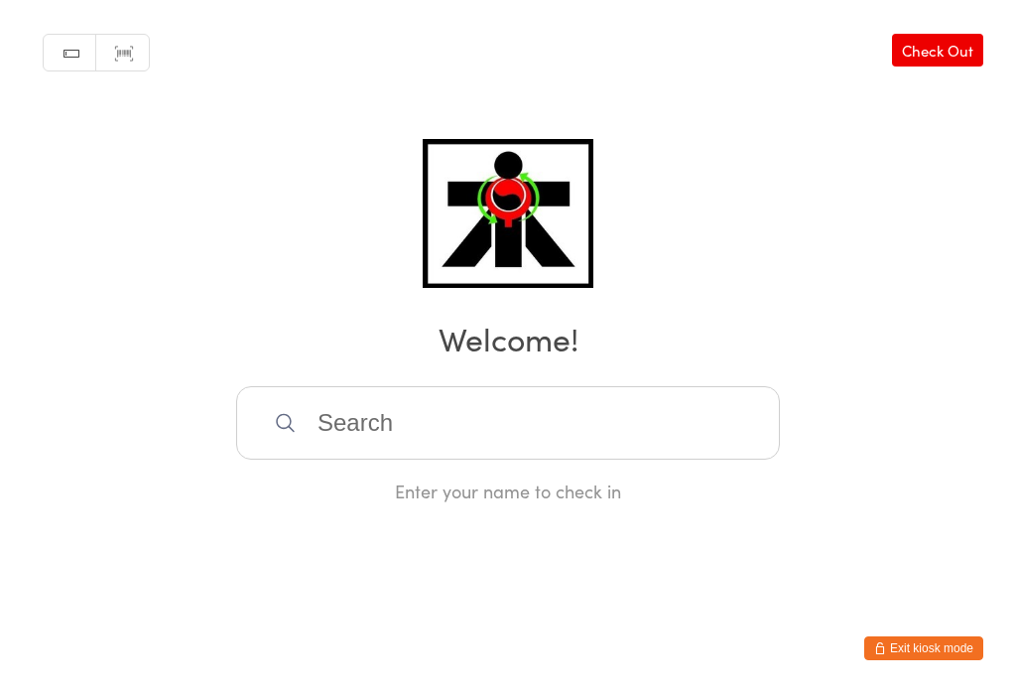
scroll to position [0, 0]
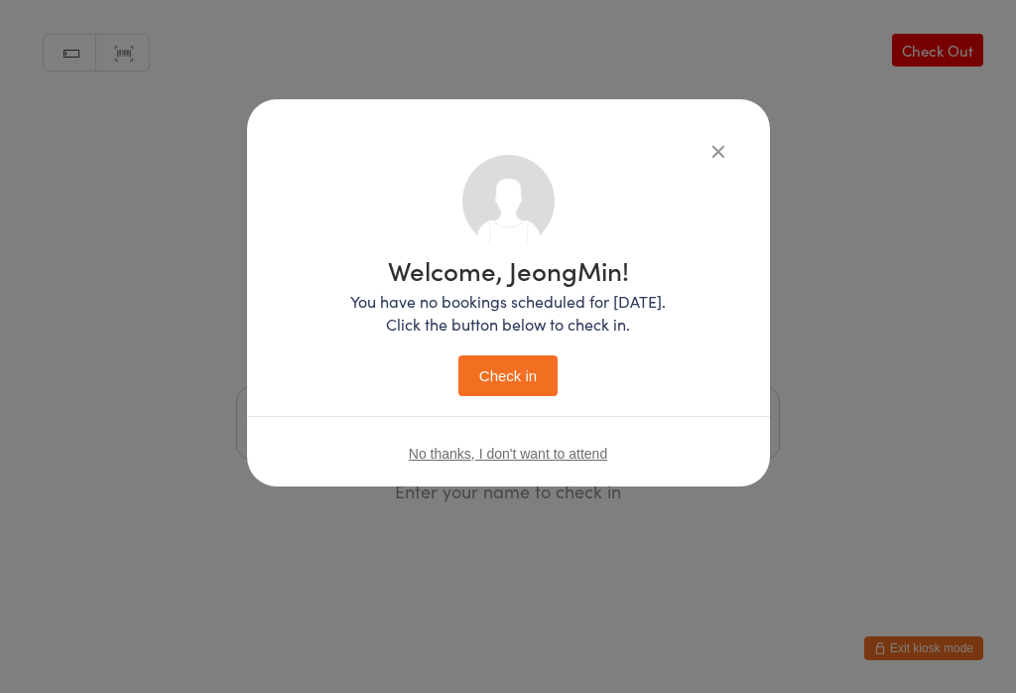
click at [505, 363] on button "Check in" at bounding box center [507, 375] width 99 height 41
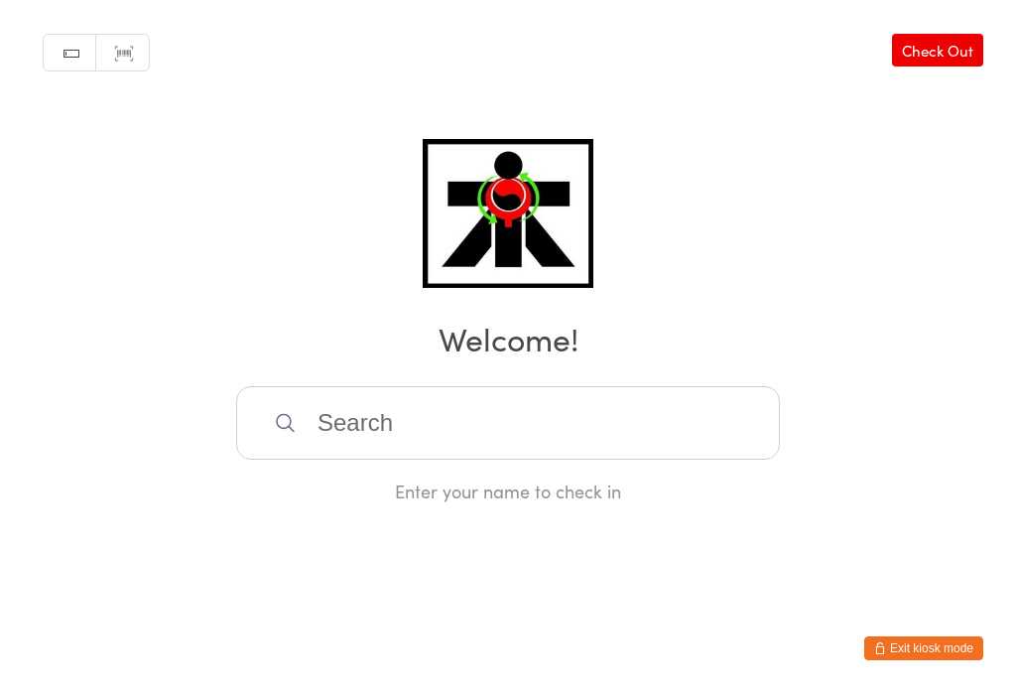
click at [426, 423] on input "search" at bounding box center [508, 422] width 544 height 73
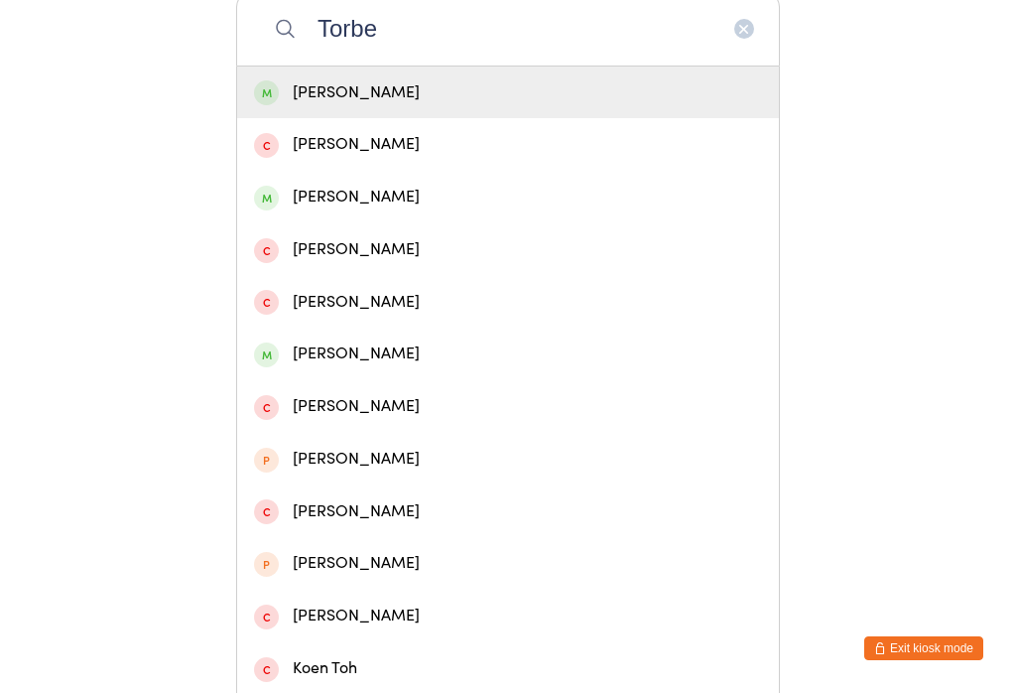
type input "Torbe"
click at [324, 100] on div "[PERSON_NAME]" at bounding box center [508, 92] width 508 height 27
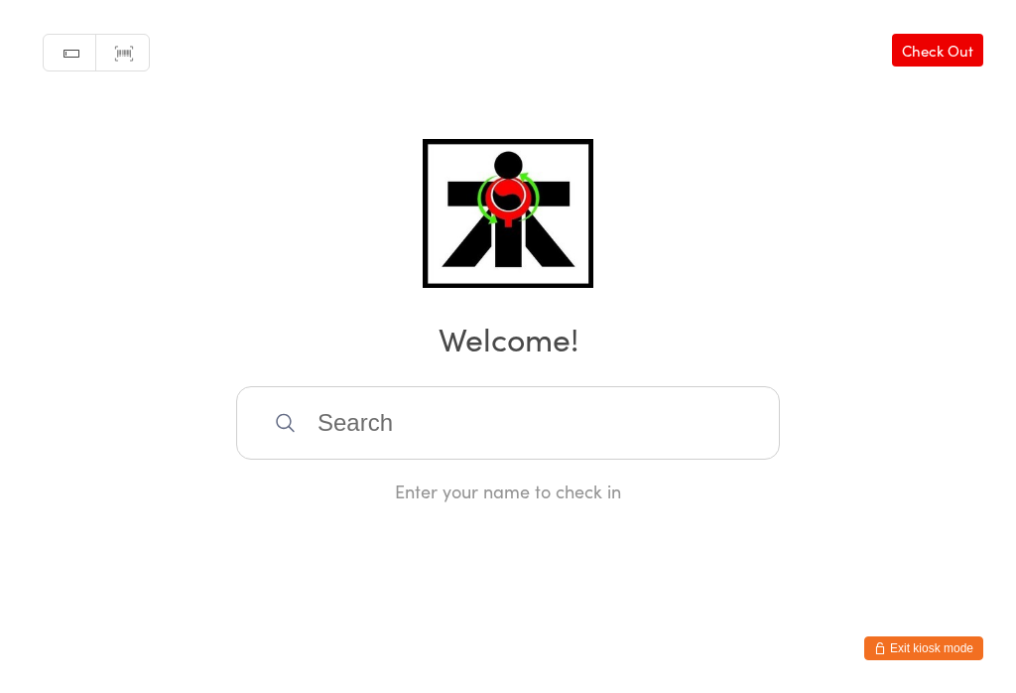
scroll to position [0, 0]
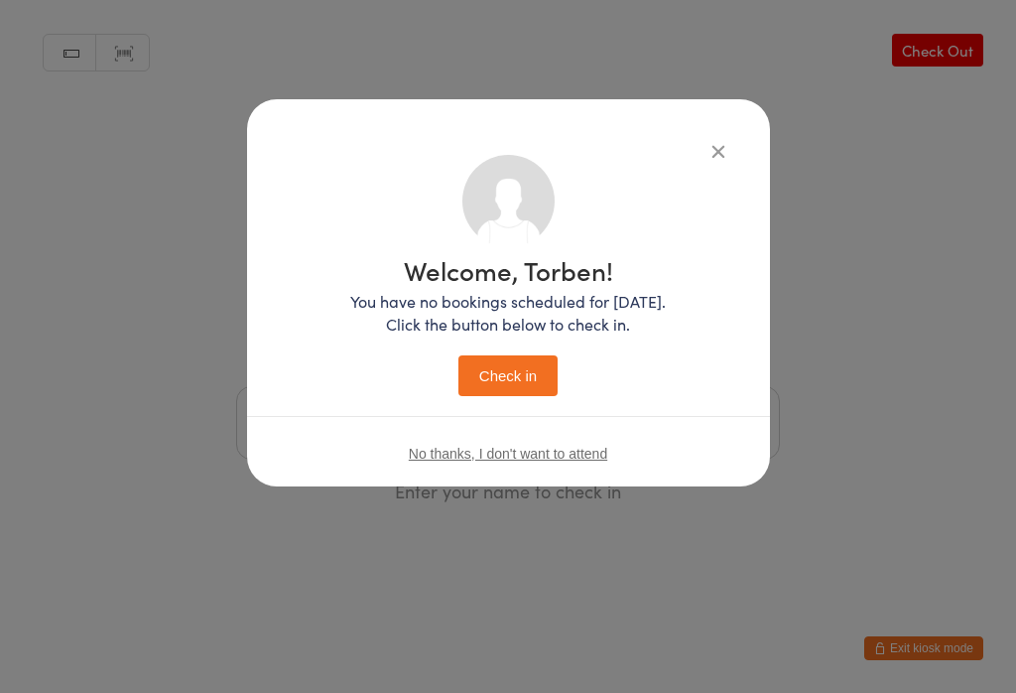
click at [492, 367] on button "Check in" at bounding box center [507, 375] width 99 height 41
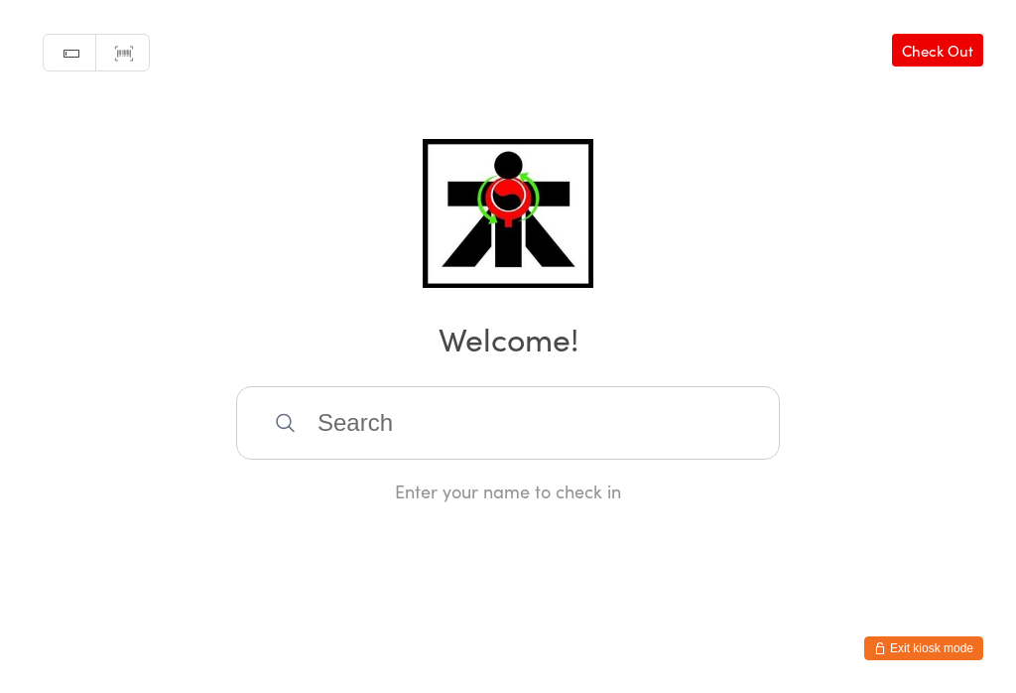
click at [427, 409] on input "search" at bounding box center [508, 422] width 544 height 73
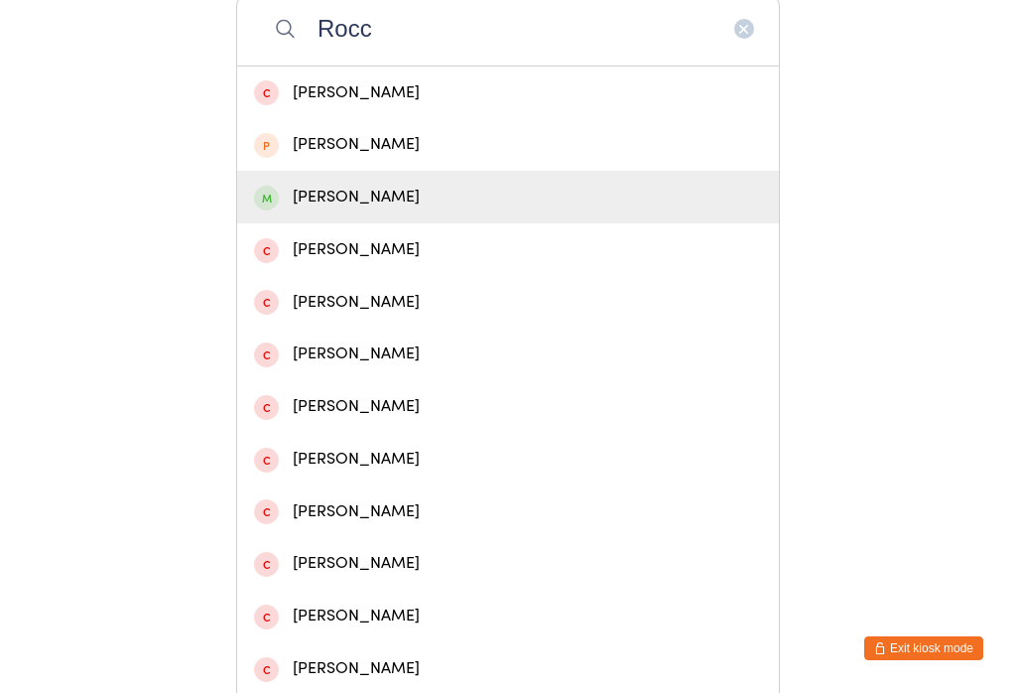
type input "Rocc"
click at [429, 208] on div "[PERSON_NAME]" at bounding box center [508, 197] width 508 height 27
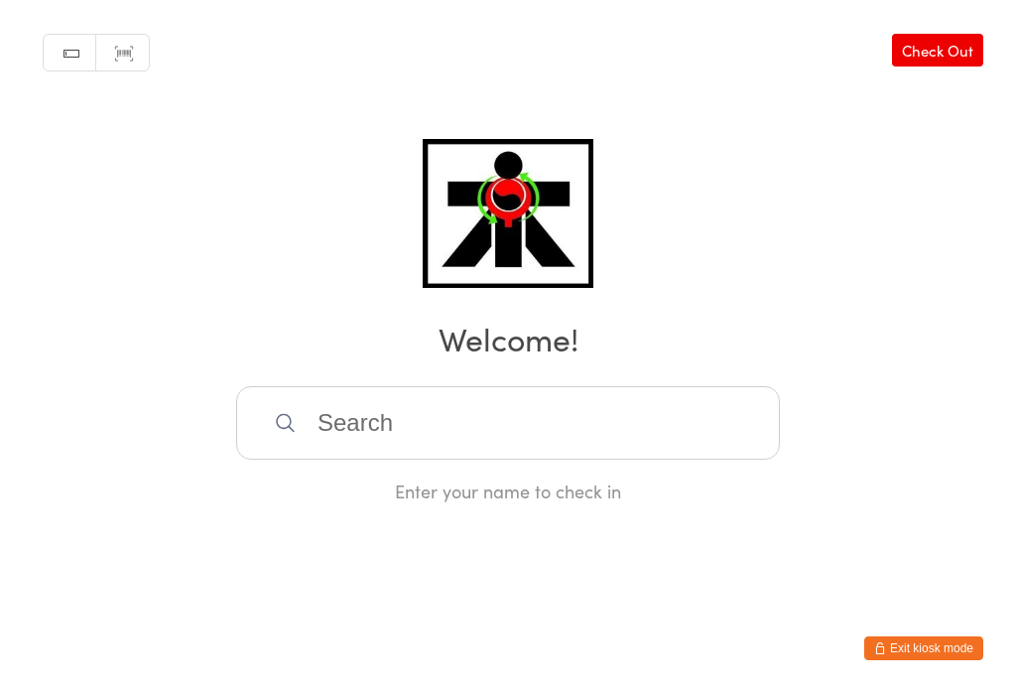
scroll to position [0, 0]
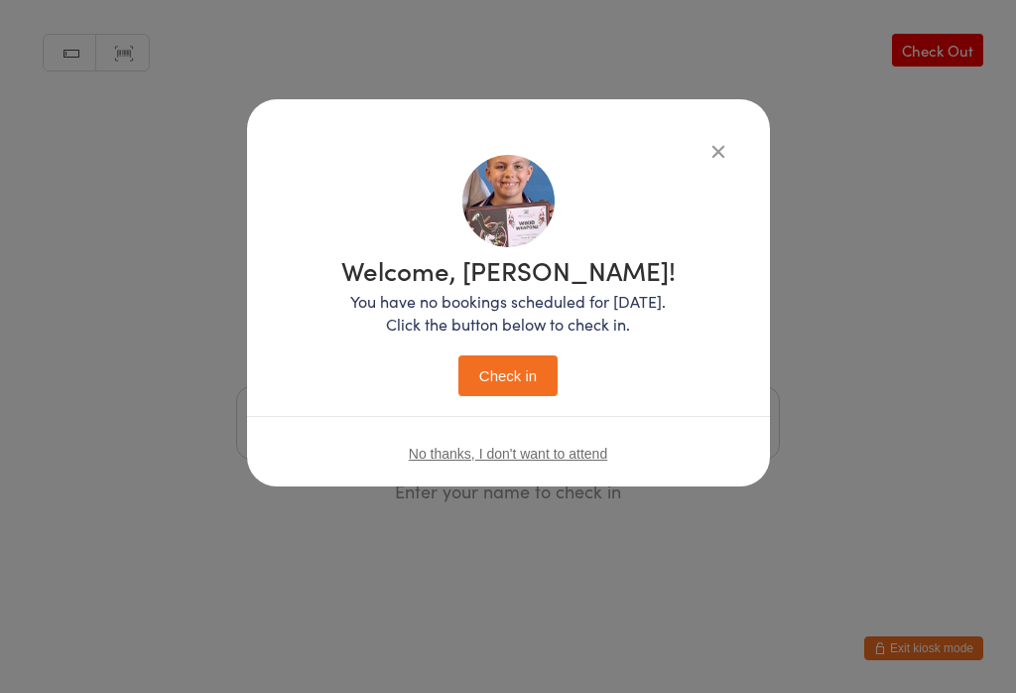
click at [515, 378] on button "Check in" at bounding box center [507, 375] width 99 height 41
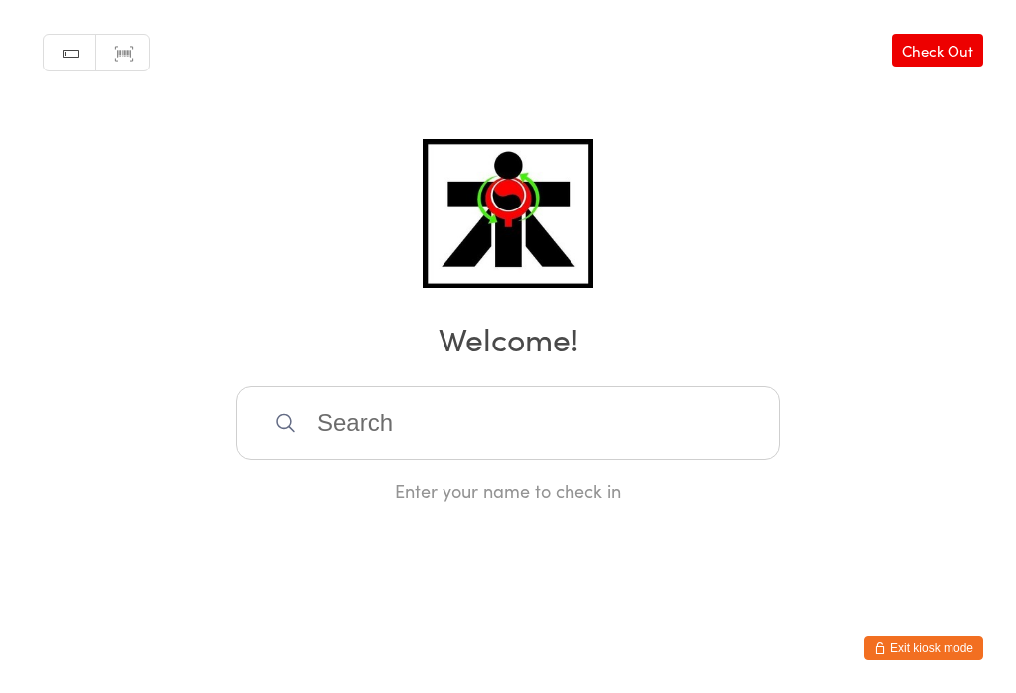
click at [464, 431] on input "search" at bounding box center [508, 422] width 544 height 73
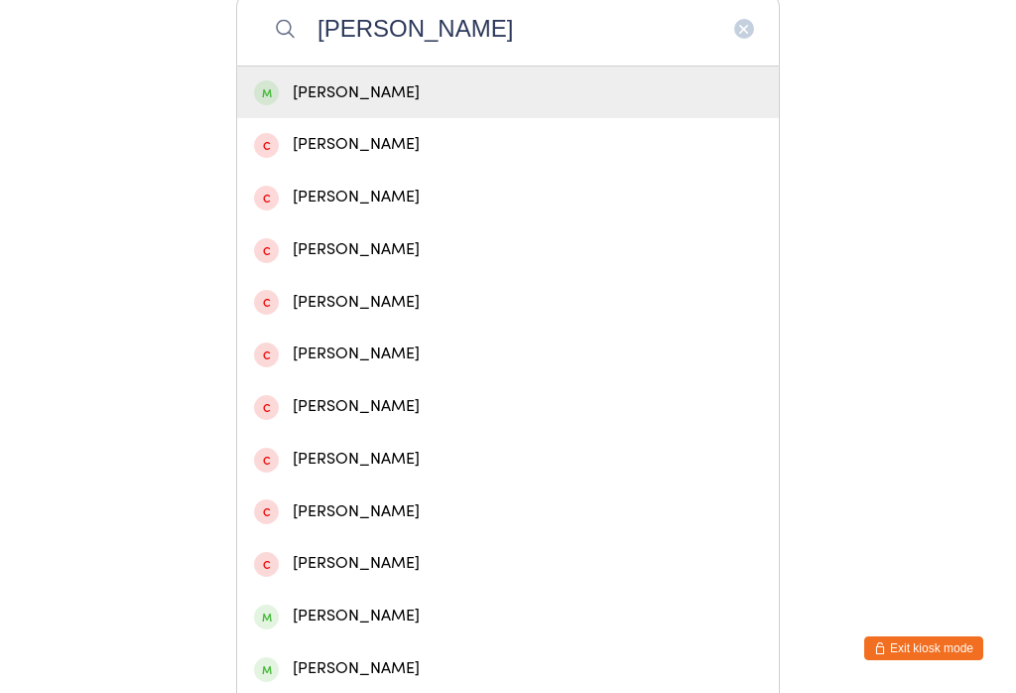
type input "[PERSON_NAME]"
click at [422, 100] on div "[PERSON_NAME]" at bounding box center [508, 92] width 508 height 27
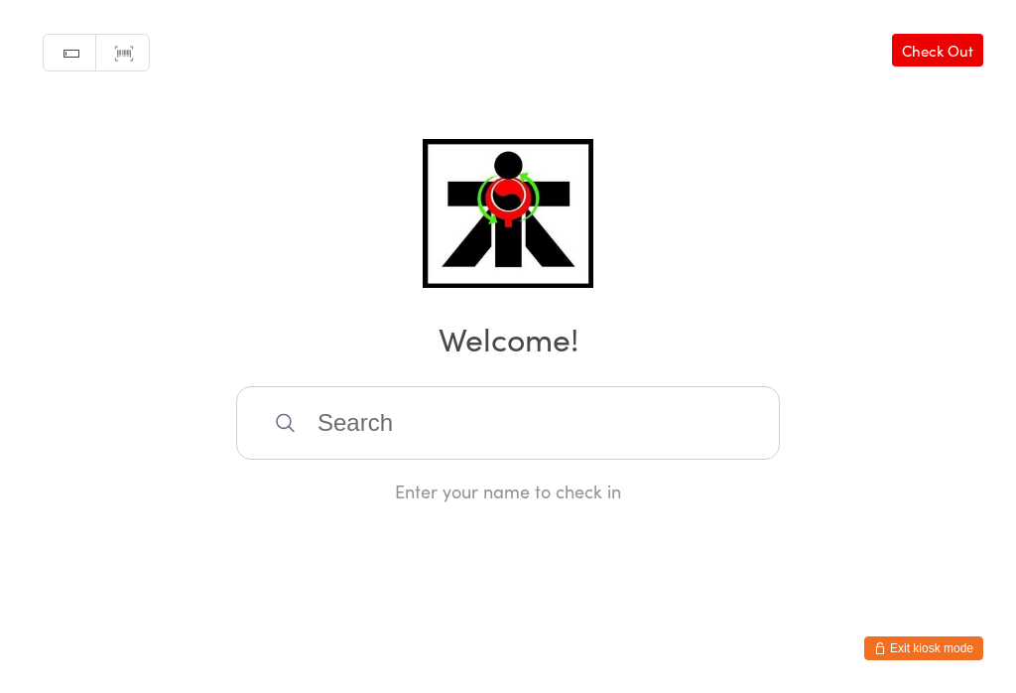
scroll to position [0, 0]
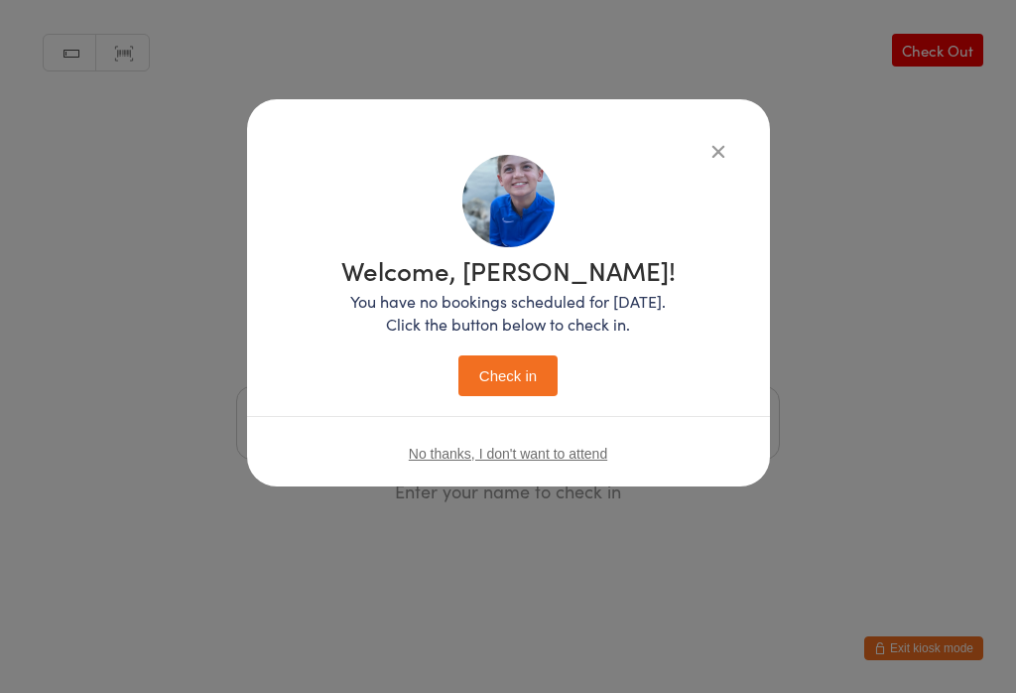
click at [524, 363] on button "Check in" at bounding box center [507, 375] width 99 height 41
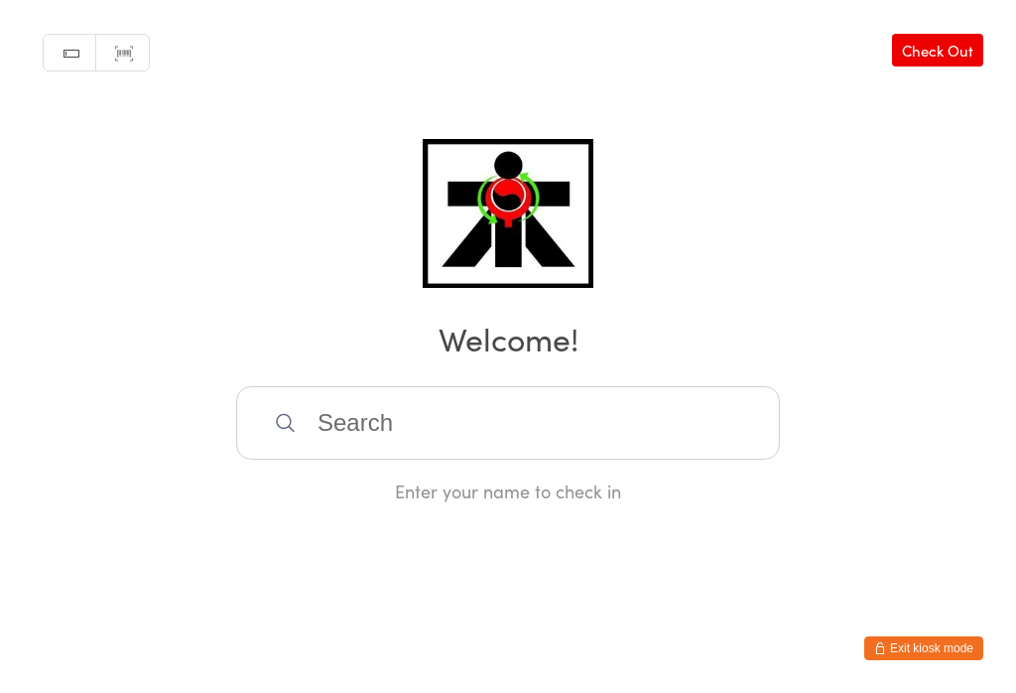
click at [476, 408] on input "search" at bounding box center [508, 422] width 544 height 73
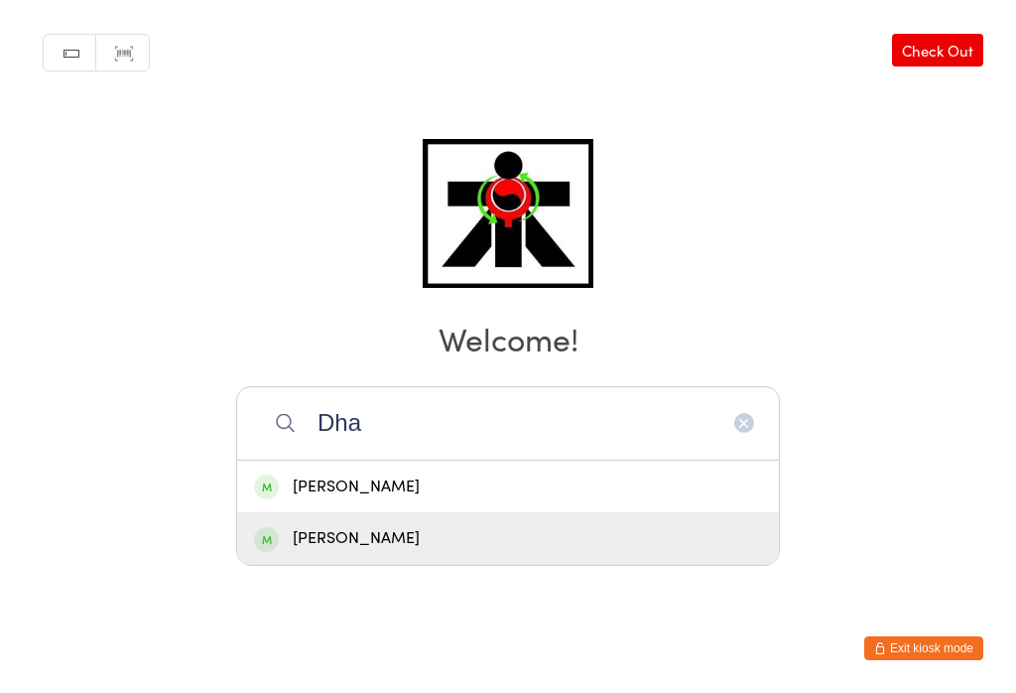
type input "Dha"
click at [369, 525] on div "[PERSON_NAME]" at bounding box center [508, 538] width 508 height 27
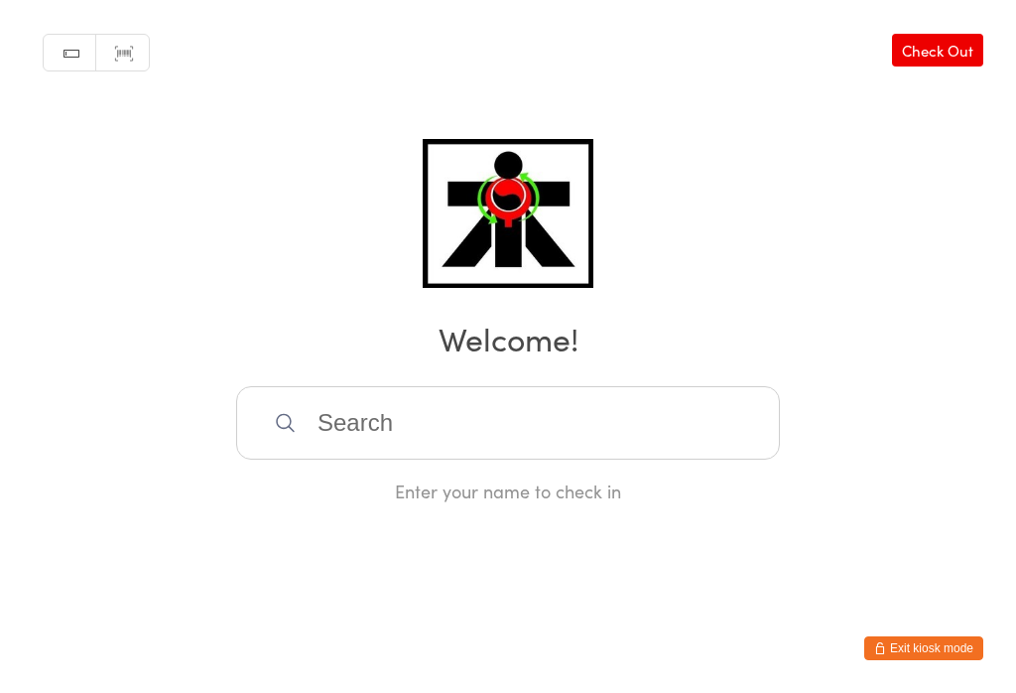
scroll to position [0, 0]
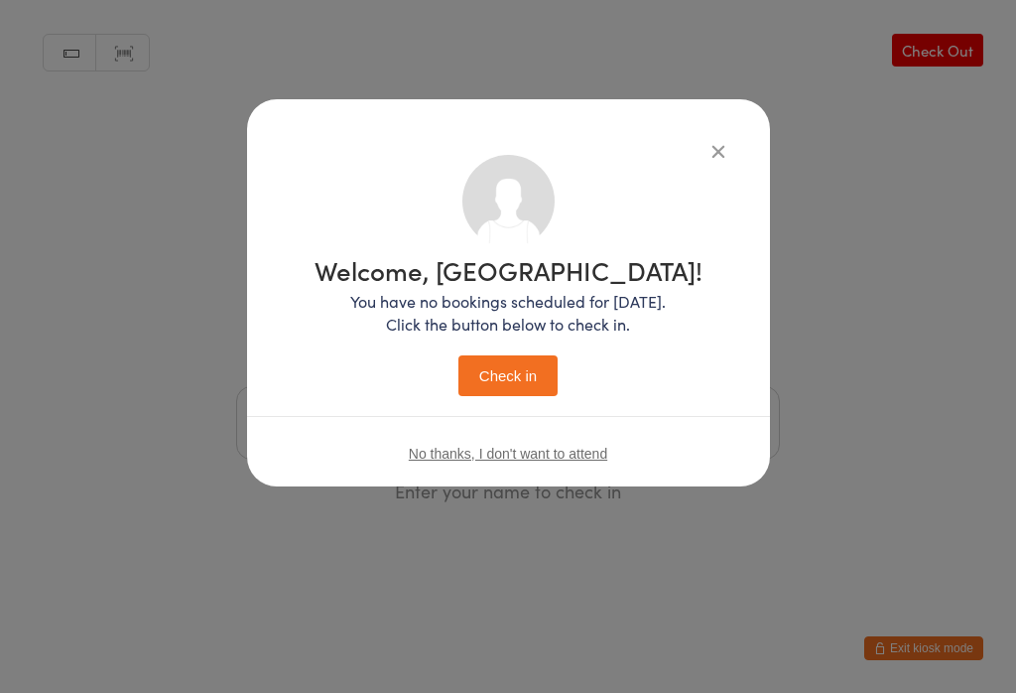
click at [485, 376] on button "Check in" at bounding box center [507, 375] width 99 height 41
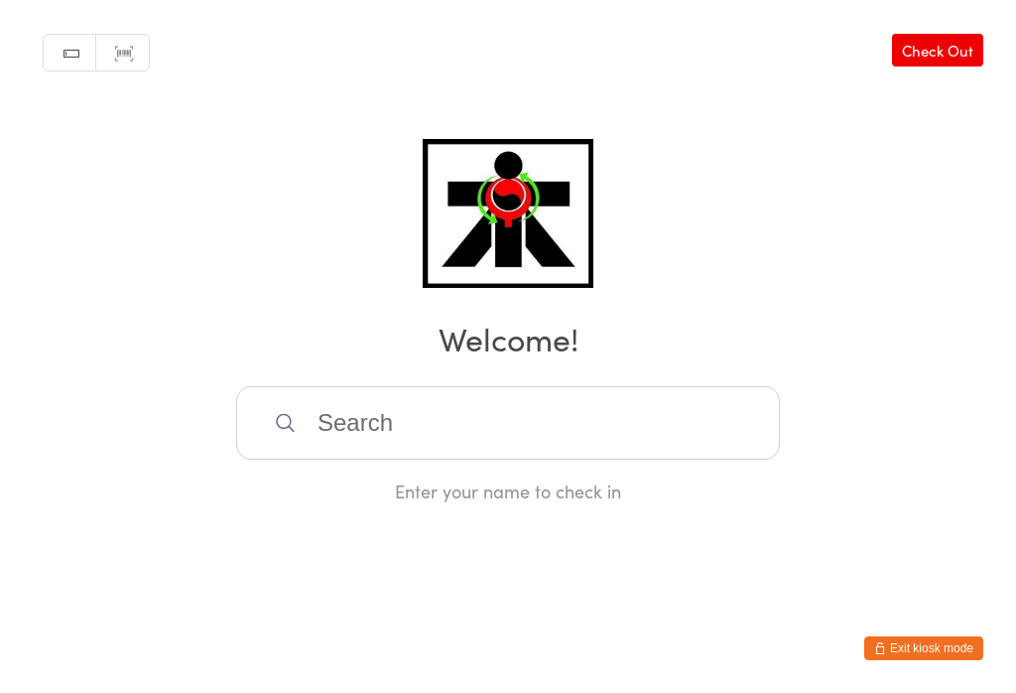
click at [418, 418] on input "search" at bounding box center [508, 422] width 544 height 73
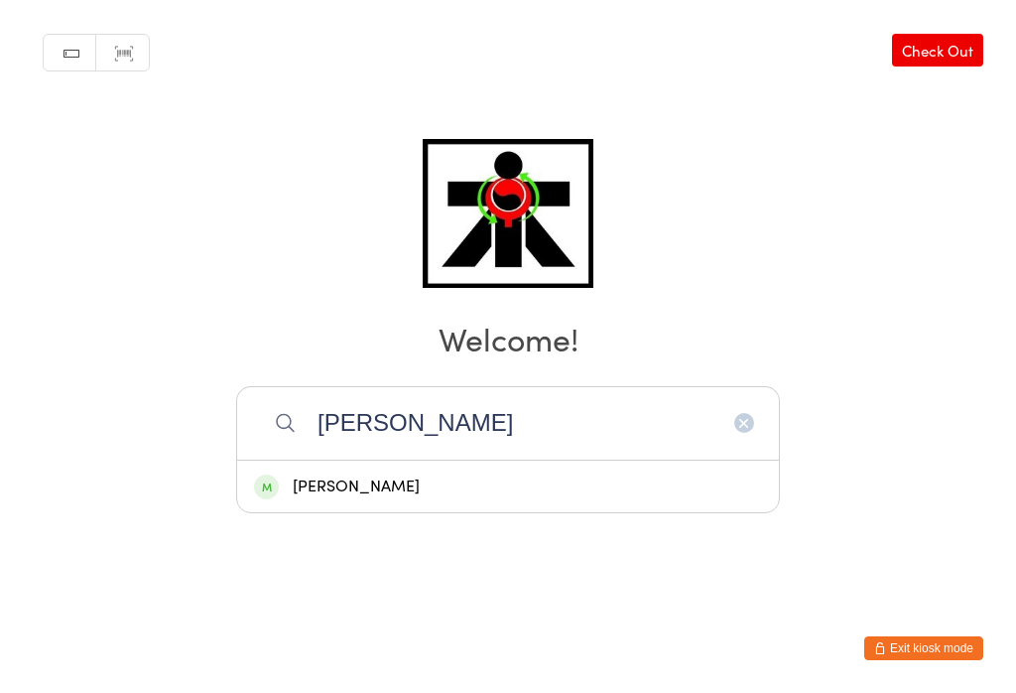
type input "[PERSON_NAME]"
click at [324, 473] on div "[PERSON_NAME]" at bounding box center [508, 486] width 508 height 27
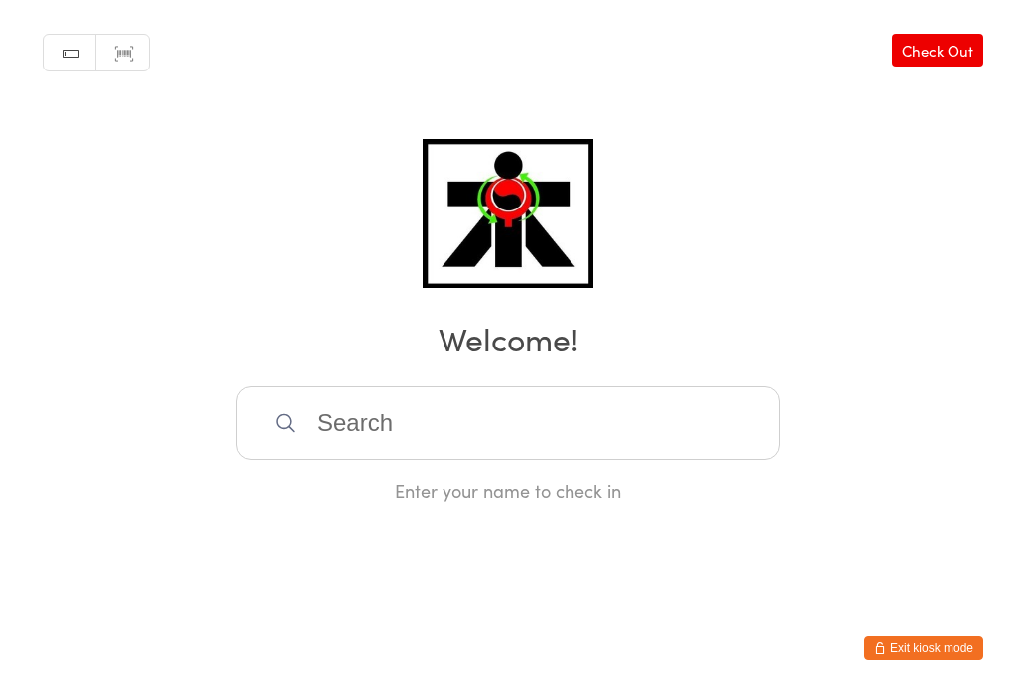
scroll to position [0, 0]
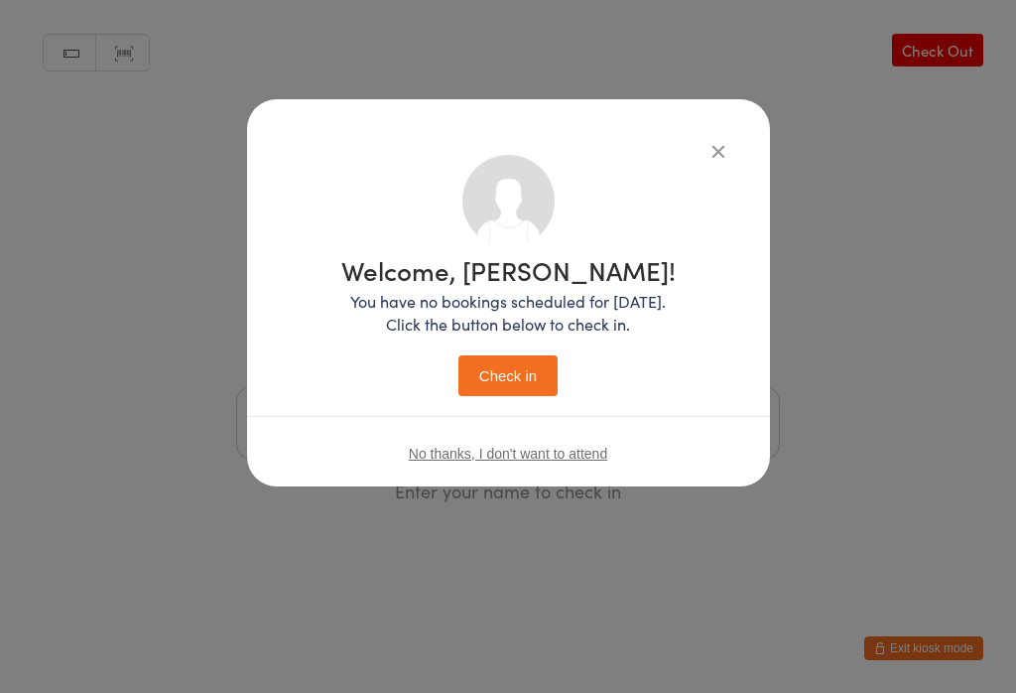
click at [493, 381] on button "Check in" at bounding box center [507, 375] width 99 height 41
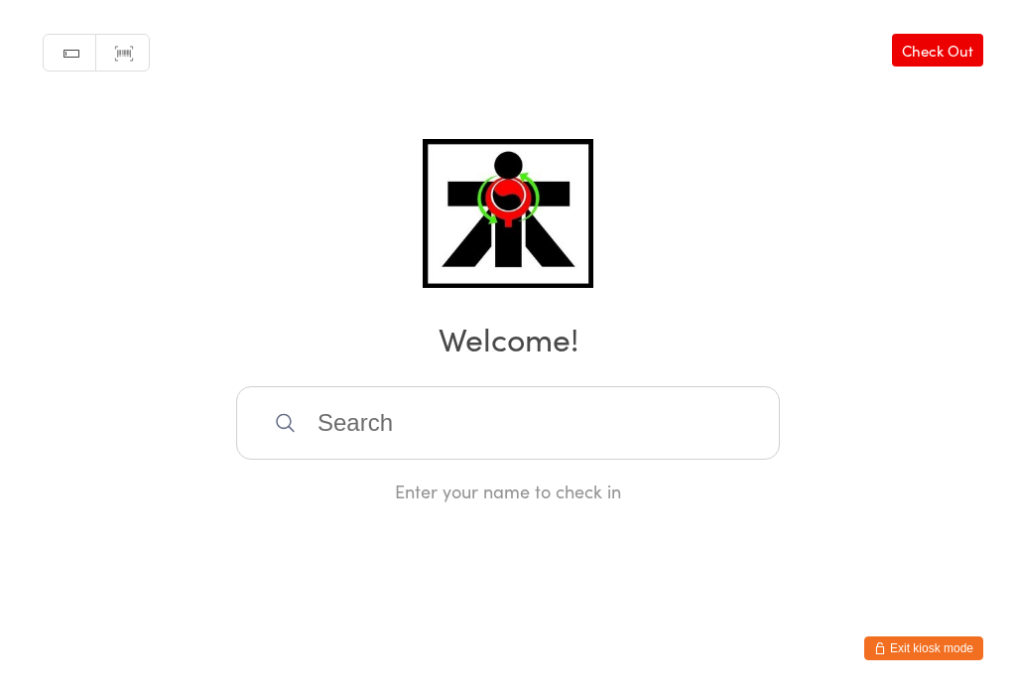
click at [620, 420] on input "search" at bounding box center [508, 422] width 544 height 73
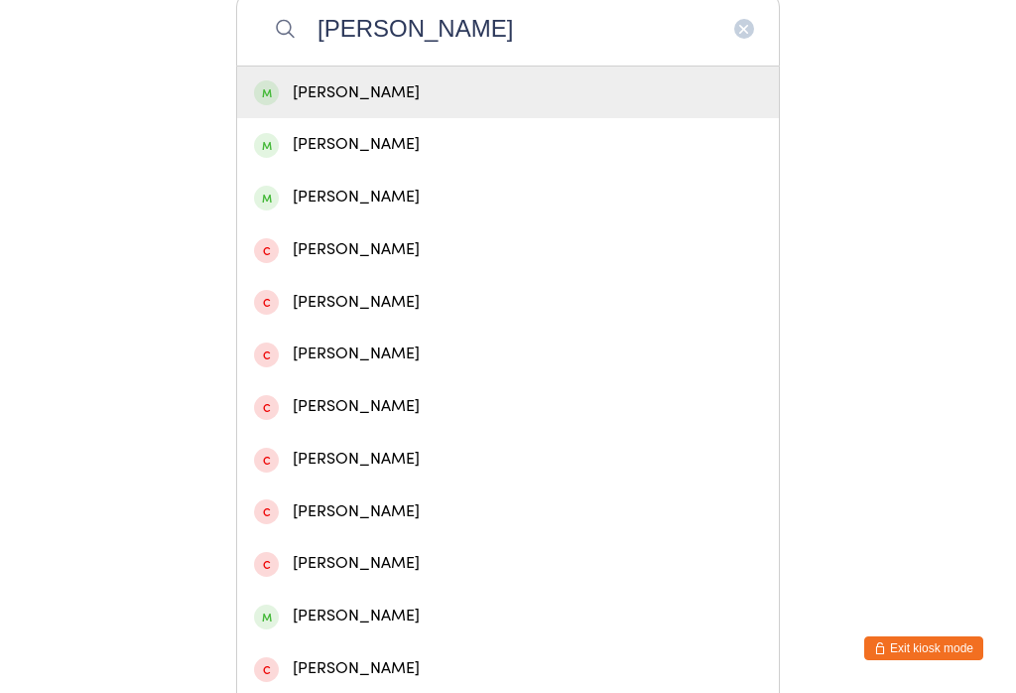
type input "[PERSON_NAME]"
click at [397, 210] on div "[PERSON_NAME]" at bounding box center [508, 197] width 508 height 27
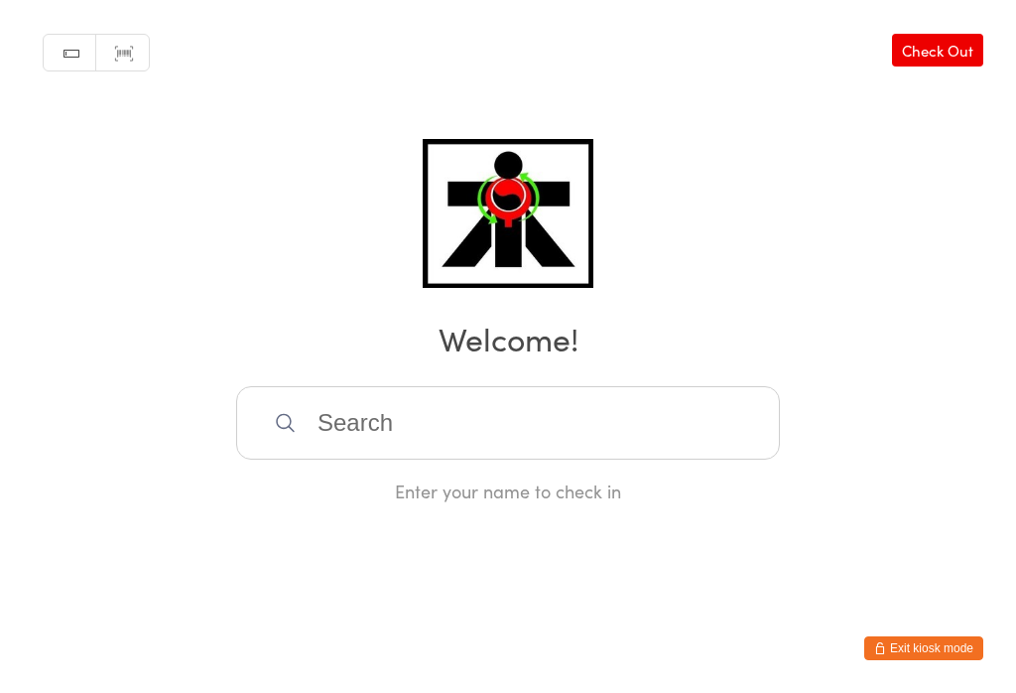
scroll to position [0, 0]
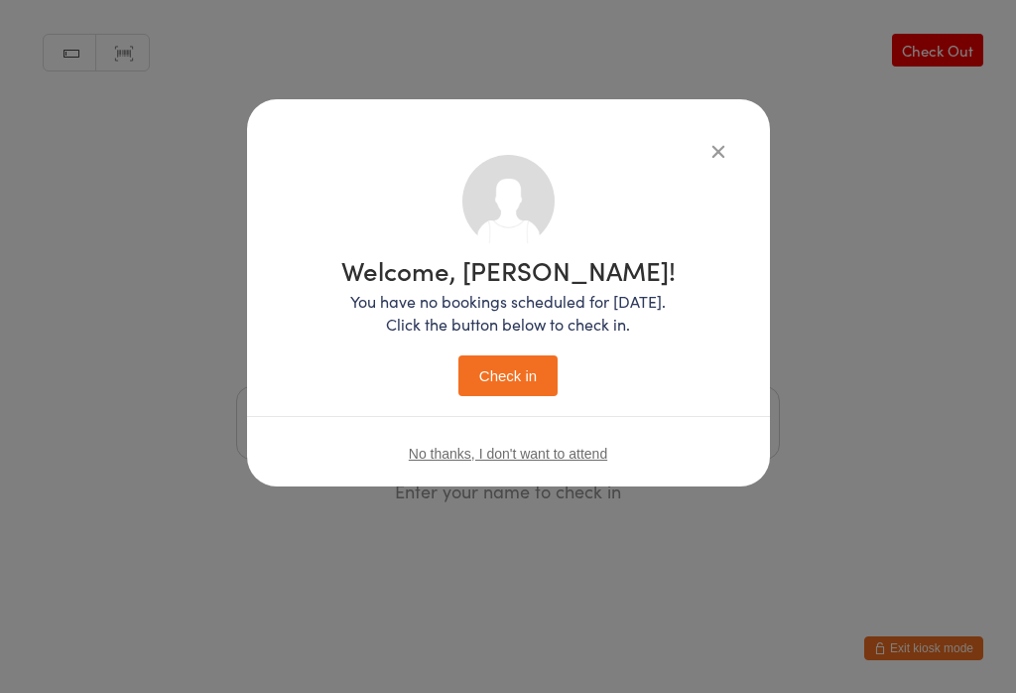
click at [515, 394] on button "Check in" at bounding box center [507, 375] width 99 height 41
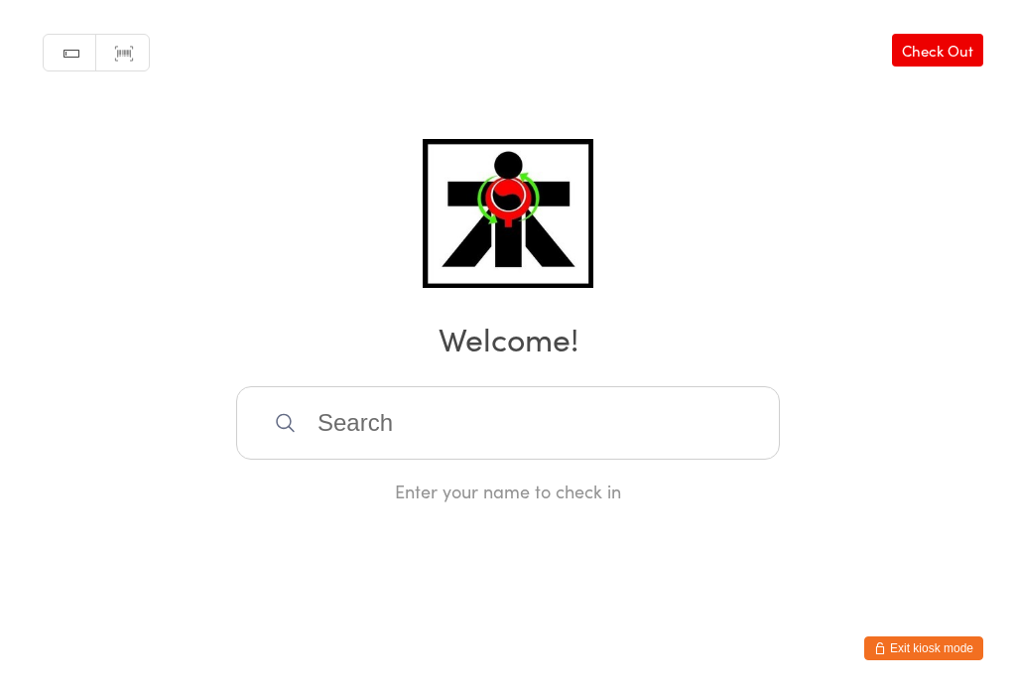
click at [320, 452] on input "search" at bounding box center [508, 422] width 544 height 73
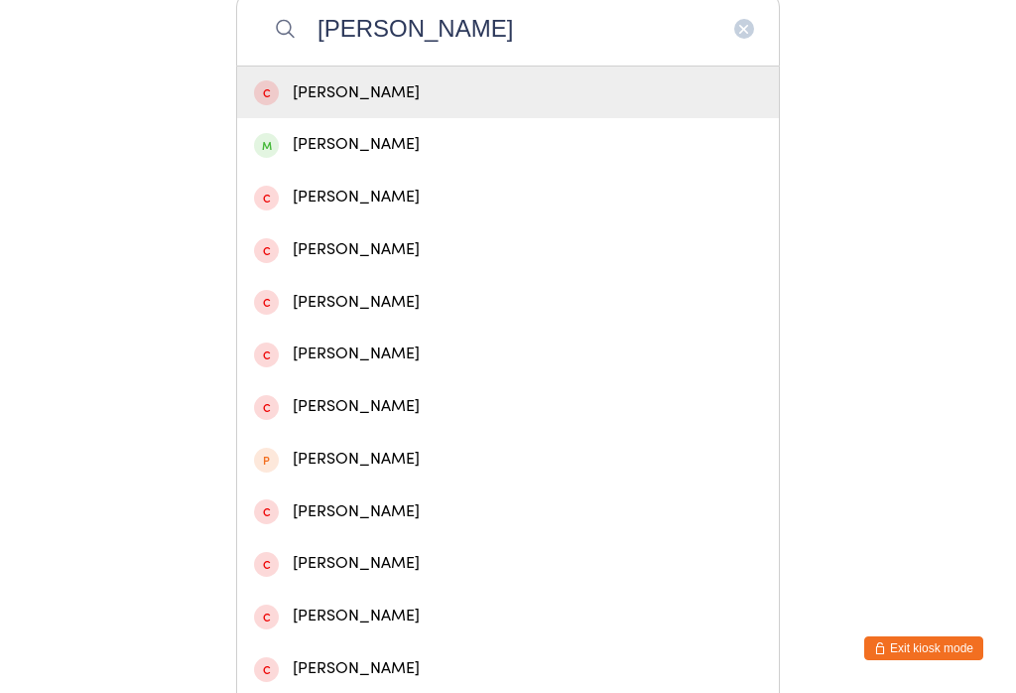
type input "[PERSON_NAME]"
click at [314, 140] on div "[PERSON_NAME]" at bounding box center [508, 144] width 508 height 27
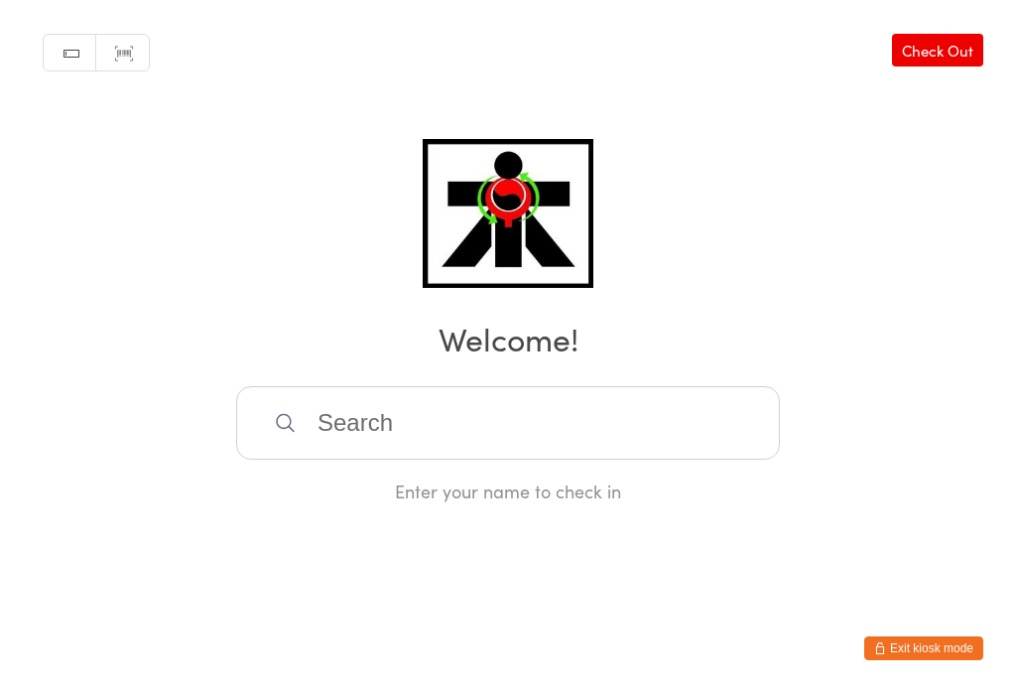
scroll to position [0, 0]
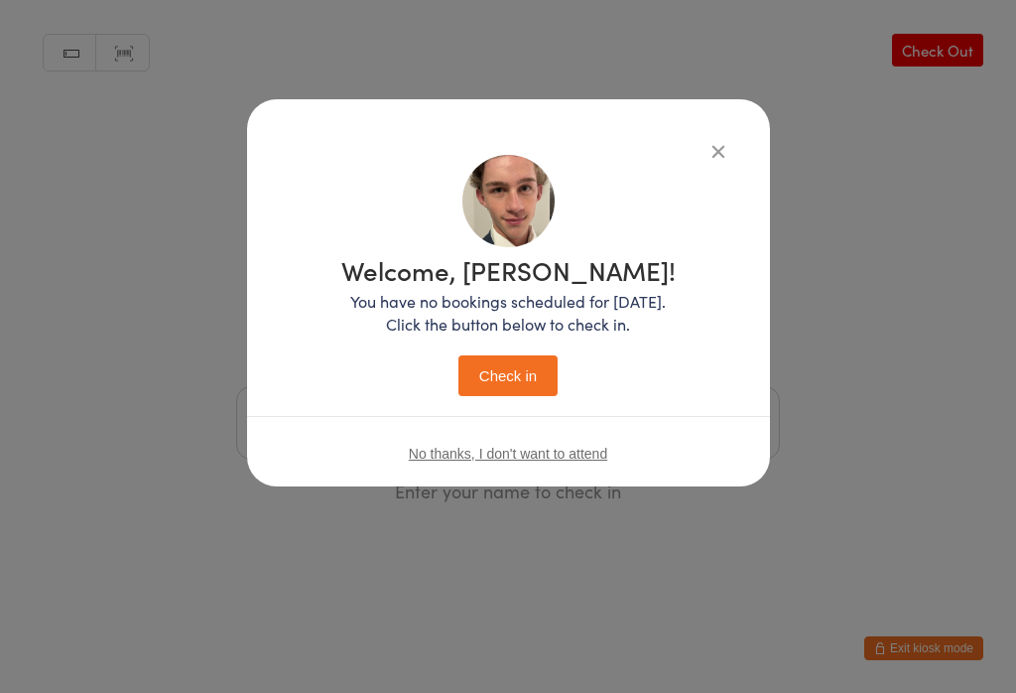
click at [505, 396] on button "Check in" at bounding box center [507, 375] width 99 height 41
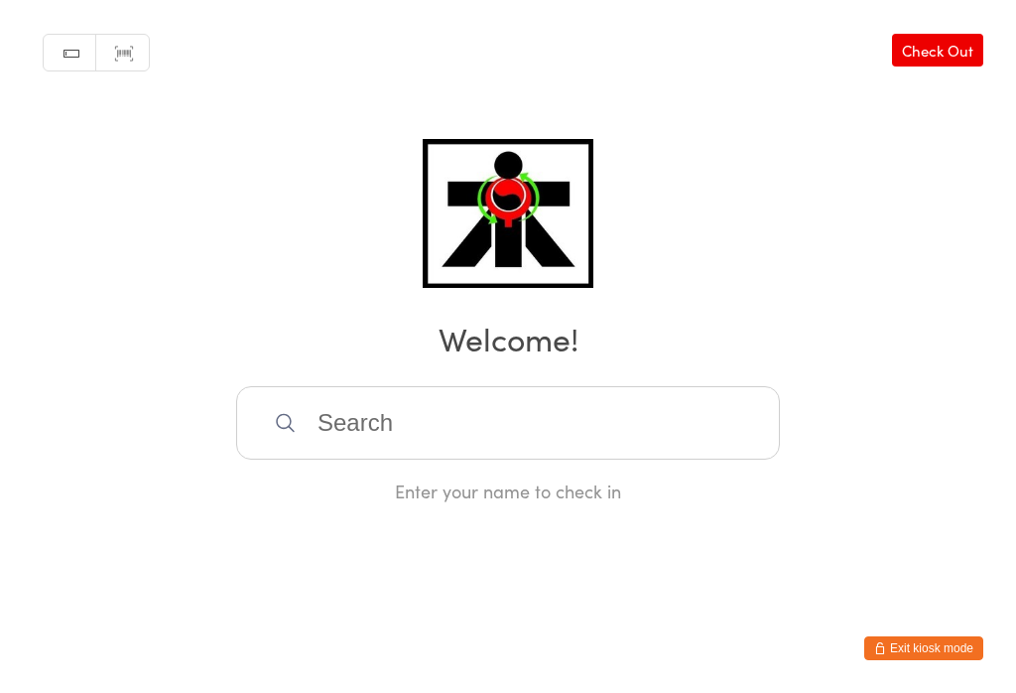
click at [715, 414] on input "search" at bounding box center [508, 422] width 544 height 73
type input "O"
click at [976, 131] on html "You have now entered Kiosk Mode. Members will be able to check themselves in us…" at bounding box center [508, 346] width 1016 height 693
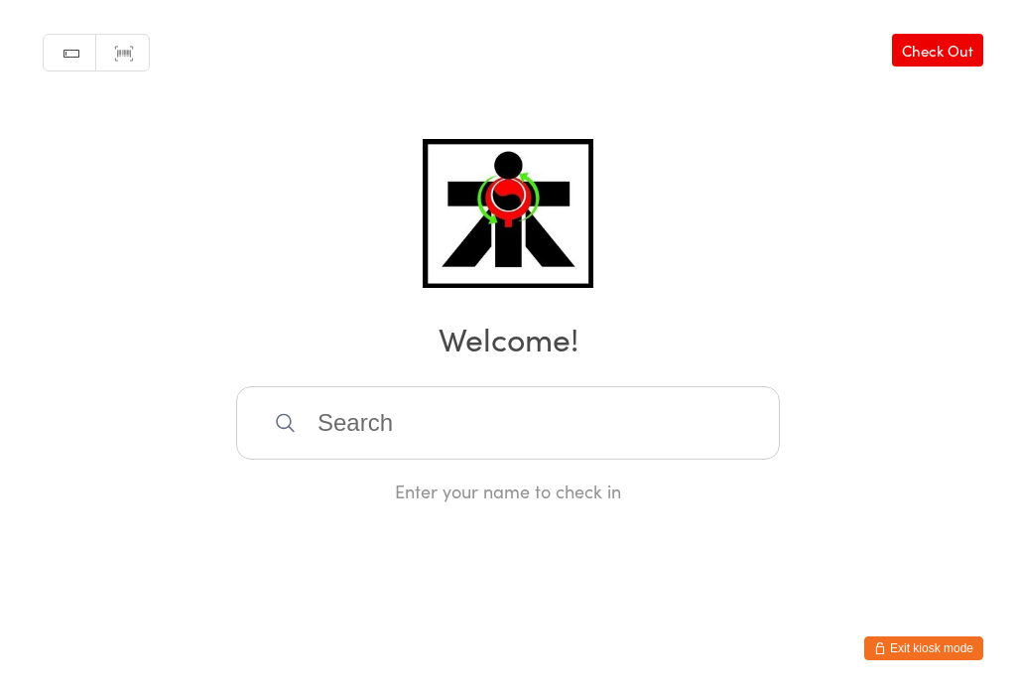
scroll to position [0, 0]
click at [664, 439] on input "search" at bounding box center [508, 422] width 544 height 73
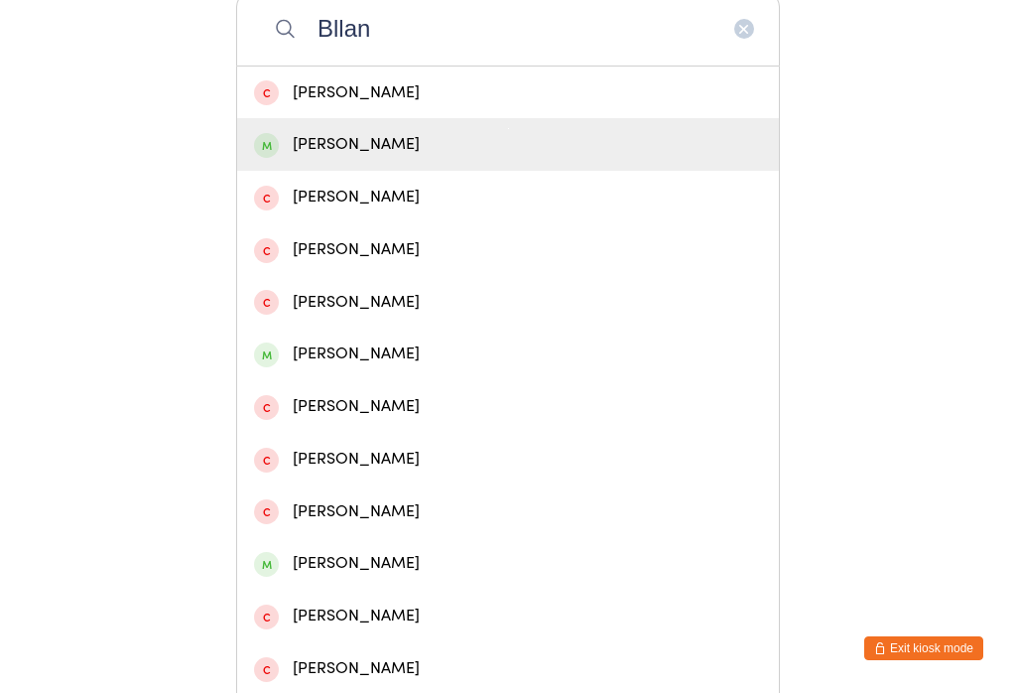
type input "Bllan"
click at [419, 155] on div "[PERSON_NAME]" at bounding box center [508, 144] width 508 height 27
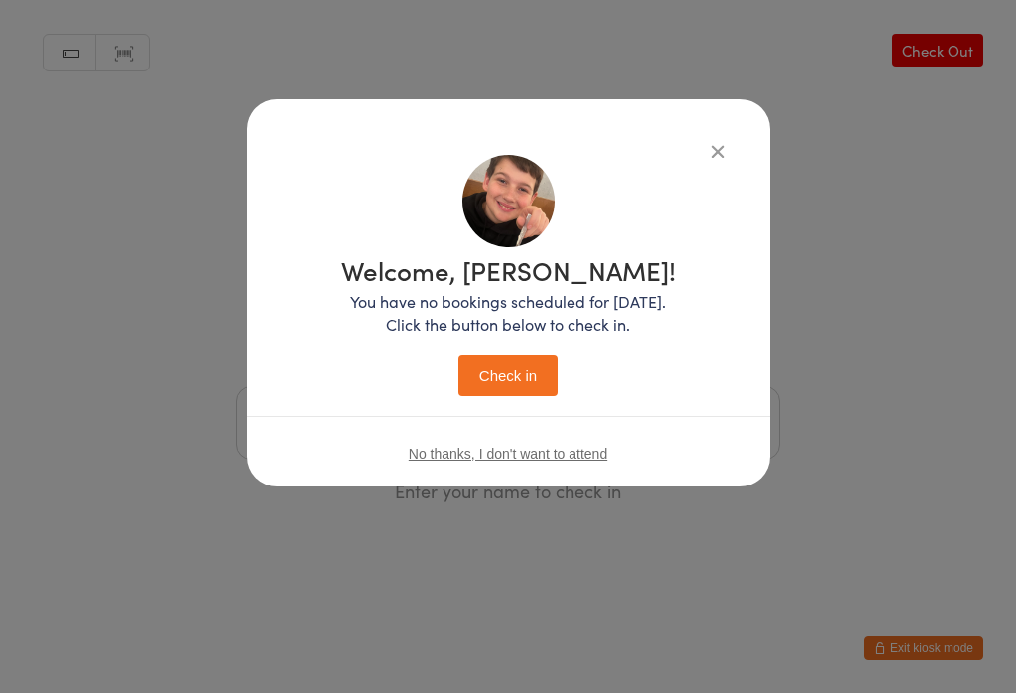
click at [518, 366] on button "Check in" at bounding box center [507, 375] width 99 height 41
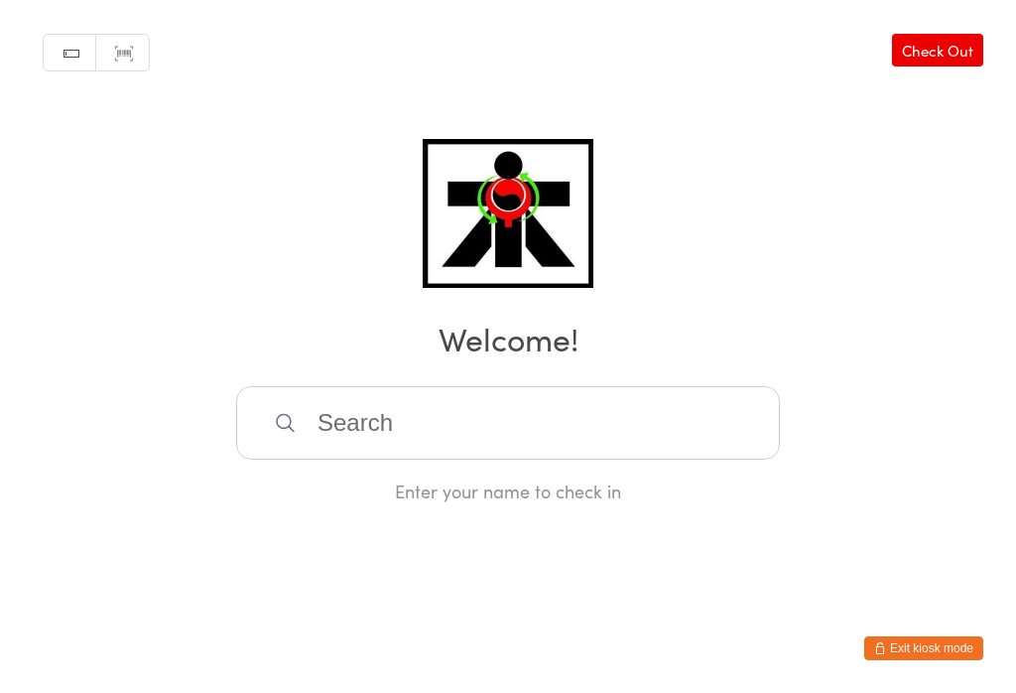
click at [430, 433] on input "search" at bounding box center [508, 422] width 544 height 73
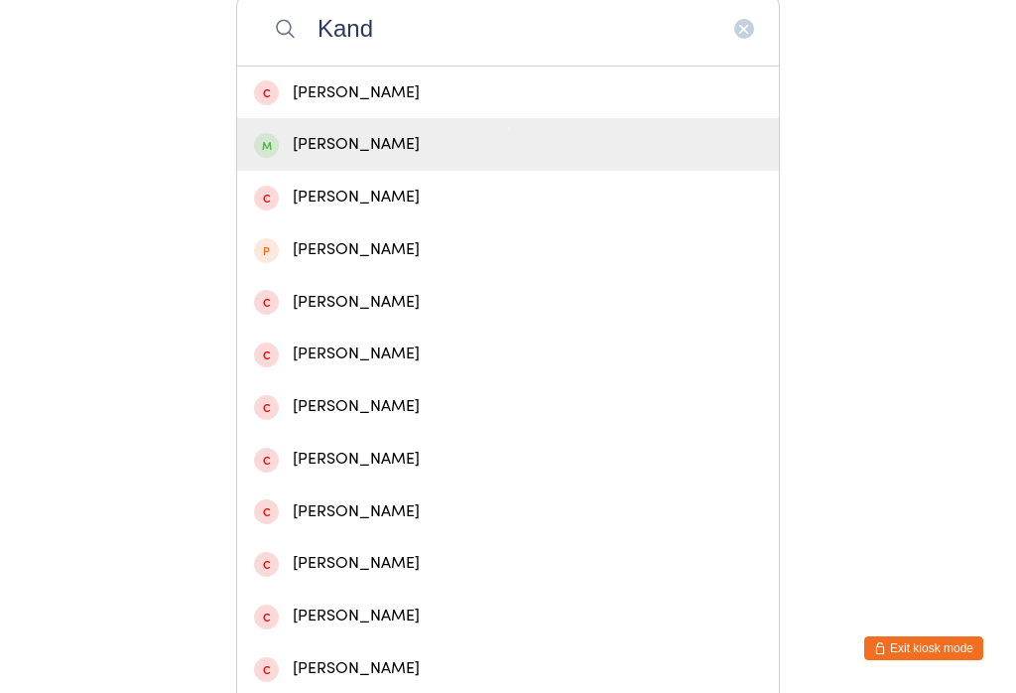
type input "Kand"
click at [282, 146] on div "[PERSON_NAME]" at bounding box center [508, 144] width 508 height 27
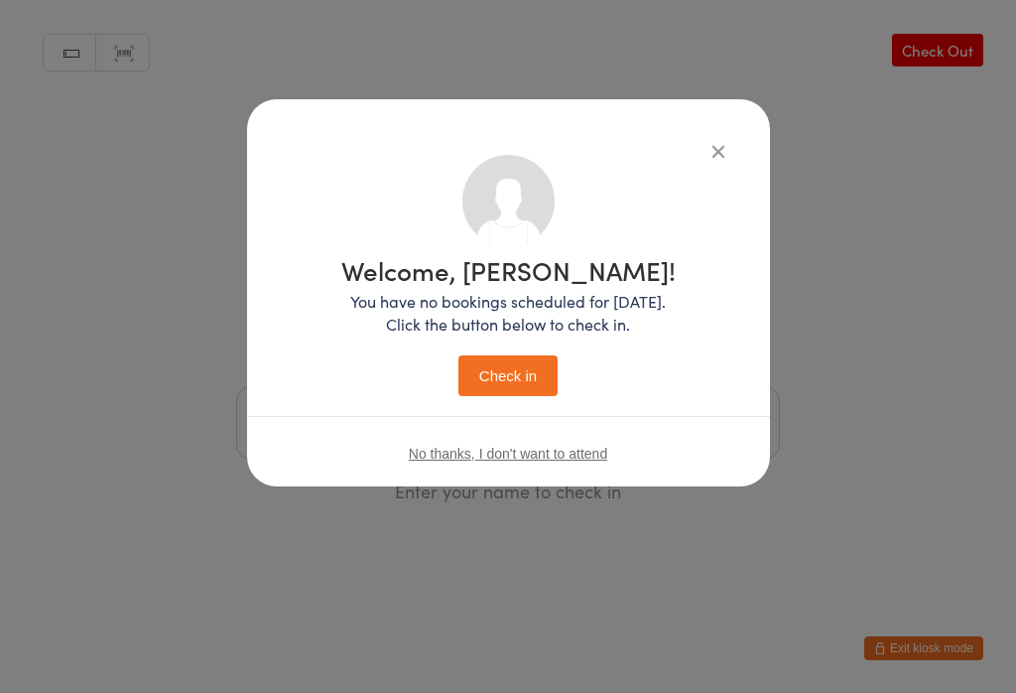
click at [501, 374] on button "Check in" at bounding box center [507, 375] width 99 height 41
